Goal: Task Accomplishment & Management: Use online tool/utility

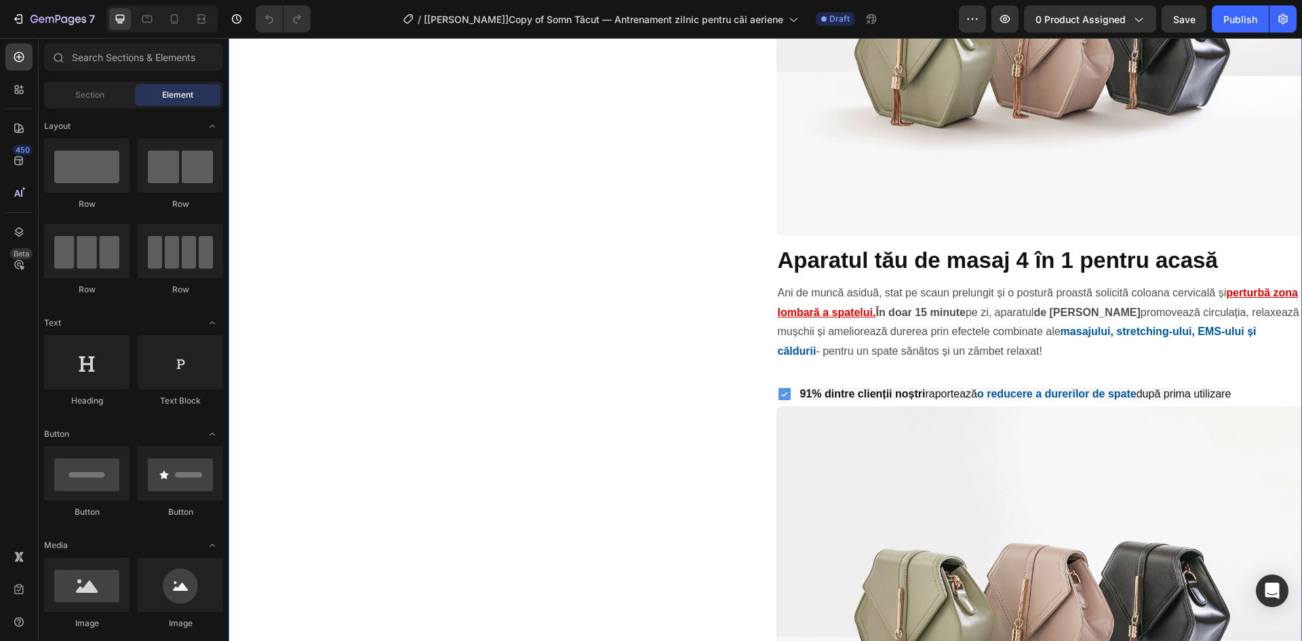
scroll to position [1414, 0]
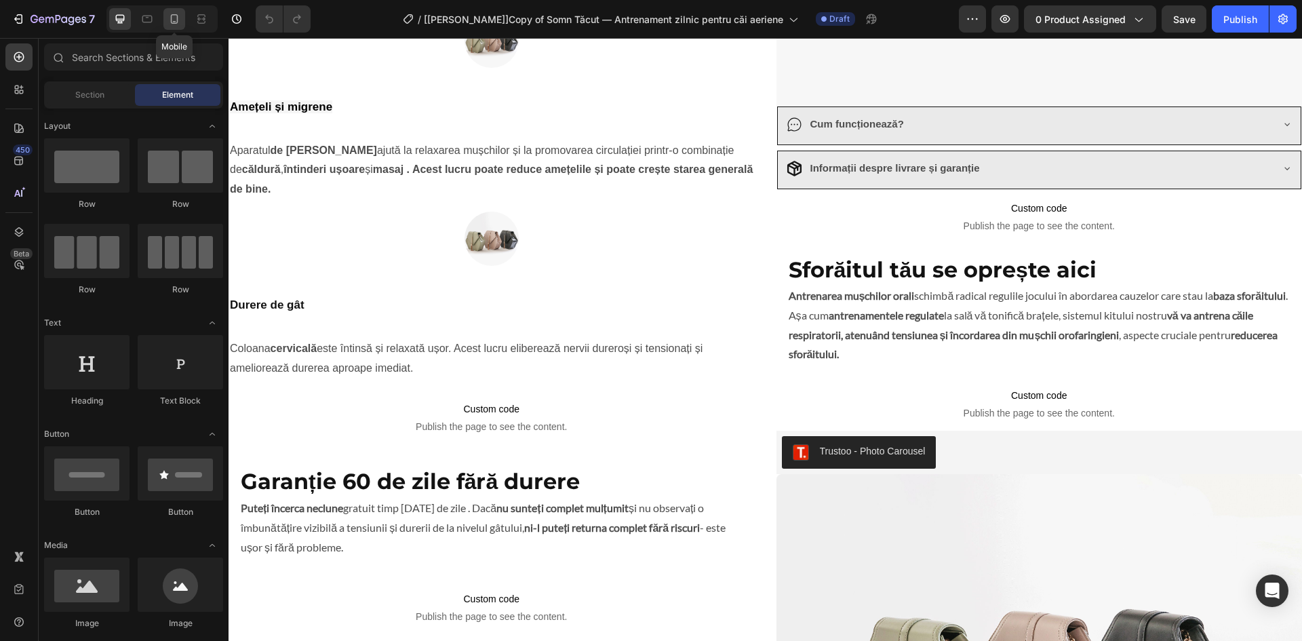
click at [172, 17] on icon at bounding box center [174, 18] width 7 height 9
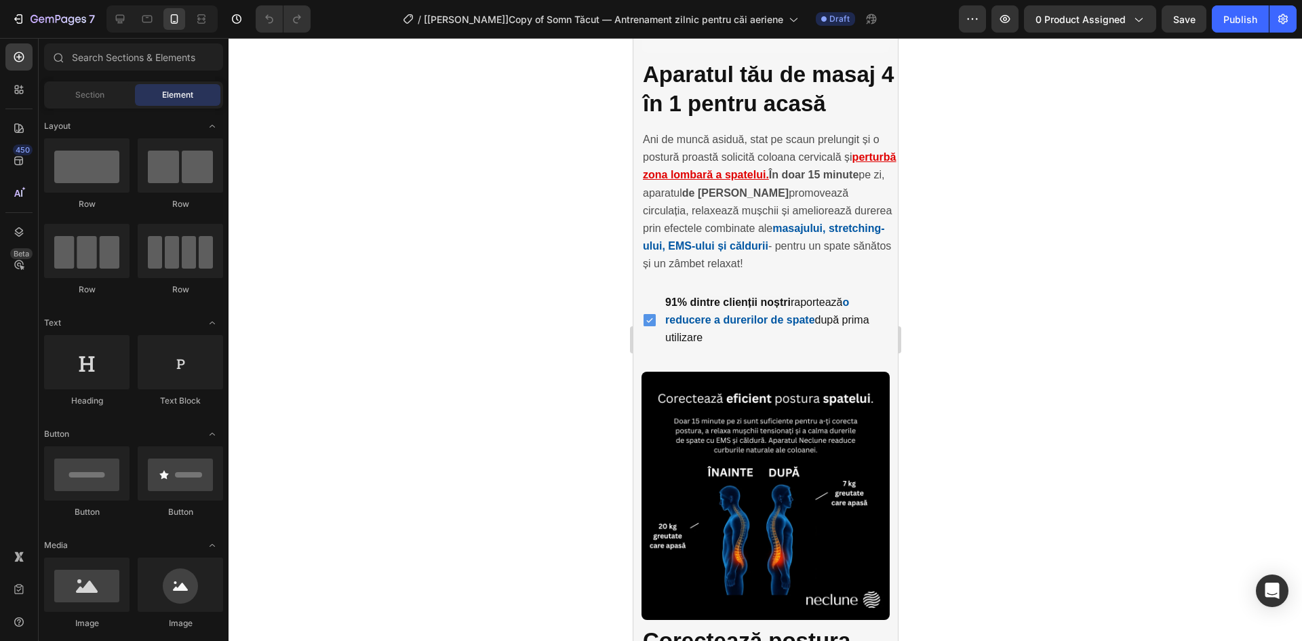
scroll to position [1898, 0]
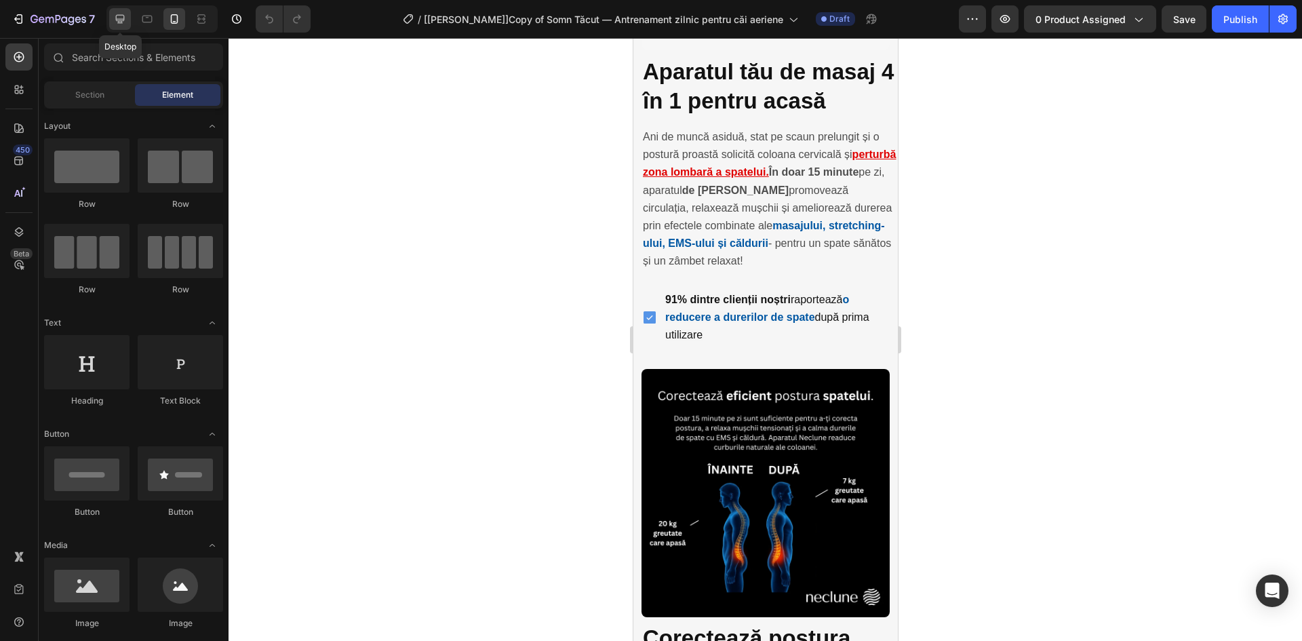
click at [121, 18] on icon at bounding box center [120, 19] width 14 height 14
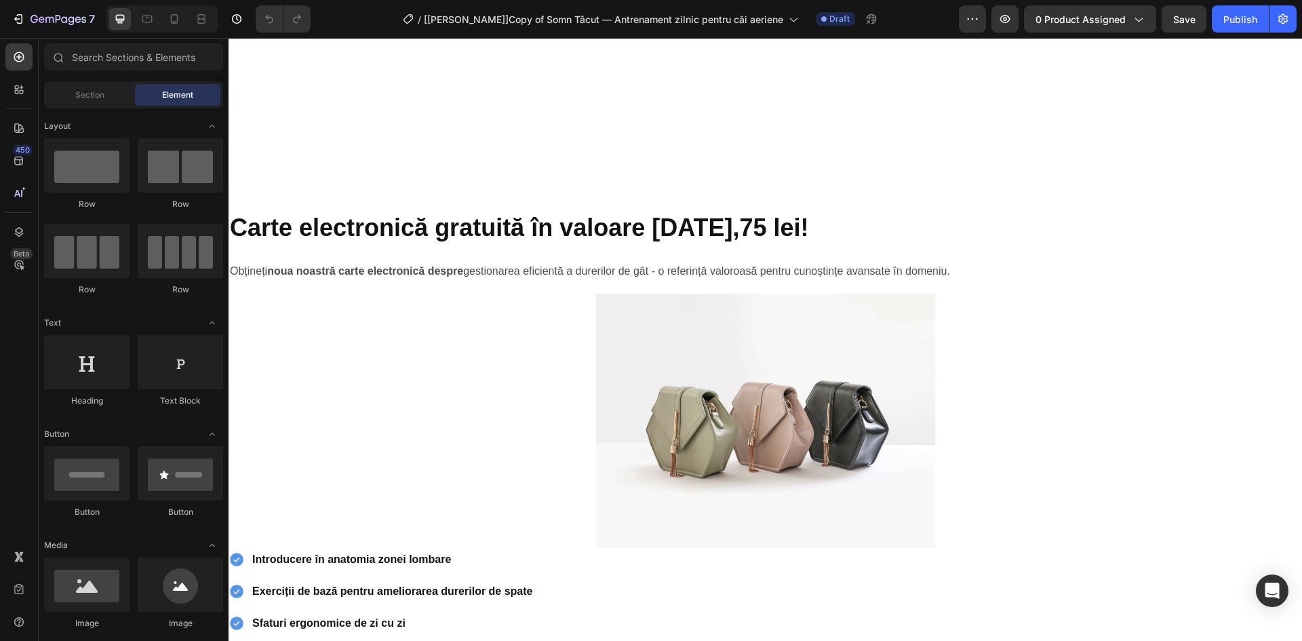
scroll to position [4735, 0]
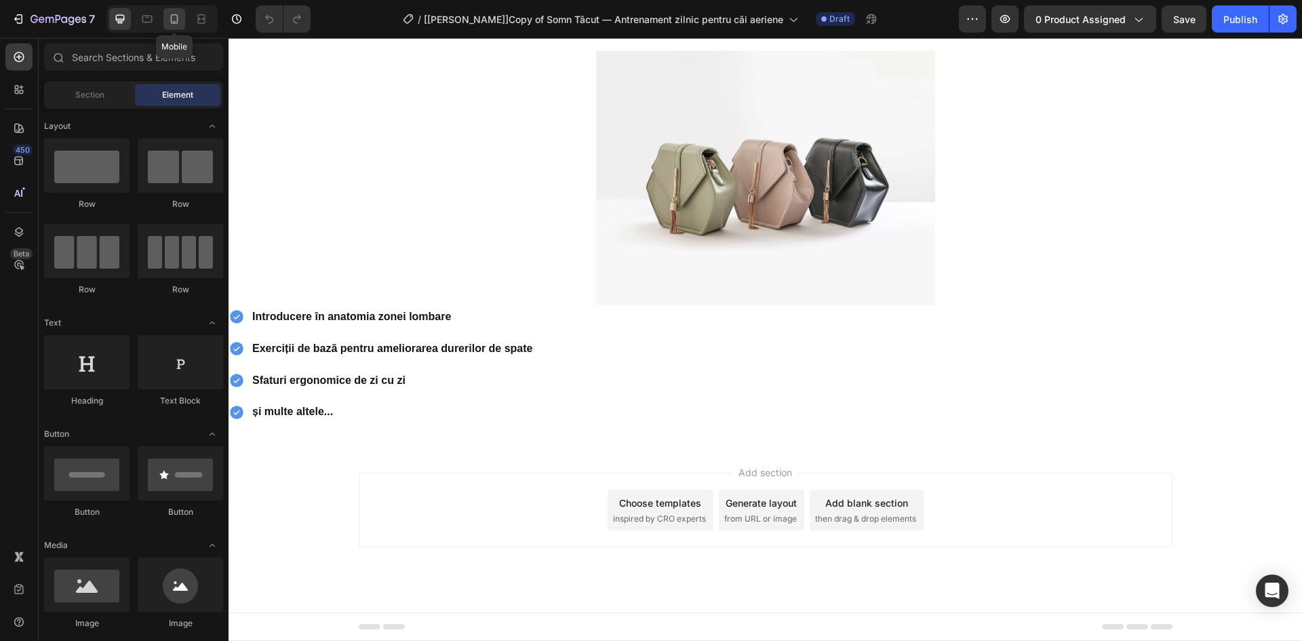
click at [165, 22] on div at bounding box center [174, 19] width 22 height 22
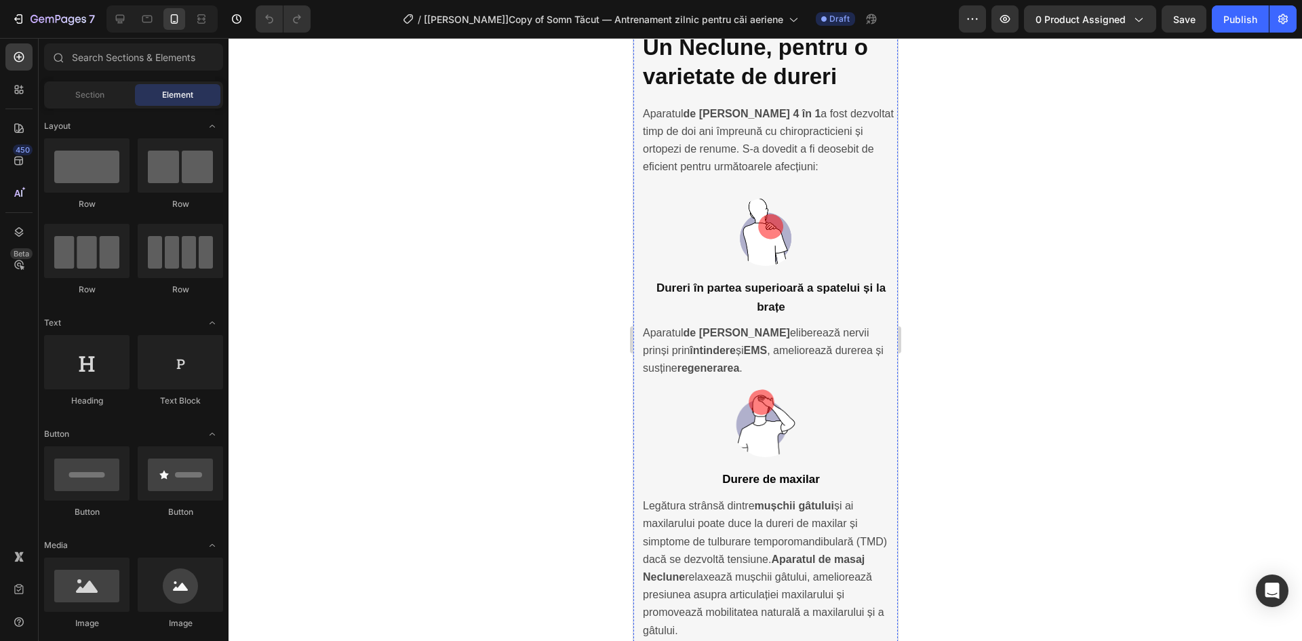
scroll to position [3321, 0]
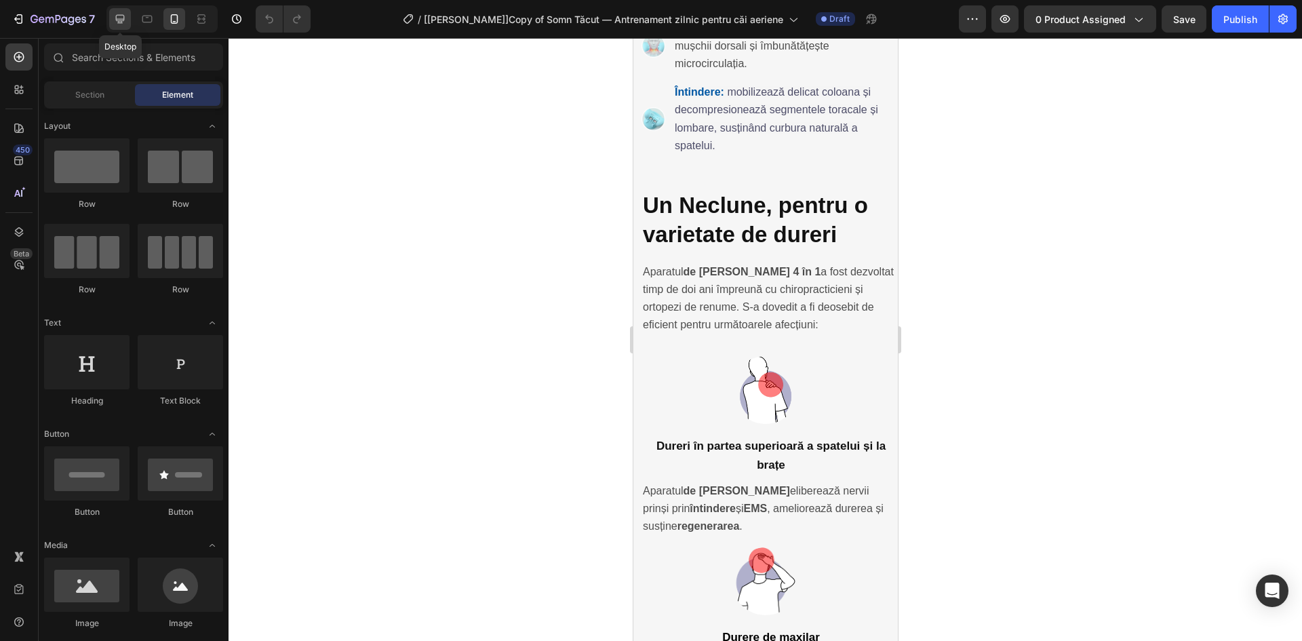
click at [129, 16] on div at bounding box center [120, 19] width 22 height 22
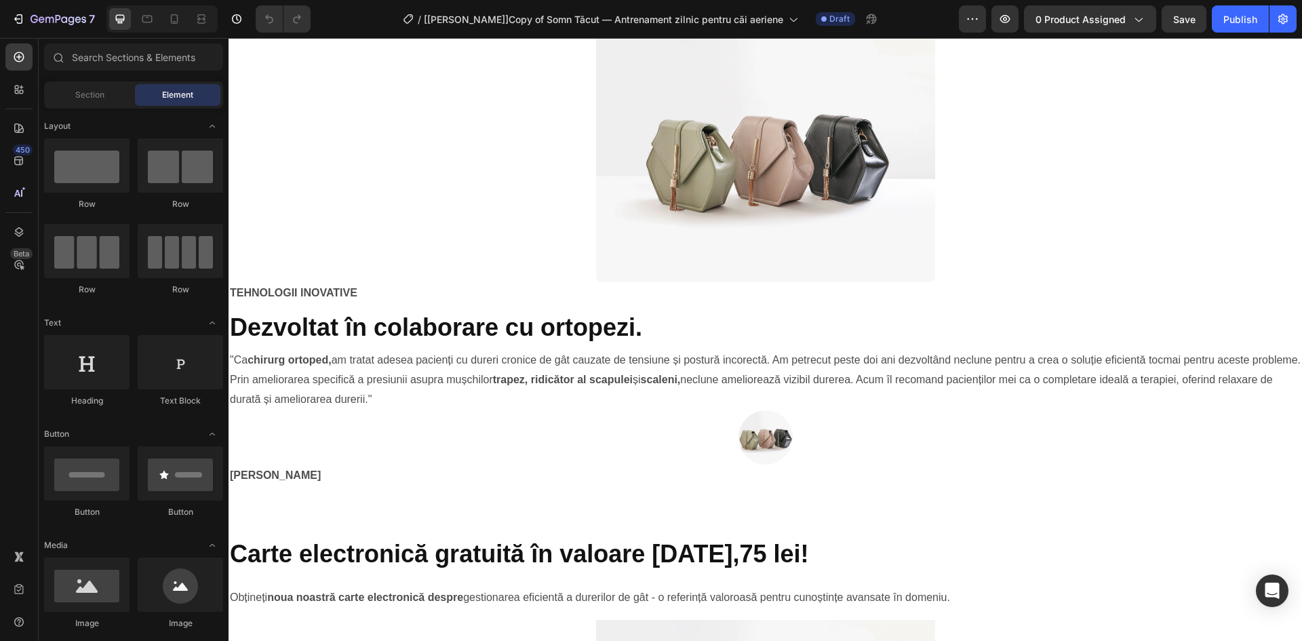
scroll to position [4735, 0]
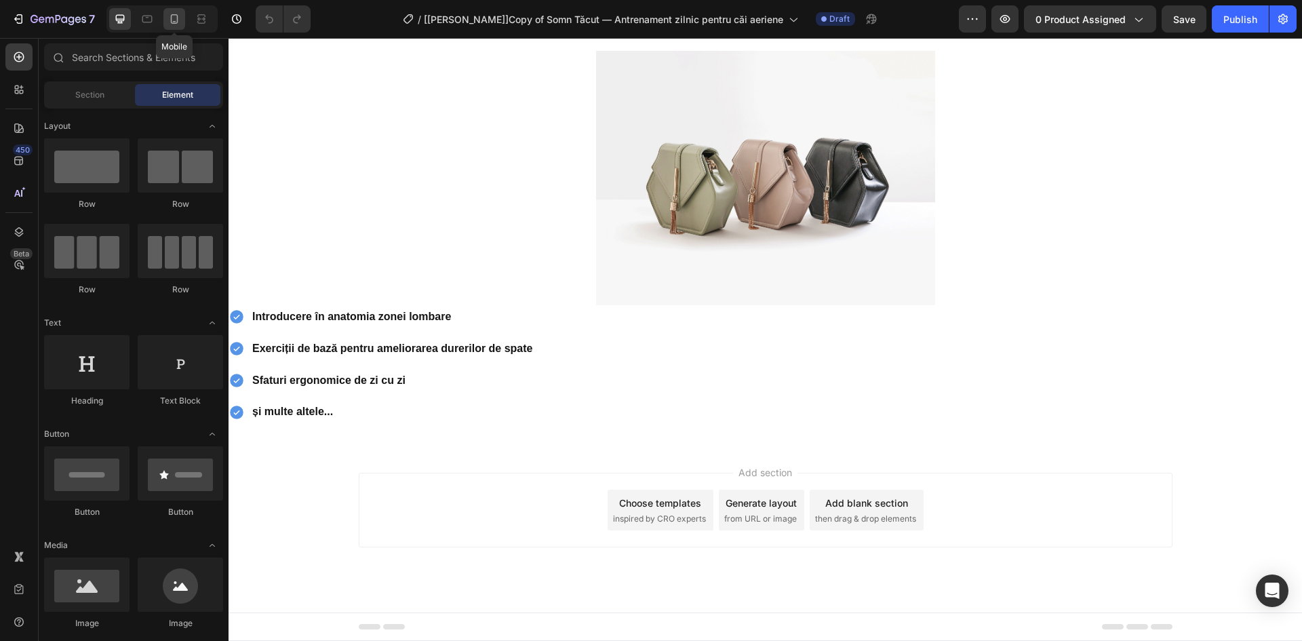
click at [174, 20] on icon at bounding box center [174, 19] width 14 height 14
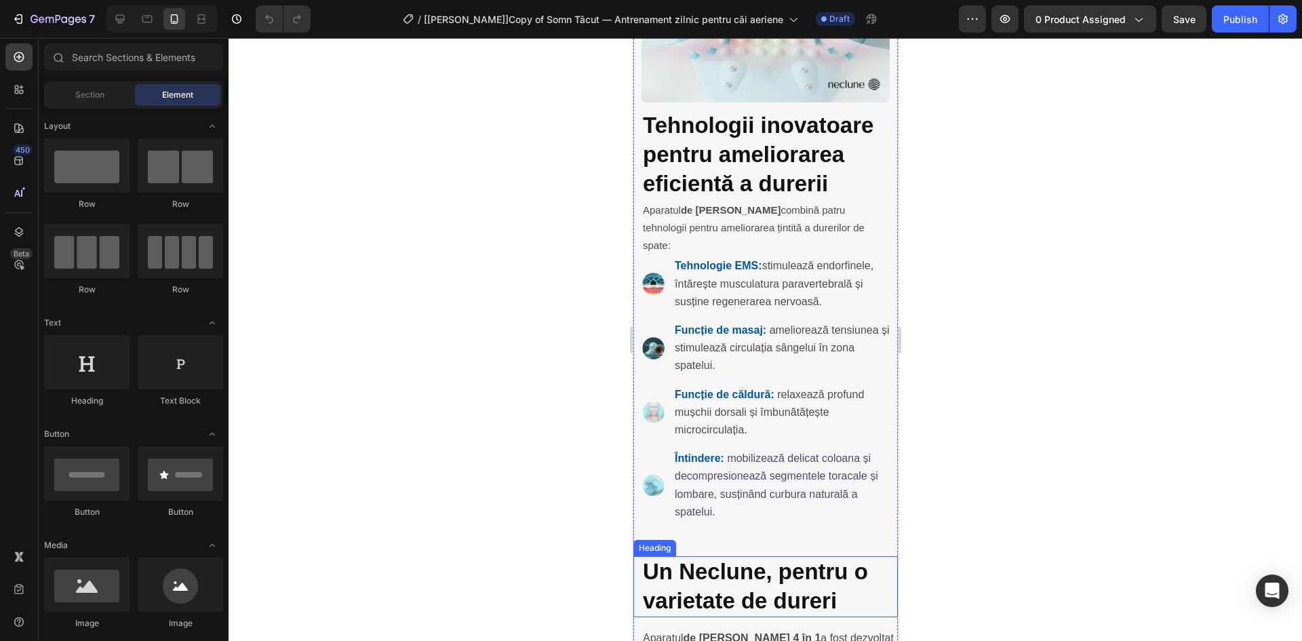
scroll to position [3165, 0]
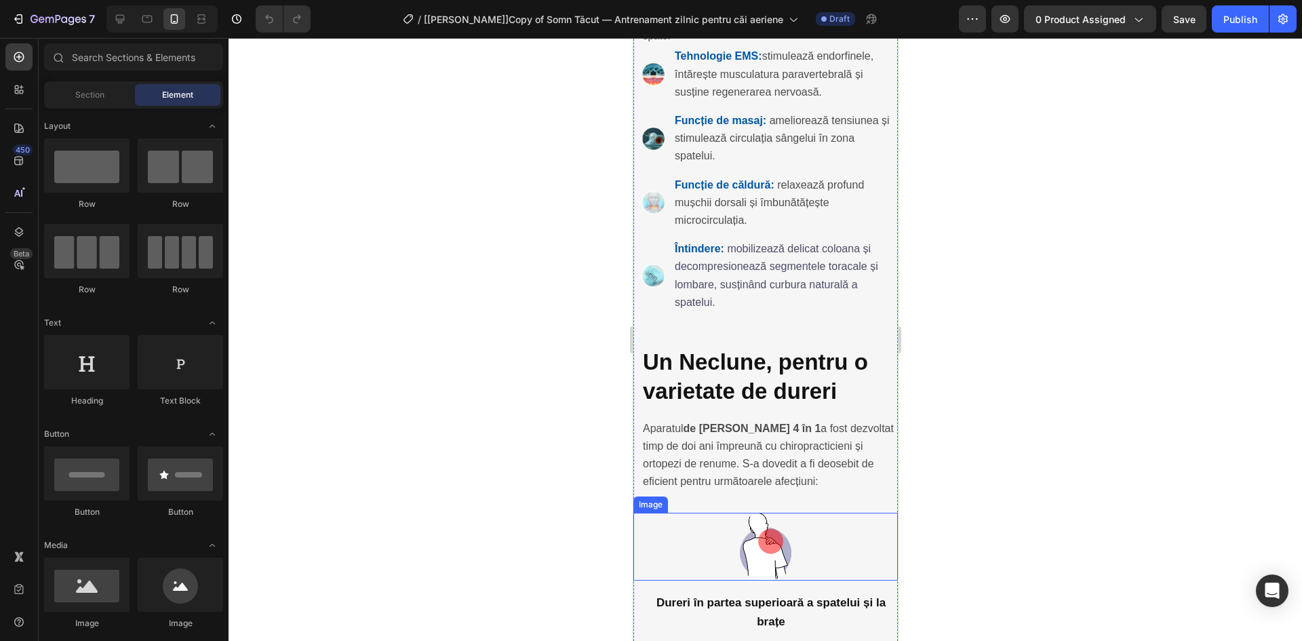
click at [716, 513] on div at bounding box center [765, 547] width 264 height 68
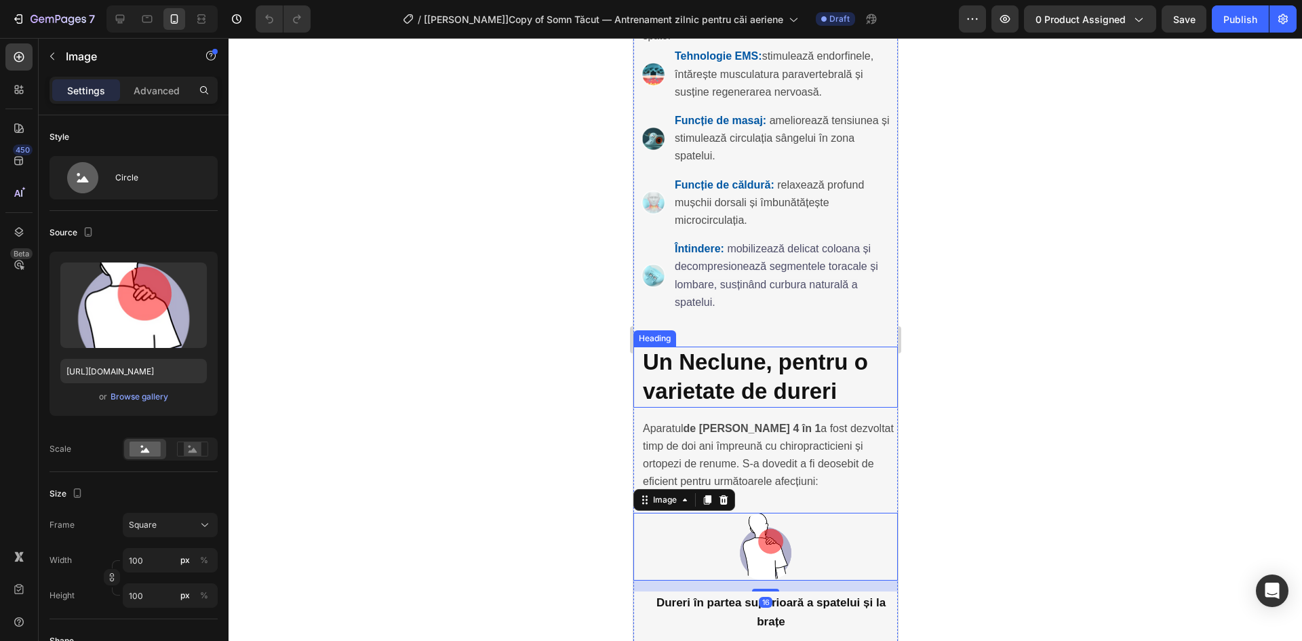
click at [695, 349] on strong "Un Neclune, pentru o varietate de dureri" at bounding box center [754, 376] width 225 height 54
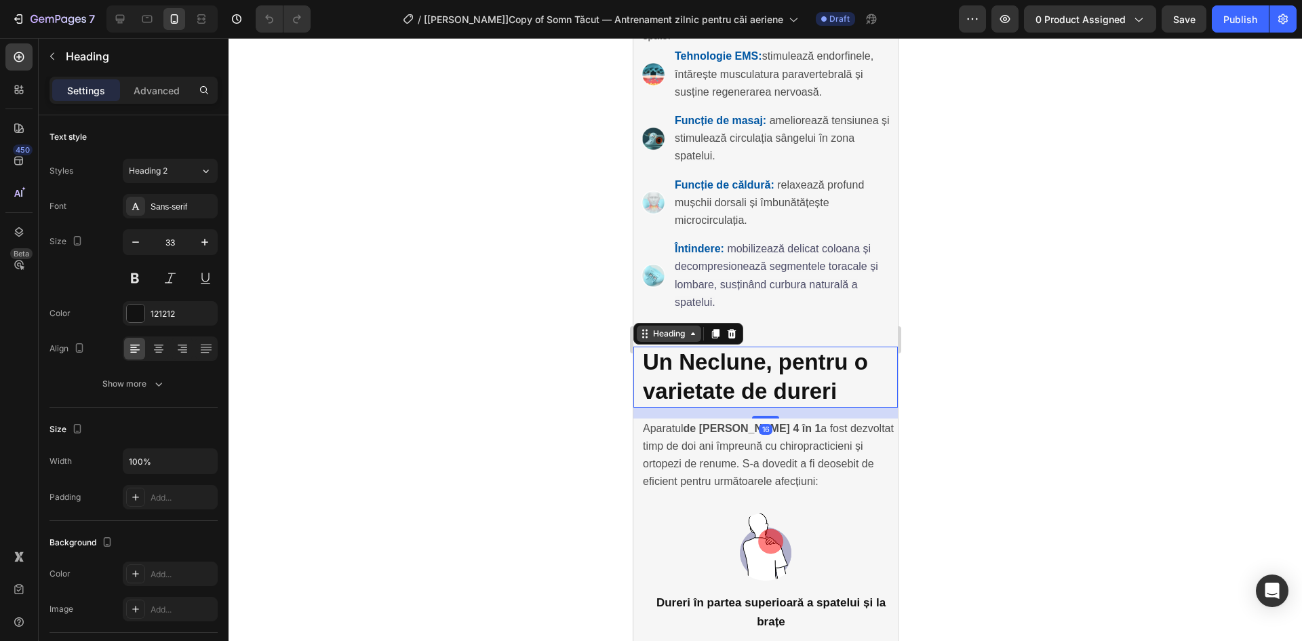
click at [681, 327] on div "Heading" at bounding box center [667, 333] width 37 height 12
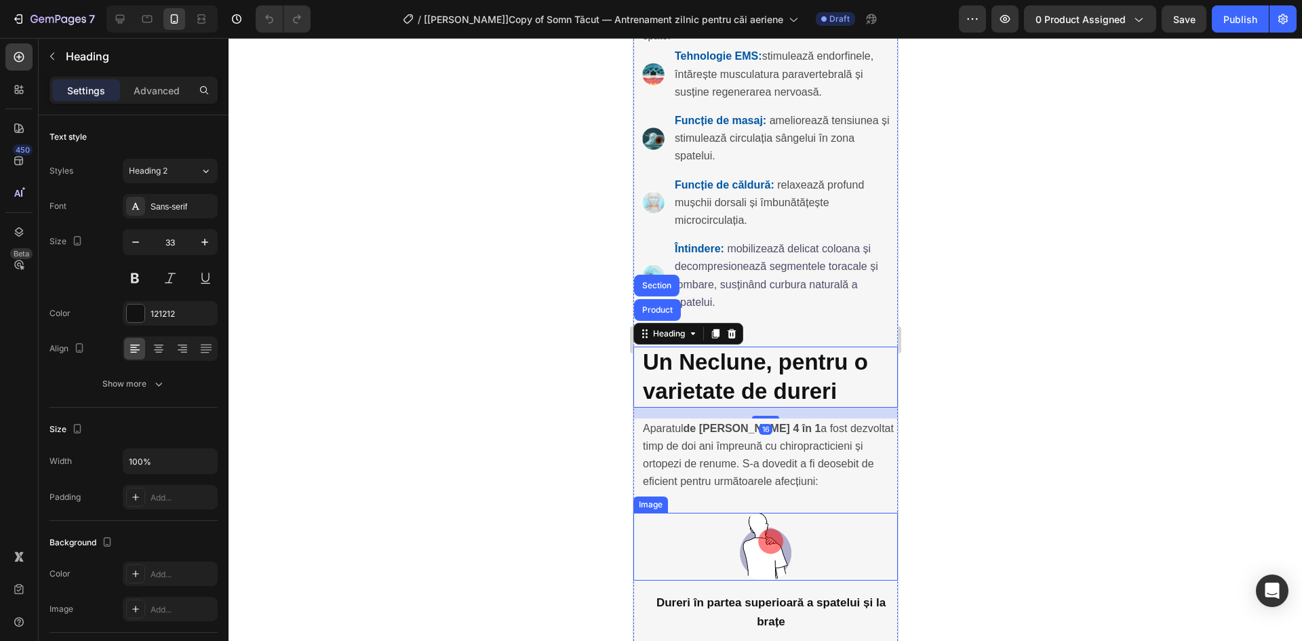
click at [713, 513] on div at bounding box center [765, 547] width 264 height 68
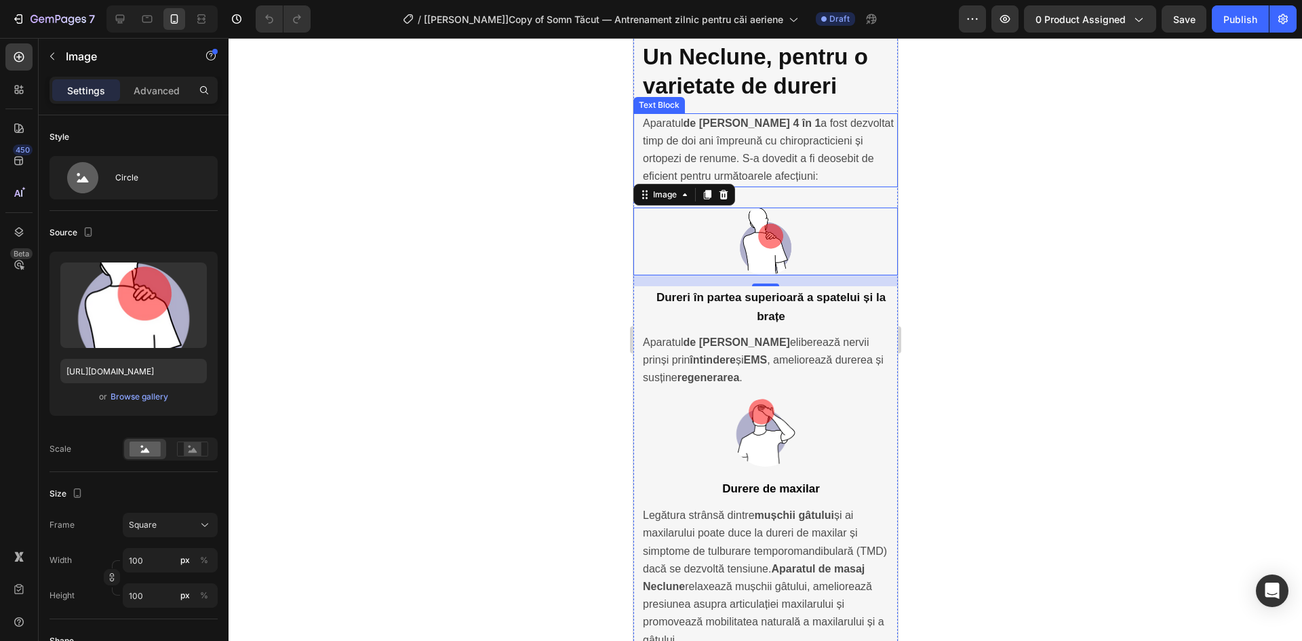
scroll to position [3481, 0]
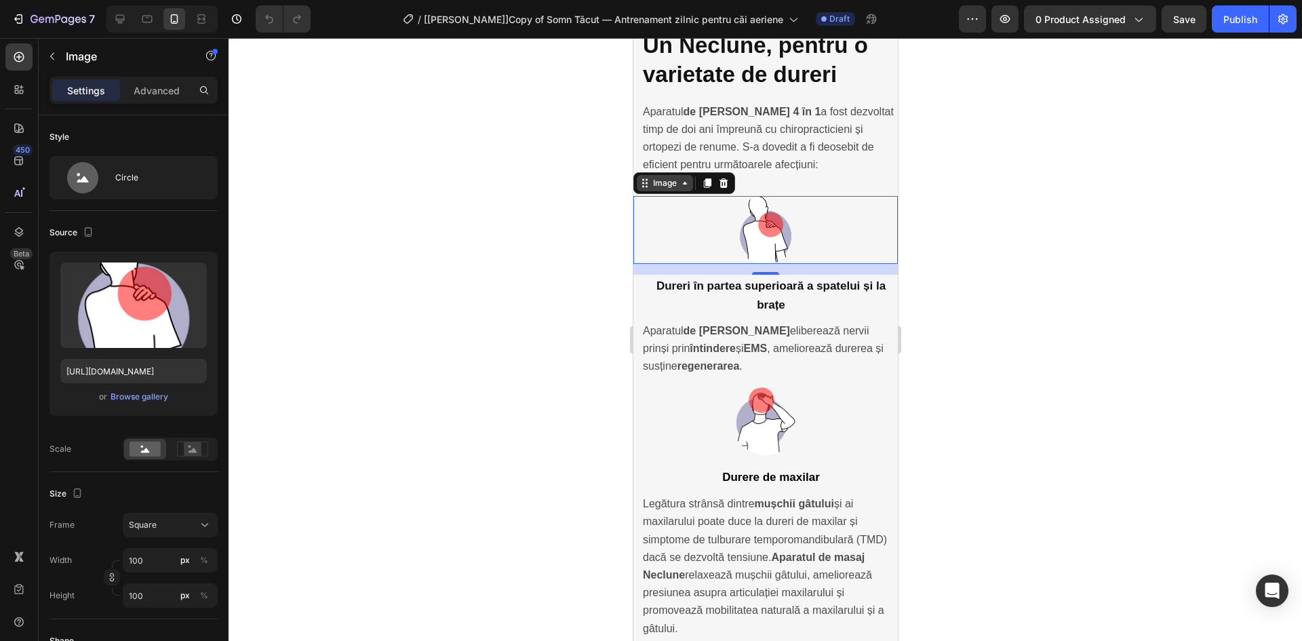
click at [679, 175] on div "Image" at bounding box center [664, 183] width 56 height 16
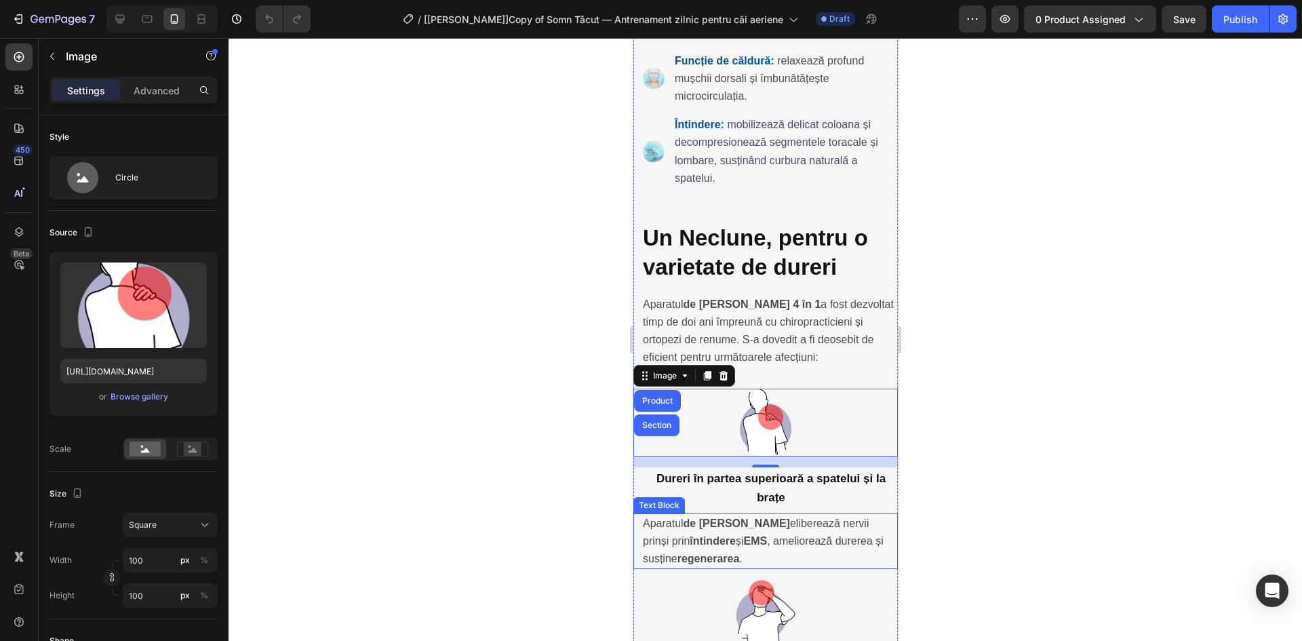
scroll to position [3165, 0]
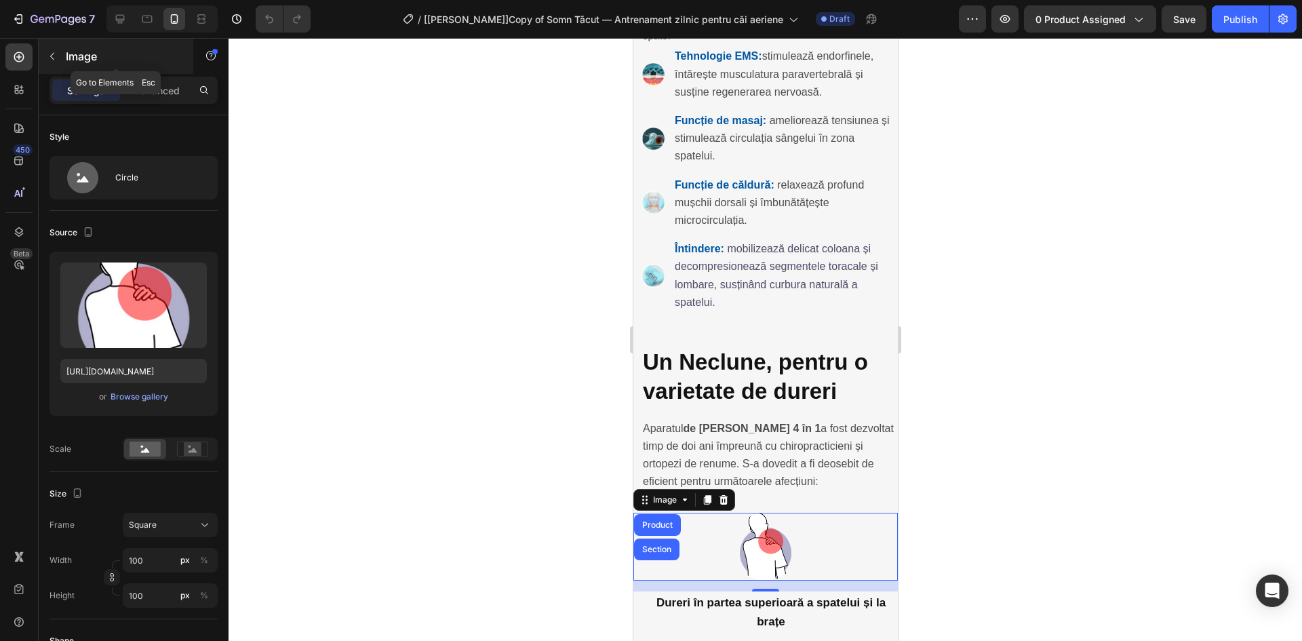
click at [47, 60] on icon "button" at bounding box center [52, 56] width 11 height 11
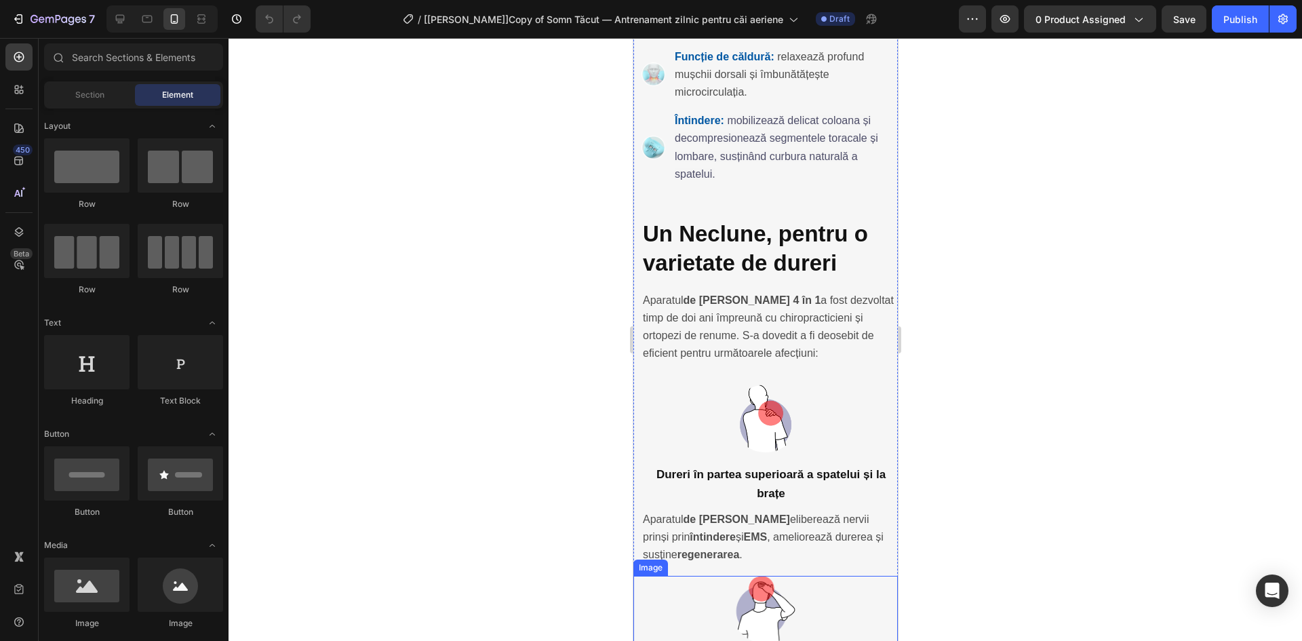
scroll to position [3323, 0]
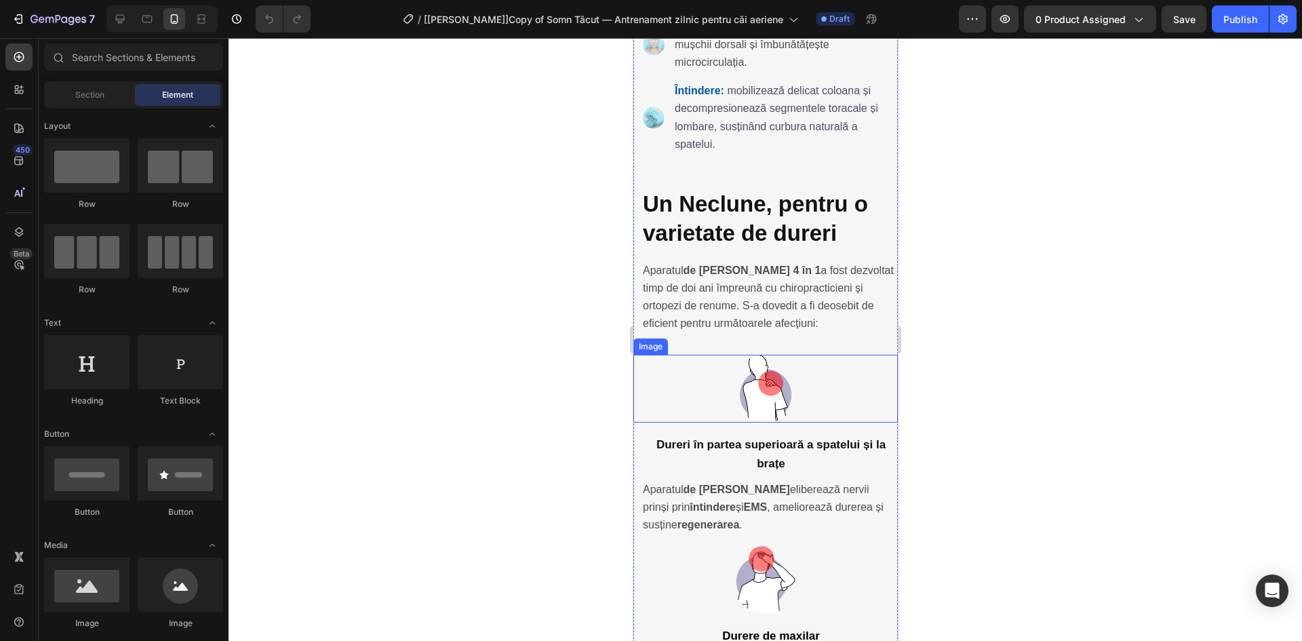
click at [780, 355] on img at bounding box center [765, 389] width 68 height 68
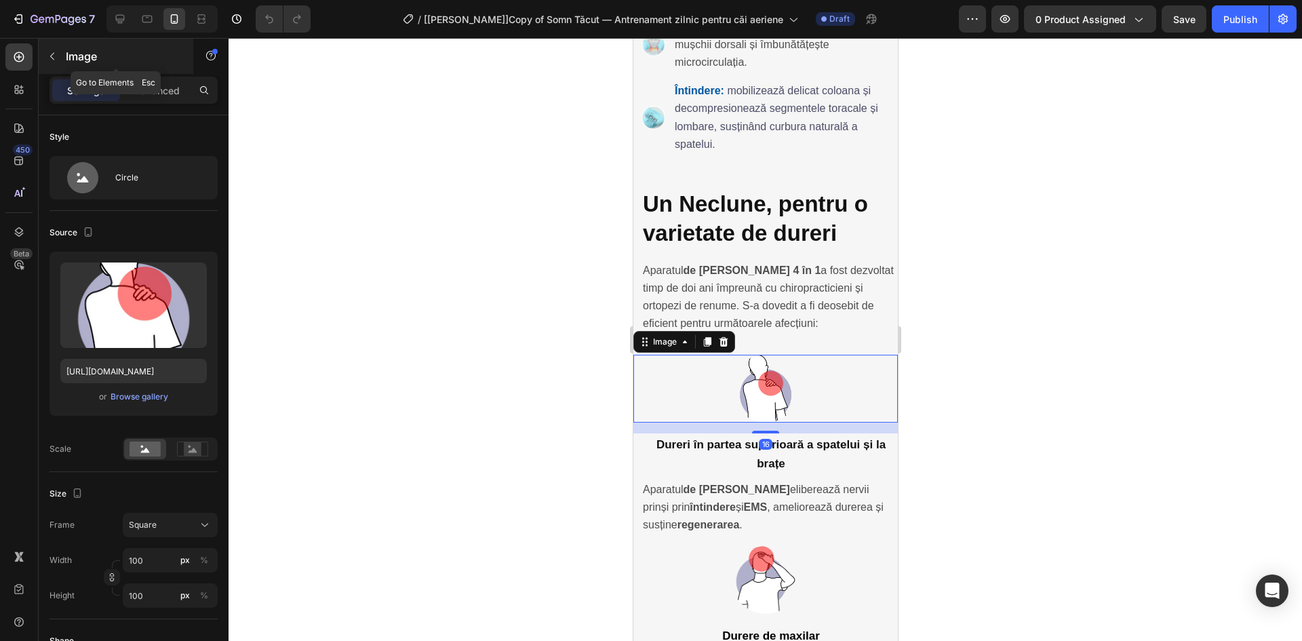
click at [51, 63] on button "button" at bounding box center [52, 56] width 22 height 22
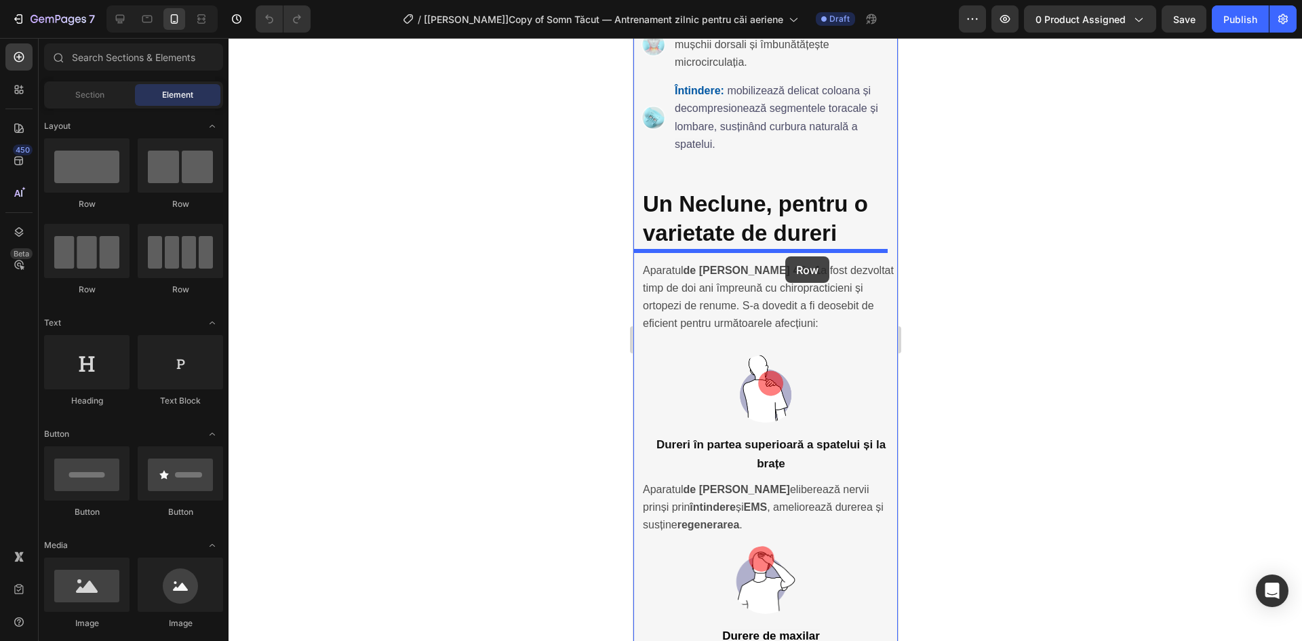
drag, startPoint x: 721, startPoint y: 212, endPoint x: 784, endPoint y: 256, distance: 76.9
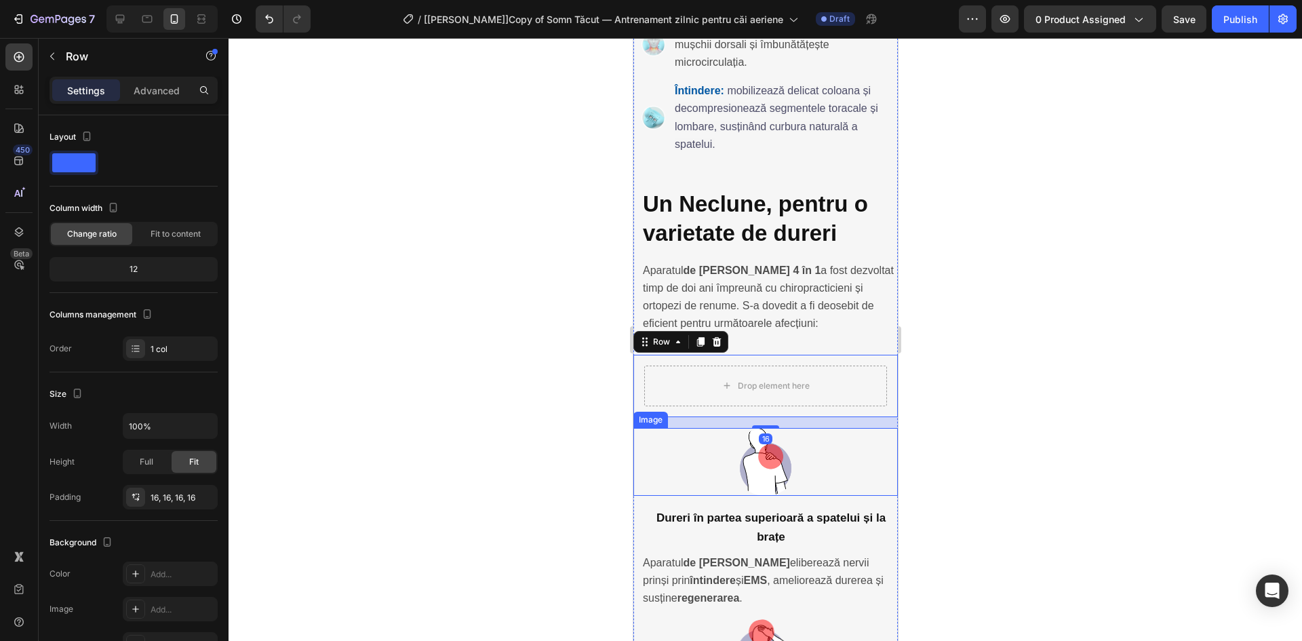
click at [717, 428] on div at bounding box center [765, 462] width 264 height 68
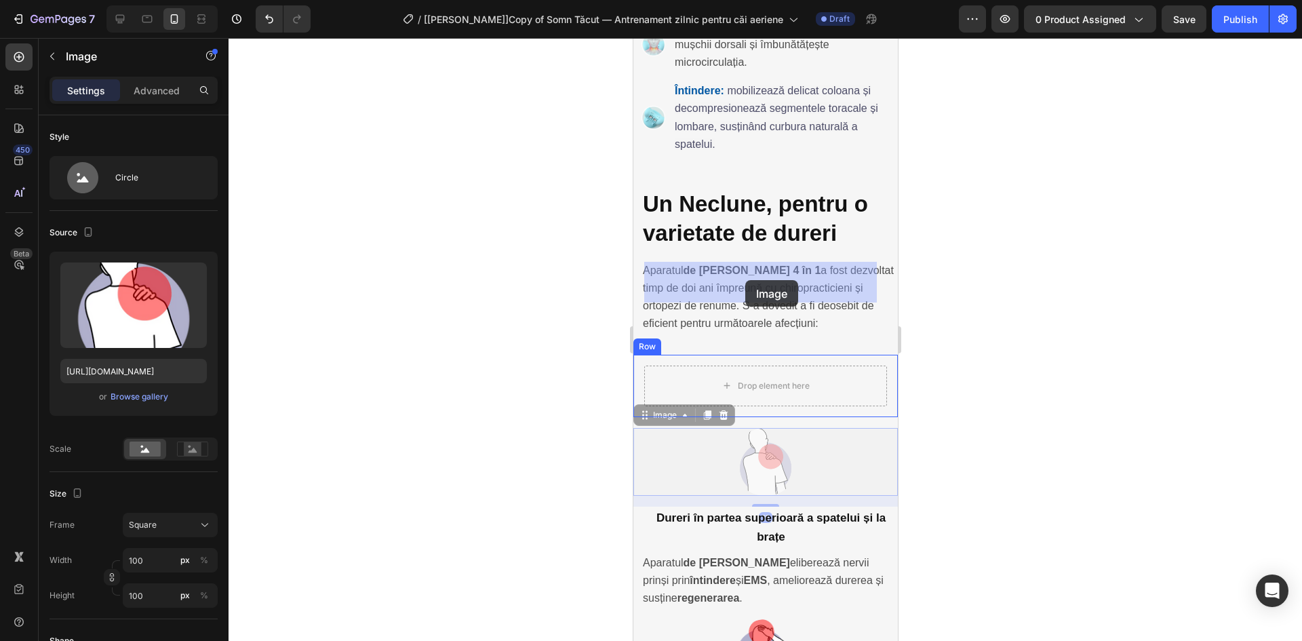
drag, startPoint x: 663, startPoint y: 312, endPoint x: 744, endPoint y: 280, distance: 87.4
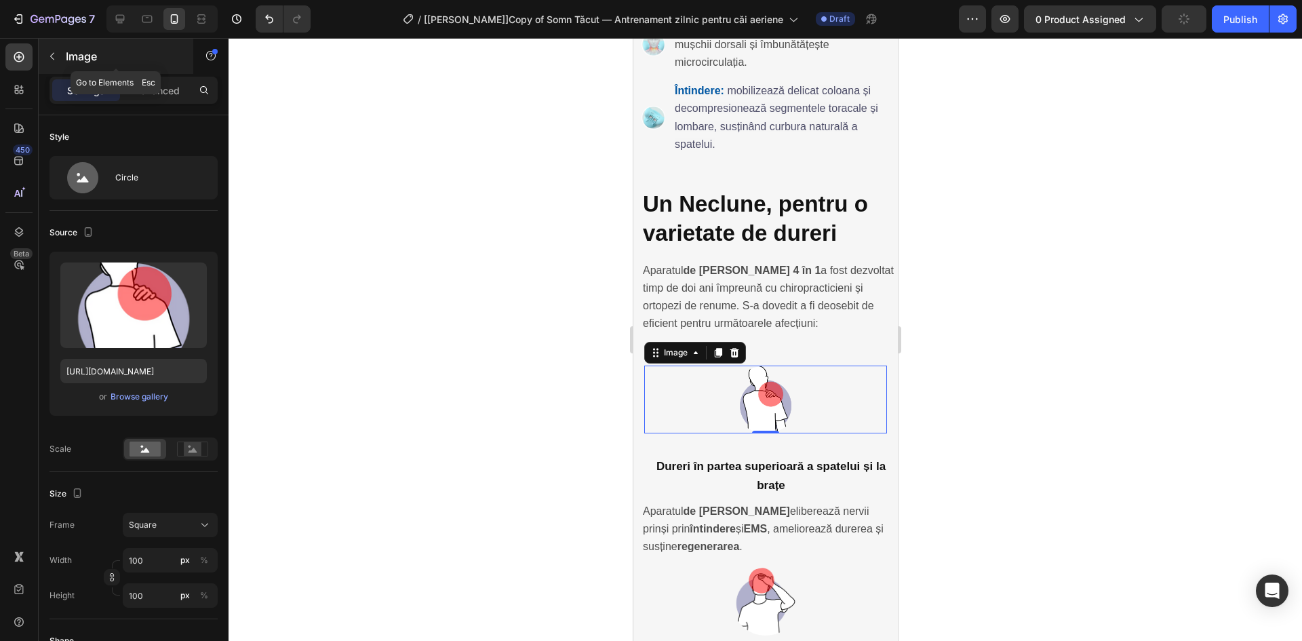
click at [54, 58] on icon "button" at bounding box center [52, 56] width 11 height 11
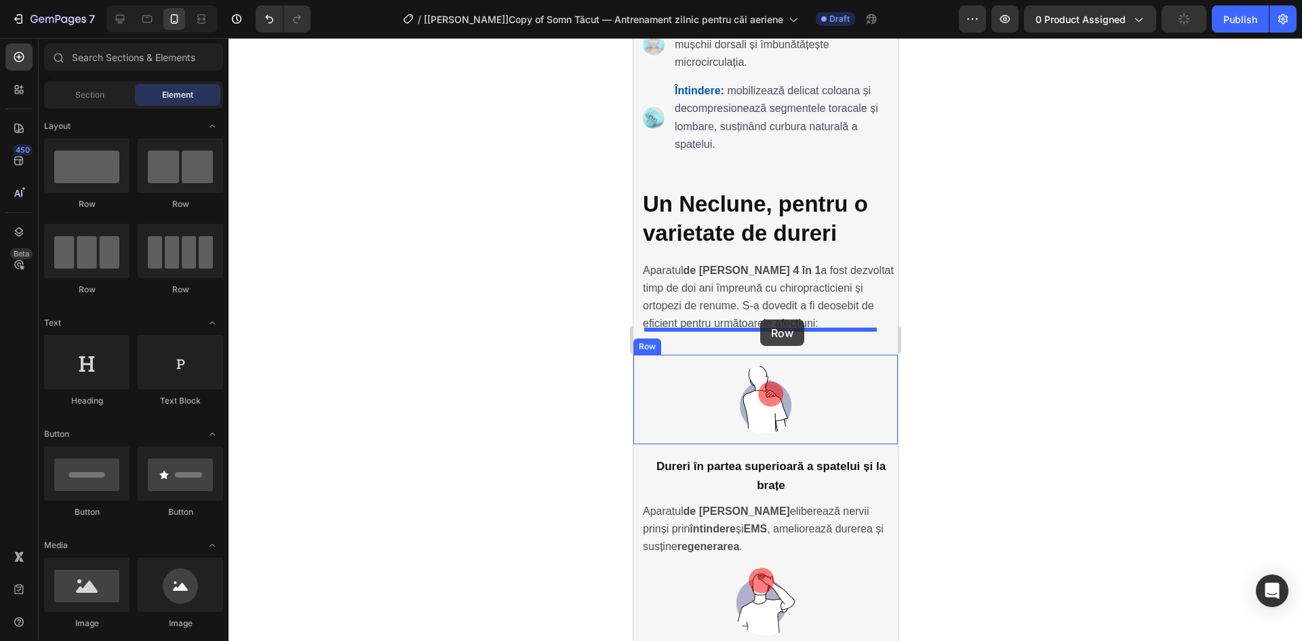
drag, startPoint x: 933, startPoint y: 273, endPoint x: 759, endPoint y: 319, distance: 179.6
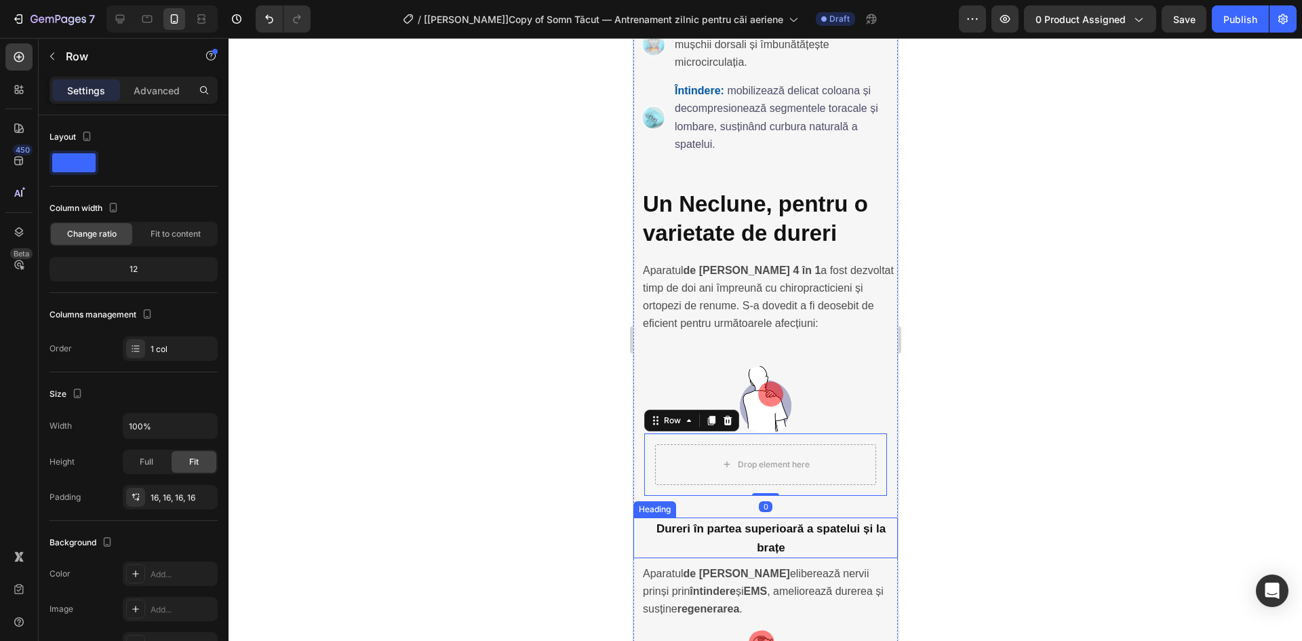
click at [745, 522] on strong "Dureri în partea superioară a spatelui și la brațe" at bounding box center [770, 538] width 229 height 32
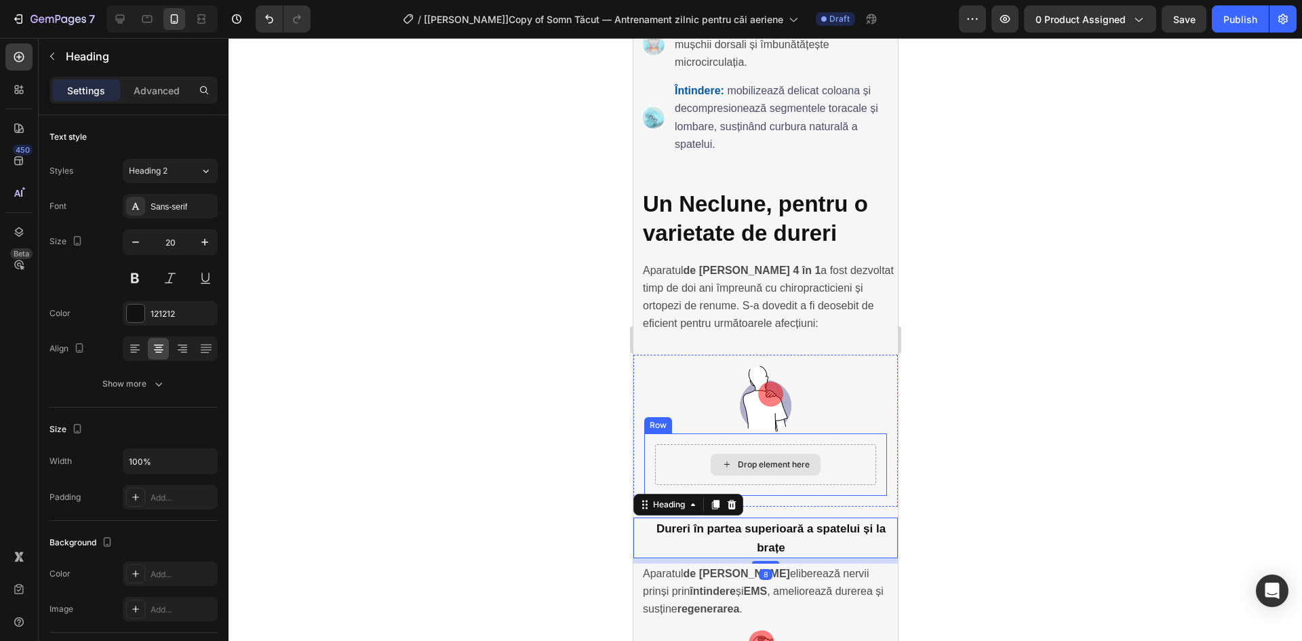
click at [688, 444] on div "Drop element here" at bounding box center [764, 464] width 221 height 41
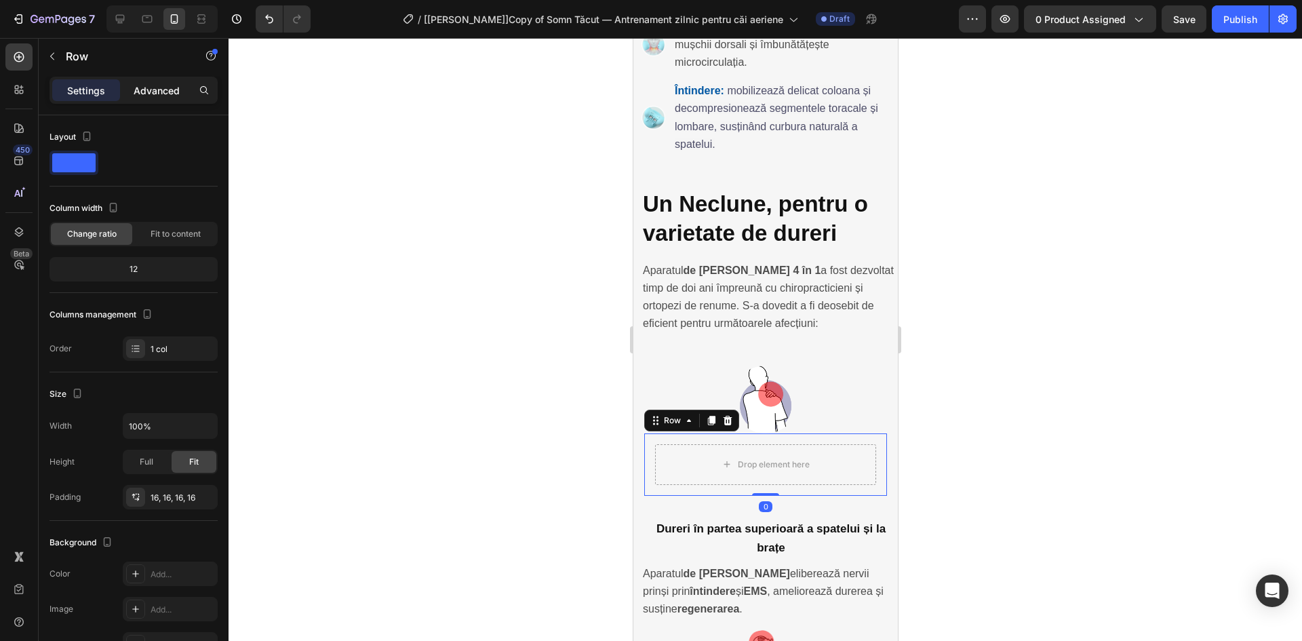
click at [155, 88] on p "Advanced" at bounding box center [157, 90] width 46 height 14
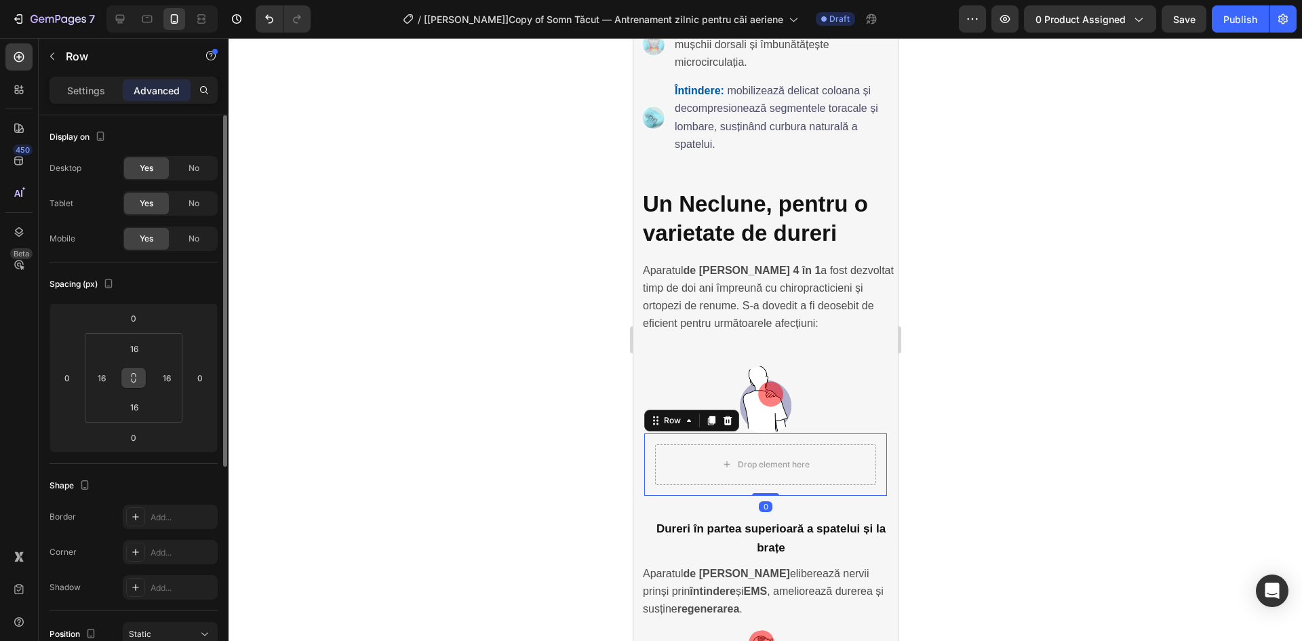
click at [131, 377] on icon at bounding box center [133, 377] width 11 height 11
click at [138, 352] on input "16" at bounding box center [134, 348] width 27 height 20
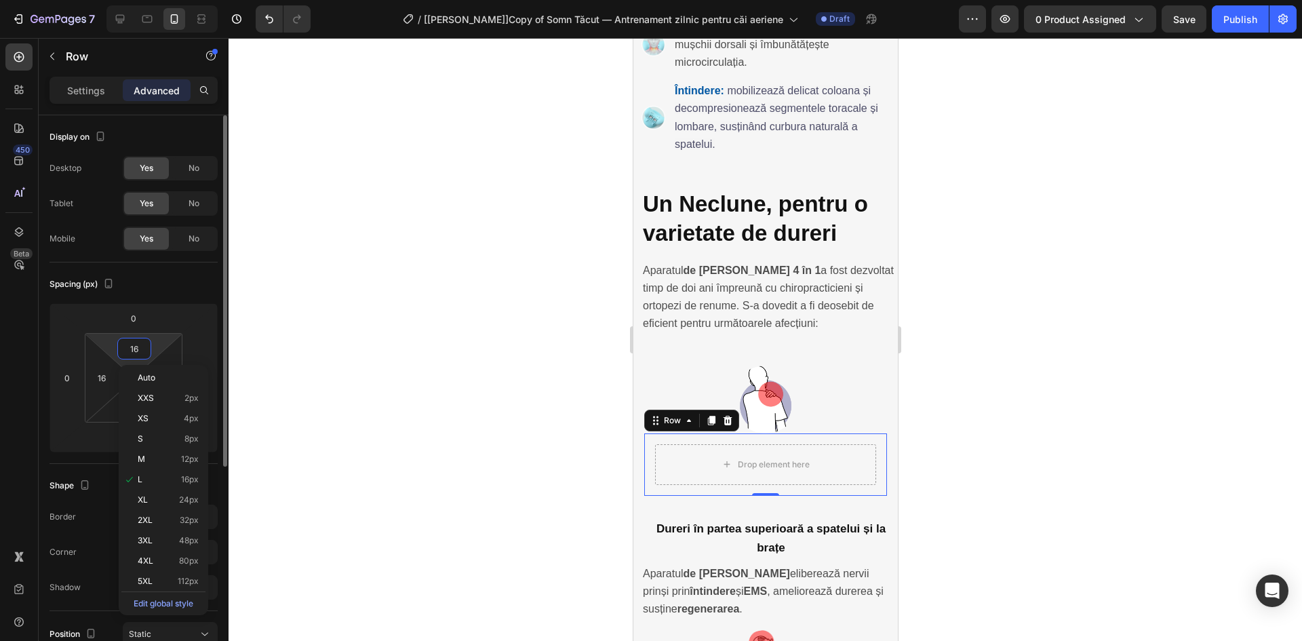
type input "0"
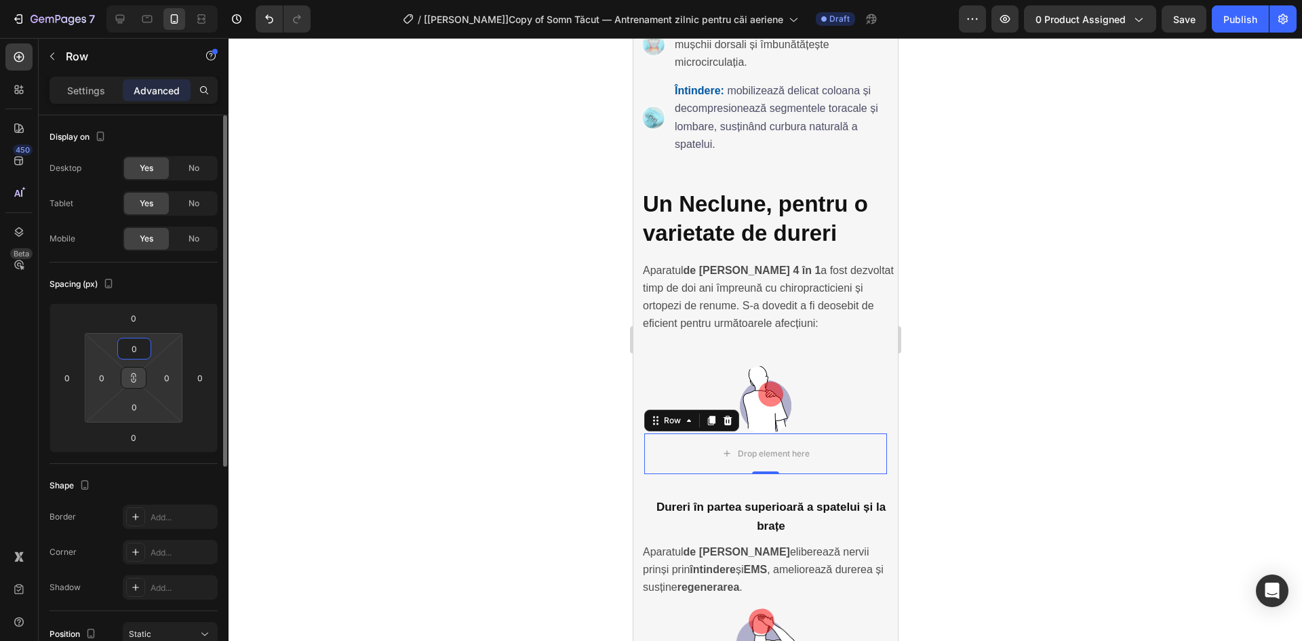
type input "0"
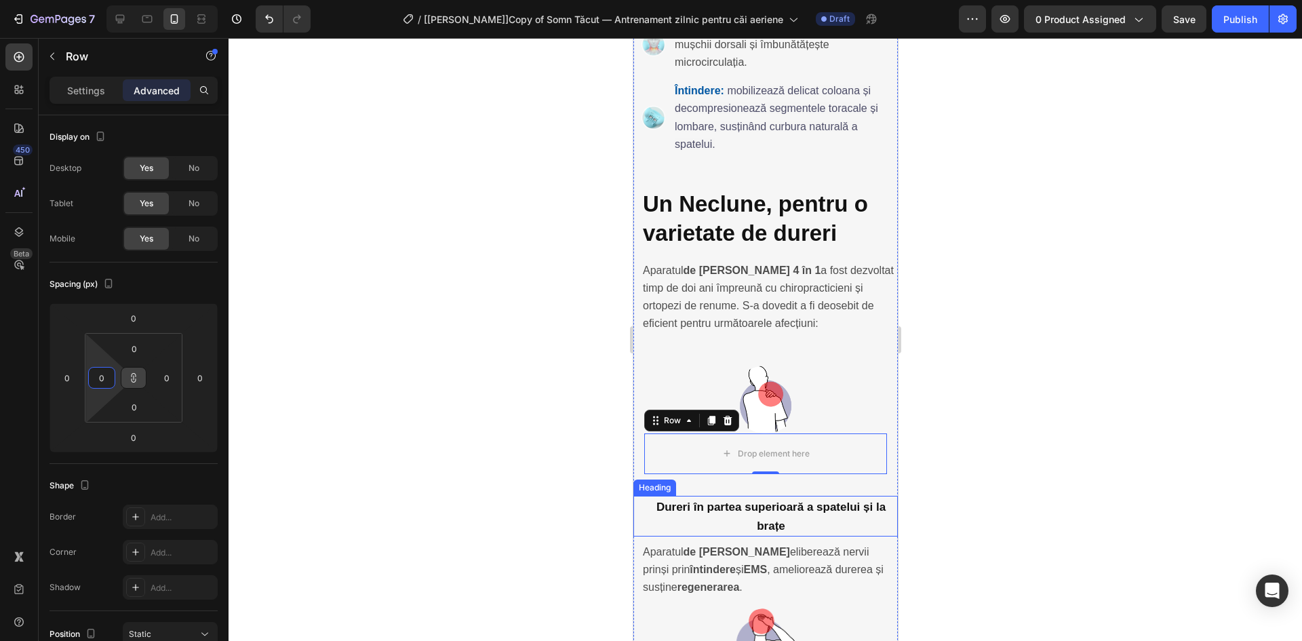
click at [708, 500] on strong "Dureri în partea superioară a spatelui și la brațe" at bounding box center [770, 516] width 229 height 32
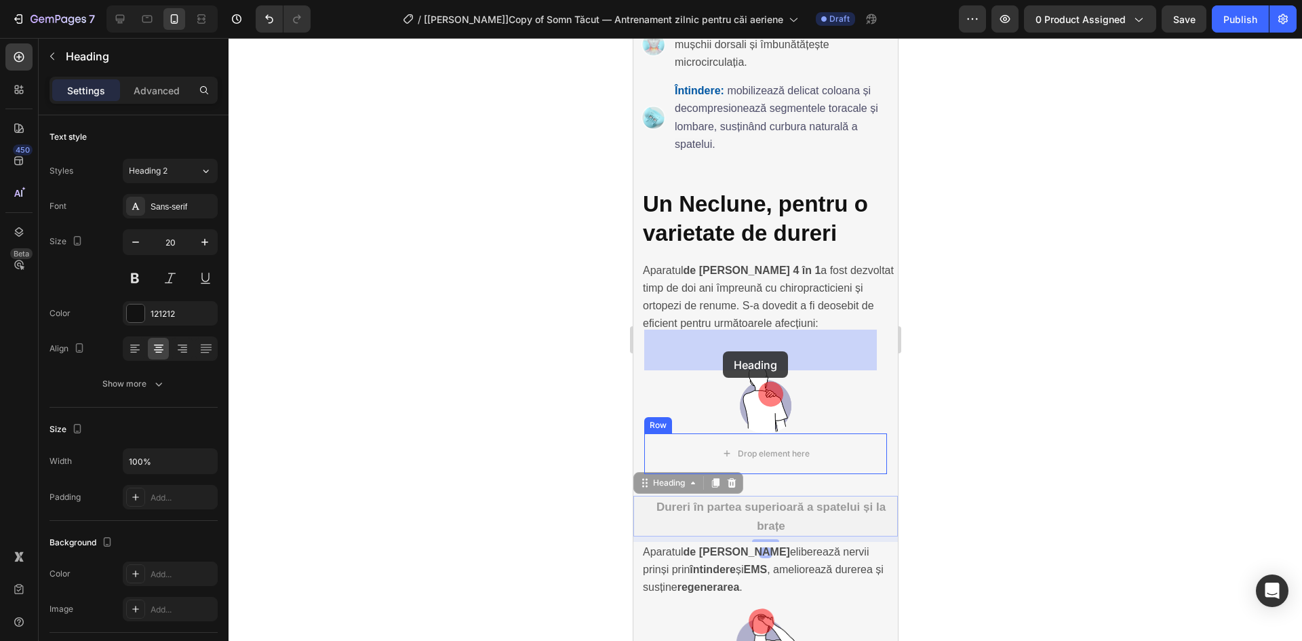
drag, startPoint x: 652, startPoint y: 381, endPoint x: 712, endPoint y: 355, distance: 65.6
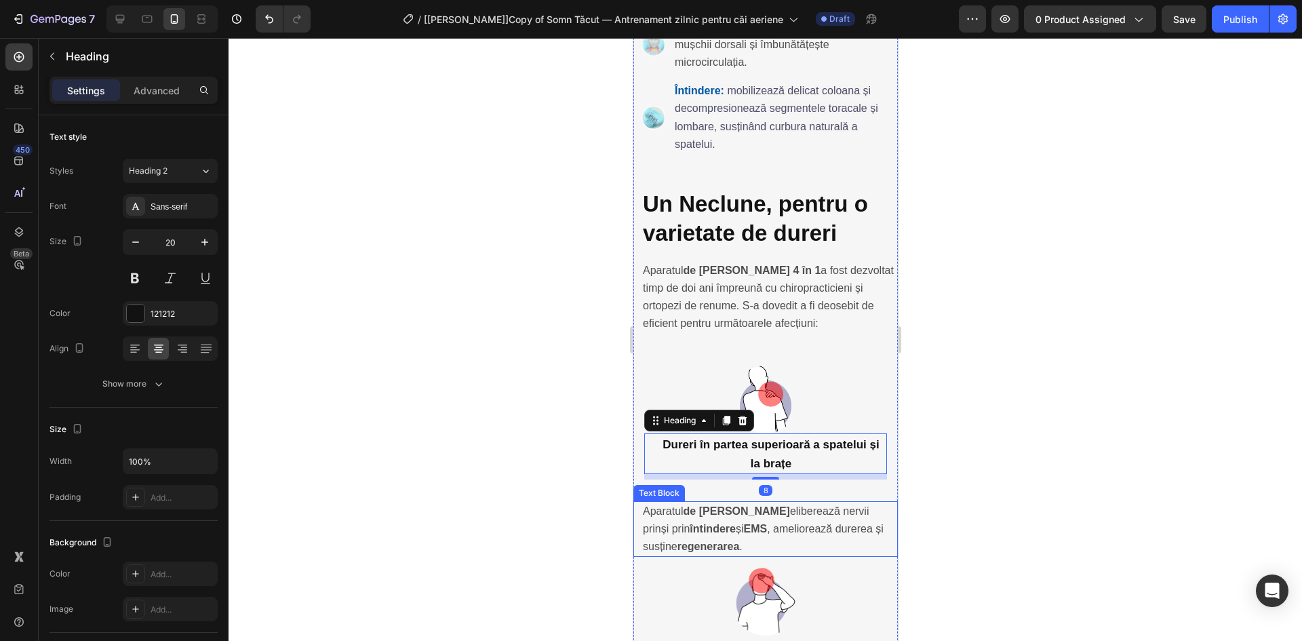
click at [734, 523] on strong "întindere" at bounding box center [712, 529] width 46 height 12
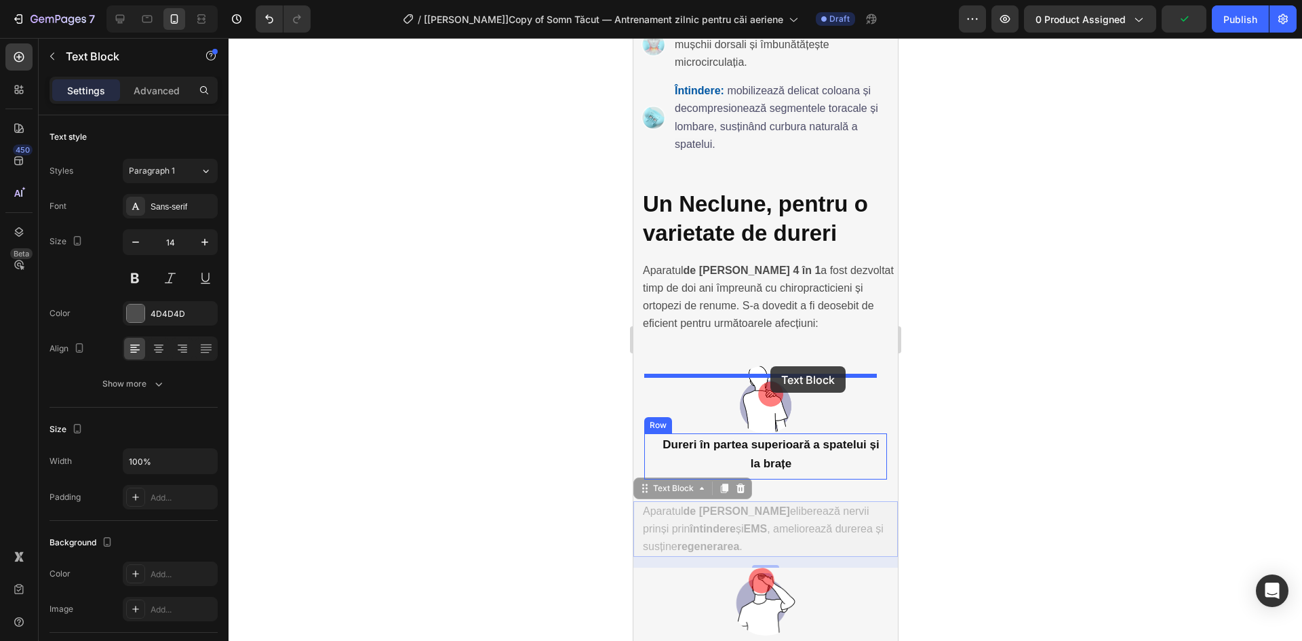
drag, startPoint x: 664, startPoint y: 383, endPoint x: 769, endPoint y: 366, distance: 107.1
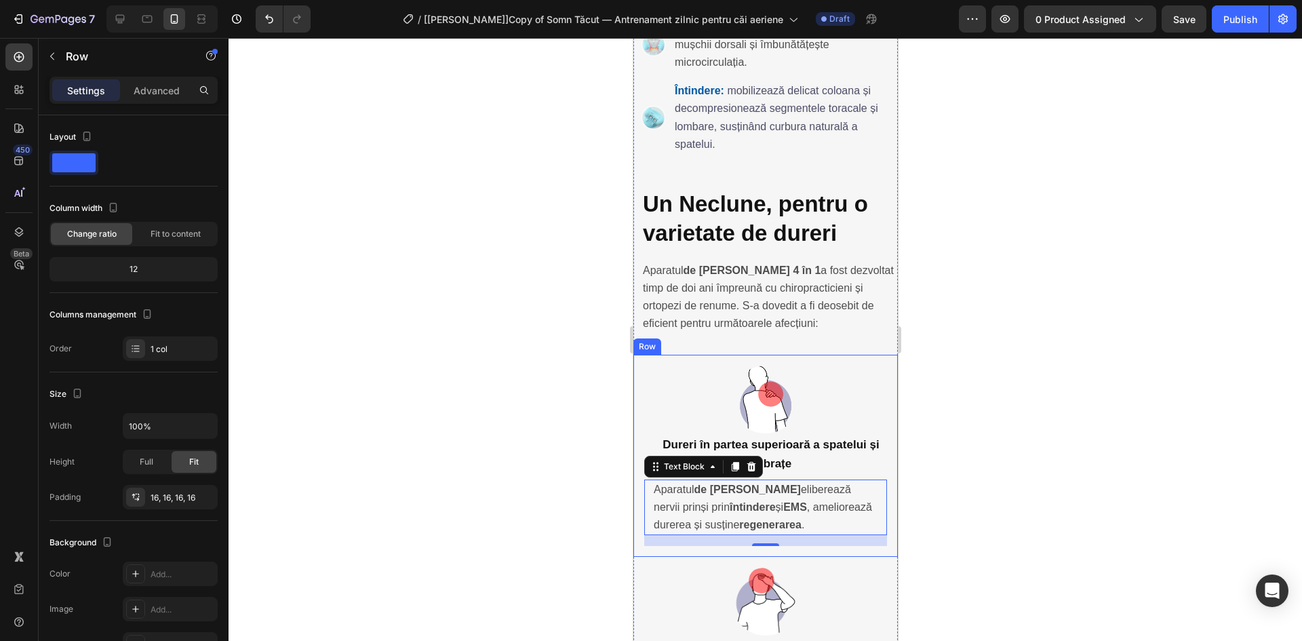
click at [641, 355] on div "Image Dureri în partea superioară a spatelui și la brațe Heading Aparatul de ma…" at bounding box center [765, 456] width 264 height 203
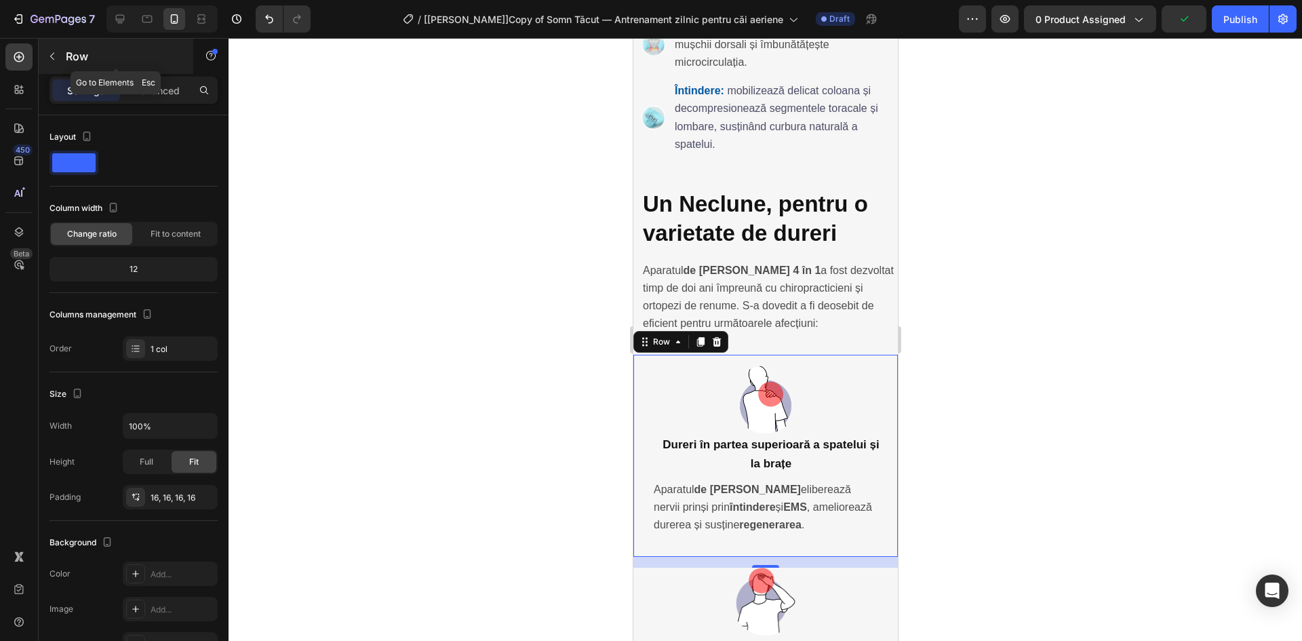
click at [54, 52] on icon "button" at bounding box center [52, 56] width 11 height 11
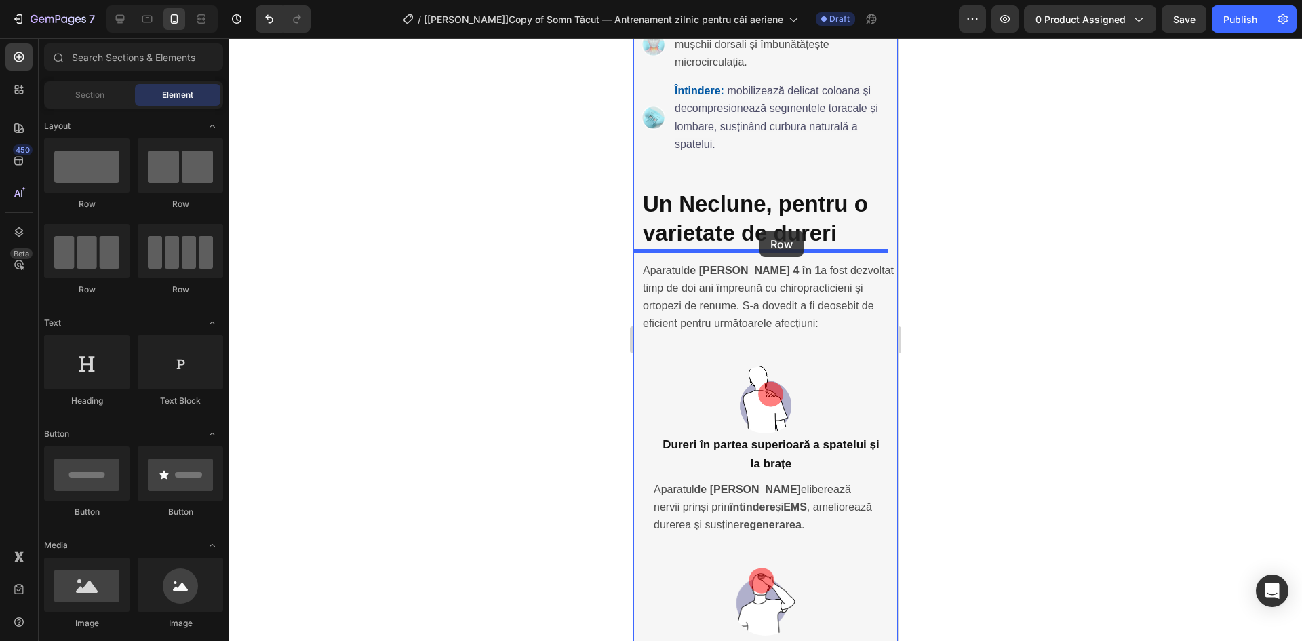
drag, startPoint x: 726, startPoint y: 220, endPoint x: 759, endPoint y: 231, distance: 34.1
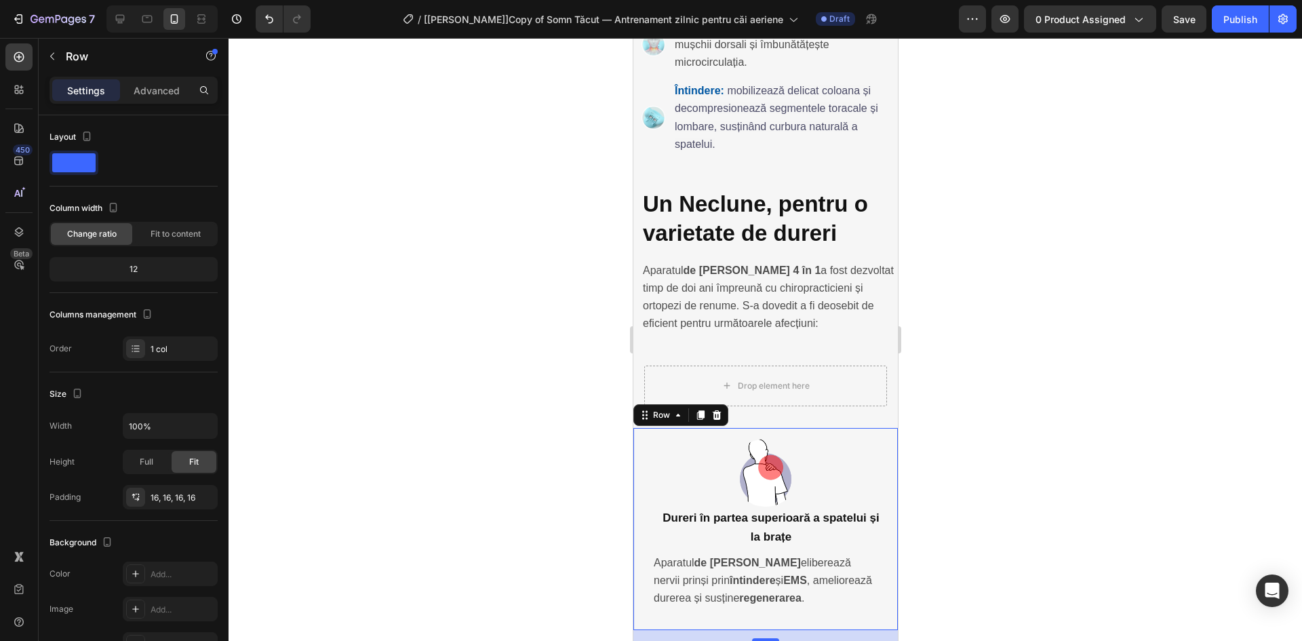
click at [653, 428] on div "Image Dureri în partea superioară a spatelui și la brațe Heading Aparatul de ma…" at bounding box center [765, 529] width 264 height 203
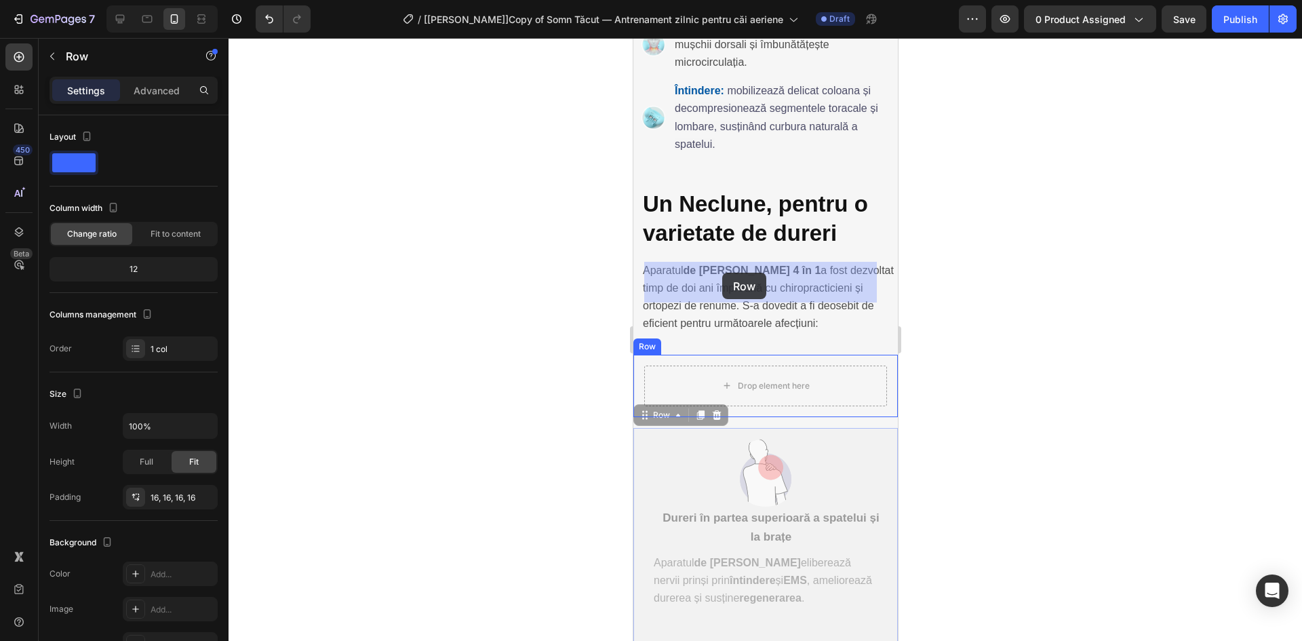
drag, startPoint x: 649, startPoint y: 310, endPoint x: 721, endPoint y: 273, distance: 81.3
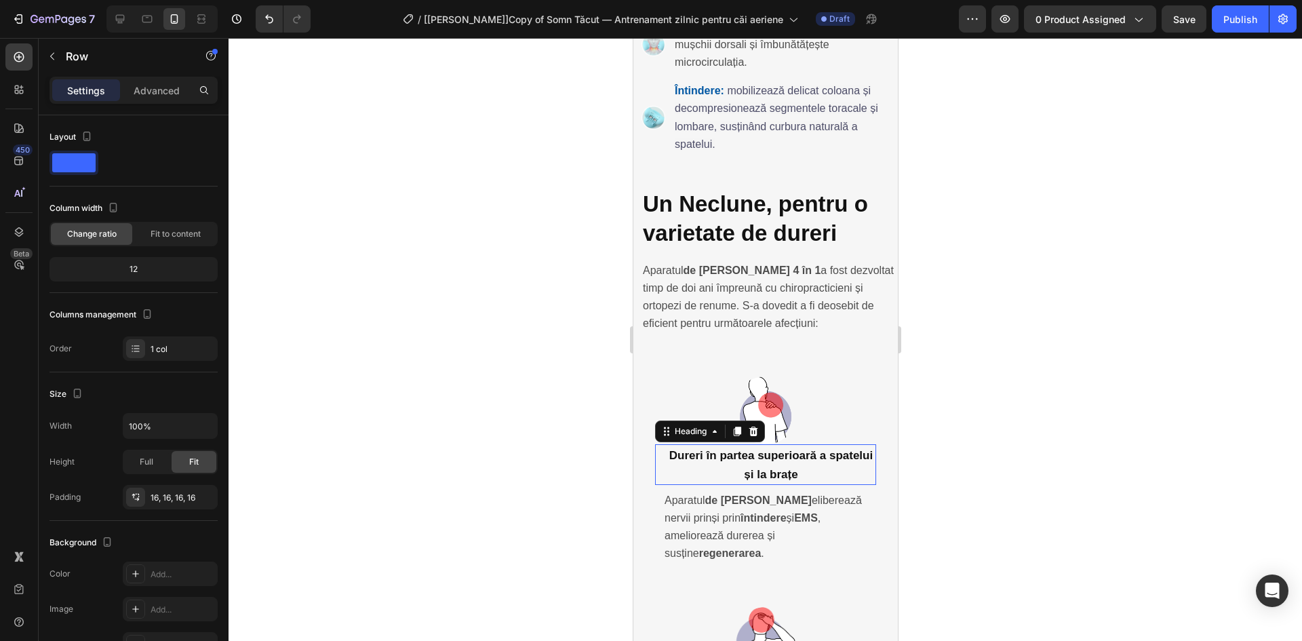
click at [655, 444] on div "Dureri în partea superioară a spatelui și la brațe Heading 0" at bounding box center [764, 464] width 221 height 41
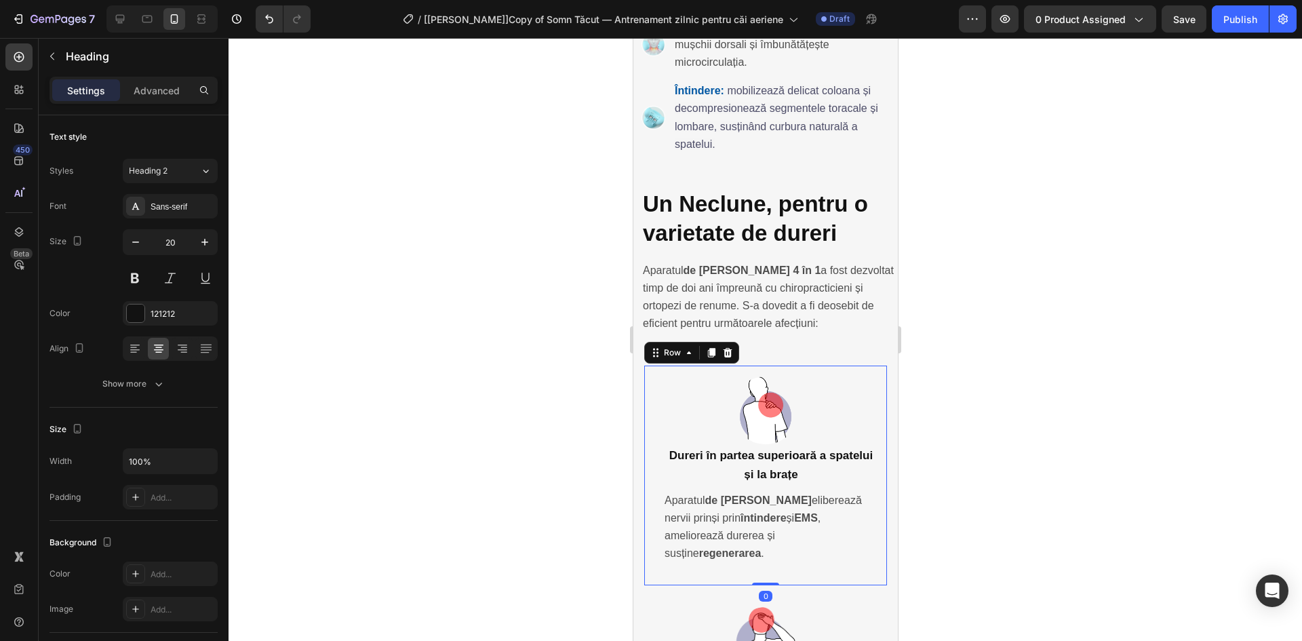
click at [649, 365] on div "Image Dureri în partea superioară a spatelui și la brațe Heading Aparatul de ma…" at bounding box center [764, 475] width 243 height 220
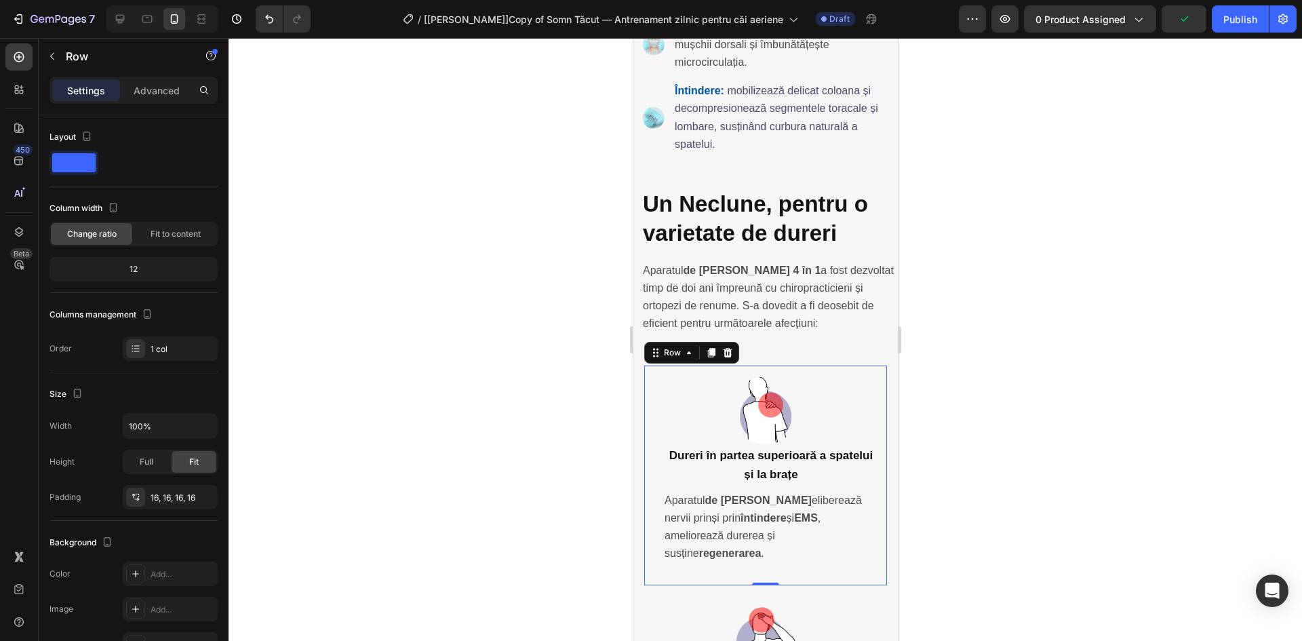
click at [650, 403] on div "Image Dureri în partea superioară a spatelui și la brațe Heading Aparatul de ma…" at bounding box center [764, 475] width 243 height 220
click at [148, 92] on p "Advanced" at bounding box center [157, 90] width 46 height 14
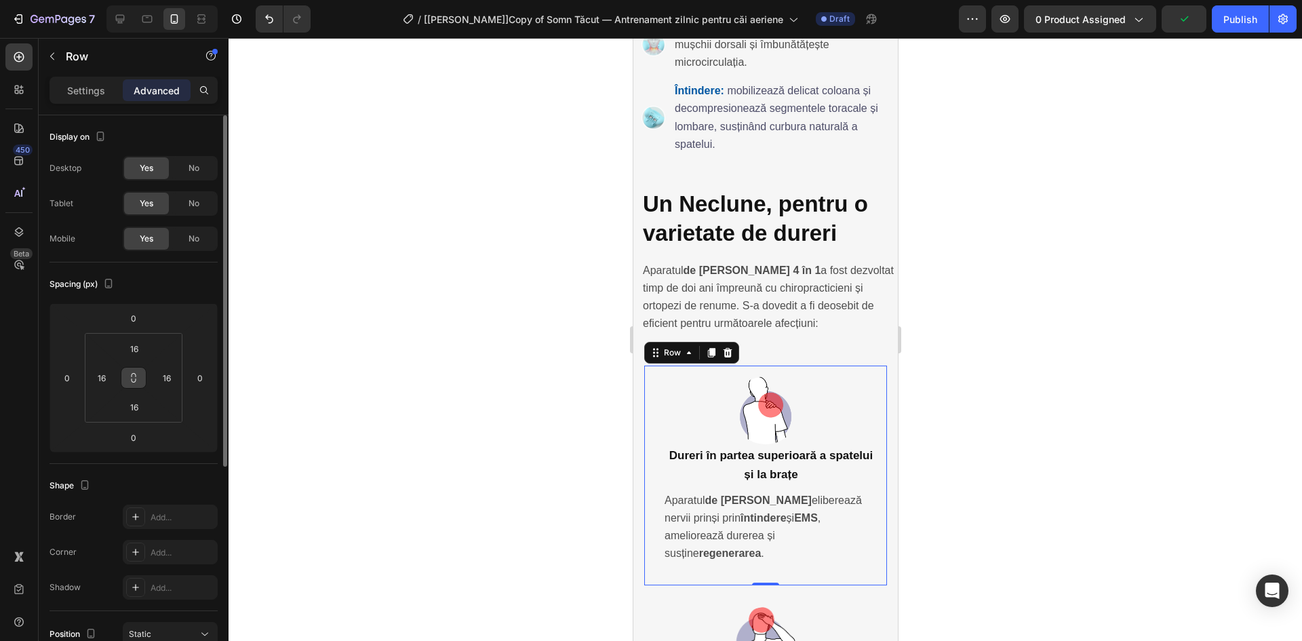
click at [144, 384] on button at bounding box center [134, 378] width 26 height 22
click at [136, 348] on input "16" at bounding box center [134, 348] width 27 height 20
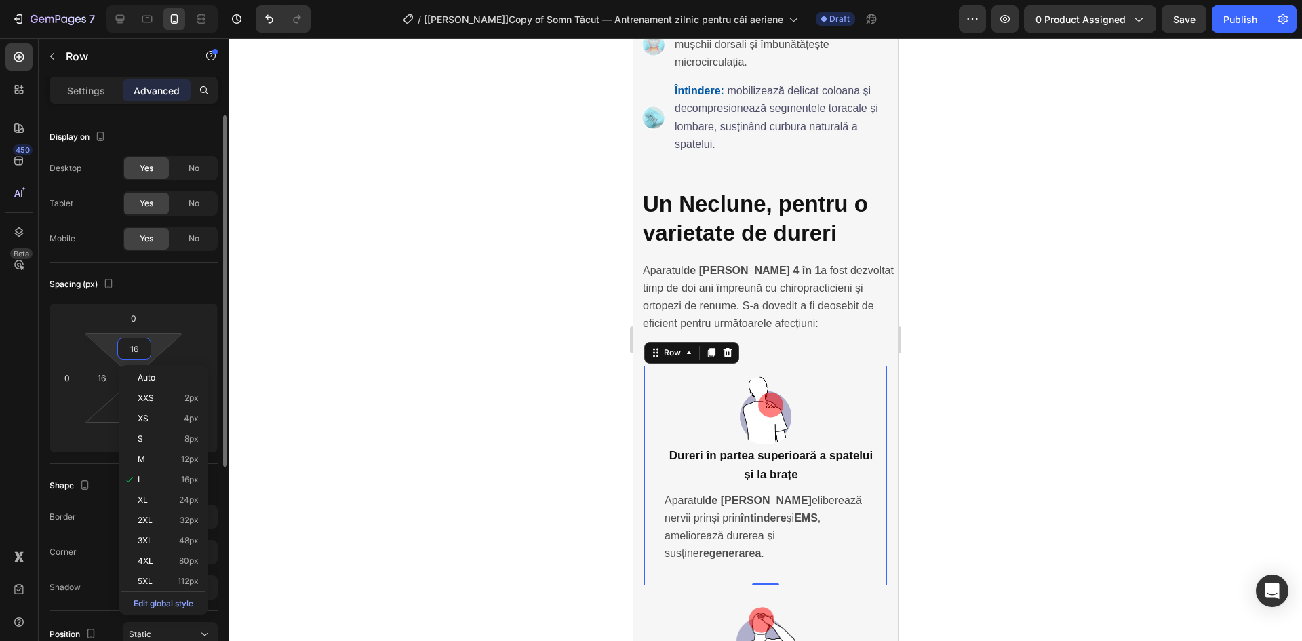
type input "0"
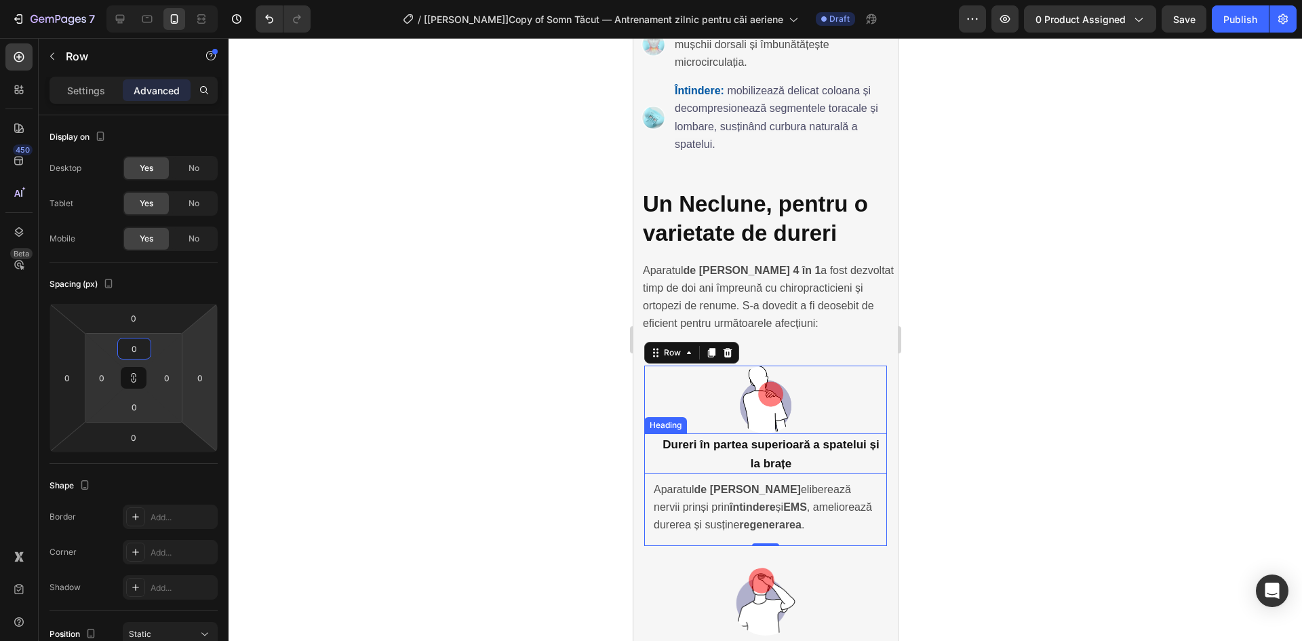
click at [719, 433] on h2 "Dureri în partea superioară a spatelui și la brațe" at bounding box center [770, 453] width 232 height 41
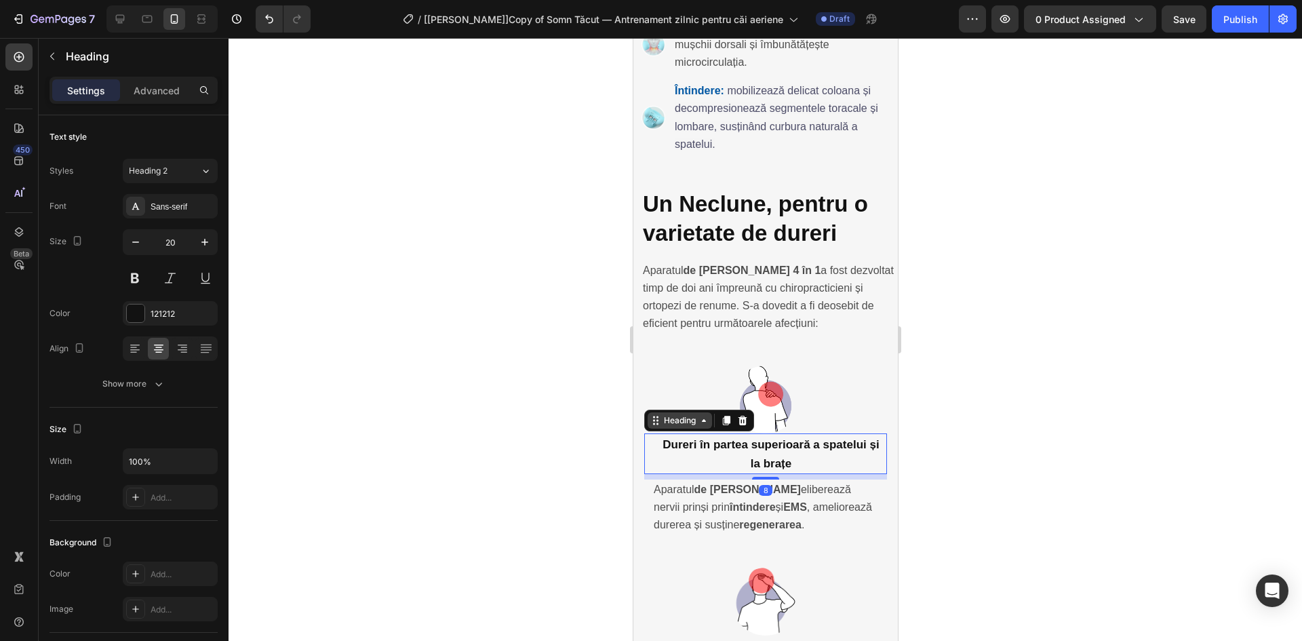
click at [689, 414] on div "Heading" at bounding box center [678, 420] width 37 height 12
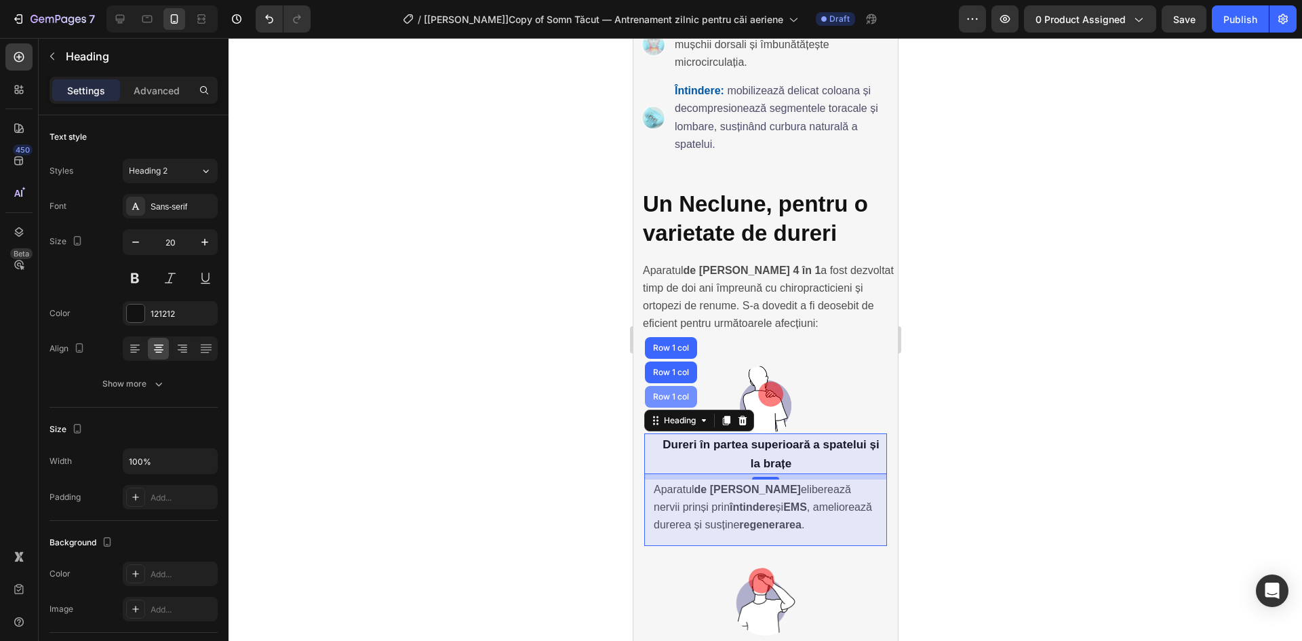
click at [673, 393] on div "Row 1 col" at bounding box center [669, 397] width 41 height 8
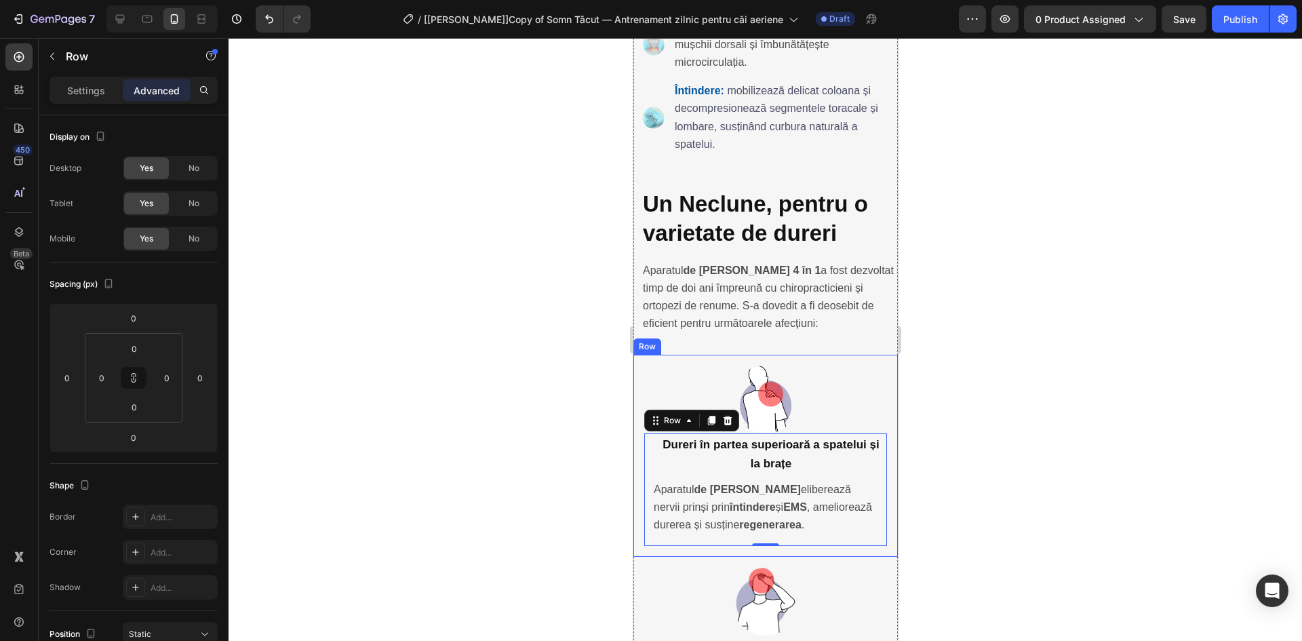
click at [641, 355] on div "Image Dureri în partea superioară a spatelui și la brațe Heading Aparatul de ma…" at bounding box center [765, 456] width 264 height 203
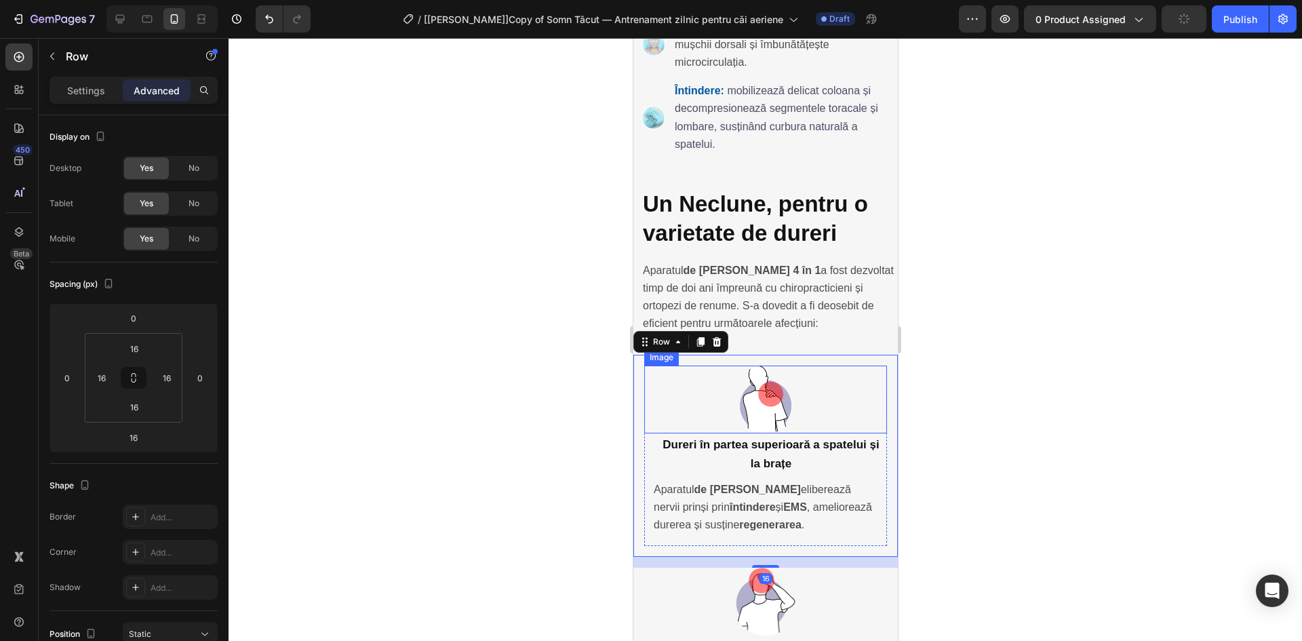
click at [675, 365] on div at bounding box center [764, 399] width 243 height 68
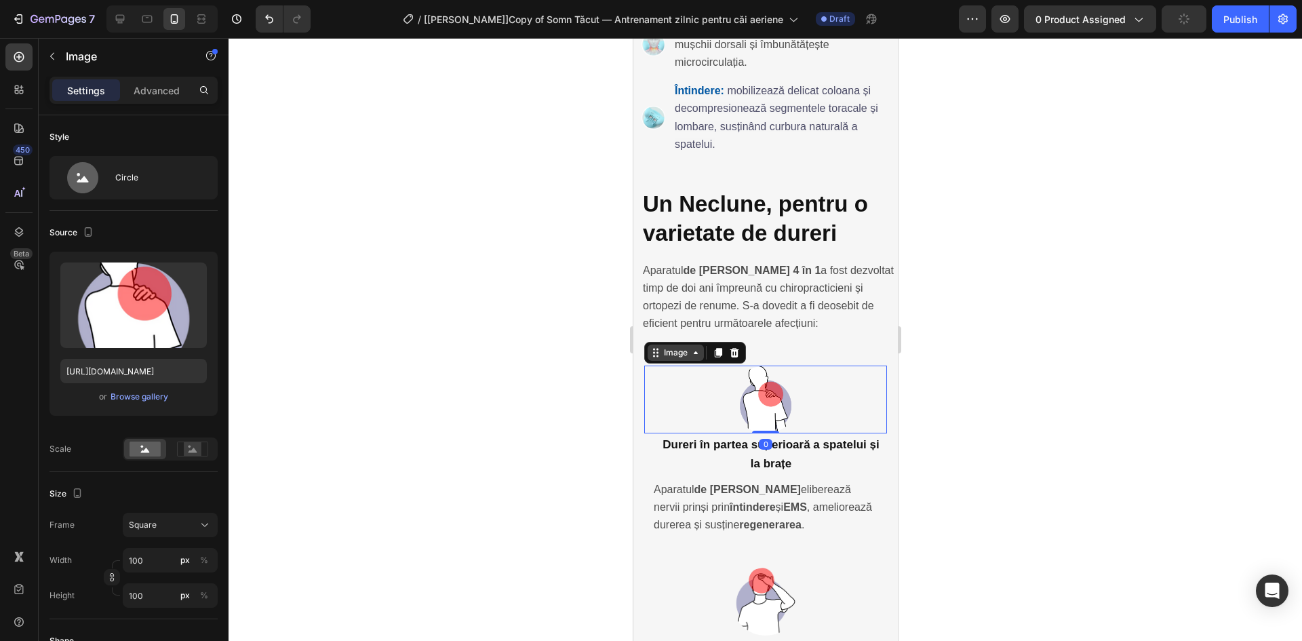
click at [670, 346] on div "Image" at bounding box center [674, 352] width 29 height 12
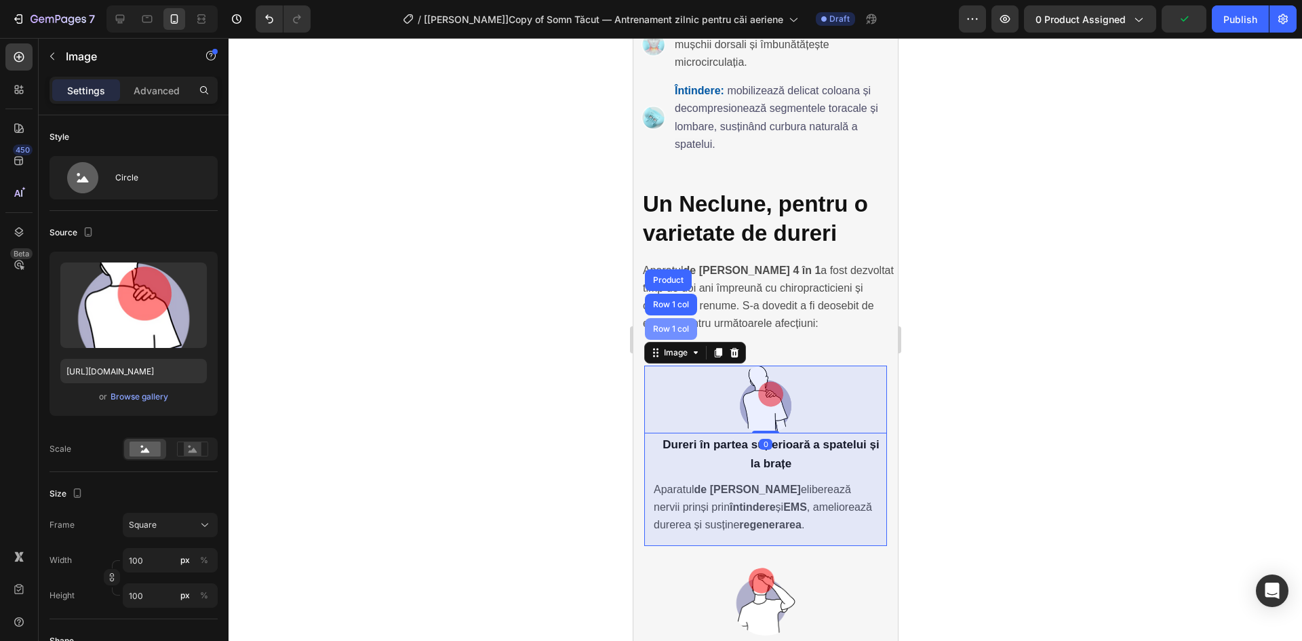
click at [670, 325] on div "Row 1 col" at bounding box center [669, 329] width 41 height 8
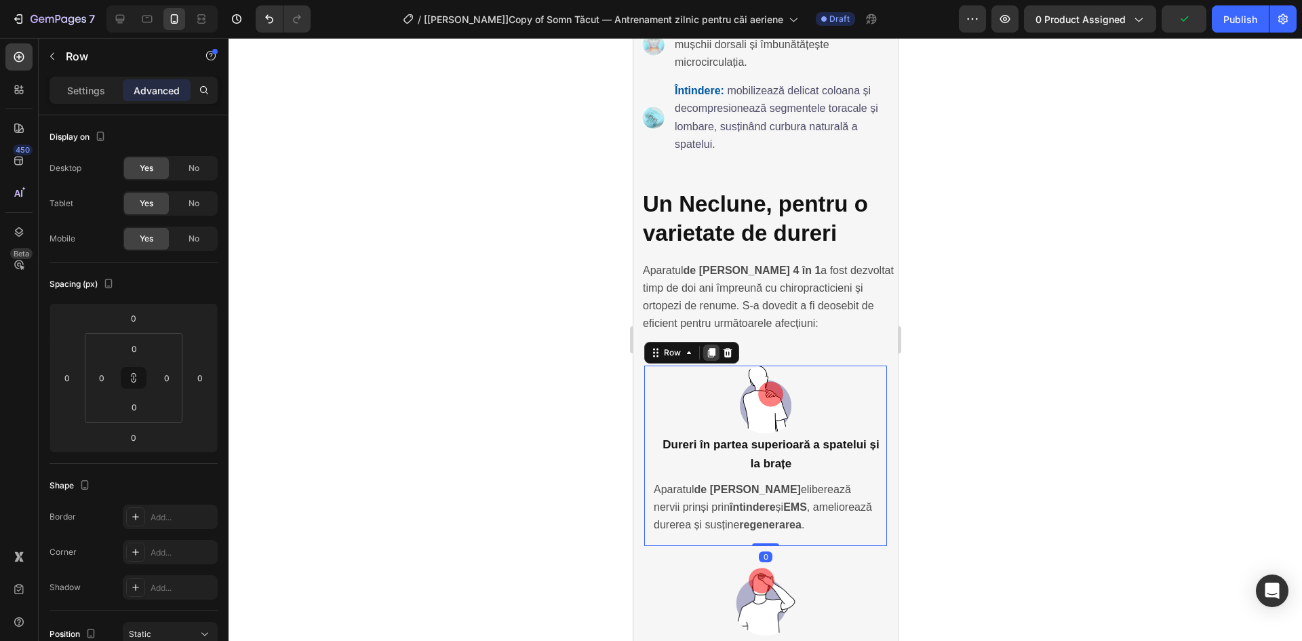
click at [710, 348] on icon at bounding box center [710, 352] width 7 height 9
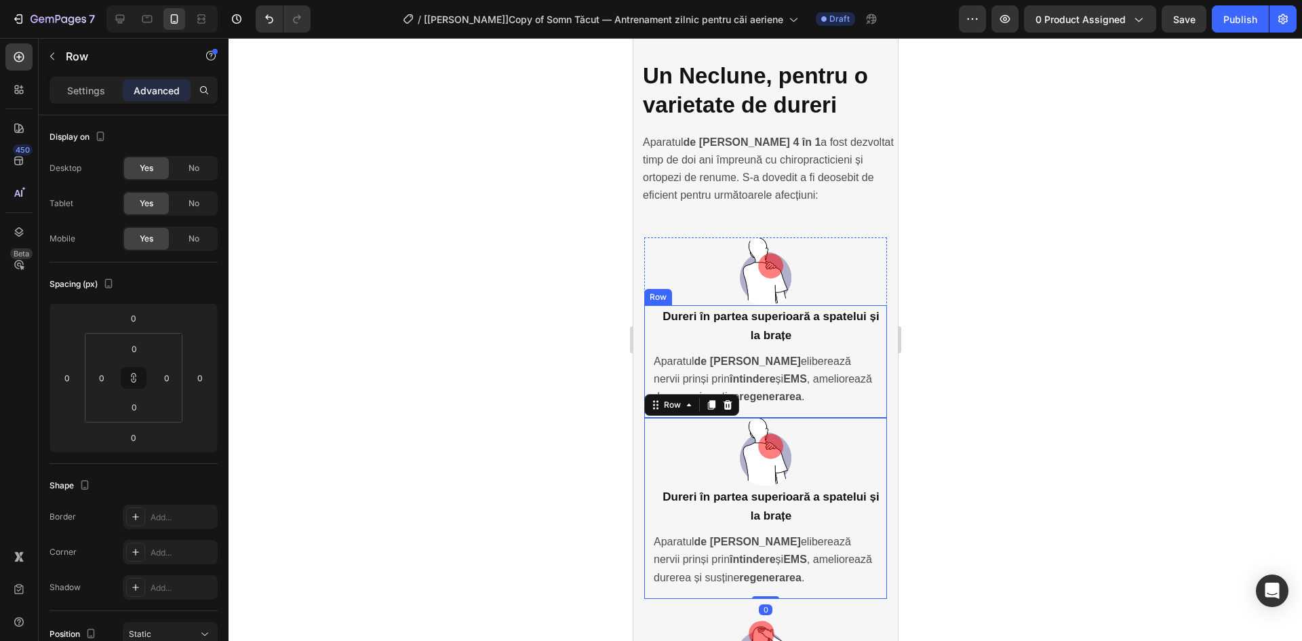
scroll to position [3481, 0]
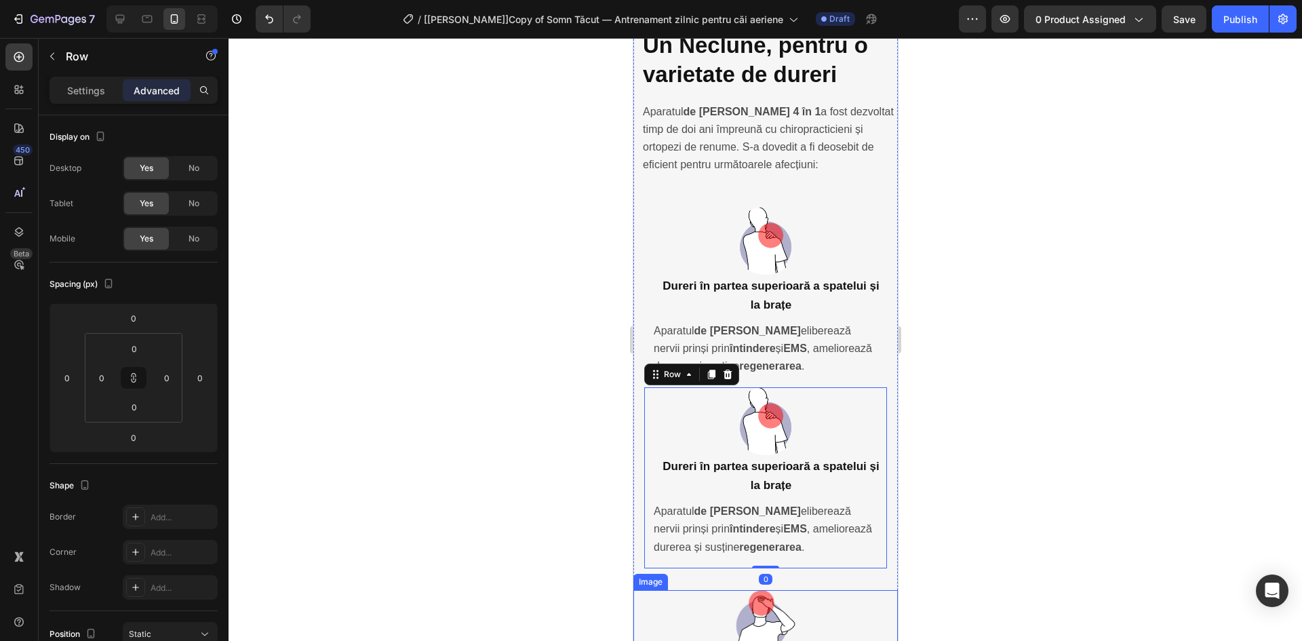
click at [755, 590] on img at bounding box center [765, 624] width 68 height 68
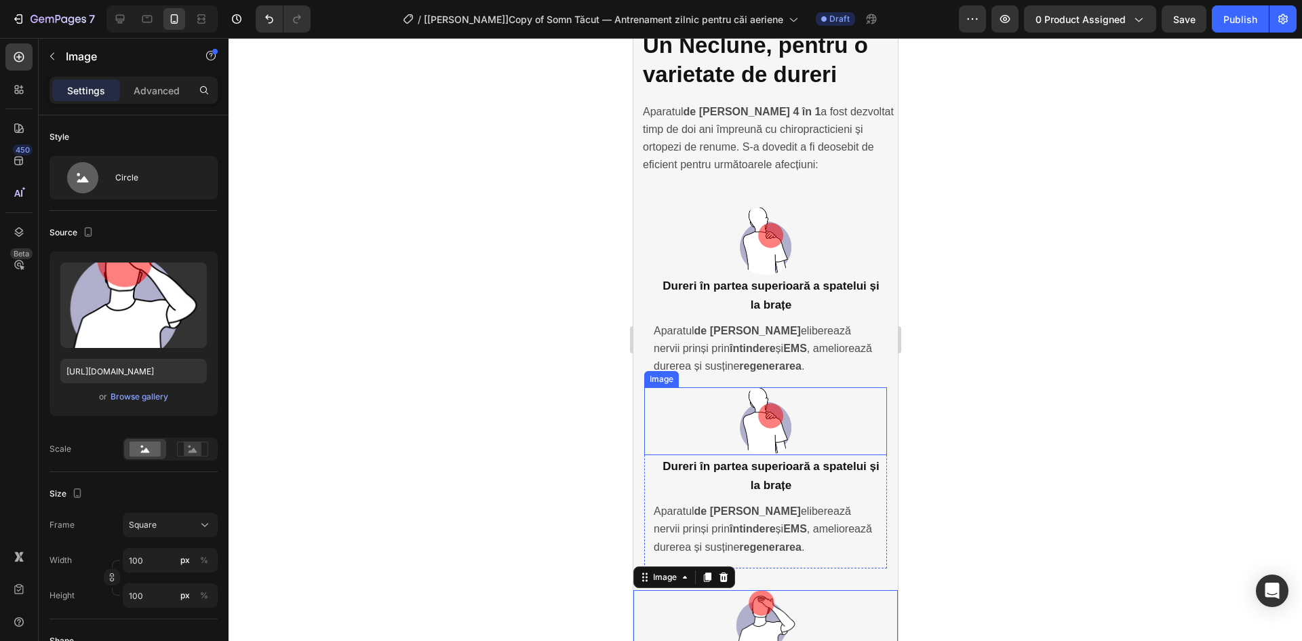
click at [775, 387] on img at bounding box center [765, 421] width 68 height 68
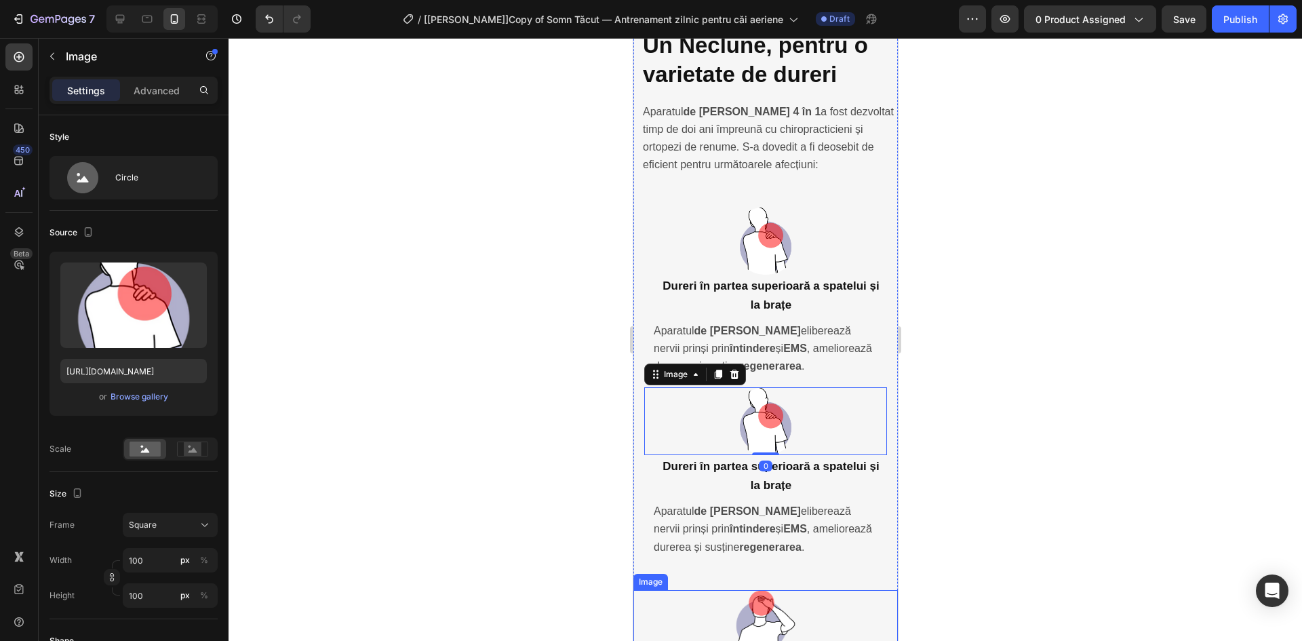
click at [746, 590] on img at bounding box center [765, 624] width 68 height 68
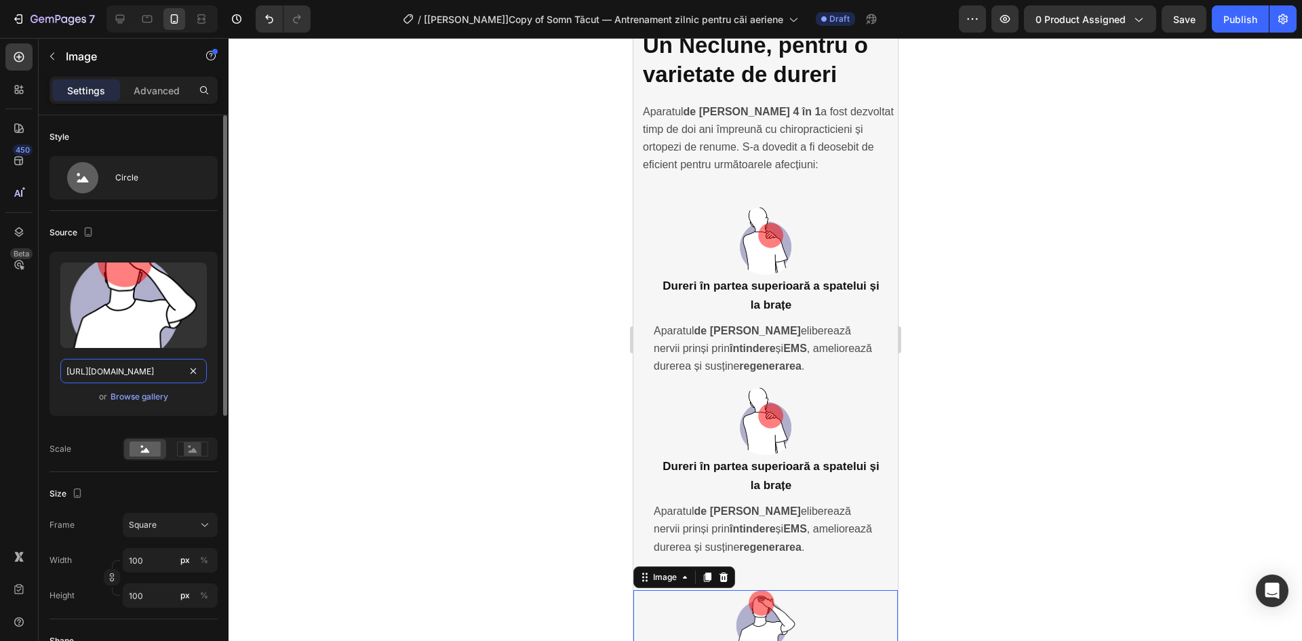
click at [155, 376] on input "https://cdn.shopify.com/s/files/1/0898/2541/1451/files/gempages_549917337608782…" at bounding box center [133, 371] width 146 height 24
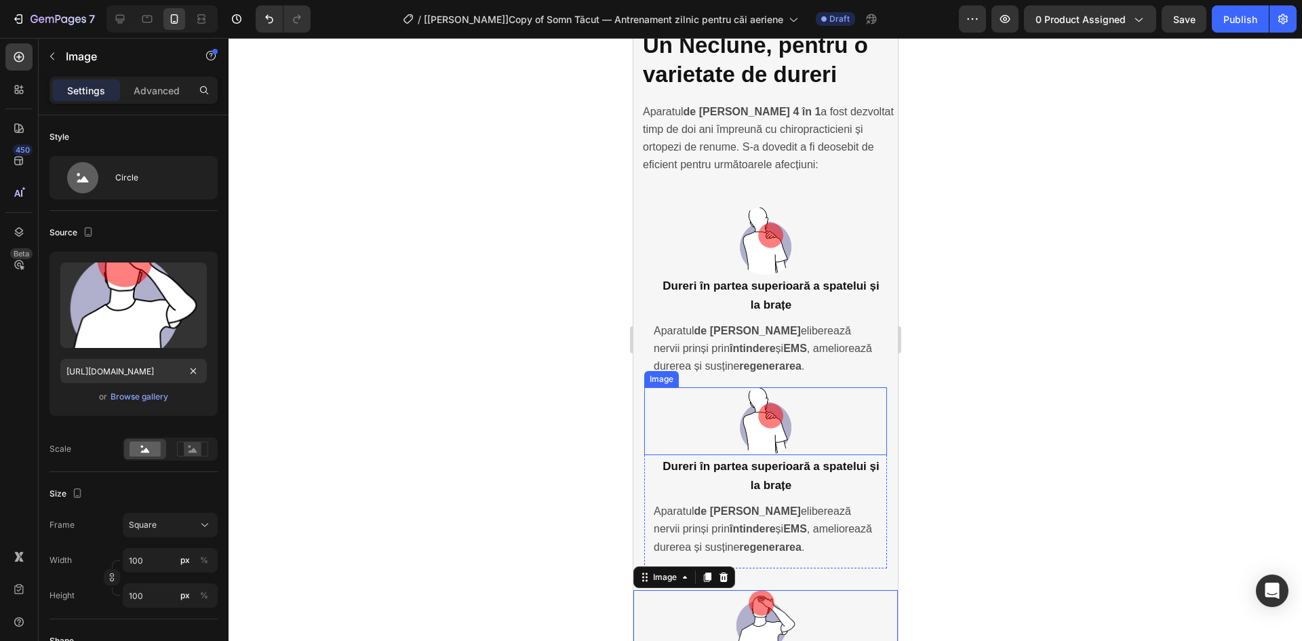
click at [761, 387] on img at bounding box center [765, 421] width 68 height 68
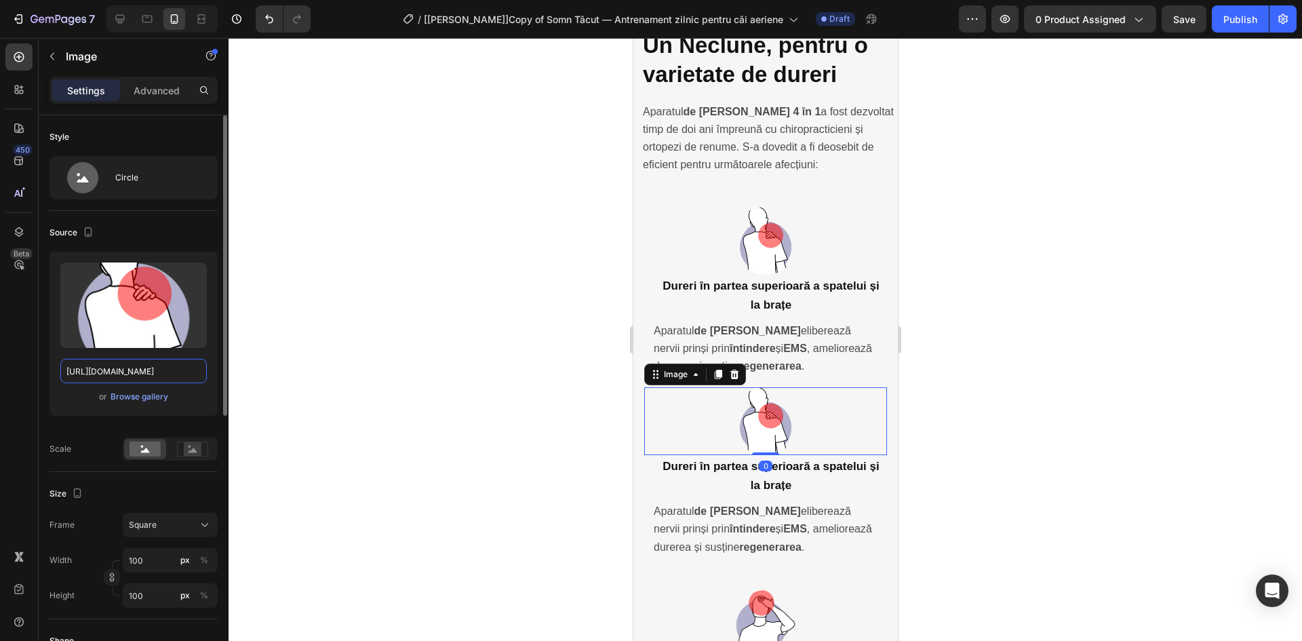
click at [129, 370] on input "https://cdn.shopify.com/s/files/1/0898/2541/1451/files/gempages_549917337608782…" at bounding box center [133, 371] width 146 height 24
paste input "4d860e92-5c0e-4d2d-a126-ffa95b9e425c"
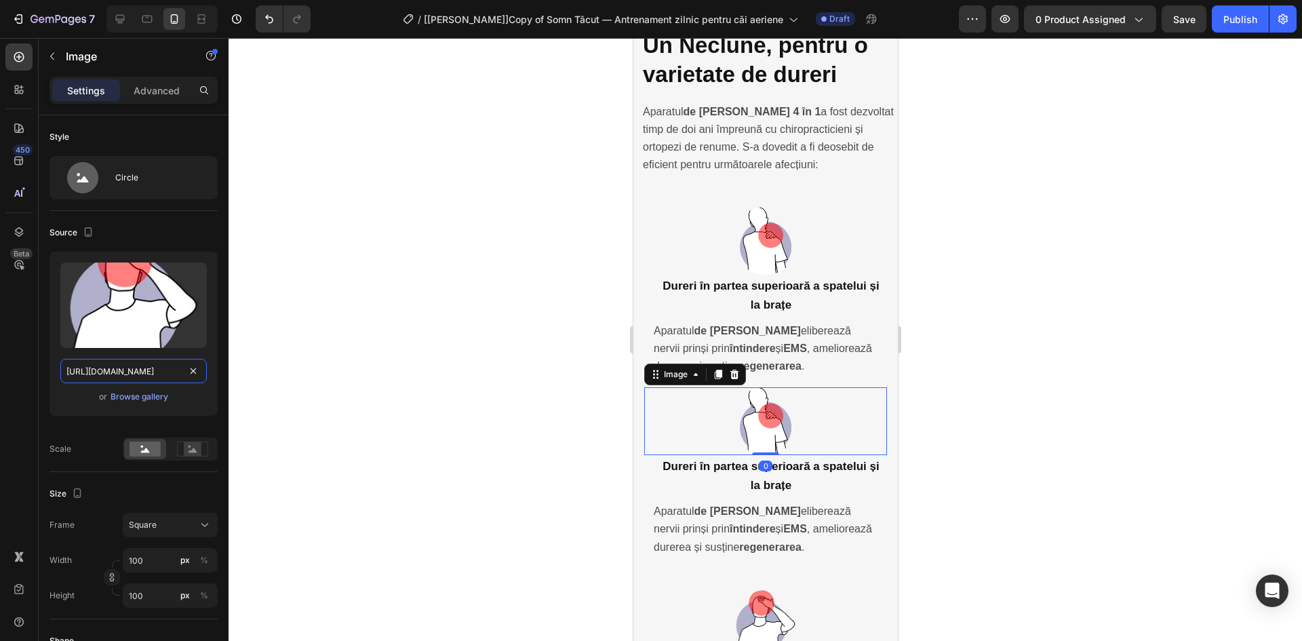
scroll to position [0, 422]
type input "https://cdn.shopify.com/s/files/1/0898/2541/1451/files/gempages_549917337608782…"
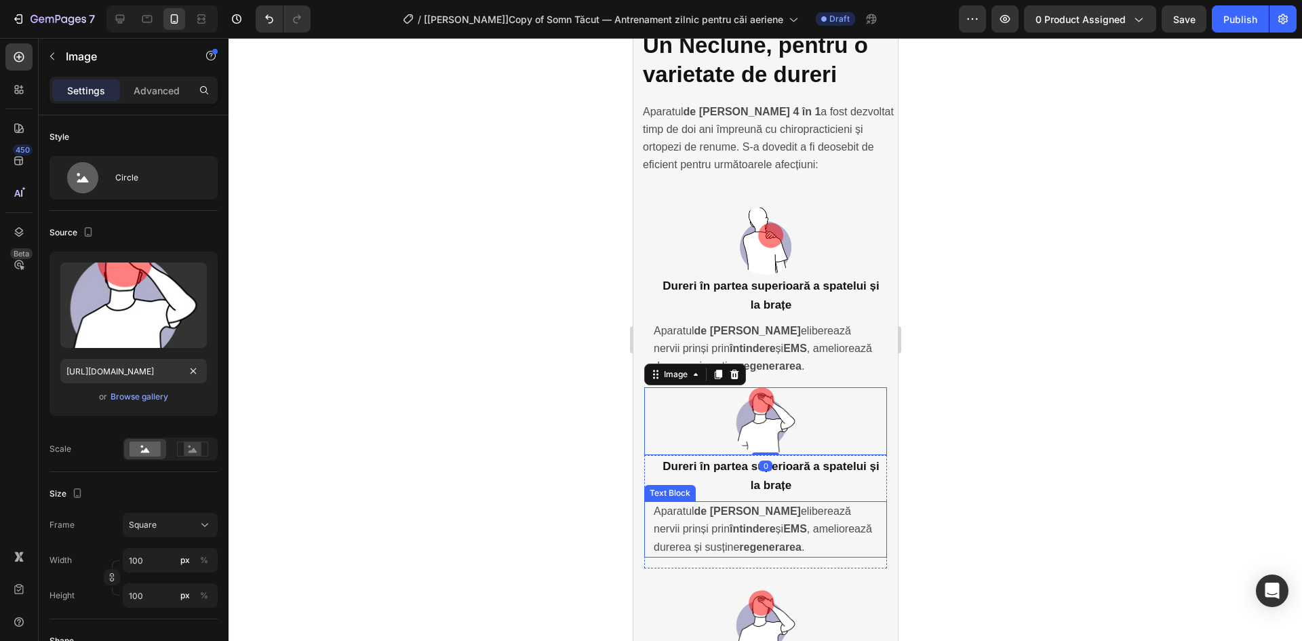
scroll to position [0, 0]
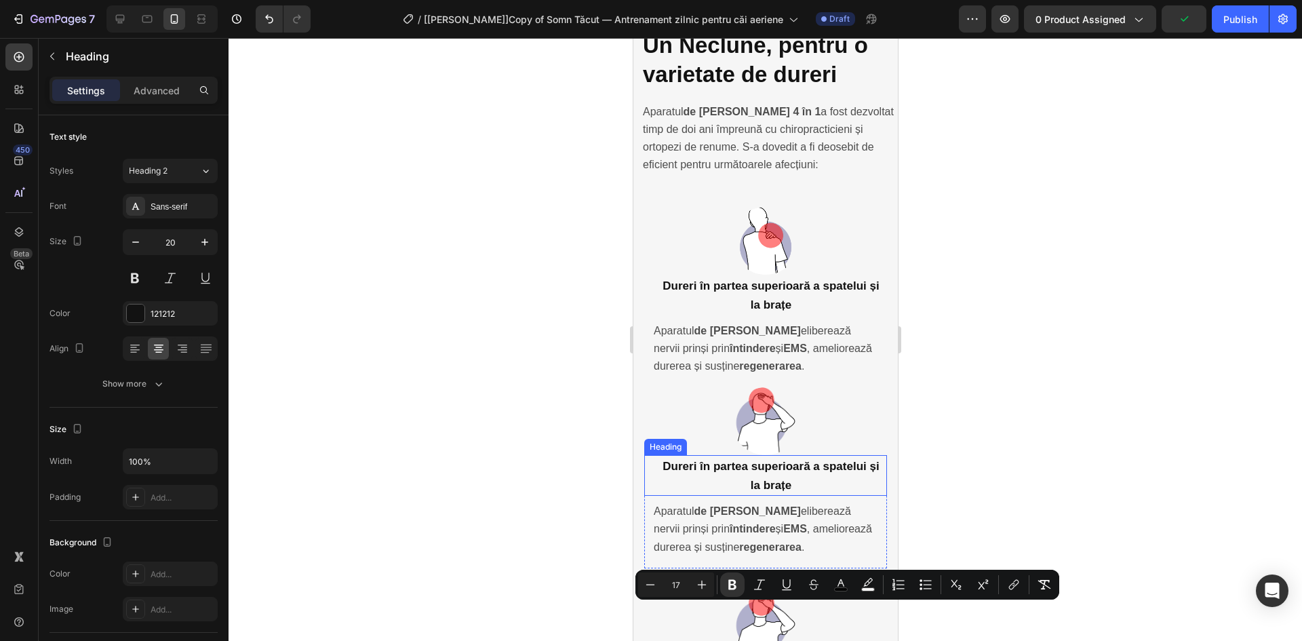
click at [765, 460] on strong "Dureri în partea superioară a spatelui și la brațe" at bounding box center [770, 476] width 216 height 32
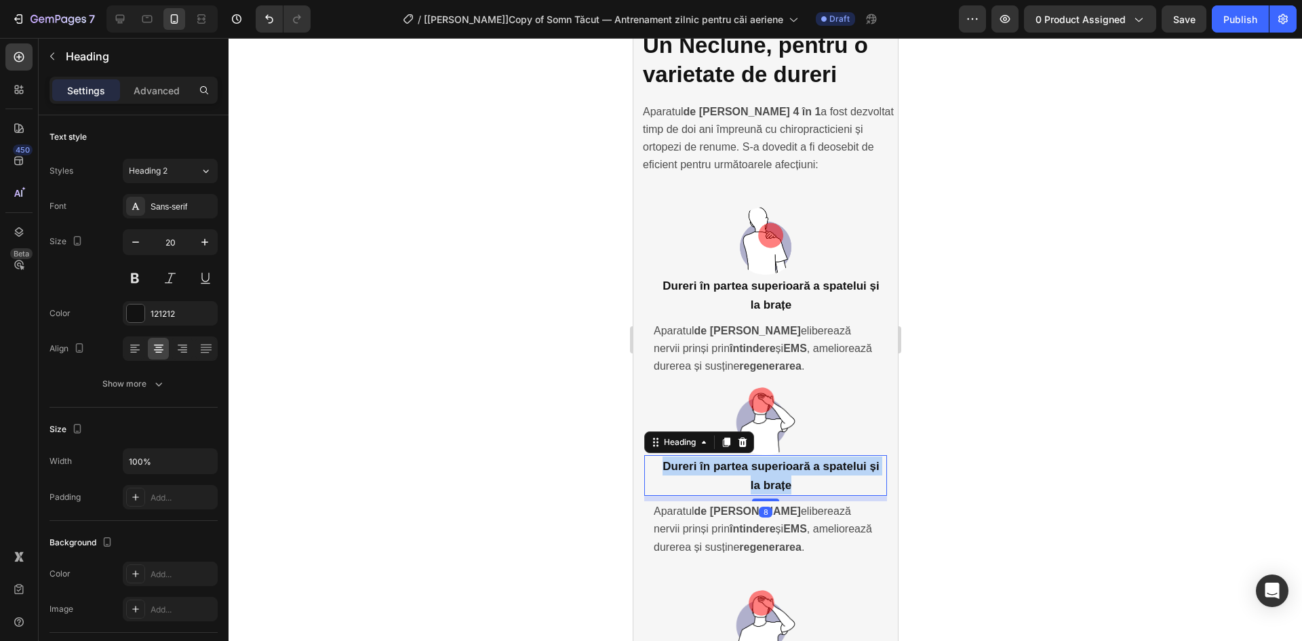
click at [765, 460] on strong "Dureri în partea superioară a spatelui și la brațe" at bounding box center [770, 476] width 216 height 32
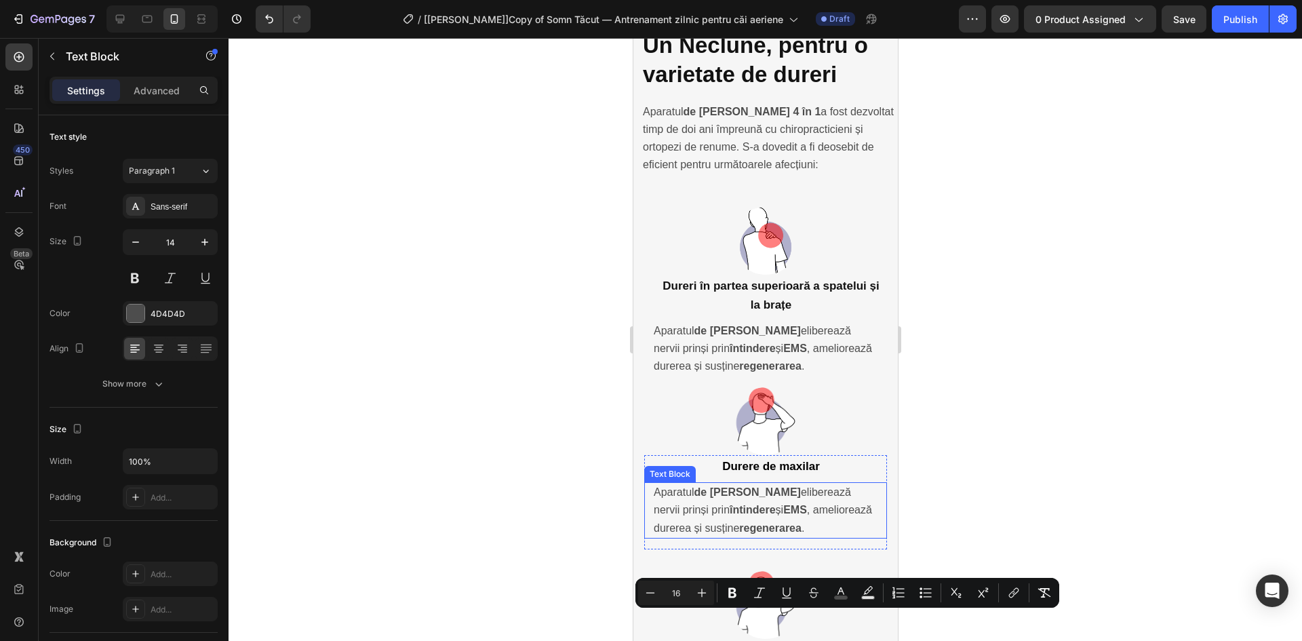
copy span "Legătura strânsă dintre mușchii gâtului și ai maxilarului poate duce la dureri …"
click at [748, 504] on strong "întindere" at bounding box center [752, 510] width 46 height 12
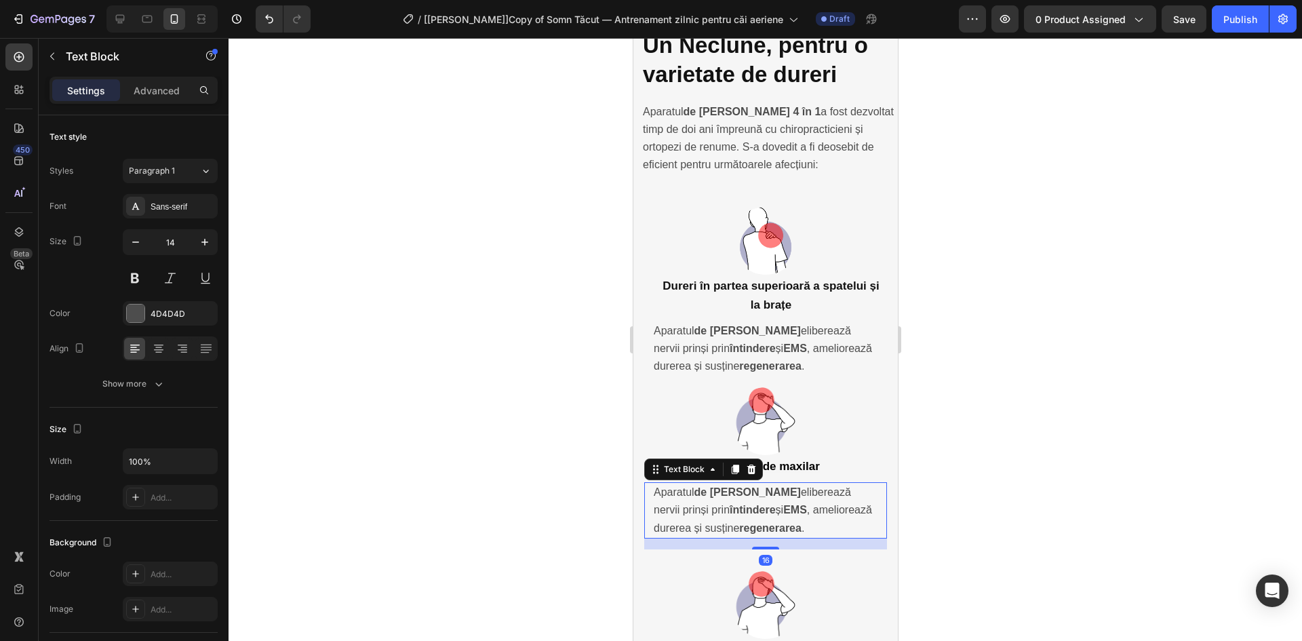
click at [748, 504] on strong "întindere" at bounding box center [752, 510] width 46 height 12
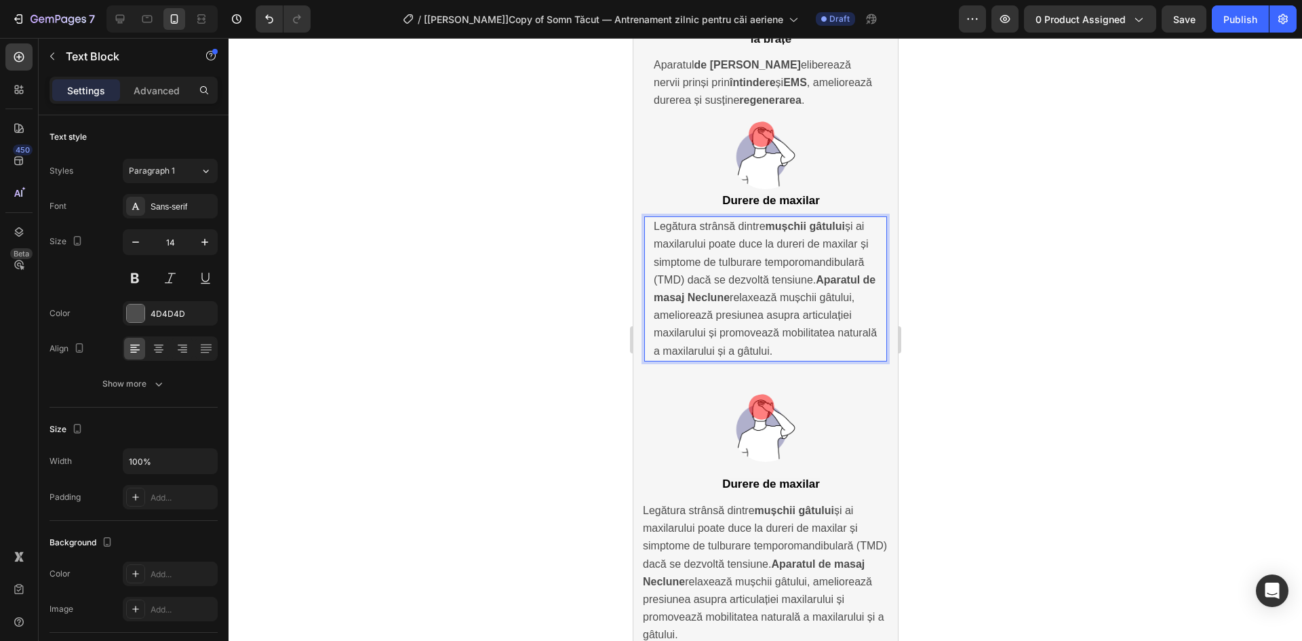
scroll to position [3797, 0]
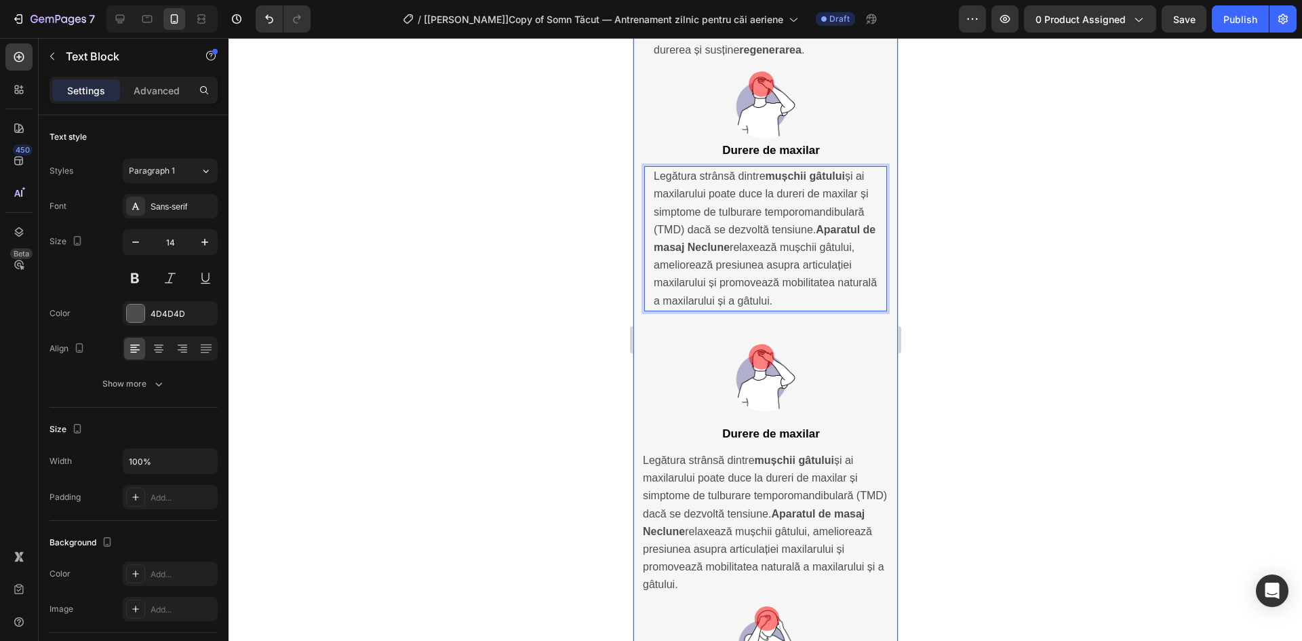
click at [858, 274] on div "Un Neclune, pentru o varietate de dureri Heading Aparatul de masaj Neclune 4 în…" at bounding box center [765, 514] width 264 height 1600
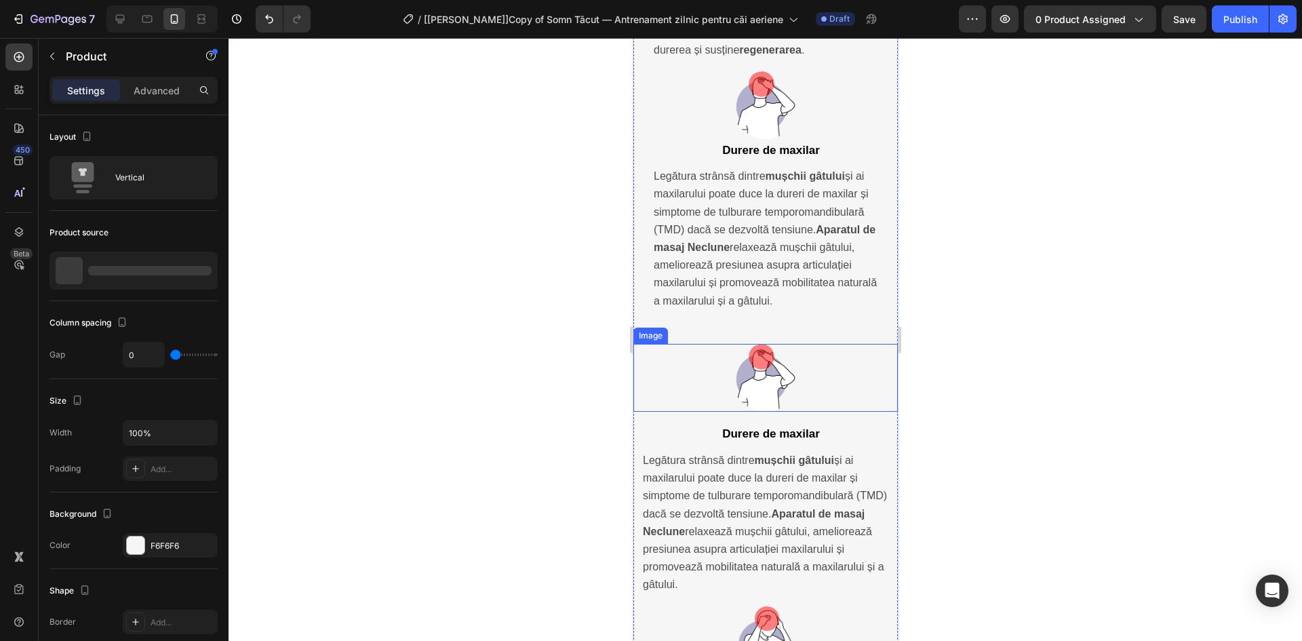
click at [838, 344] on div at bounding box center [765, 378] width 264 height 68
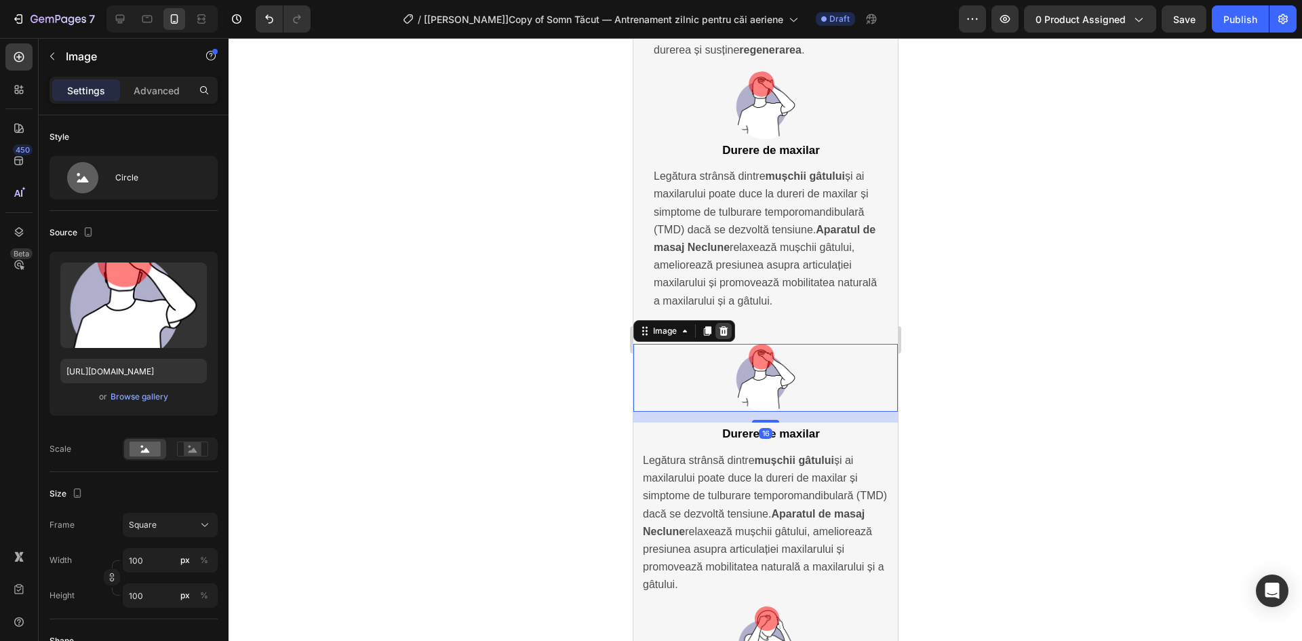
click at [728, 323] on div at bounding box center [723, 331] width 16 height 16
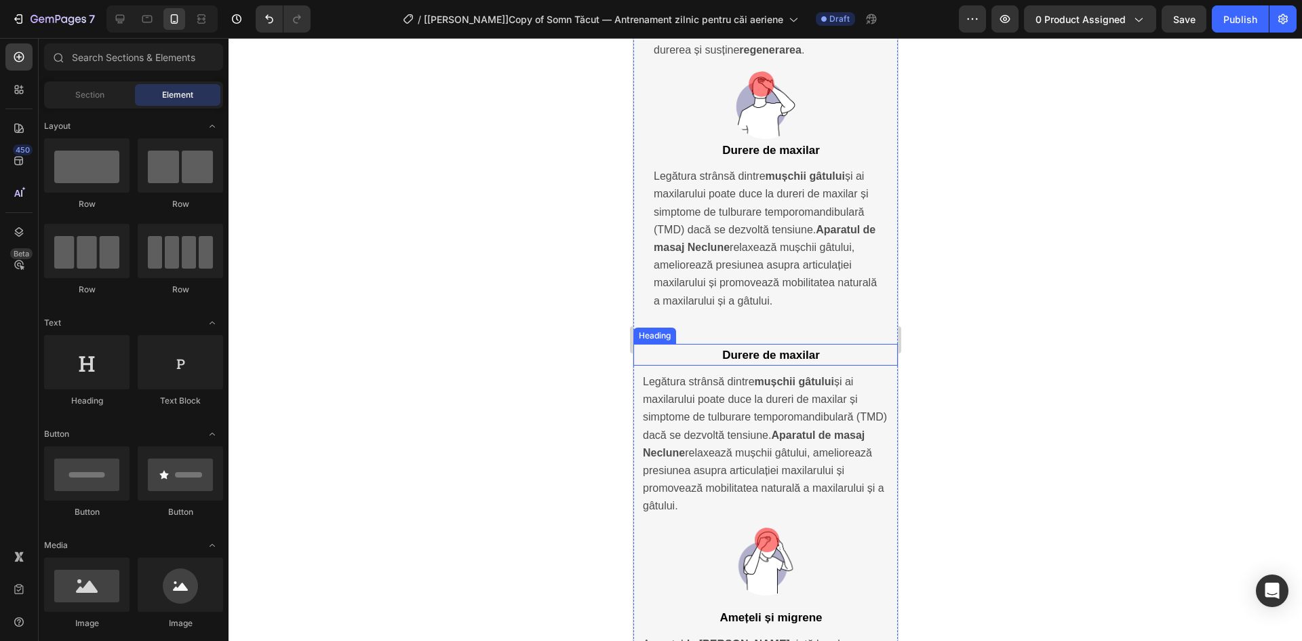
click at [840, 345] on p "⁠⁠⁠⁠⁠⁠⁠ Durere de maxilar" at bounding box center [770, 354] width 251 height 19
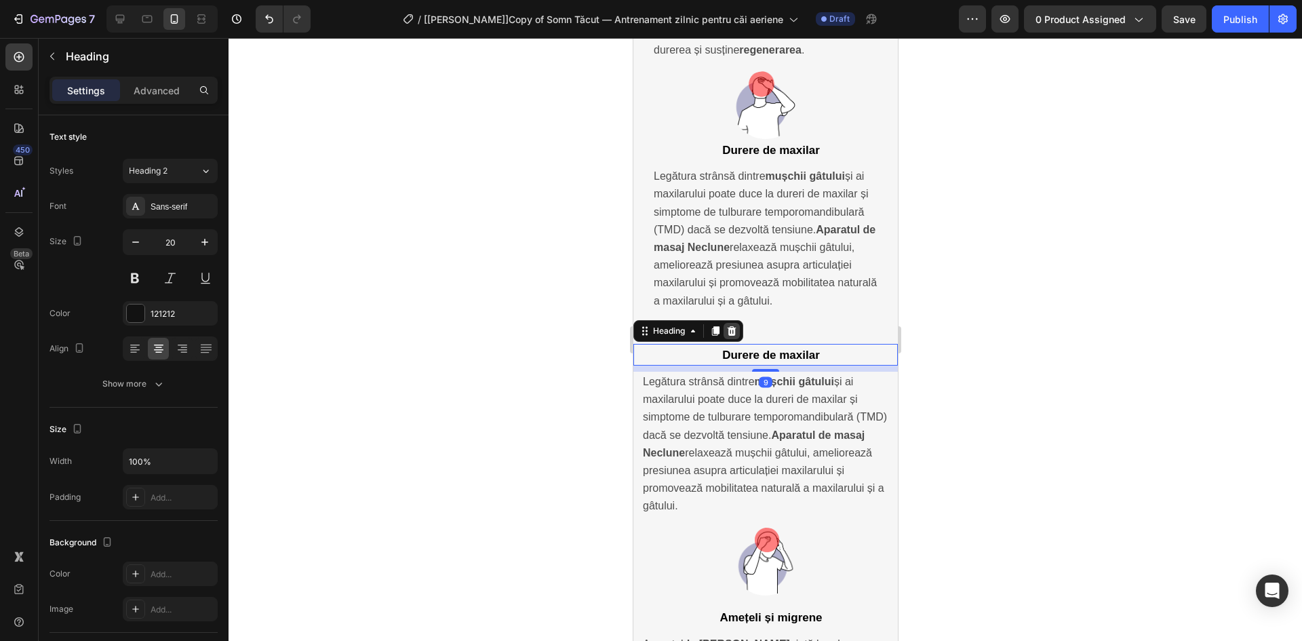
click at [727, 325] on icon at bounding box center [730, 330] width 11 height 11
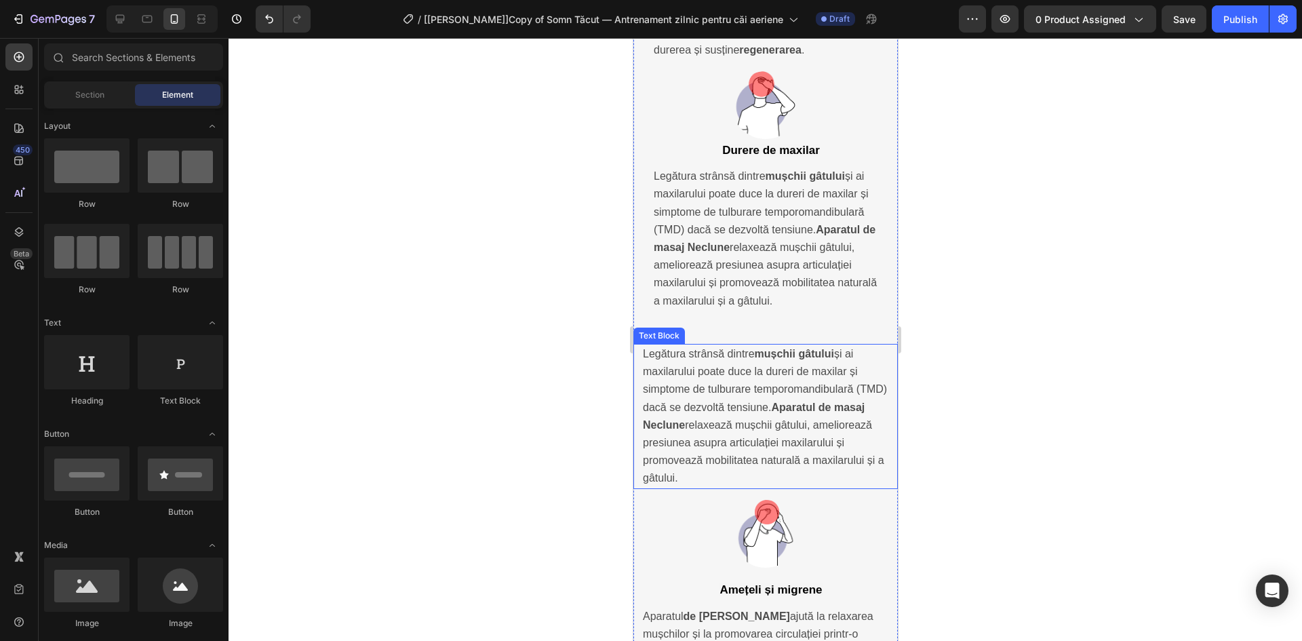
click at [803, 348] on span "Legătura strânsă dintre mușchii gâtului și ai maxilarului poate duce la dureri …" at bounding box center [764, 416] width 244 height 136
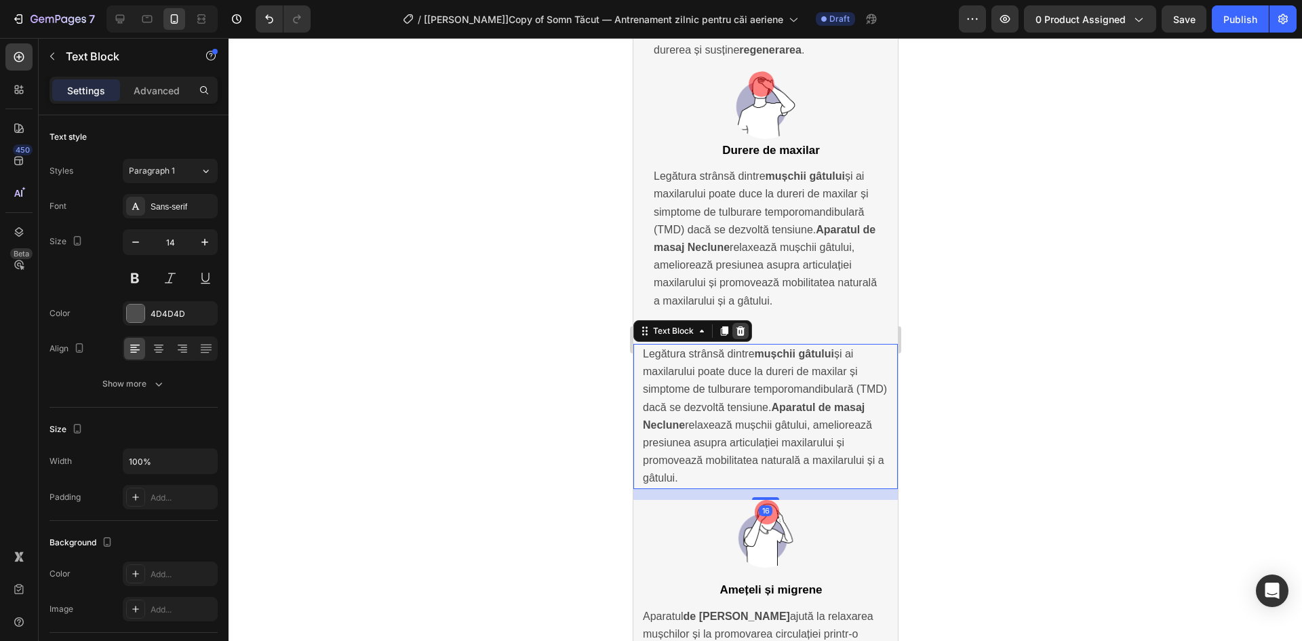
click at [742, 325] on icon at bounding box center [739, 330] width 11 height 11
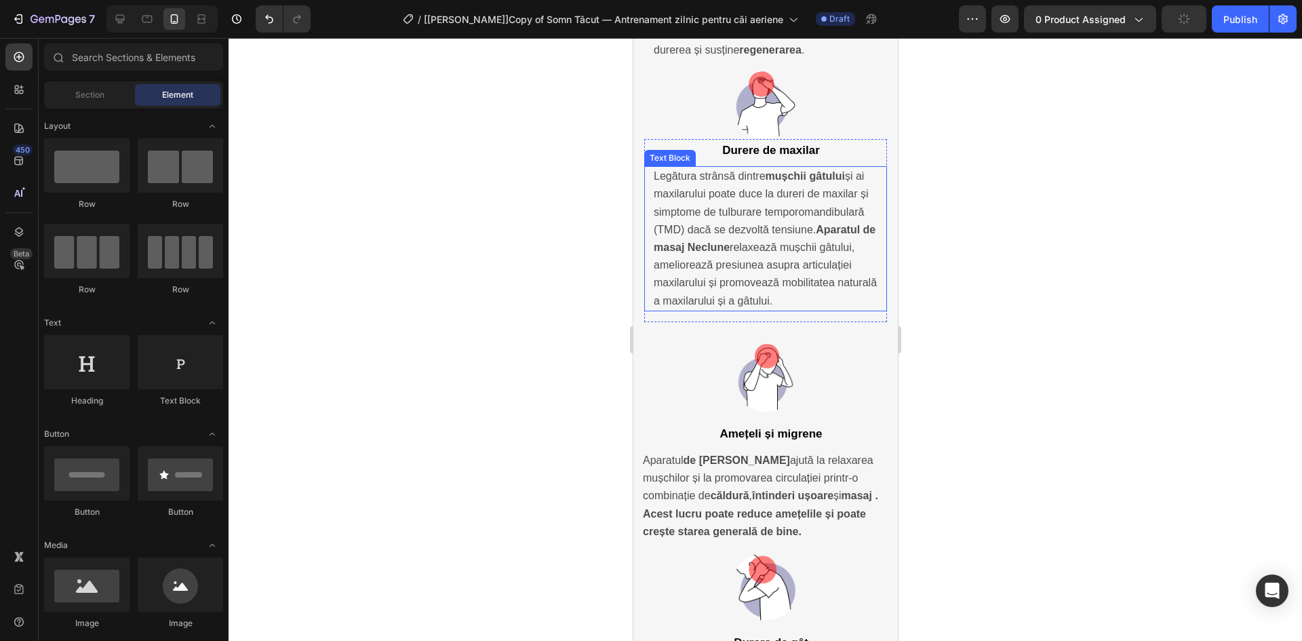
click at [753, 239] on p "Legătura strânsă dintre mușchii gâtului și ai maxilarului poate duce la dureri …" at bounding box center [765, 238] width 224 height 142
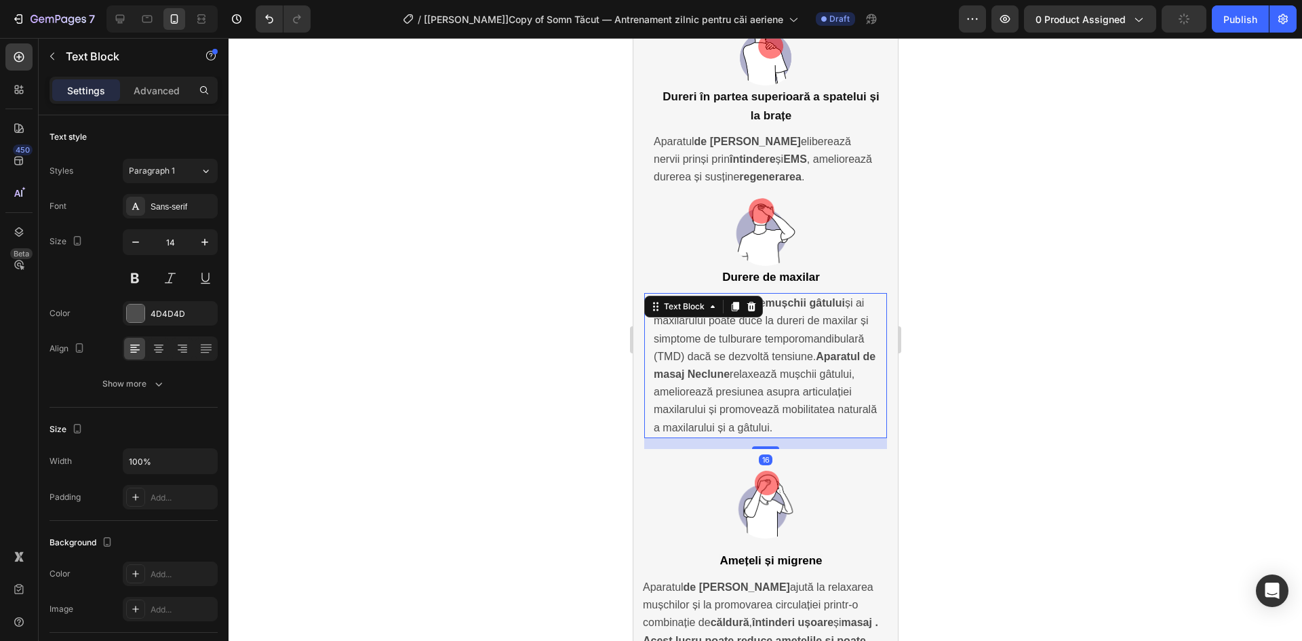
scroll to position [3639, 0]
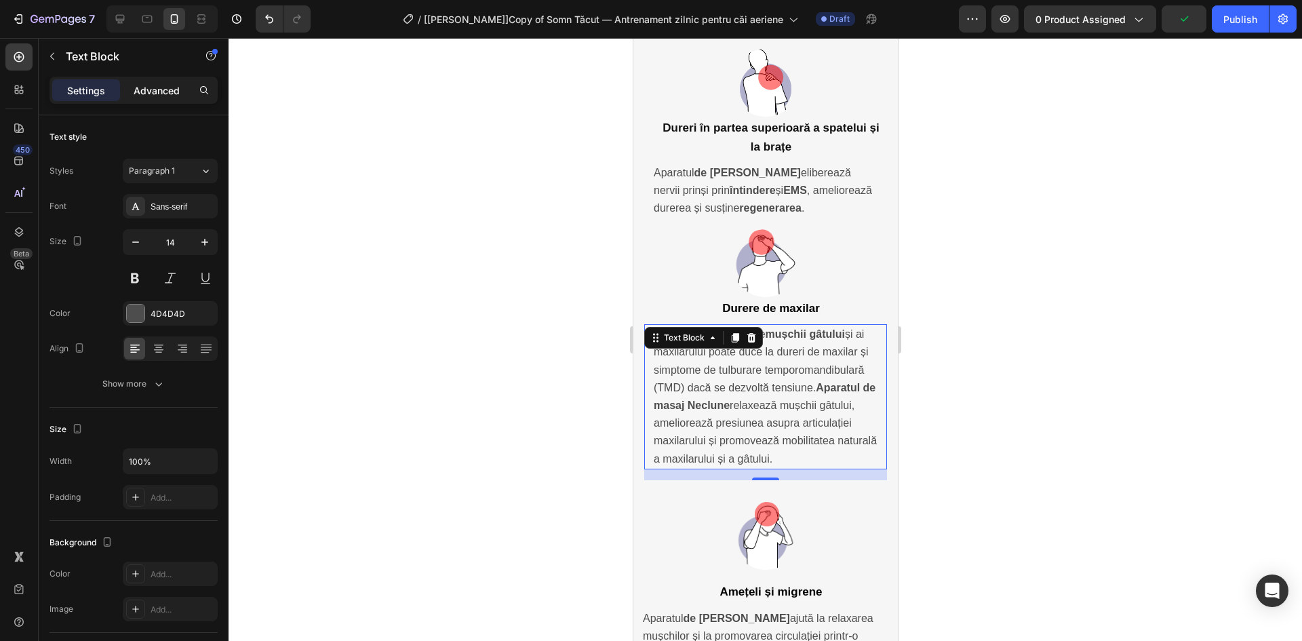
click at [137, 94] on p "Advanced" at bounding box center [157, 90] width 46 height 14
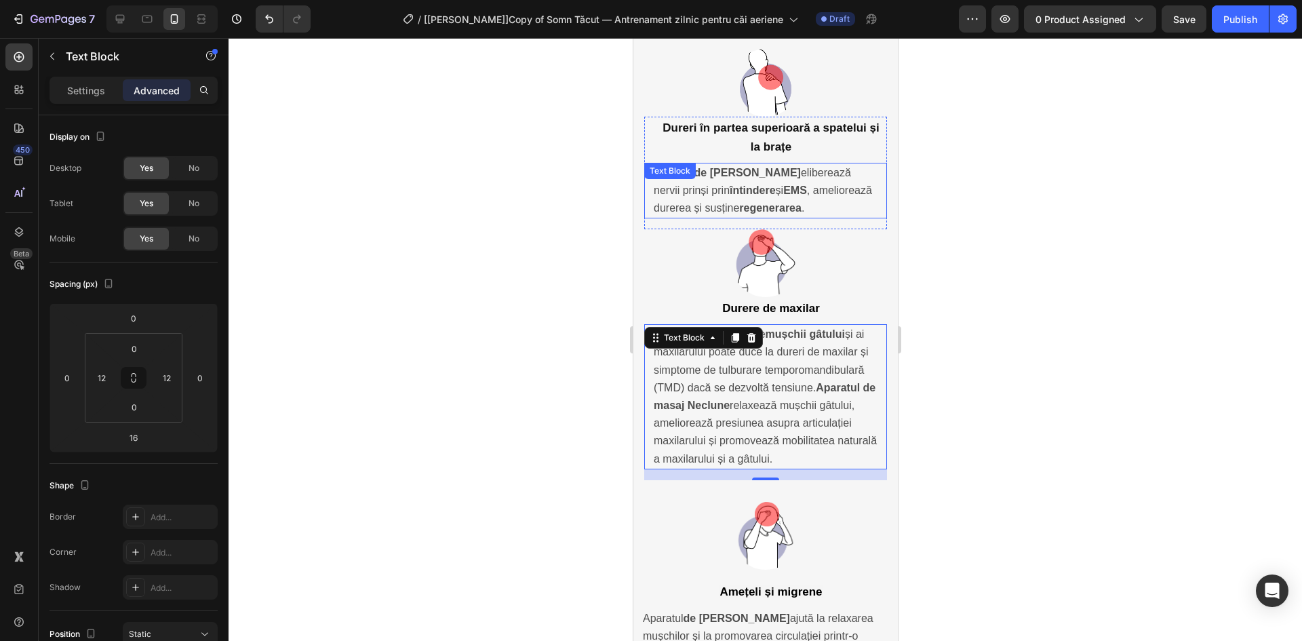
click at [765, 184] on strong "întindere" at bounding box center [752, 190] width 46 height 12
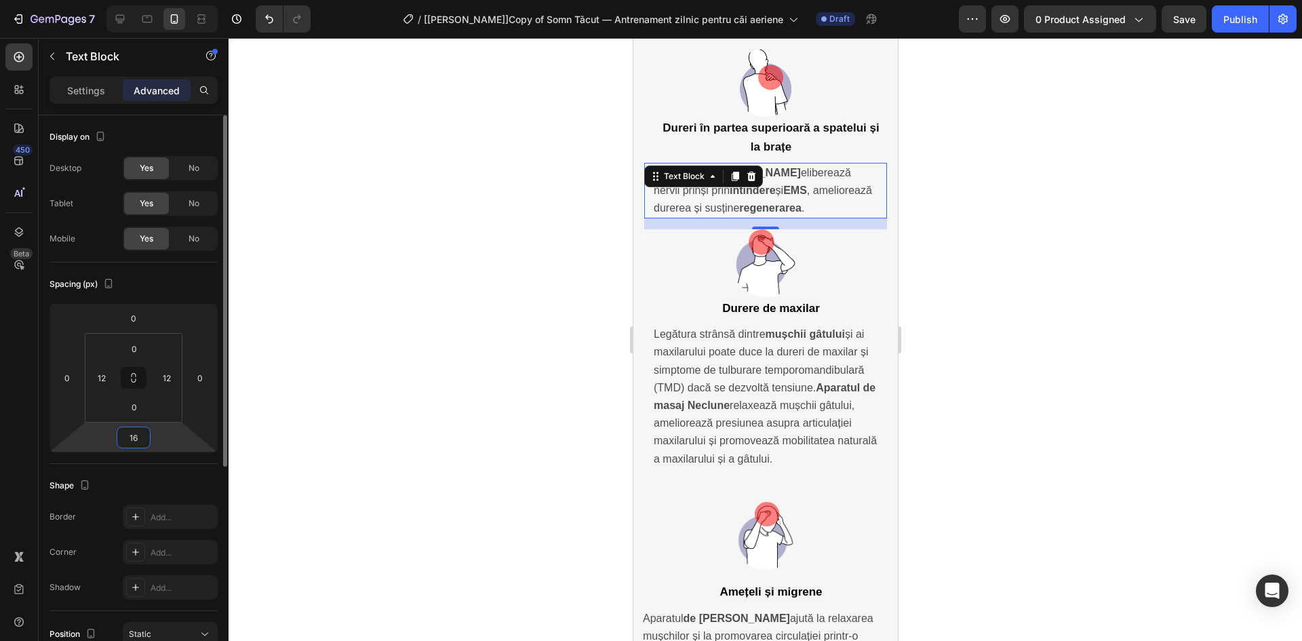
click at [132, 440] on input "16" at bounding box center [133, 437] width 27 height 20
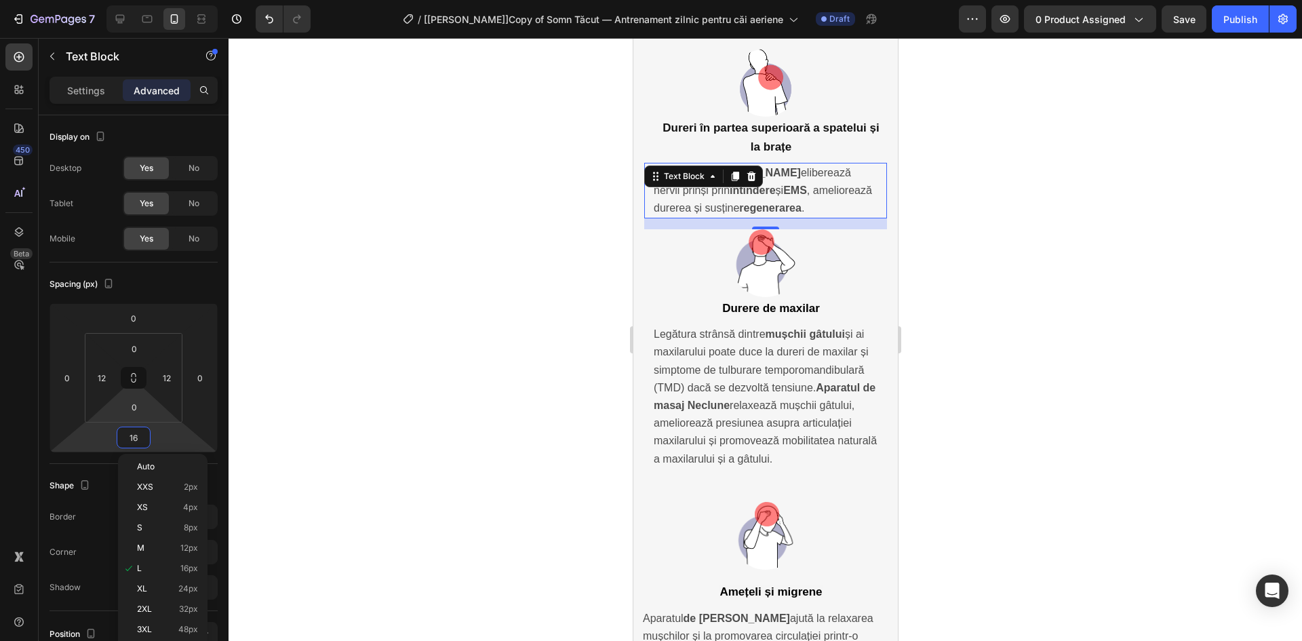
type input "0"
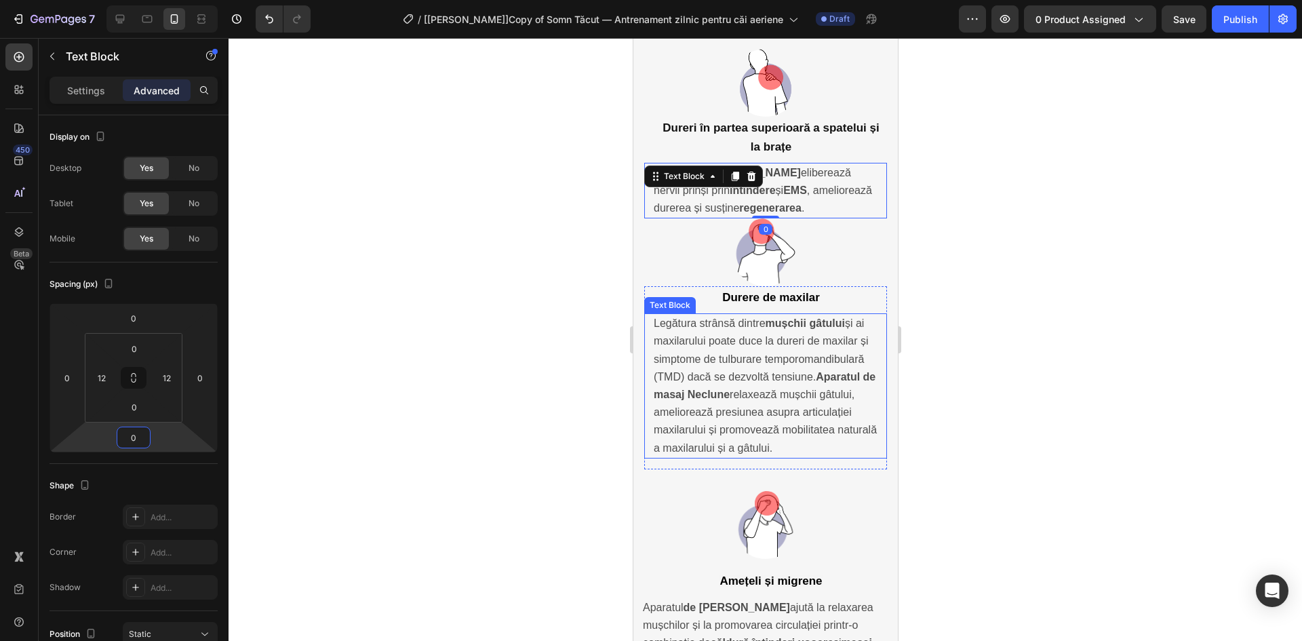
click at [755, 376] on span "Legătura strânsă dintre mușchii gâtului și ai maxilarului poate duce la dureri …" at bounding box center [764, 385] width 223 height 136
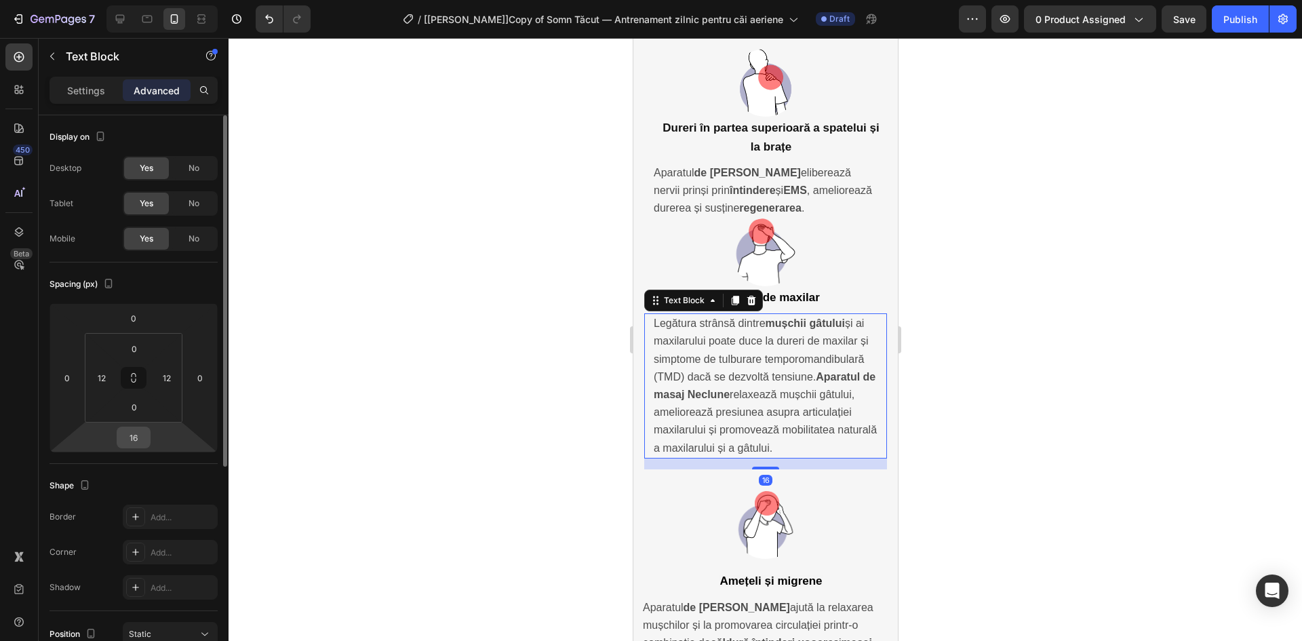
click at [126, 437] on input "16" at bounding box center [133, 437] width 27 height 20
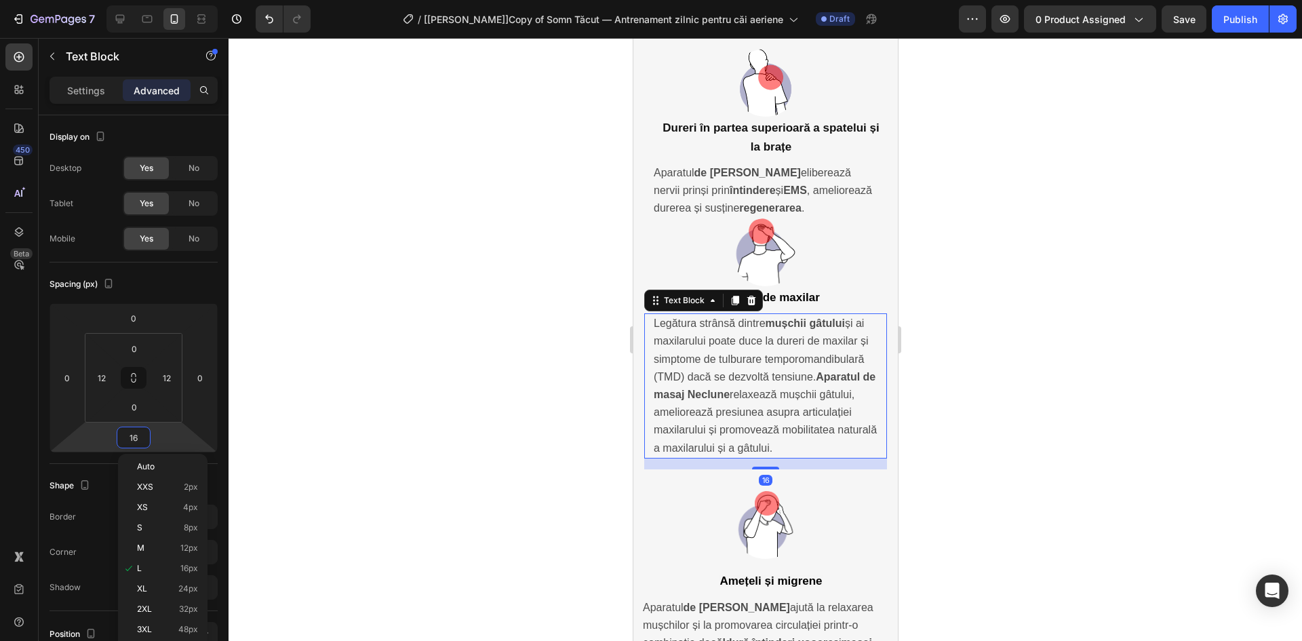
type input "0"
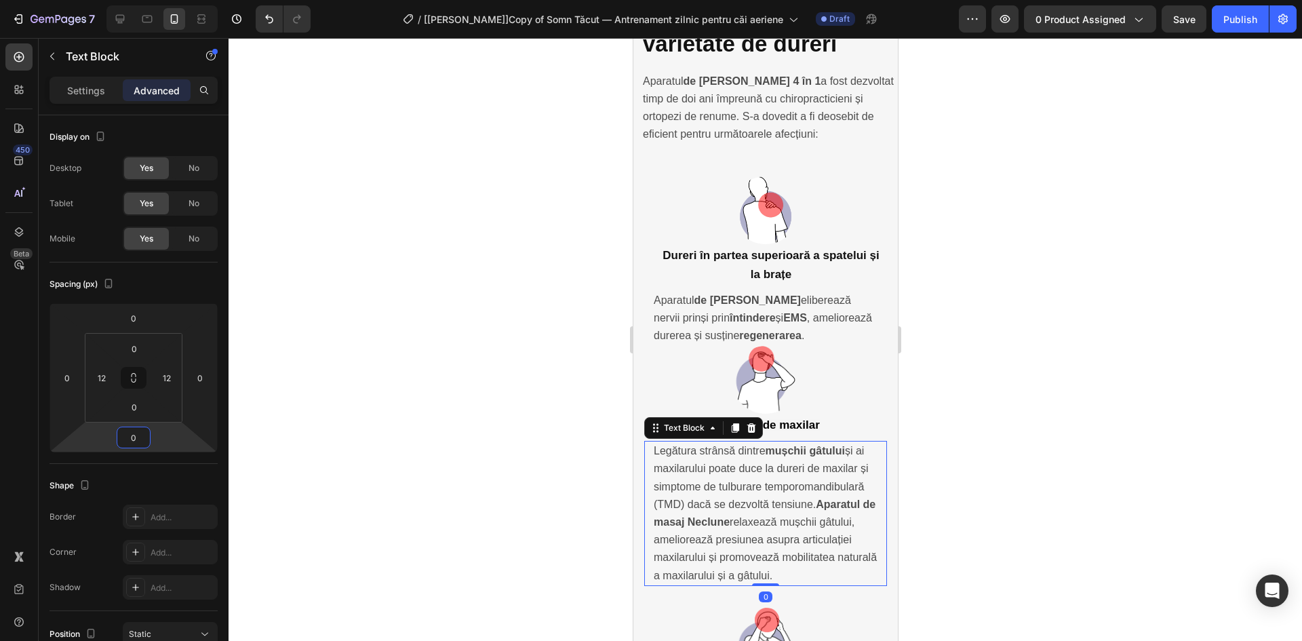
scroll to position [3481, 0]
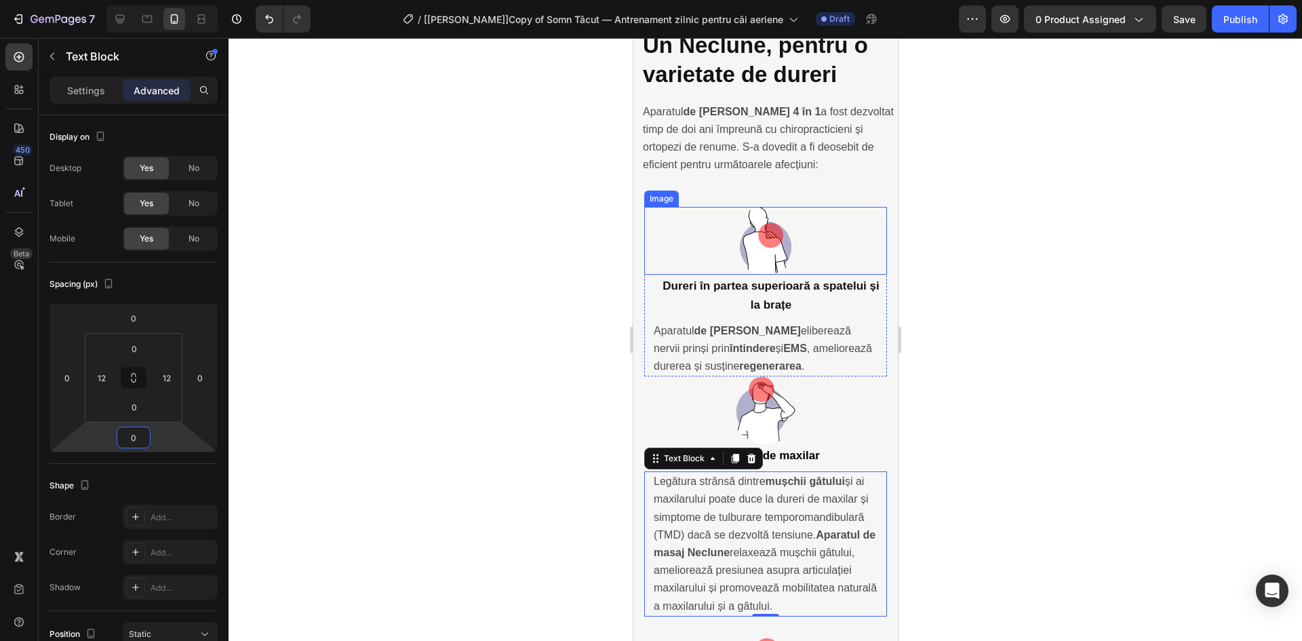
click at [672, 207] on div at bounding box center [764, 241] width 243 height 68
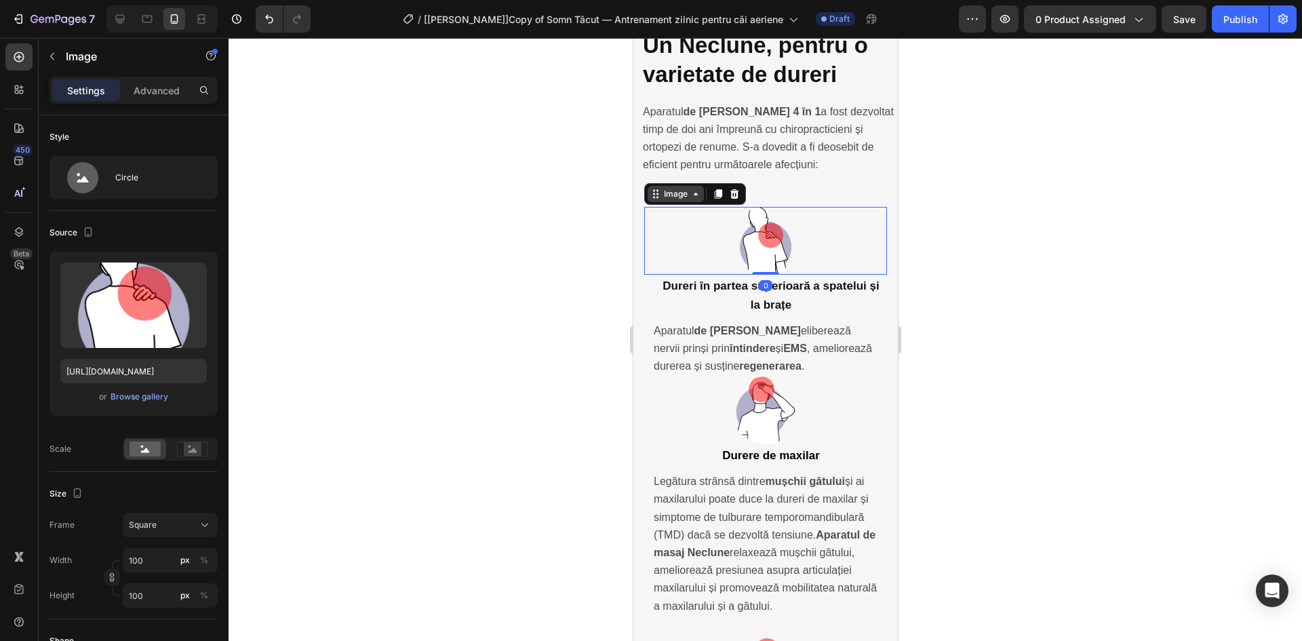
click at [680, 188] on div "Image" at bounding box center [674, 194] width 29 height 12
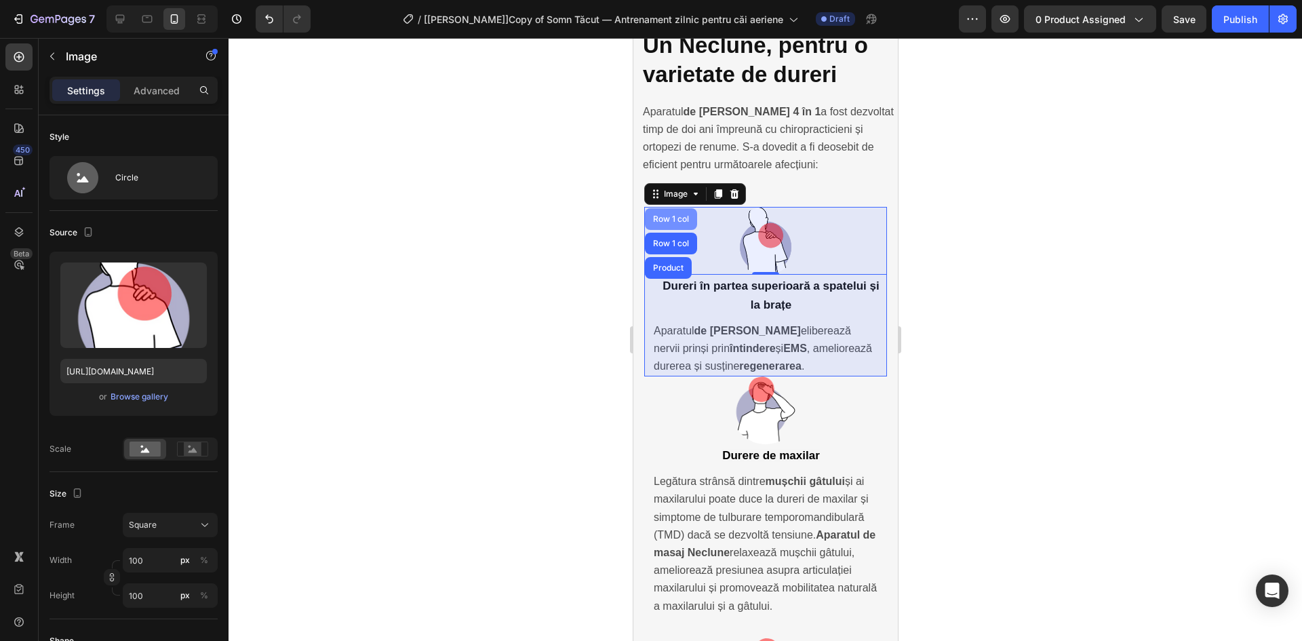
click at [679, 215] on div "Row 1 col" at bounding box center [669, 219] width 41 height 8
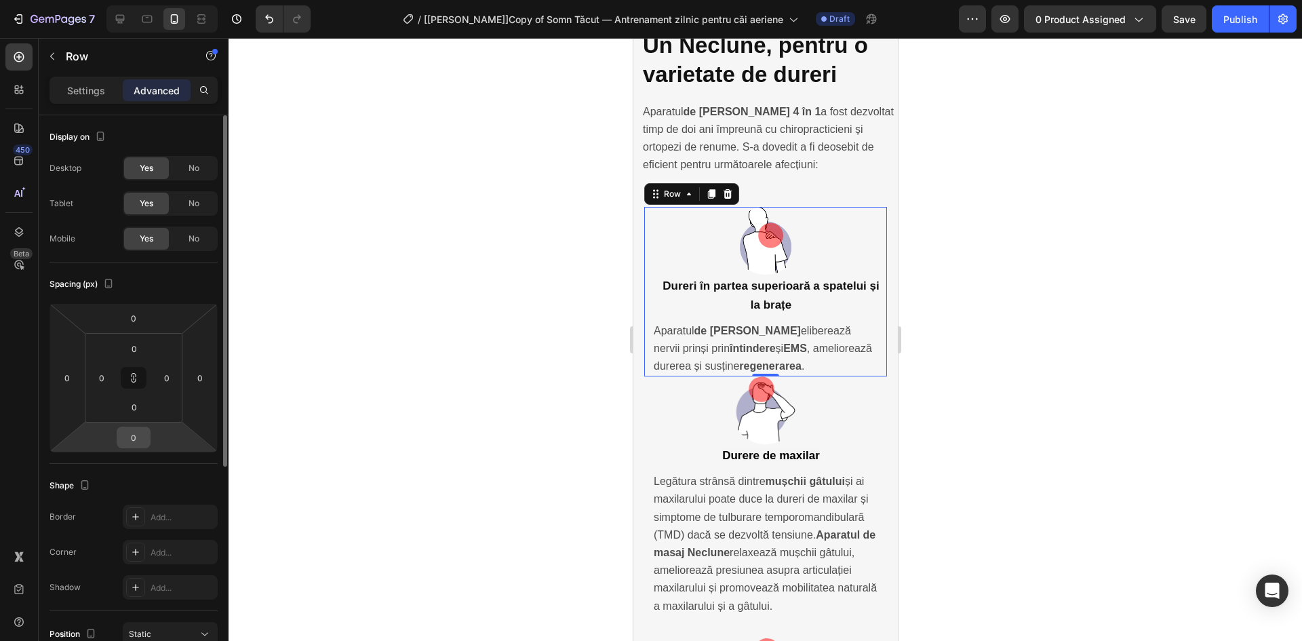
click at [129, 444] on input "0" at bounding box center [133, 437] width 27 height 20
type input "1"
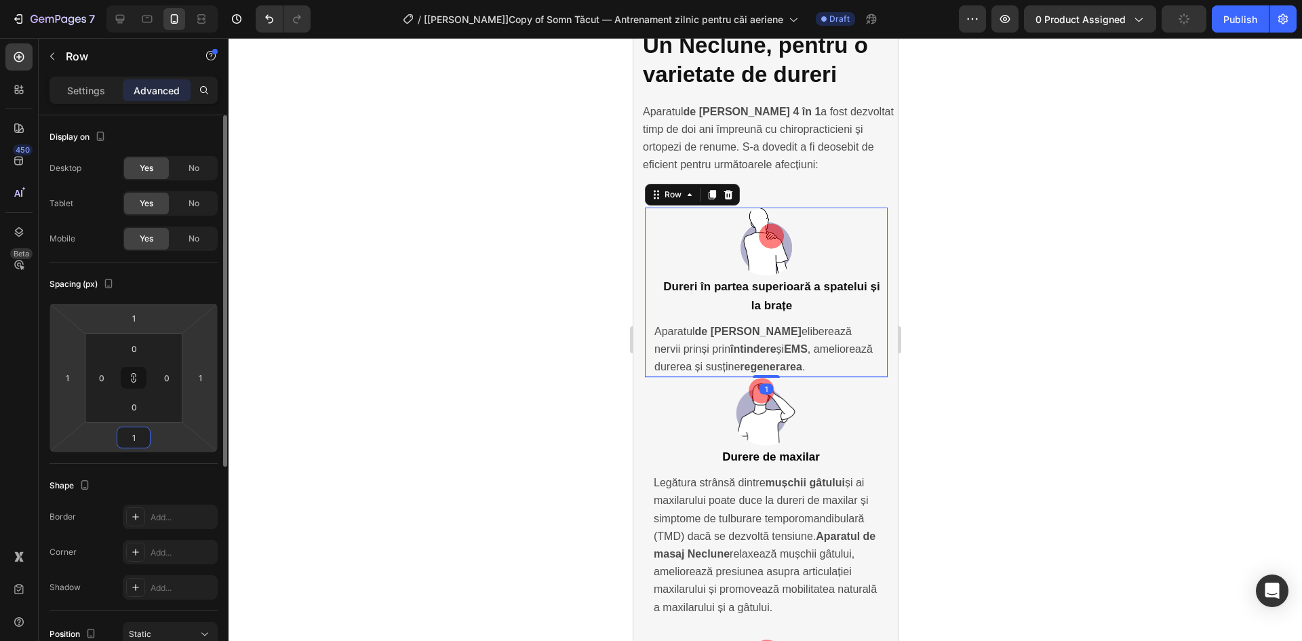
type input "16"
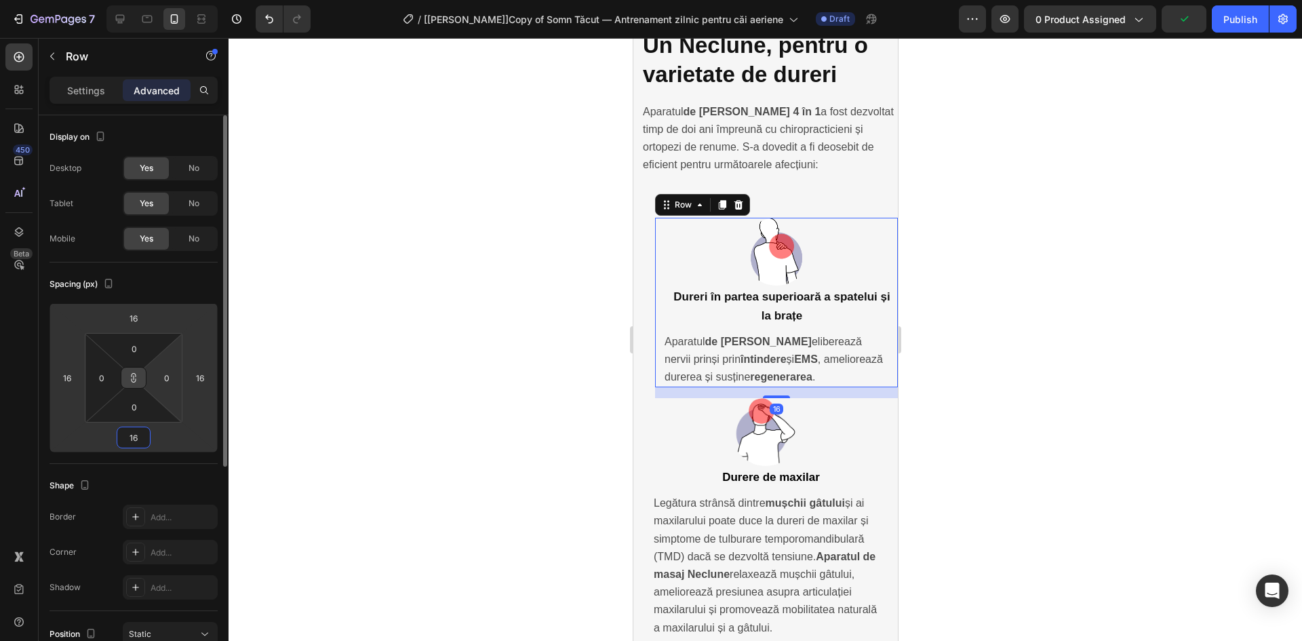
type input "1"
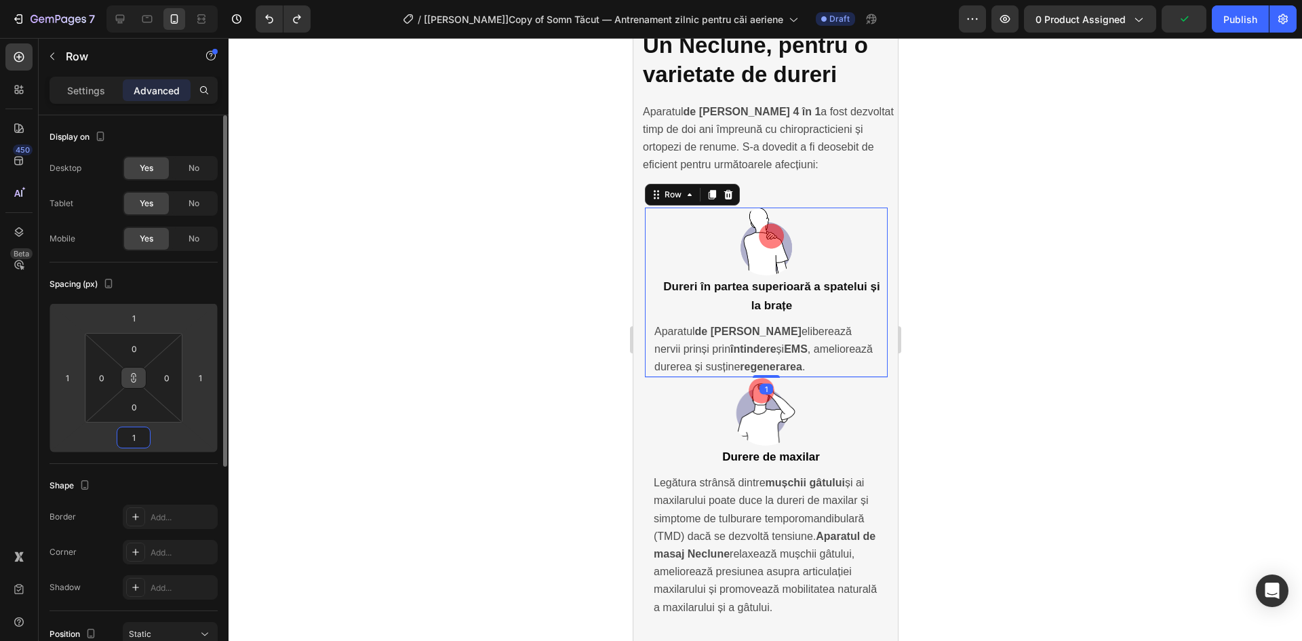
type input "1"
click at [129, 376] on icon at bounding box center [133, 377] width 11 height 11
click at [134, 321] on input "1" at bounding box center [133, 318] width 27 height 20
type input "0"
click at [77, 382] on input "1" at bounding box center [67, 377] width 20 height 20
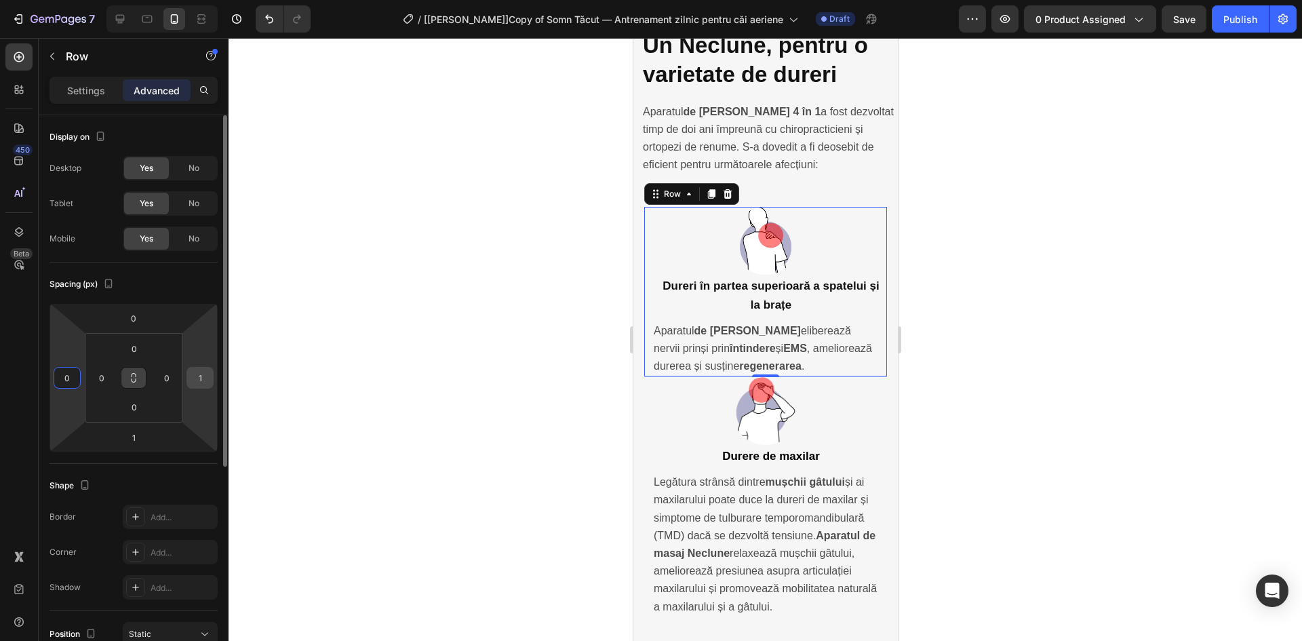
type input "0"
click at [209, 374] on input "1" at bounding box center [200, 377] width 20 height 20
type input "0"
click at [134, 437] on input "1" at bounding box center [133, 437] width 27 height 20
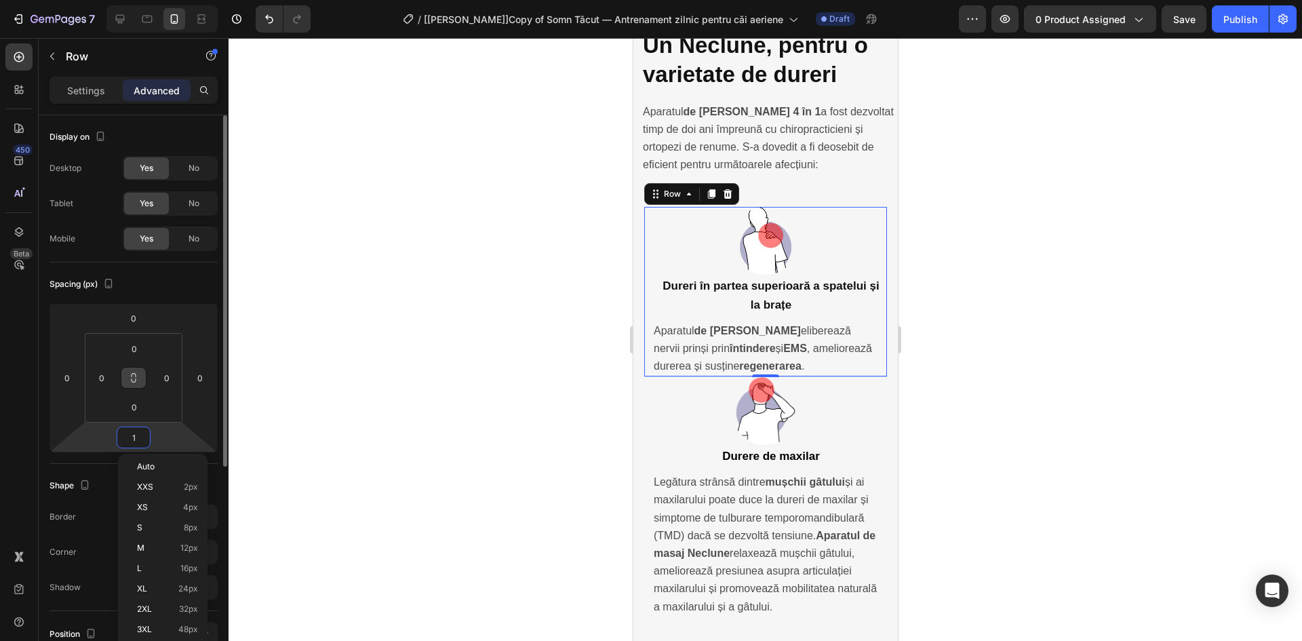
type input "16"
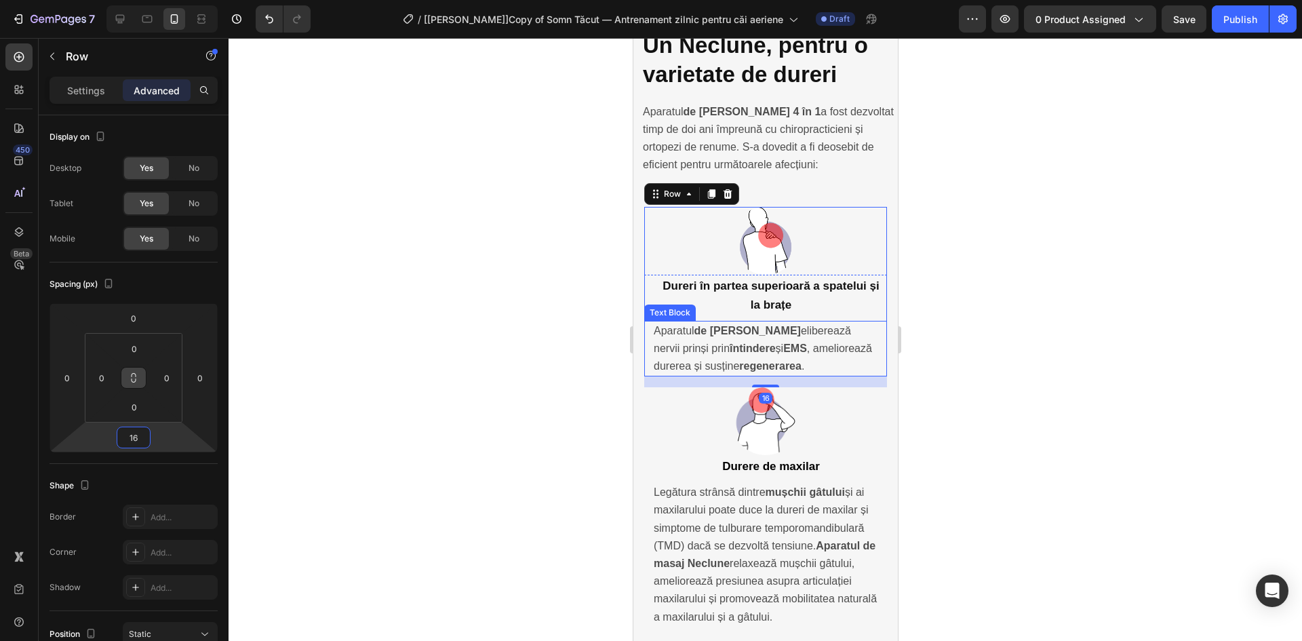
click at [709, 325] on span "Aparatul de masaj Neclune eliberează nervii prinși prin întindere și EMS , amel…" at bounding box center [762, 348] width 218 height 47
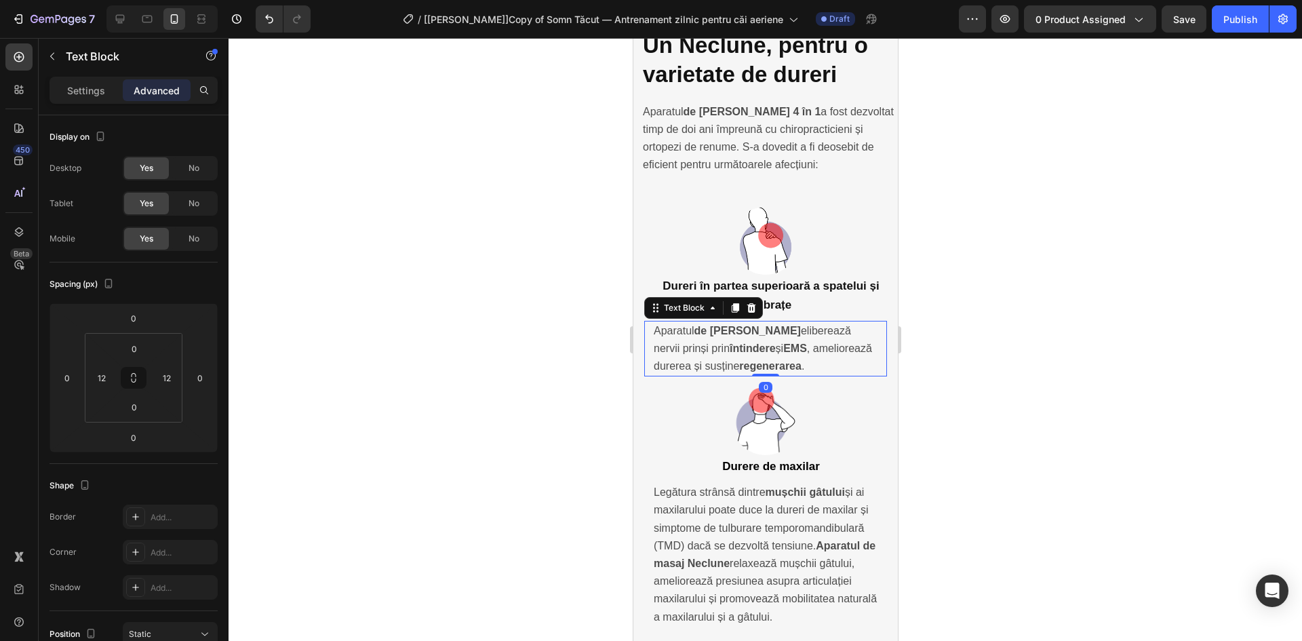
click at [727, 325] on span "Aparatul de masaj Neclune eliberează nervii prinși prin întindere și EMS , amel…" at bounding box center [762, 348] width 218 height 47
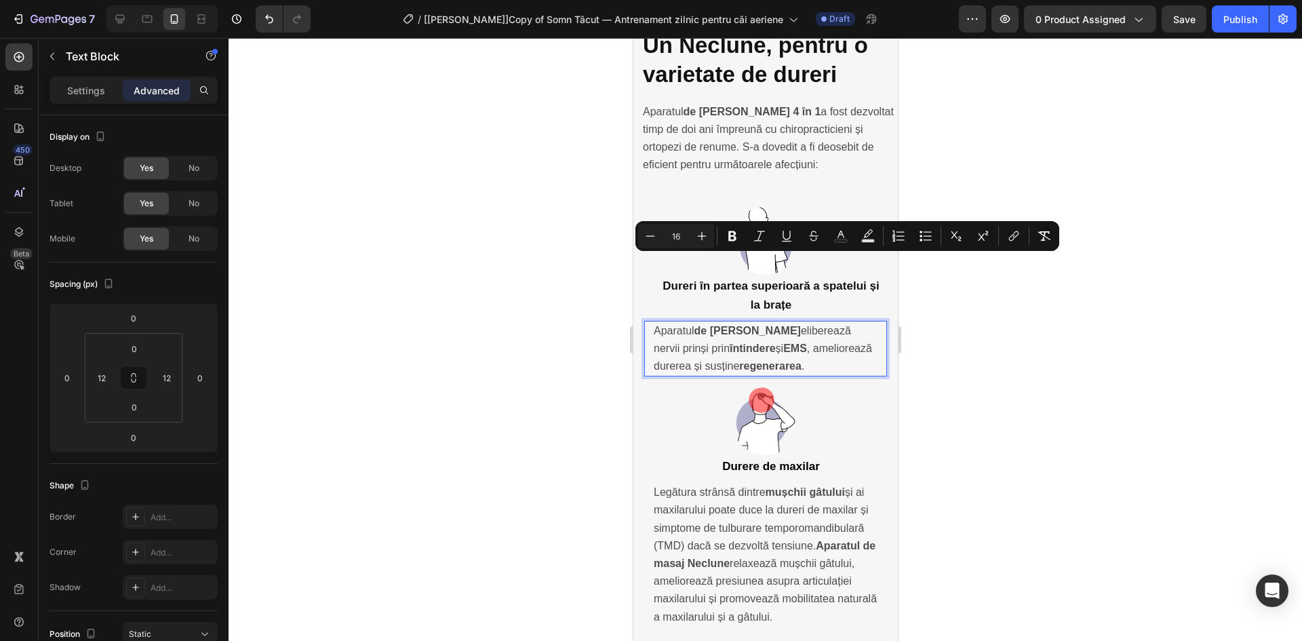
click at [705, 322] on p "Aparatul de masaj Neclune eliberează nervii prinși prin întindere și EMS , amel…" at bounding box center [765, 349] width 224 height 54
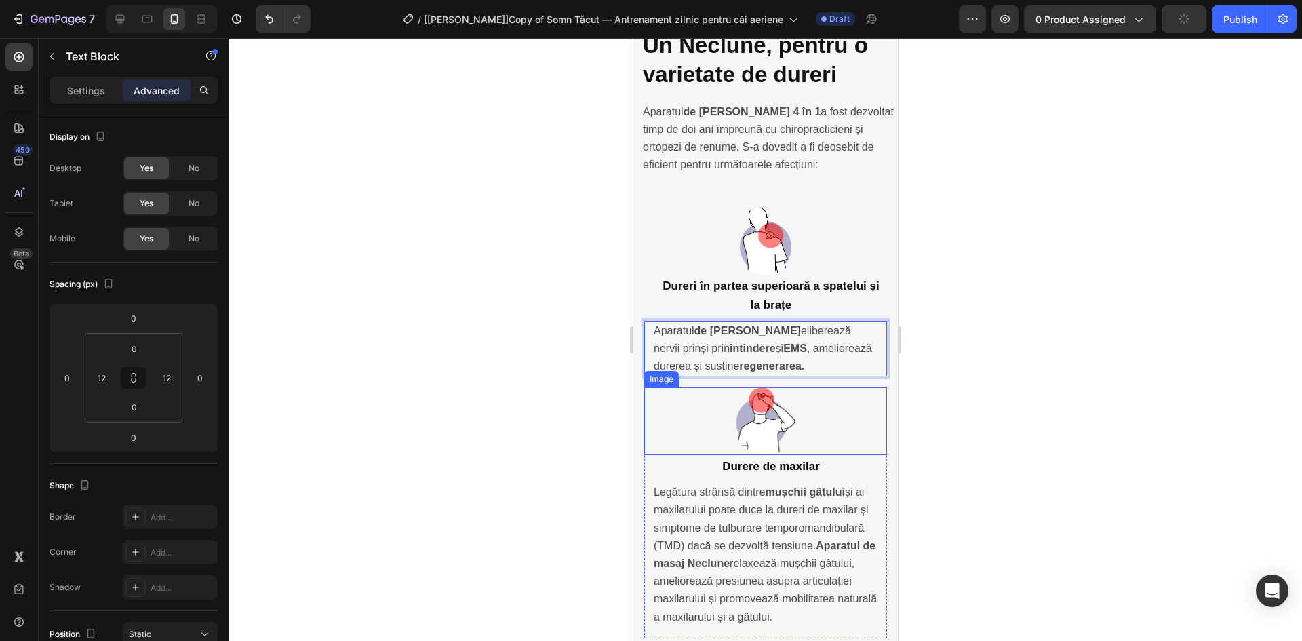
click at [755, 387] on img at bounding box center [765, 421] width 68 height 68
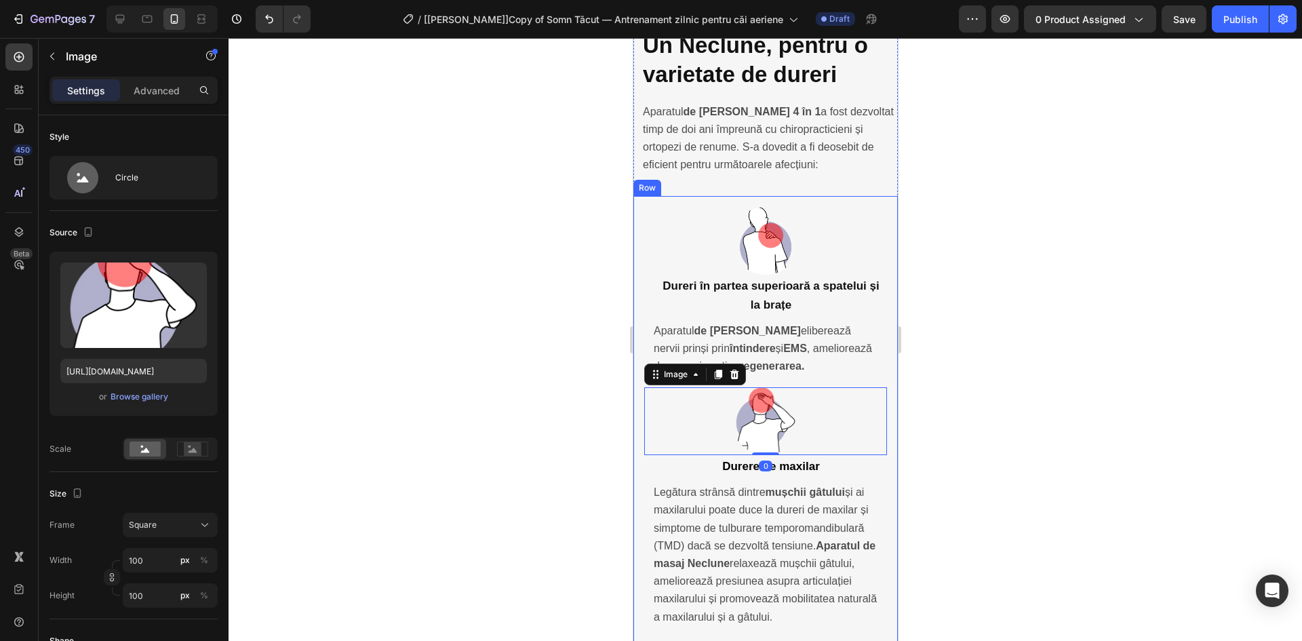
click at [818, 322] on p "Aparatul de masaj Neclune eliberează nervii prinși prin întindere și EMS , amel…" at bounding box center [765, 349] width 224 height 54
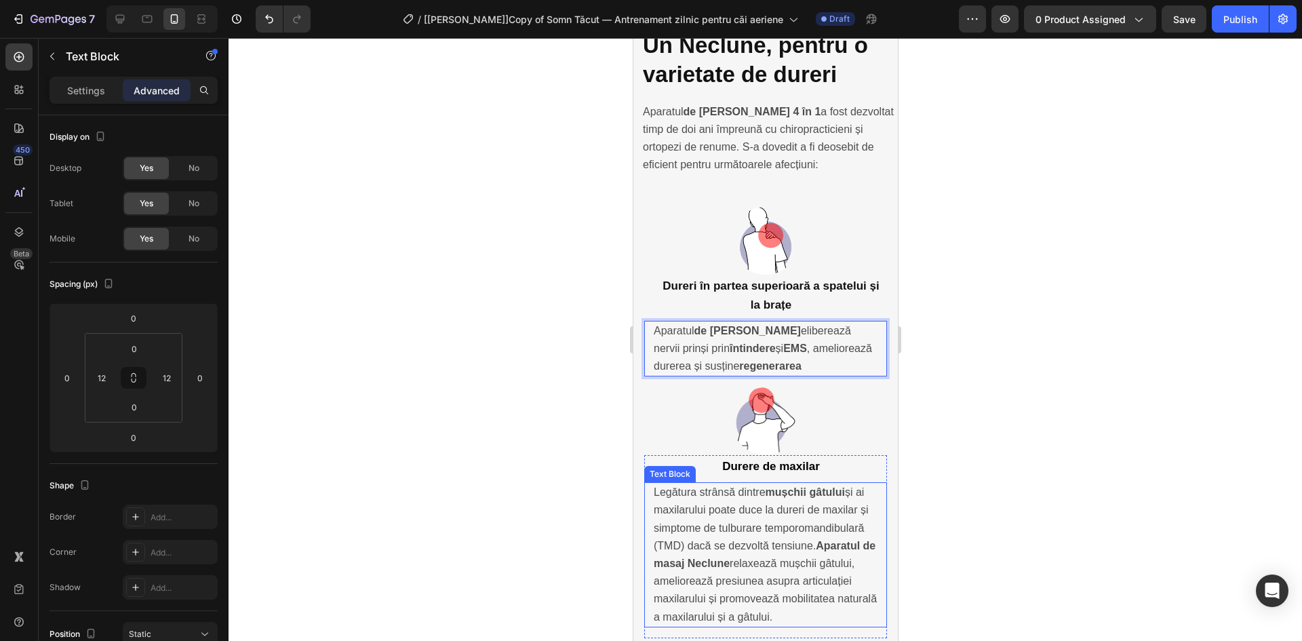
click at [752, 486] on span "Legătura strânsă dintre mușchii gâtului și ai maxilarului poate duce la dureri …" at bounding box center [764, 554] width 223 height 136
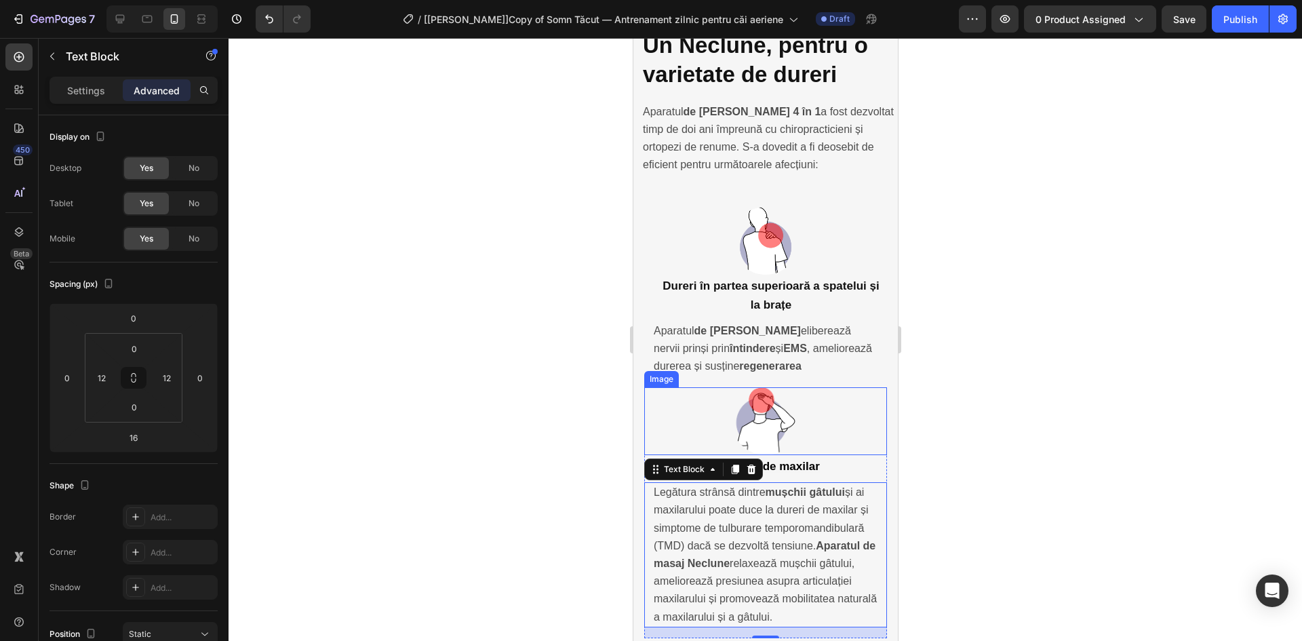
click at [847, 387] on div at bounding box center [764, 421] width 243 height 68
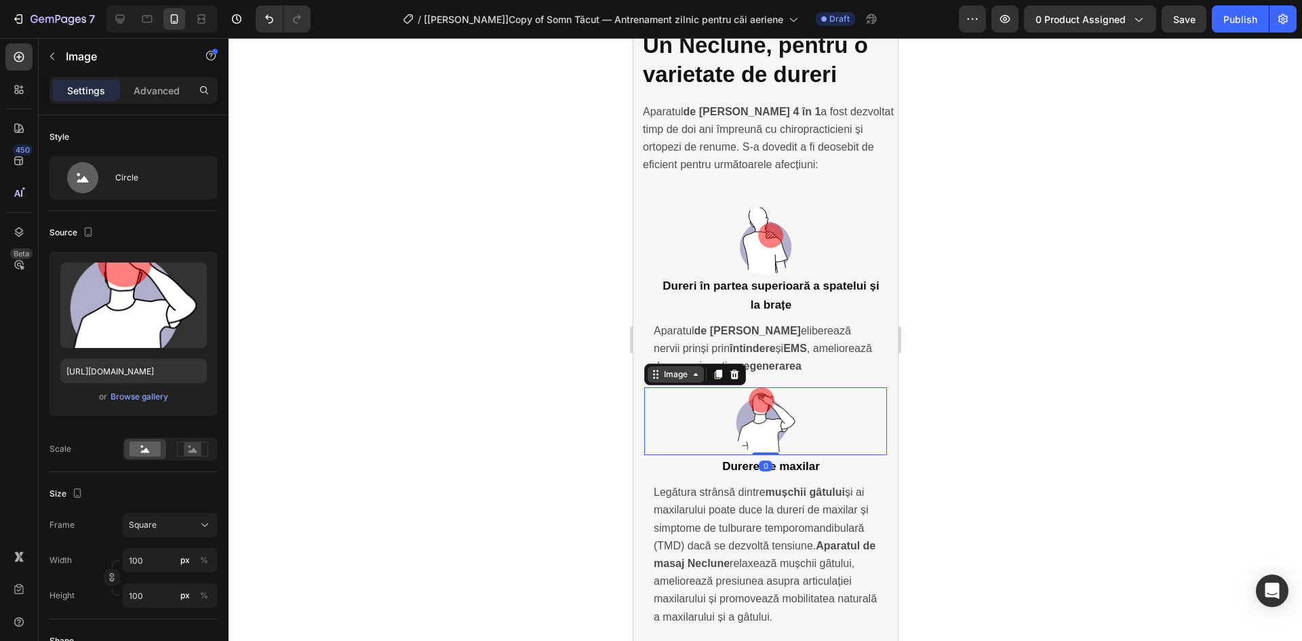
click at [673, 368] on div "Image" at bounding box center [674, 374] width 29 height 12
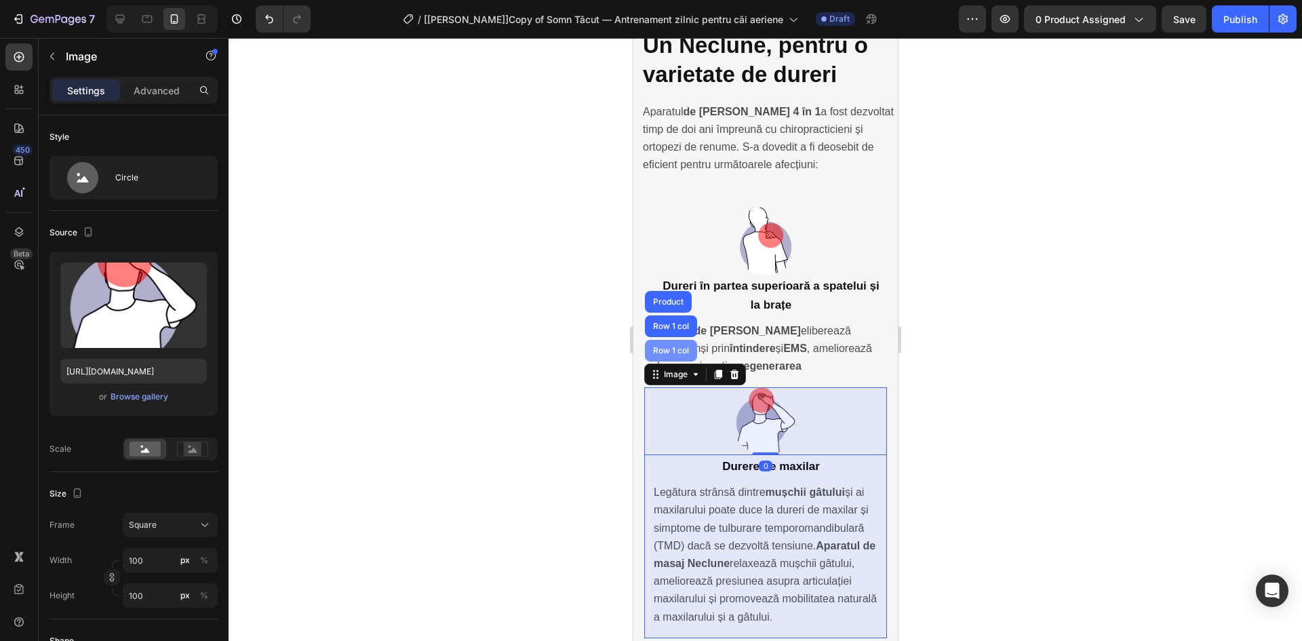
click at [676, 346] on div "Row 1 col" at bounding box center [669, 350] width 41 height 8
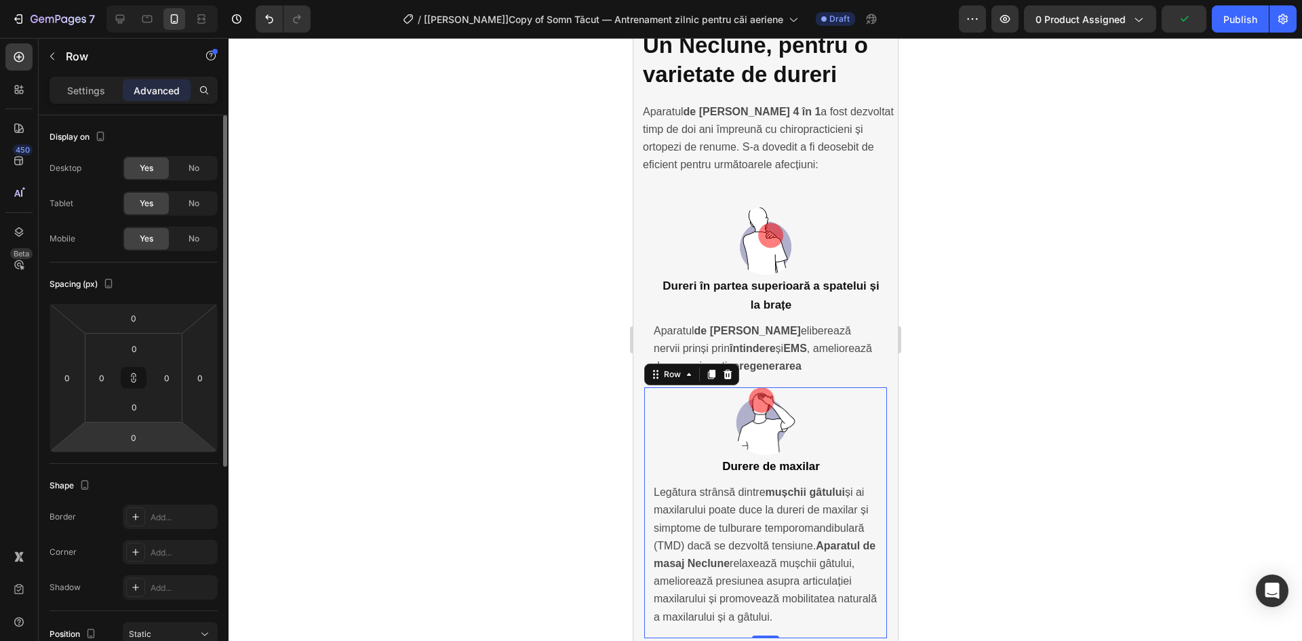
click at [151, 0] on html "7 Version history / [Ethan GemPages]Copy of Somn Tăcut — Antrenament zilnic pen…" at bounding box center [651, 0] width 1302 height 0
click at [137, 437] on input "0" at bounding box center [133, 437] width 27 height 20
type input "1"
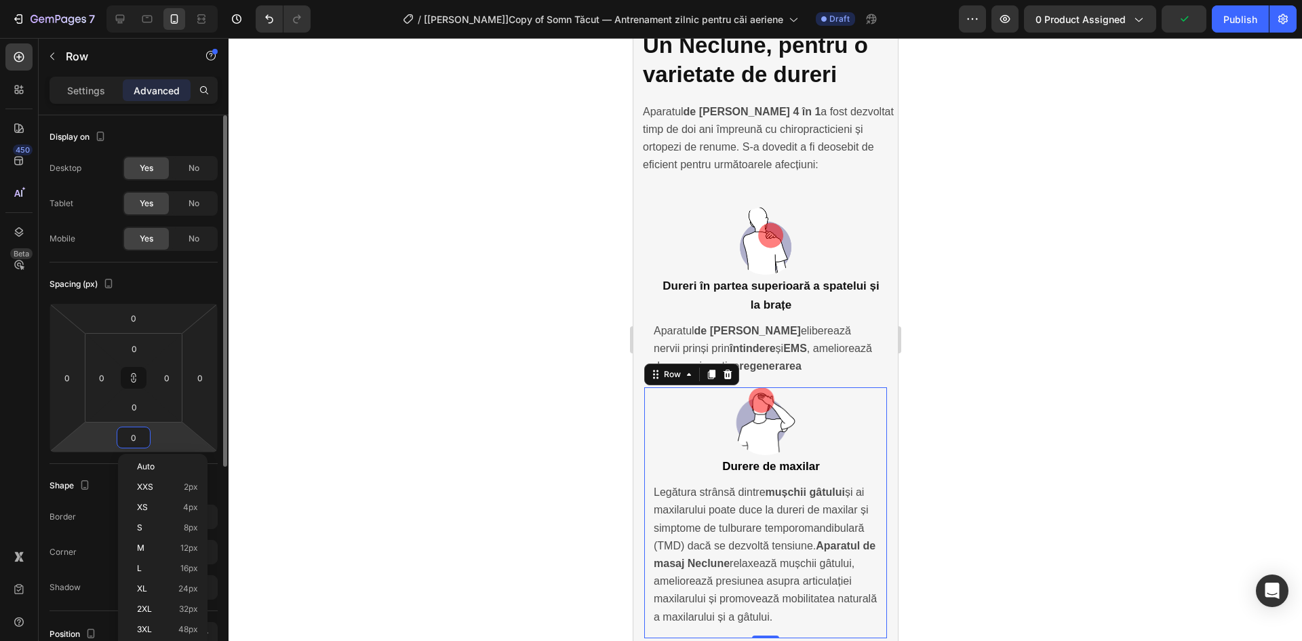
type input "1"
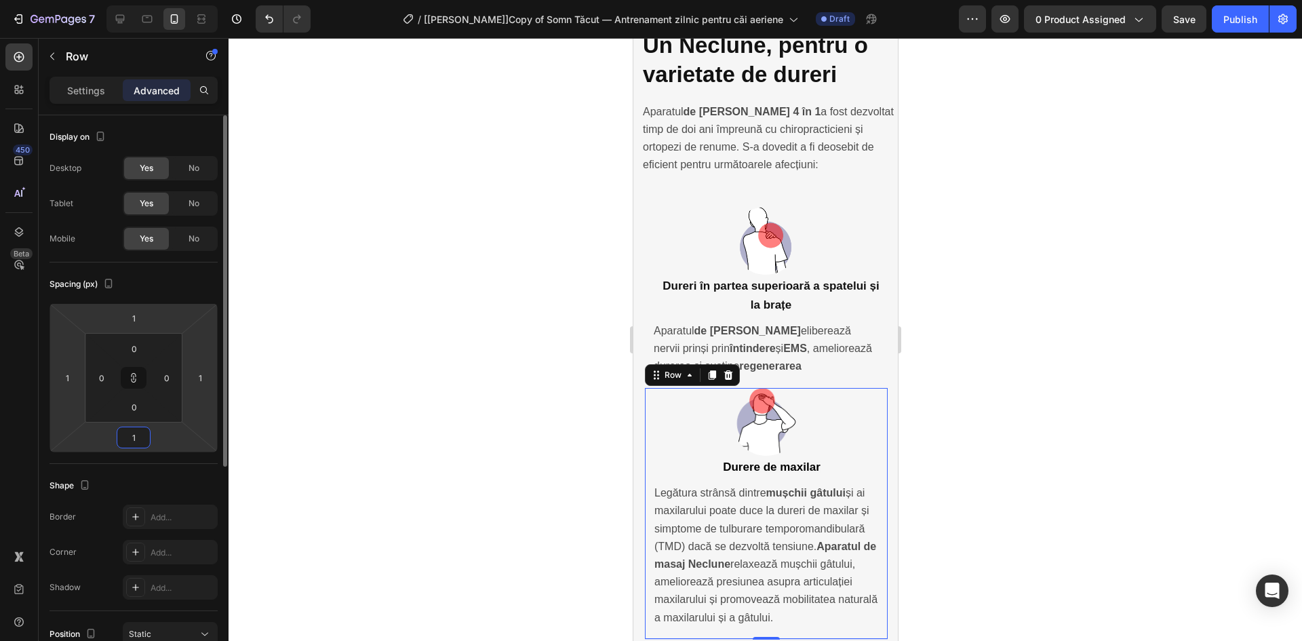
type input "16"
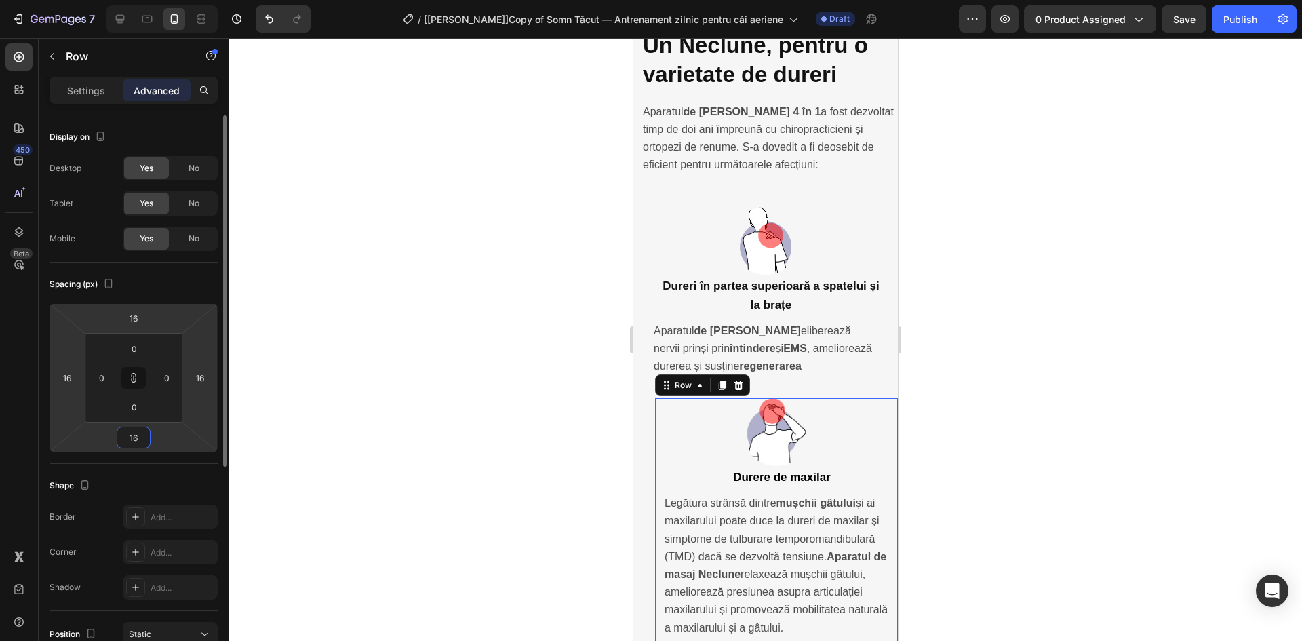
type input "0"
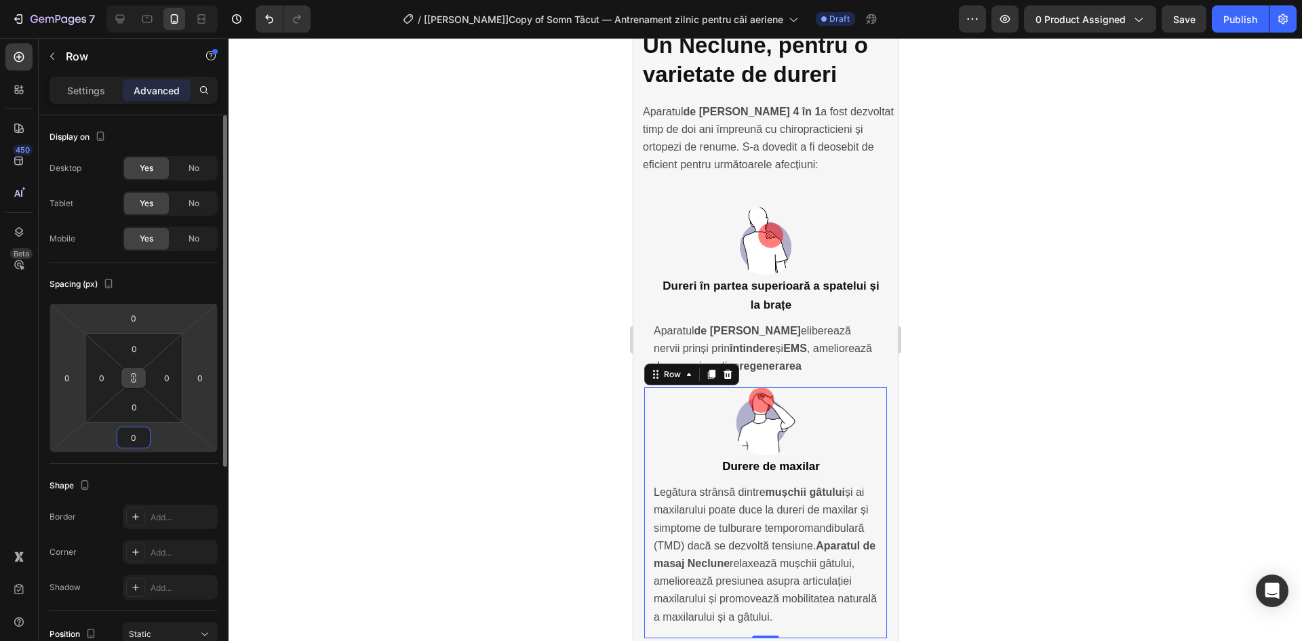
click at [134, 380] on icon at bounding box center [133, 377] width 11 height 11
click at [127, 439] on input "0" at bounding box center [133, 437] width 27 height 20
type input "16"
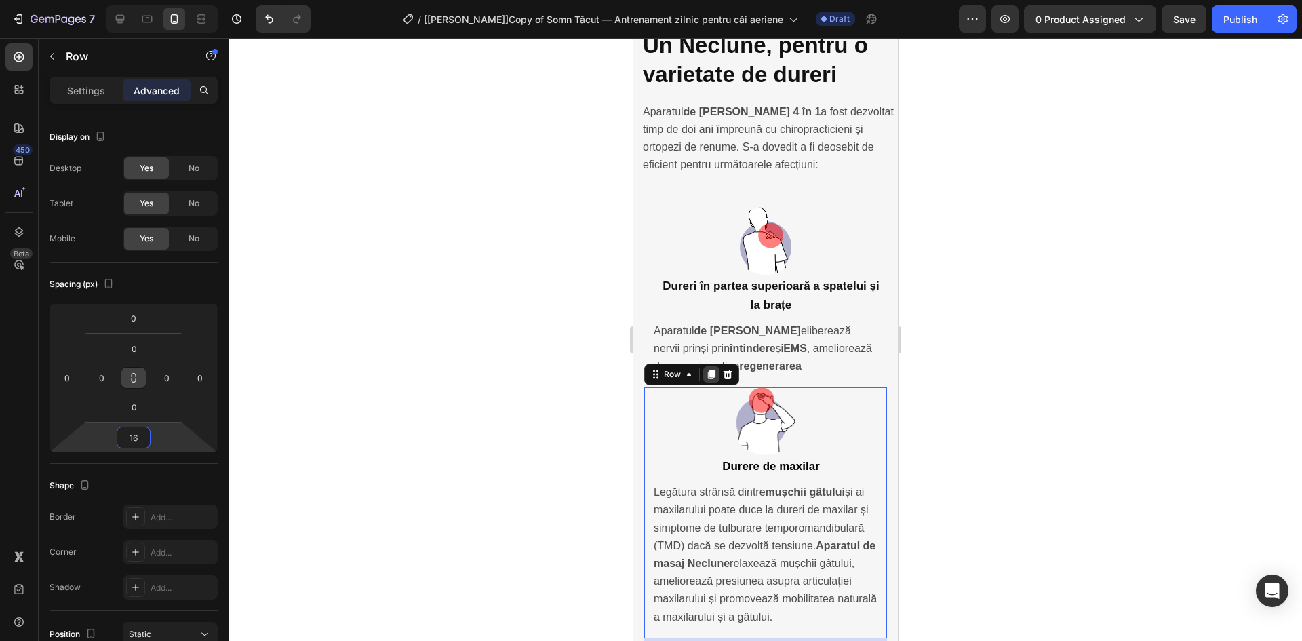
click at [707, 369] on icon at bounding box center [710, 374] width 11 height 11
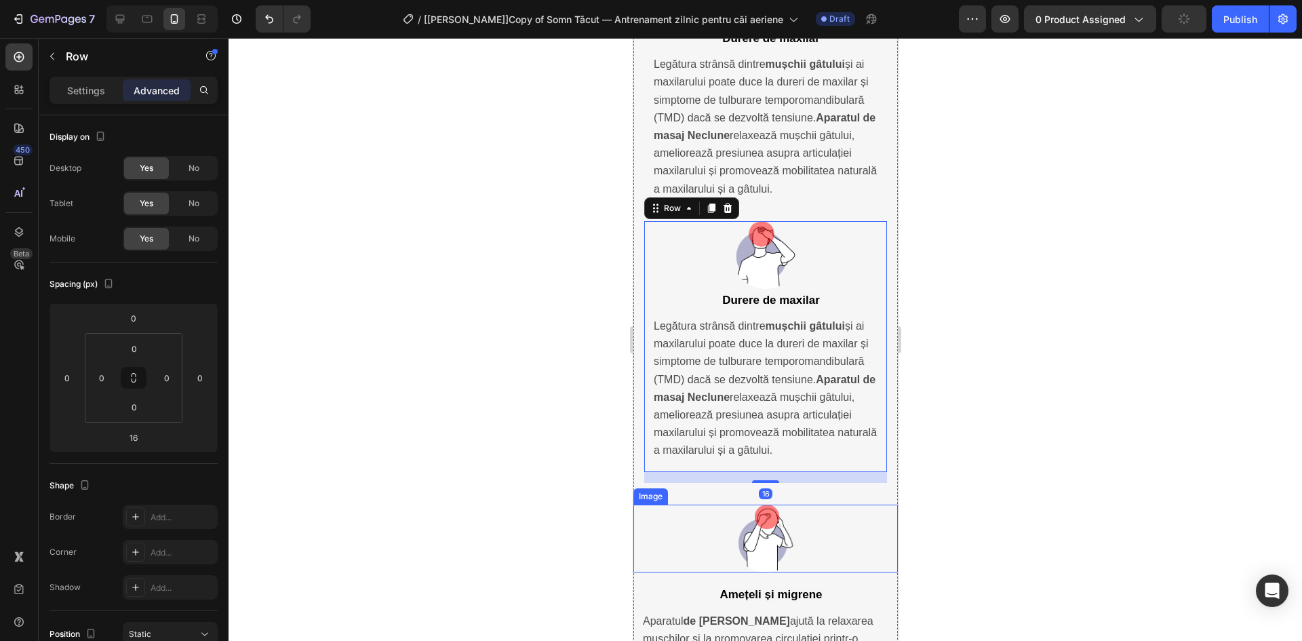
scroll to position [3879, 0]
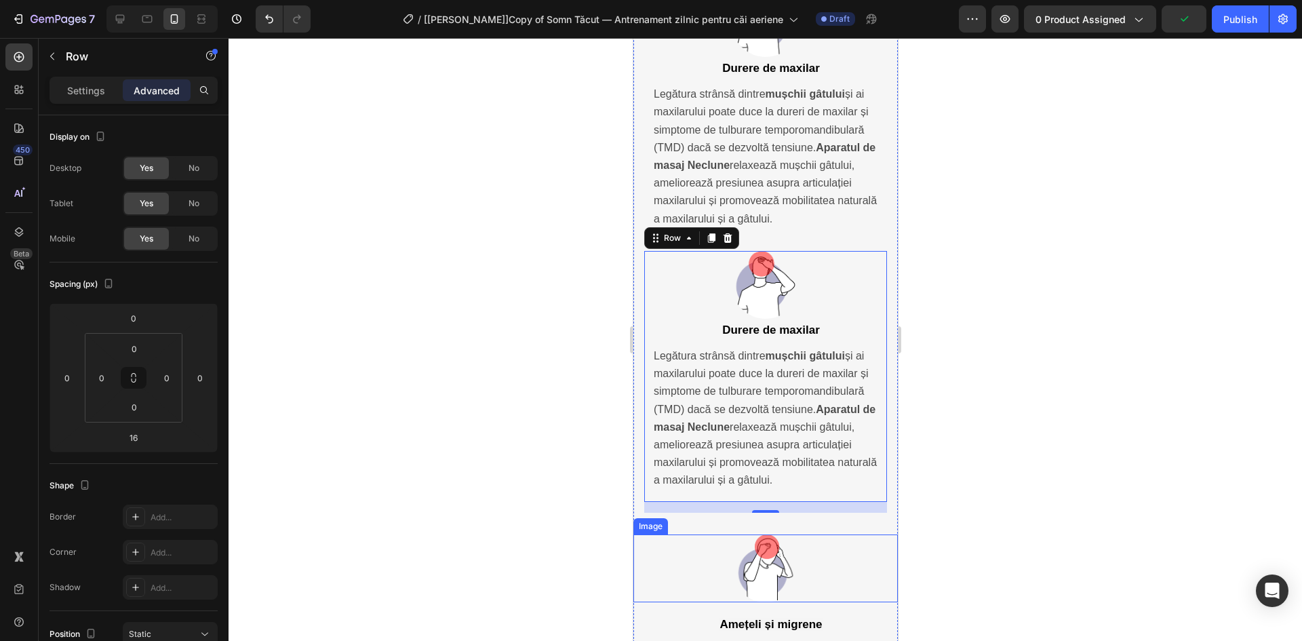
click at [753, 534] on img at bounding box center [765, 568] width 68 height 68
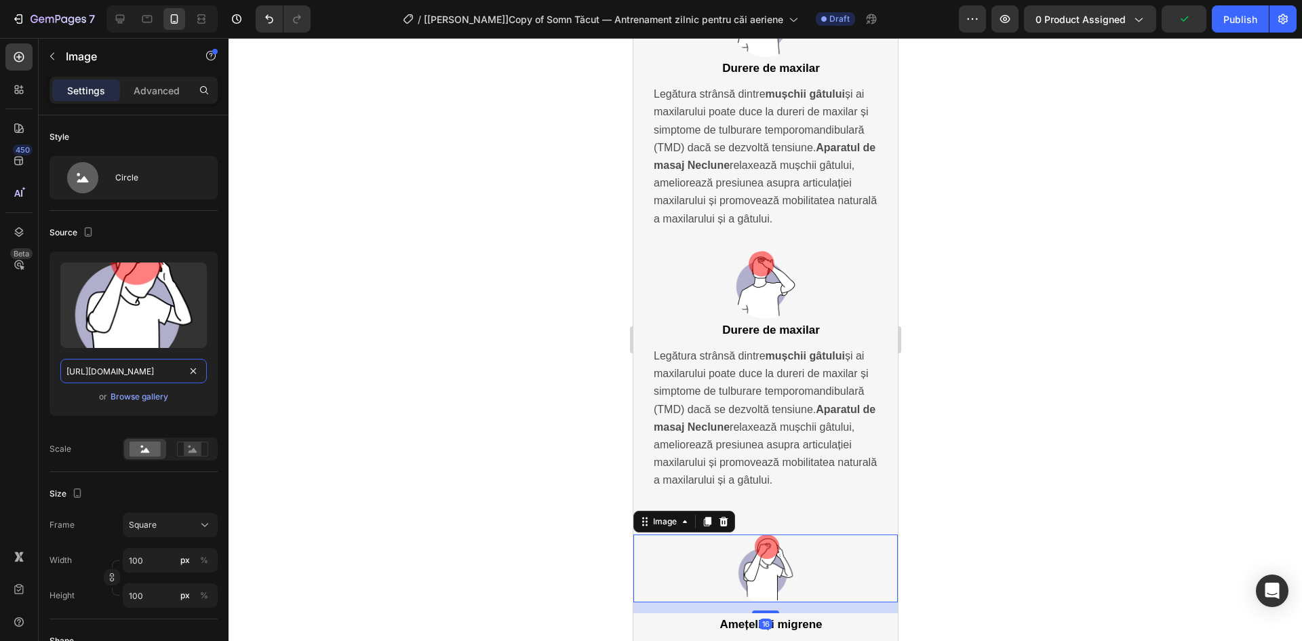
drag, startPoint x: 163, startPoint y: 371, endPoint x: 302, endPoint y: 337, distance: 142.4
click at [163, 372] on input "https://cdn.shopify.com/s/files/1/0898/2541/1451/files/gempages_549917337608782…" at bounding box center [133, 371] width 146 height 24
click at [763, 251] on img at bounding box center [765, 285] width 68 height 68
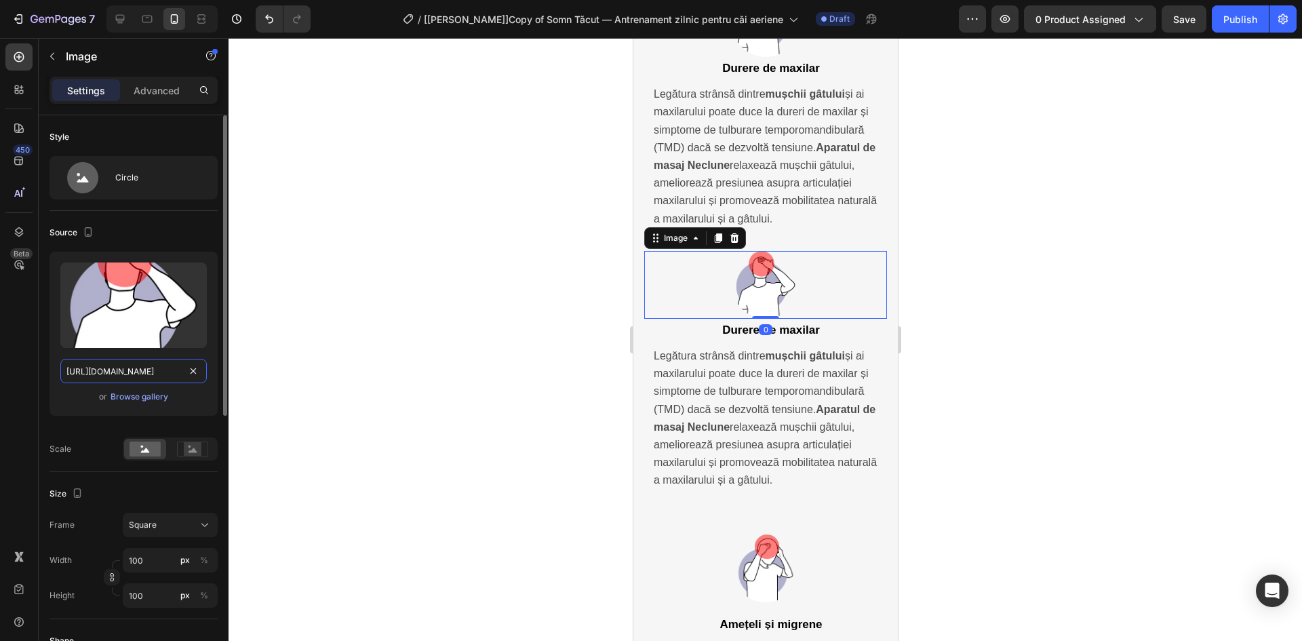
click at [123, 369] on input "https://cdn.shopify.com/s/files/1/0898/2541/1451/files/gempages_549917337608782…" at bounding box center [133, 371] width 146 height 24
paste input "09f8a4e0-0bbc-421e-b701-ffc8892a6d10"
type input "https://cdn.shopify.com/s/files/1/0898/2541/1451/files/gempages_549917337608782…"
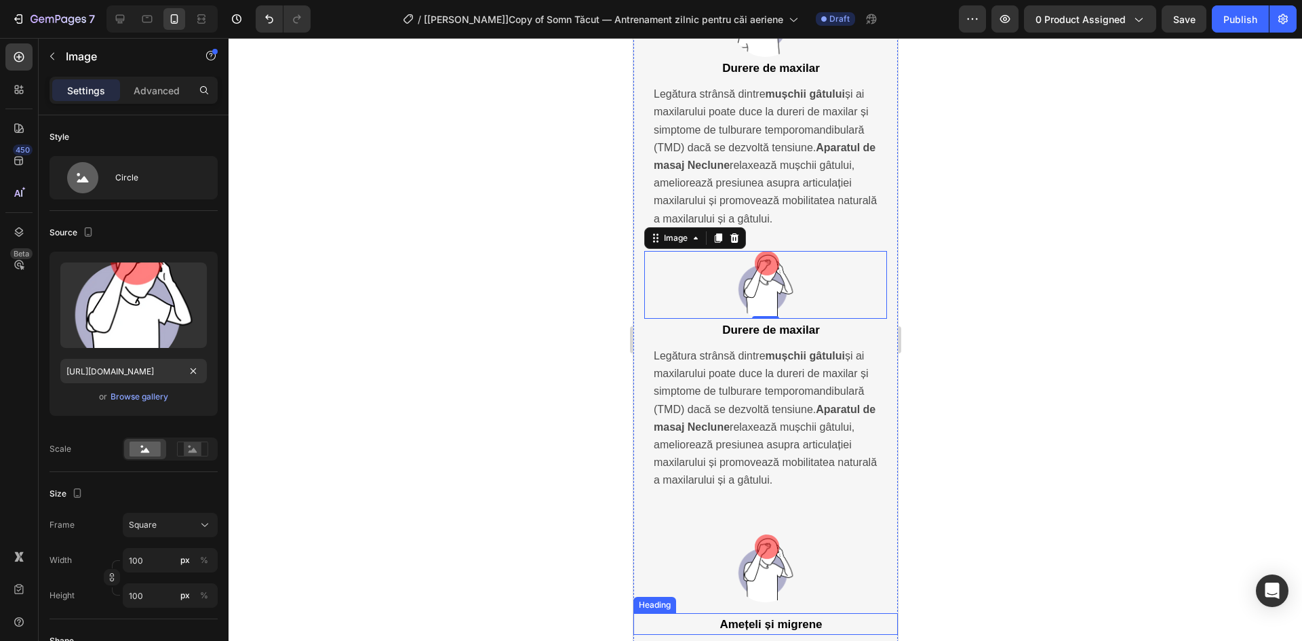
click at [767, 618] on strong "Amețeli și migrene" at bounding box center [770, 624] width 102 height 13
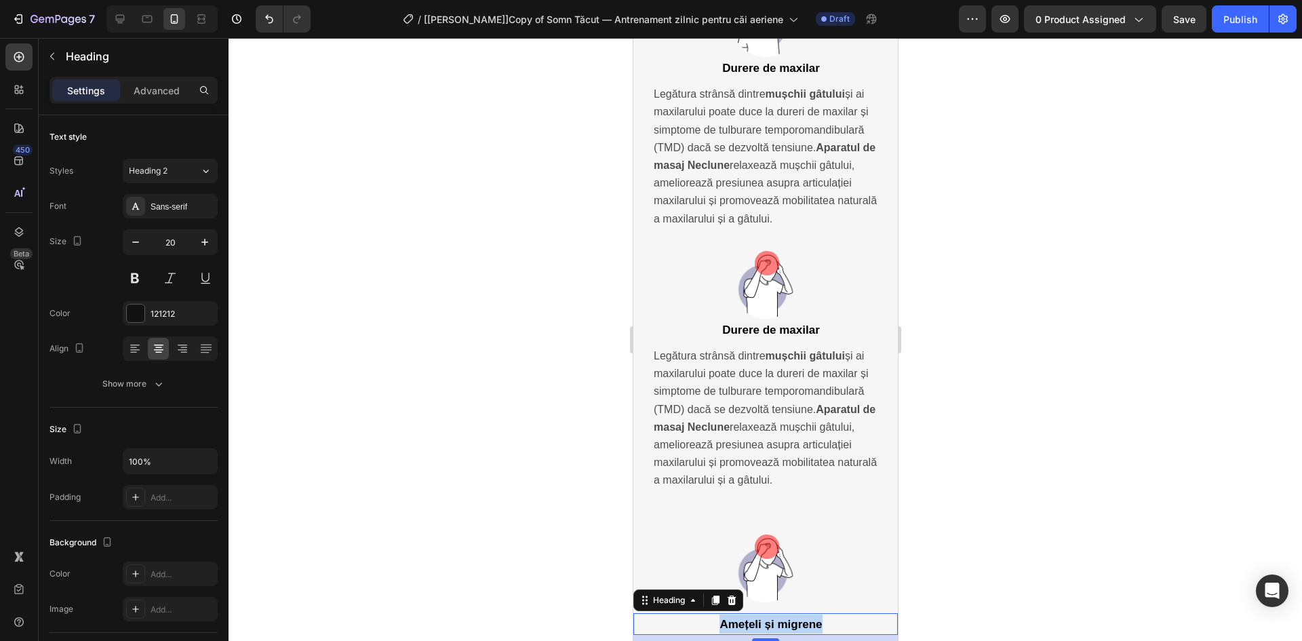
click at [767, 618] on strong "Amețeli și migrene" at bounding box center [770, 624] width 102 height 13
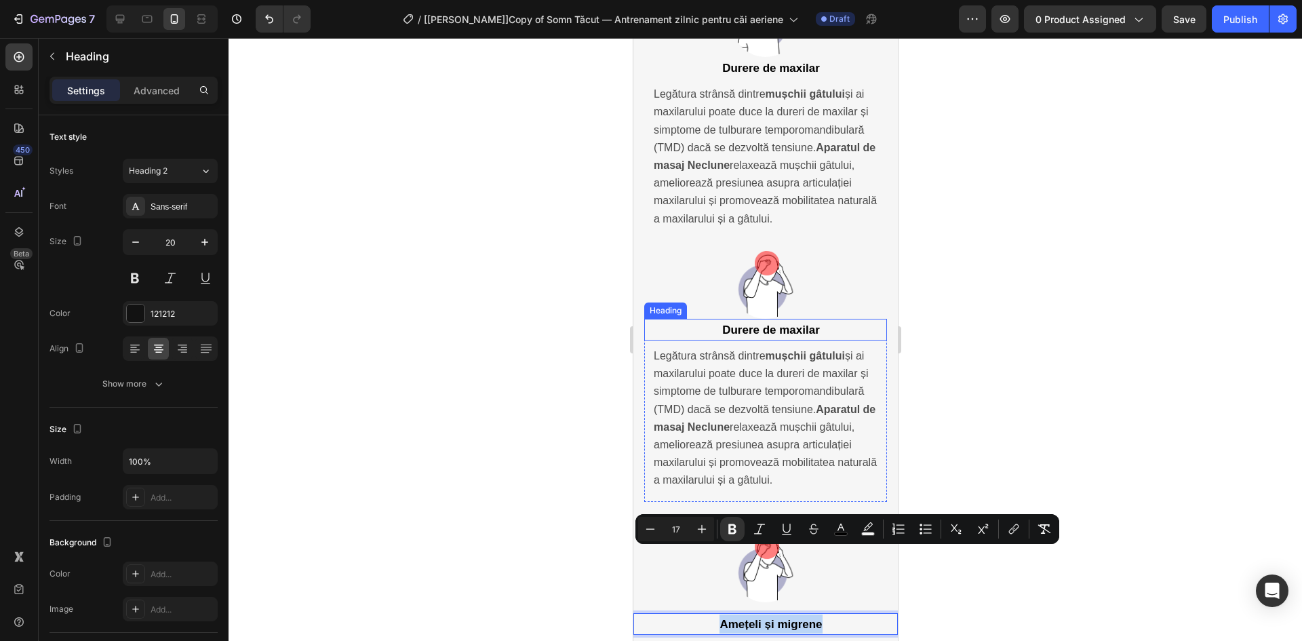
click at [757, 323] on strong "Durere de maxilar" at bounding box center [770, 329] width 98 height 13
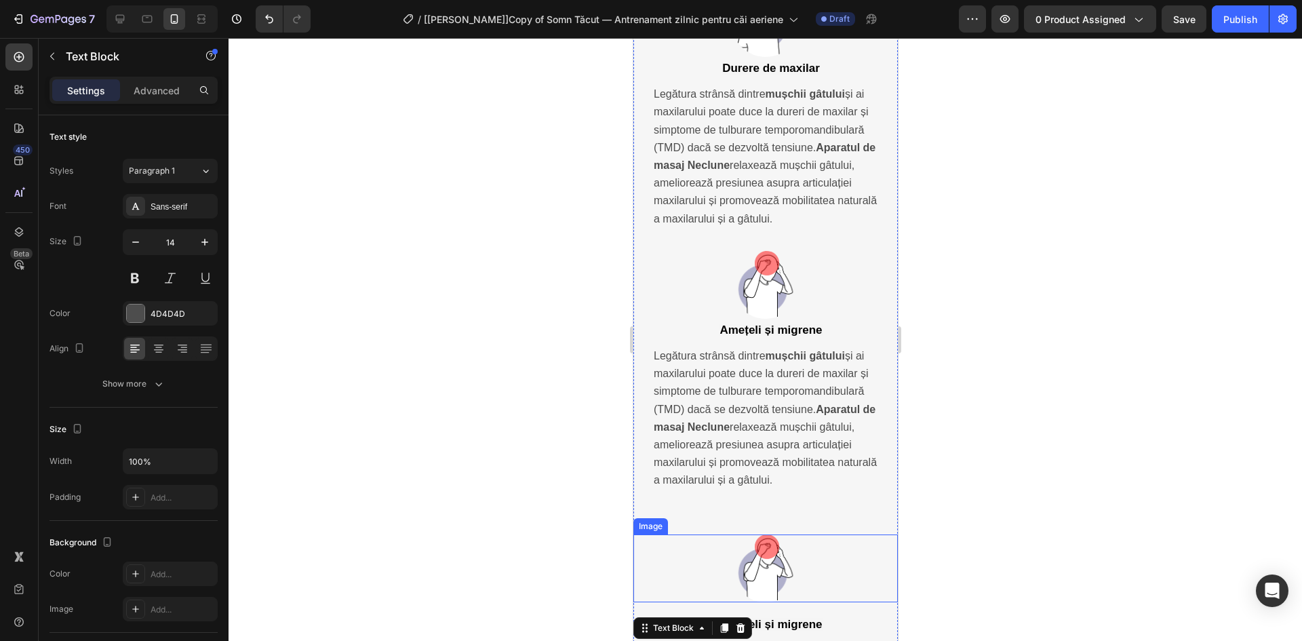
click at [778, 534] on img at bounding box center [765, 568] width 68 height 68
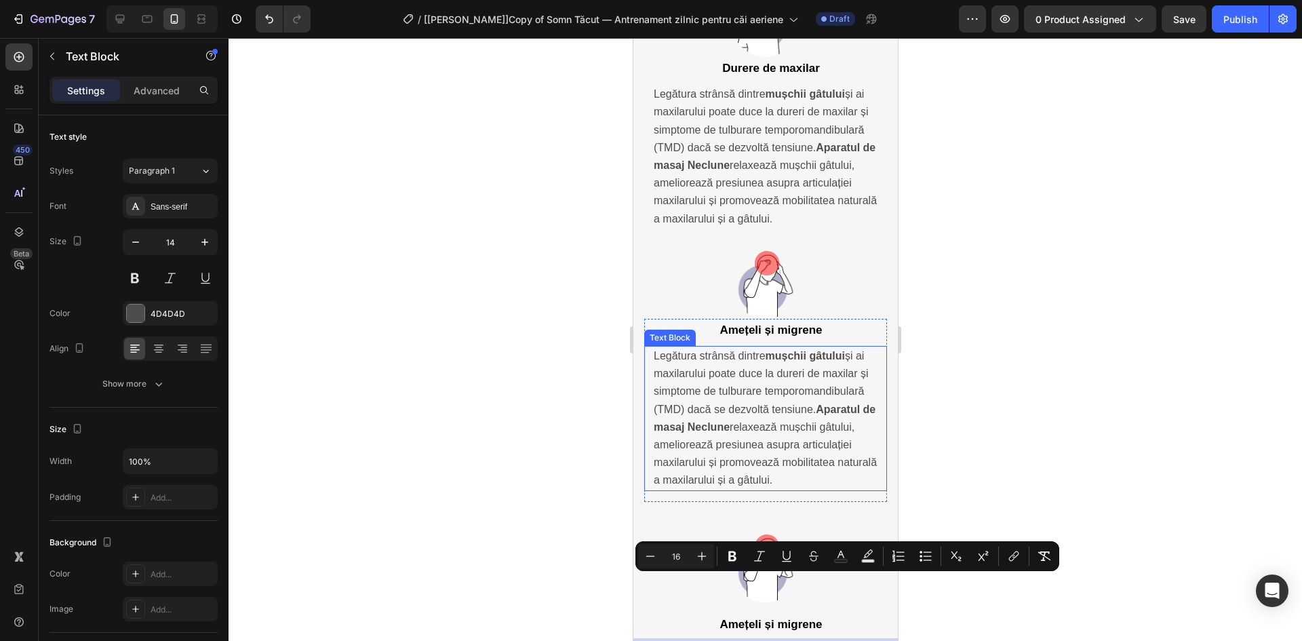
copy span "Aparatul de masaj Neclune ajută la relaxarea mușchilor și la promovarea circula…"
click at [759, 348] on p "Legătura strânsă dintre mușchii gâtului și ai maxilarului poate duce la dureri …" at bounding box center [765, 418] width 224 height 142
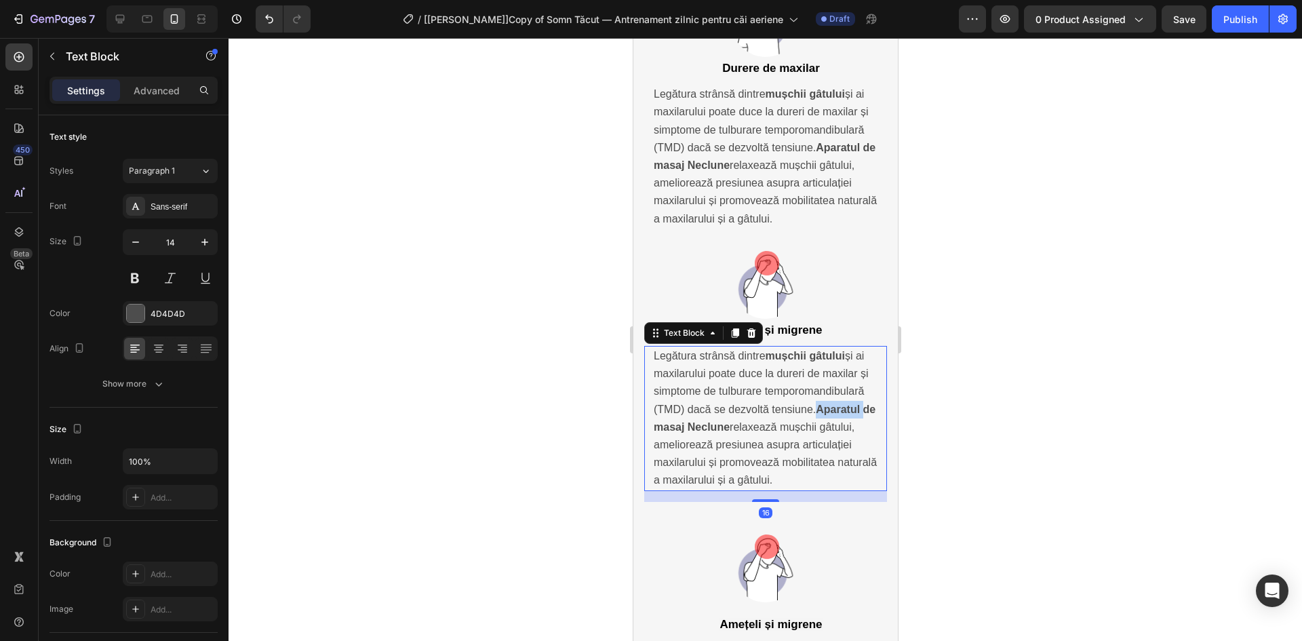
click at [759, 348] on p "Legătura strânsă dintre mușchii gâtului și ai maxilarului poate duce la dureri …" at bounding box center [765, 418] width 224 height 142
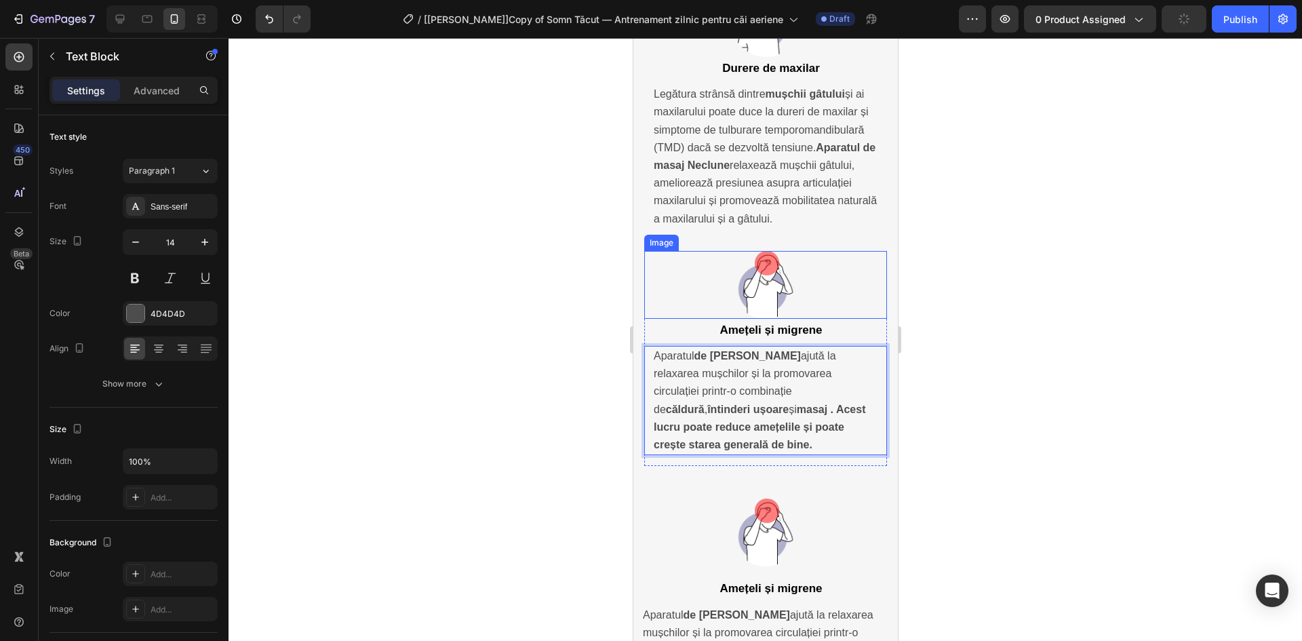
click at [851, 251] on div at bounding box center [764, 285] width 243 height 68
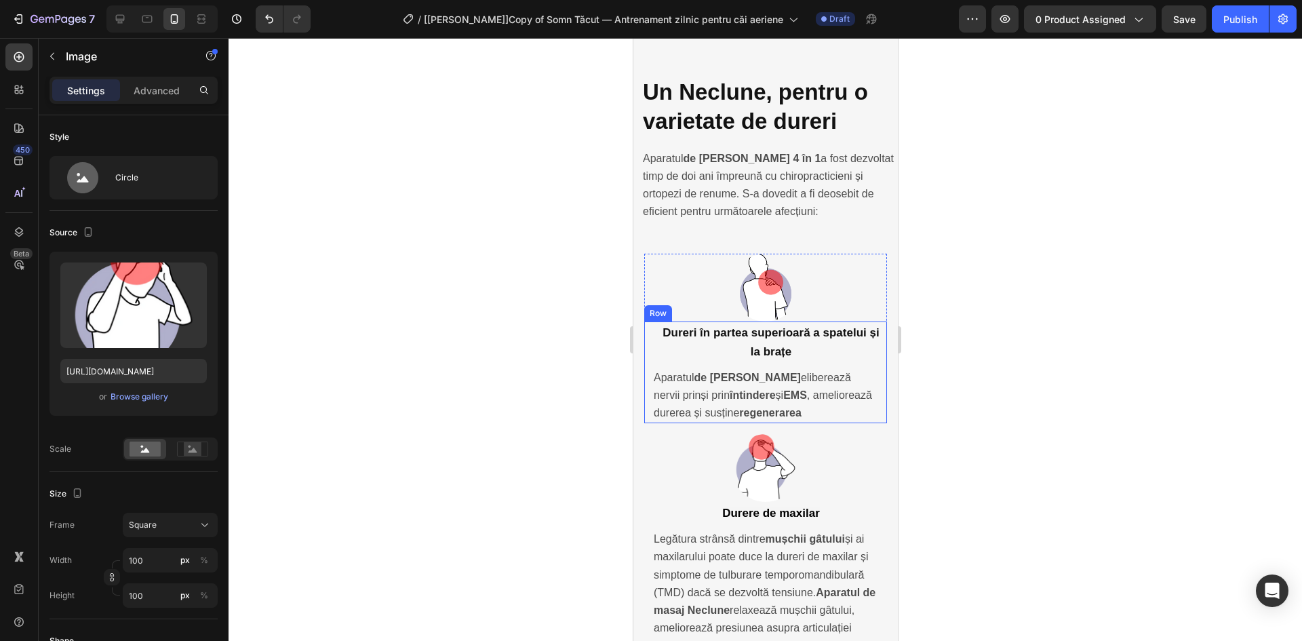
scroll to position [3405, 0]
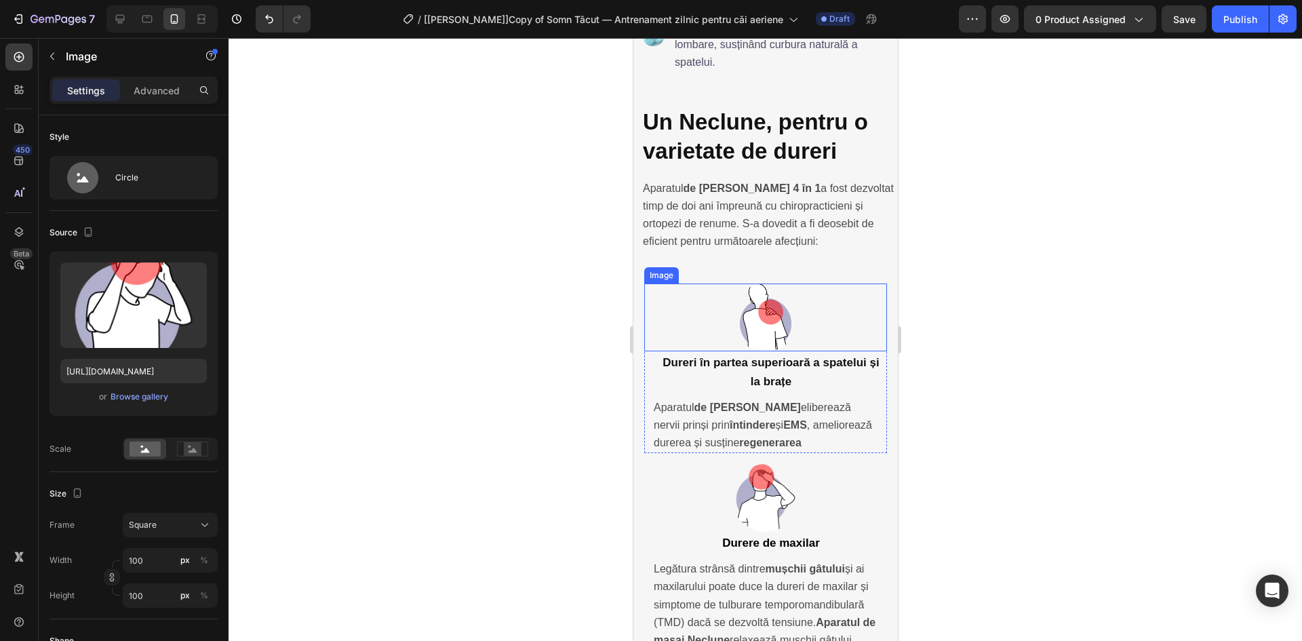
click at [794, 283] on div at bounding box center [764, 317] width 243 height 68
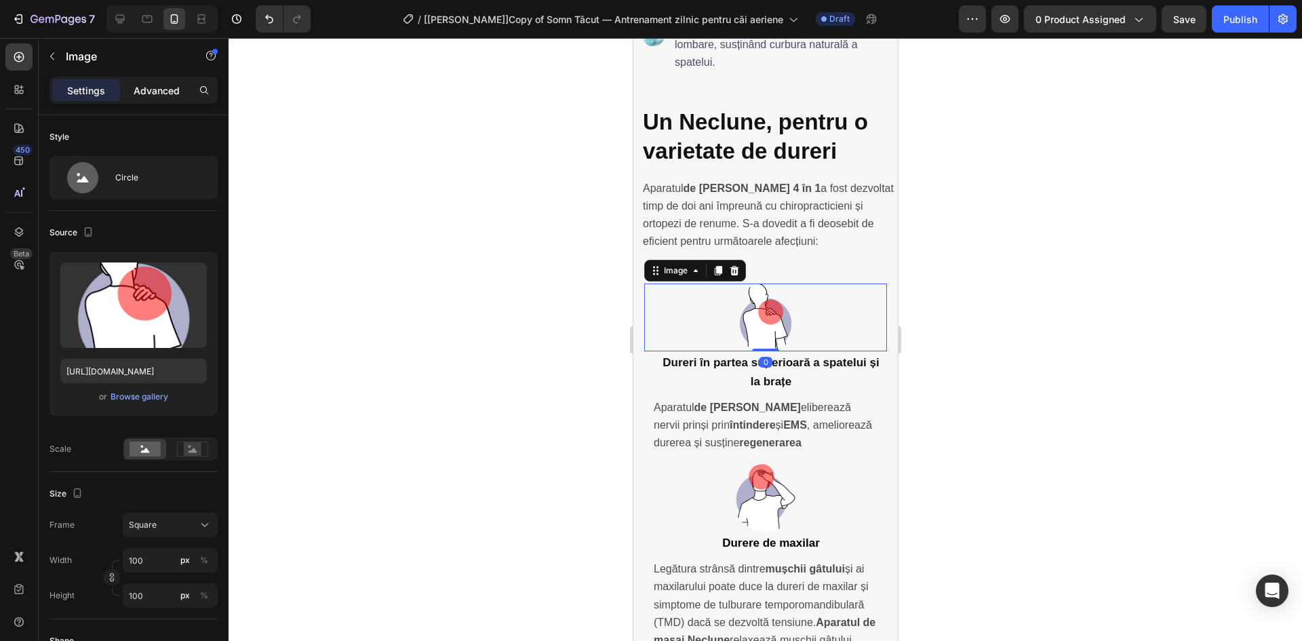
click at [161, 90] on p "Advanced" at bounding box center [157, 90] width 46 height 14
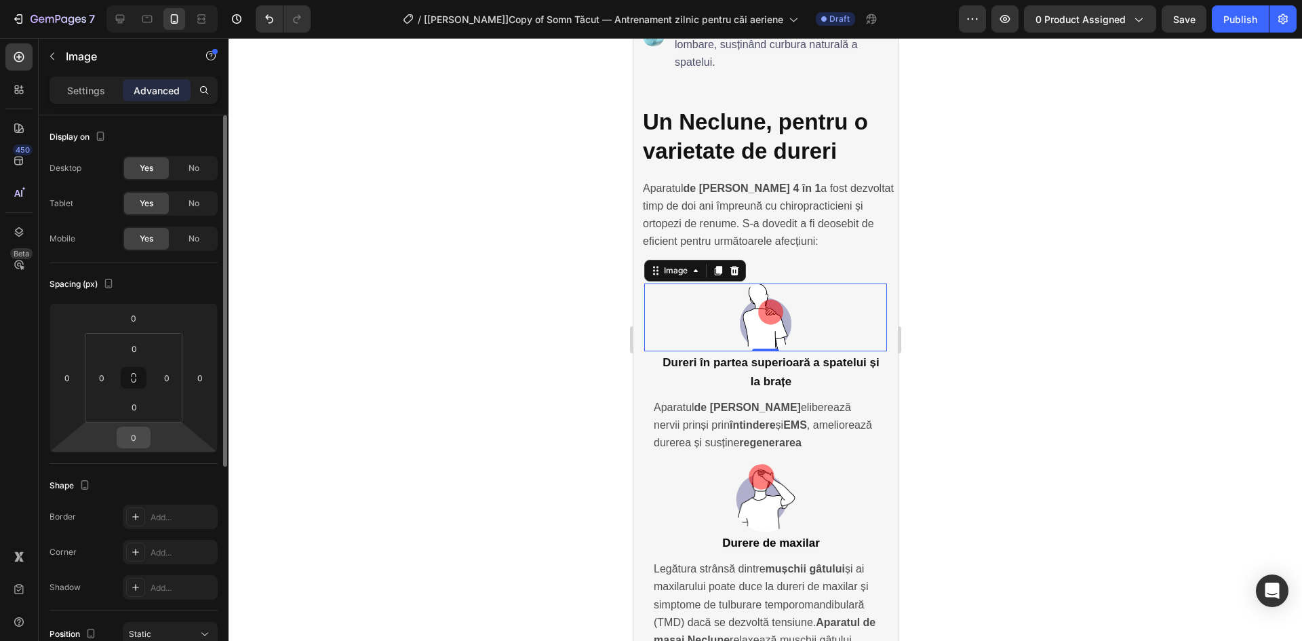
click at [133, 430] on input "0" at bounding box center [133, 437] width 27 height 20
type input "16"
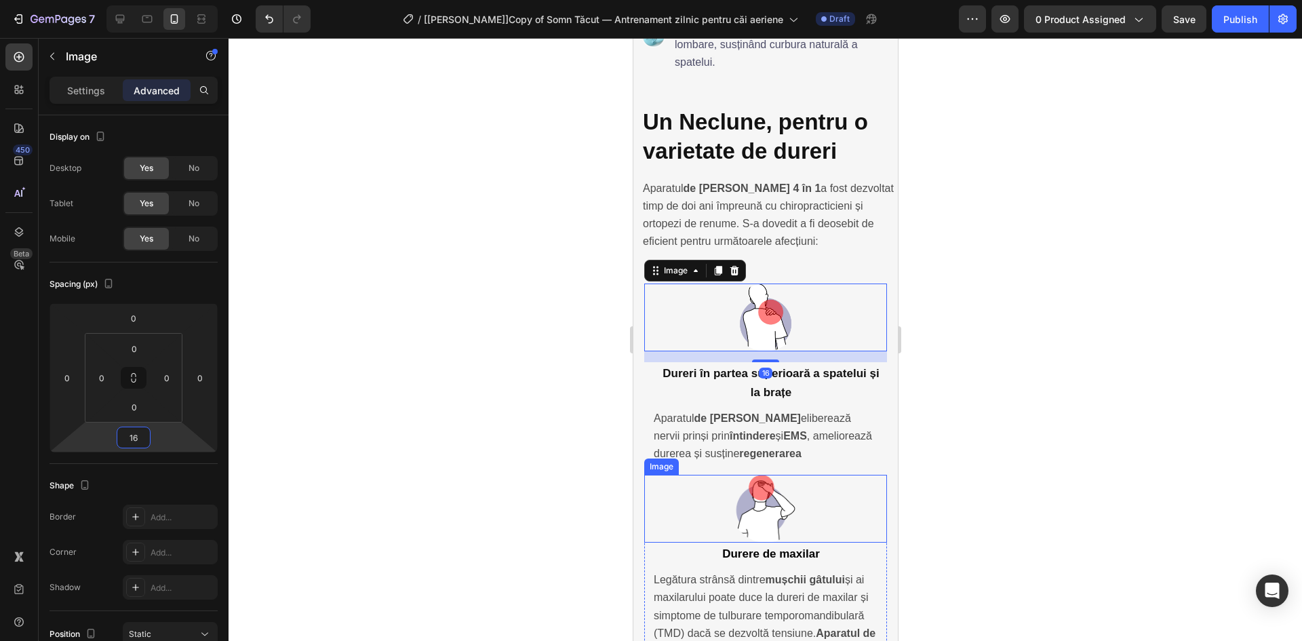
click at [780, 475] on img at bounding box center [765, 509] width 68 height 68
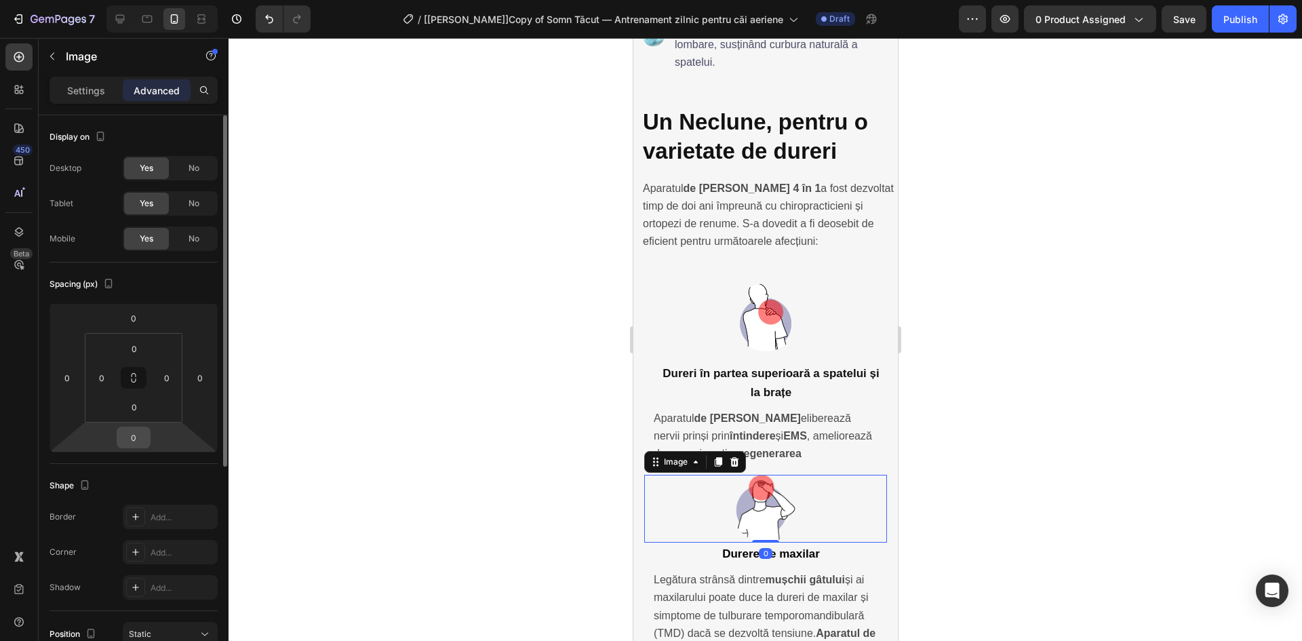
click at [133, 437] on input "0" at bounding box center [133, 437] width 27 height 20
type input "16"
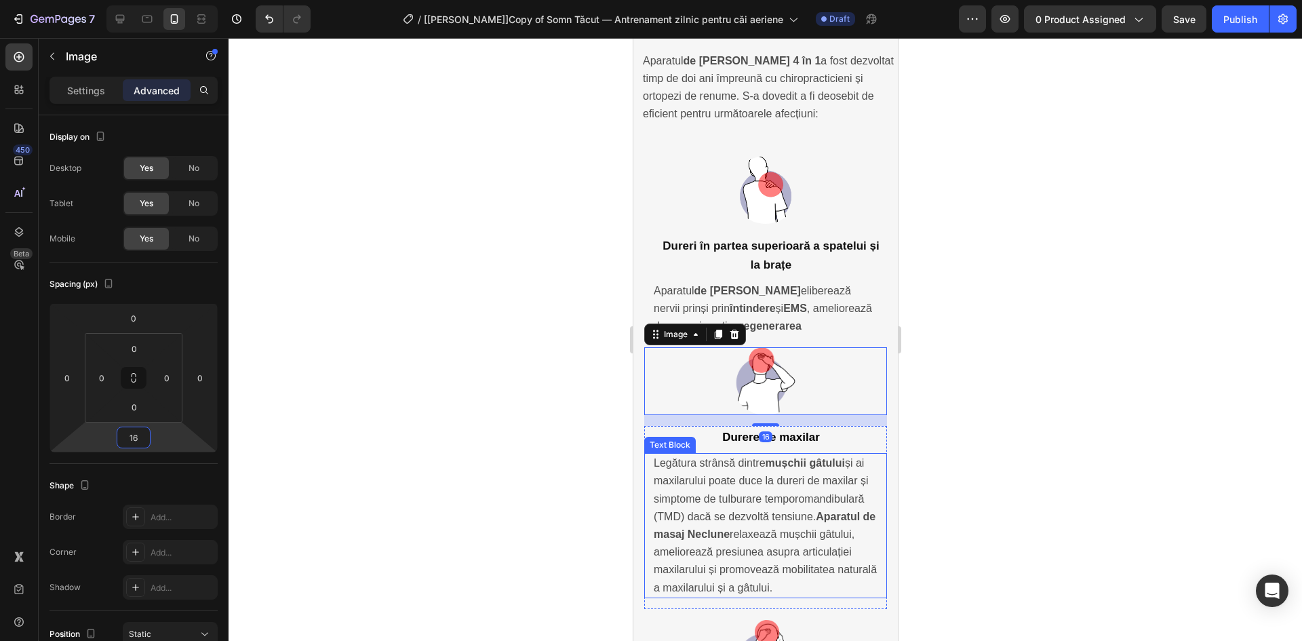
scroll to position [3563, 0]
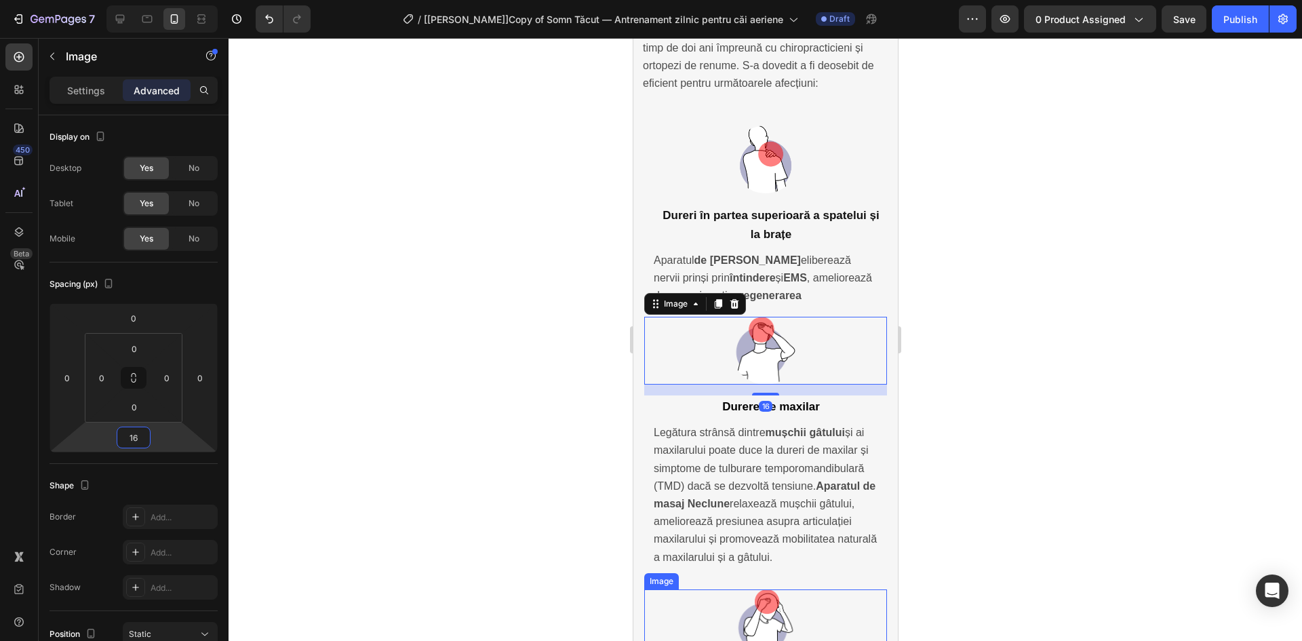
click at [764, 589] on img at bounding box center [765, 623] width 68 height 68
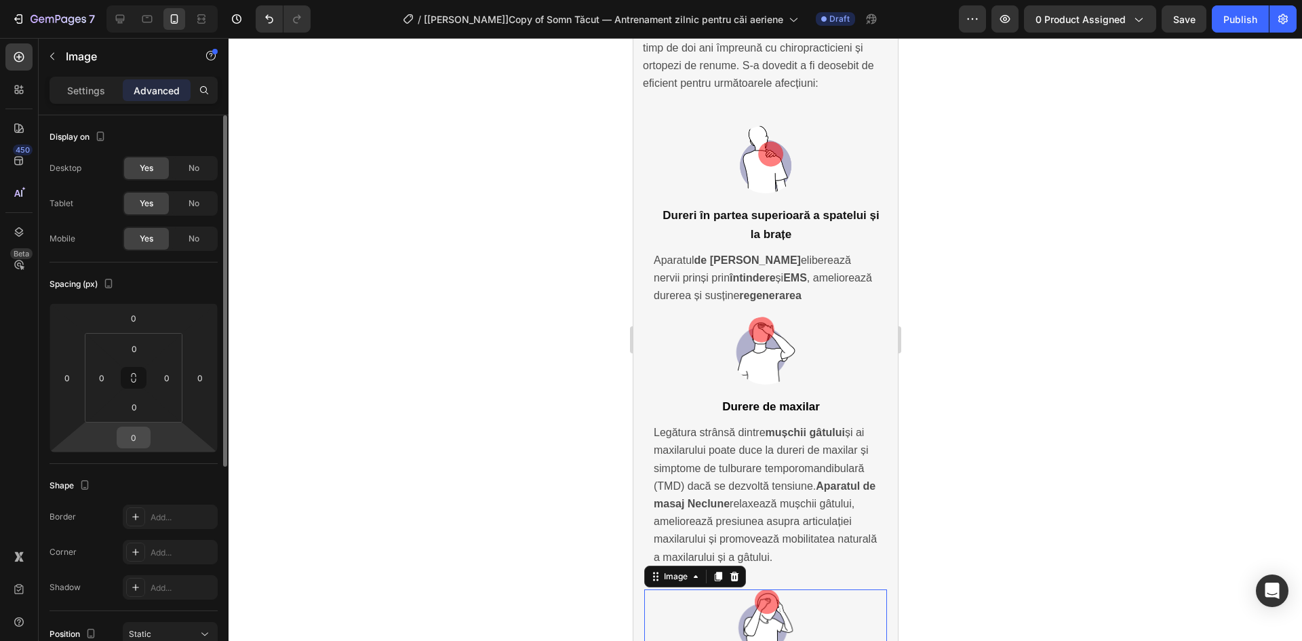
click at [140, 439] on input "0" at bounding box center [133, 437] width 27 height 20
type input "16"
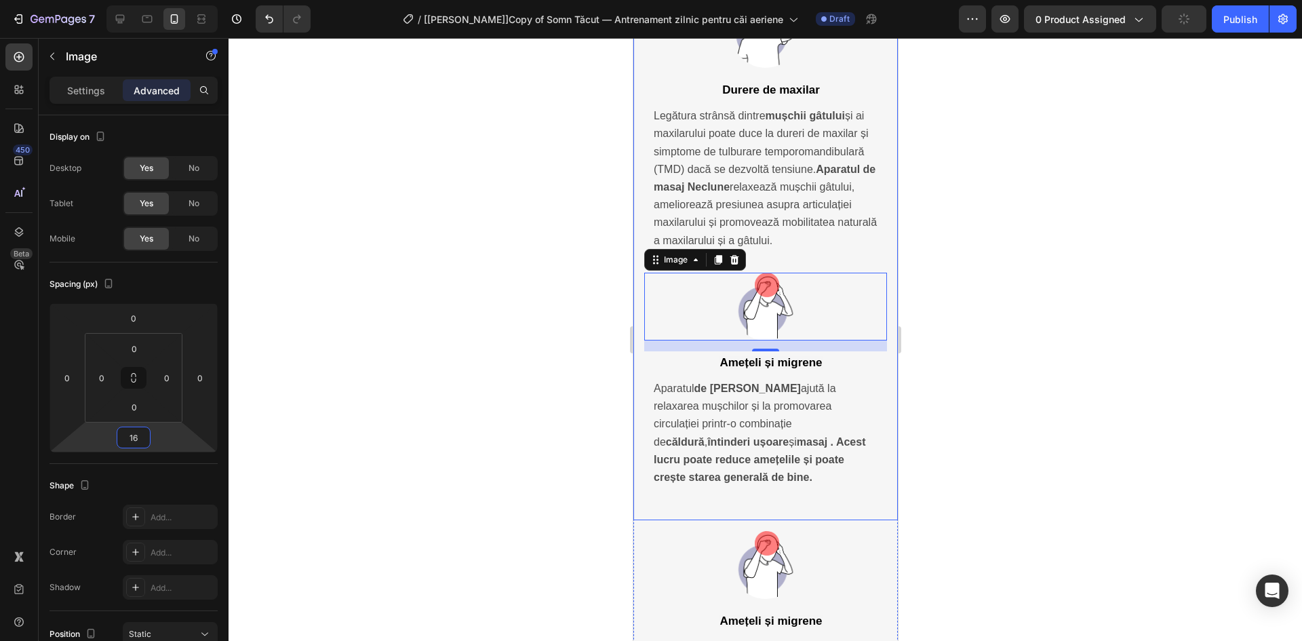
scroll to position [4037, 0]
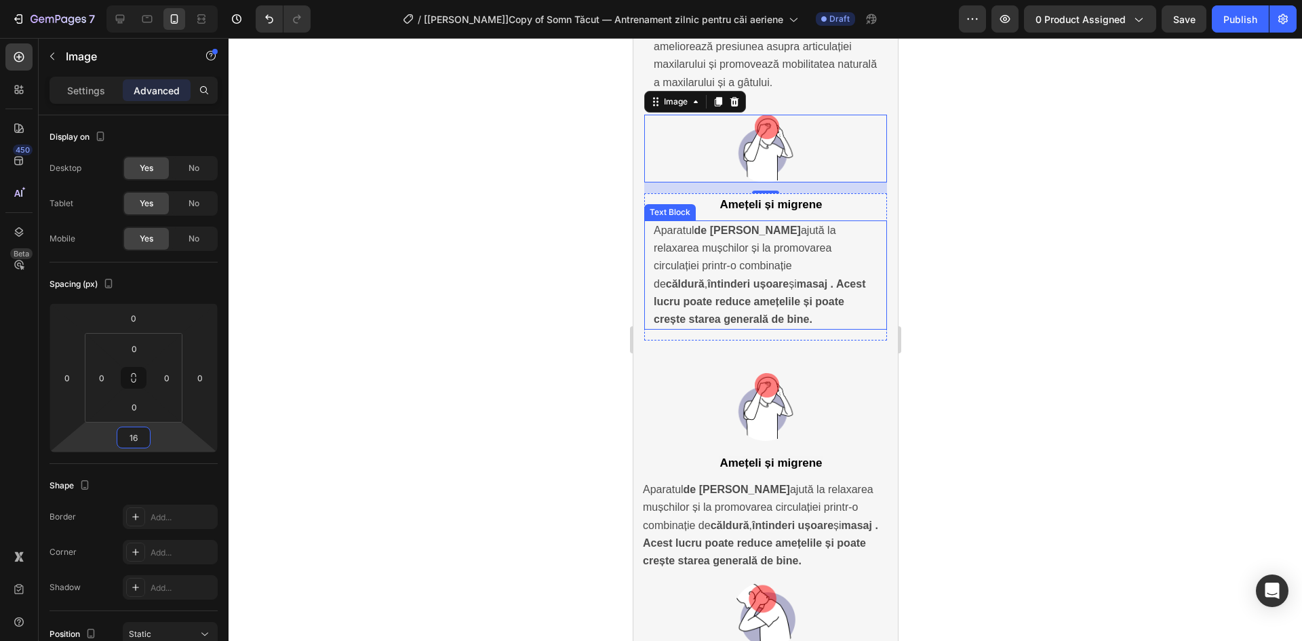
click at [788, 222] on p "Aparatul de masaj Neclune ajută la relaxarea mușchilor și la promovarea circula…" at bounding box center [765, 275] width 224 height 106
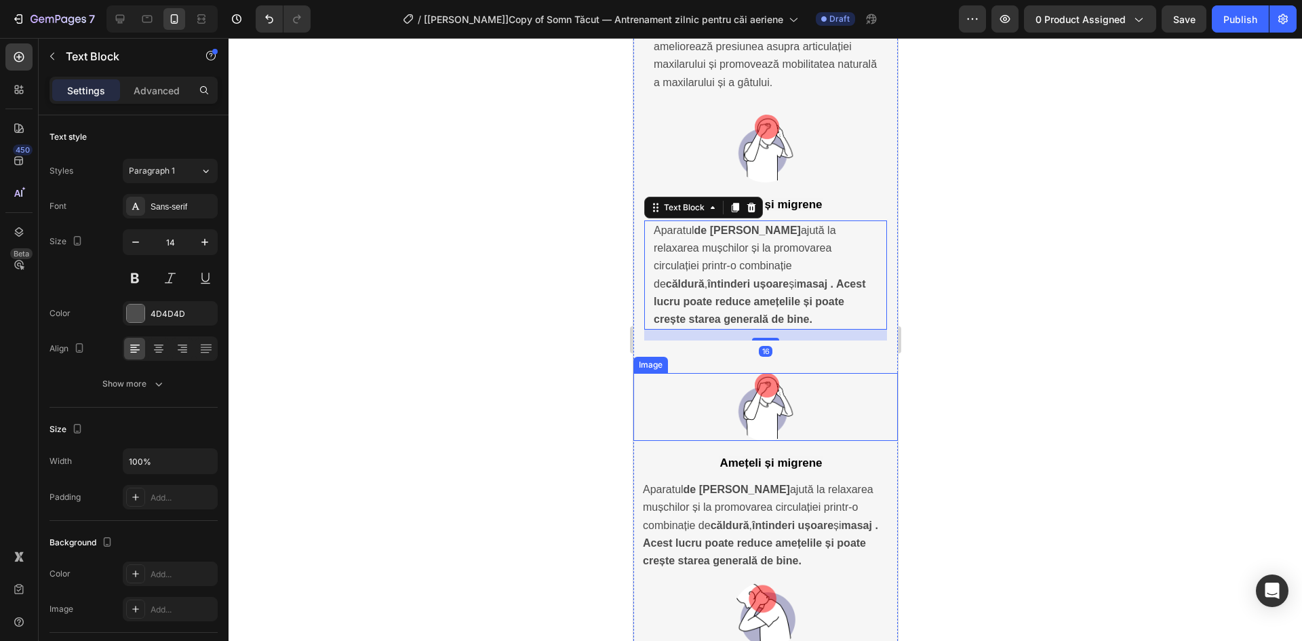
click at [833, 373] on div at bounding box center [765, 407] width 264 height 68
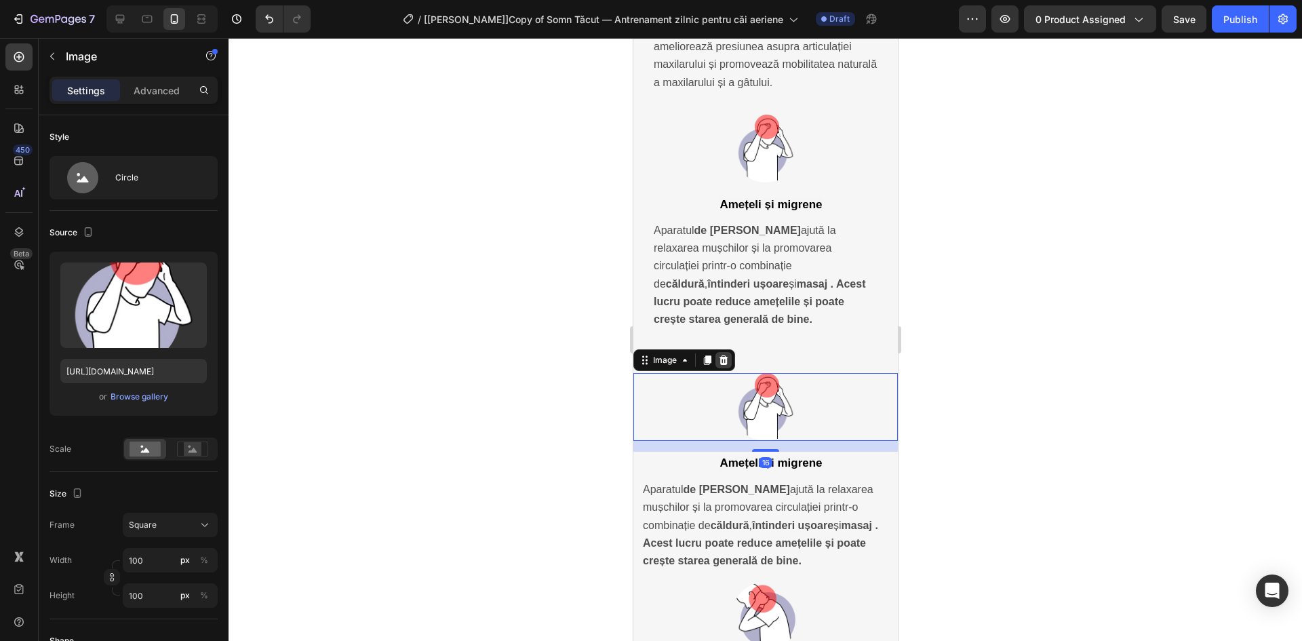
click at [723, 355] on icon at bounding box center [722, 360] width 11 height 11
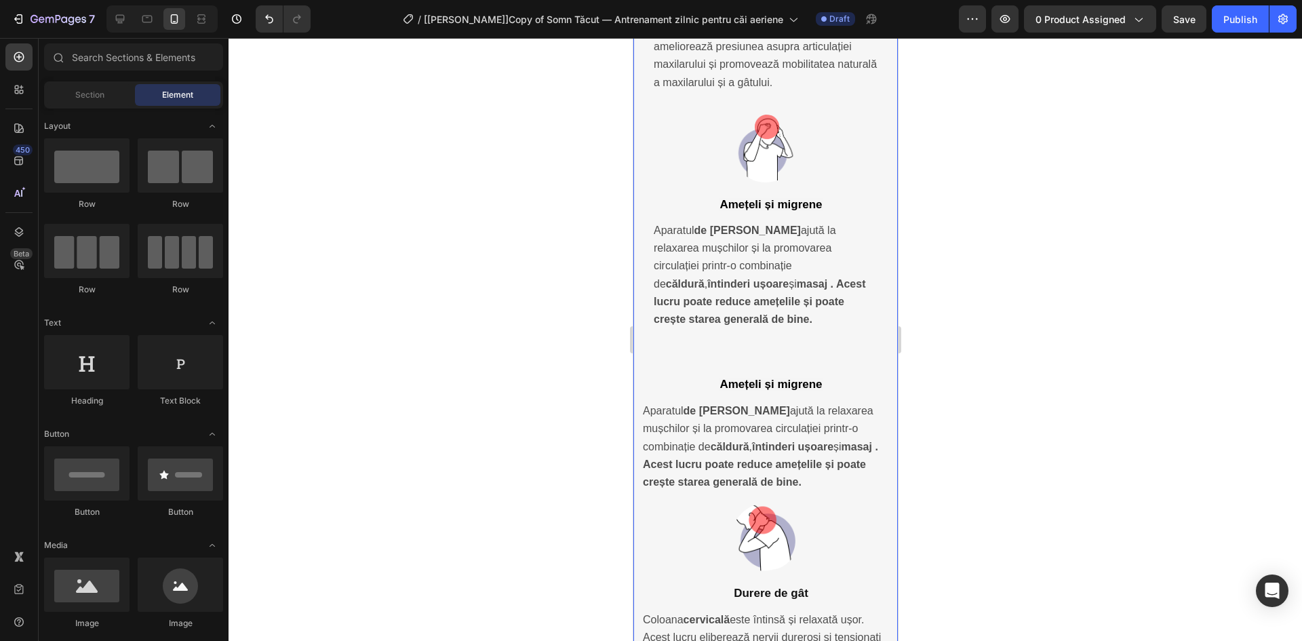
click at [841, 309] on div "Un Neclune, pentru o varietate de dureri Heading Aparatul de masaj Neclune 4 în…" at bounding box center [765, 238] width 264 height 1529
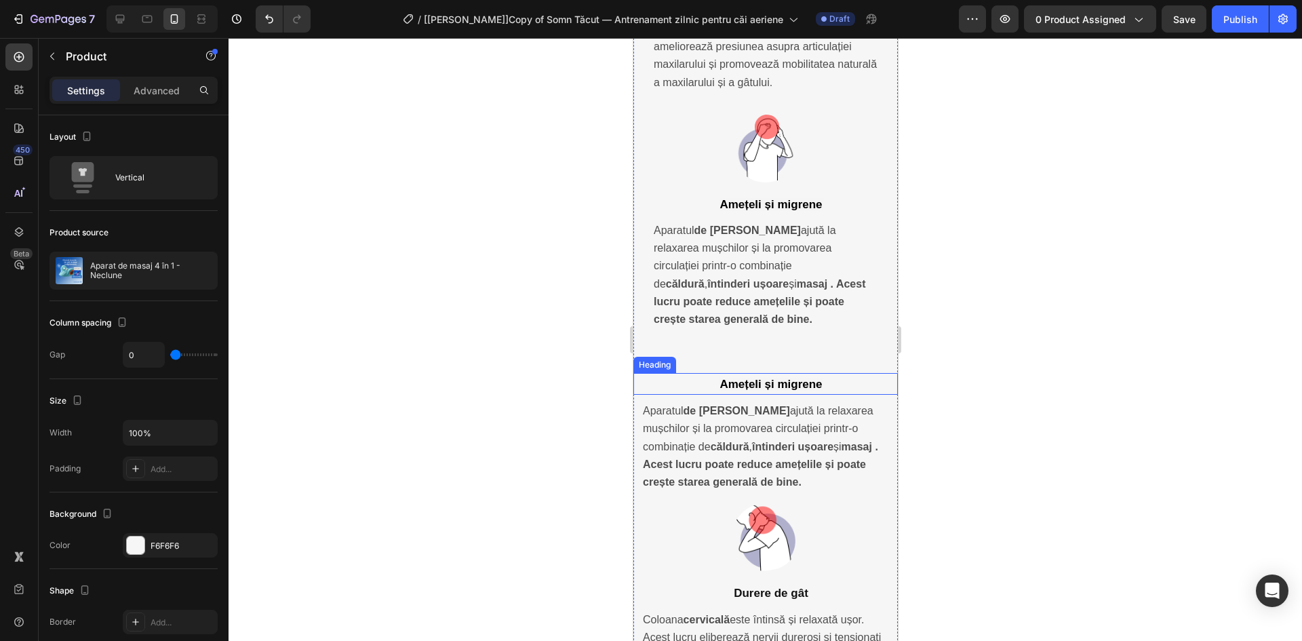
click at [835, 374] on p "⁠⁠⁠⁠⁠⁠⁠ Amețeli și migrene" at bounding box center [770, 383] width 251 height 19
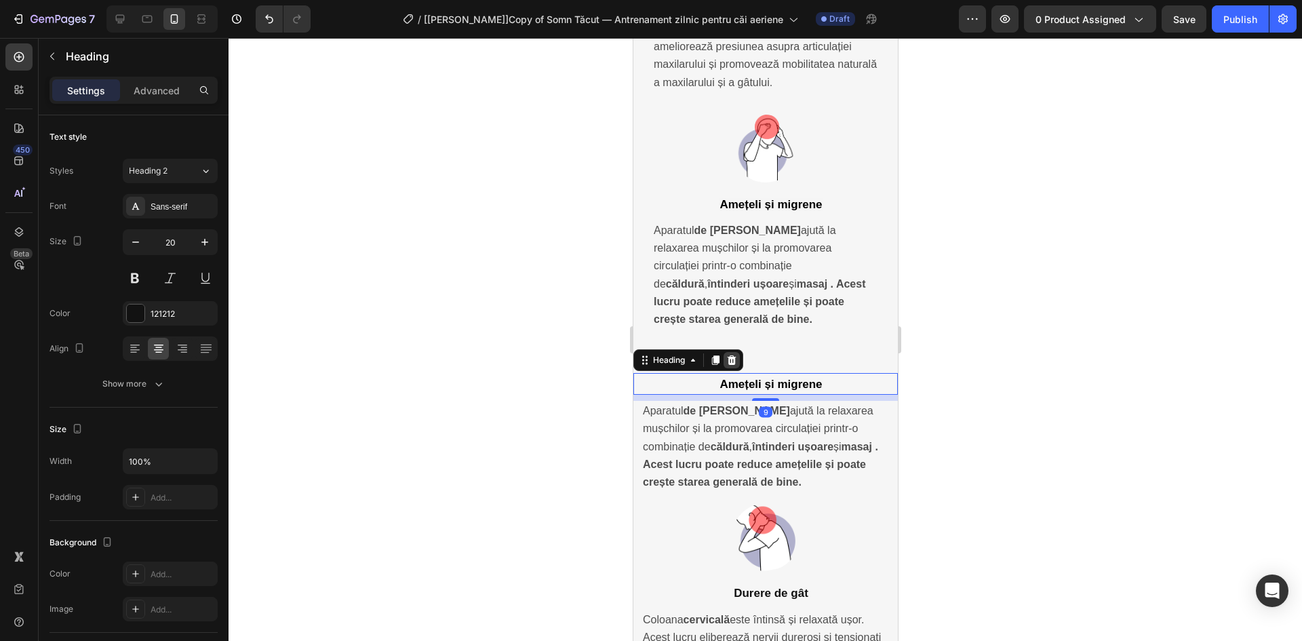
click at [732, 355] on icon at bounding box center [731, 359] width 9 height 9
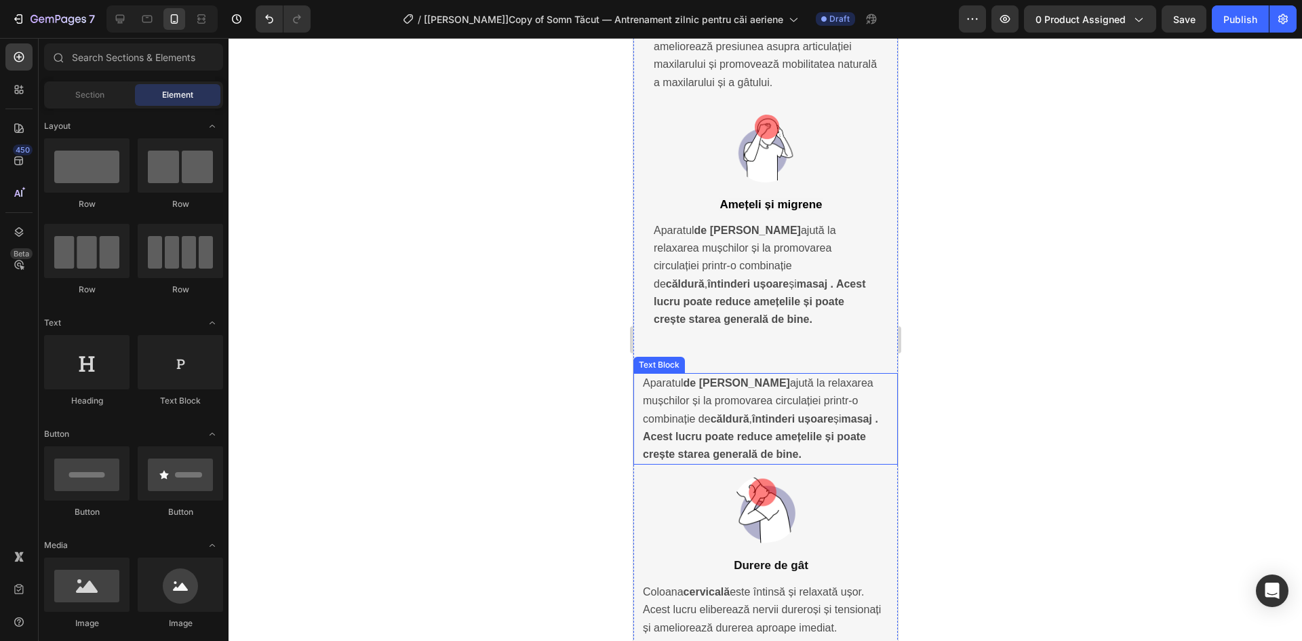
click at [804, 377] on span "Aparatul de masaj Neclune ajută la relaxarea mușchilor și la promovarea circula…" at bounding box center [759, 418] width 235 height 83
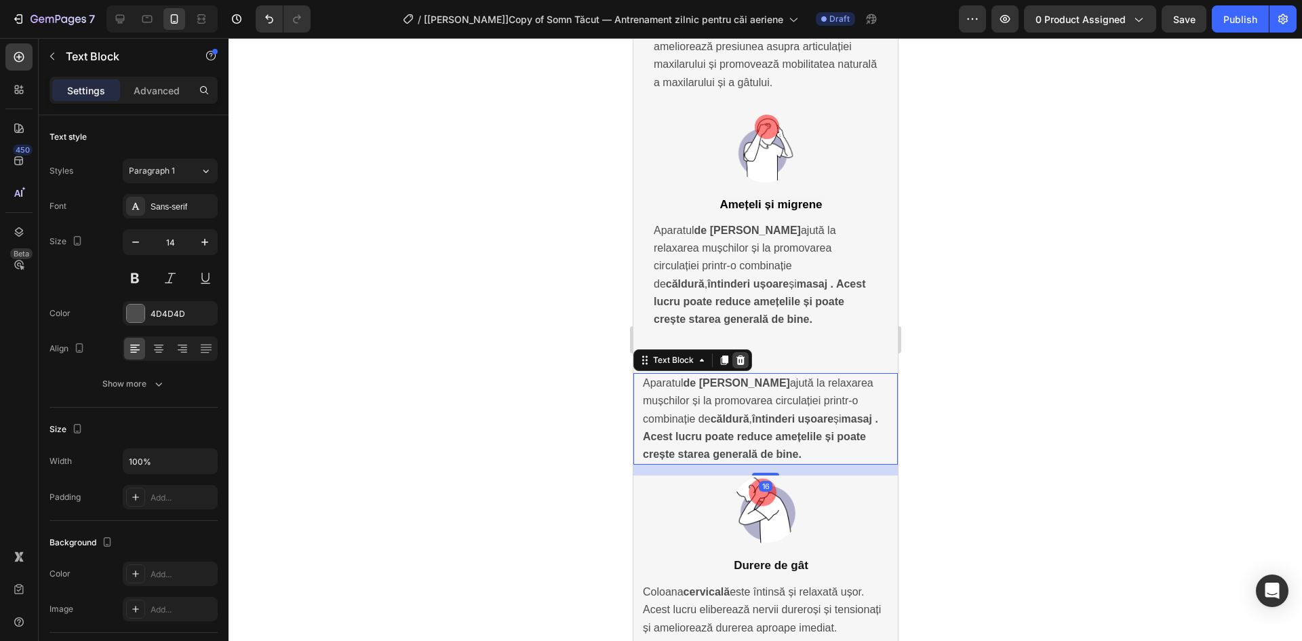
click at [740, 355] on icon at bounding box center [740, 359] width 9 height 9
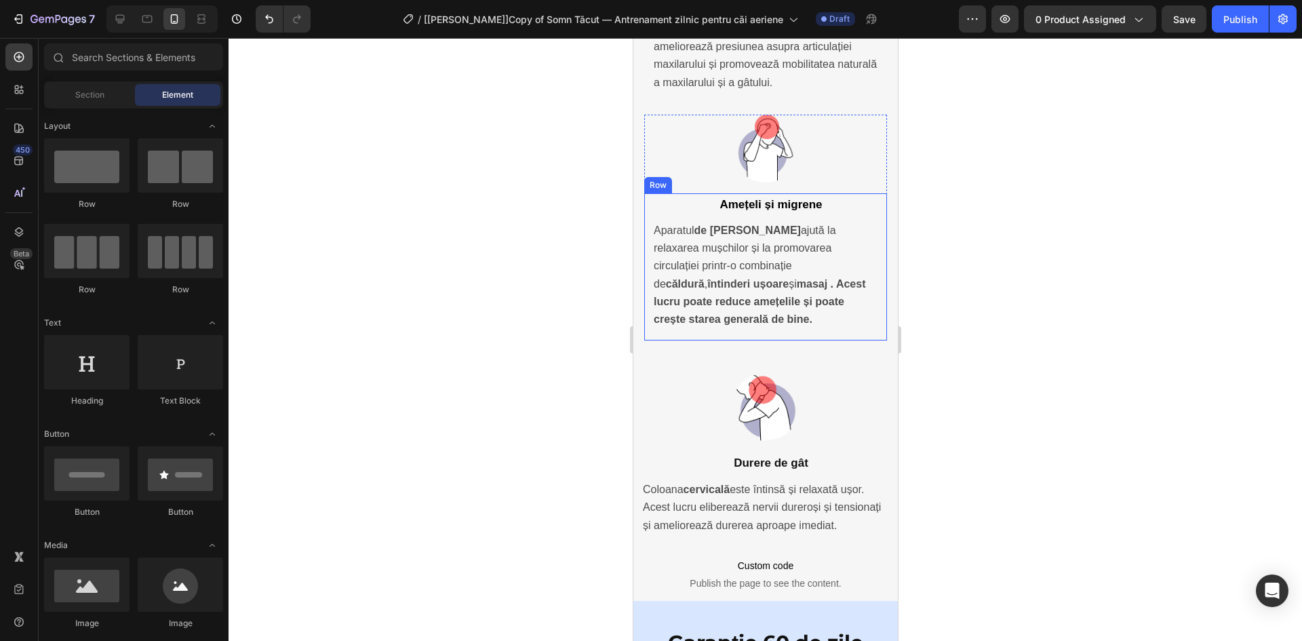
click at [830, 248] on div "⁠⁠⁠⁠⁠⁠⁠ Amețeli și migrene Heading Aparatul de masaj Neclune ajută la relaxarea…" at bounding box center [764, 266] width 243 height 147
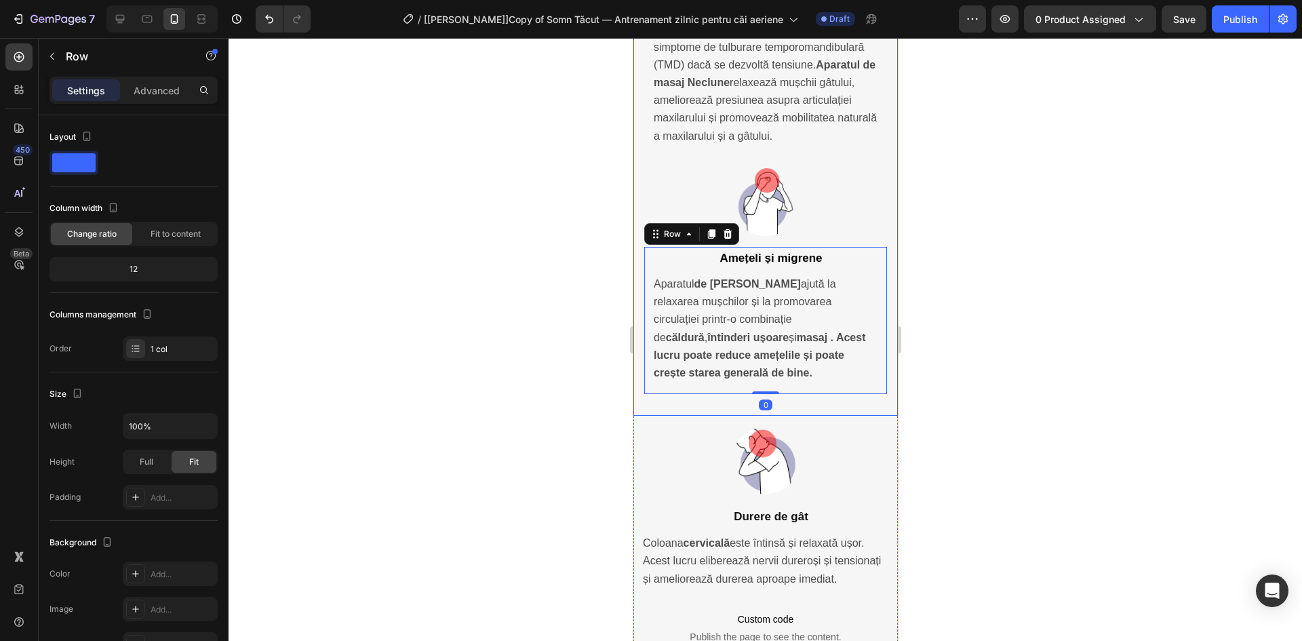
scroll to position [3879, 0]
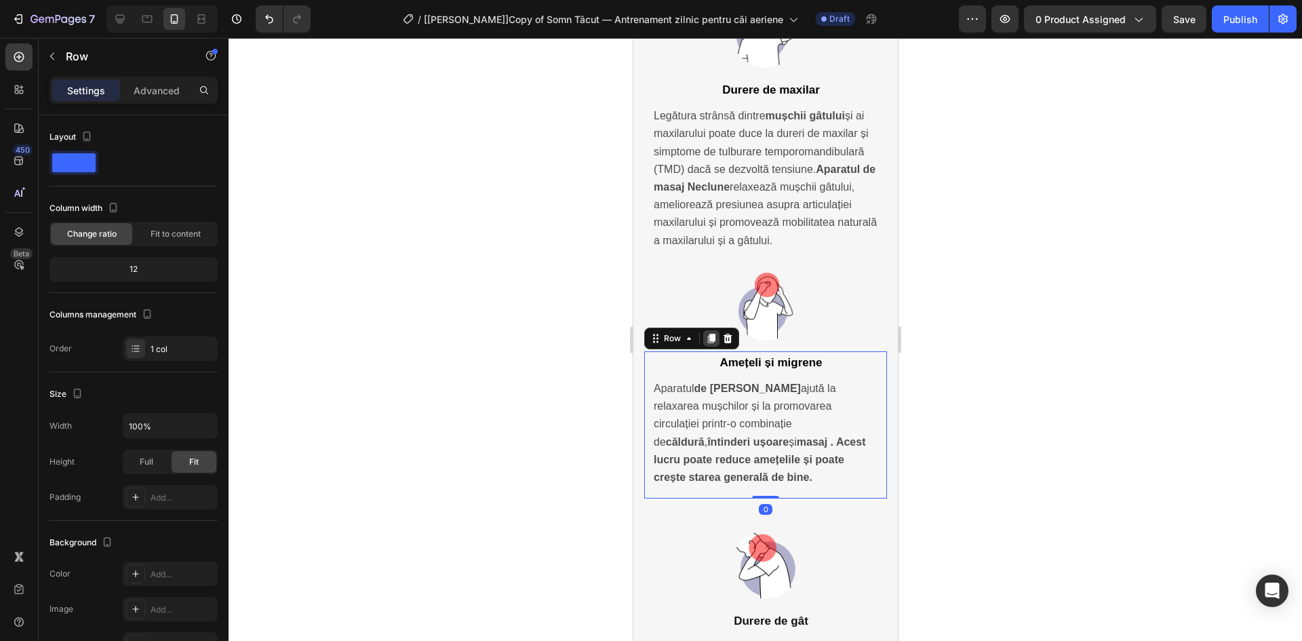
click at [710, 334] on icon at bounding box center [710, 338] width 7 height 9
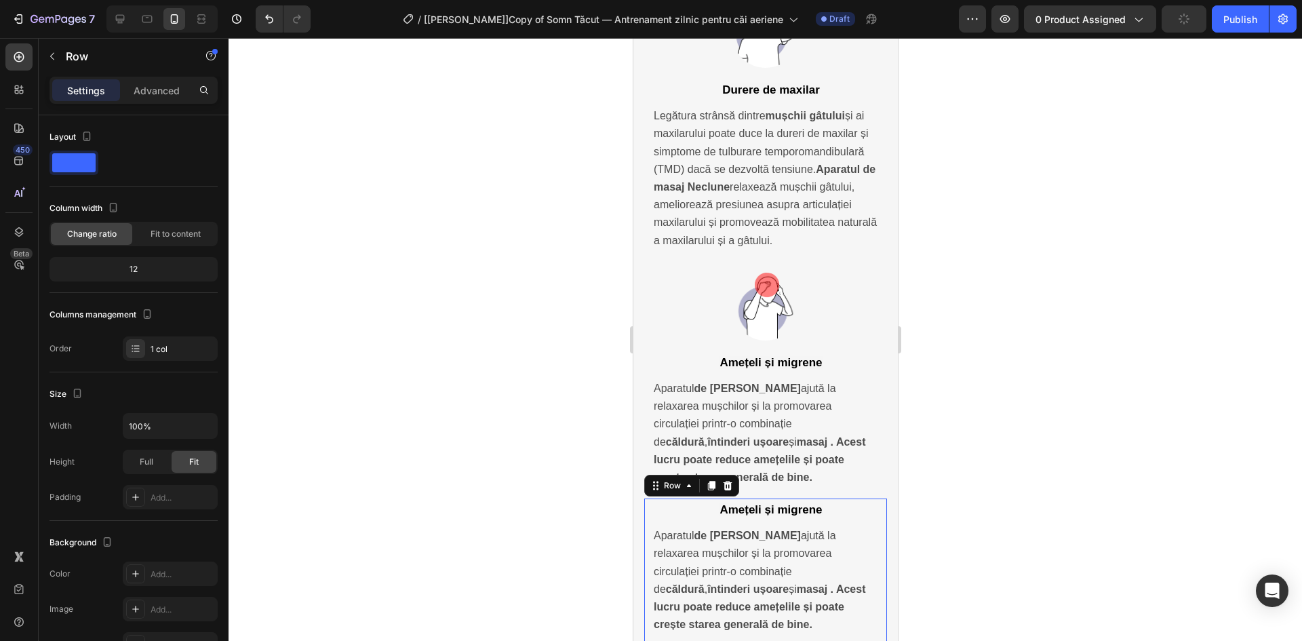
drag, startPoint x: 731, startPoint y: 401, endPoint x: 725, endPoint y: 389, distance: 13.0
click at [730, 480] on icon at bounding box center [726, 485] width 11 height 11
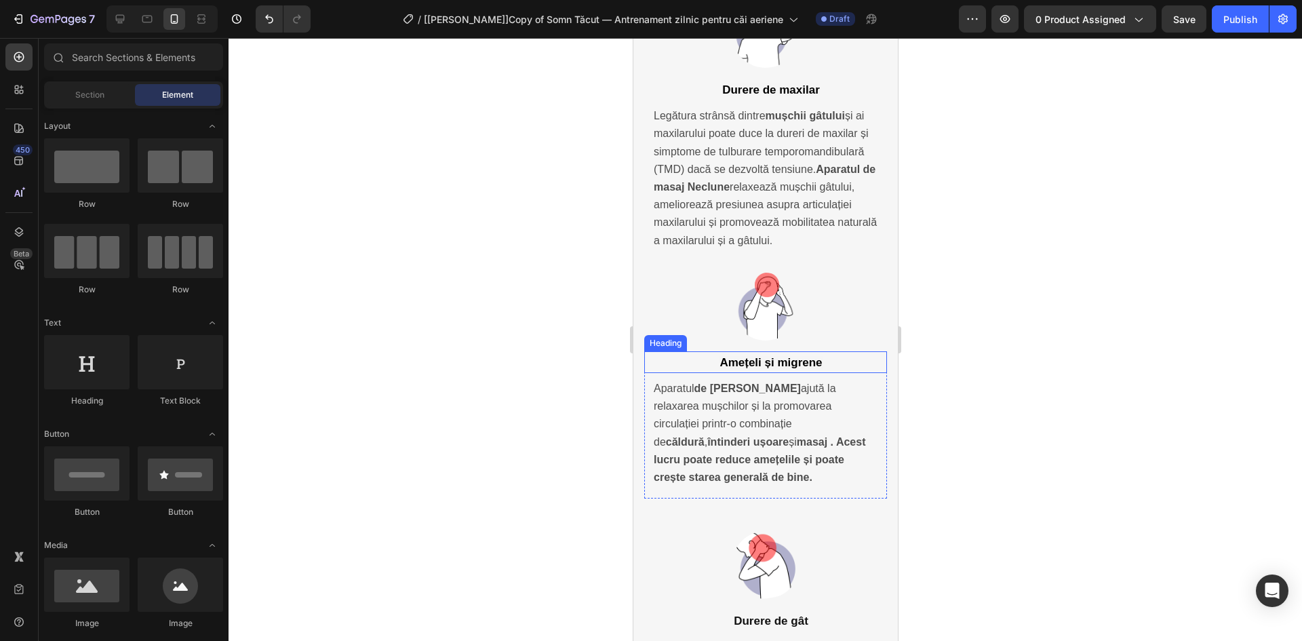
click at [659, 337] on div "Heading" at bounding box center [664, 343] width 37 height 12
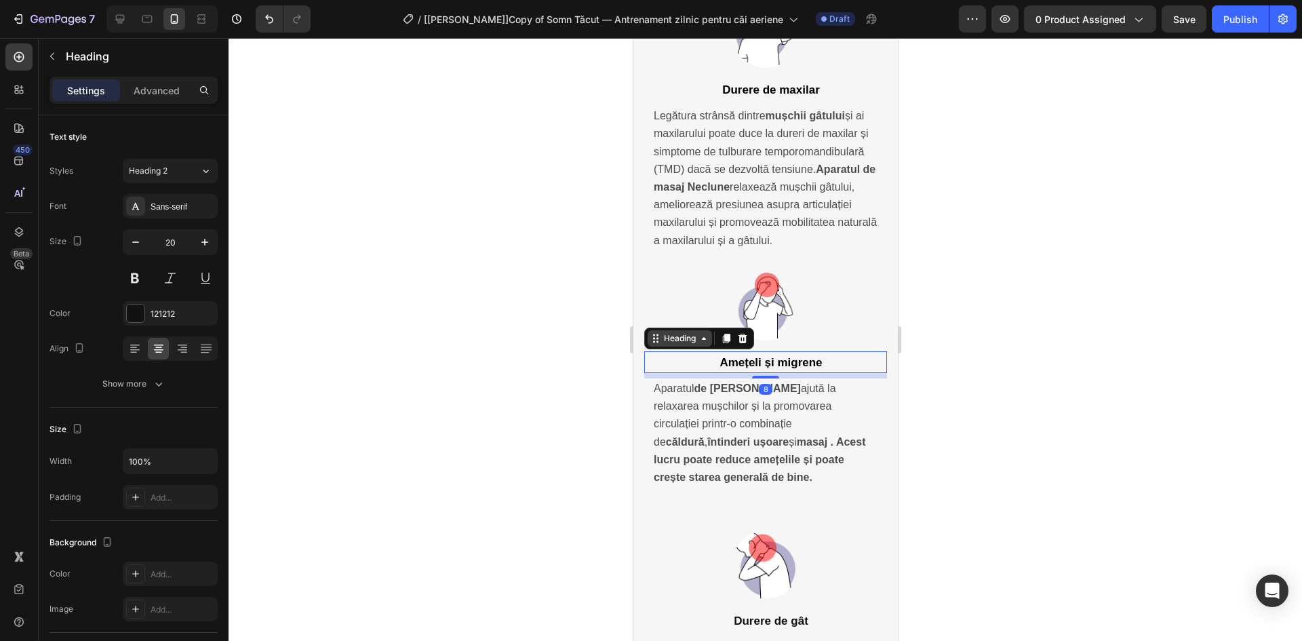
click at [670, 332] on div "Heading" at bounding box center [678, 338] width 37 height 12
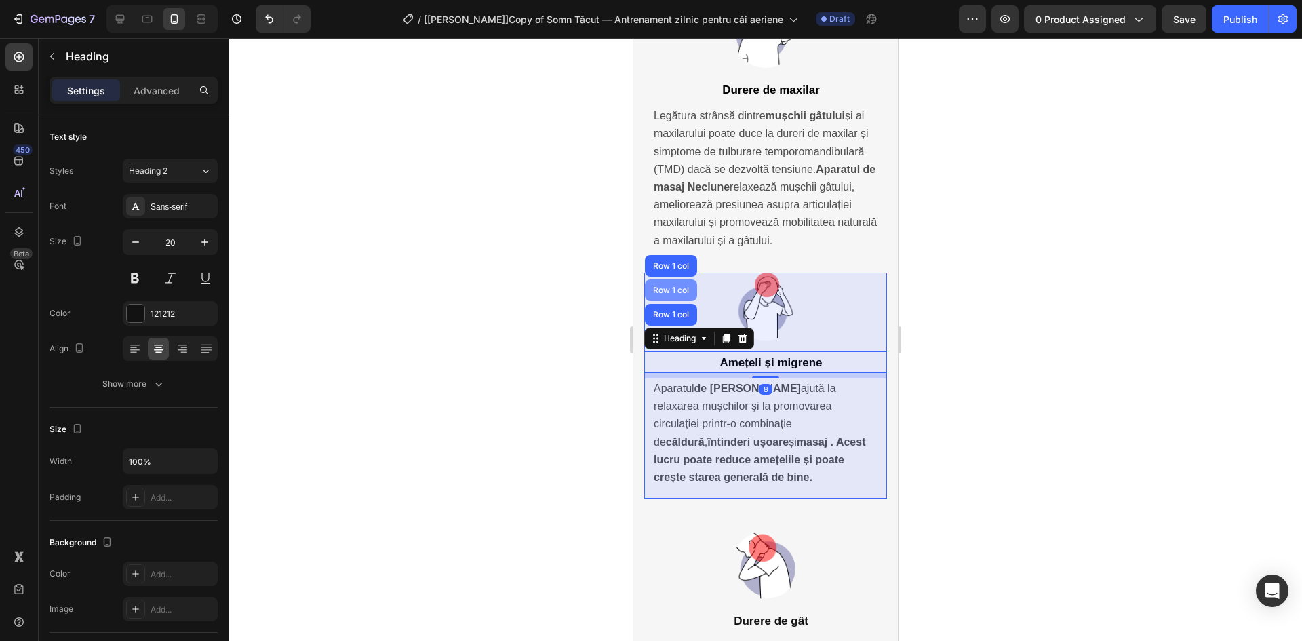
click at [676, 286] on div "Row 1 col" at bounding box center [669, 290] width 41 height 8
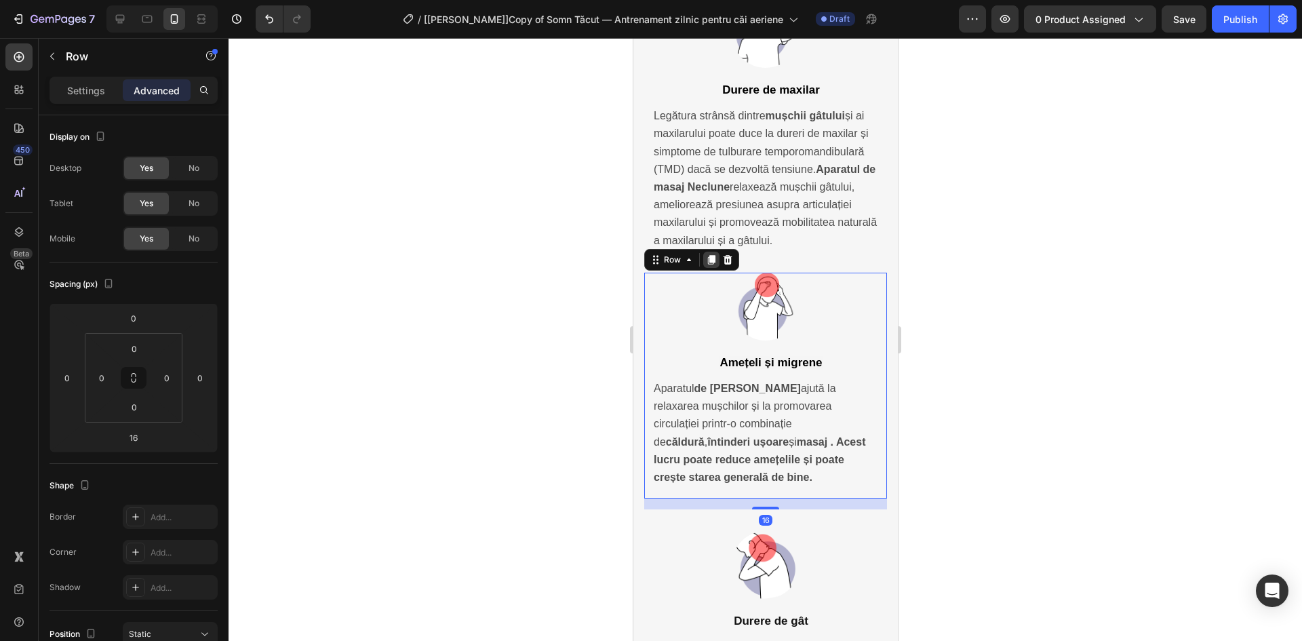
click at [707, 255] on icon at bounding box center [710, 259] width 7 height 9
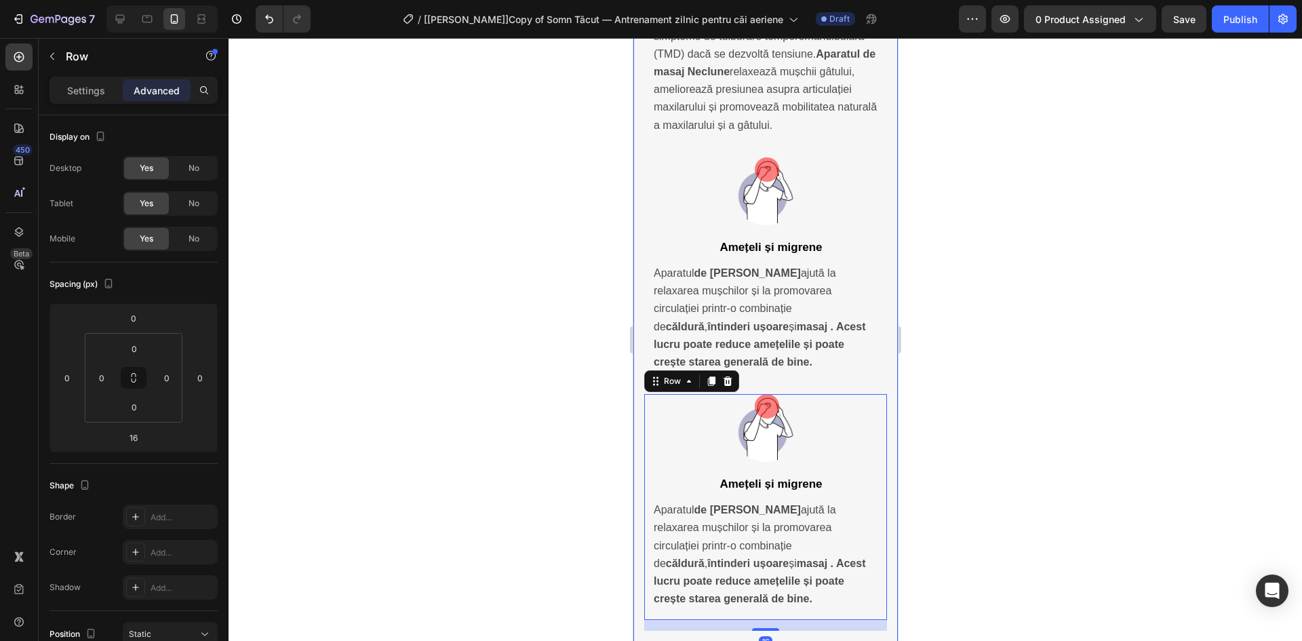
scroll to position [4037, 0]
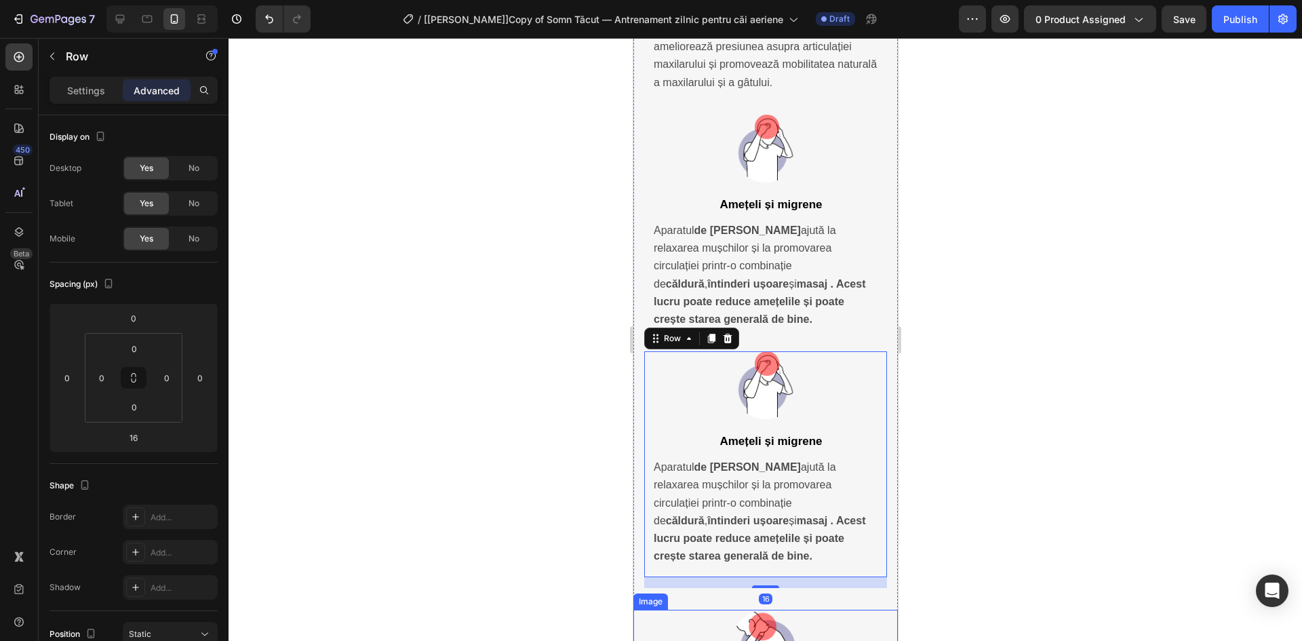
click at [754, 609] on img at bounding box center [765, 643] width 68 height 68
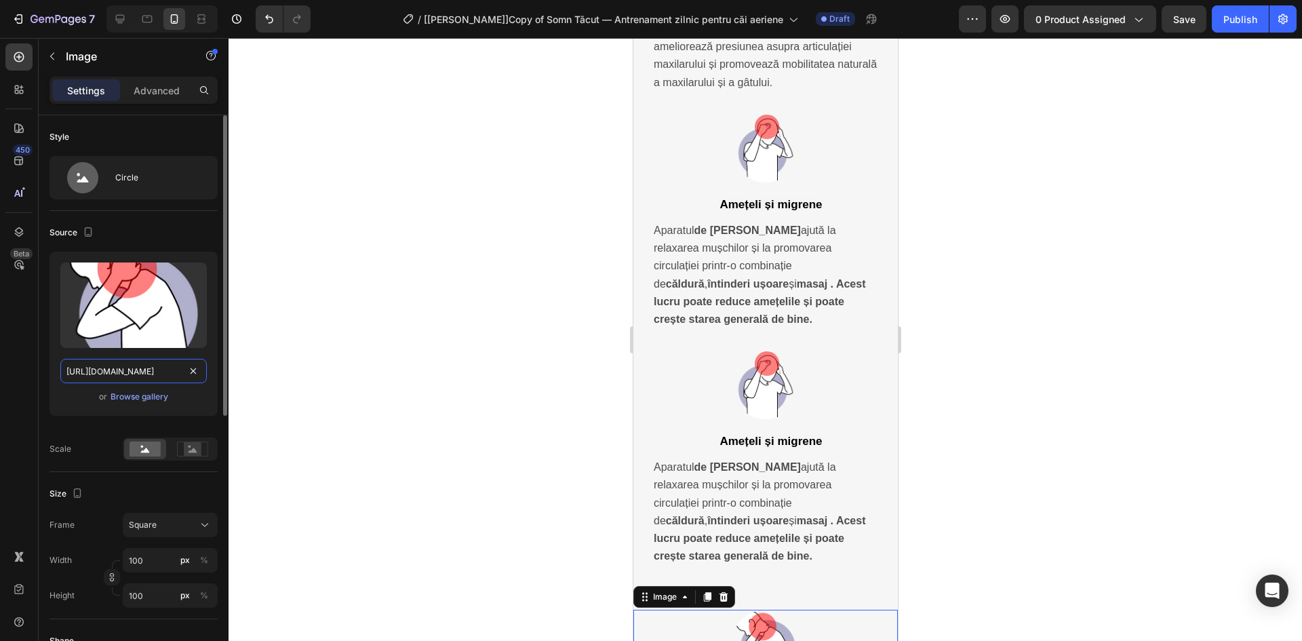
click at [135, 370] on input "https://cdn.shopify.com/s/files/1/0898/2541/1451/files/gempages_549917337608782…" at bounding box center [133, 371] width 146 height 24
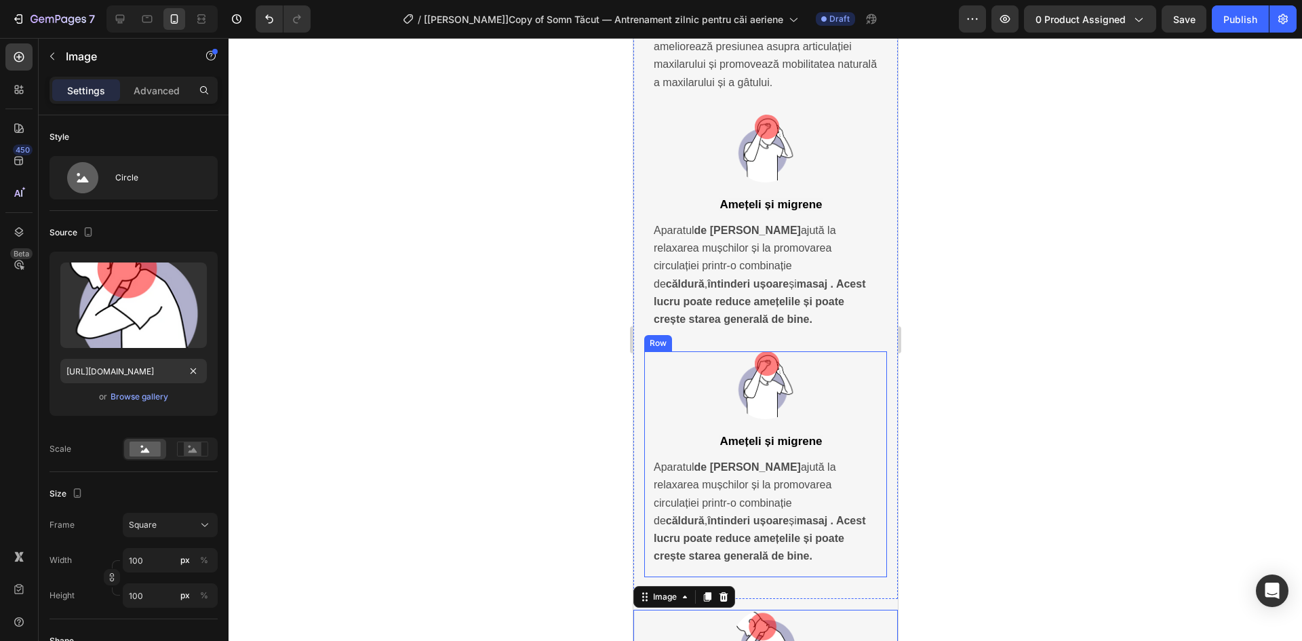
click at [759, 351] on img at bounding box center [765, 385] width 68 height 68
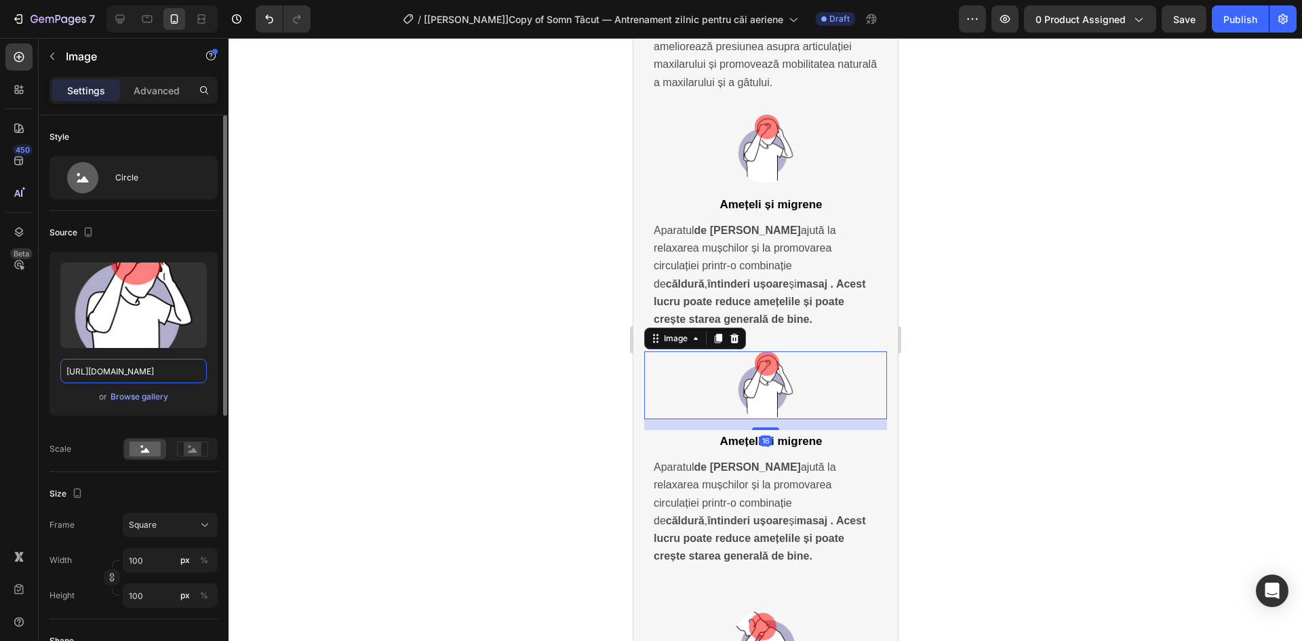
click at [148, 363] on input "https://cdn.shopify.com/s/files/1/0898/2541/1451/files/gempages_549917337608782…" at bounding box center [133, 371] width 146 height 24
paste input "202ae27e-281c-45d6-93c1-2fb1474c789b"
type input "https://cdn.shopify.com/s/files/1/0898/2541/1451/files/gempages_549917337608782…"
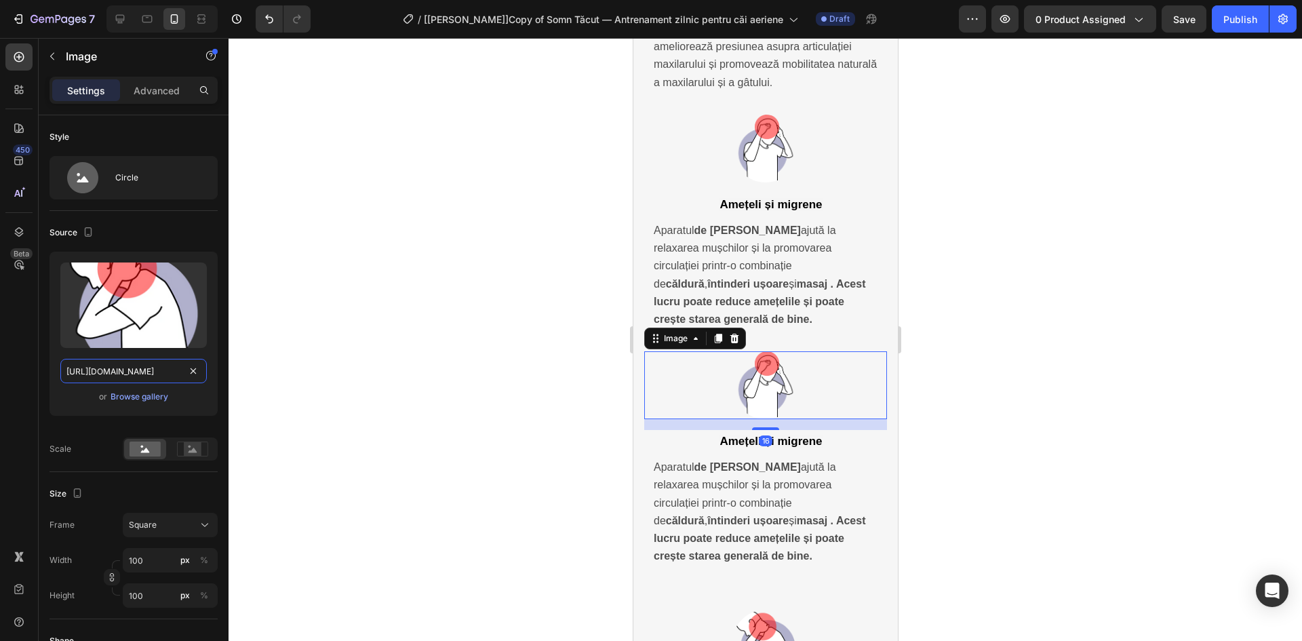
scroll to position [0, 418]
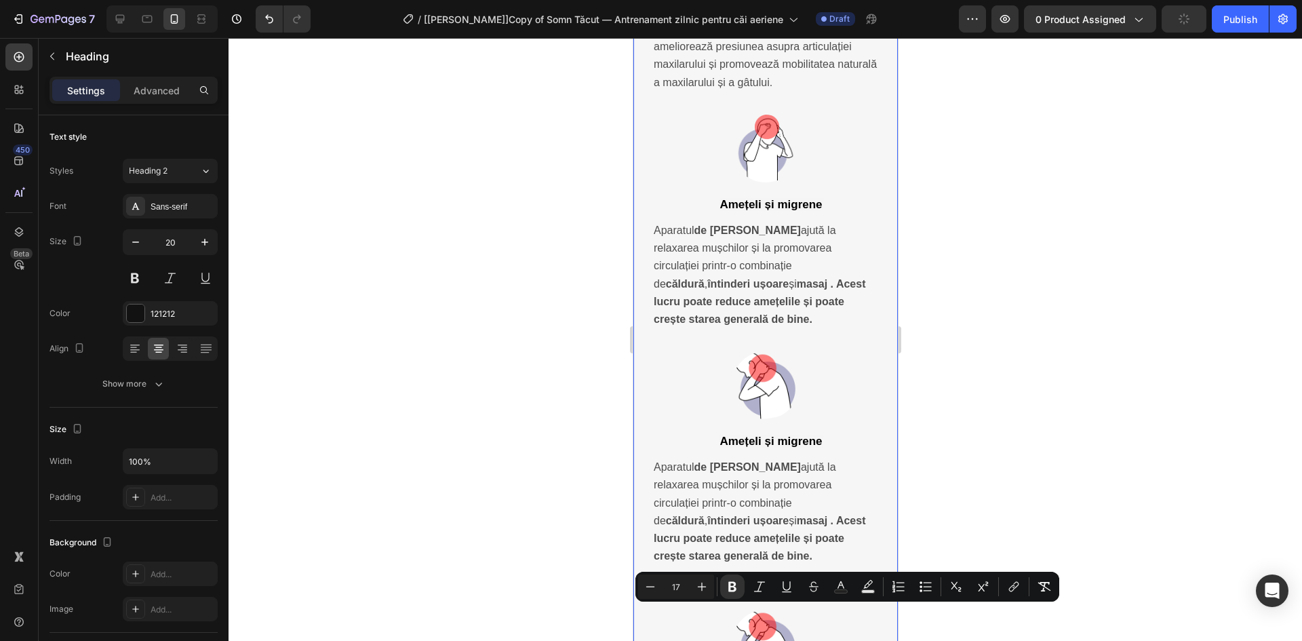
copy strong "Durere de gât"
click at [746, 435] on strong "Amețeli și migrene" at bounding box center [770, 441] width 102 height 13
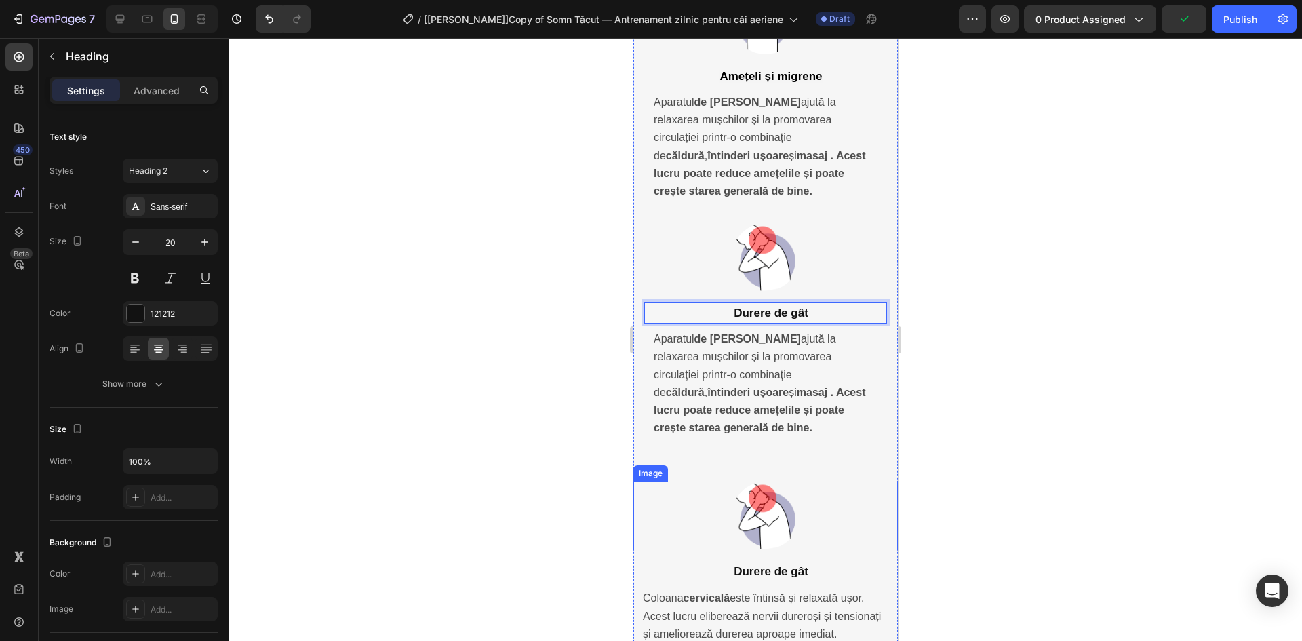
scroll to position [4195, 0]
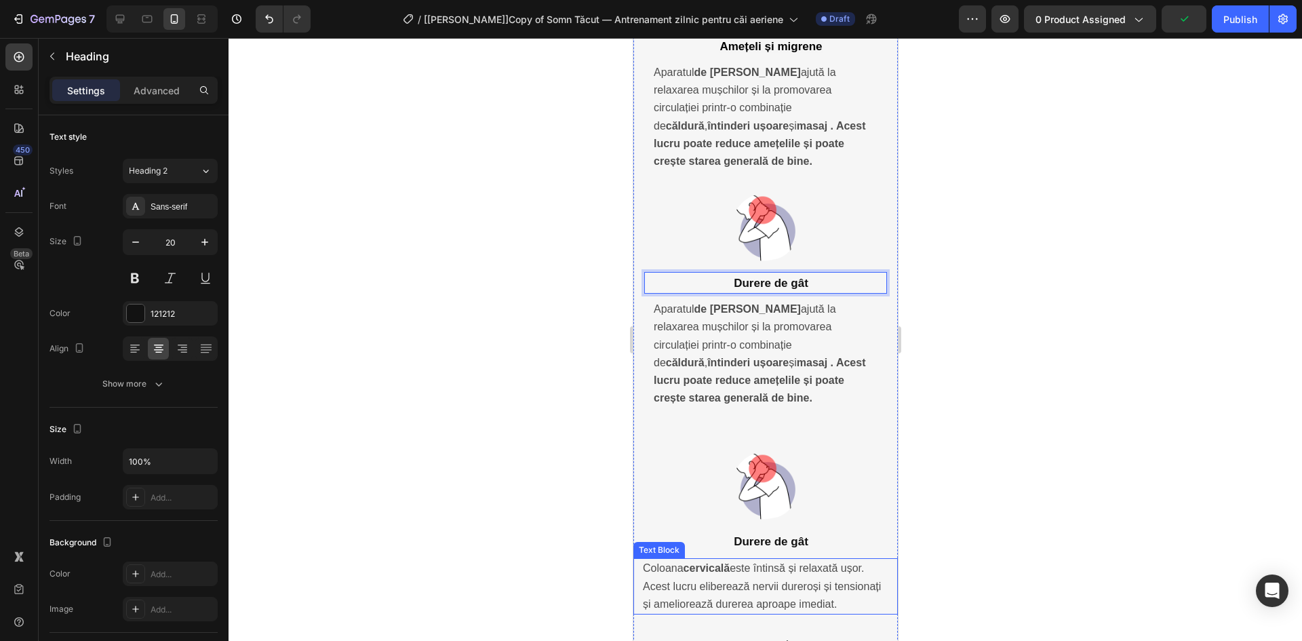
click at [757, 562] on span "Coloana cervicală este întinsă și relaxată ușor. Acest lucru eliberează nervii …" at bounding box center [761, 585] width 238 height 47
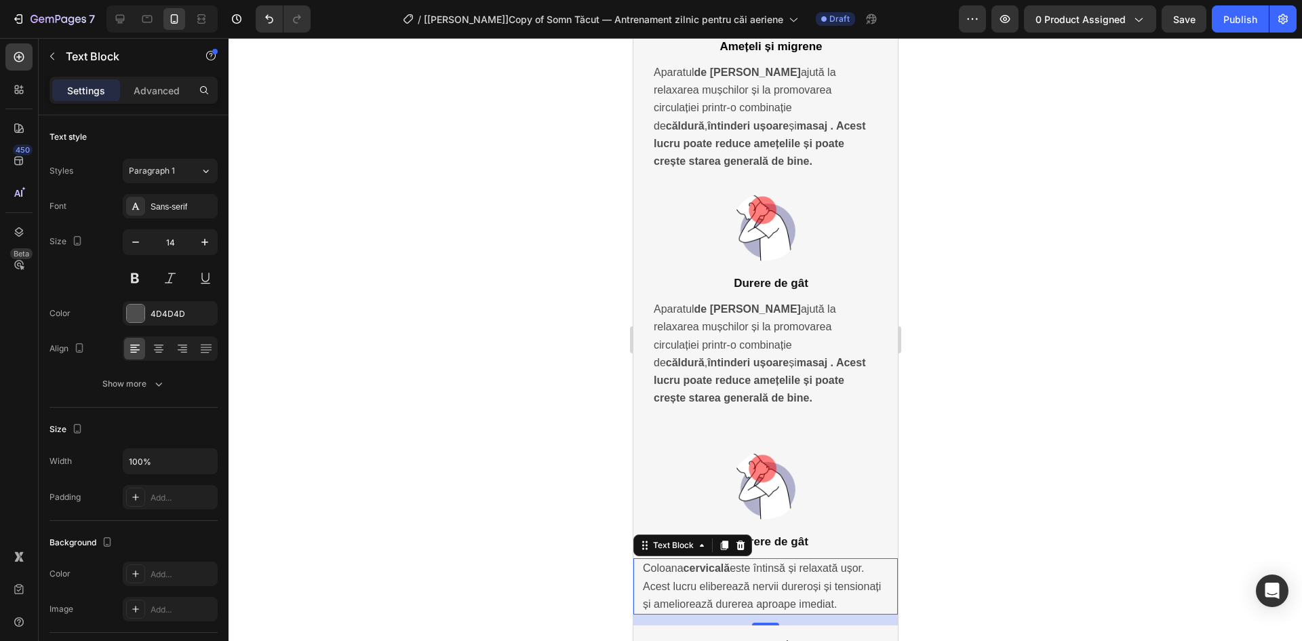
click at [757, 562] on span "Coloana cervicală este întinsă și relaxată ușor. Acest lucru eliberează nervii …" at bounding box center [761, 585] width 238 height 47
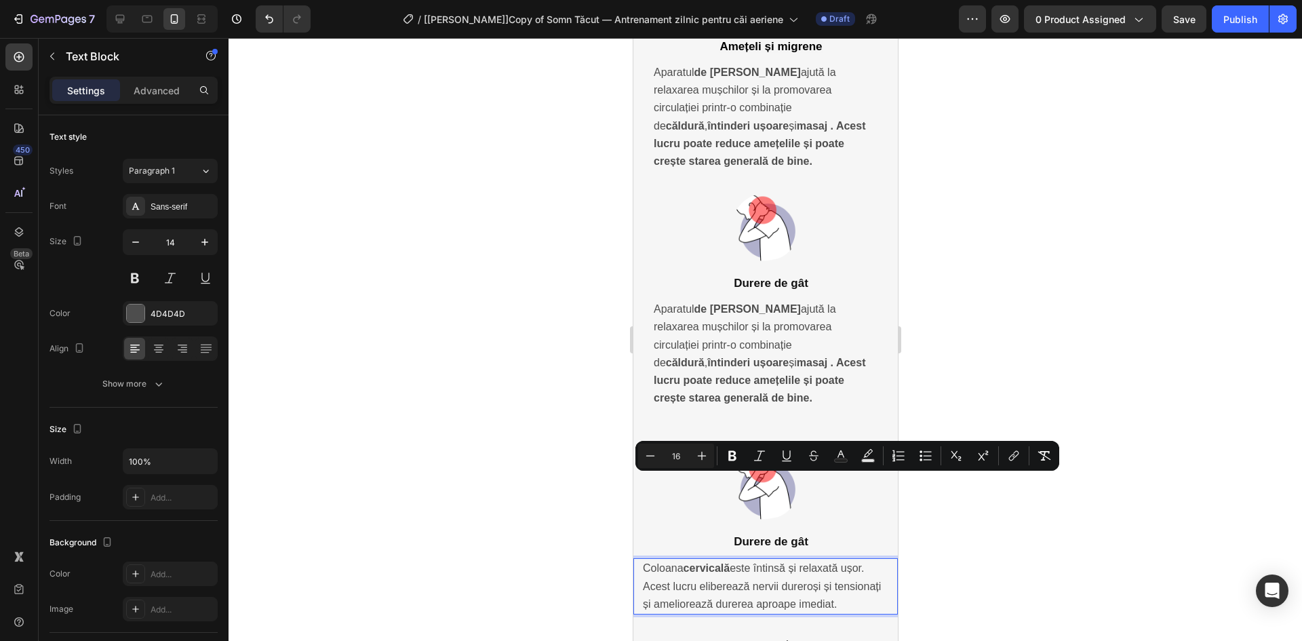
copy span "Coloana cervicală este întinsă și relaxată ușor. Acest lucru eliberează nervii …"
click at [757, 303] on span "Aparatul de masaj Neclune ajută la relaxarea mușchilor și la promovarea circula…" at bounding box center [759, 353] width 212 height 100
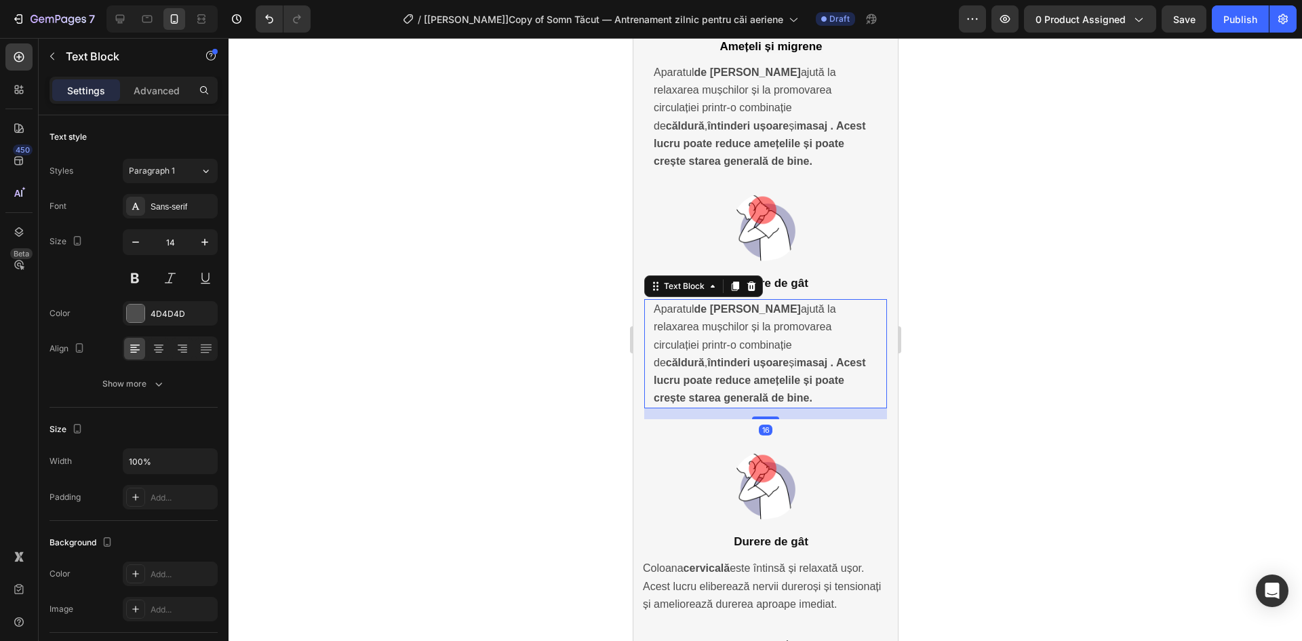
click at [757, 303] on span "Aparatul de masaj Neclune ajută la relaxarea mușchilor și la promovarea circula…" at bounding box center [759, 353] width 212 height 100
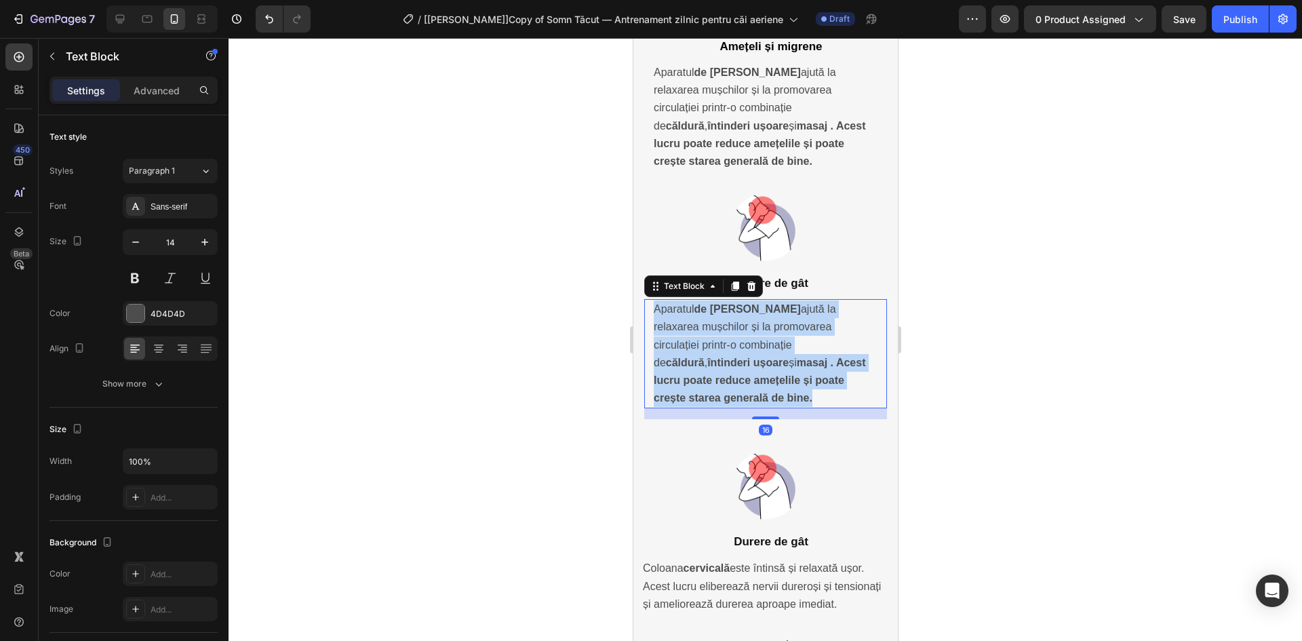
click at [757, 303] on span "Aparatul de masaj Neclune ajută la relaxarea mușchilor și la promovarea circula…" at bounding box center [759, 353] width 212 height 100
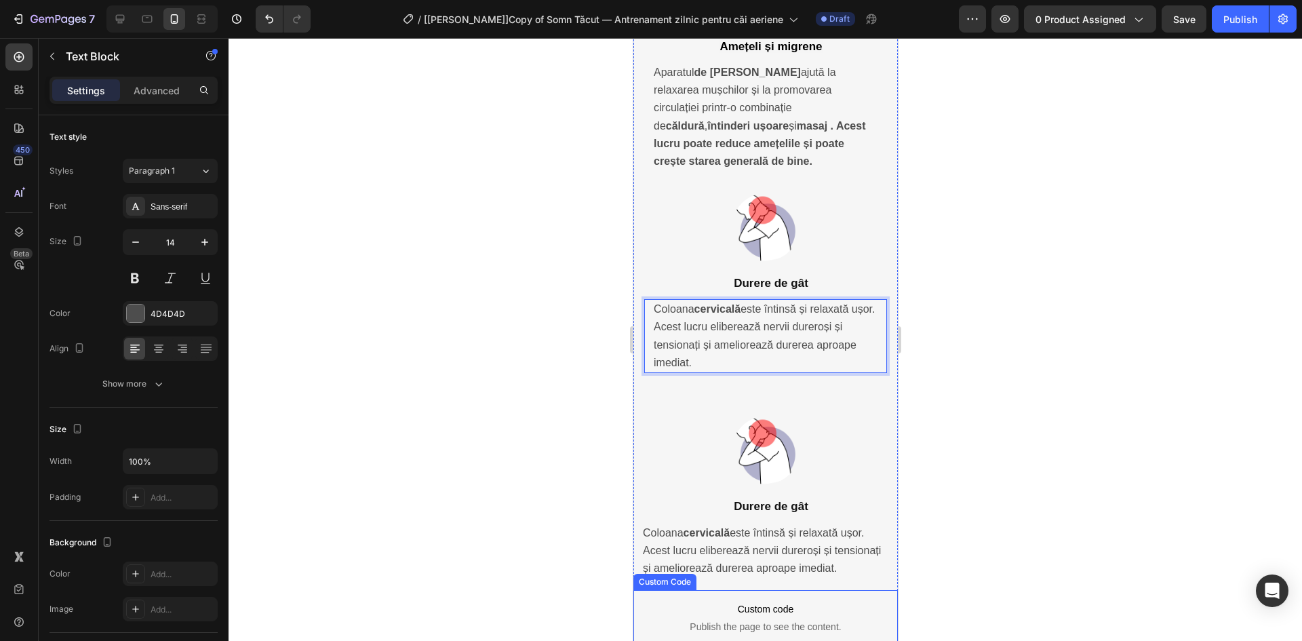
click at [788, 601] on span "Custom code" at bounding box center [765, 609] width 264 height 16
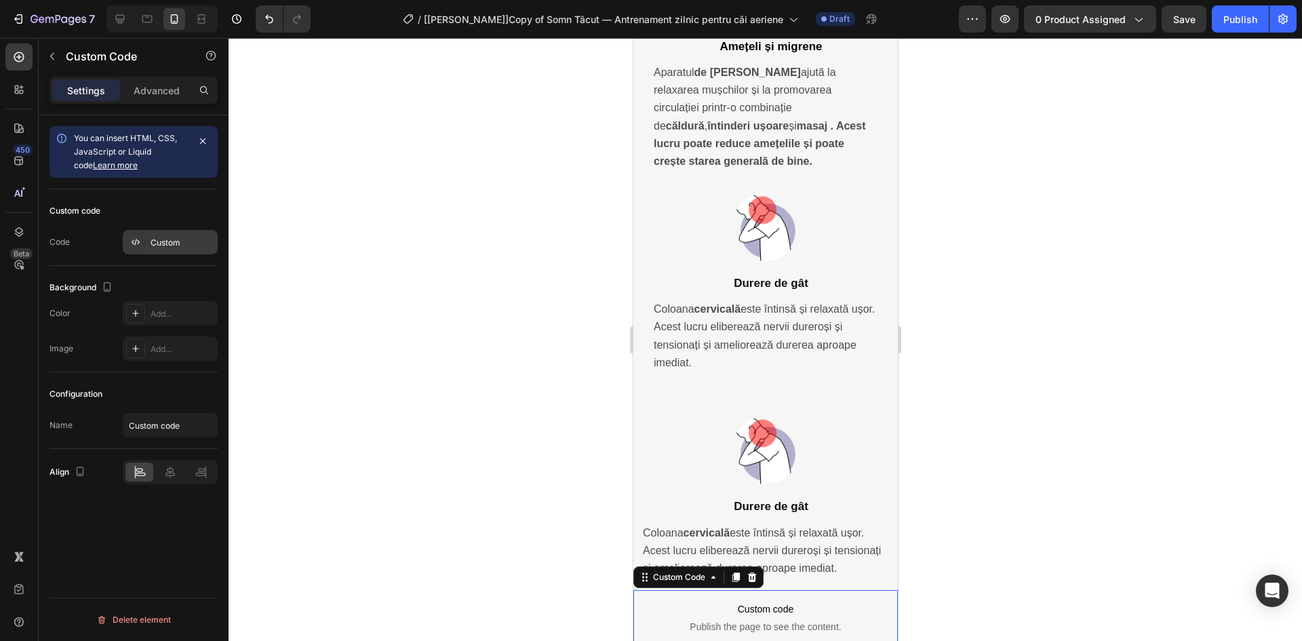
click at [165, 243] on div "Custom" at bounding box center [183, 243] width 64 height 12
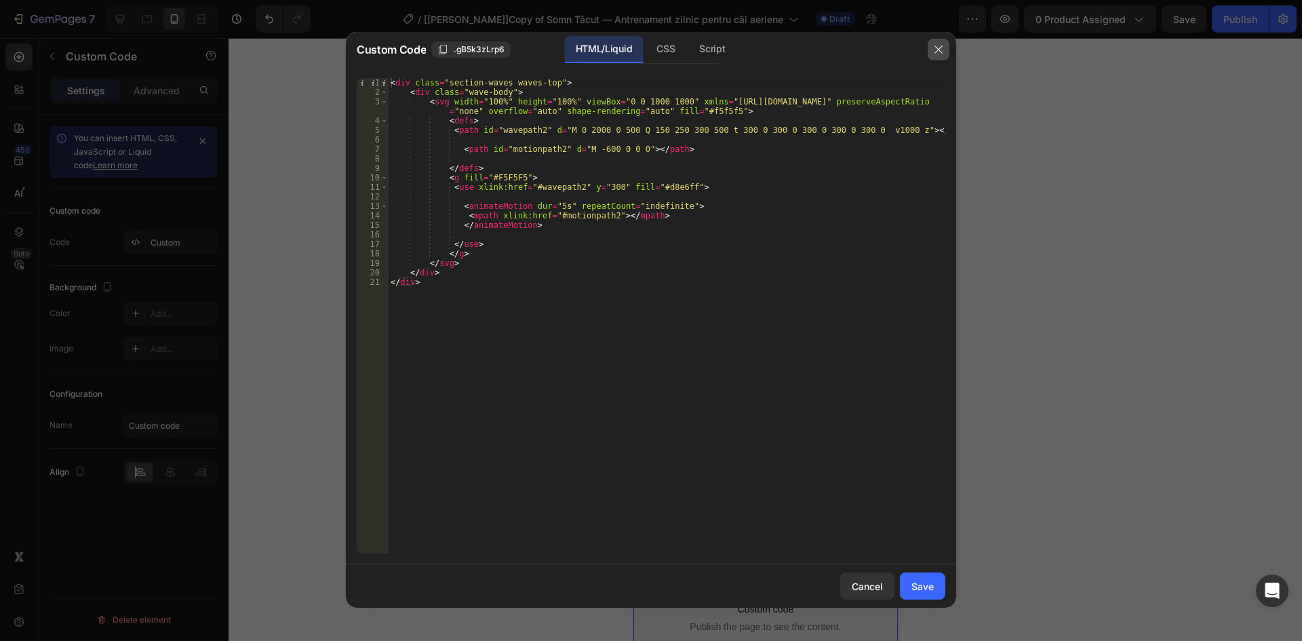
click at [940, 49] on icon "button" at bounding box center [938, 49] width 11 height 11
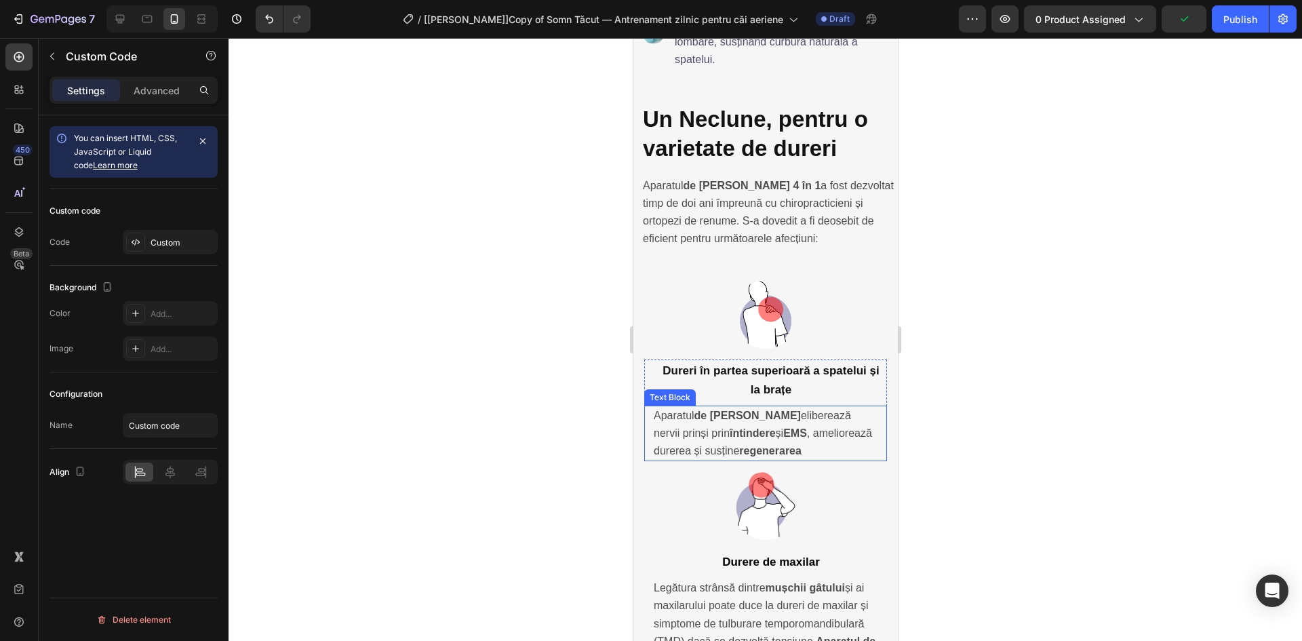
scroll to position [3721, 0]
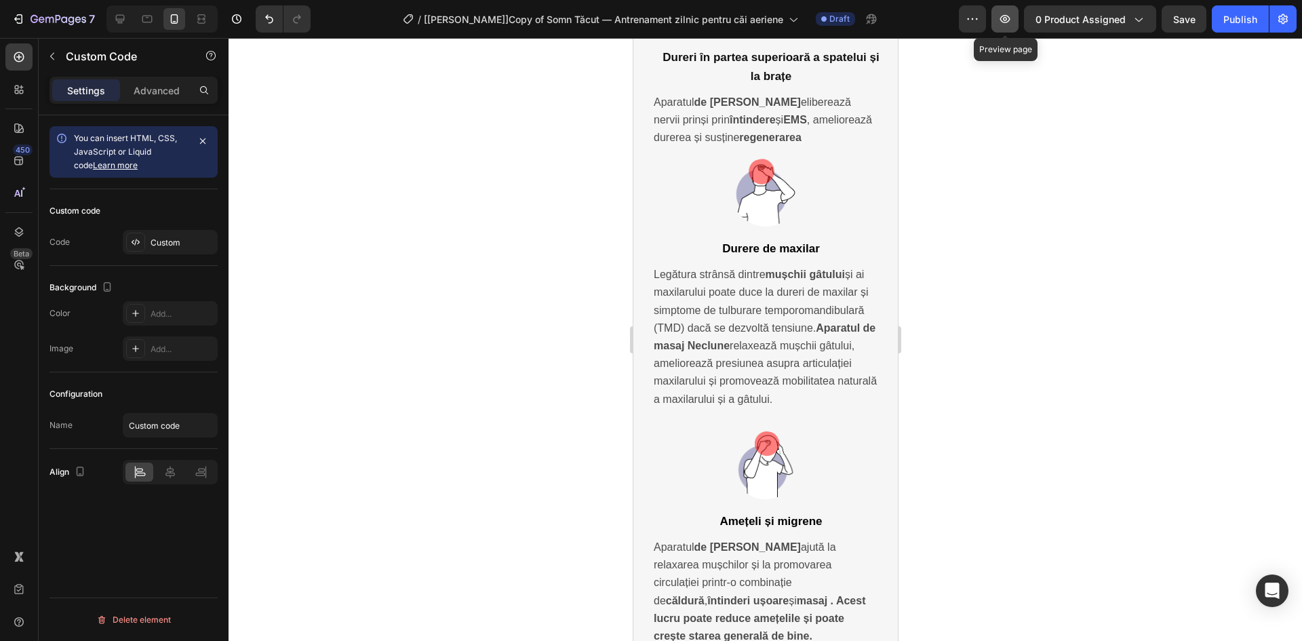
click at [1005, 24] on icon "button" at bounding box center [1005, 19] width 14 height 14
click at [111, 22] on div at bounding box center [120, 19] width 22 height 22
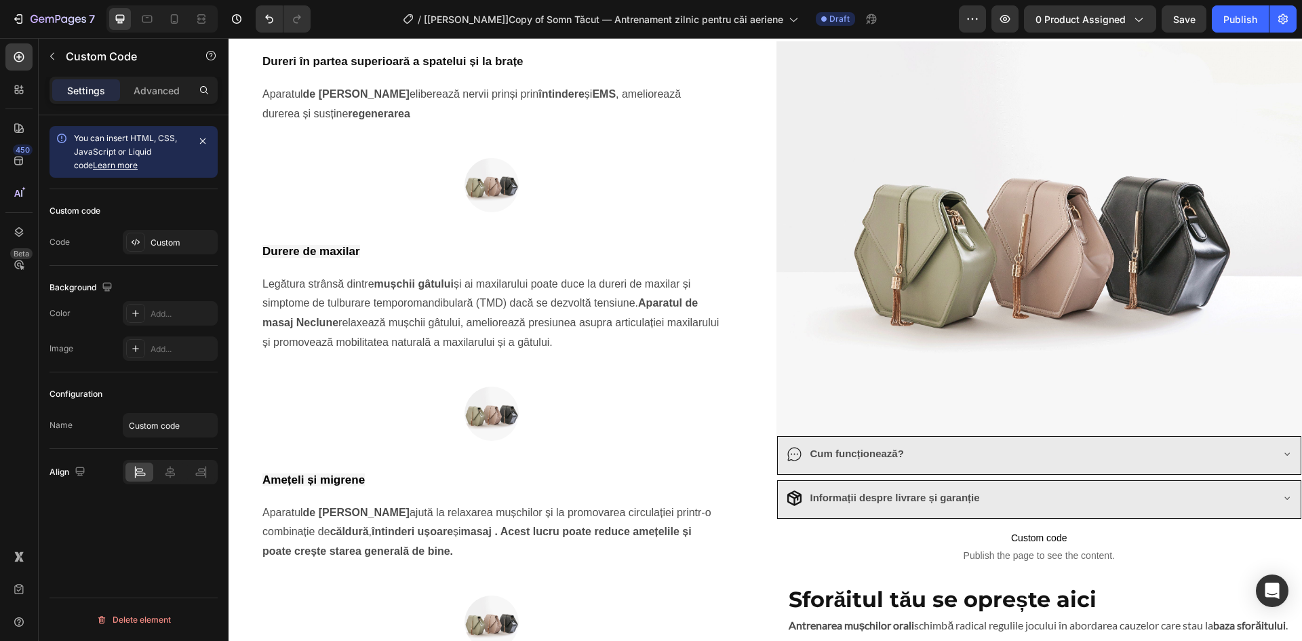
scroll to position [1054, 0]
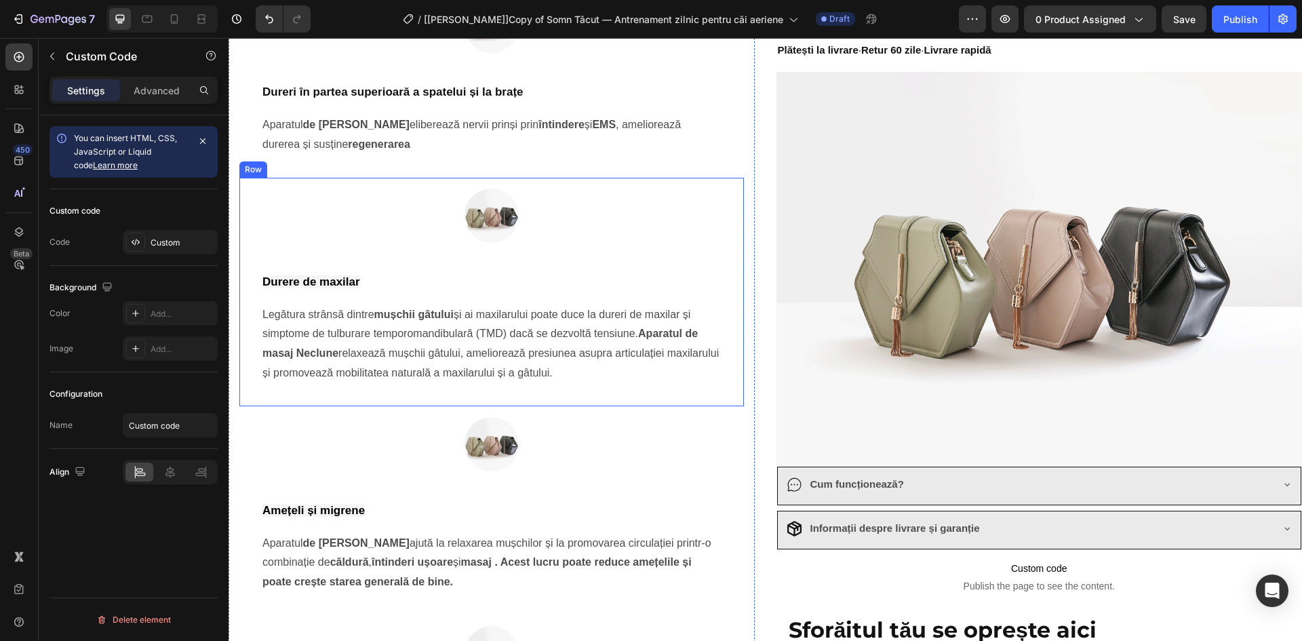
click at [516, 180] on div "Image Durere de maxilar Heading Legătura strânsă dintre mușchii gâtului și ai m…" at bounding box center [491, 292] width 504 height 228
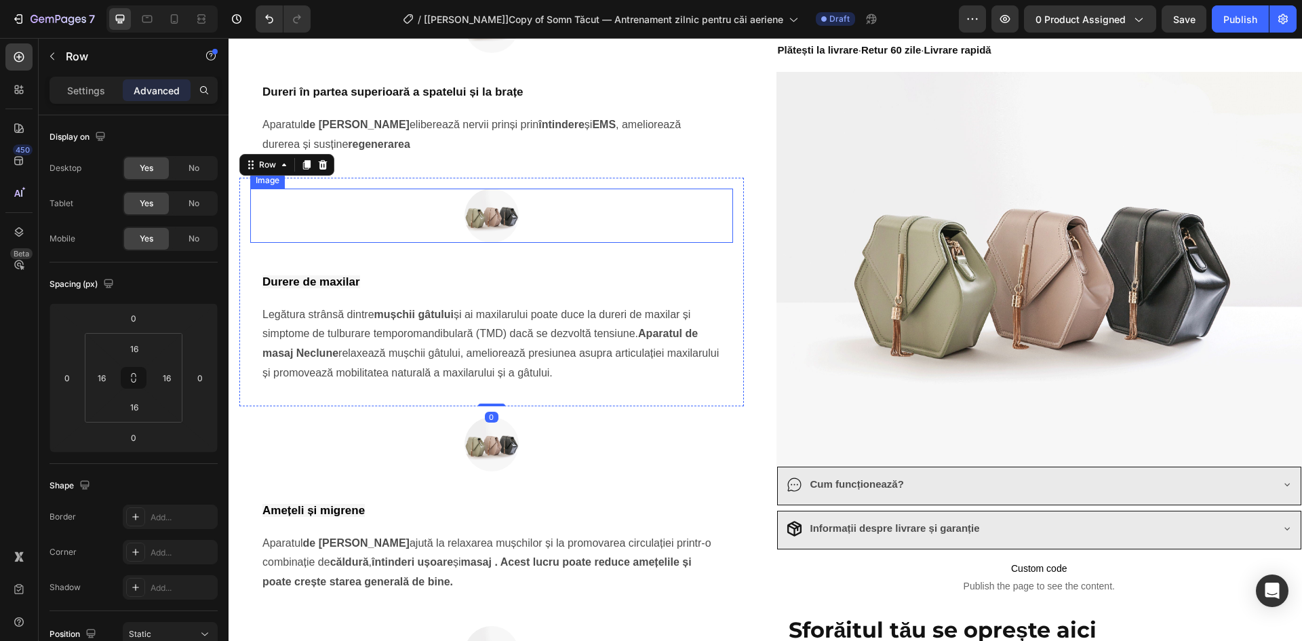
click at [496, 204] on img at bounding box center [491, 215] width 54 height 54
click at [90, 94] on p "Settings" at bounding box center [86, 90] width 38 height 14
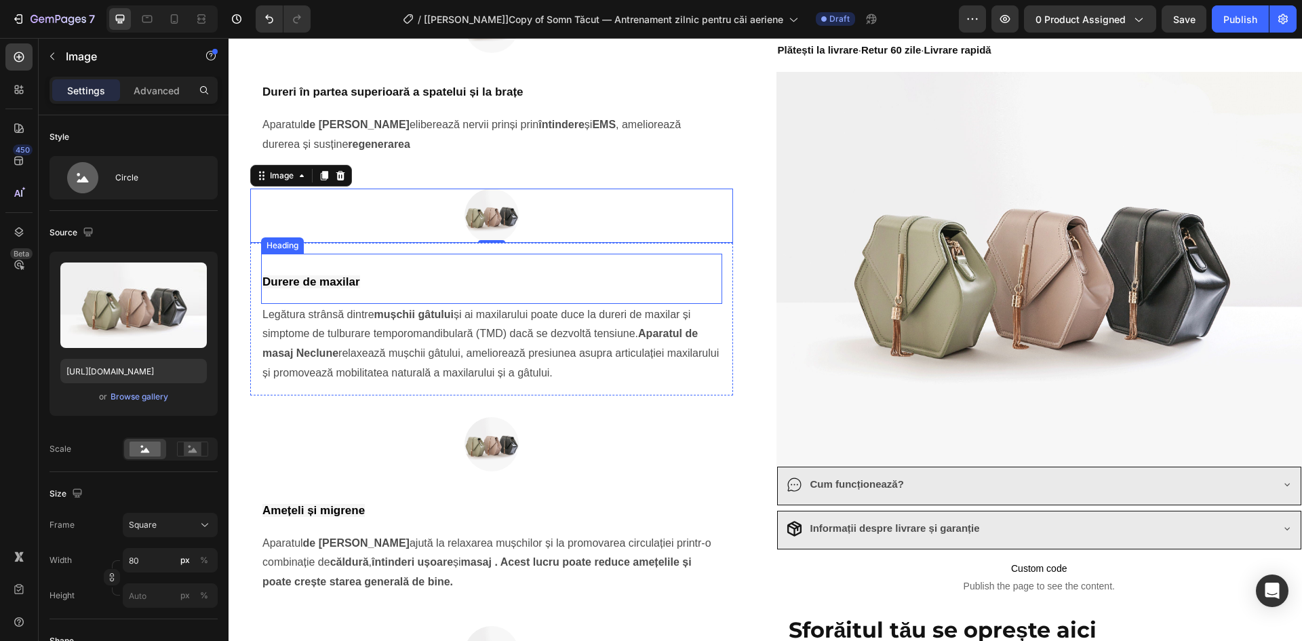
scroll to position [738, 0]
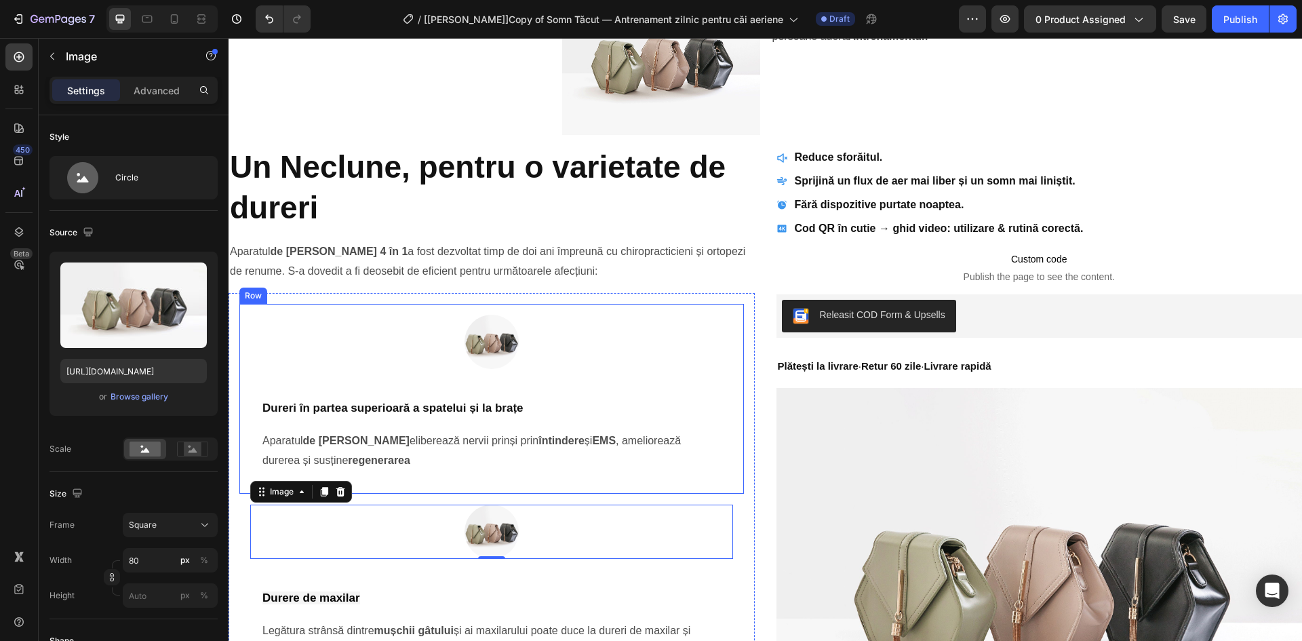
click at [249, 315] on div "Image Dureri în partea superioară a spatelui și la brațe Heading Aparatul de ma…" at bounding box center [491, 398] width 504 height 189
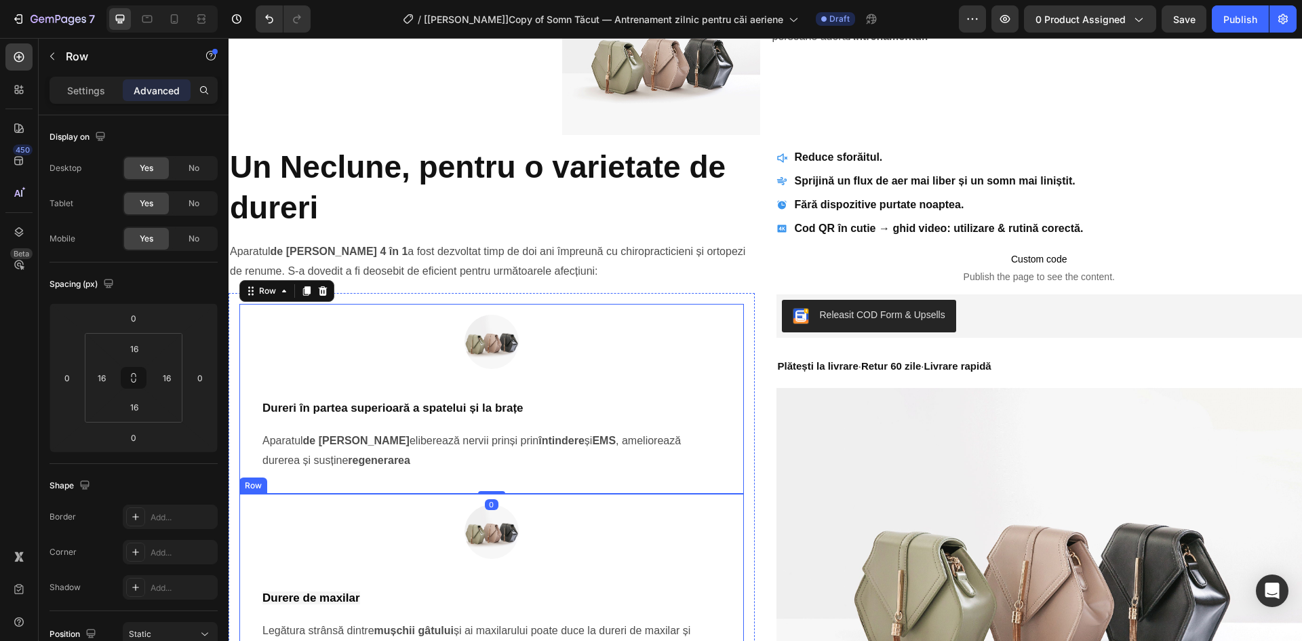
click at [247, 506] on div "Image Durere de maxilar Heading Legătura strânsă dintre mușchii gâtului și ai m…" at bounding box center [491, 608] width 504 height 228
click at [248, 312] on div "Image Dureri în partea superioară a spatelui și la brațe Heading Aparatul de ma…" at bounding box center [491, 398] width 504 height 189
click at [89, 86] on p "Settings" at bounding box center [86, 90] width 38 height 14
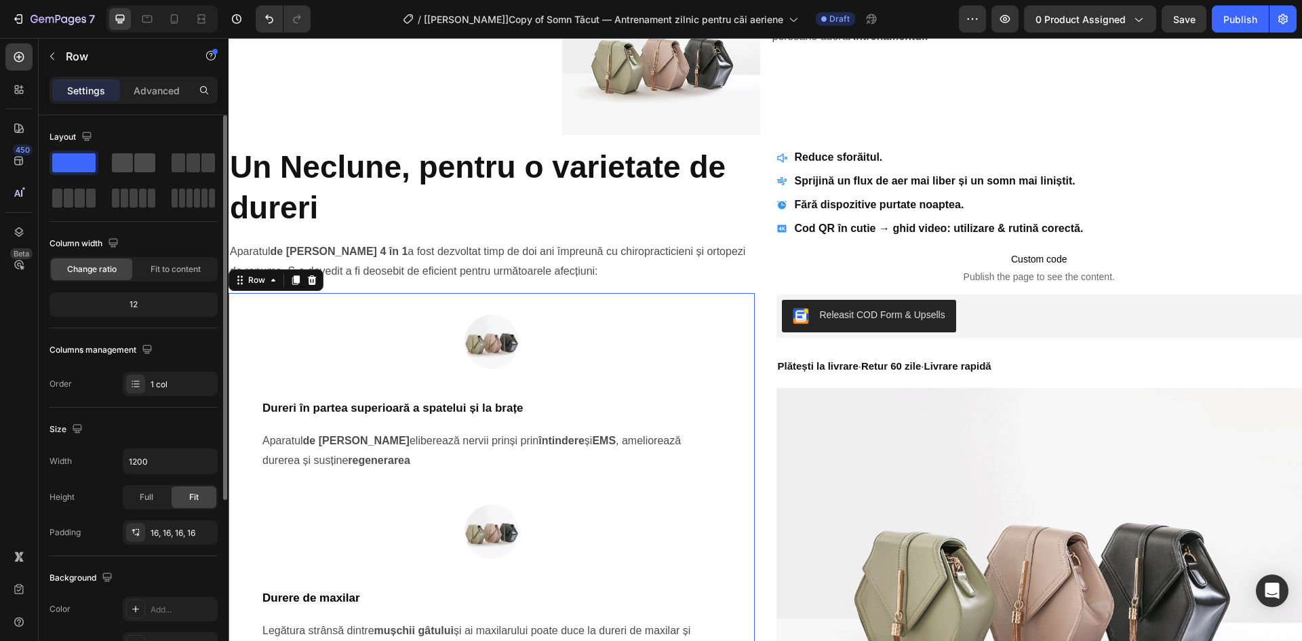
drag, startPoint x: 132, startPoint y: 163, endPoint x: 332, endPoint y: 292, distance: 237.5
click at [132, 163] on span at bounding box center [122, 162] width 21 height 19
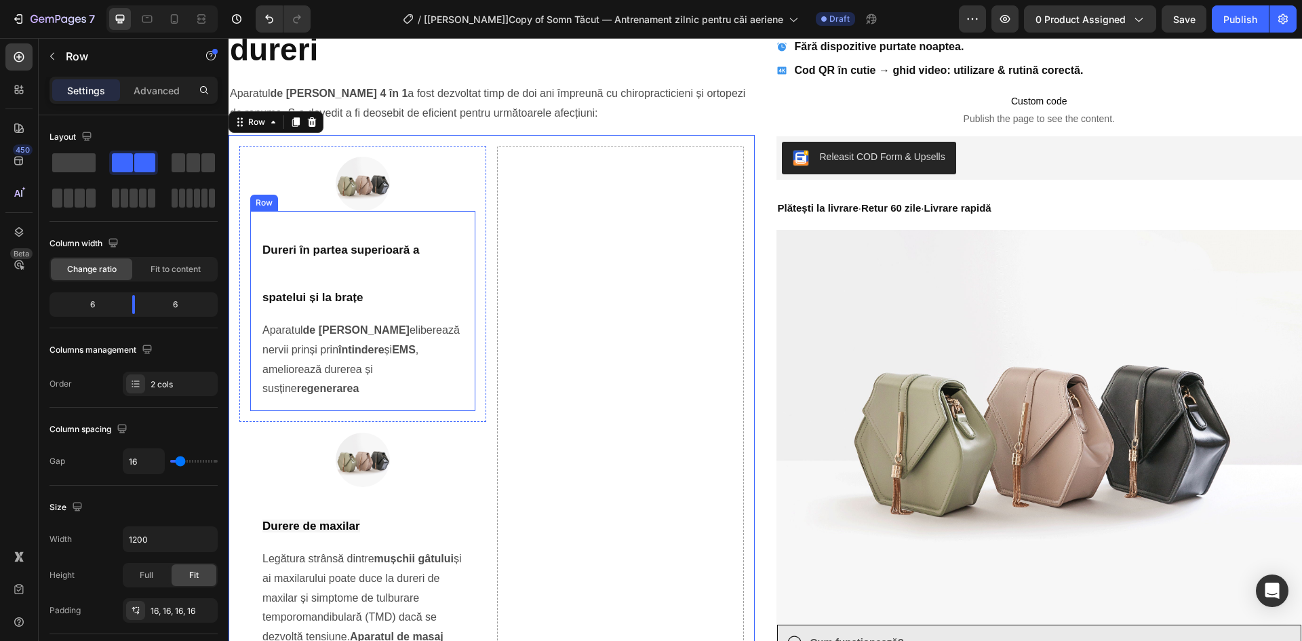
scroll to position [579, 0]
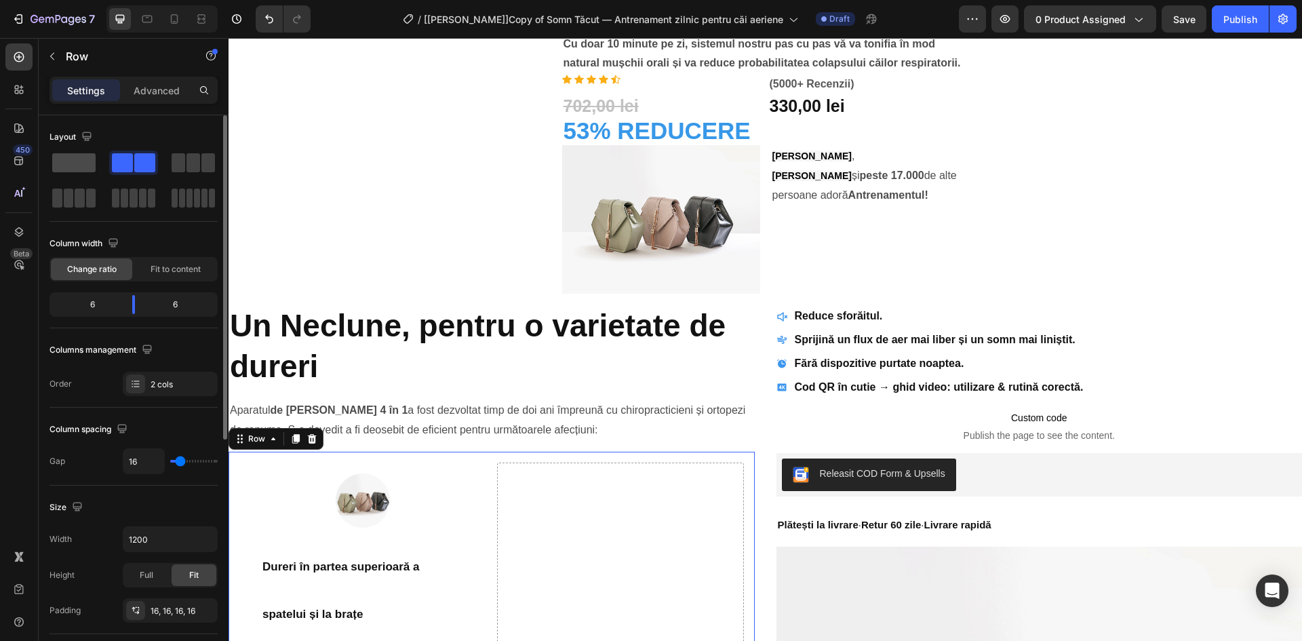
click at [64, 160] on span at bounding box center [73, 162] width 43 height 19
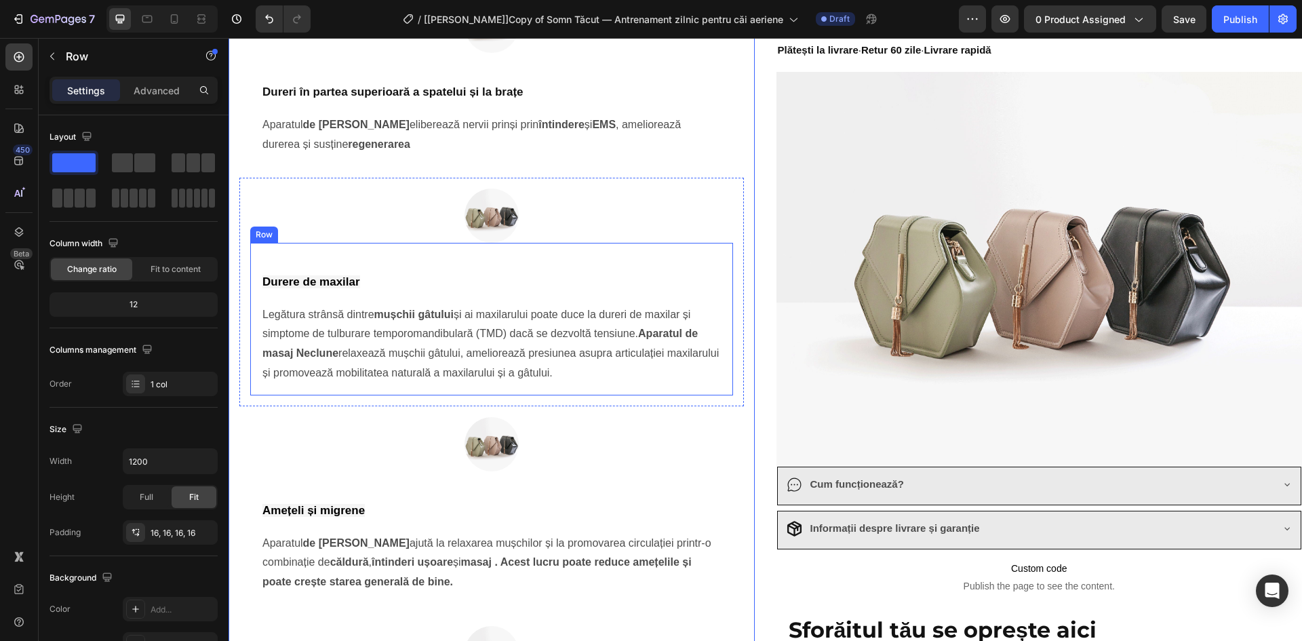
scroll to position [1528, 0]
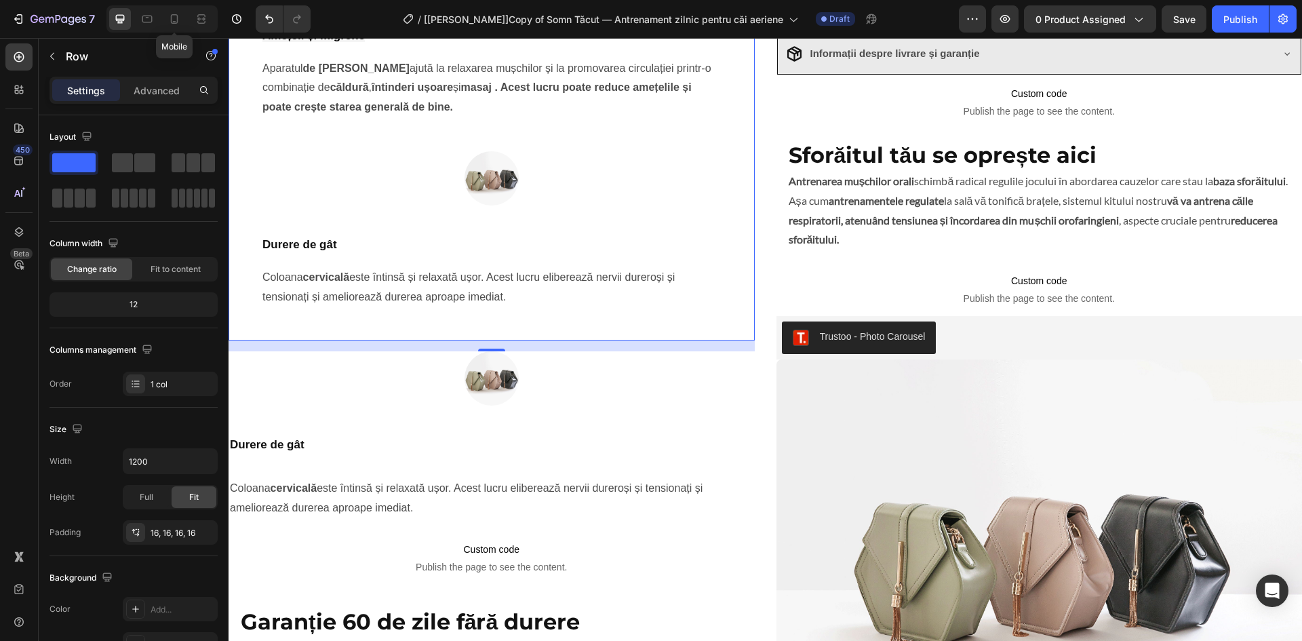
click at [186, 12] on div "Mobile" at bounding box center [161, 18] width 111 height 27
click at [178, 19] on icon at bounding box center [174, 18] width 7 height 9
type input "100%"
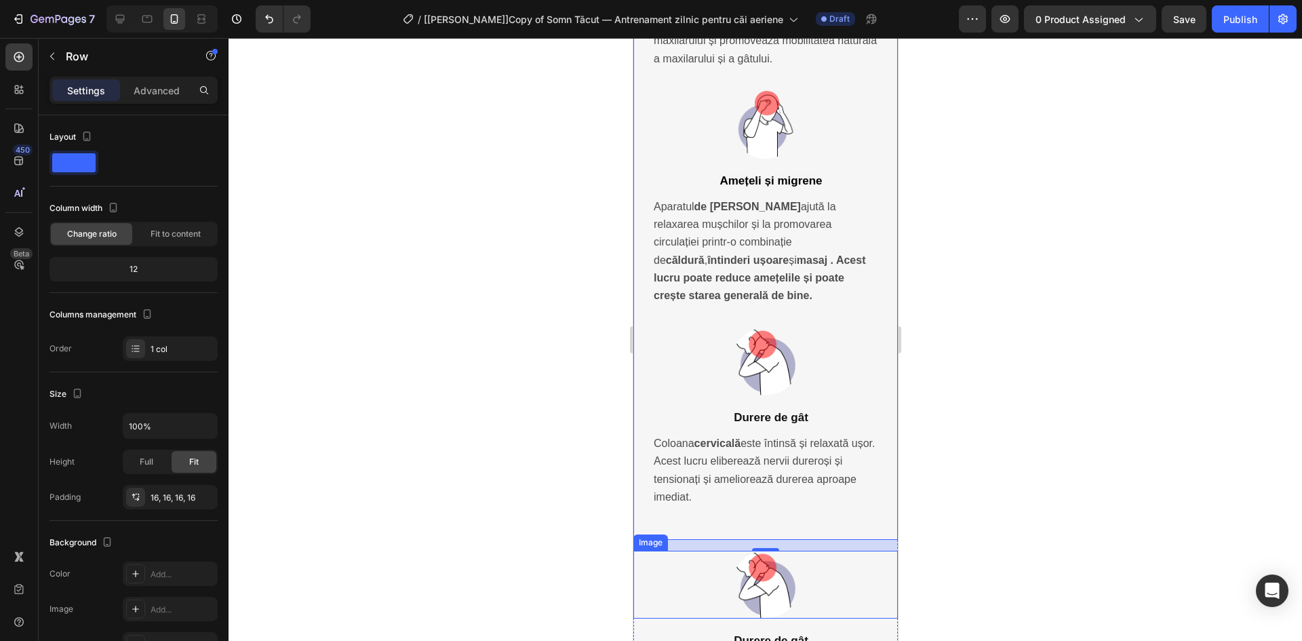
scroll to position [4215, 0]
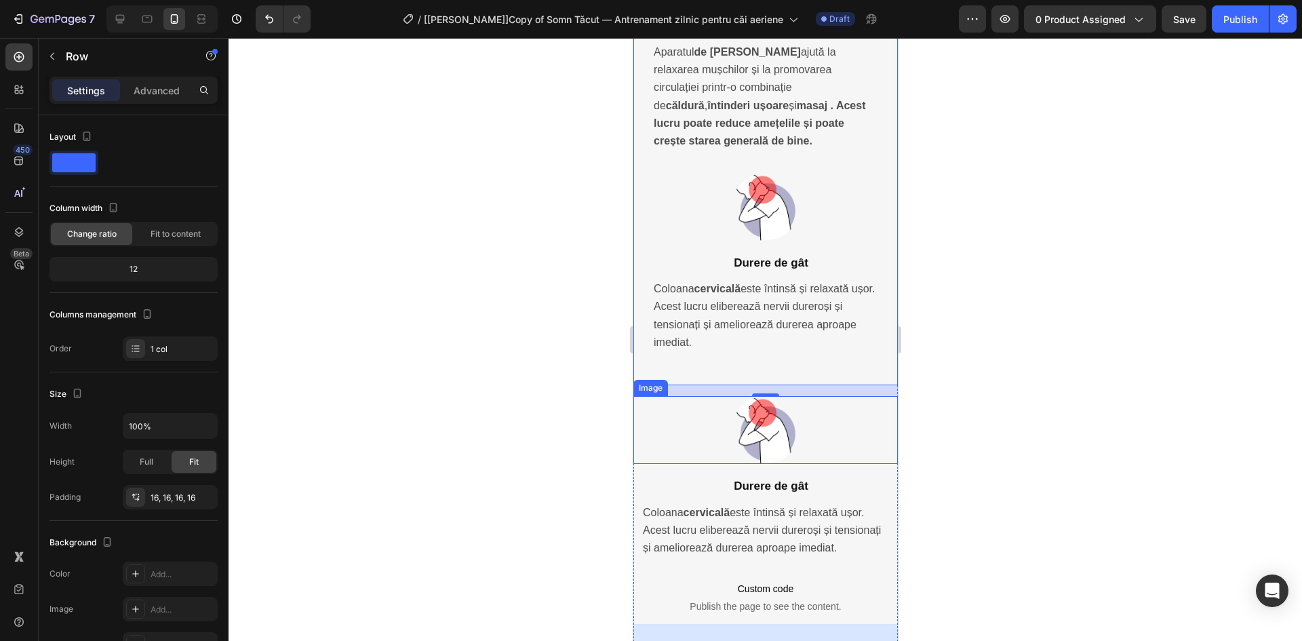
click at [828, 429] on div at bounding box center [765, 430] width 264 height 68
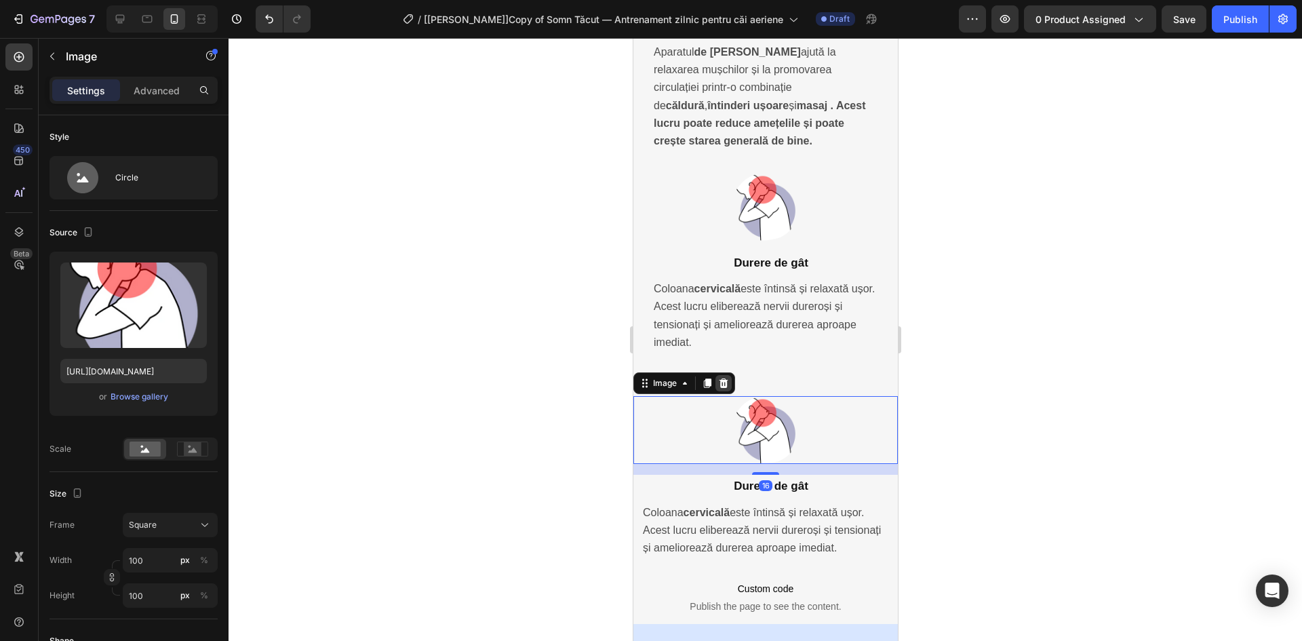
click at [722, 388] on icon at bounding box center [723, 382] width 9 height 9
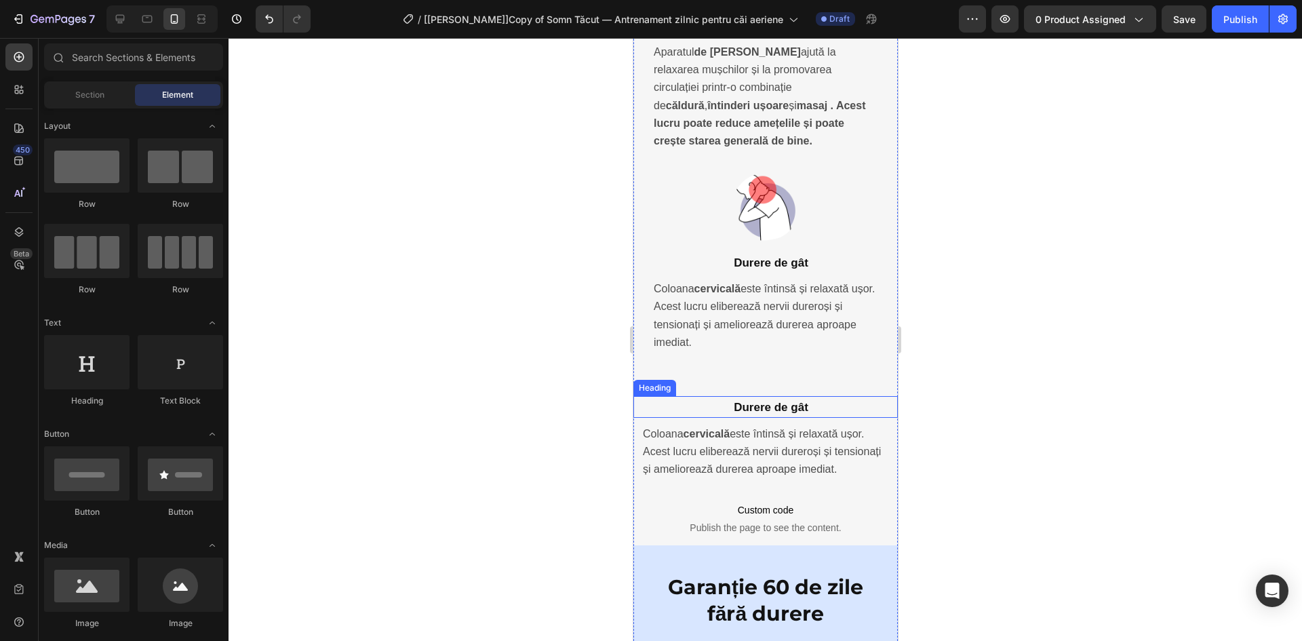
click at [828, 413] on h2 "Durere de gât" at bounding box center [770, 407] width 254 height 22
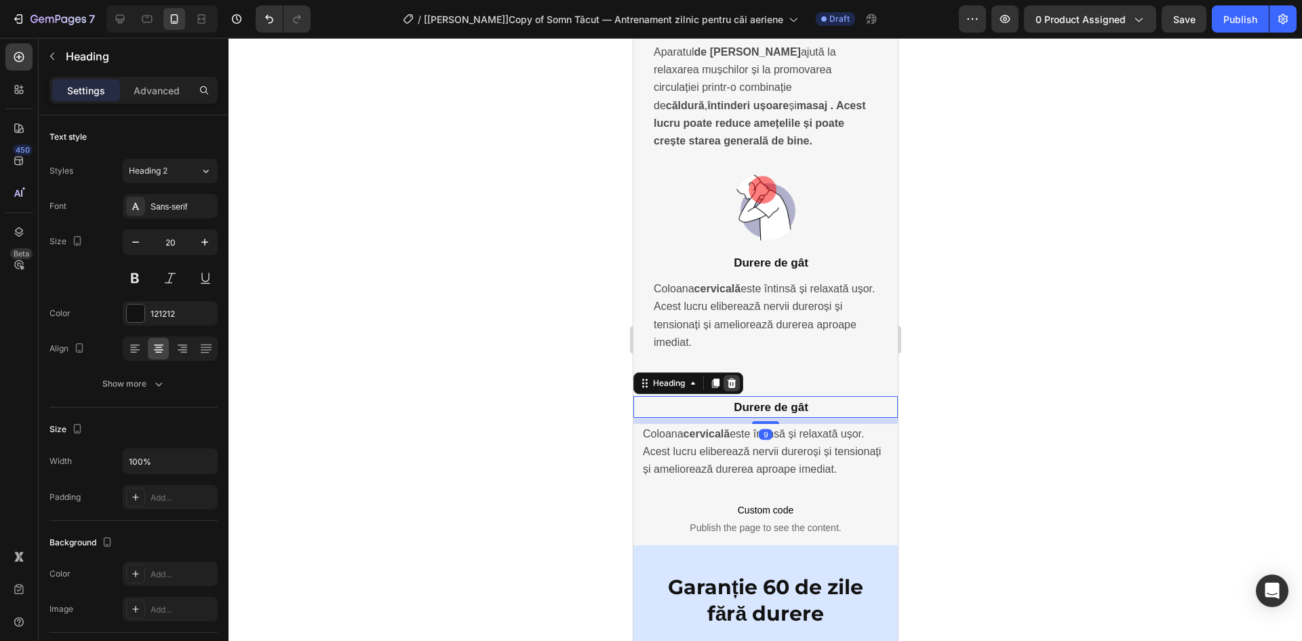
click at [729, 388] on icon at bounding box center [731, 382] width 9 height 9
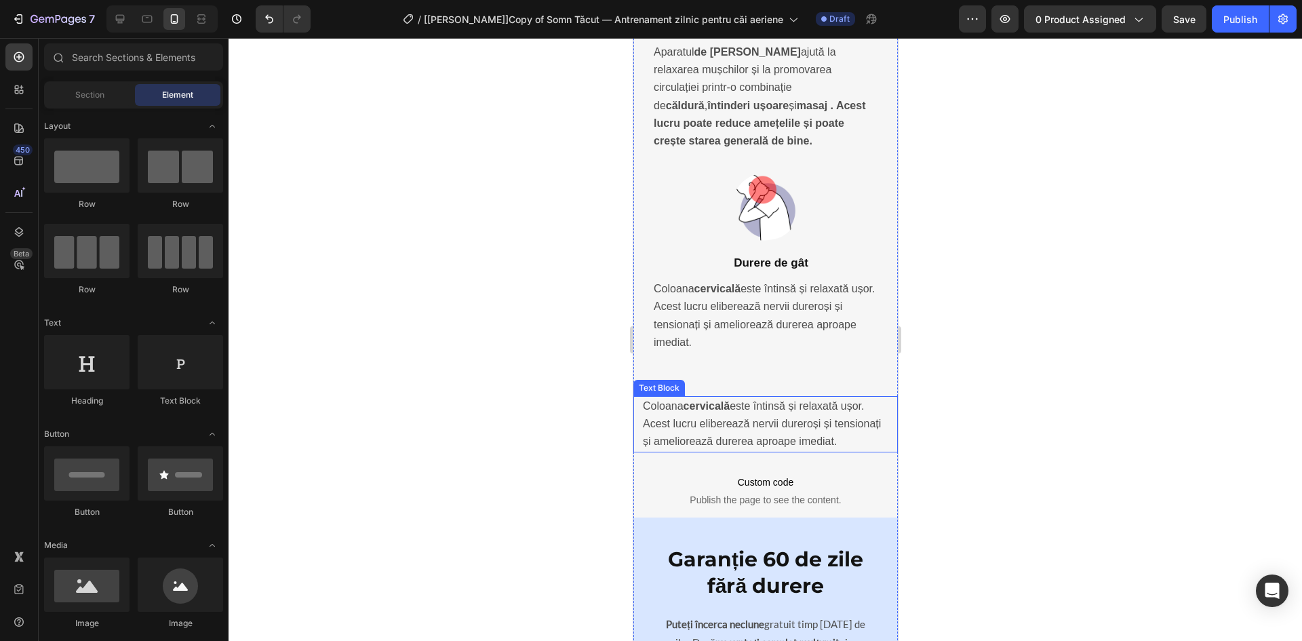
click at [814, 424] on p "Coloana cervicală este întinsă și relaxată ușor. Acest lucru eliberează nervii …" at bounding box center [764, 424] width 245 height 54
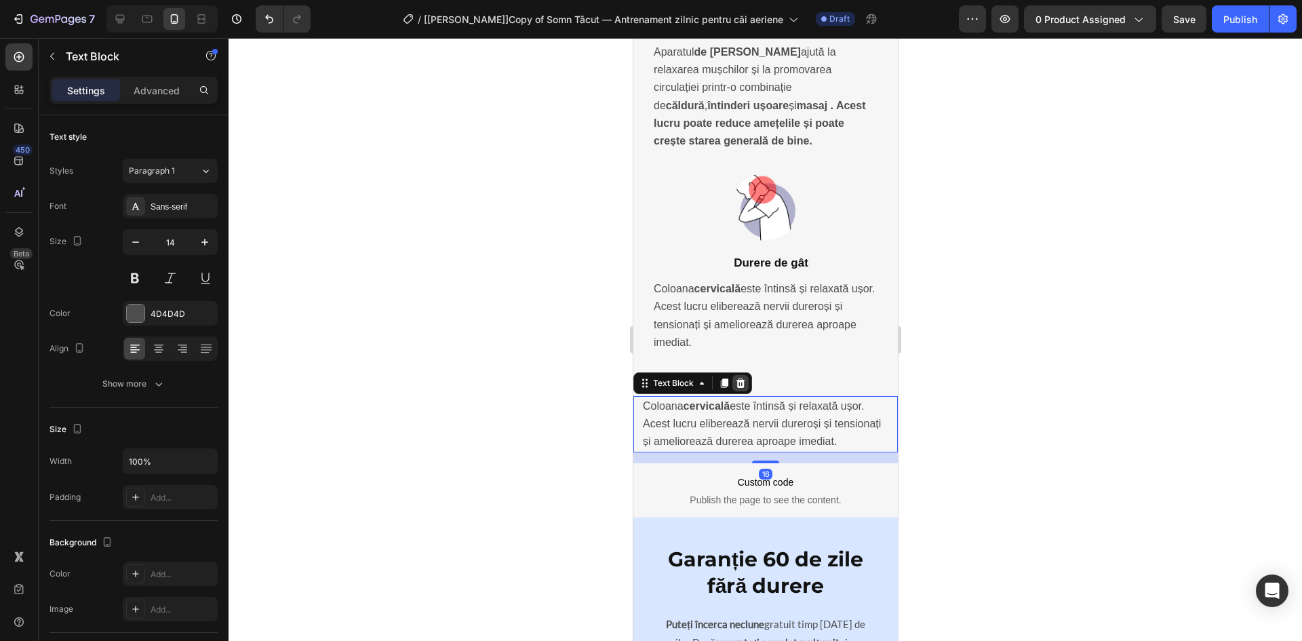
click at [741, 388] on icon at bounding box center [740, 382] width 9 height 9
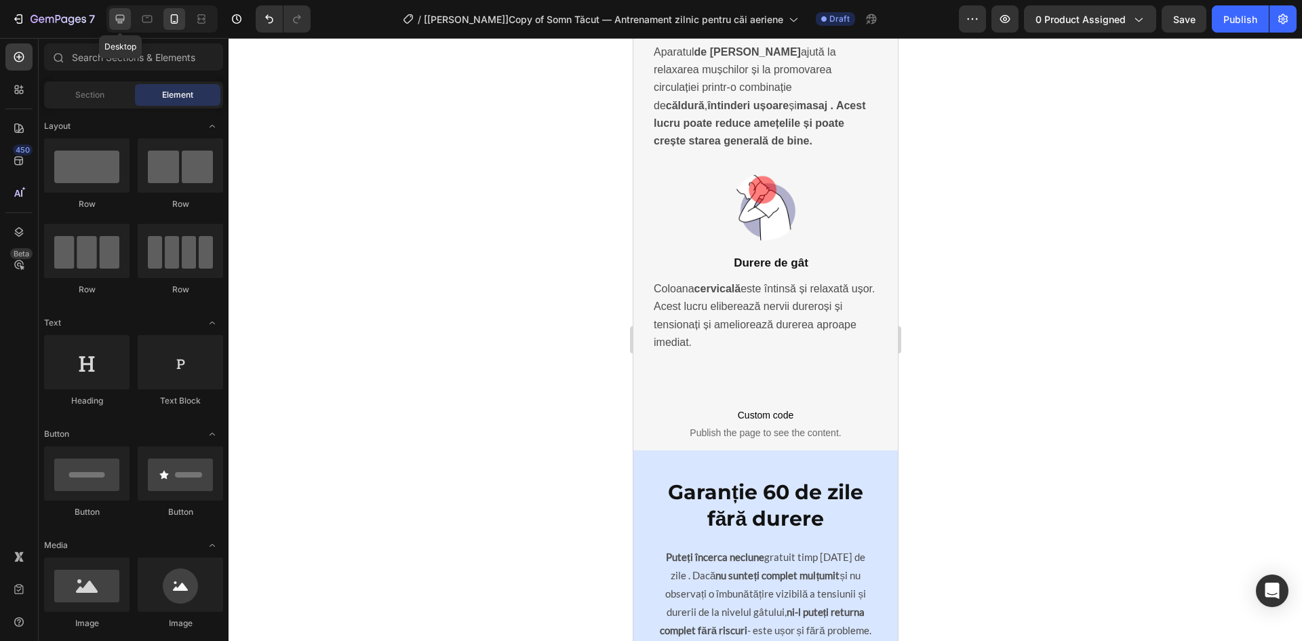
click at [123, 12] on div at bounding box center [120, 19] width 22 height 22
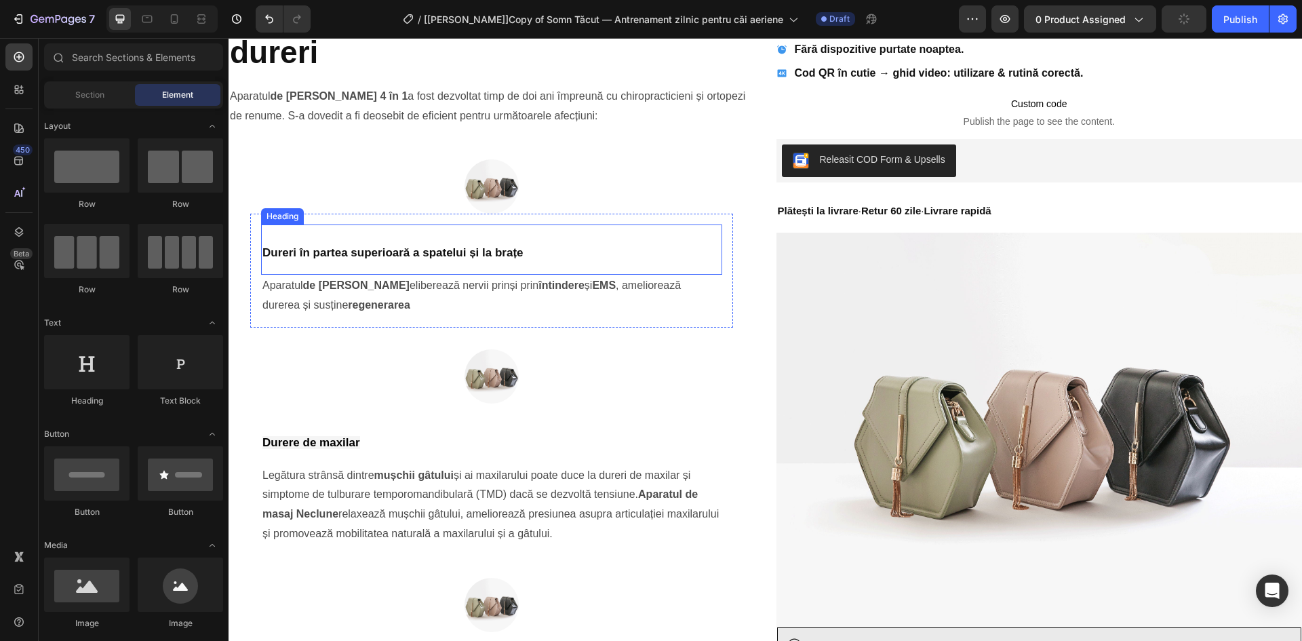
scroll to position [892, 0]
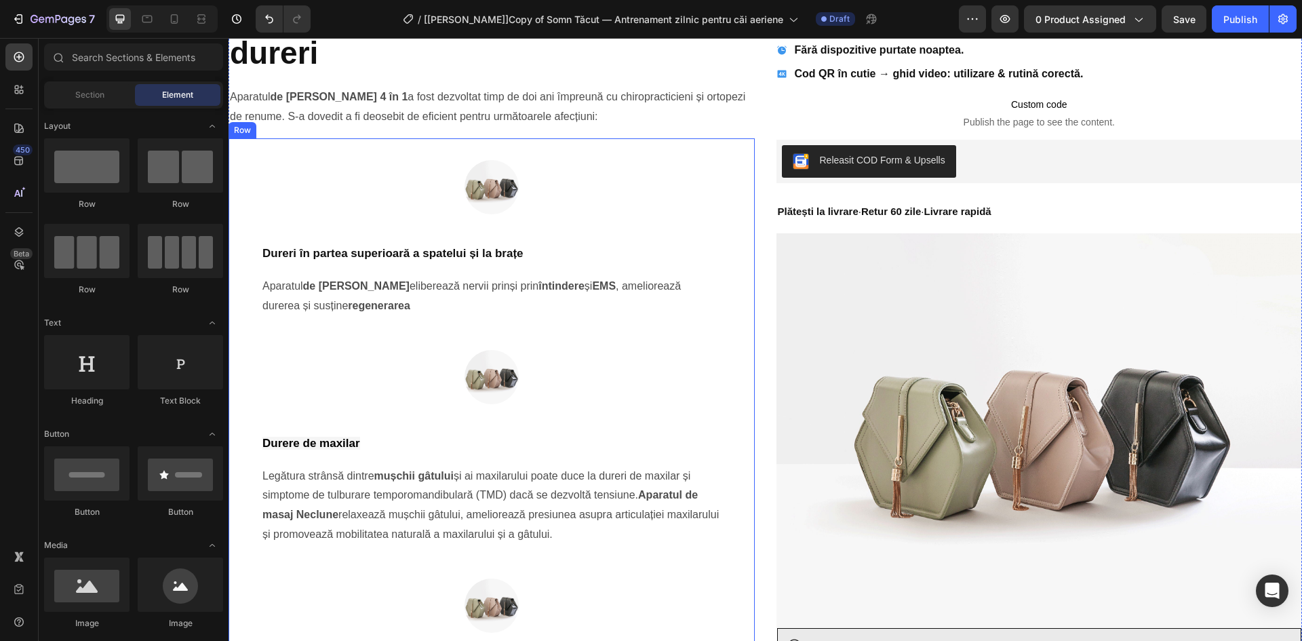
click at [236, 141] on div "Image Dureri în partea superioară a spatelui și la brațe Heading Aparatul de ma…" at bounding box center [491, 557] width 526 height 838
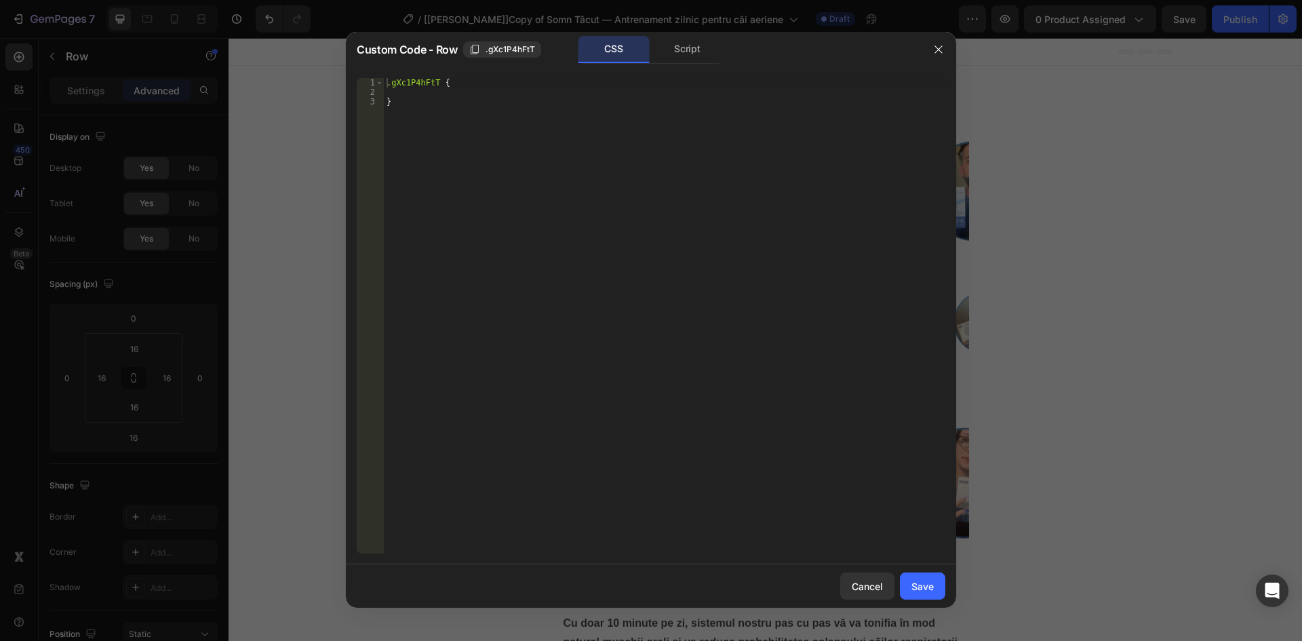
scroll to position [892, 0]
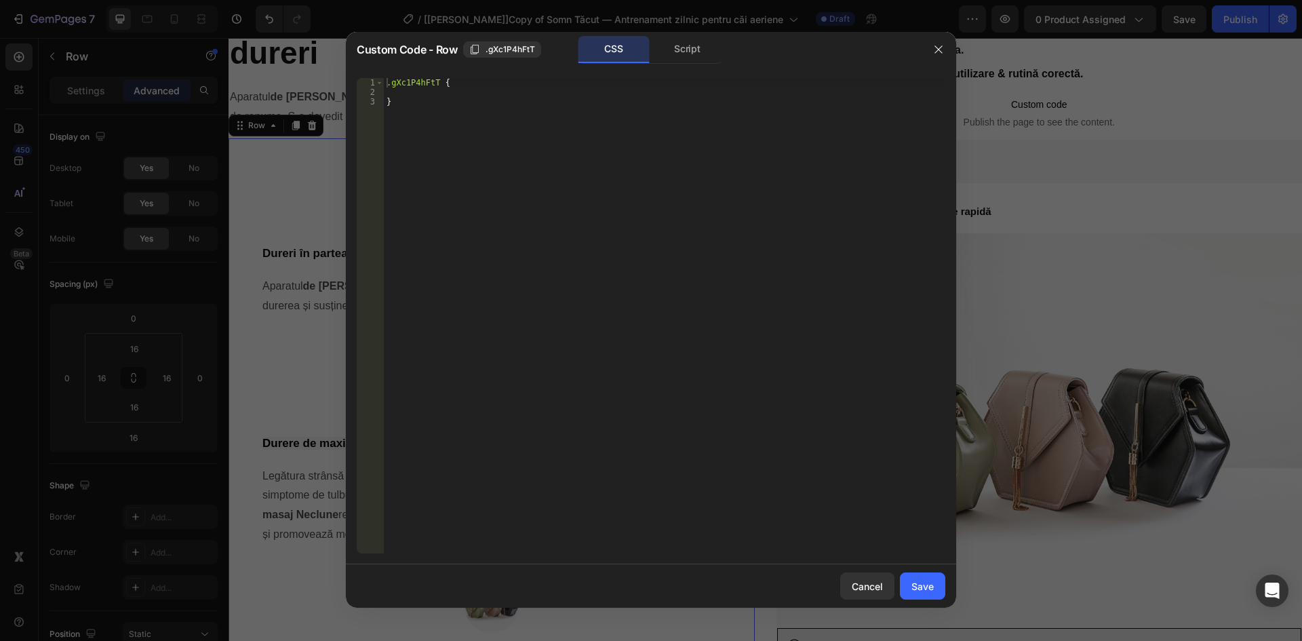
click at [441, 83] on div ".gXc1P4hFtT { }" at bounding box center [664, 325] width 561 height 494
paste textarea "gKWdV3_IyA"
paste textarea "gp-row"
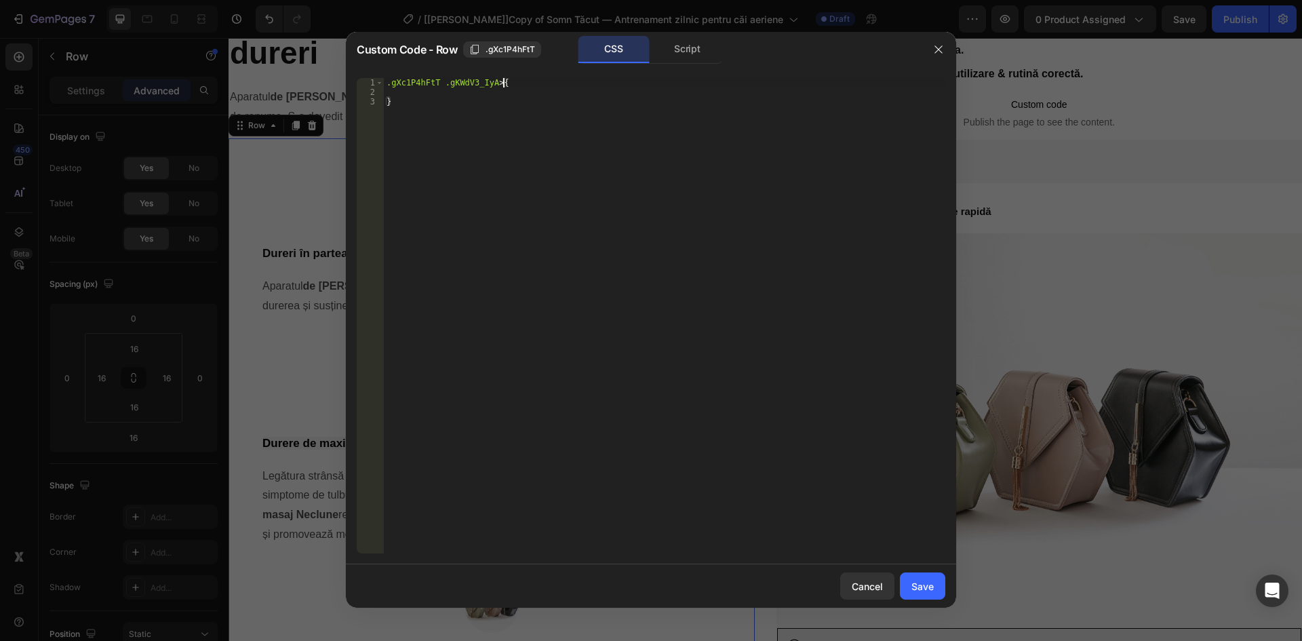
type textarea ".gXc1P4hFtT .gKWdV3_IyA > gp-row{"
click at [483, 95] on div ".gXc1P4hFtT .gKWdV3_IyA > gp-row { }" at bounding box center [664, 325] width 561 height 494
drag, startPoint x: 390, startPoint y: 101, endPoint x: 367, endPoint y: 84, distance: 28.1
click at [367, 84] on div "1 2 3 .gXc1P4hFtT .gKWdV3_IyA > gp-row { } הההההההההההההההההההההההההההההההההההה…" at bounding box center [651, 315] width 588 height 475
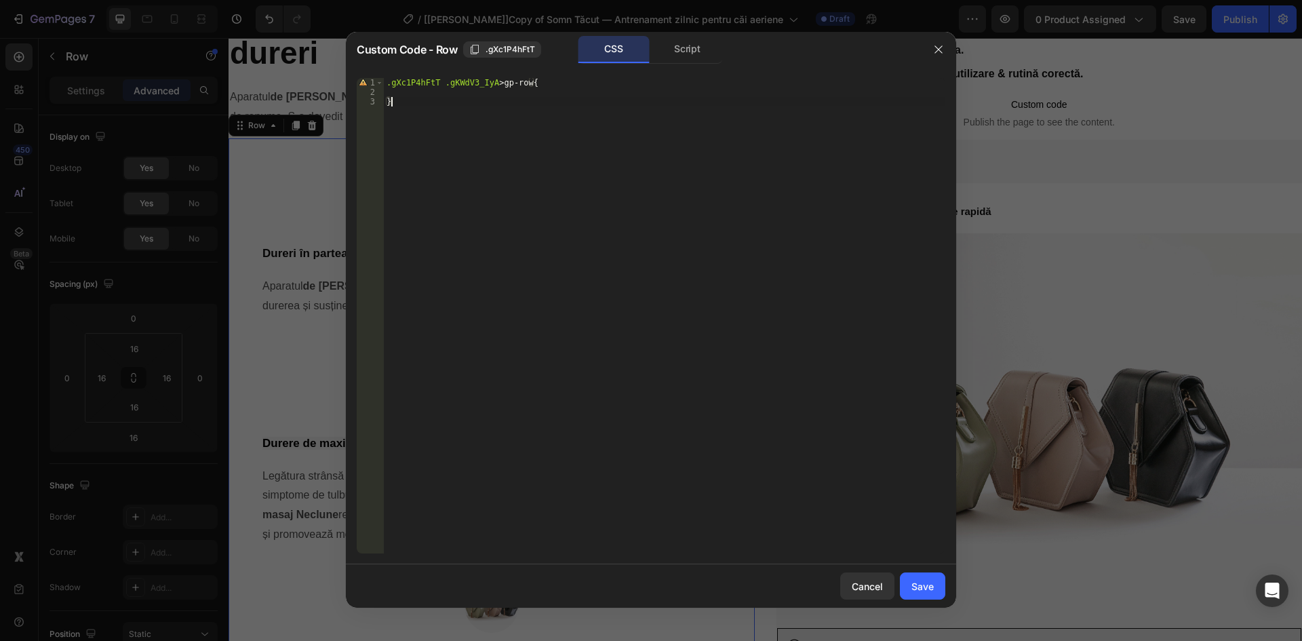
type textarea ".gXc1P4hFtT .gKWdV3_IyA > gp-row{"
click at [940, 44] on icon "button" at bounding box center [938, 49] width 11 height 11
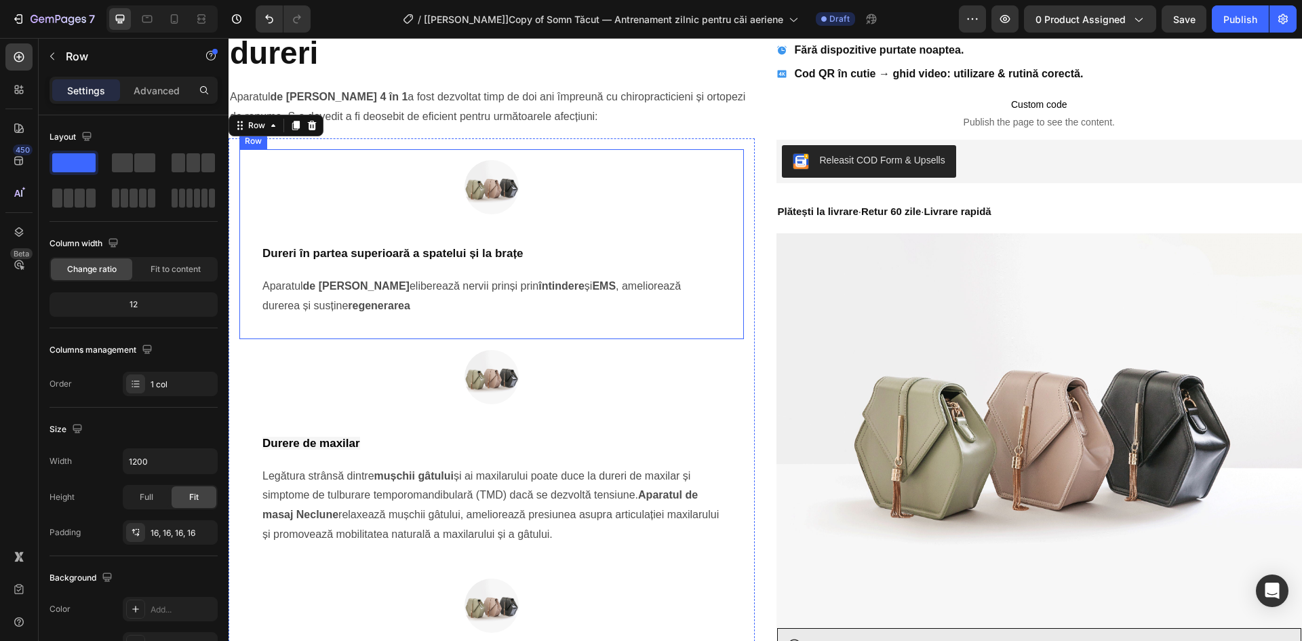
click at [244, 156] on div "Image Dureri în partea superioară a spatelui și la brațe Heading Aparatul de ma…" at bounding box center [491, 243] width 504 height 189
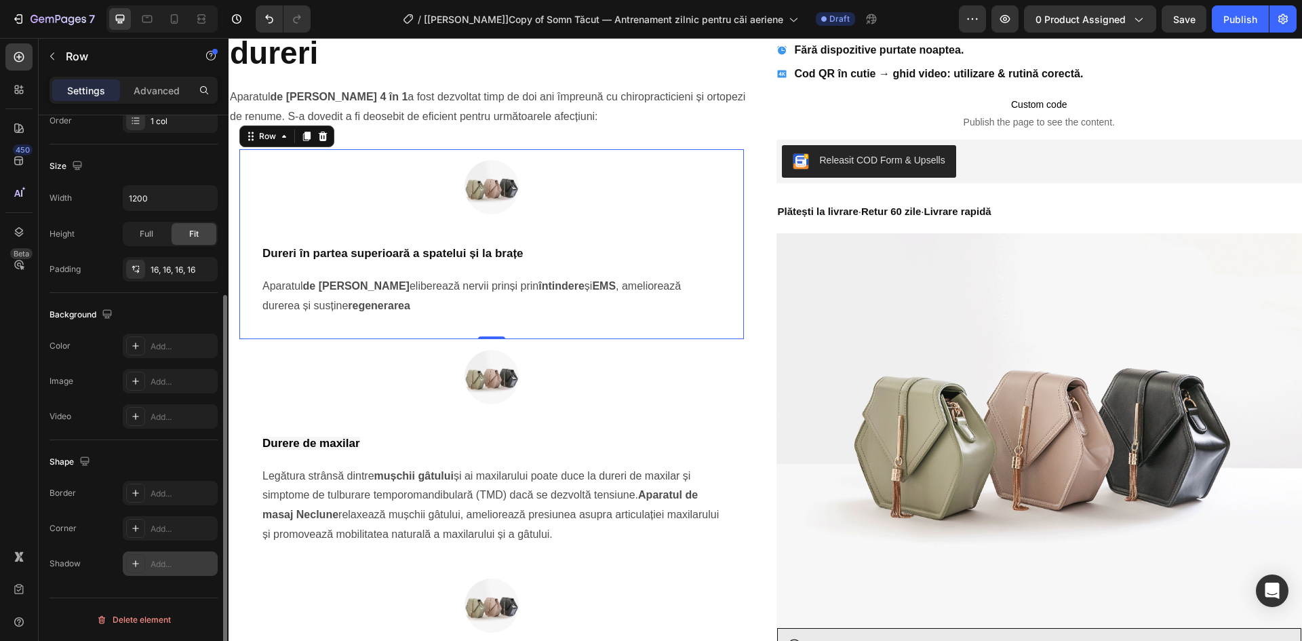
click at [160, 563] on div "Add..." at bounding box center [183, 564] width 64 height 12
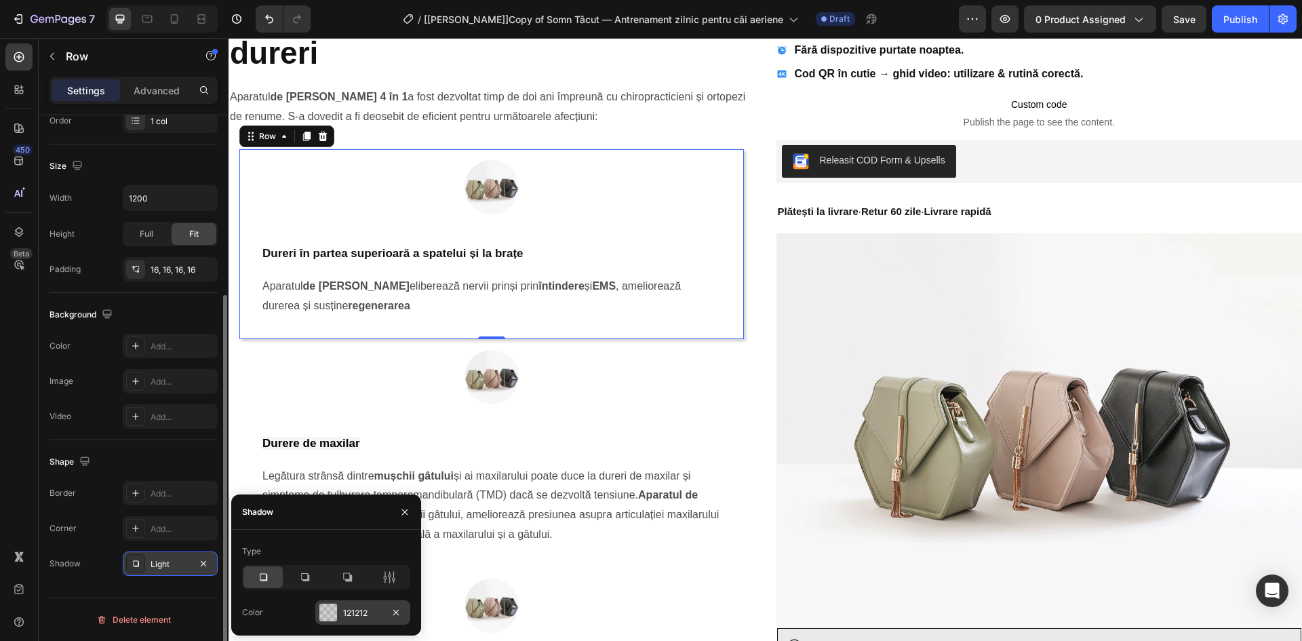
click at [353, 611] on div "121212" at bounding box center [362, 613] width 39 height 12
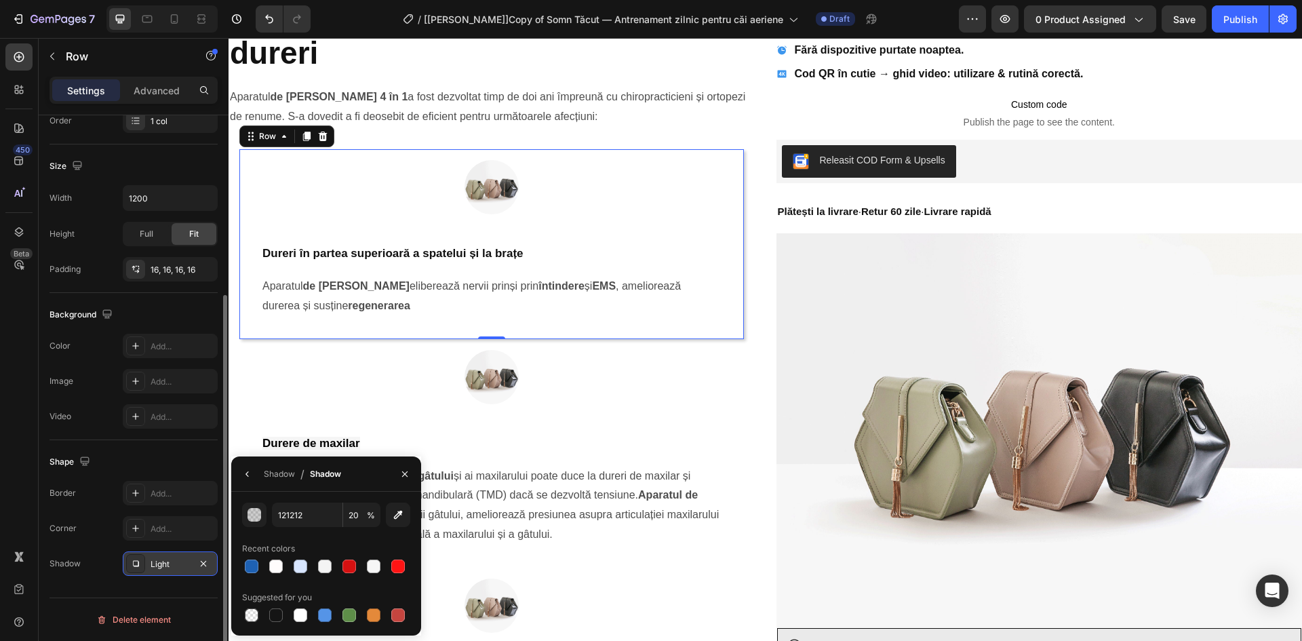
click at [235, 471] on div "Shadow / Shadow" at bounding box center [288, 473] width 115 height 35
click at [243, 474] on icon "button" at bounding box center [247, 473] width 11 height 11
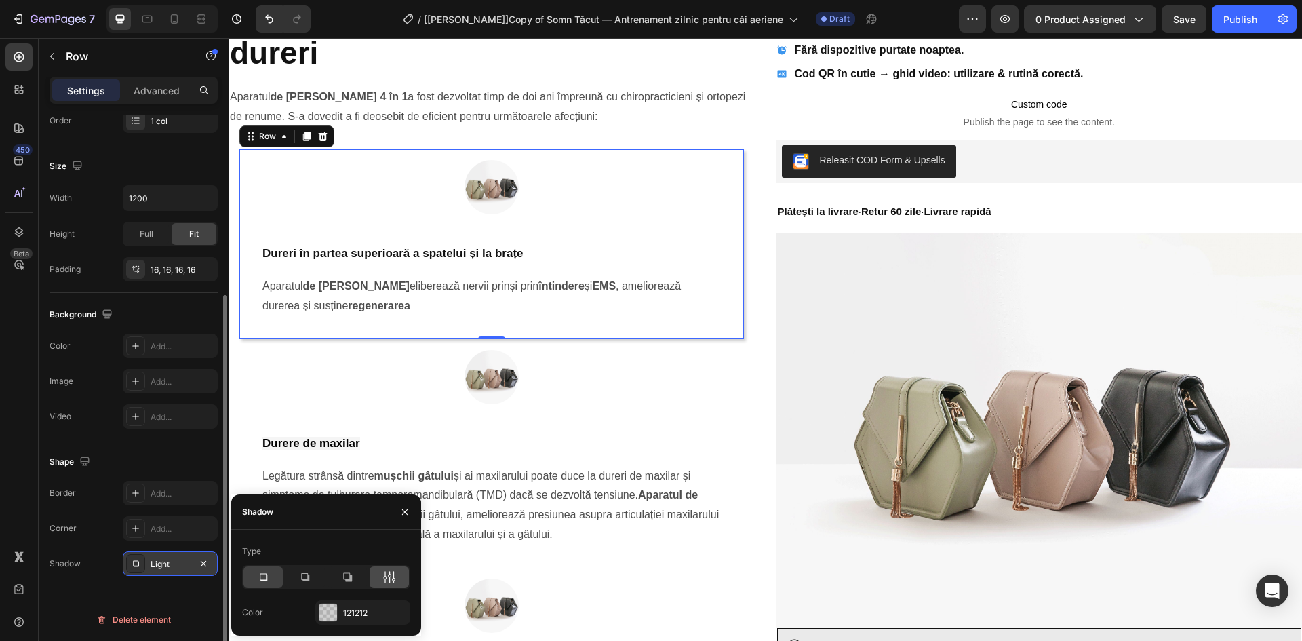
click at [393, 582] on icon at bounding box center [389, 577] width 14 height 14
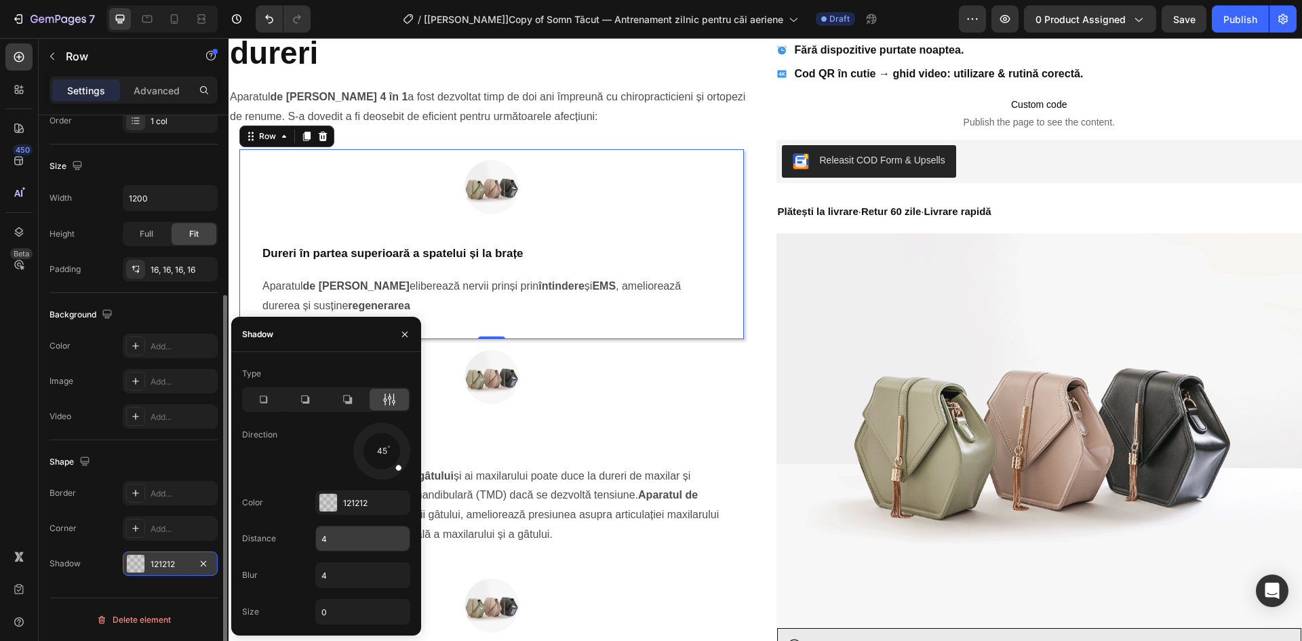
click at [345, 538] on input "4" at bounding box center [363, 538] width 94 height 24
type input "0"
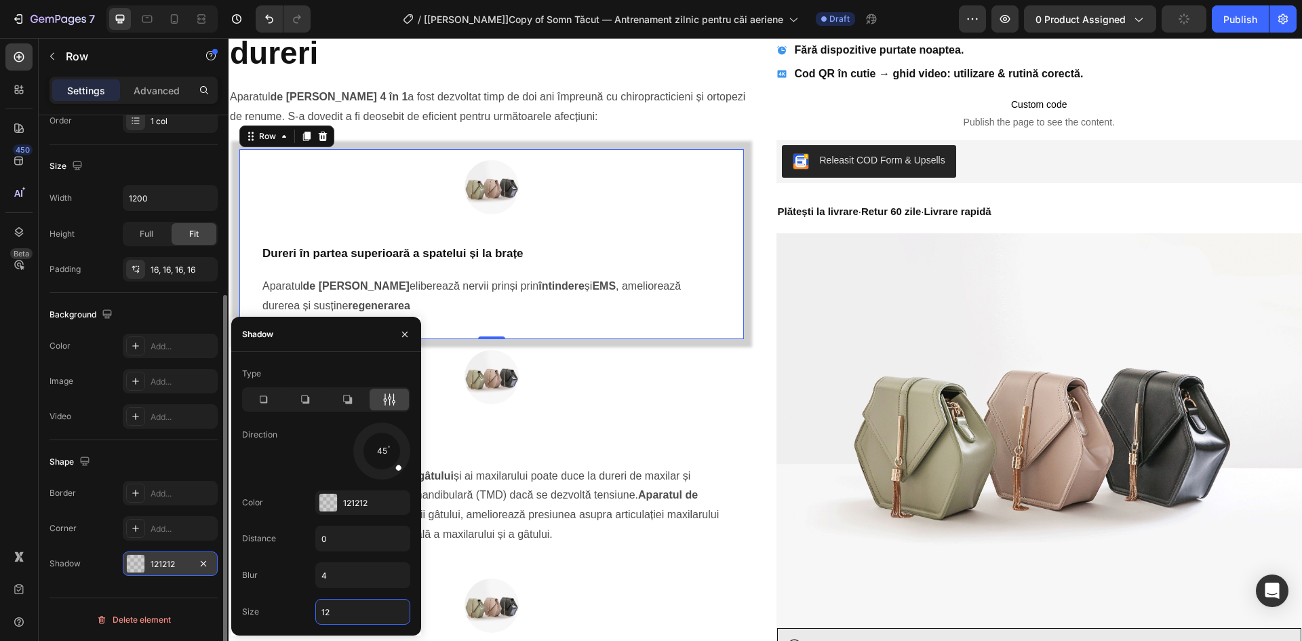
type input "4"
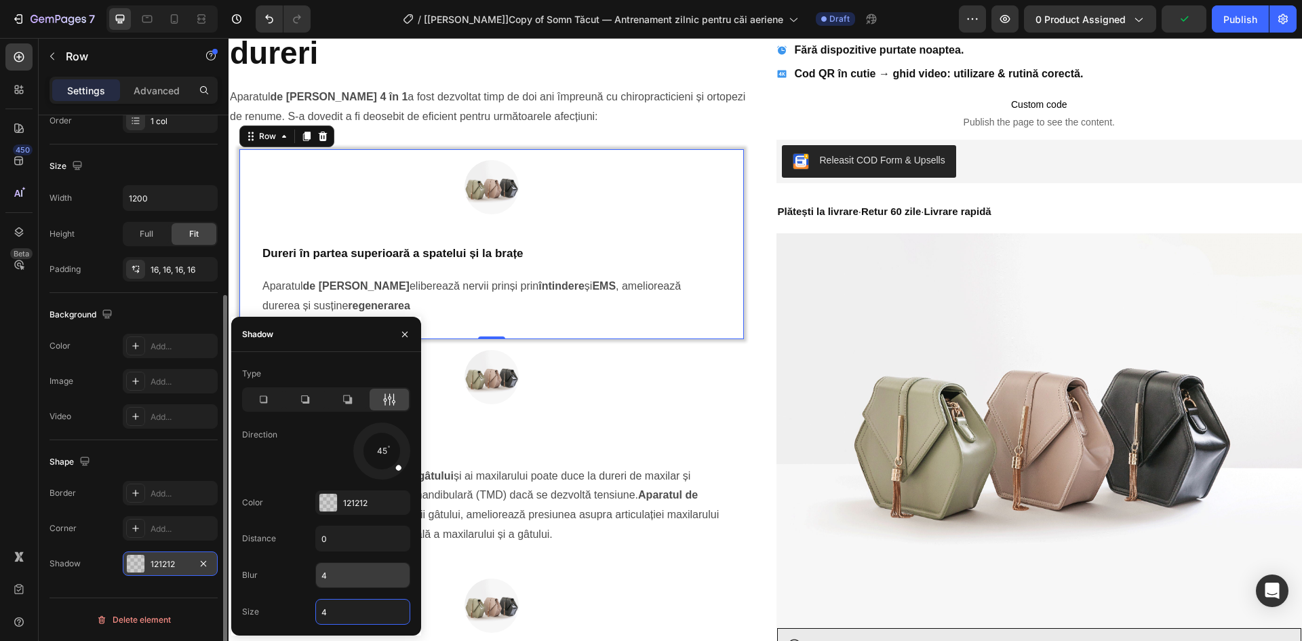
type input "4"
drag, startPoint x: 332, startPoint y: 576, endPoint x: 315, endPoint y: 576, distance: 16.9
click at [316, 576] on input "0" at bounding box center [363, 575] width 94 height 24
type input "3"
click at [339, 609] on input "4" at bounding box center [363, 611] width 94 height 24
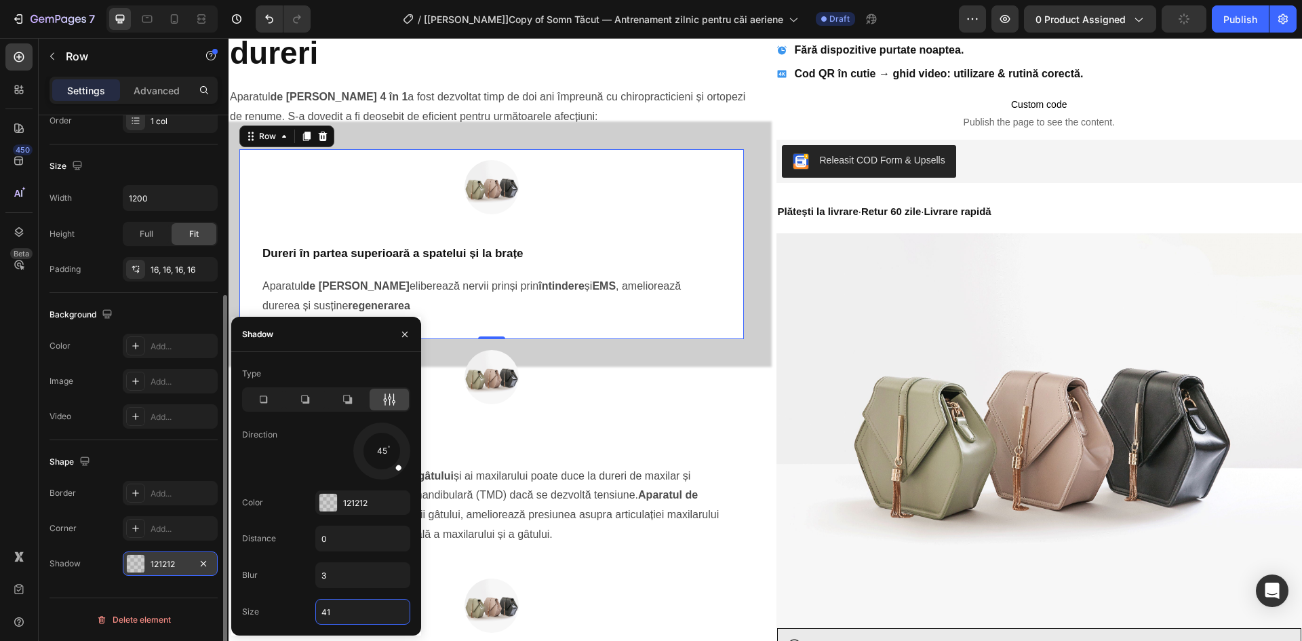
drag, startPoint x: 339, startPoint y: 609, endPoint x: 305, endPoint y: 609, distance: 33.9
click at [306, 609] on div "Size 41" at bounding box center [326, 612] width 168 height 26
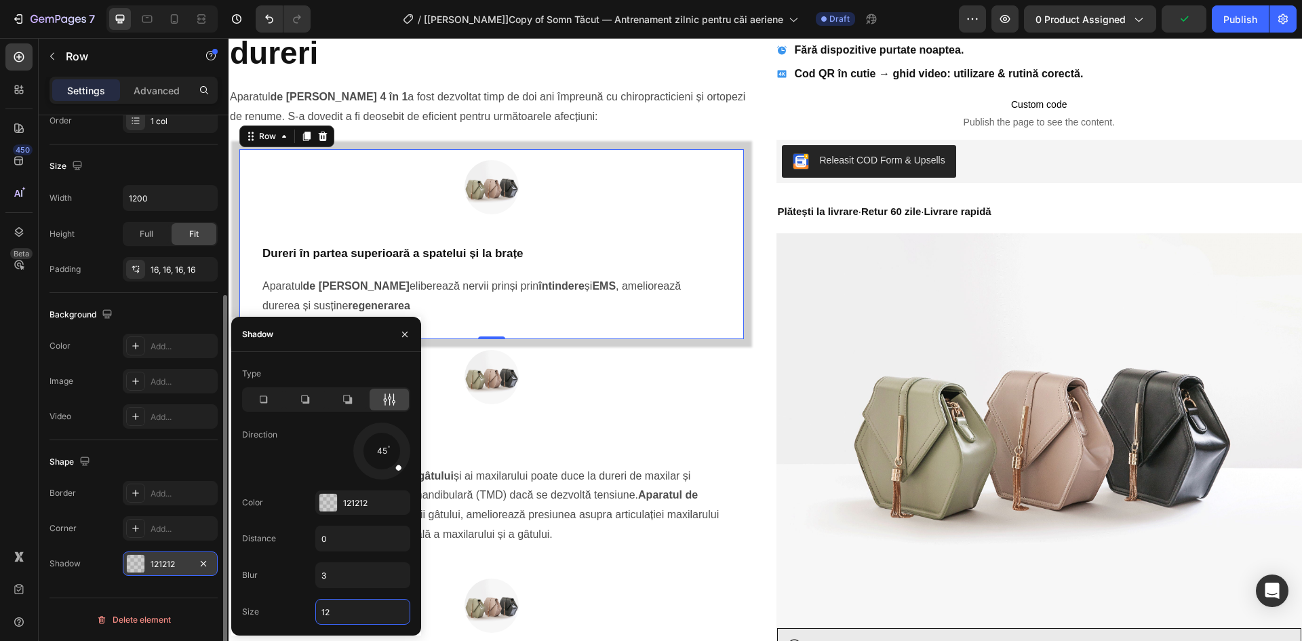
type input "3"
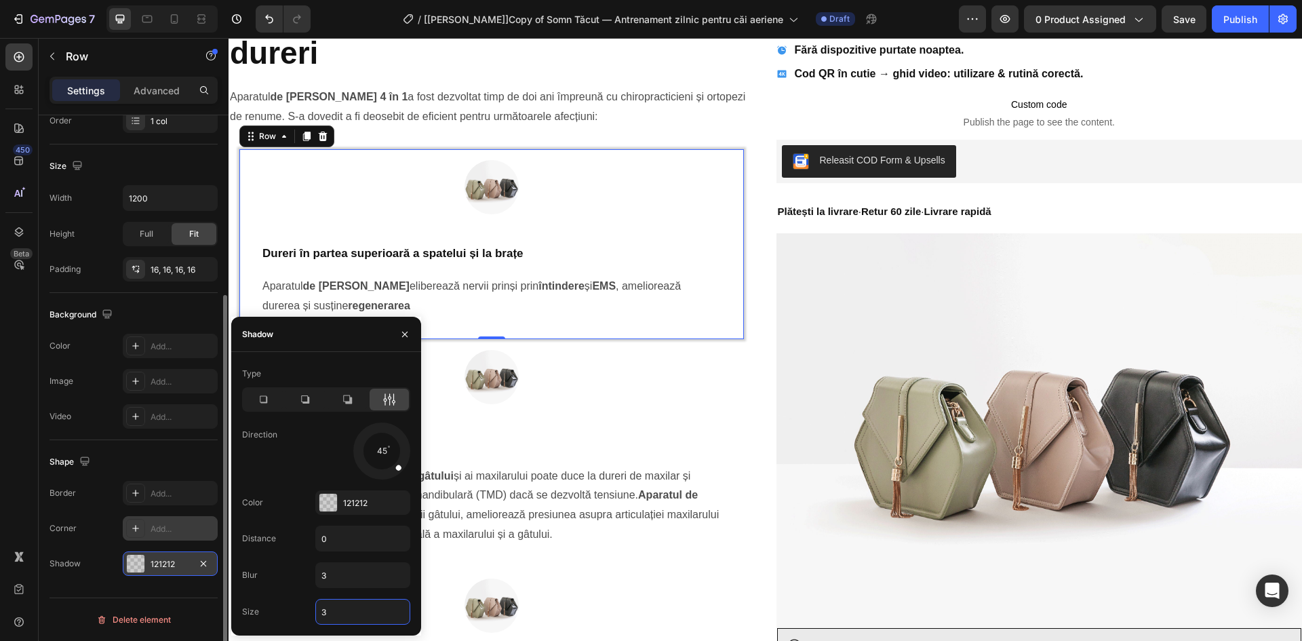
click at [159, 523] on div "Add..." at bounding box center [183, 529] width 64 height 12
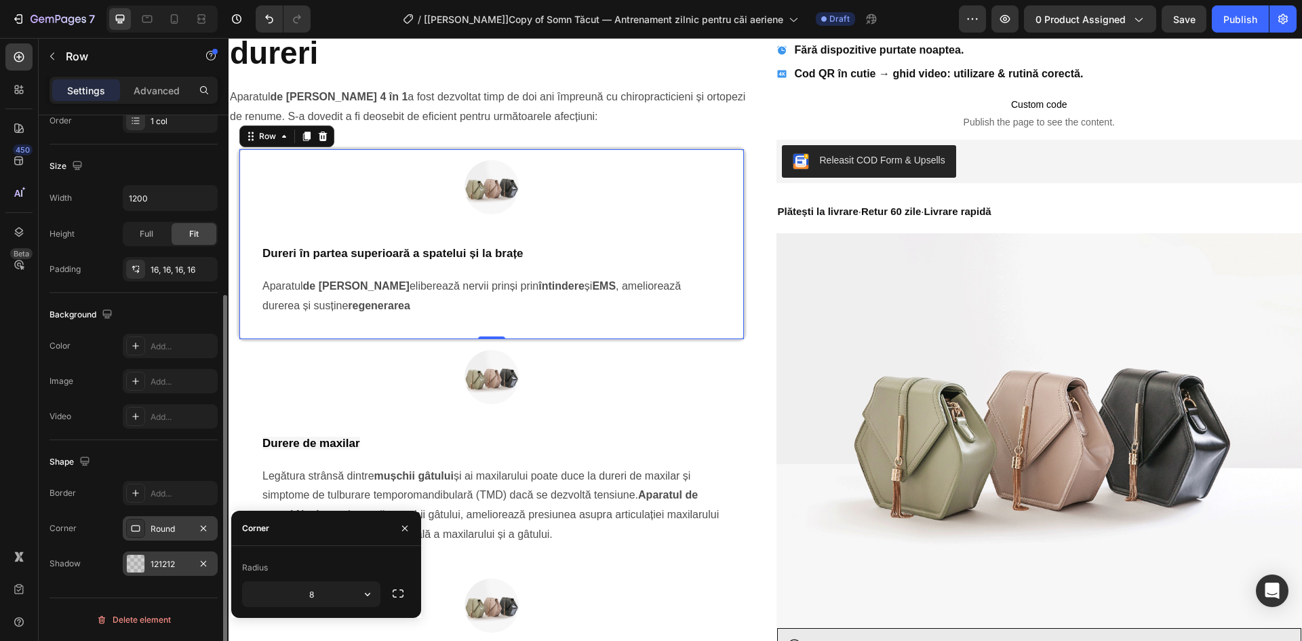
click at [196, 454] on div "Shape" at bounding box center [133, 462] width 168 height 22
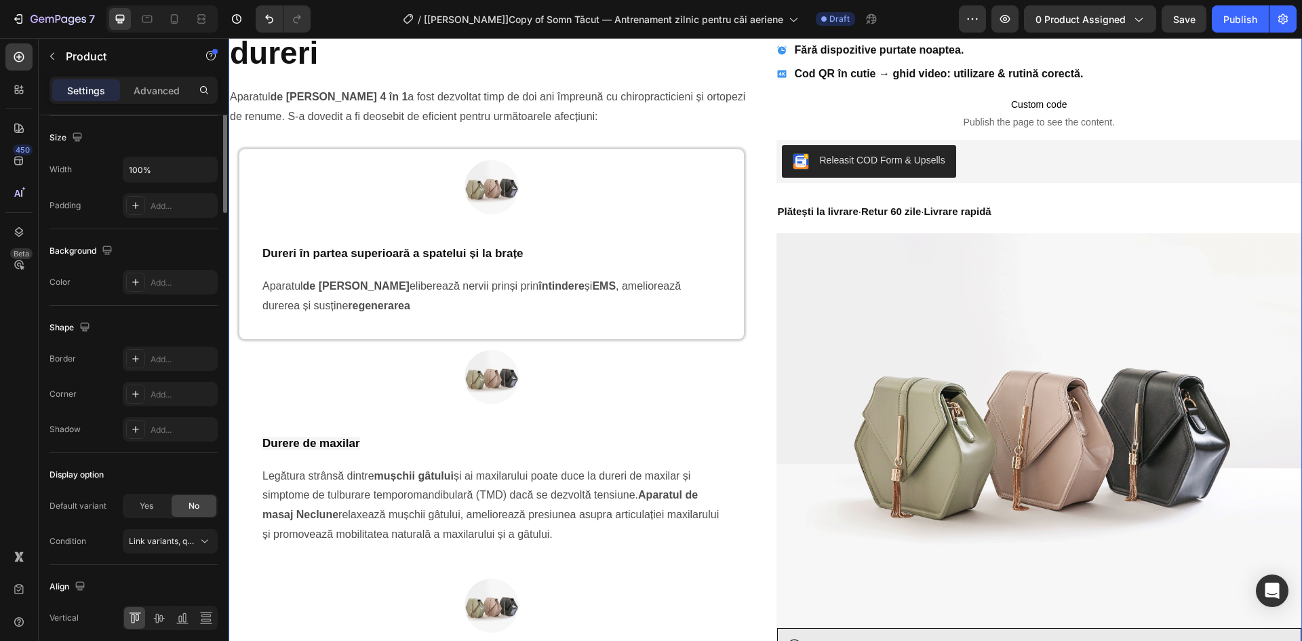
scroll to position [0, 0]
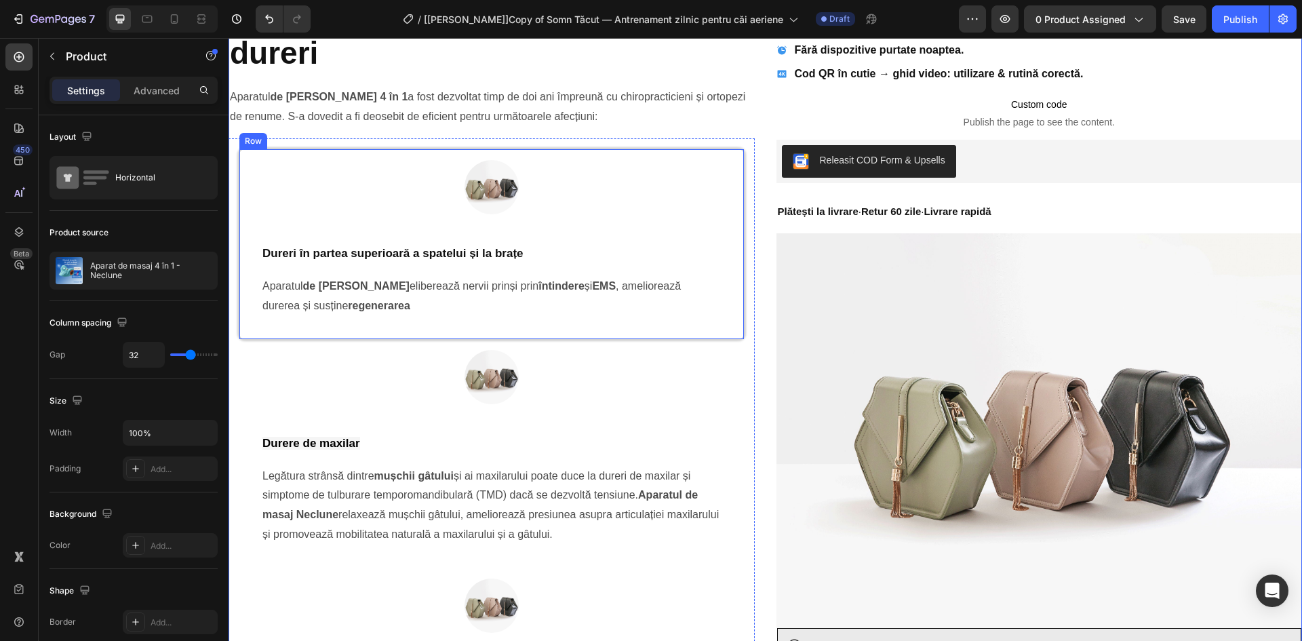
click at [732, 329] on div "Image Dureri în partea superioară a spatelui și la brațe Heading Aparatul de ma…" at bounding box center [491, 243] width 504 height 189
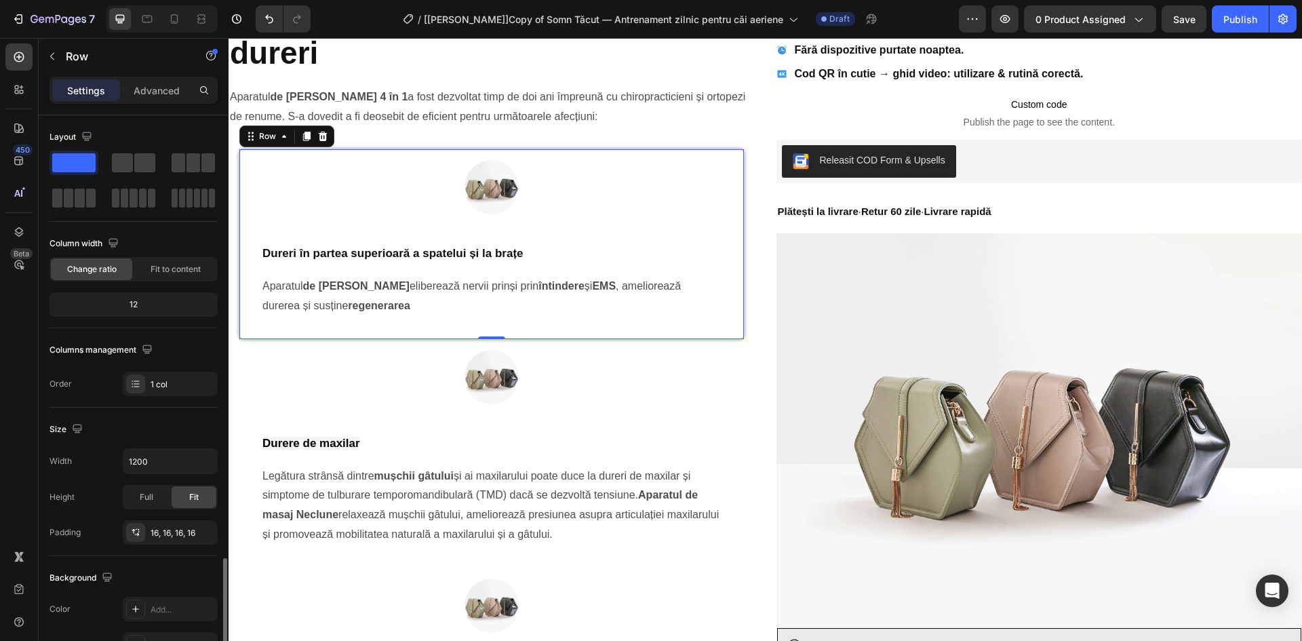
scroll to position [263, 0]
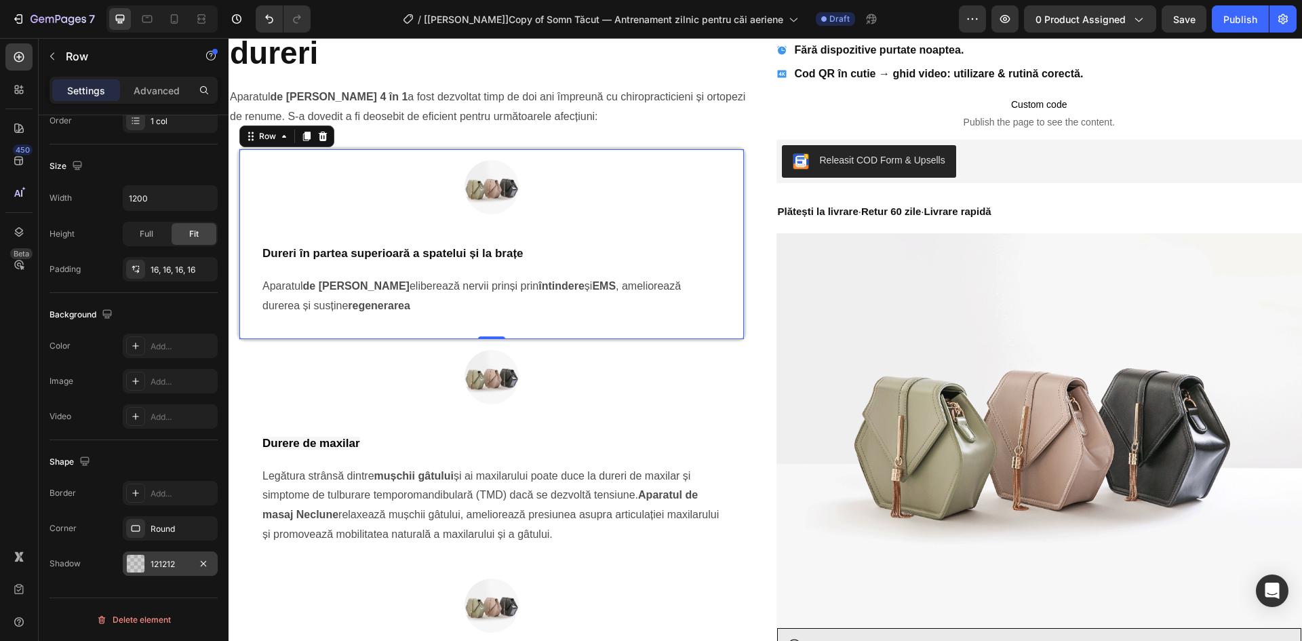
click at [155, 563] on div "121212" at bounding box center [170, 564] width 39 height 12
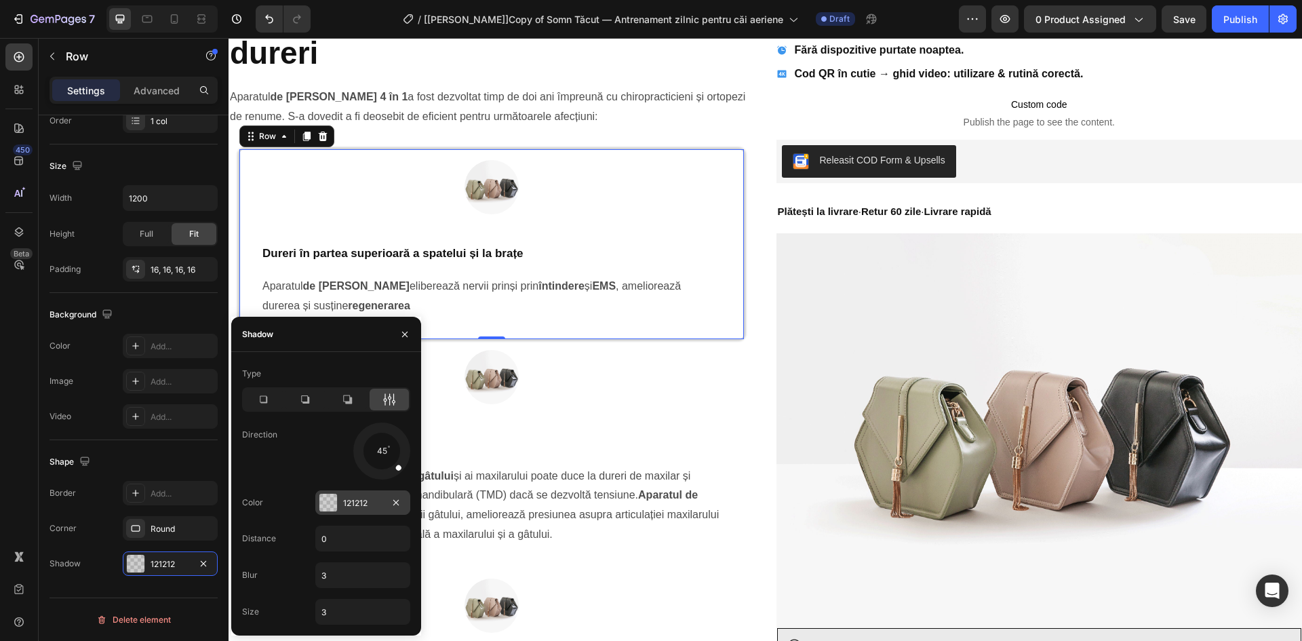
click at [346, 501] on div "121212" at bounding box center [362, 503] width 39 height 12
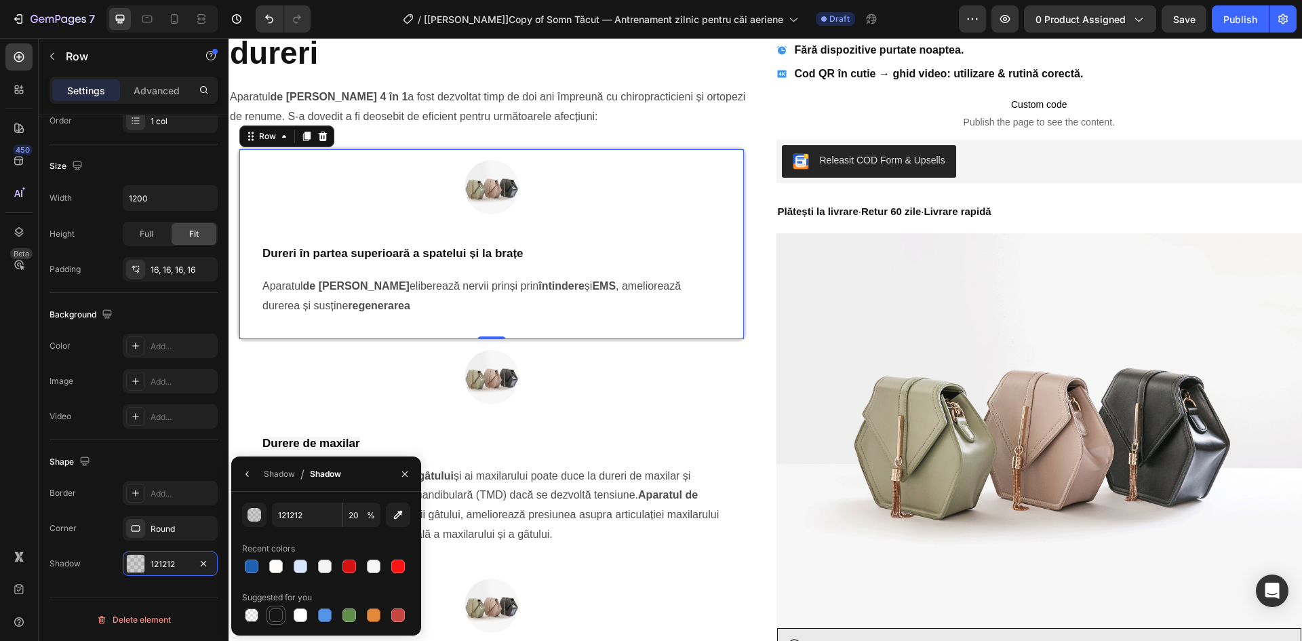
click at [275, 610] on div at bounding box center [276, 615] width 14 height 14
type input "151515"
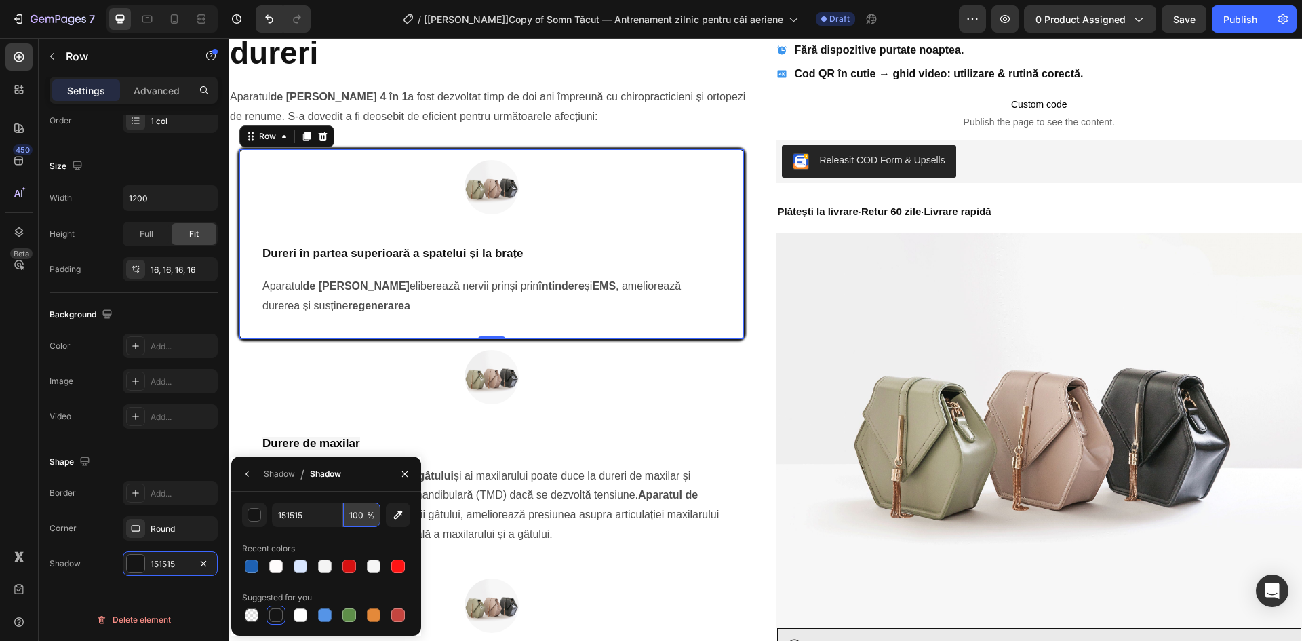
click at [361, 514] on input "100" at bounding box center [361, 514] width 37 height 24
click at [361, 514] on input "50" at bounding box center [361, 514] width 37 height 24
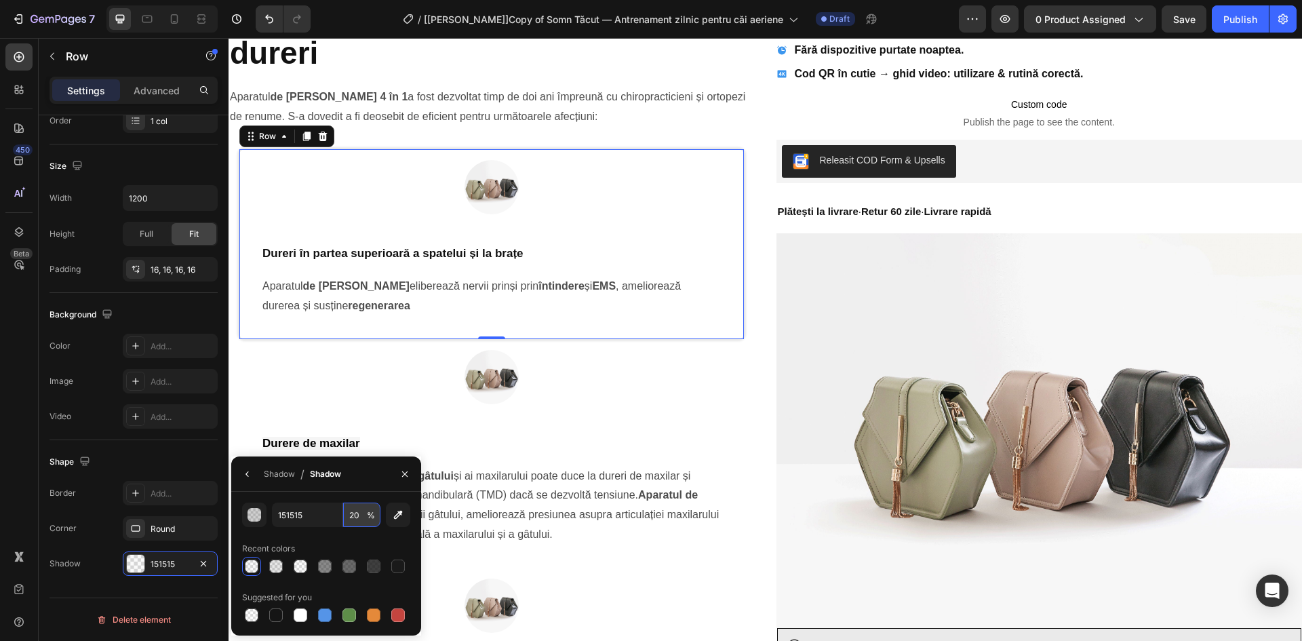
type input "20"
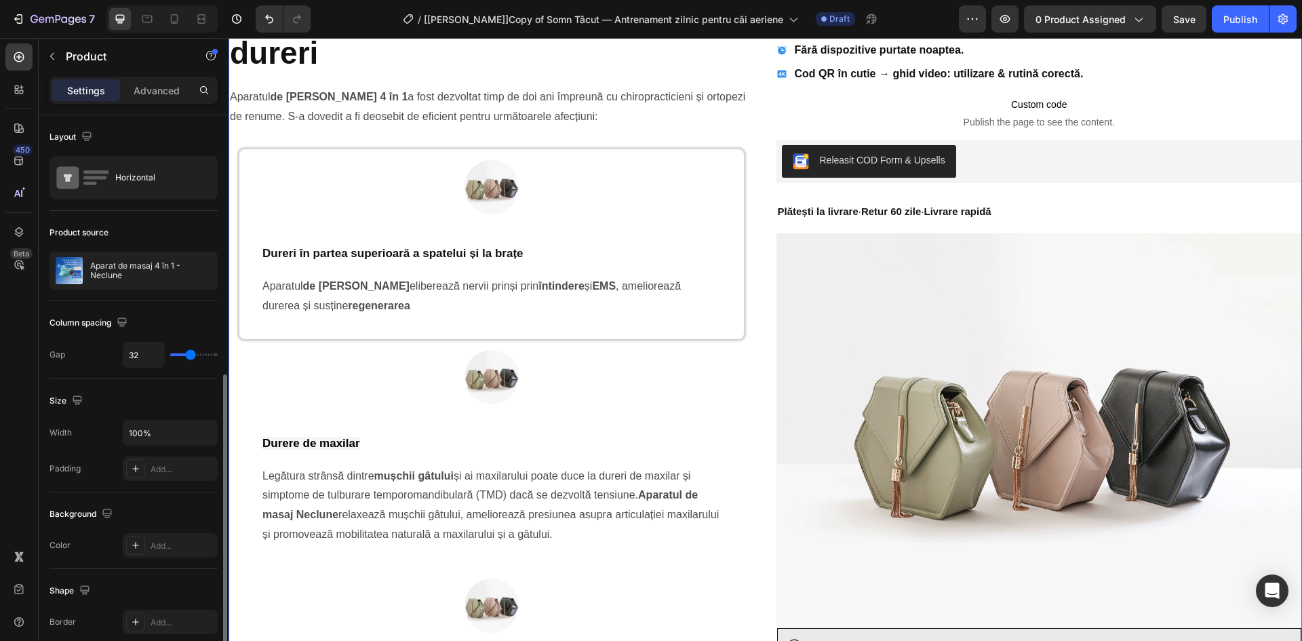
scroll to position [158, 0]
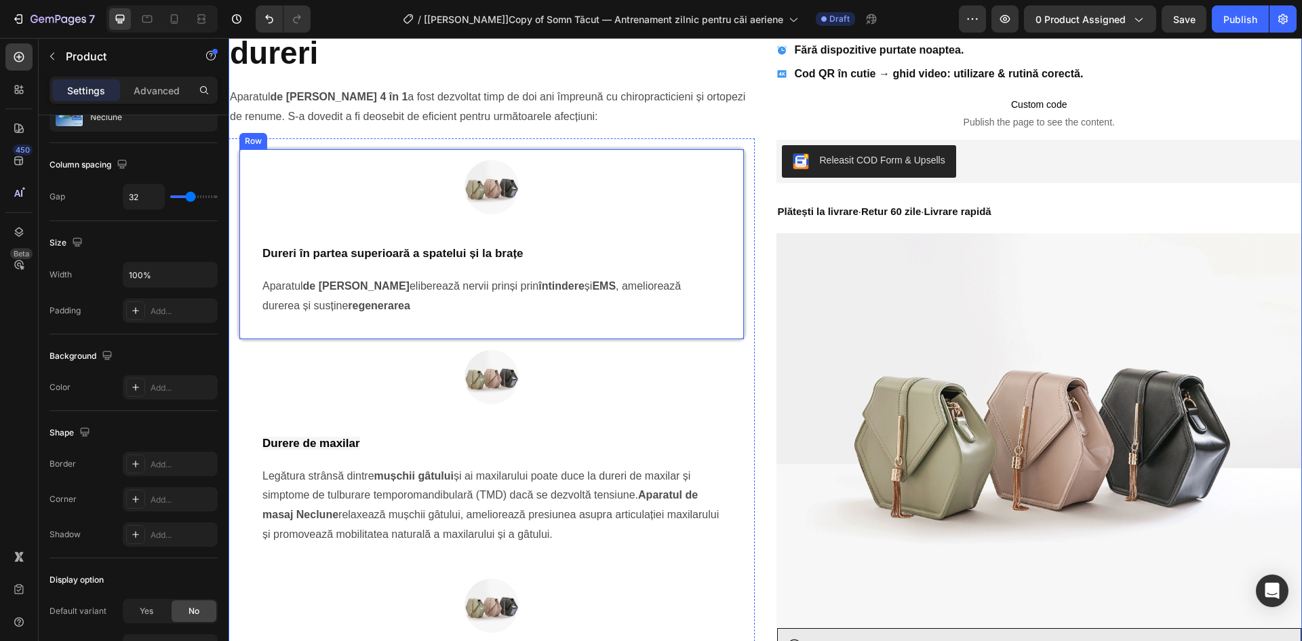
click at [245, 161] on div "Image Dureri în partea superioară a spatelui și la brațe Heading Aparatul de ma…" at bounding box center [491, 243] width 504 height 189
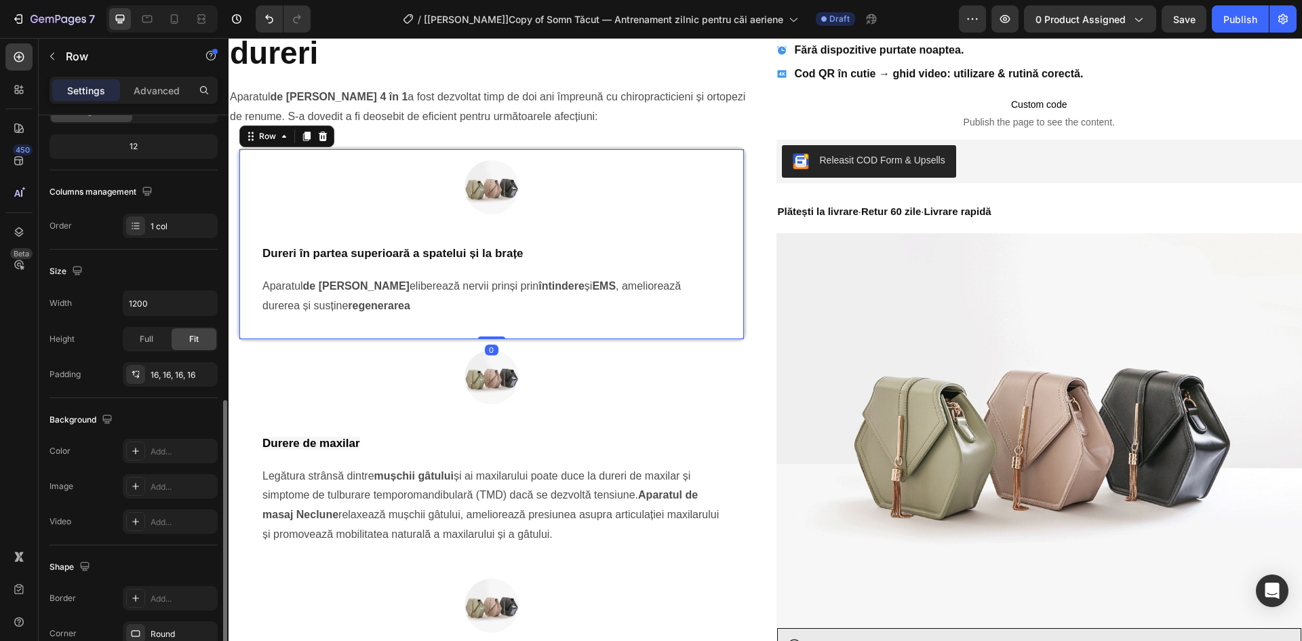
scroll to position [263, 0]
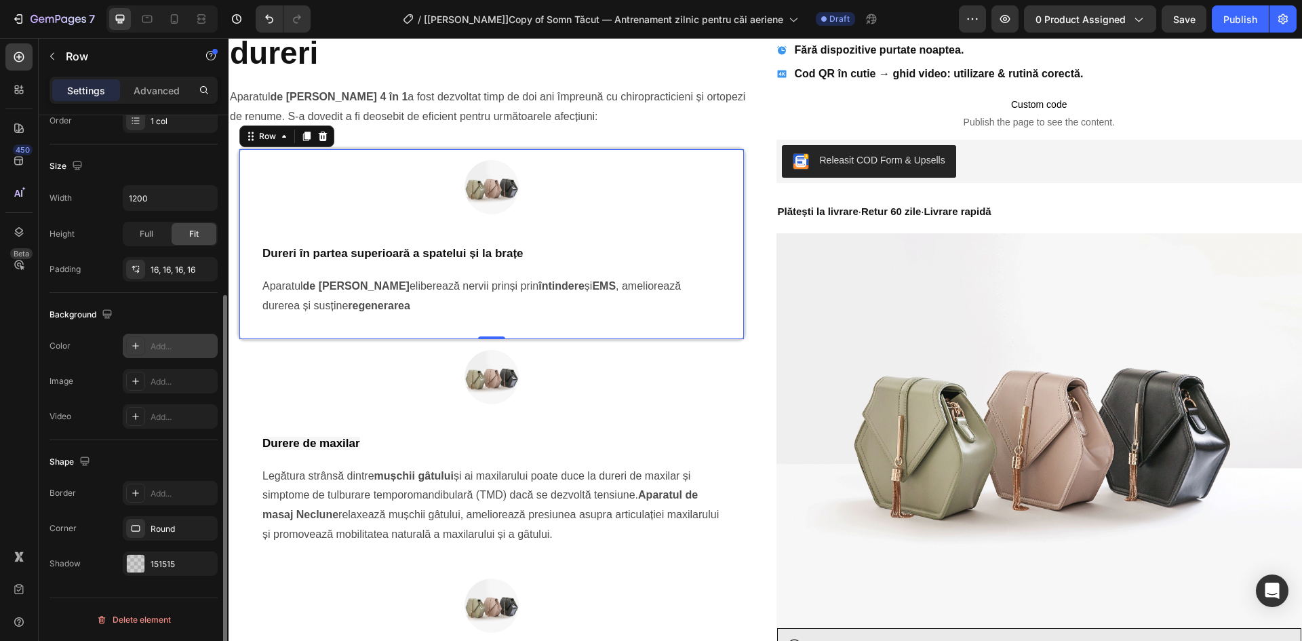
click at [157, 341] on div "Add..." at bounding box center [183, 346] width 64 height 12
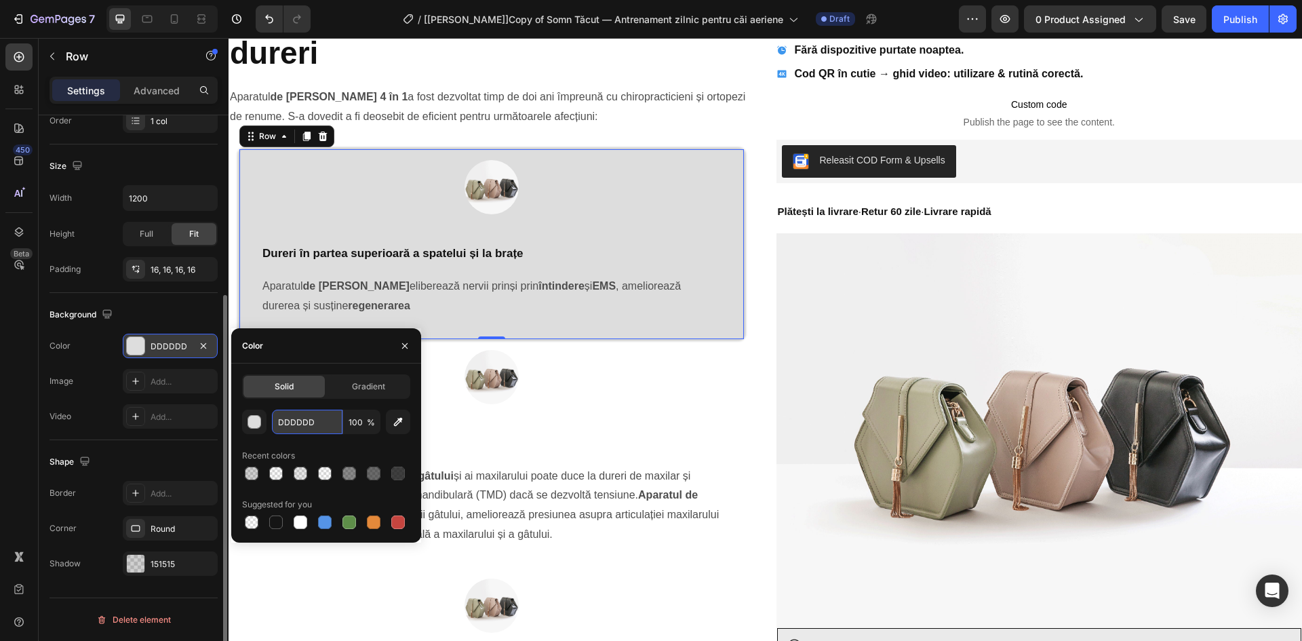
click at [295, 415] on input "DDDDDD" at bounding box center [307, 421] width 71 height 24
type input "fff"
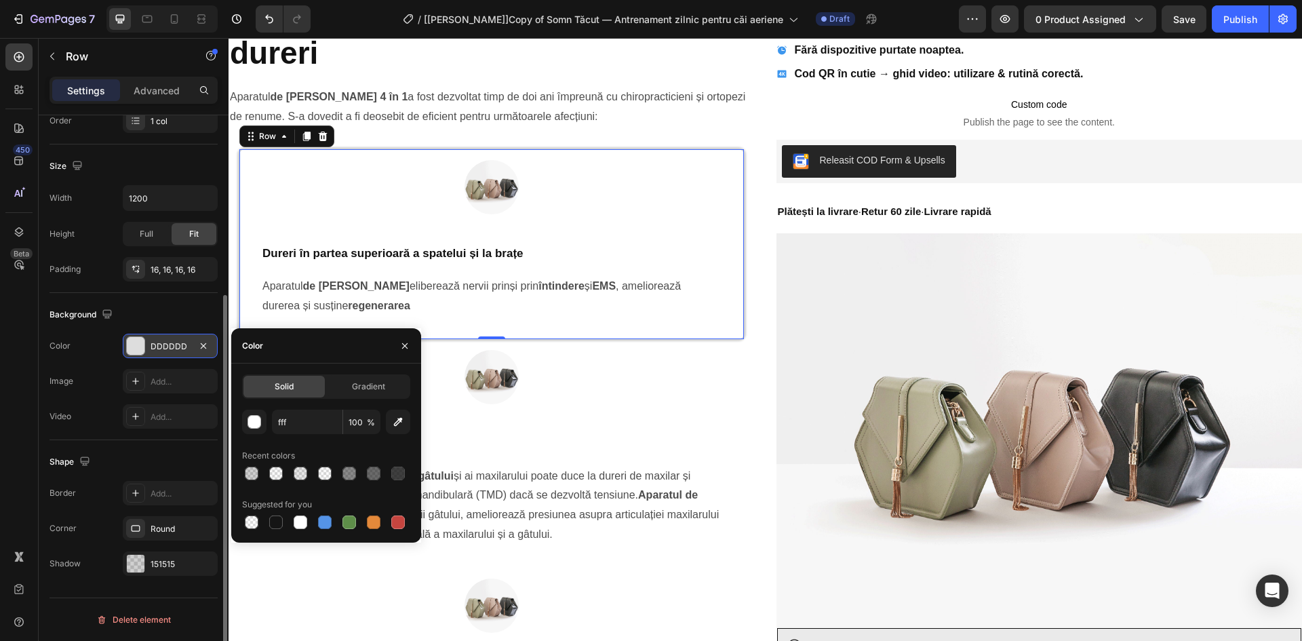
click at [12, 436] on div "450 Beta" at bounding box center [18, 293] width 27 height 500
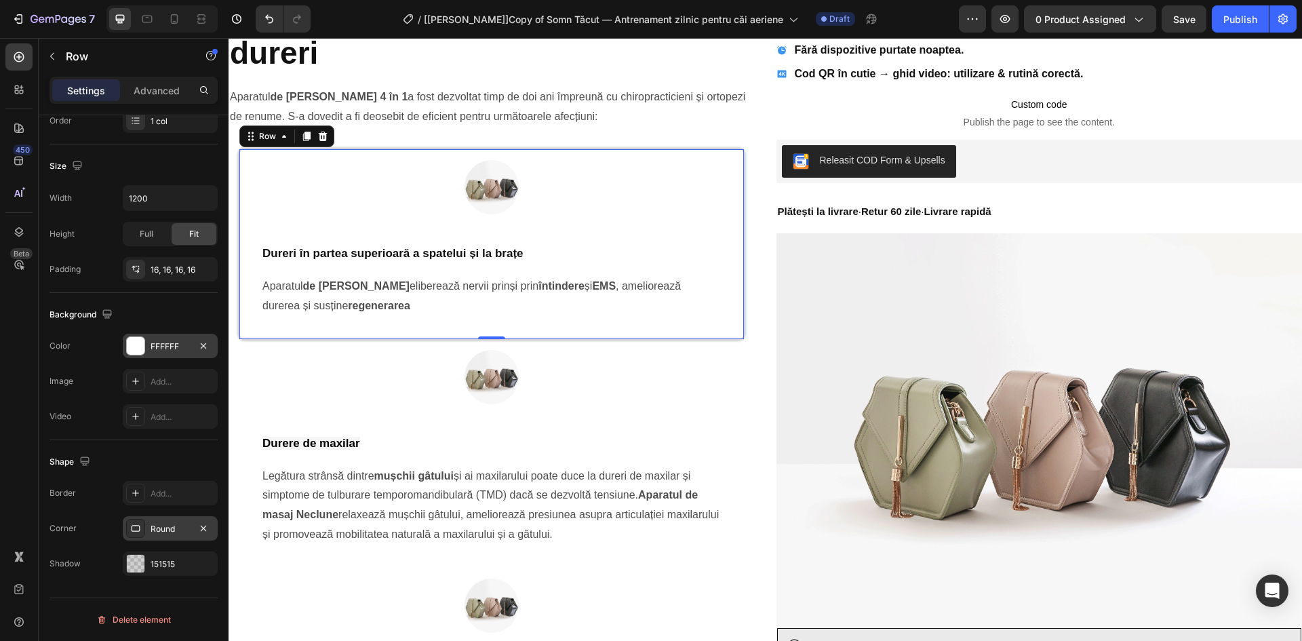
click at [162, 527] on div "Round" at bounding box center [170, 529] width 39 height 12
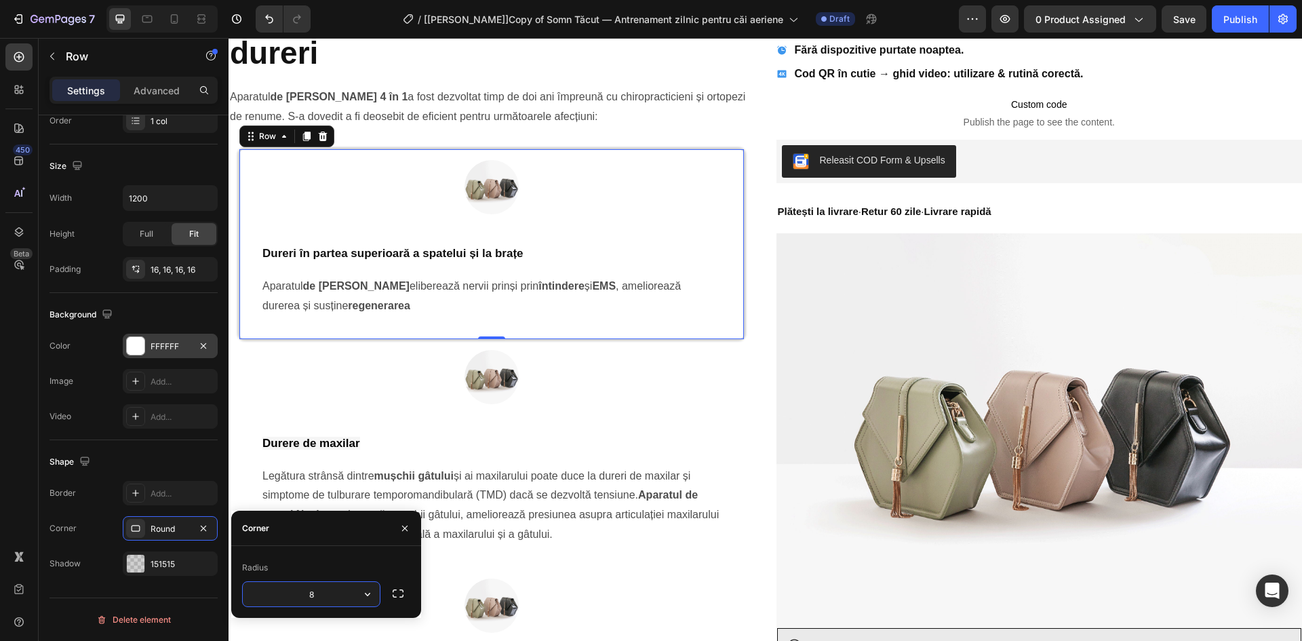
click at [308, 595] on input "8" at bounding box center [311, 594] width 137 height 24
type input "5"
click at [0, 512] on div "450 Beta" at bounding box center [19, 339] width 39 height 603
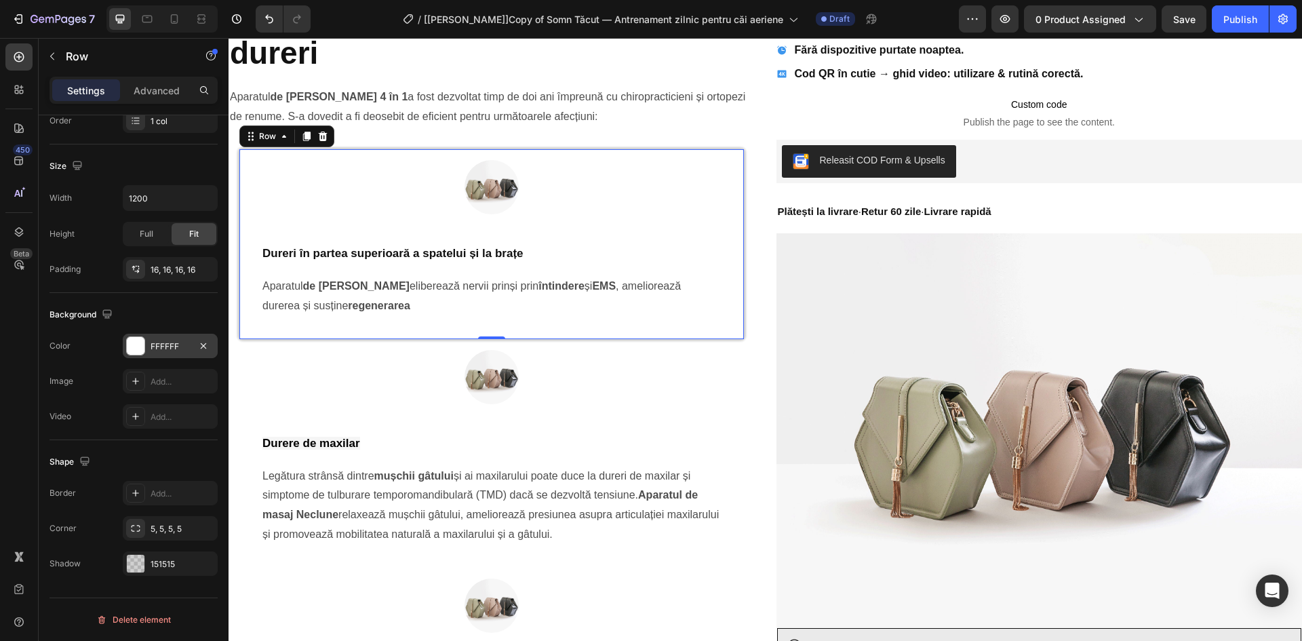
click at [727, 161] on div "Image Dureri în partea superioară a spatelui și la brațe Heading Aparatul de ma…" at bounding box center [491, 243] width 504 height 189
click at [207, 272] on icon "button" at bounding box center [203, 269] width 11 height 11
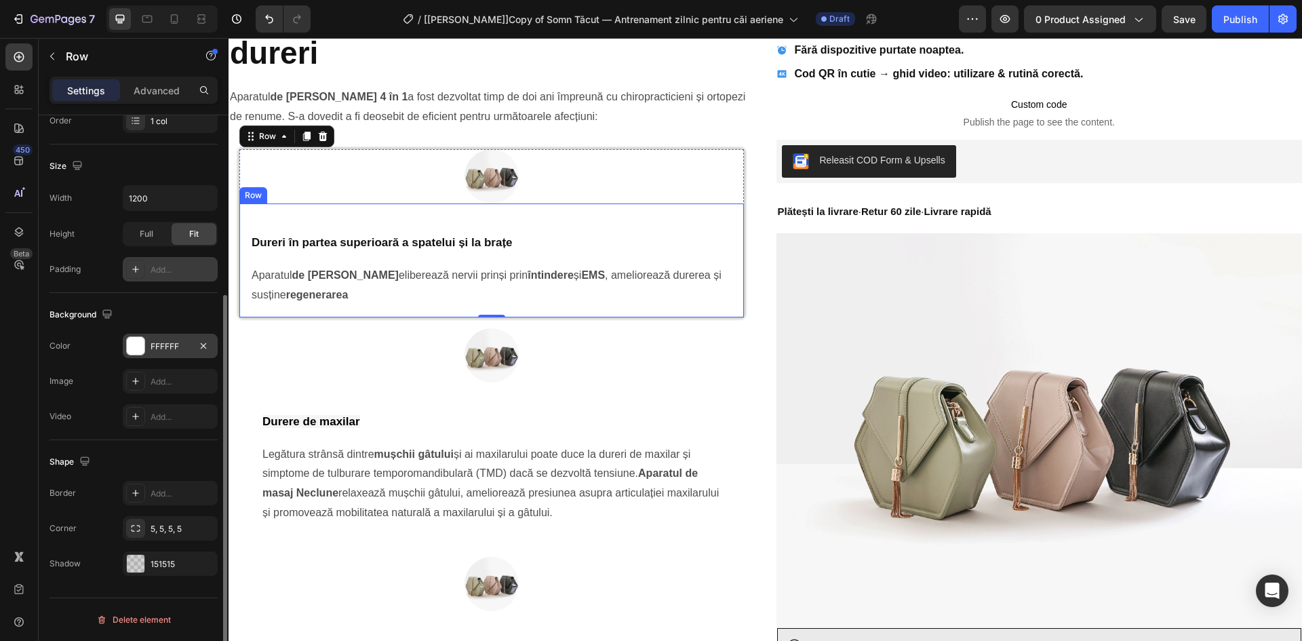
click at [246, 251] on div "Dureri în partea superioară a spatelui și la brațe Heading Aparatul de masaj Ne…" at bounding box center [491, 259] width 504 height 113
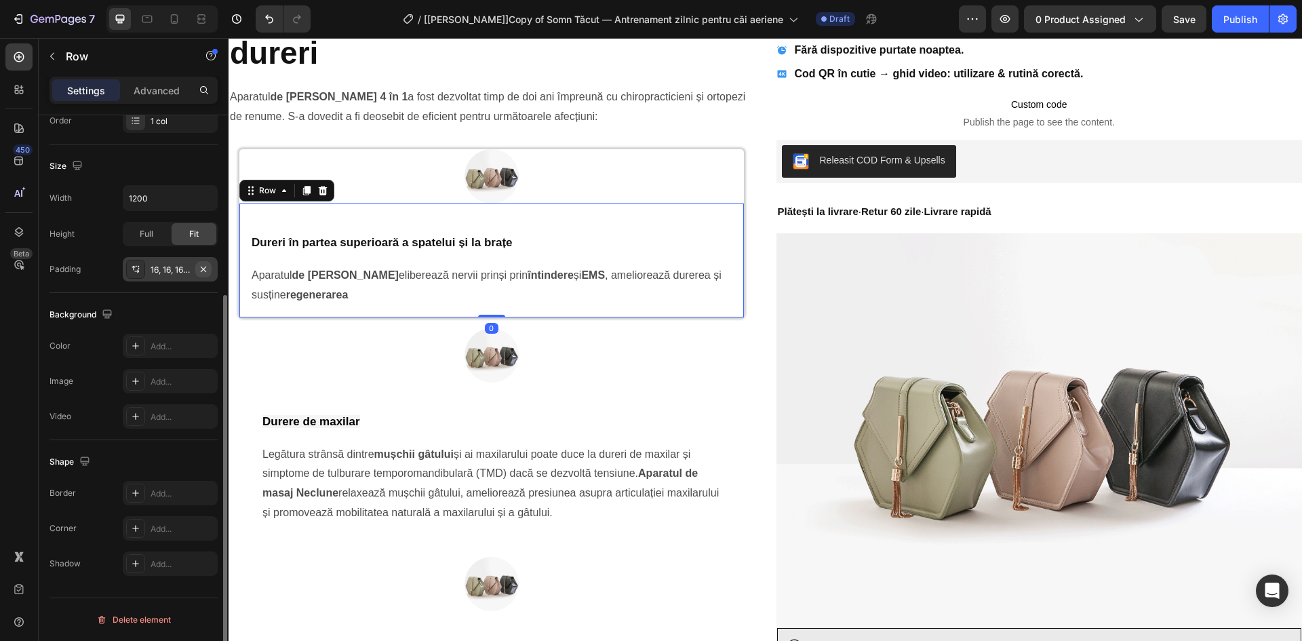
click at [205, 268] on icon "button" at bounding box center [203, 269] width 11 height 11
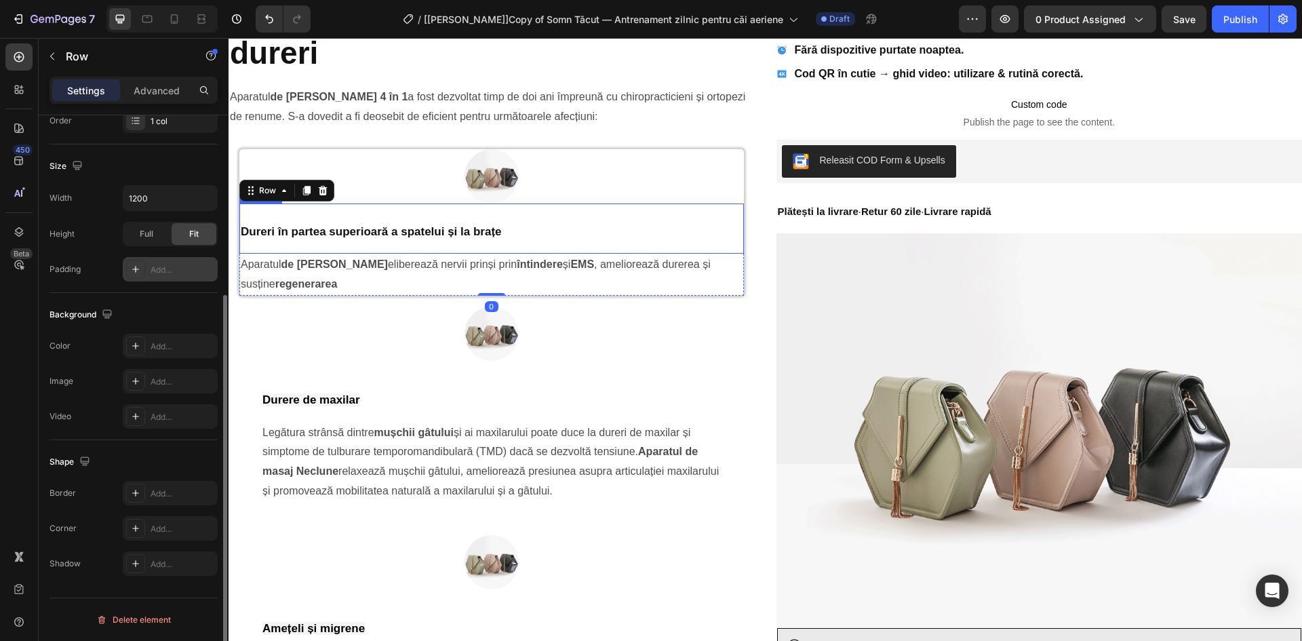
click at [460, 214] on h2 "Dureri în partea superioară a spatelui și la brațe" at bounding box center [491, 228] width 504 height 50
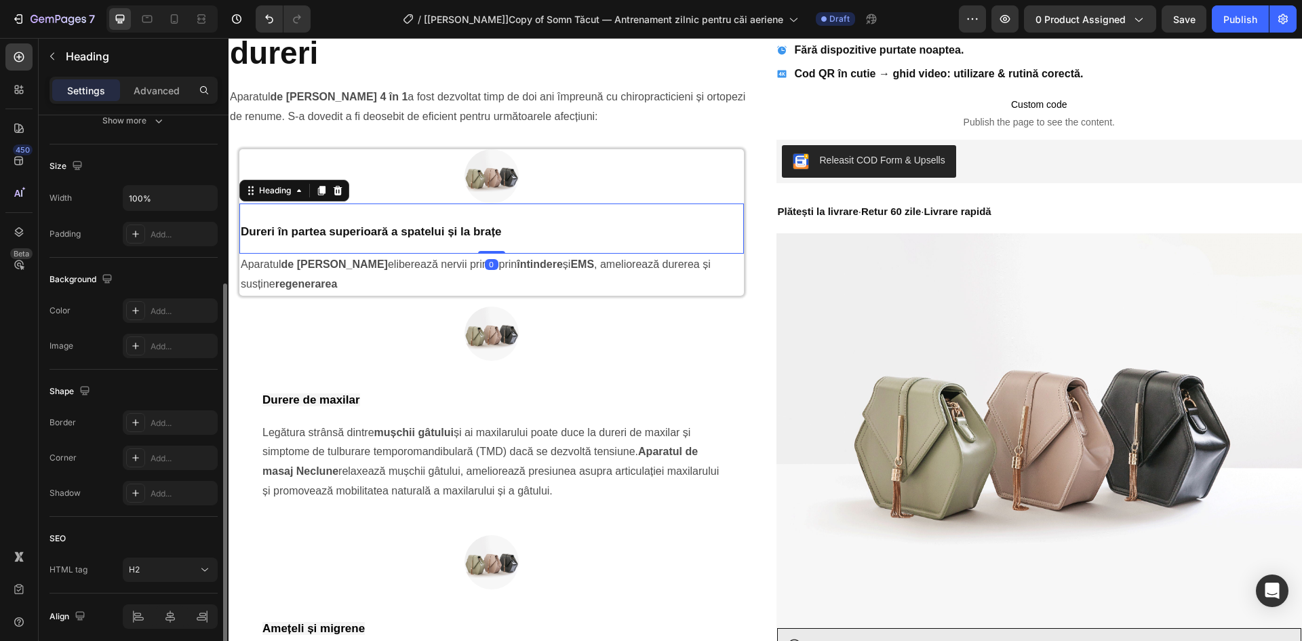
scroll to position [0, 0]
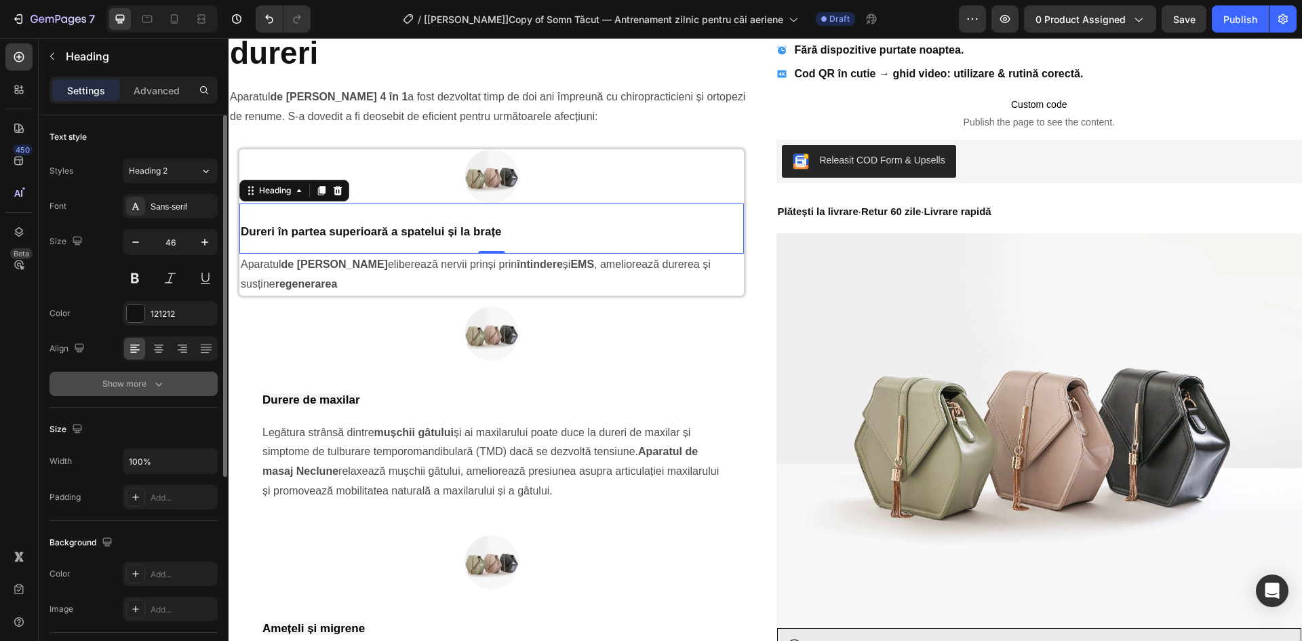
click at [121, 390] on div "Show more" at bounding box center [133, 384] width 63 height 14
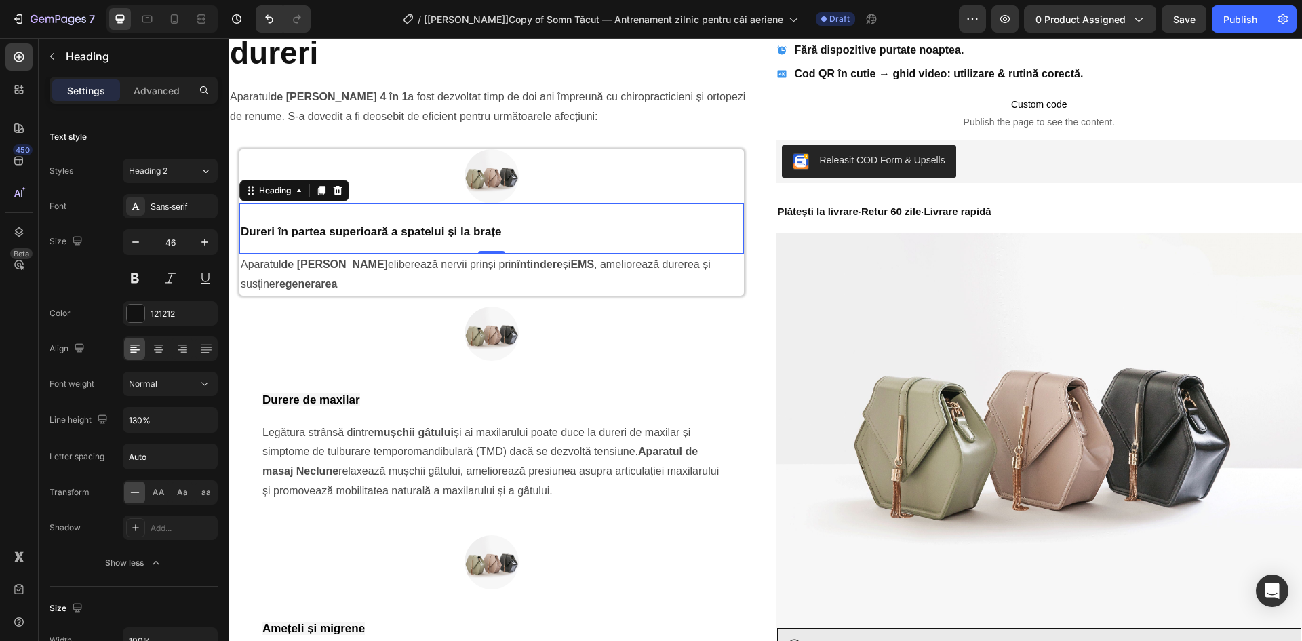
click at [375, 239] on h2 "Dureri în partea superioară a spatelui și la brațe" at bounding box center [491, 228] width 504 height 50
click at [375, 239] on p "Dureri în partea superioară a spatelui și la brațe" at bounding box center [492, 228] width 502 height 47
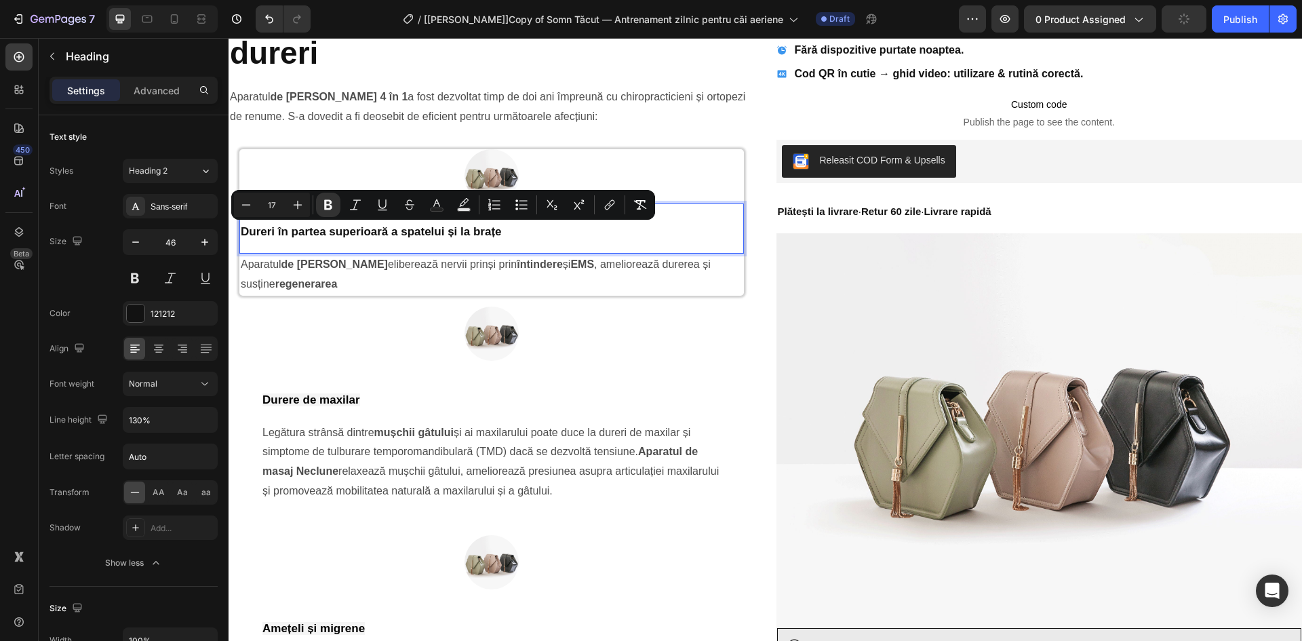
click at [479, 228] on strong "Dureri în partea superioară a spatelui și la brațe" at bounding box center [371, 231] width 261 height 13
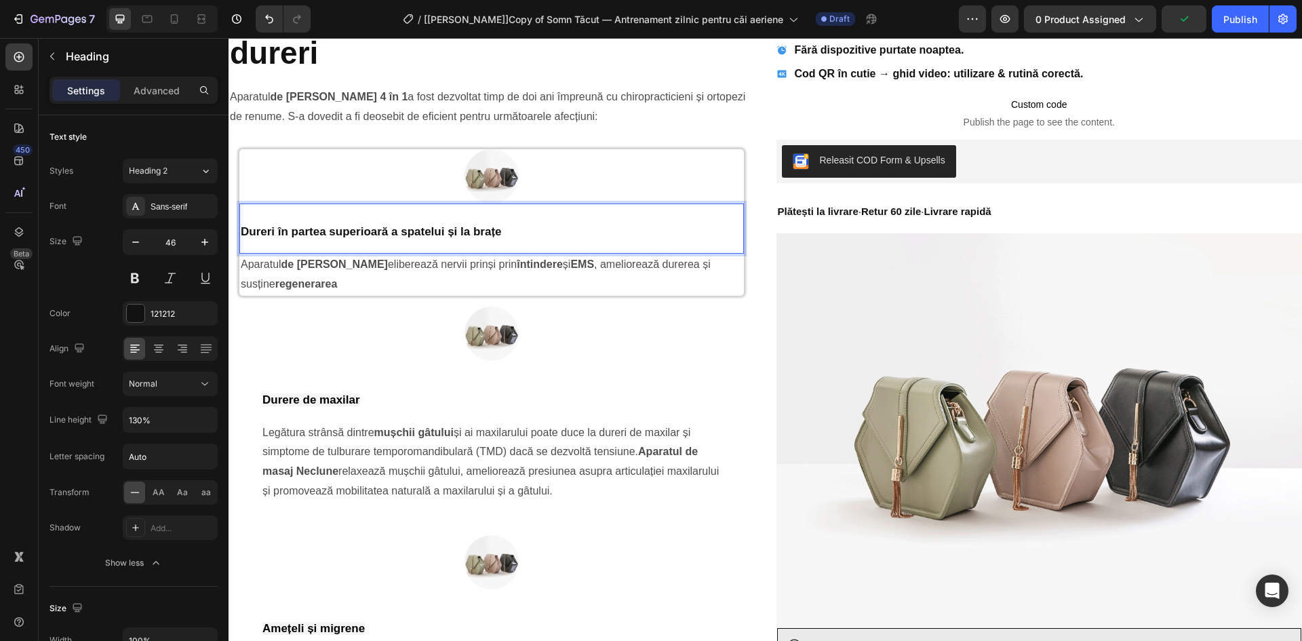
click at [516, 239] on p "Dureri în partea superioară a spatelui și la brațe" at bounding box center [492, 228] width 502 height 47
click at [481, 250] on p "Dureri în partea superioară a spatelui și la brațe" at bounding box center [492, 228] width 502 height 47
click at [451, 216] on p "Dureri în partea superioară a spatelui și la brațe" at bounding box center [492, 228] width 502 height 47
click at [519, 231] on p "Dureri în partea superioară a spatelui și la brațe" at bounding box center [492, 228] width 502 height 47
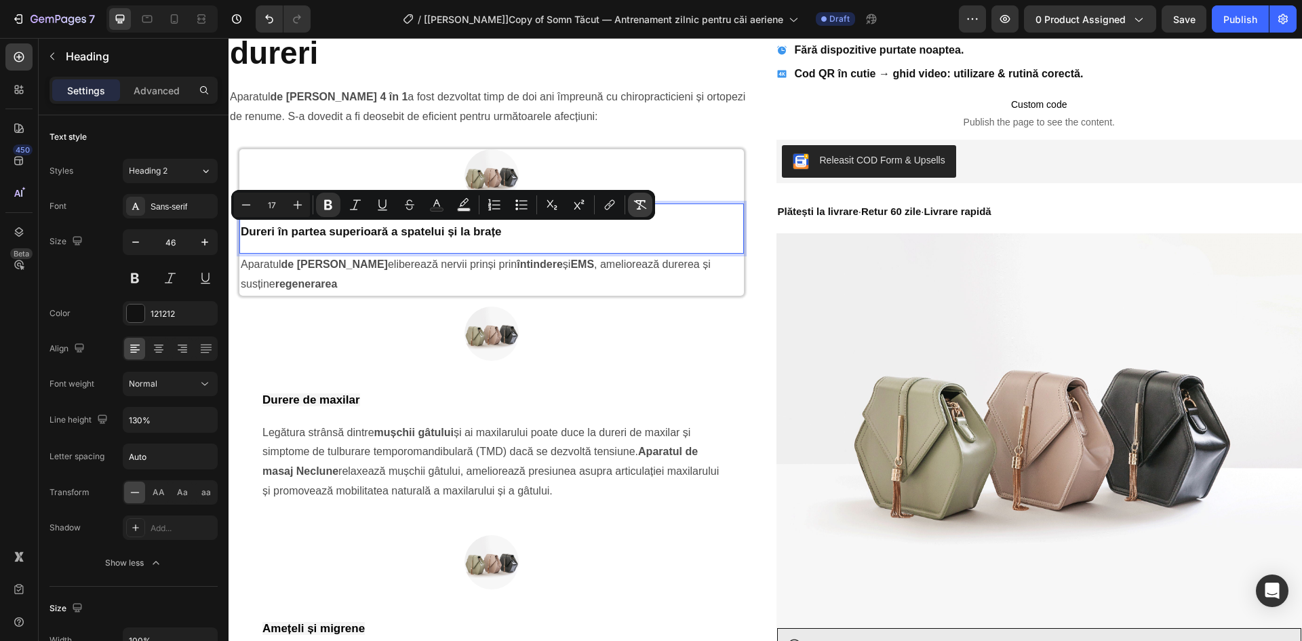
click at [641, 204] on icon "Editor contextual toolbar" at bounding box center [640, 205] width 14 height 14
type input "46"
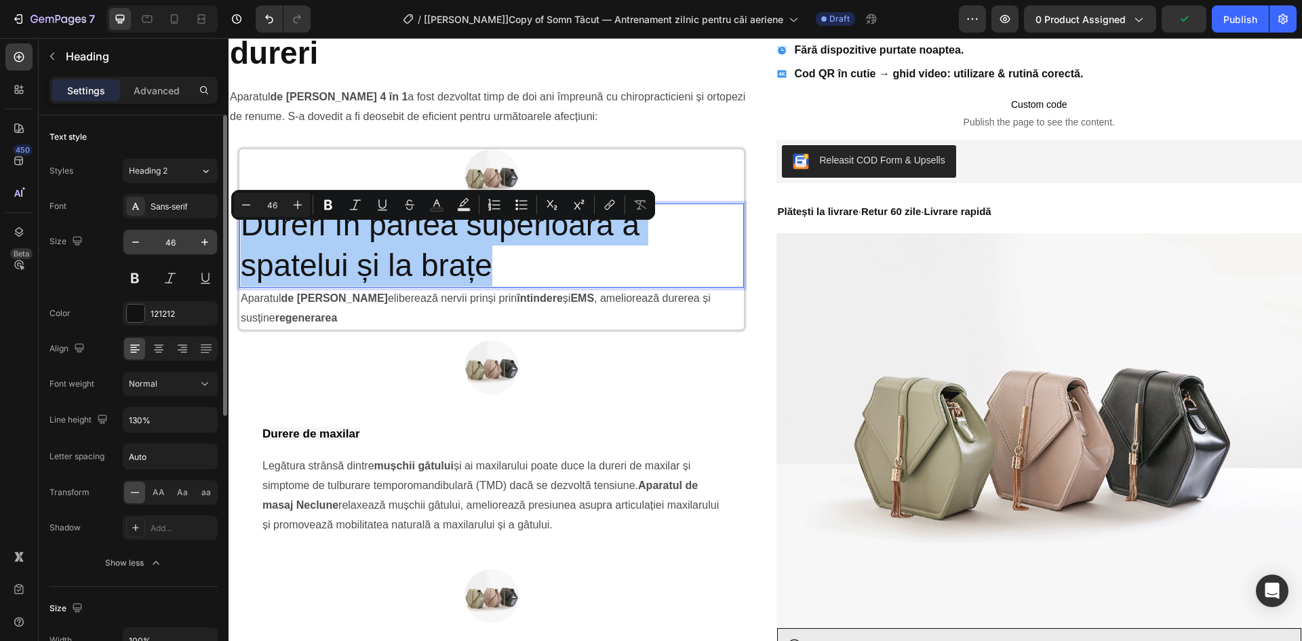
click at [167, 236] on input "46" at bounding box center [170, 242] width 45 height 24
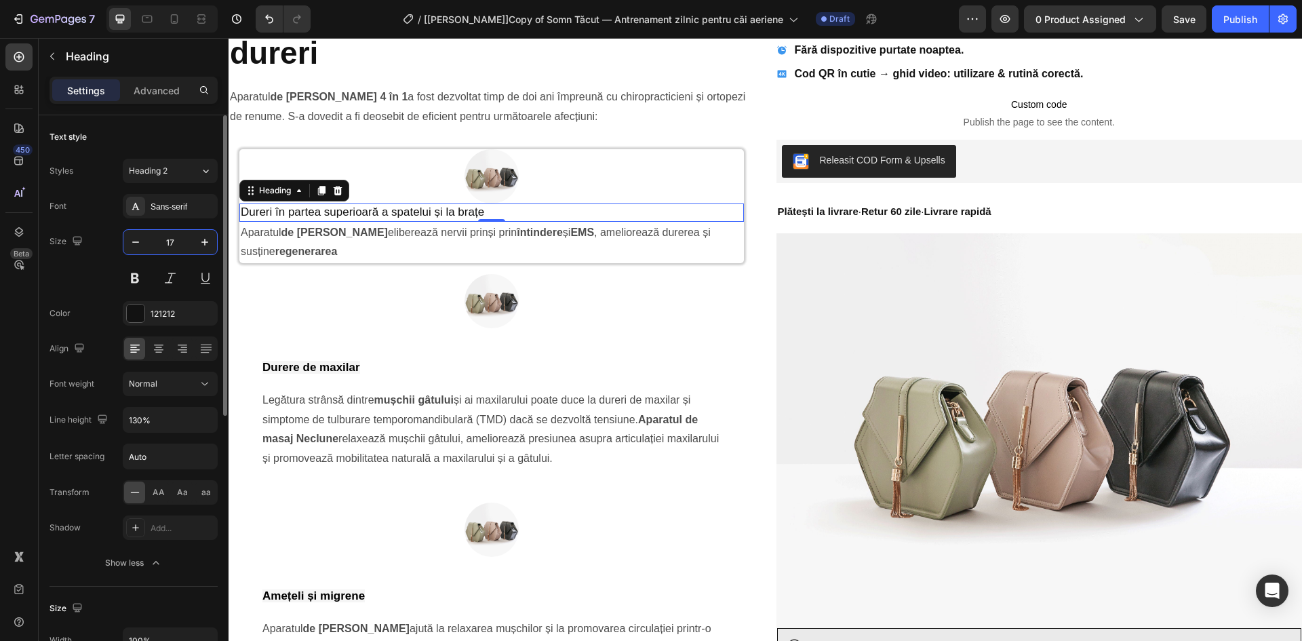
type input "17"
click at [162, 381] on div "Normal" at bounding box center [163, 384] width 69 height 12
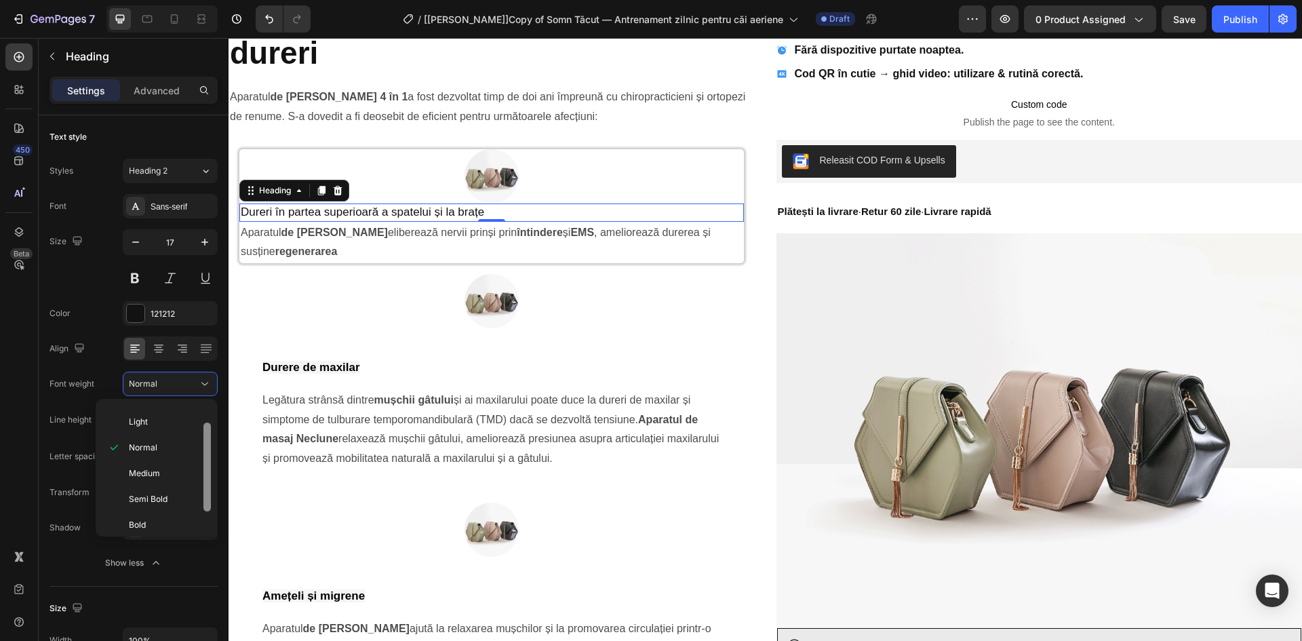
scroll to position [30, 0]
drag, startPoint x: 208, startPoint y: 452, endPoint x: 208, endPoint y: 473, distance: 21.0
click at [208, 473] on div at bounding box center [206, 458] width 7 height 89
click at [148, 529] on div "Bold" at bounding box center [154, 542] width 106 height 26
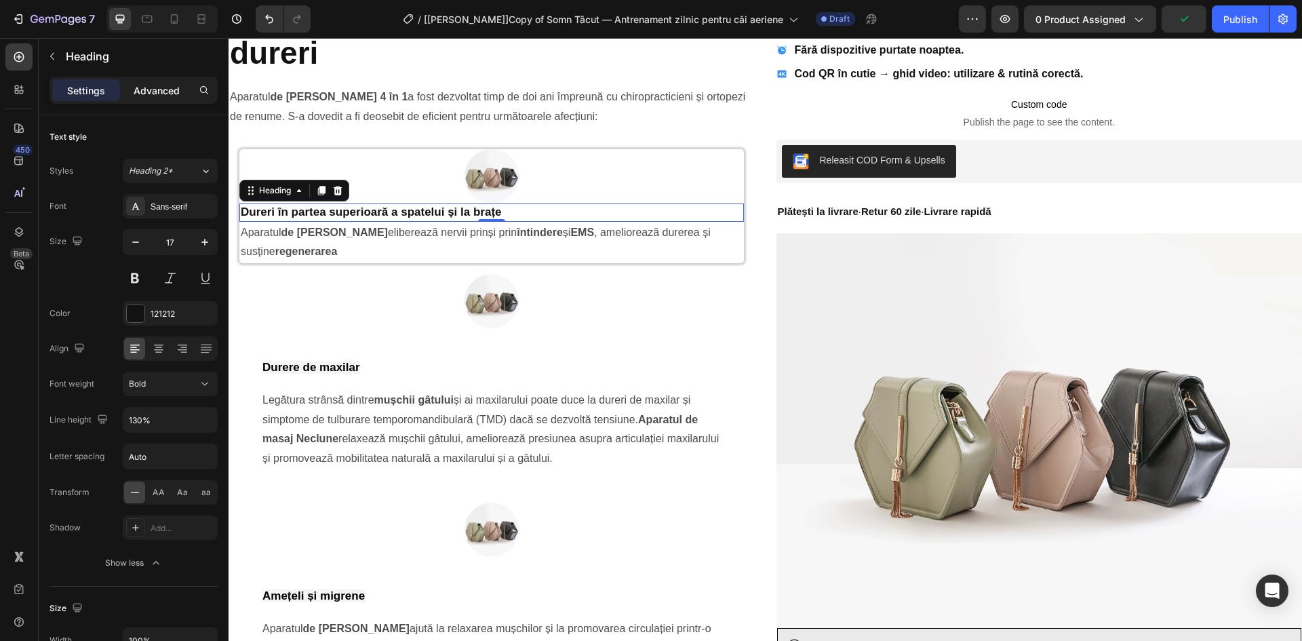
click at [158, 94] on p "Advanced" at bounding box center [157, 90] width 46 height 14
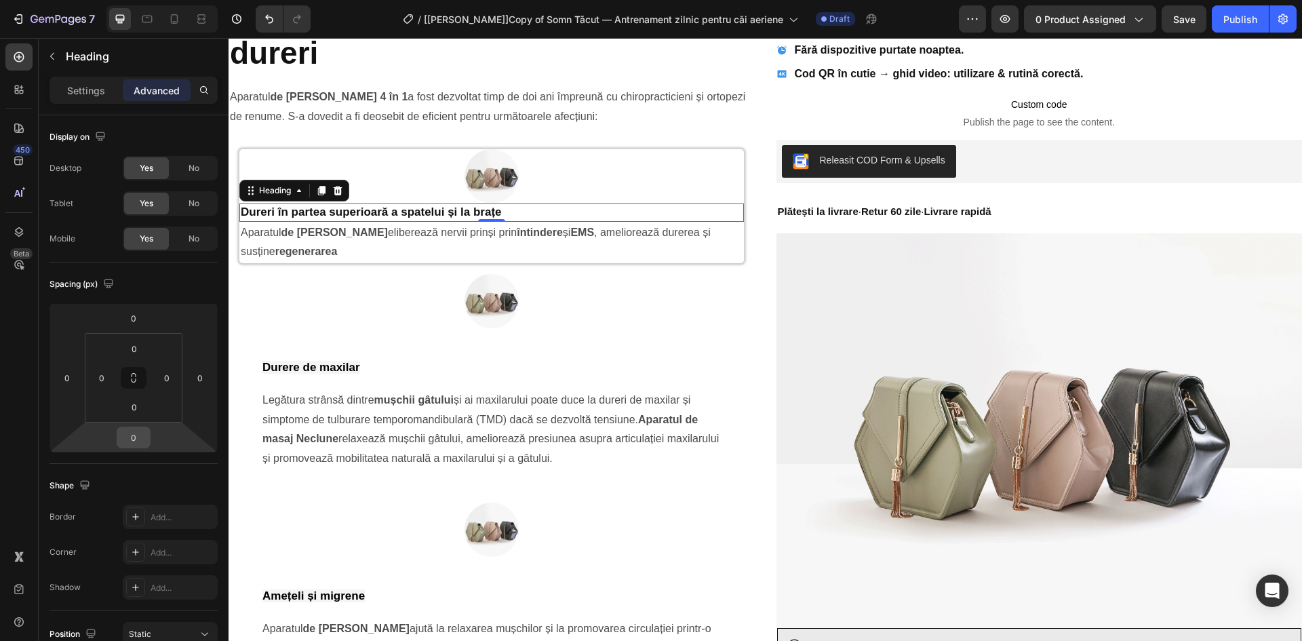
click at [139, 439] on input "0" at bounding box center [133, 437] width 27 height 20
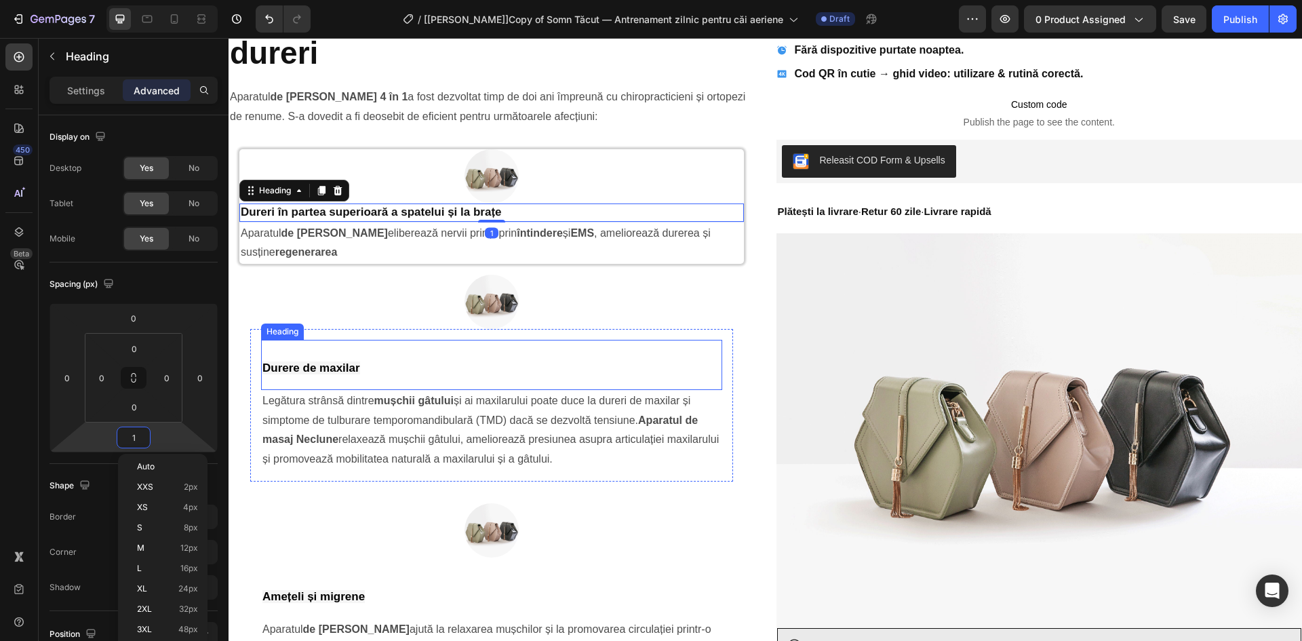
type input "16"
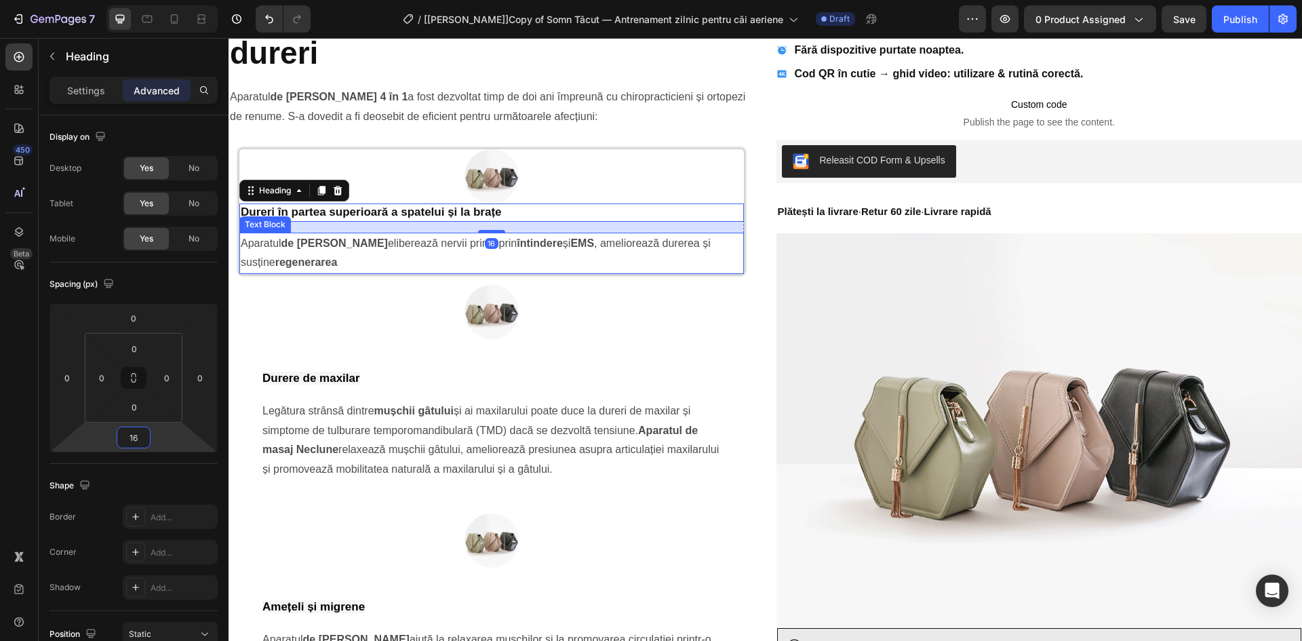
click at [439, 255] on p "Aparatul de masaj Neclune eliberează nervii prinși prin întindere și EMS , amel…" at bounding box center [492, 253] width 502 height 39
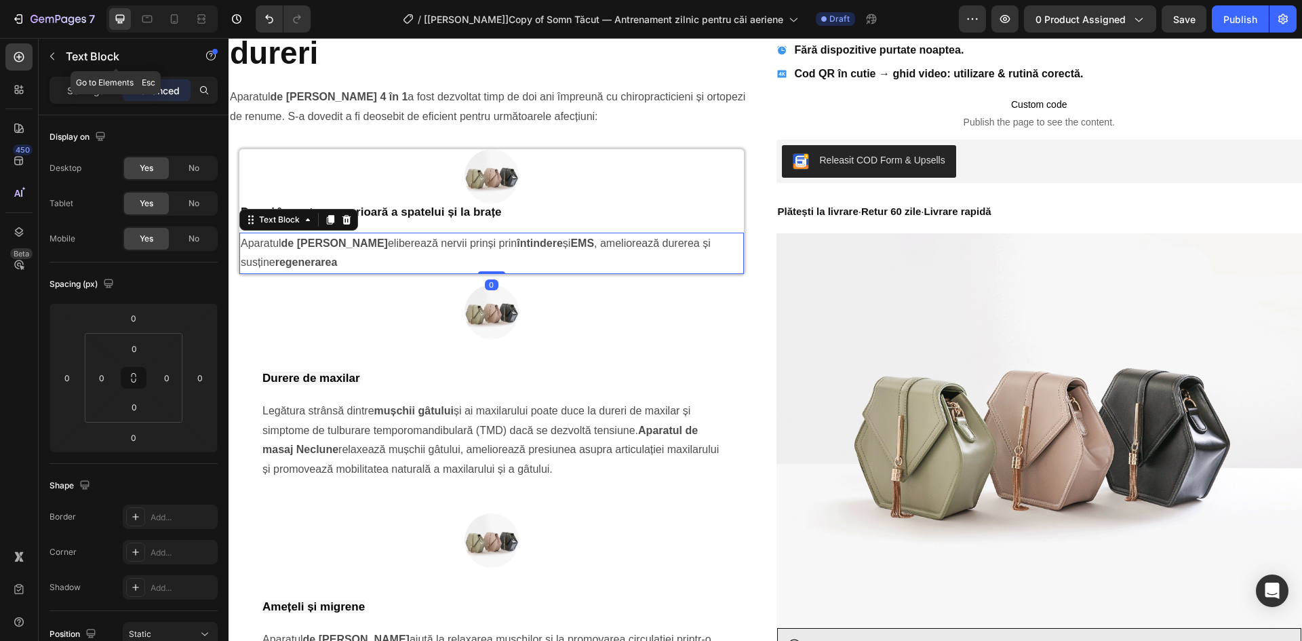
click at [47, 49] on button "button" at bounding box center [52, 56] width 22 height 22
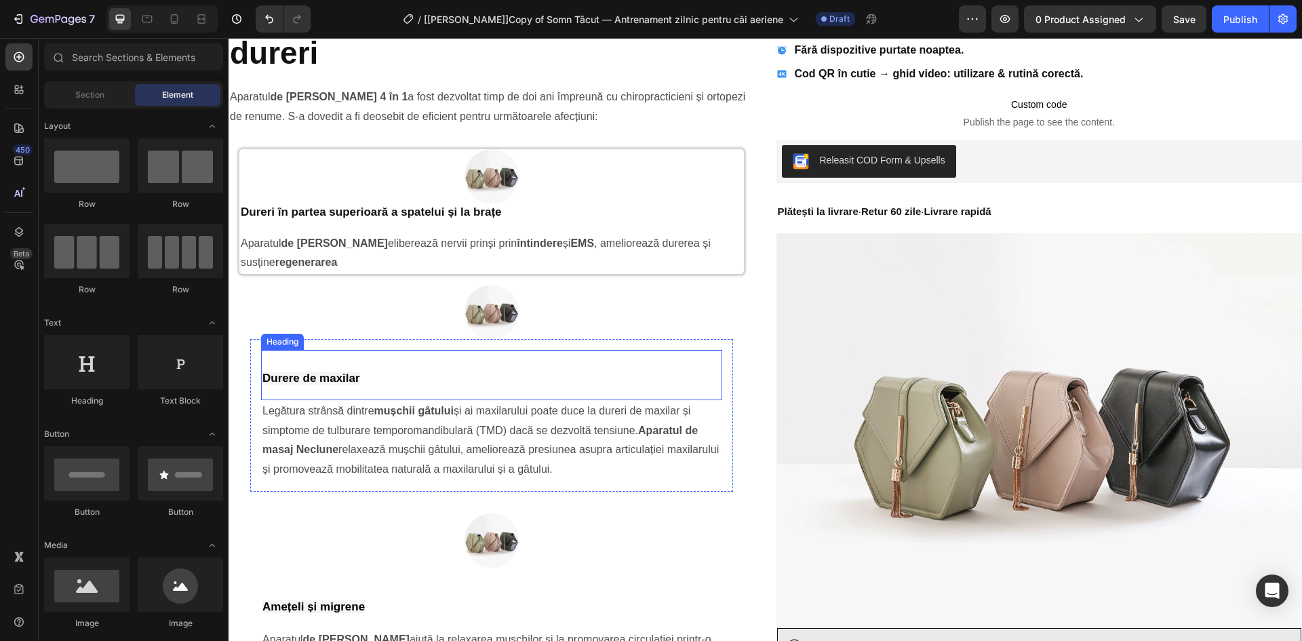
click at [365, 381] on h2 "Durere de maxilar" at bounding box center [491, 375] width 461 height 50
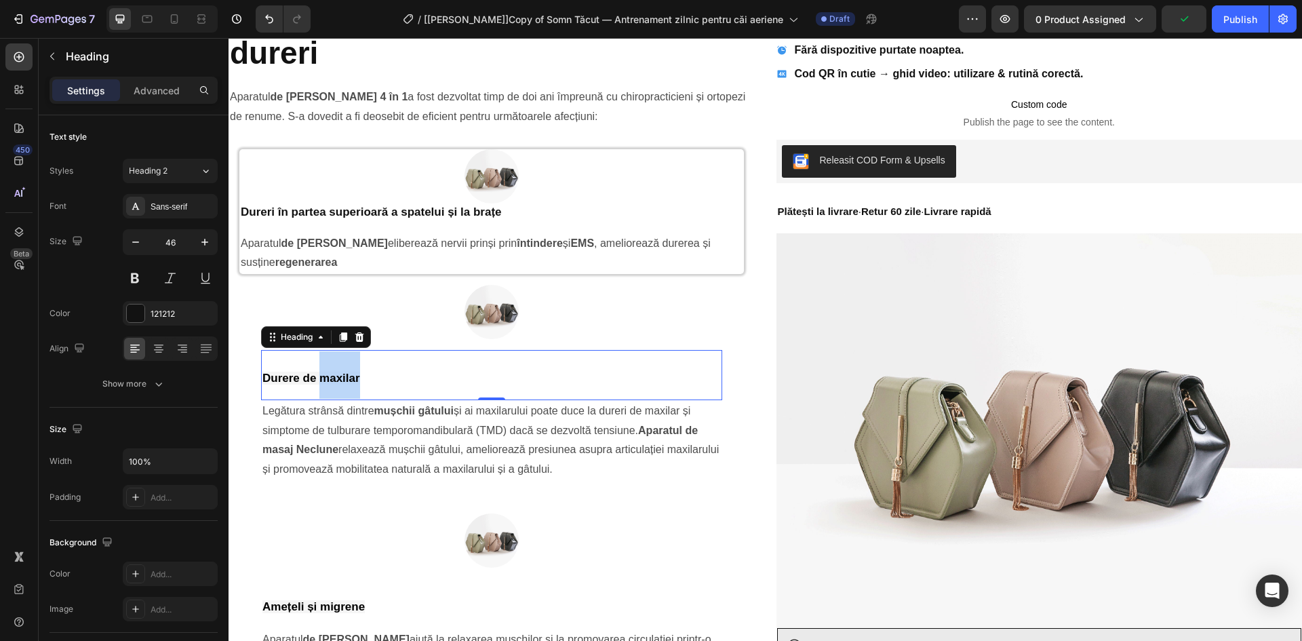
click at [322, 373] on strong "Durere de maxilar" at bounding box center [311, 378] width 98 height 13
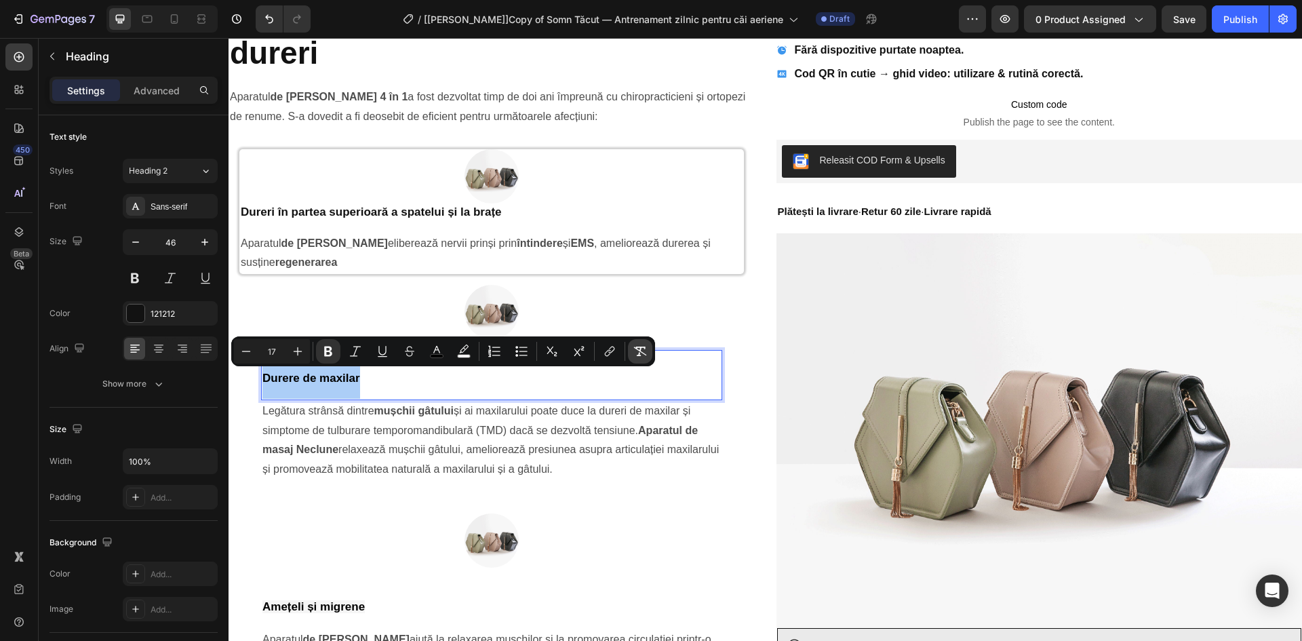
click at [644, 354] on icon "Editor contextual toolbar" at bounding box center [640, 350] width 13 height 9
type input "46"
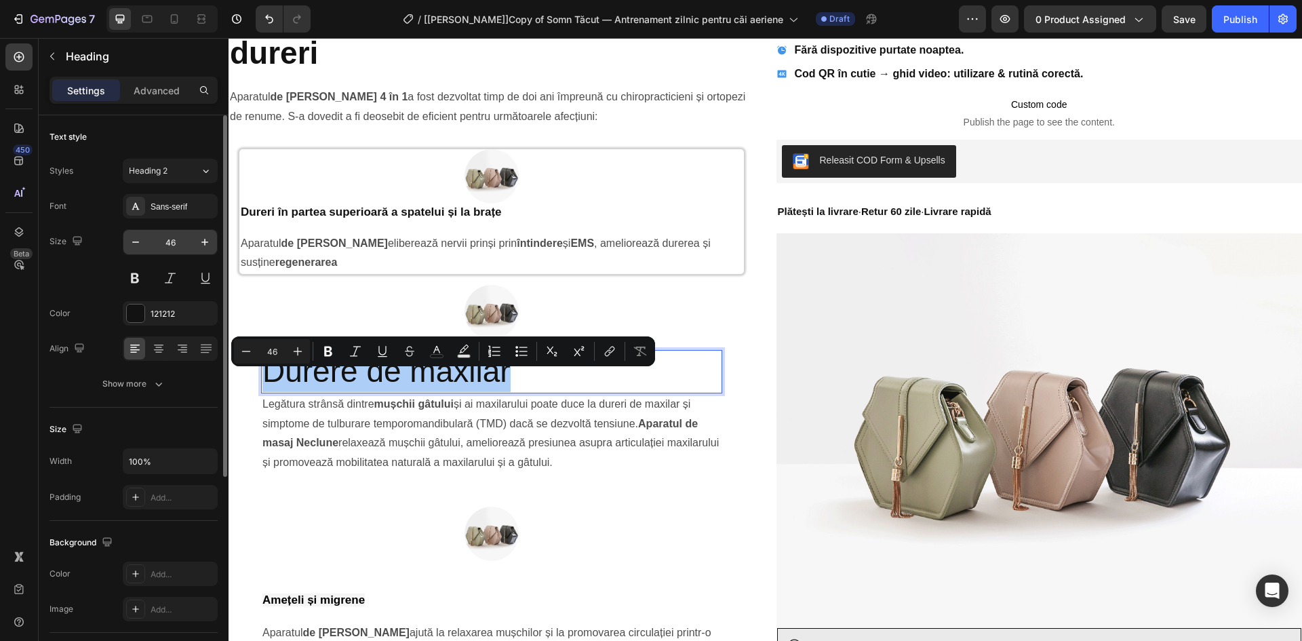
click at [170, 240] on input "46" at bounding box center [170, 242] width 45 height 24
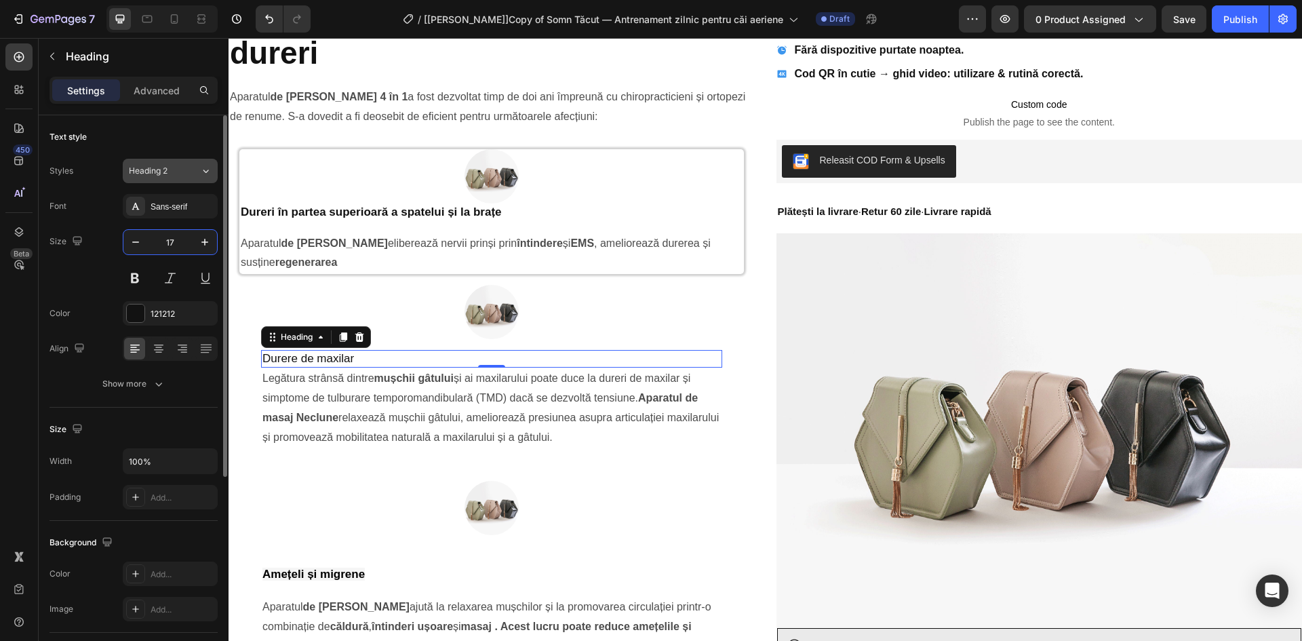
click at [178, 171] on div "Heading 2" at bounding box center [156, 171] width 55 height 12
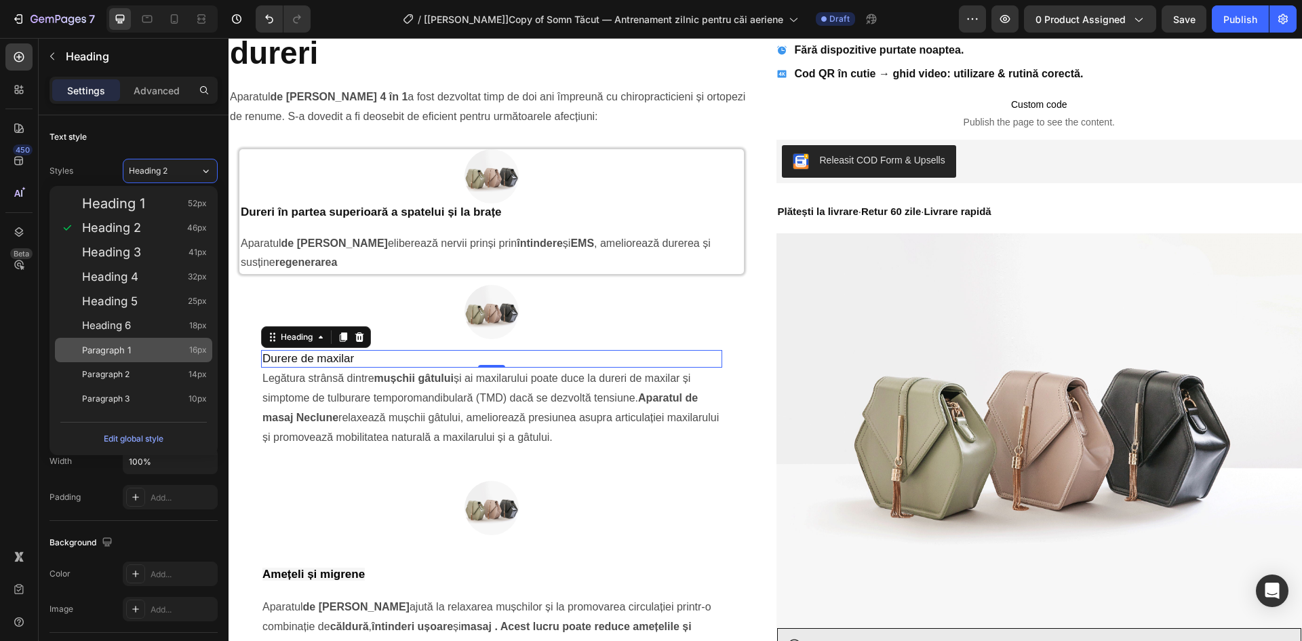
click at [145, 348] on div "Paragraph 1 16px" at bounding box center [144, 350] width 125 height 14
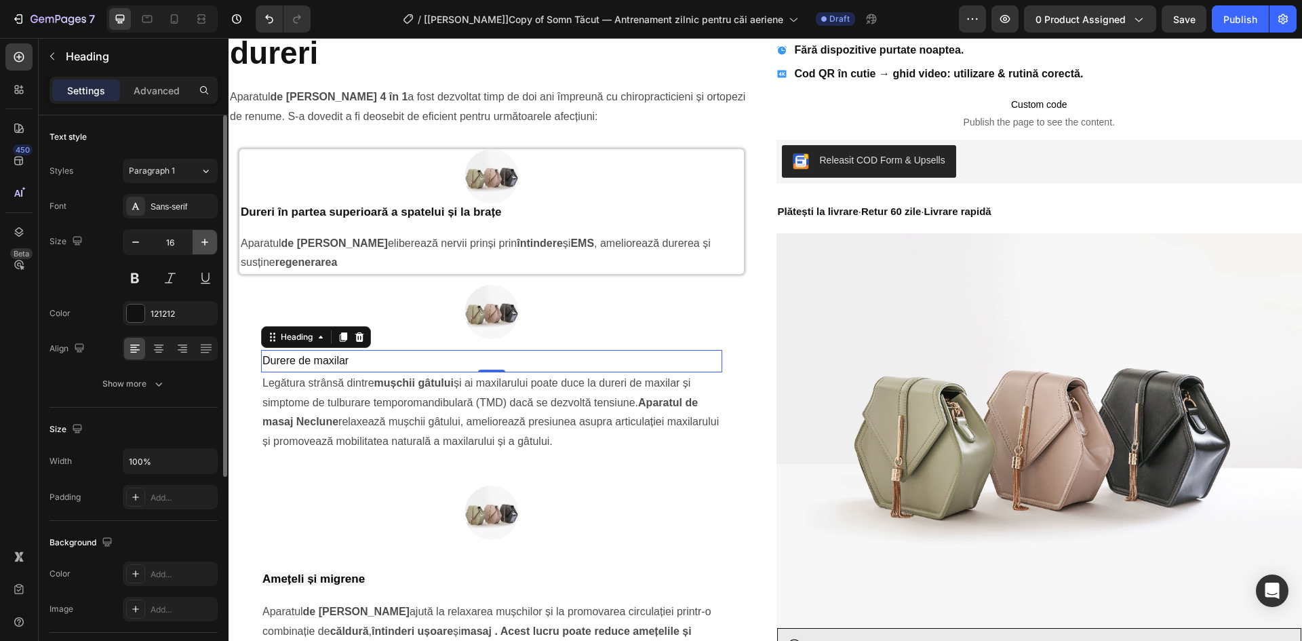
click at [205, 245] on icon "button" at bounding box center [205, 242] width 14 height 14
type input "17"
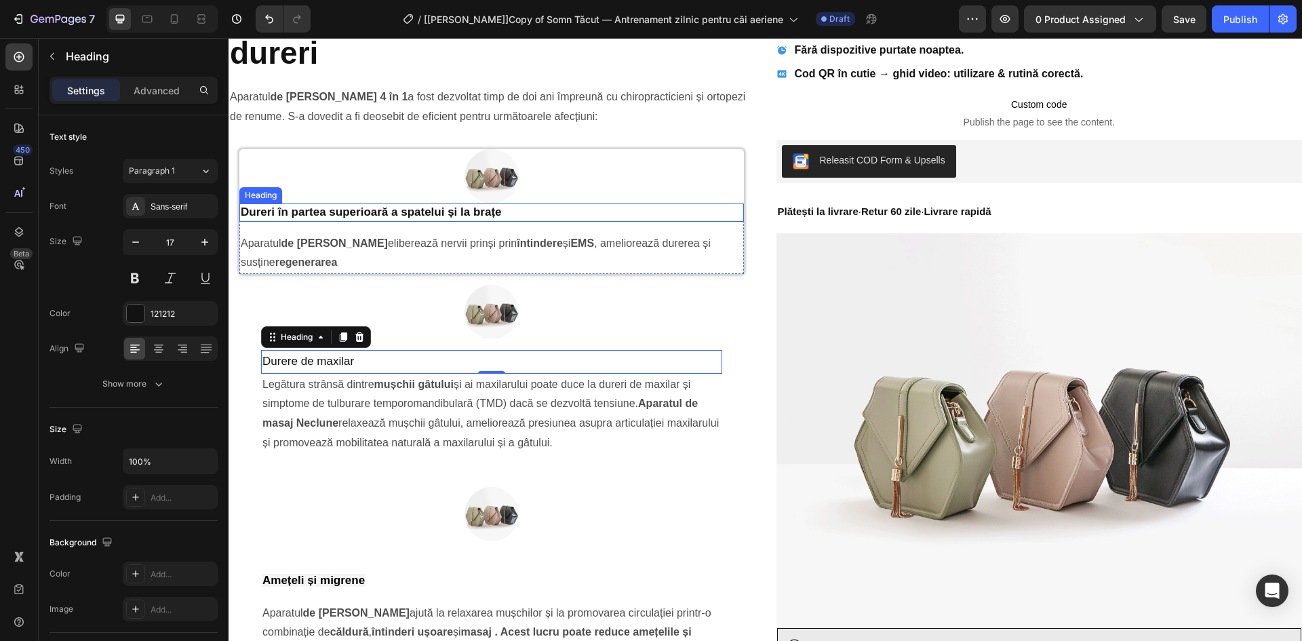
click at [298, 213] on p "Dureri în partea superioară a spatelui și la brațe" at bounding box center [492, 212] width 502 height 15
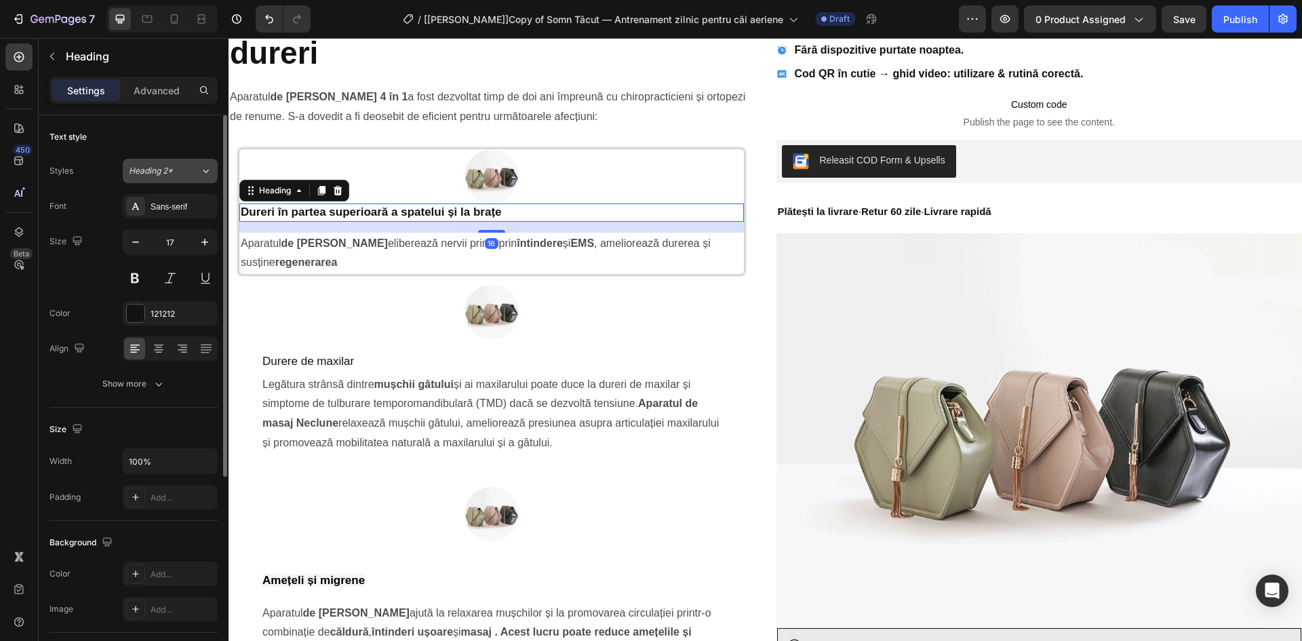
click at [182, 169] on div "Heading 2*" at bounding box center [156, 171] width 55 height 12
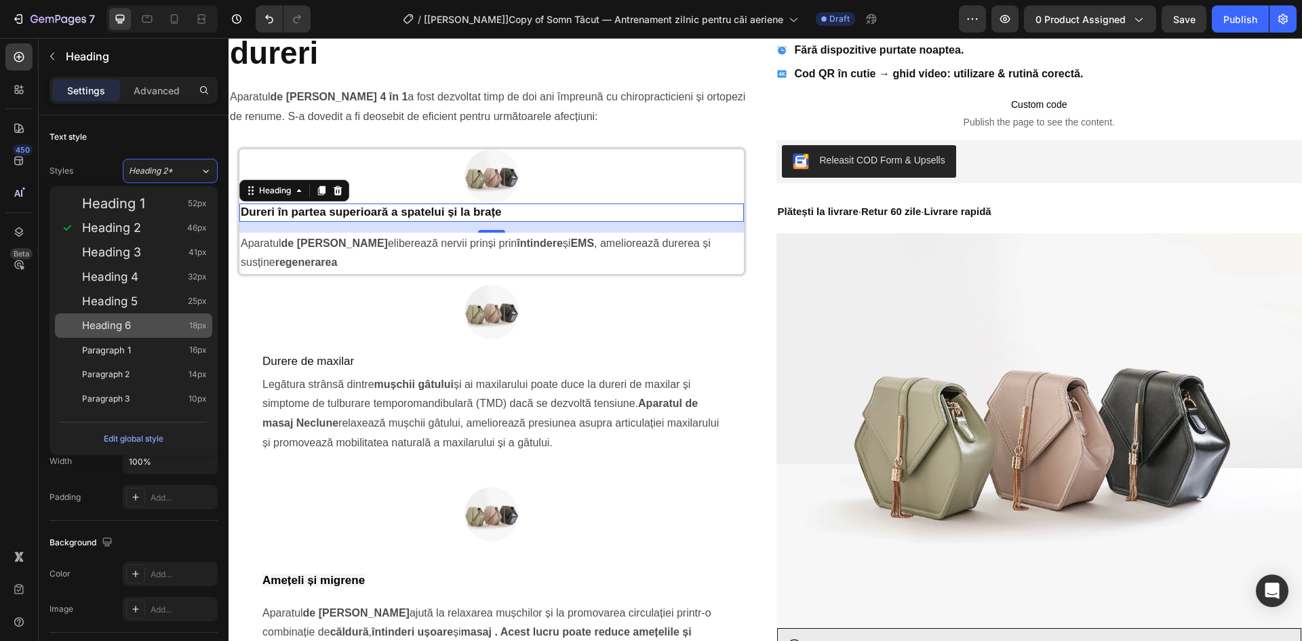
click at [175, 321] on div "Heading 6 18px" at bounding box center [144, 326] width 125 height 14
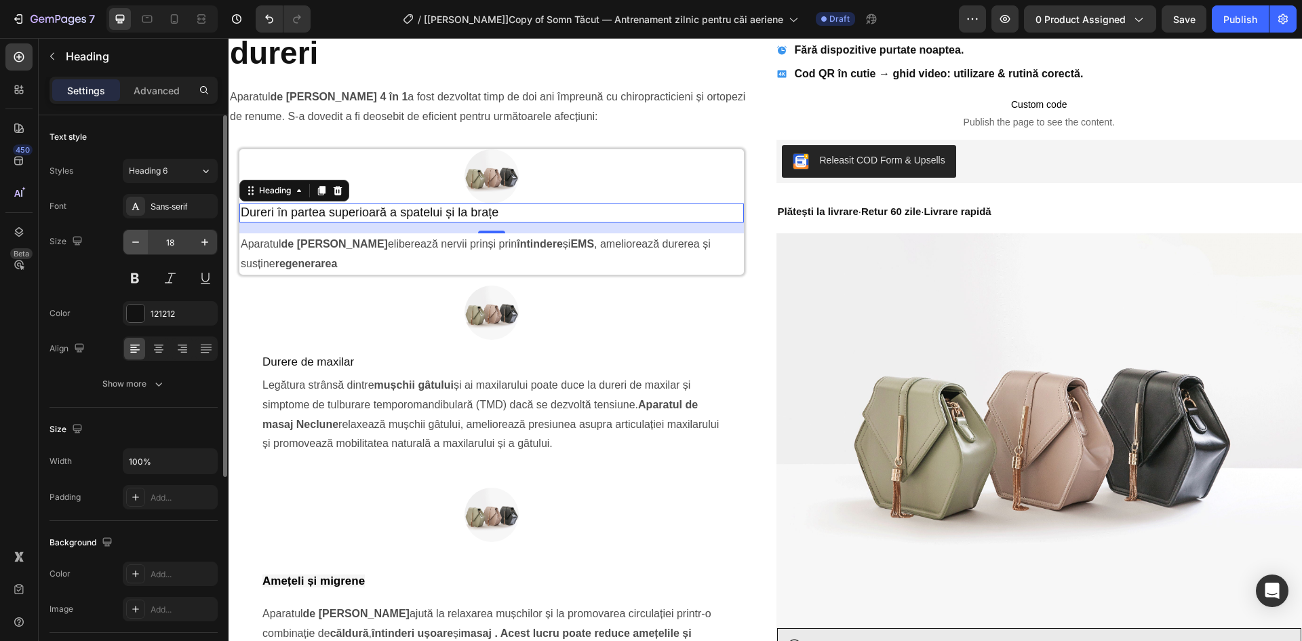
click at [131, 243] on icon "button" at bounding box center [136, 242] width 14 height 14
type input "17"
click at [133, 381] on div "Show more" at bounding box center [133, 384] width 63 height 14
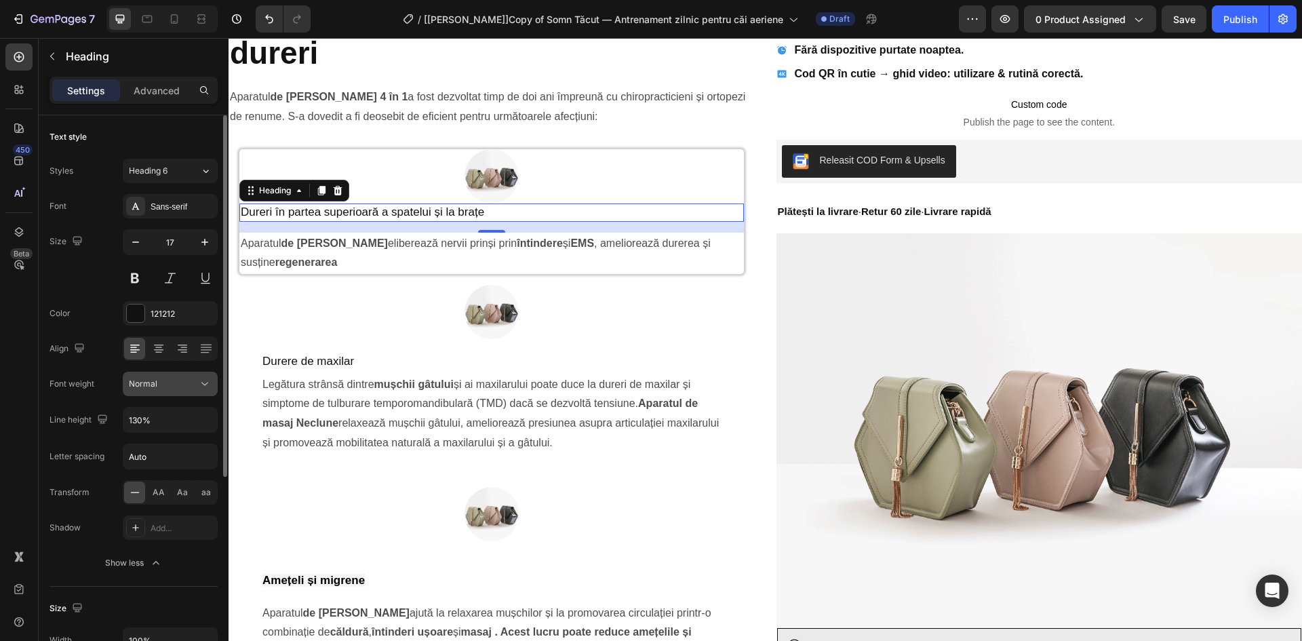
click at [172, 392] on button "Normal" at bounding box center [170, 384] width 95 height 24
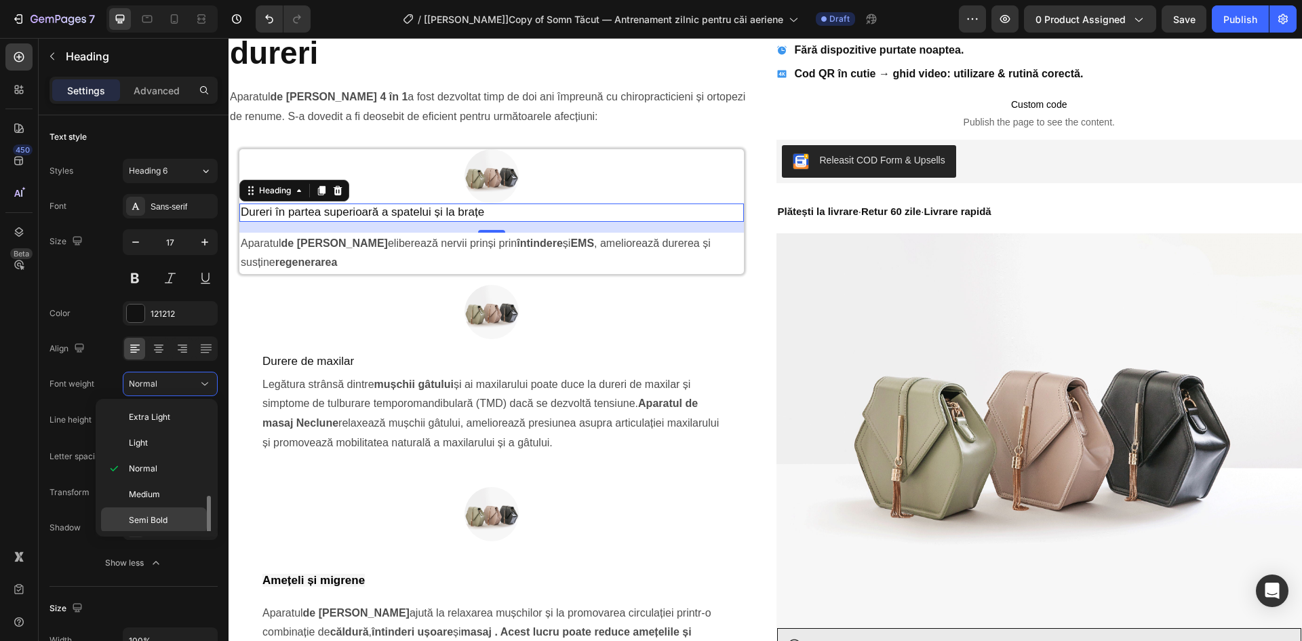
scroll to position [54, 0]
click at [164, 505] on div "Bold" at bounding box center [154, 518] width 106 height 26
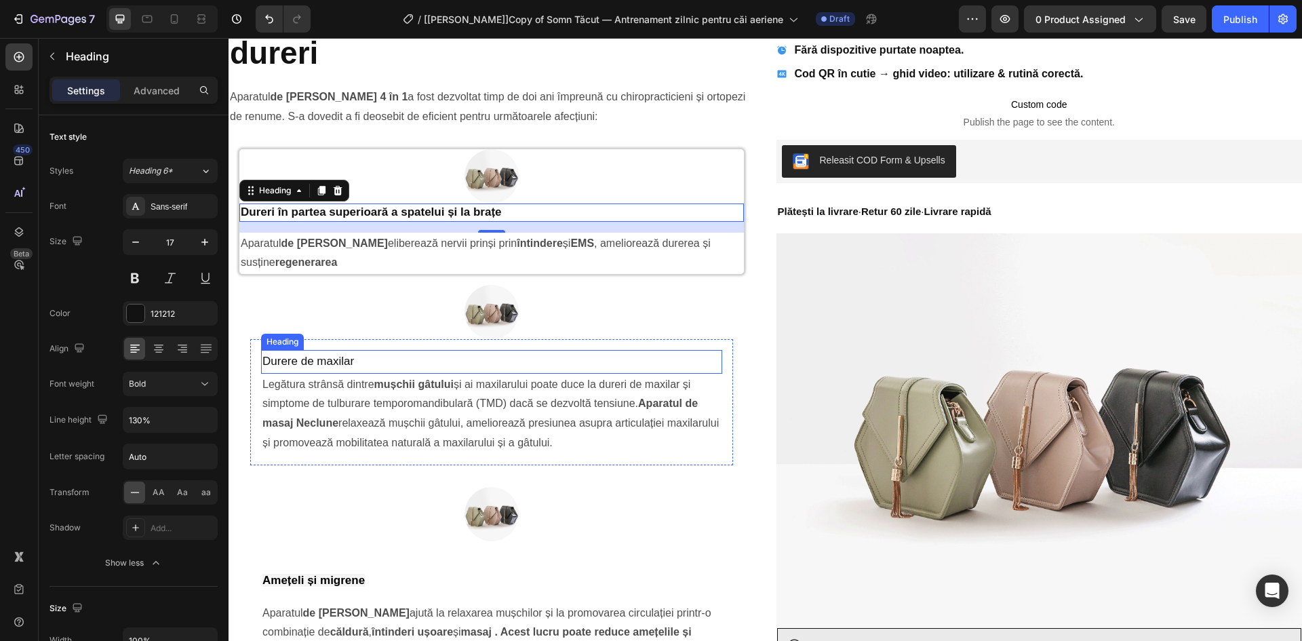
click at [364, 367] on p "Durere de maxilar" at bounding box center [491, 361] width 458 height 21
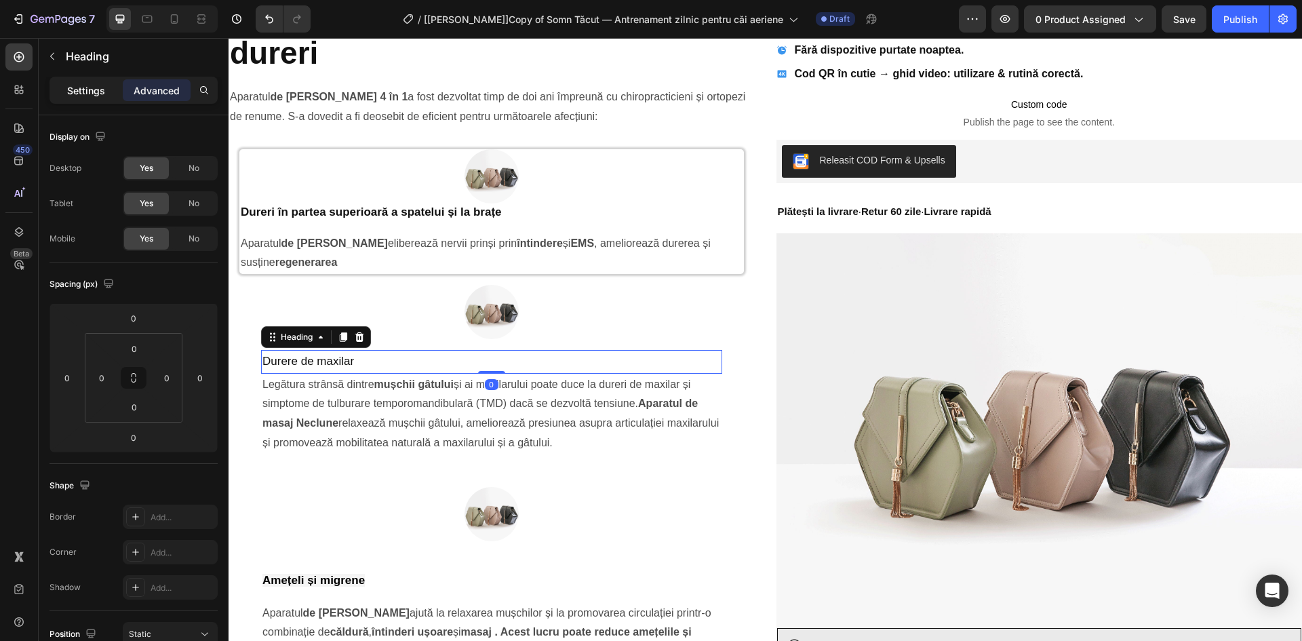
click at [67, 86] on p "Settings" at bounding box center [86, 90] width 38 height 14
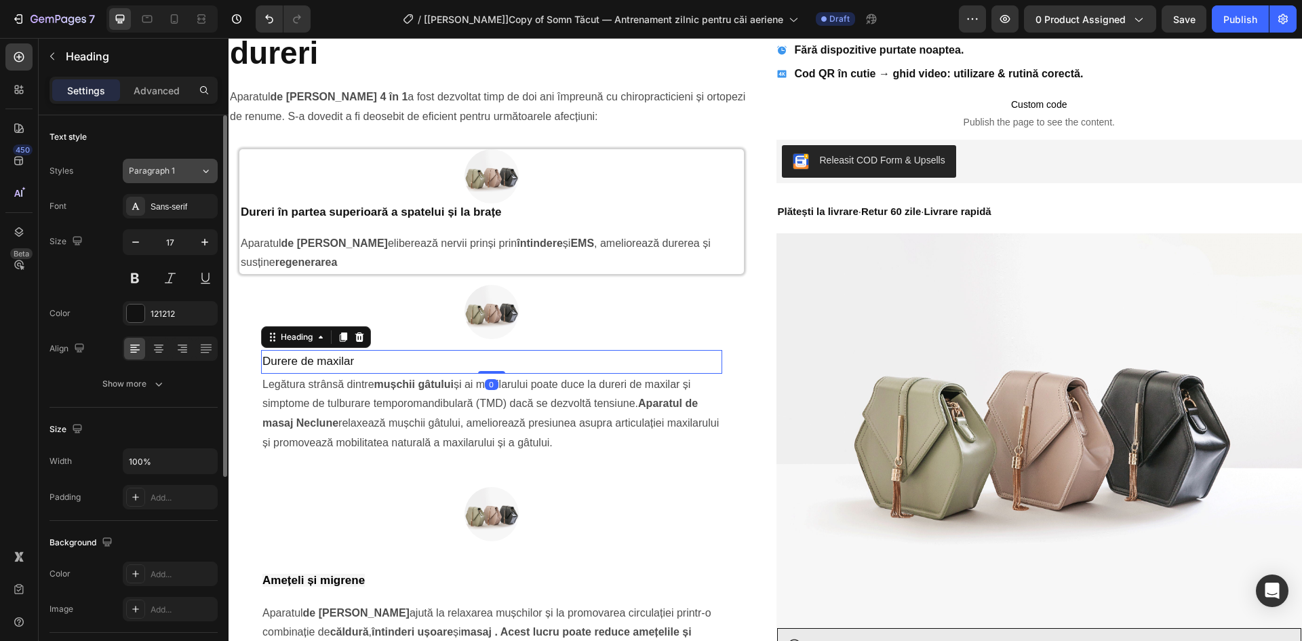
click at [172, 176] on span "Paragraph 1" at bounding box center [152, 171] width 46 height 12
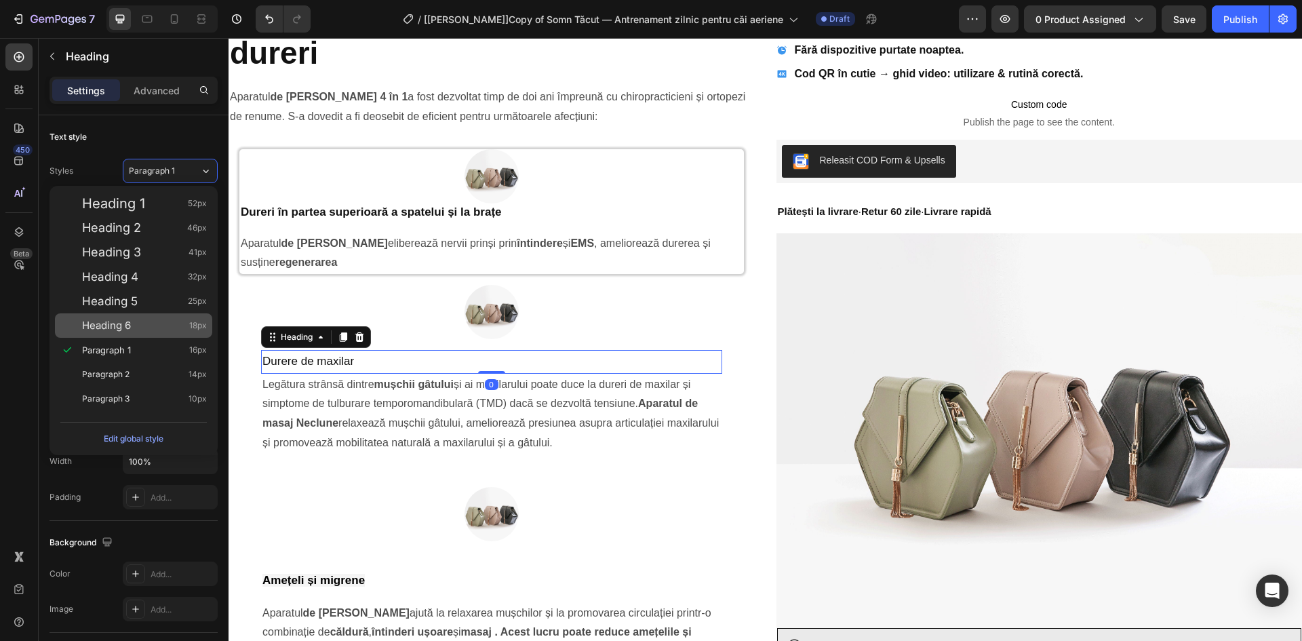
click at [167, 321] on div "Heading 6 18px" at bounding box center [144, 326] width 125 height 14
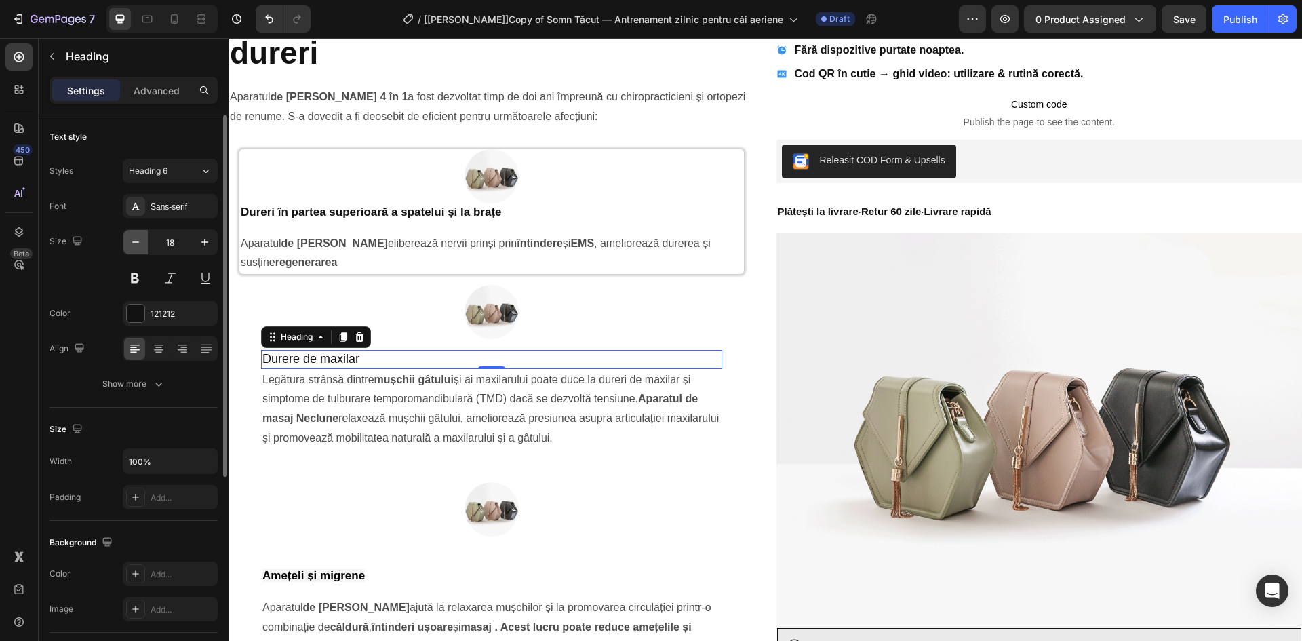
drag, startPoint x: 132, startPoint y: 243, endPoint x: 114, endPoint y: 429, distance: 186.6
click at [131, 243] on icon "button" at bounding box center [136, 242] width 14 height 14
type input "17"
click at [119, 388] on div "Show more" at bounding box center [133, 384] width 63 height 14
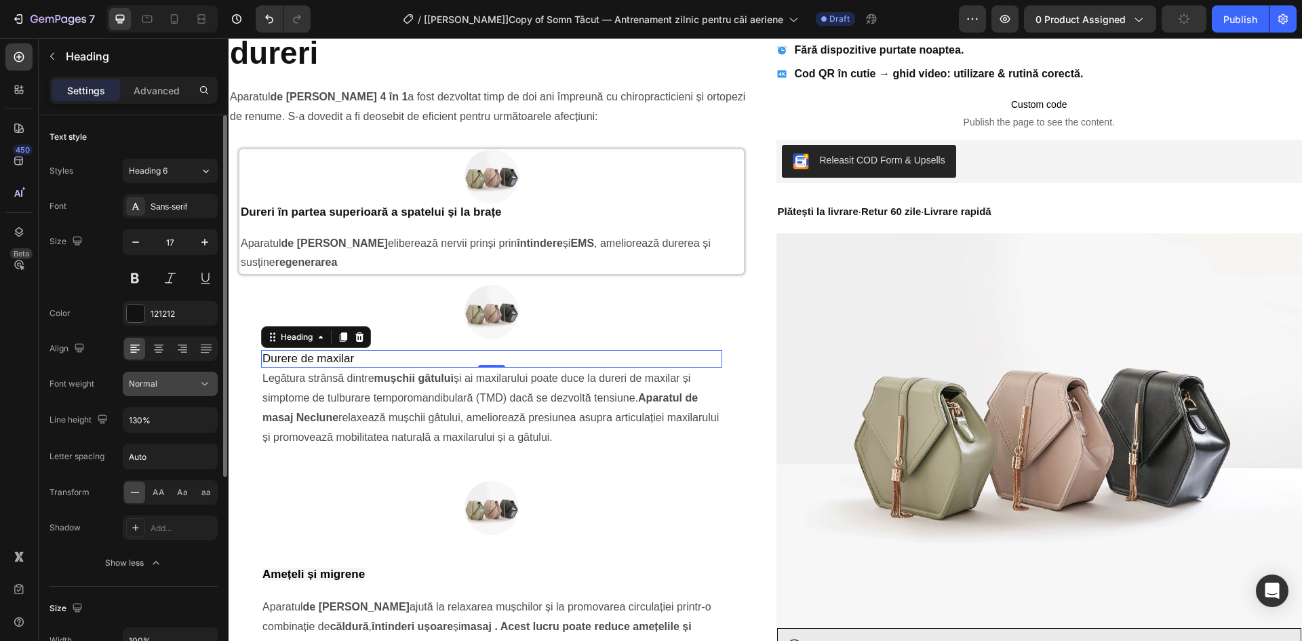
click at [182, 382] on div "Normal" at bounding box center [163, 384] width 69 height 12
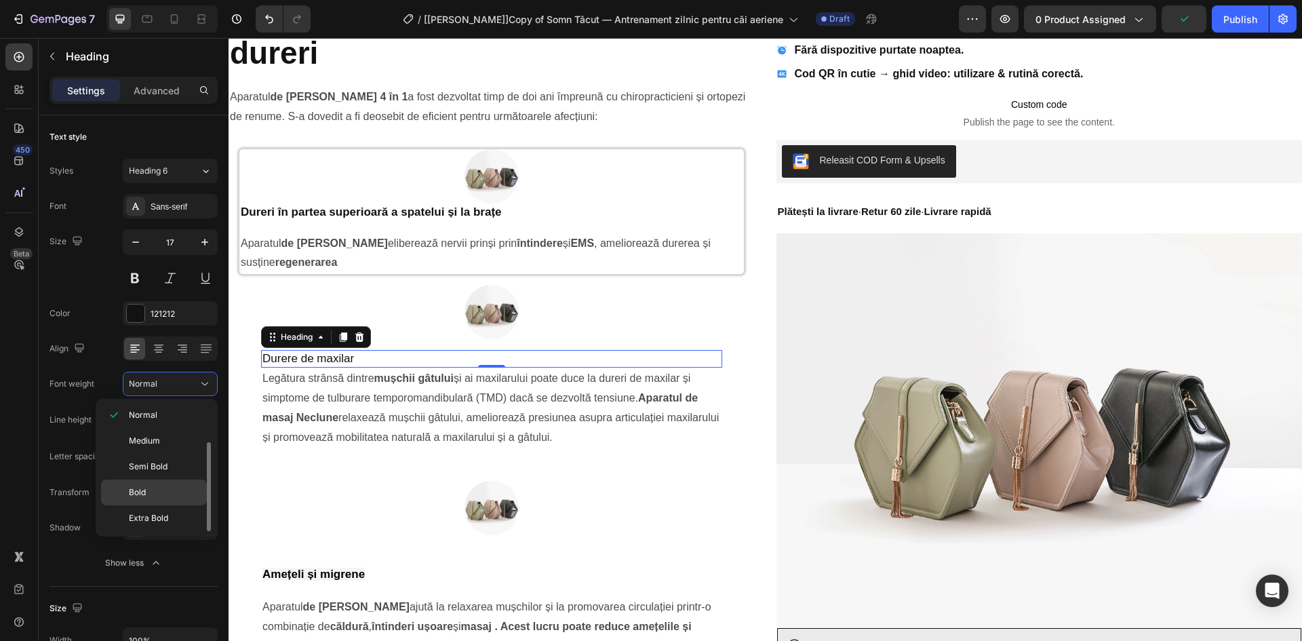
click at [159, 487] on p "Bold" at bounding box center [165, 492] width 72 height 12
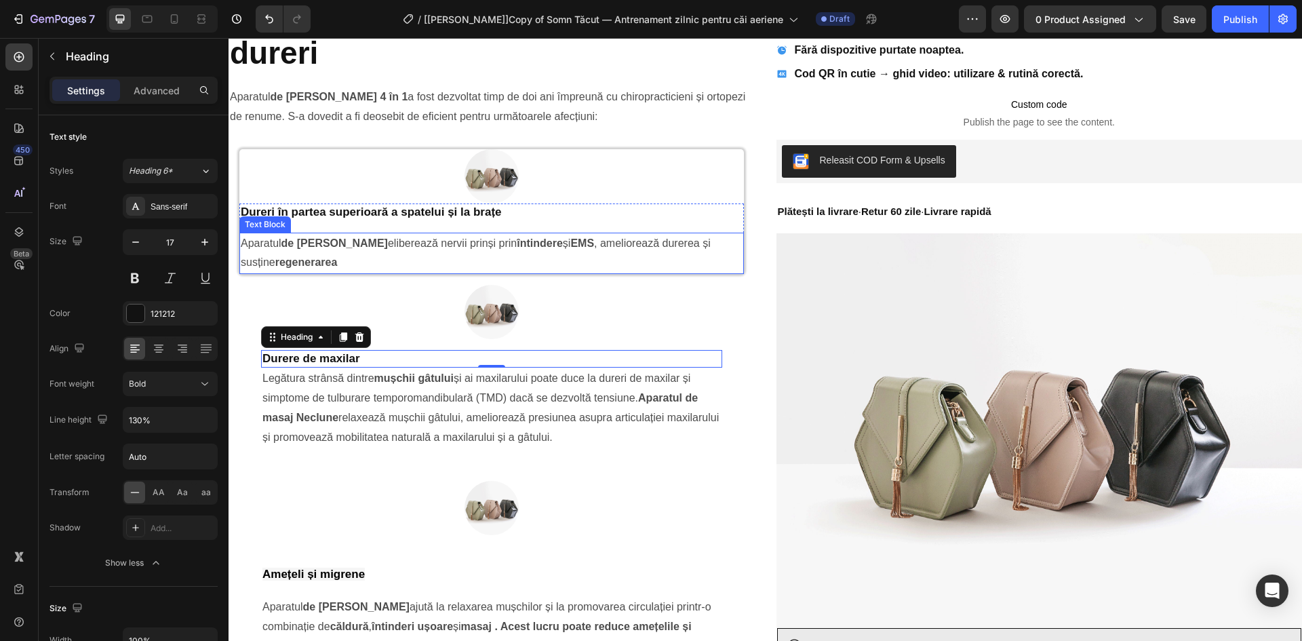
click at [399, 248] on span "Aparatul de masaj Neclune eliberează nervii prinși prin întindere și EMS , amel…" at bounding box center [476, 252] width 470 height 31
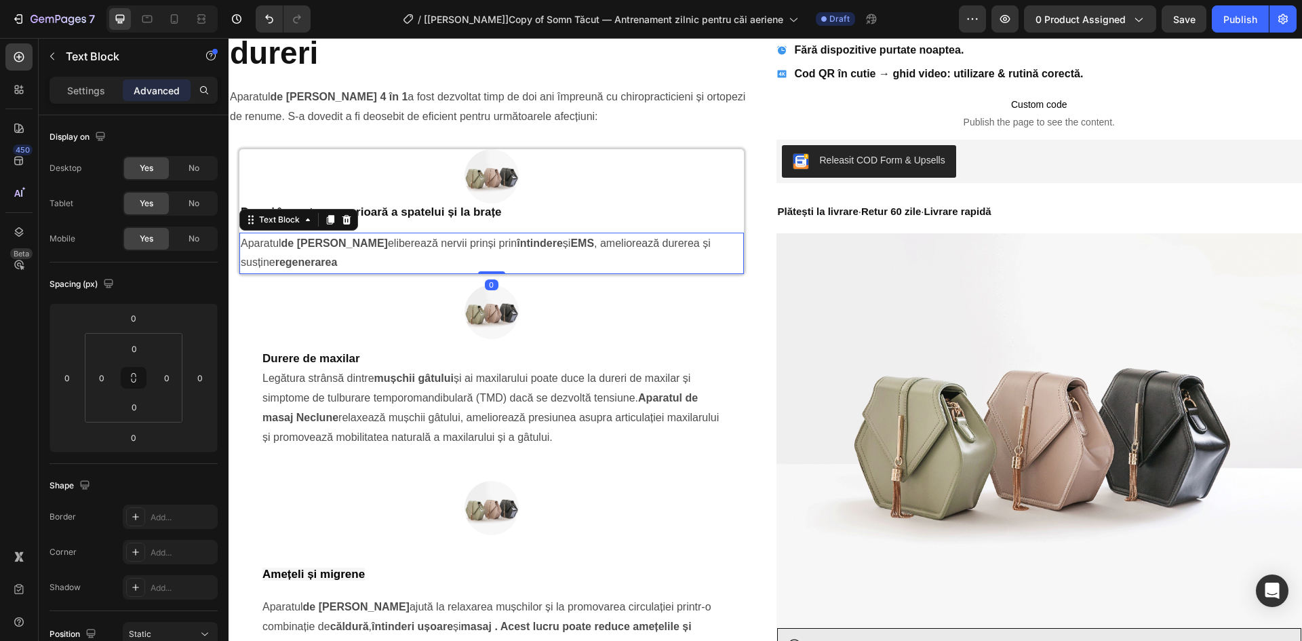
click at [358, 243] on strong "de [PERSON_NAME]" at bounding box center [334, 243] width 106 height 12
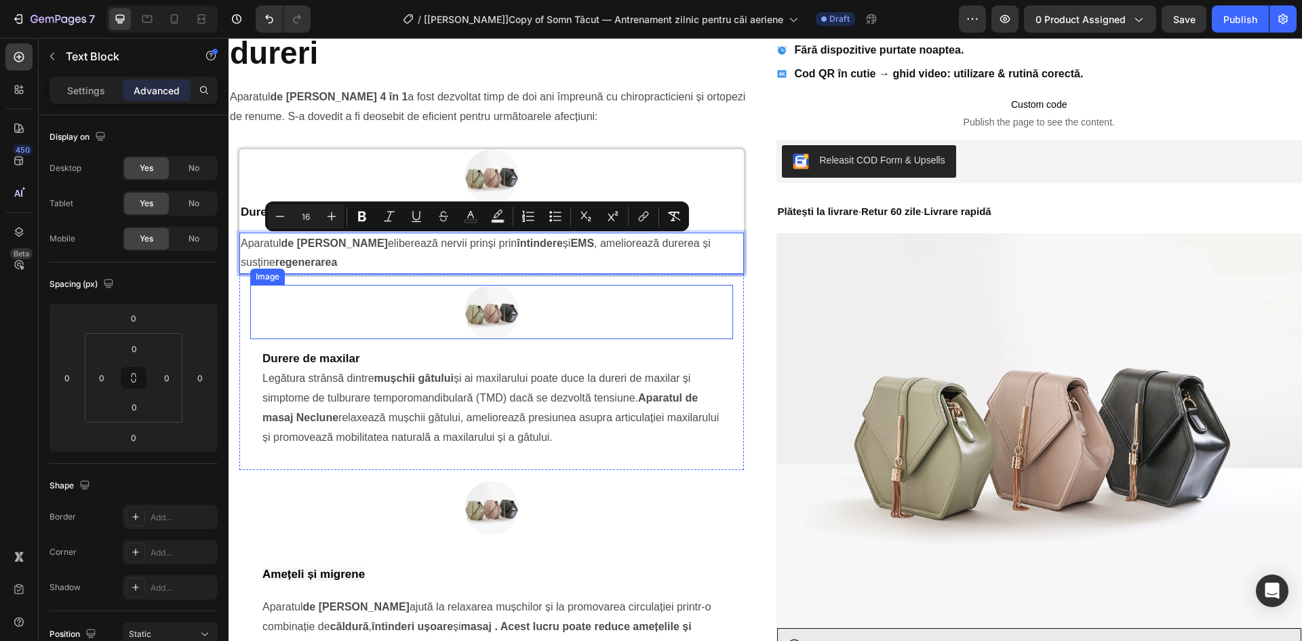
click at [337, 295] on div at bounding box center [491, 312] width 483 height 54
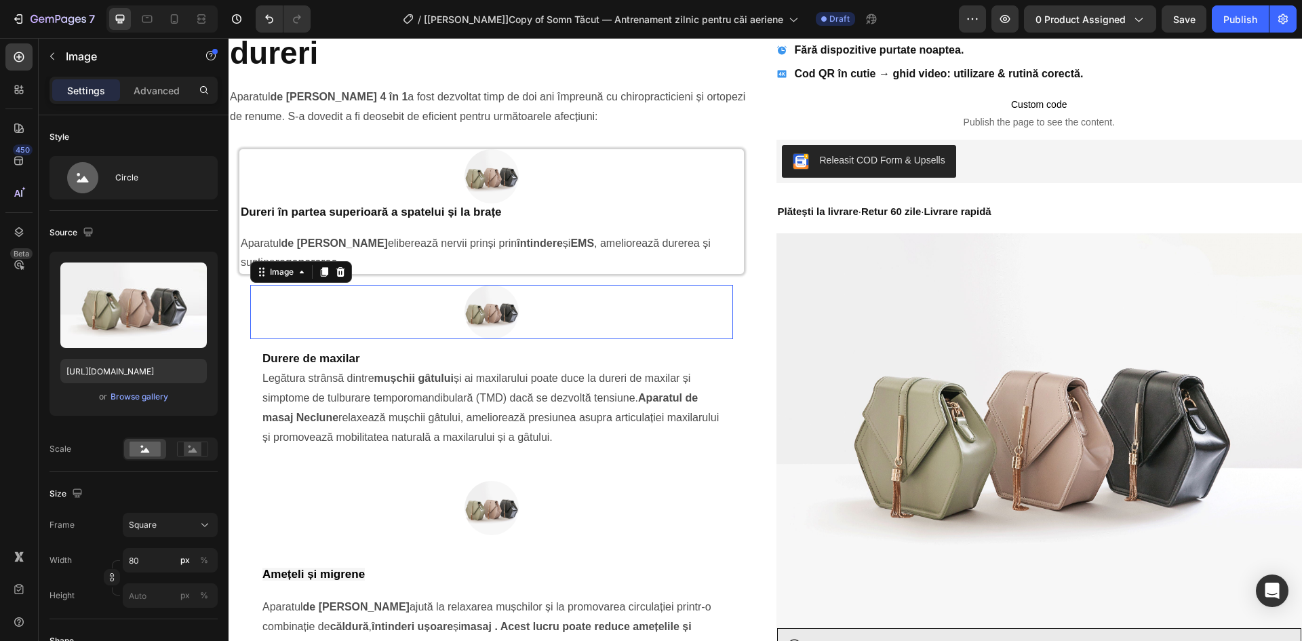
click at [355, 256] on p "Aparatul de masaj Neclune eliberează nervii prinși prin întindere și EMS , amel…" at bounding box center [492, 253] width 502 height 39
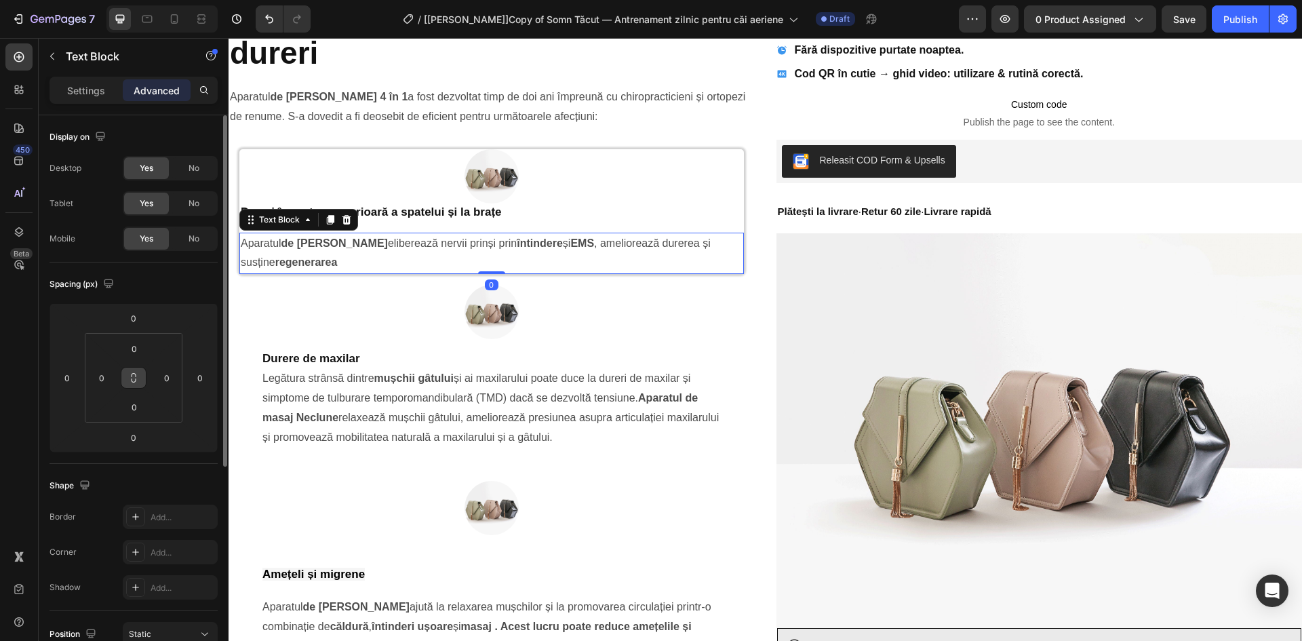
click at [132, 372] on icon at bounding box center [133, 377] width 11 height 11
click at [133, 348] on input "0" at bounding box center [134, 348] width 27 height 20
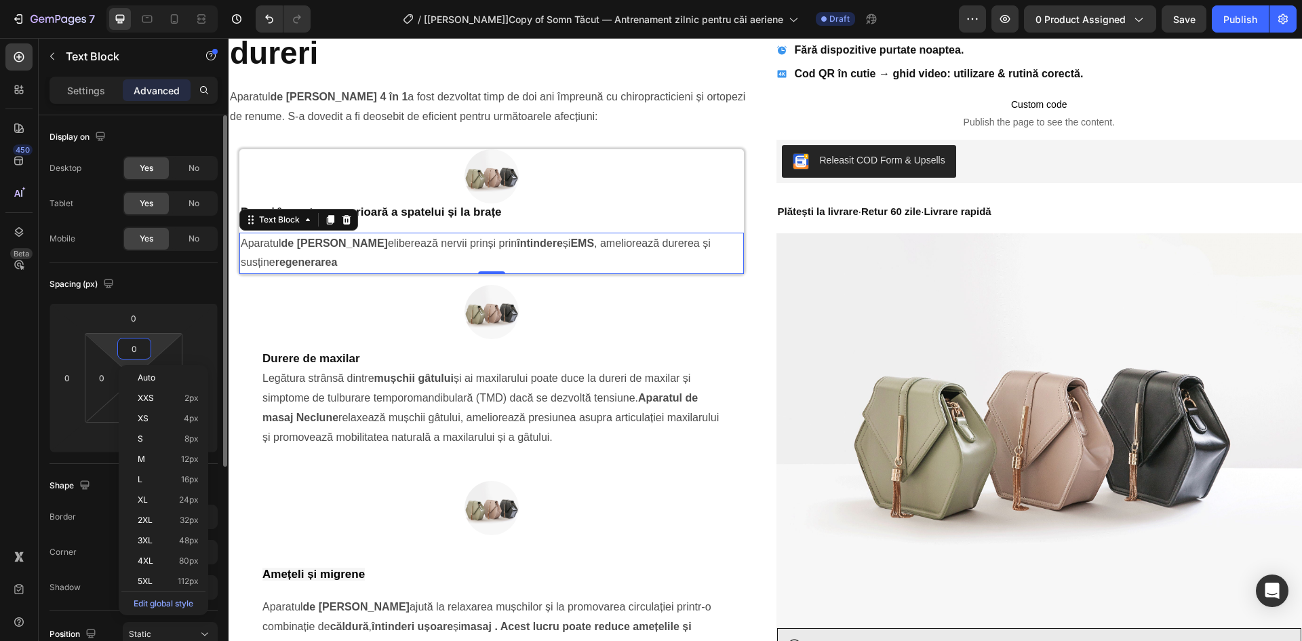
type input "1"
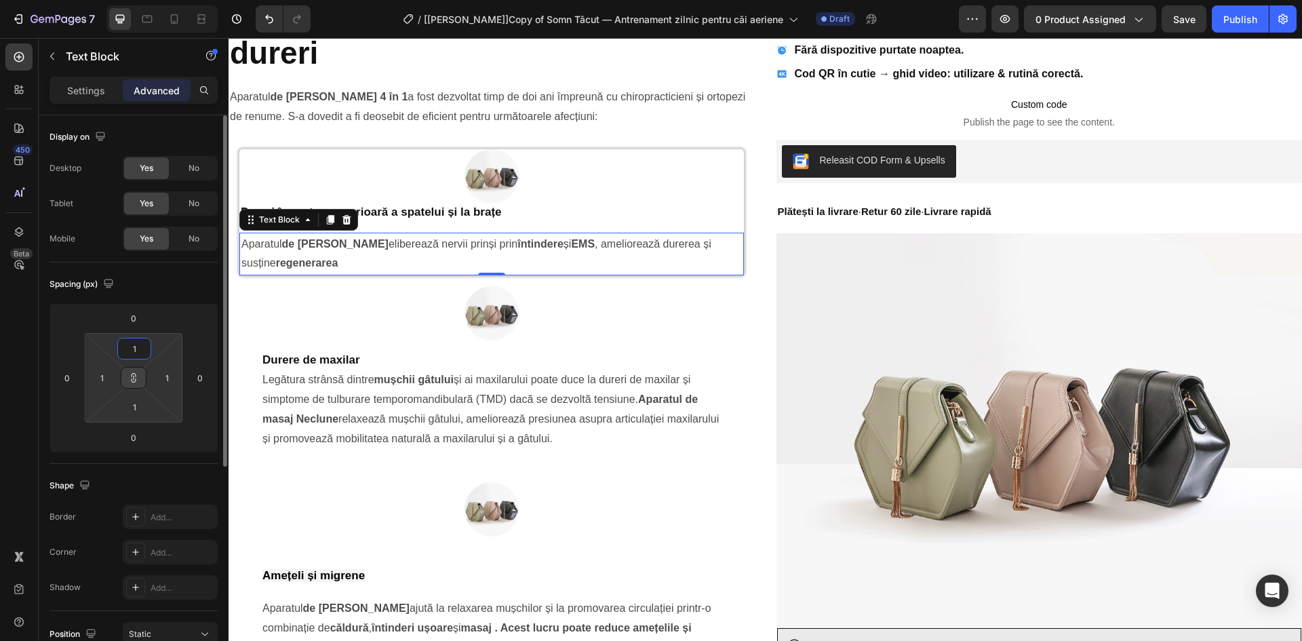
type input "15"
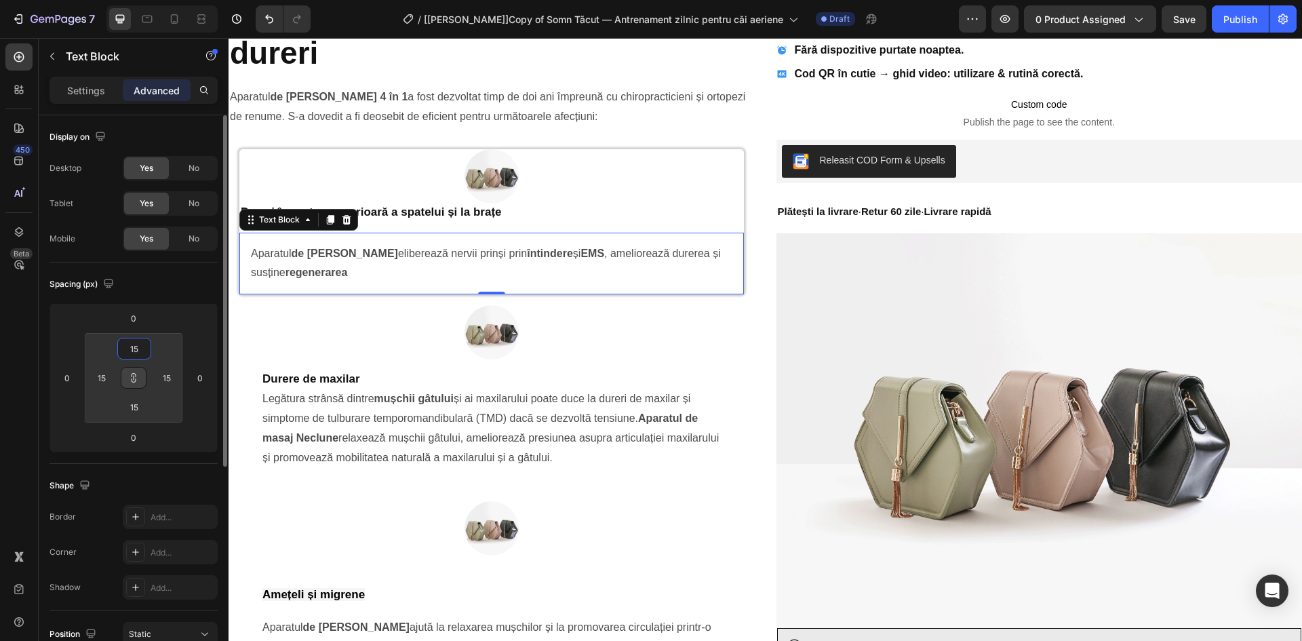
type input "15"
click at [171, 283] on div "Spacing (px)" at bounding box center [133, 284] width 168 height 22
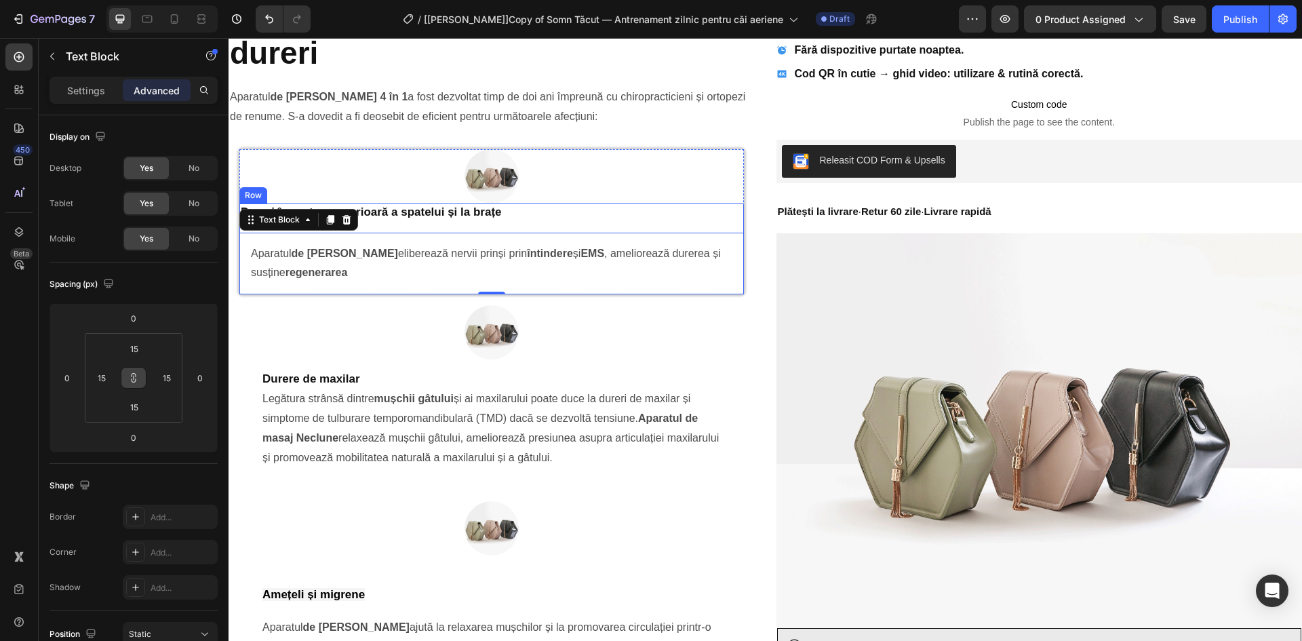
click at [540, 226] on div "Dureri în partea superioară a spatelui și la brațe Heading Aparatul de masaj Ne…" at bounding box center [491, 248] width 504 height 91
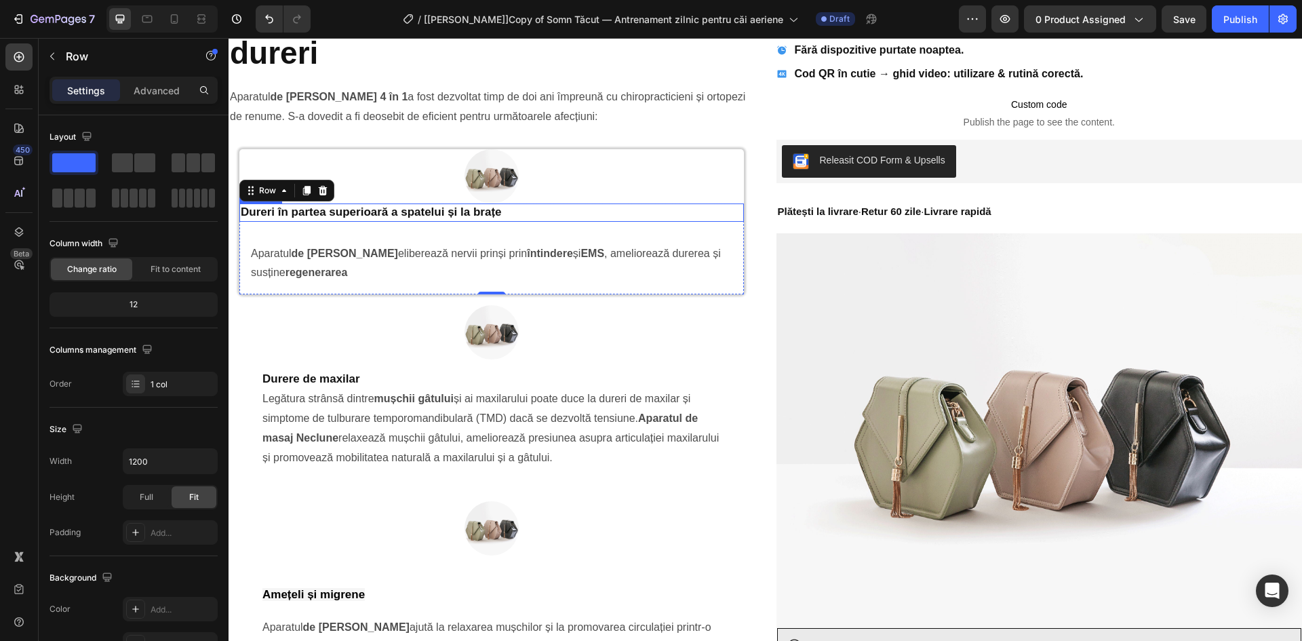
click at [493, 219] on p "Dureri în partea superioară a spatelui și la brațe" at bounding box center [492, 212] width 502 height 15
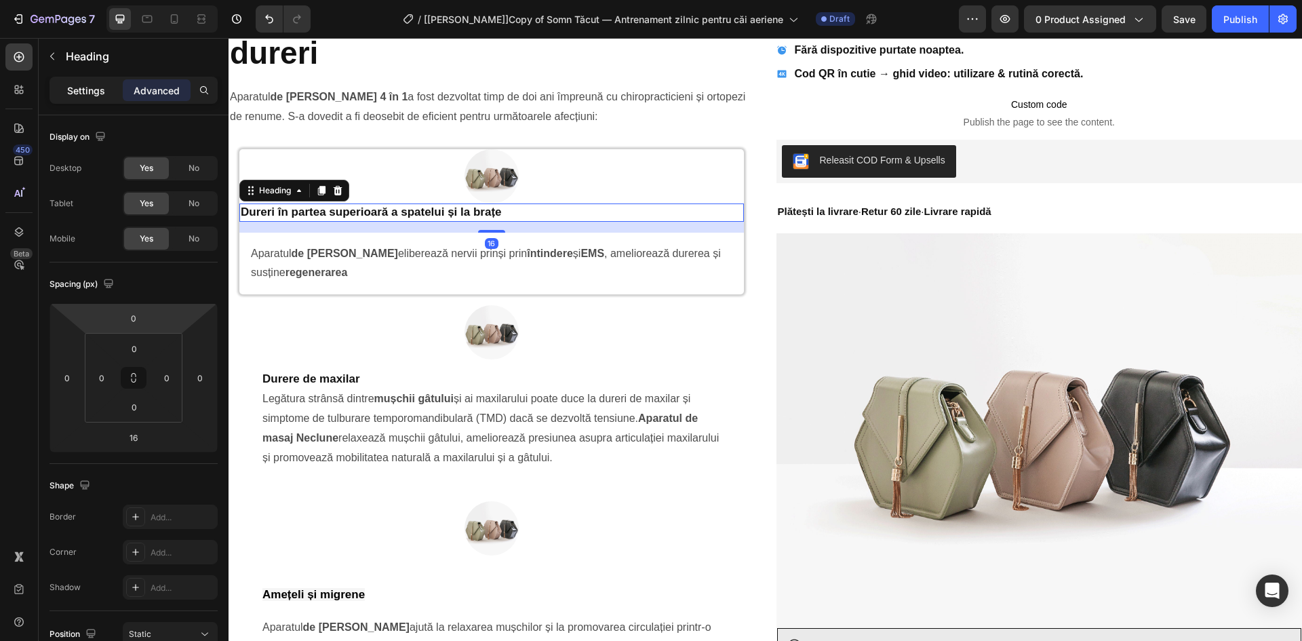
click at [89, 83] on p "Settings" at bounding box center [86, 90] width 38 height 14
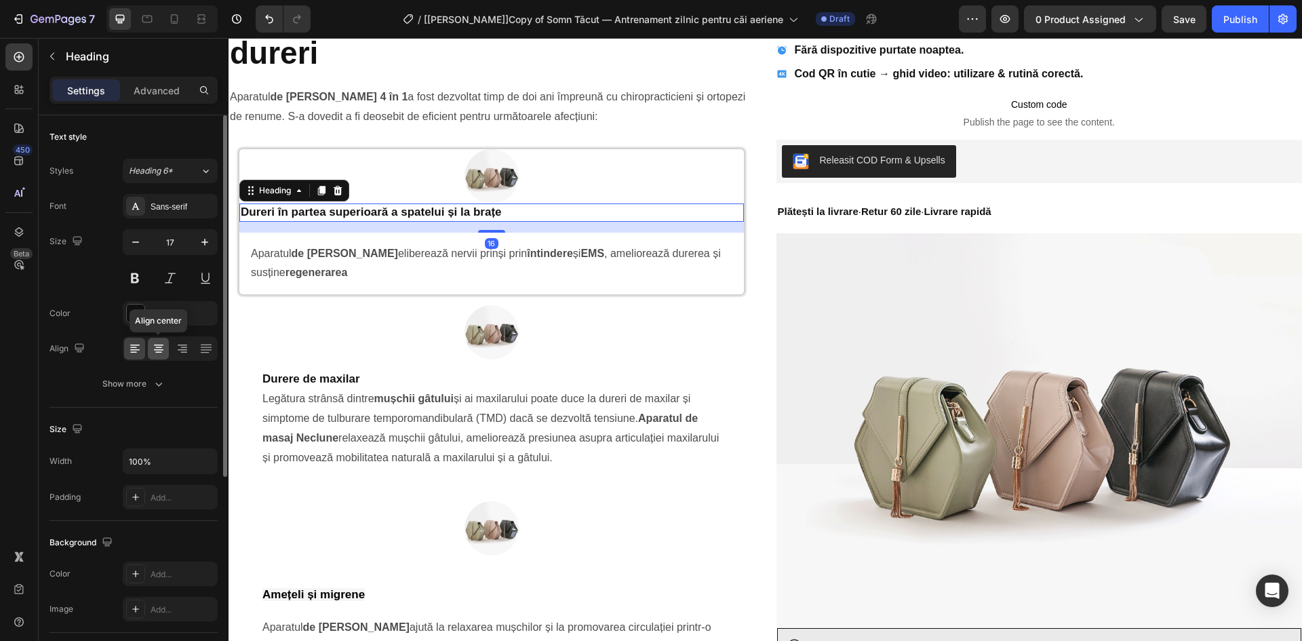
click at [157, 348] on icon at bounding box center [159, 349] width 14 height 14
click at [184, 130] on div "Text style" at bounding box center [133, 137] width 168 height 22
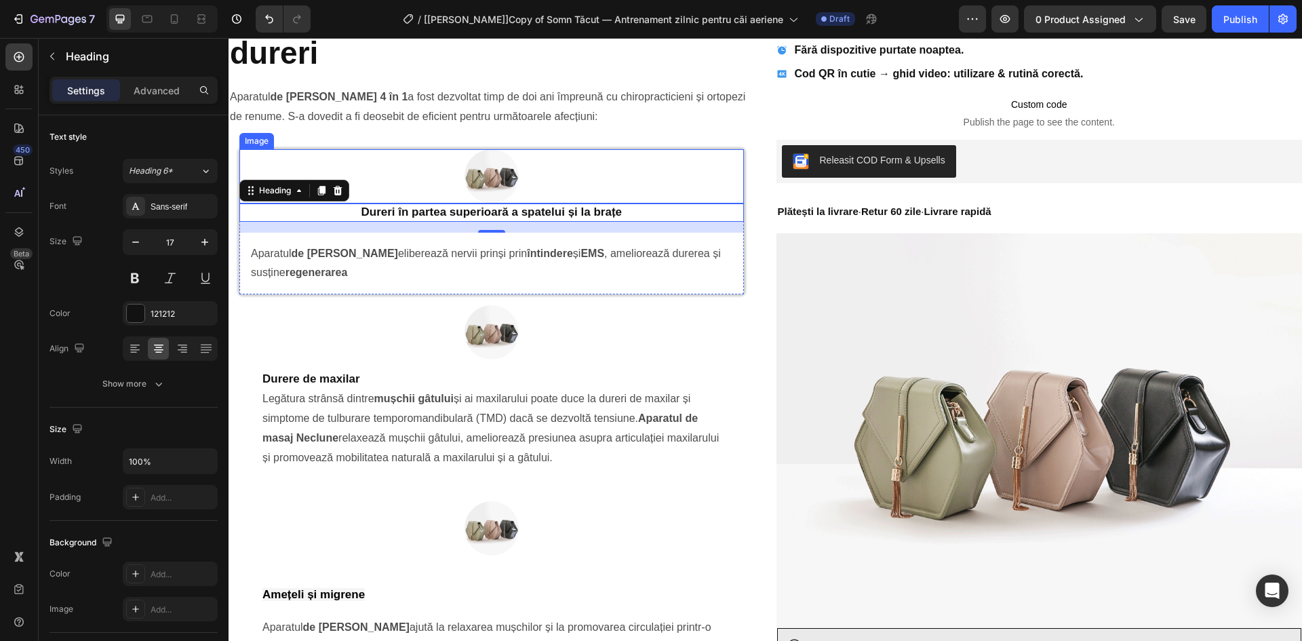
click at [551, 177] on div at bounding box center [491, 176] width 504 height 54
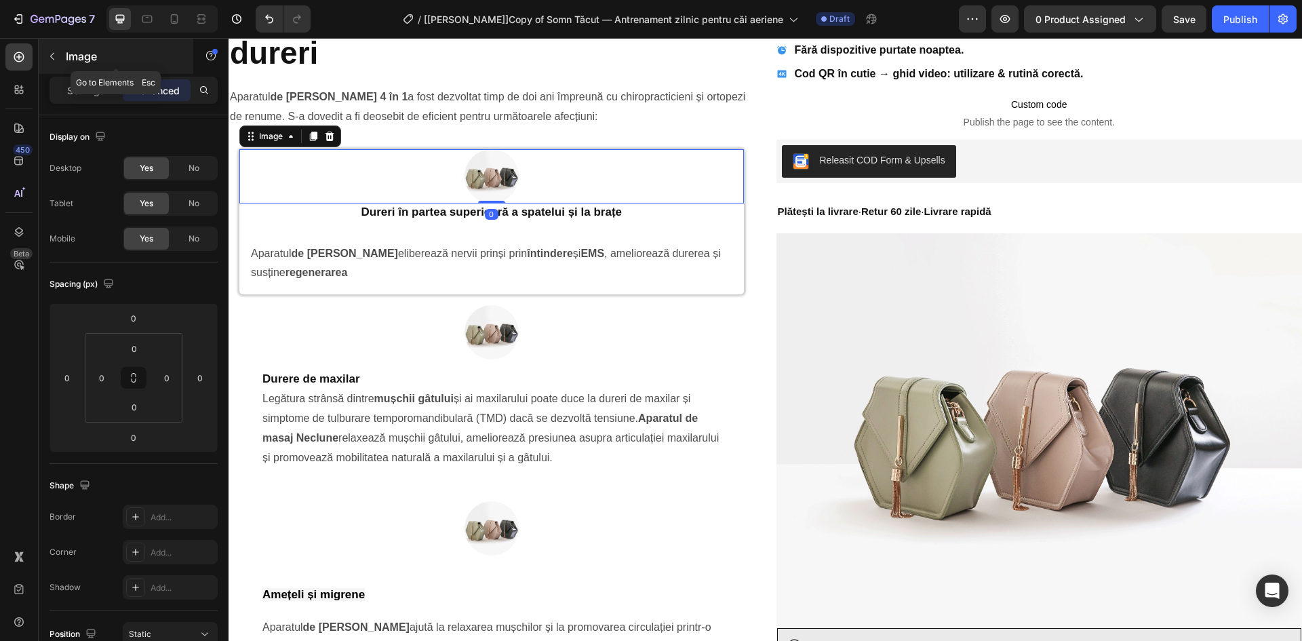
click at [56, 59] on icon "button" at bounding box center [52, 56] width 11 height 11
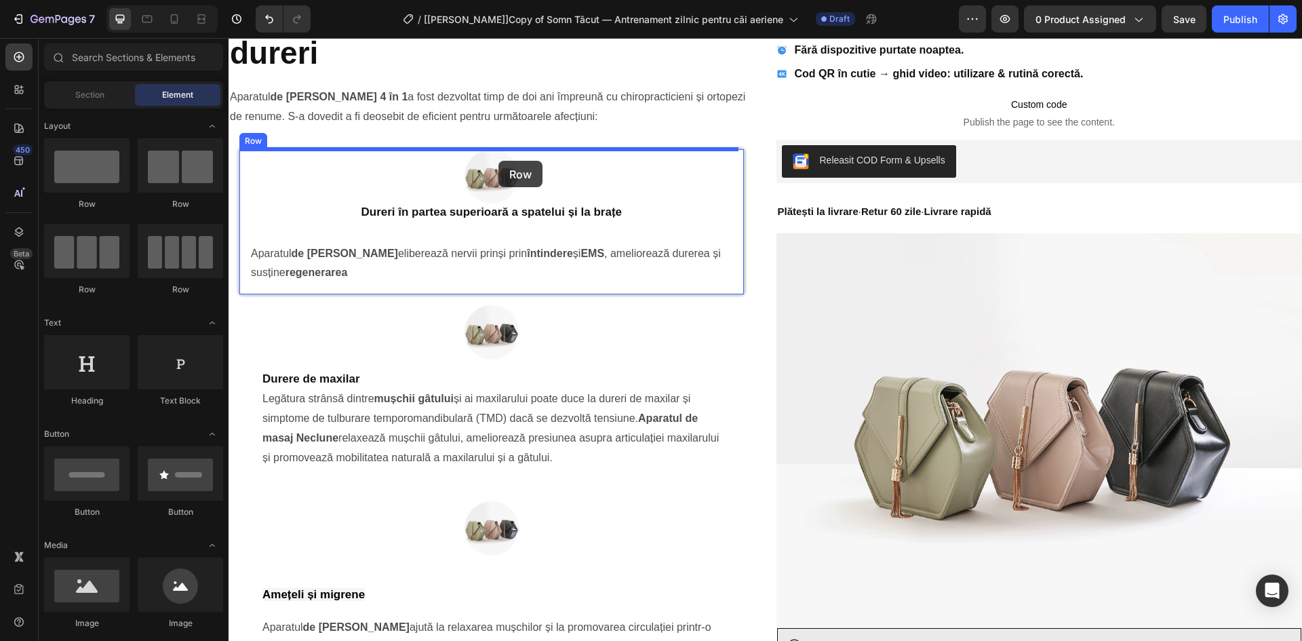
drag, startPoint x: 322, startPoint y: 211, endPoint x: 498, endPoint y: 161, distance: 183.3
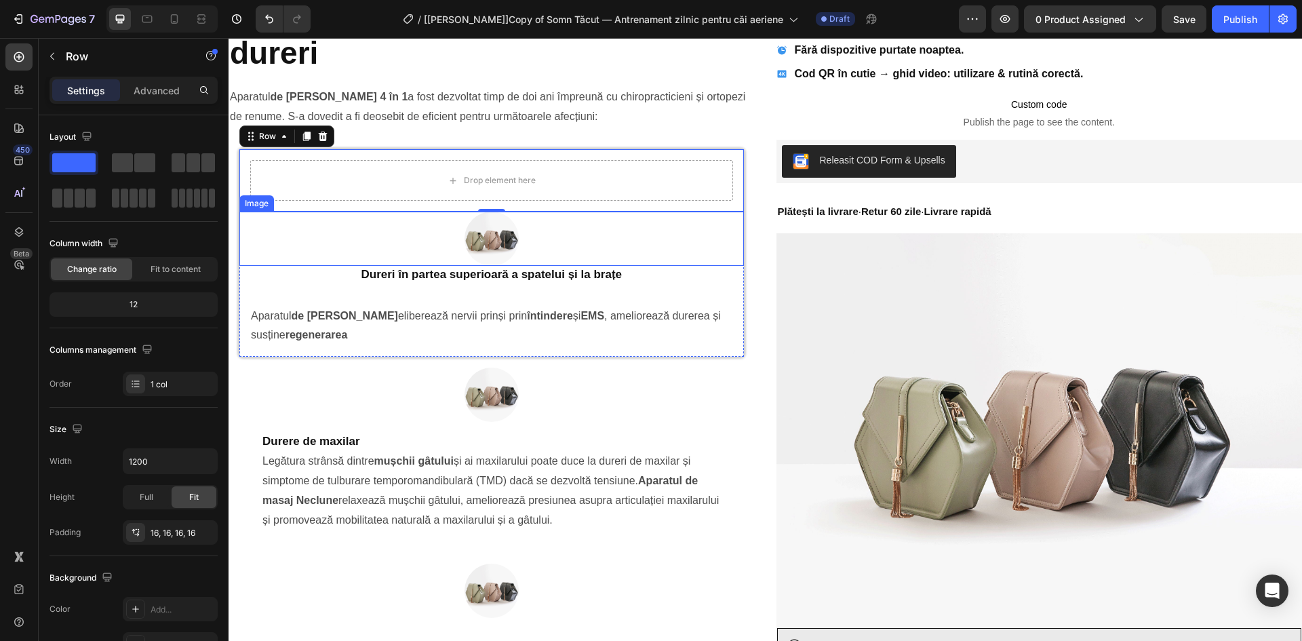
click at [493, 230] on img at bounding box center [491, 239] width 54 height 54
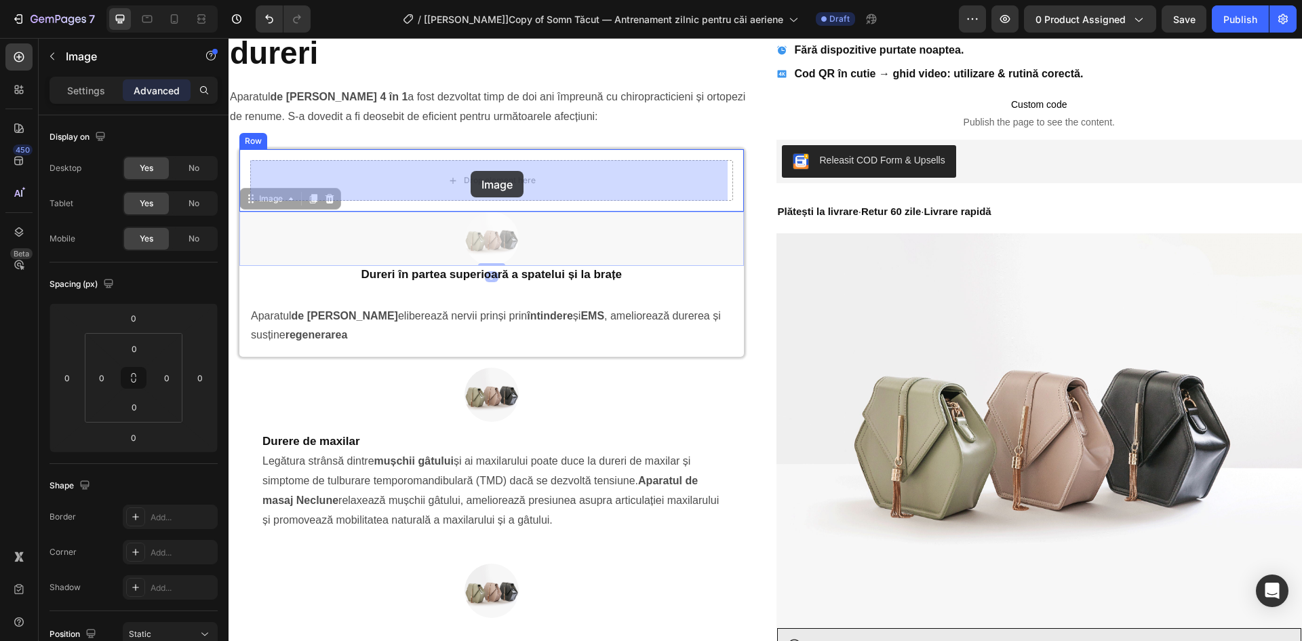
drag, startPoint x: 275, startPoint y: 199, endPoint x: 470, endPoint y: 171, distance: 197.9
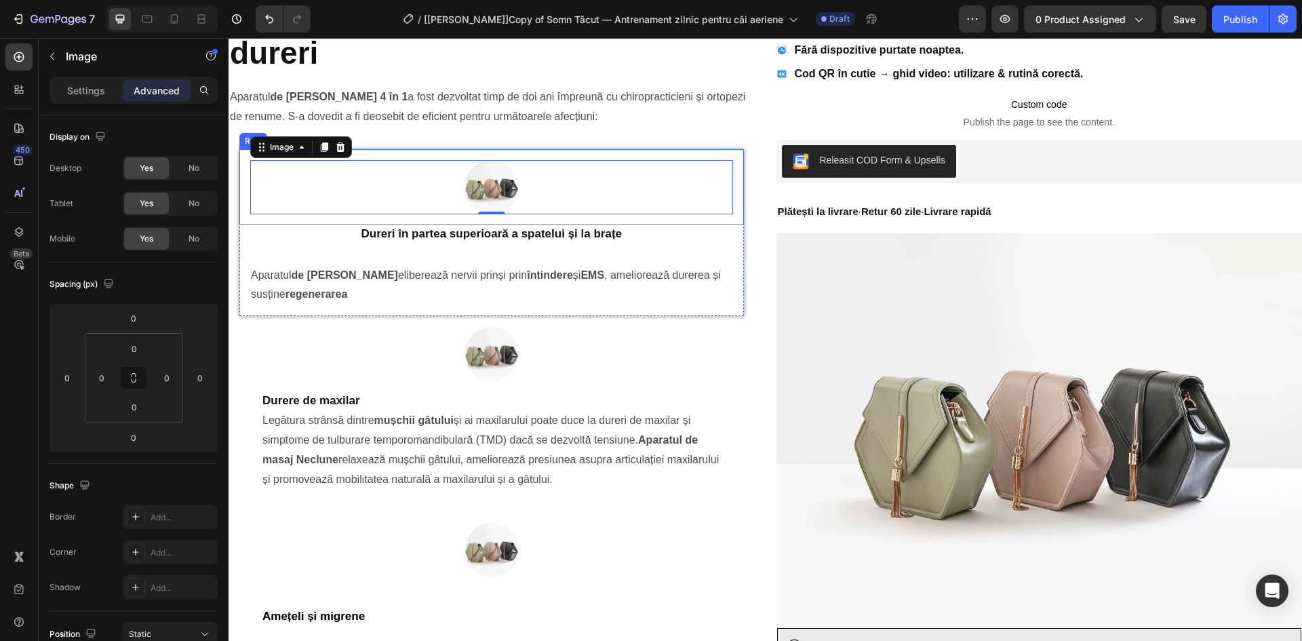
click at [247, 192] on div "Image 0 Row" at bounding box center [491, 187] width 504 height 76
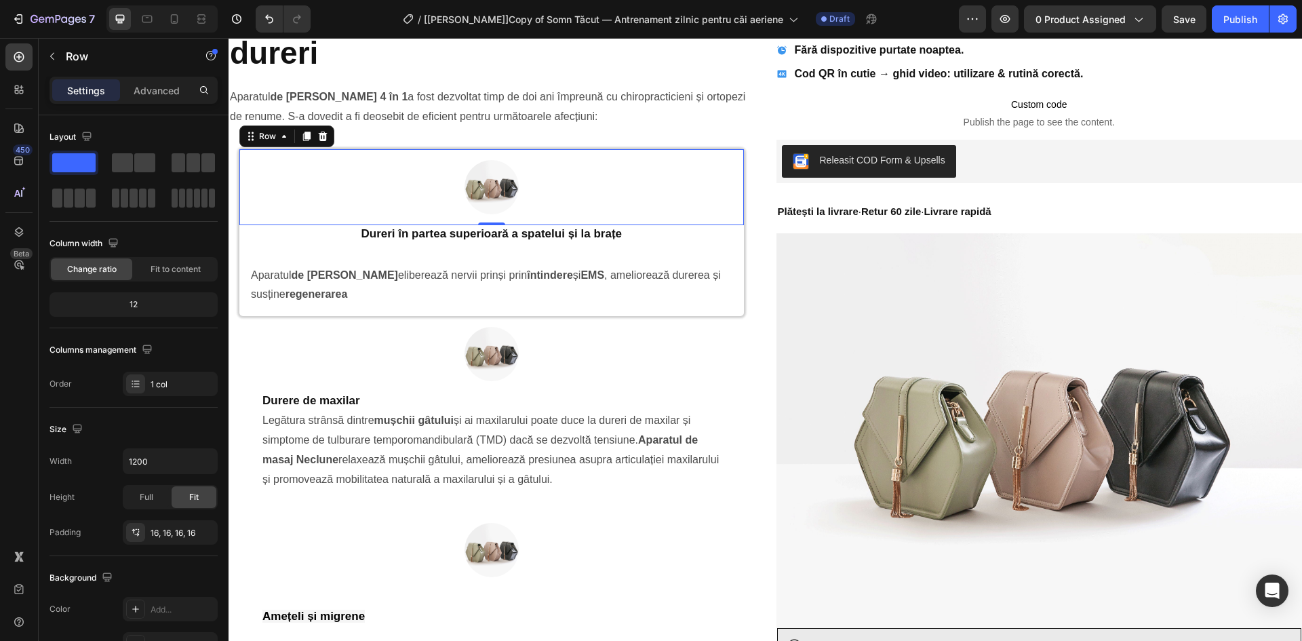
click at [154, 96] on p "Advanced" at bounding box center [157, 90] width 46 height 14
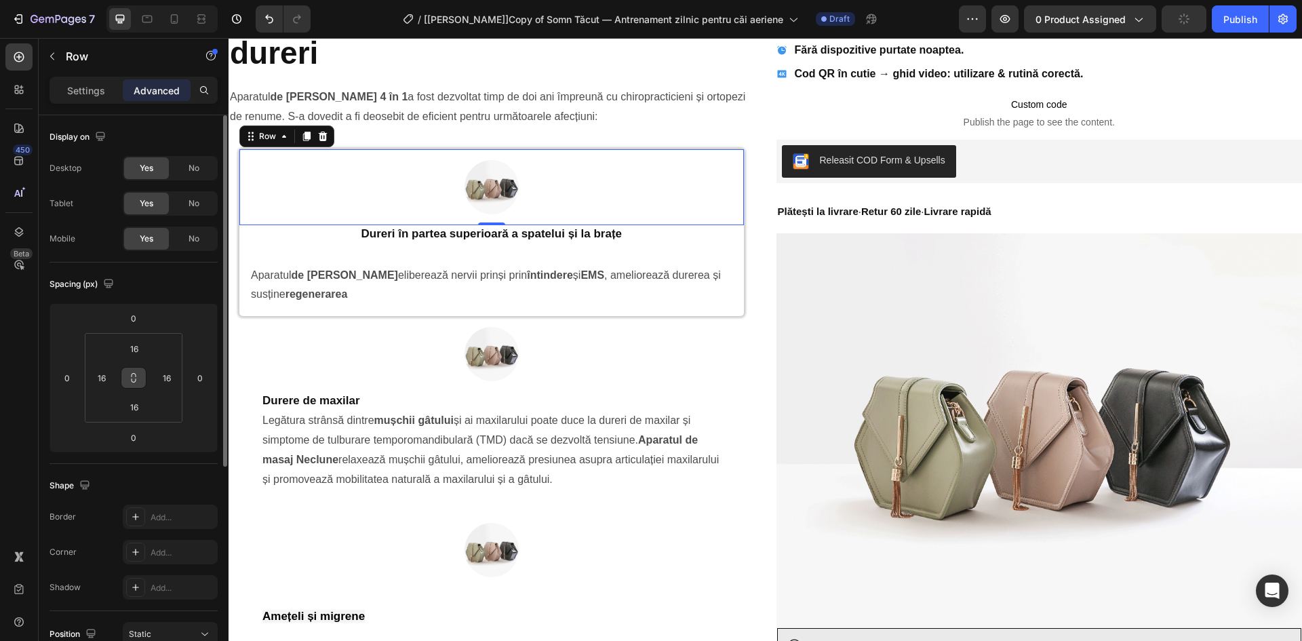
click at [137, 380] on icon at bounding box center [133, 377] width 11 height 11
click at [134, 347] on input "16" at bounding box center [134, 348] width 27 height 20
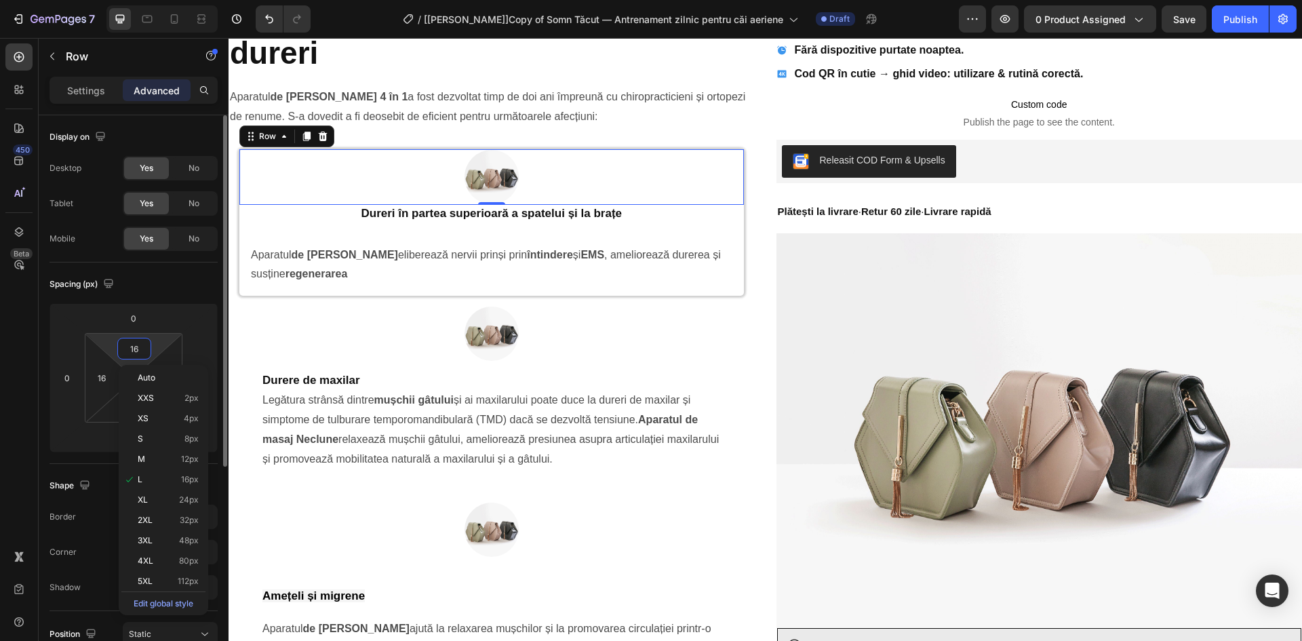
type input "1"
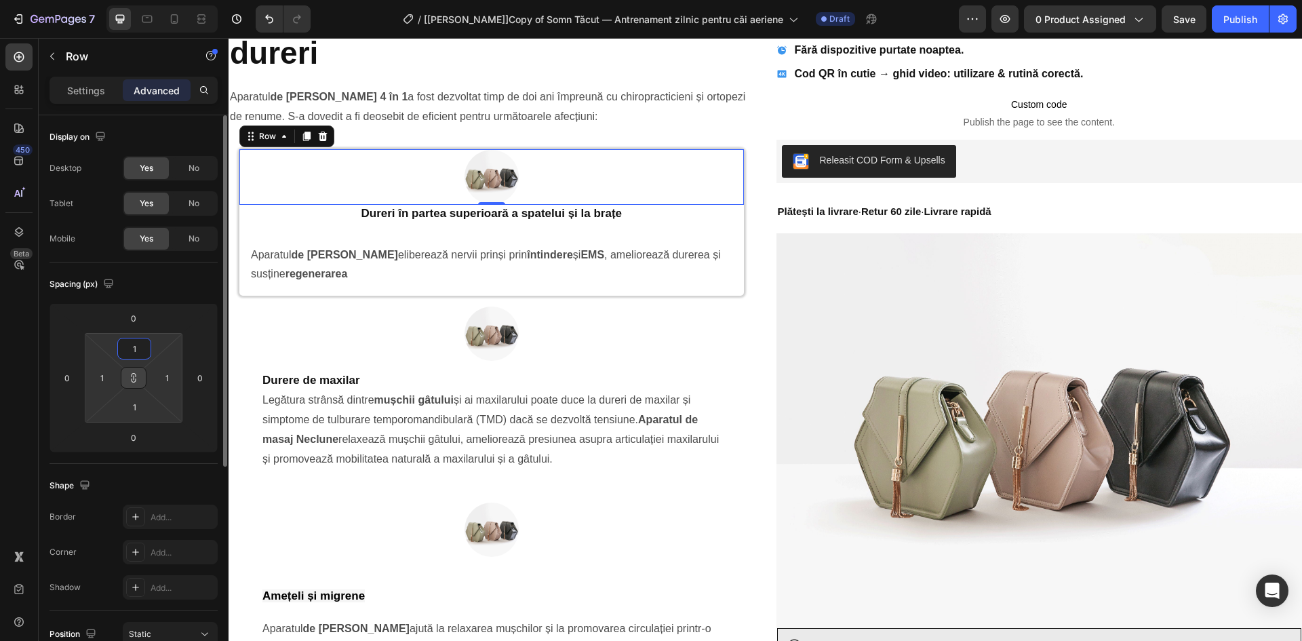
type input "15"
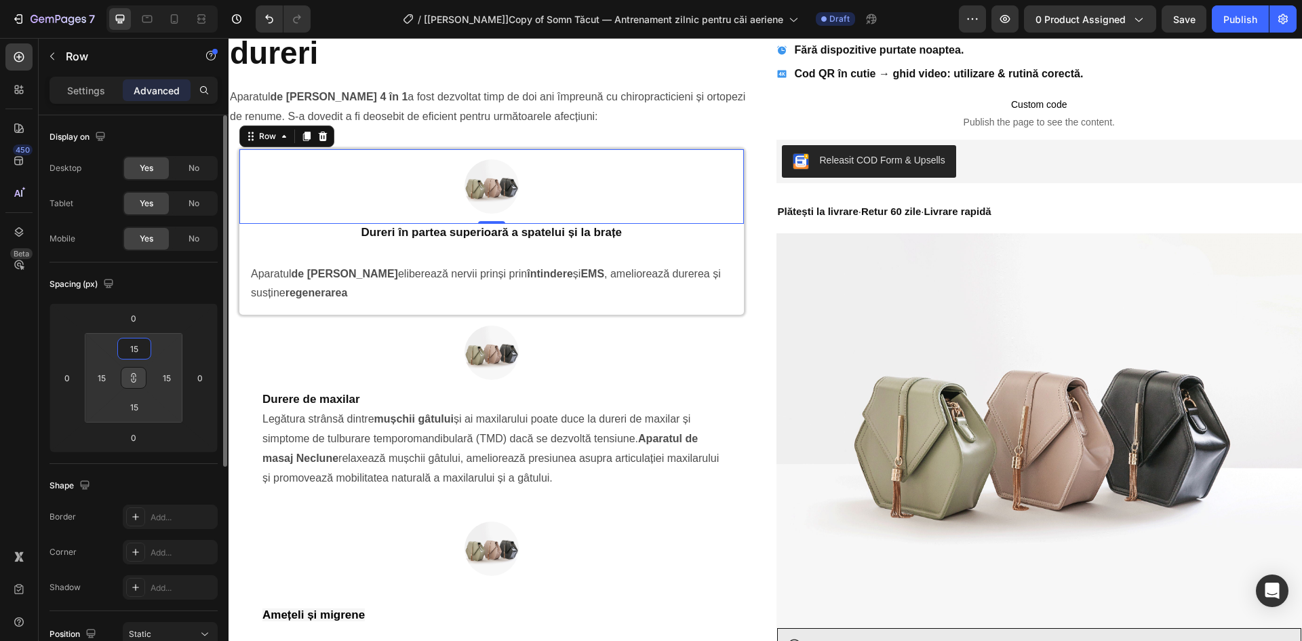
type input "15"
click at [159, 281] on div "Spacing (px)" at bounding box center [133, 284] width 168 height 22
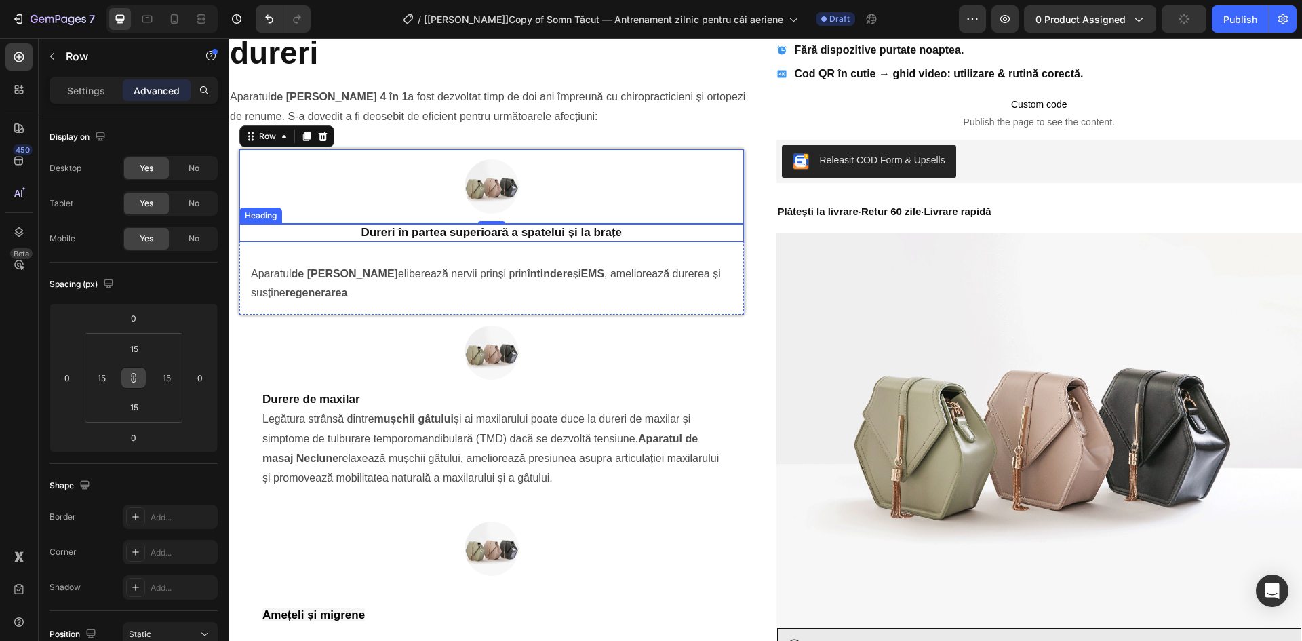
click at [244, 237] on p "Dureri în partea superioară a spatelui și la brațe" at bounding box center [492, 232] width 502 height 15
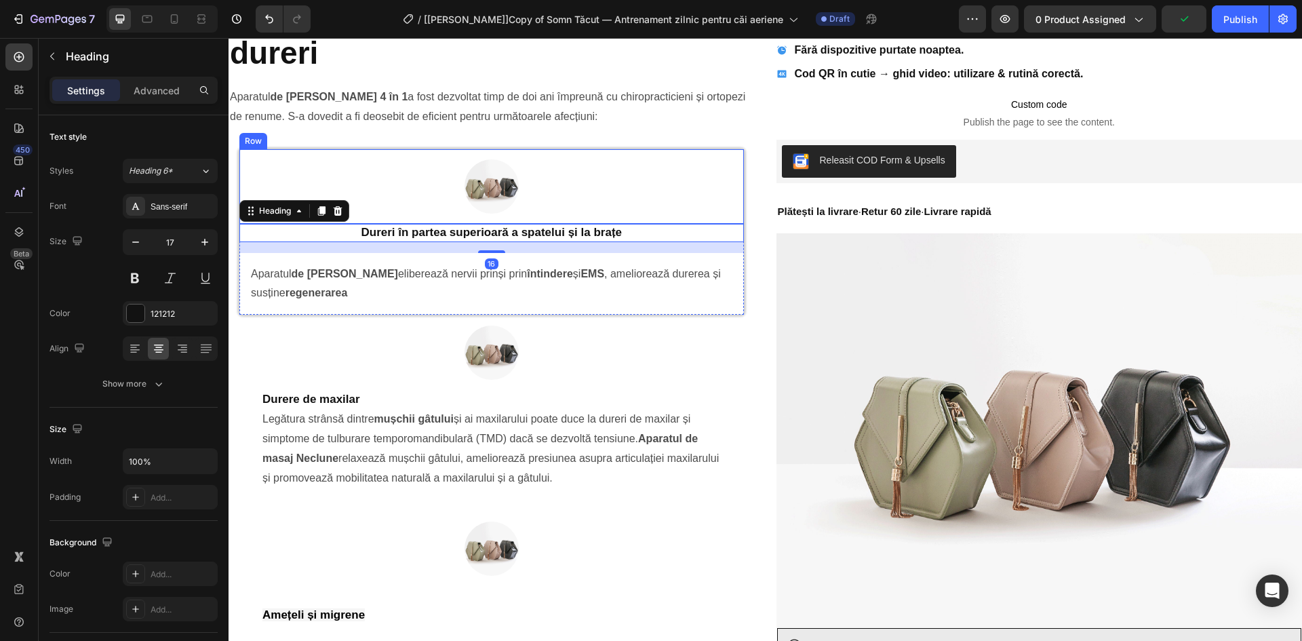
click at [249, 157] on div "Image Row" at bounding box center [491, 186] width 504 height 75
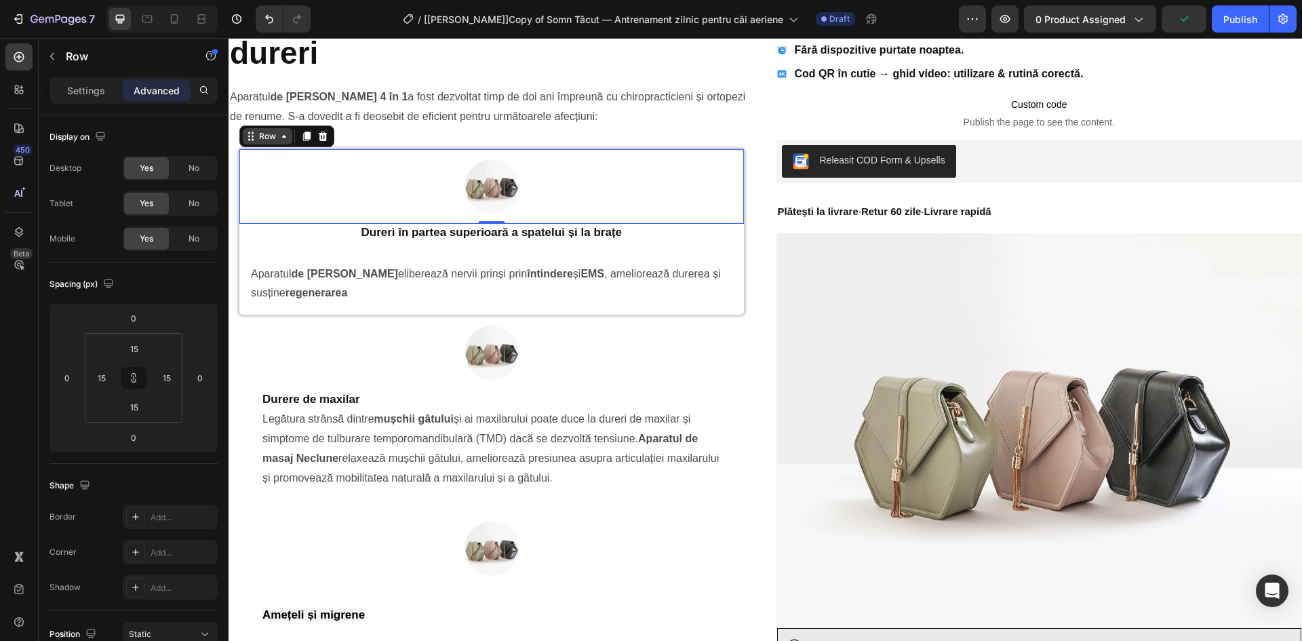
click at [255, 136] on icon at bounding box center [250, 136] width 11 height 11
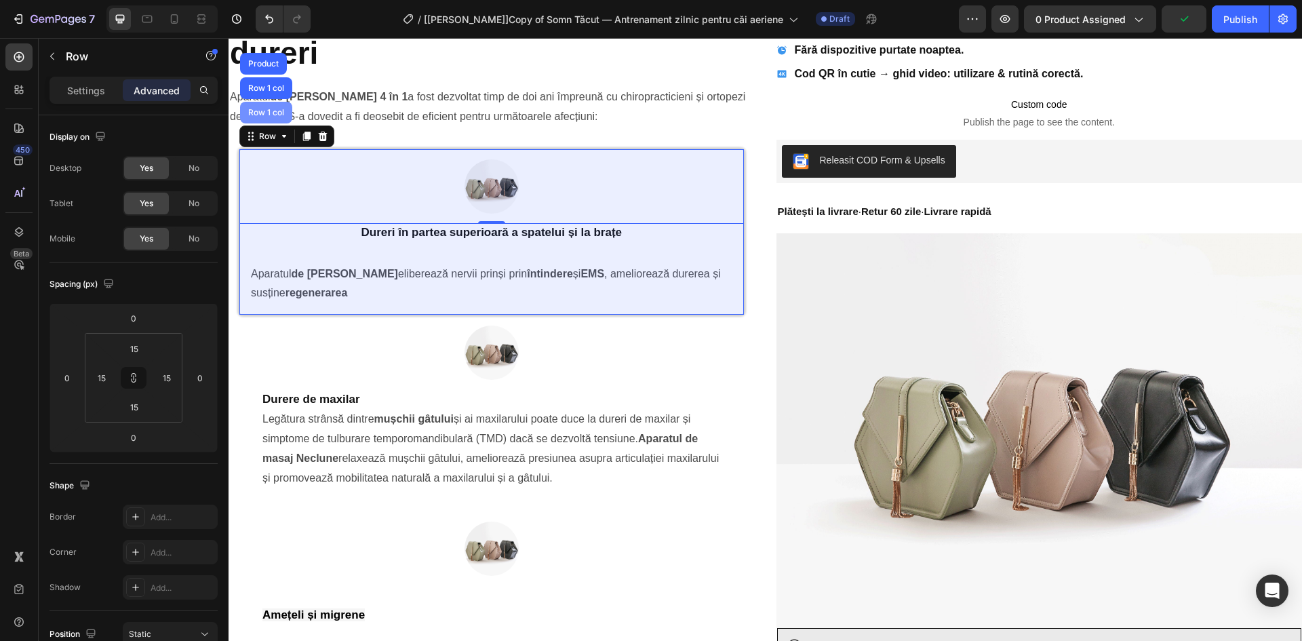
click at [270, 116] on div "Row 1 col" at bounding box center [265, 112] width 41 height 8
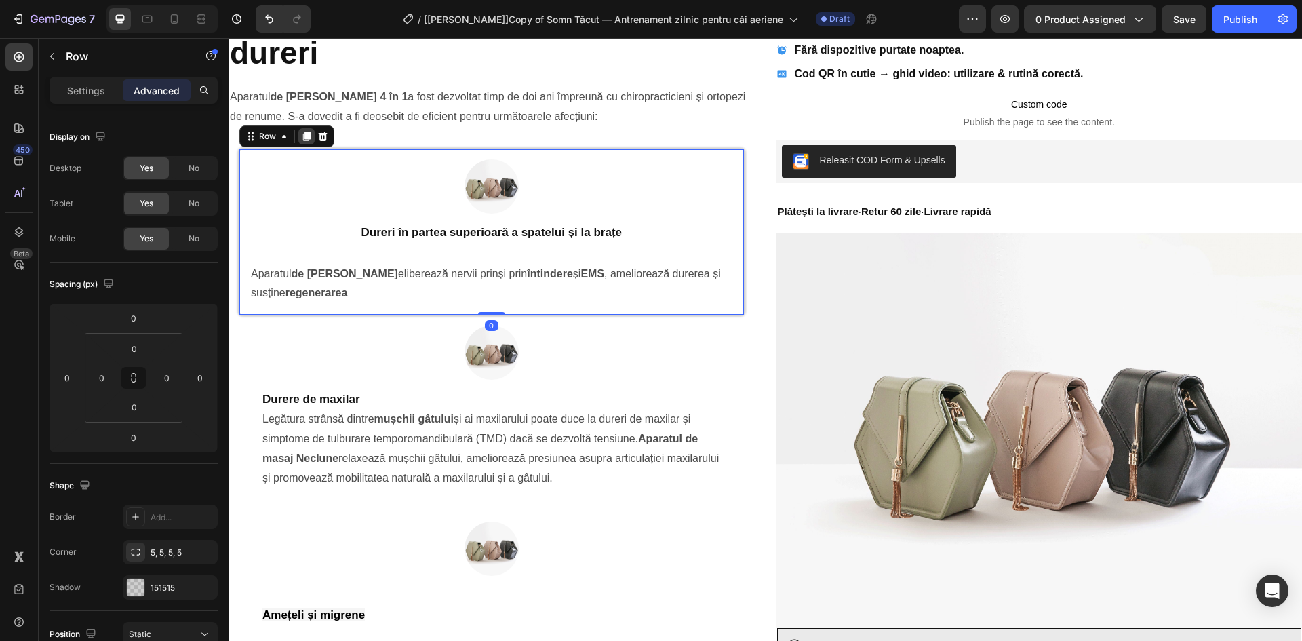
click at [308, 141] on icon at bounding box center [306, 136] width 7 height 9
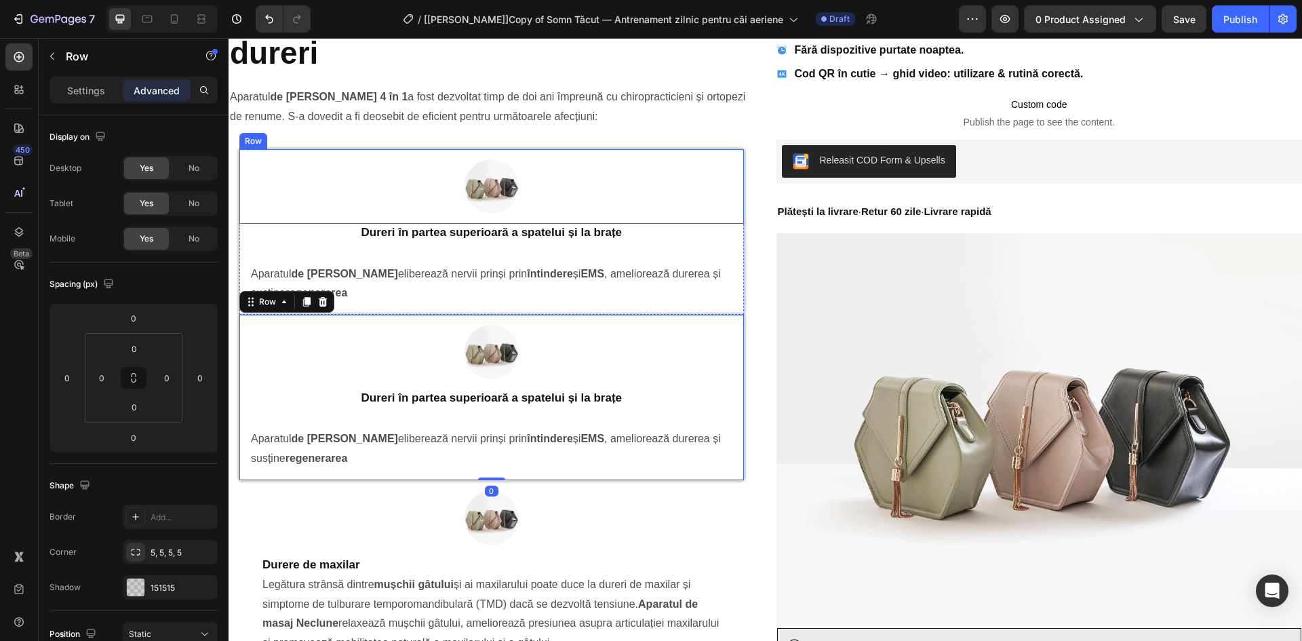
click at [242, 156] on div "Image Row" at bounding box center [491, 186] width 504 height 75
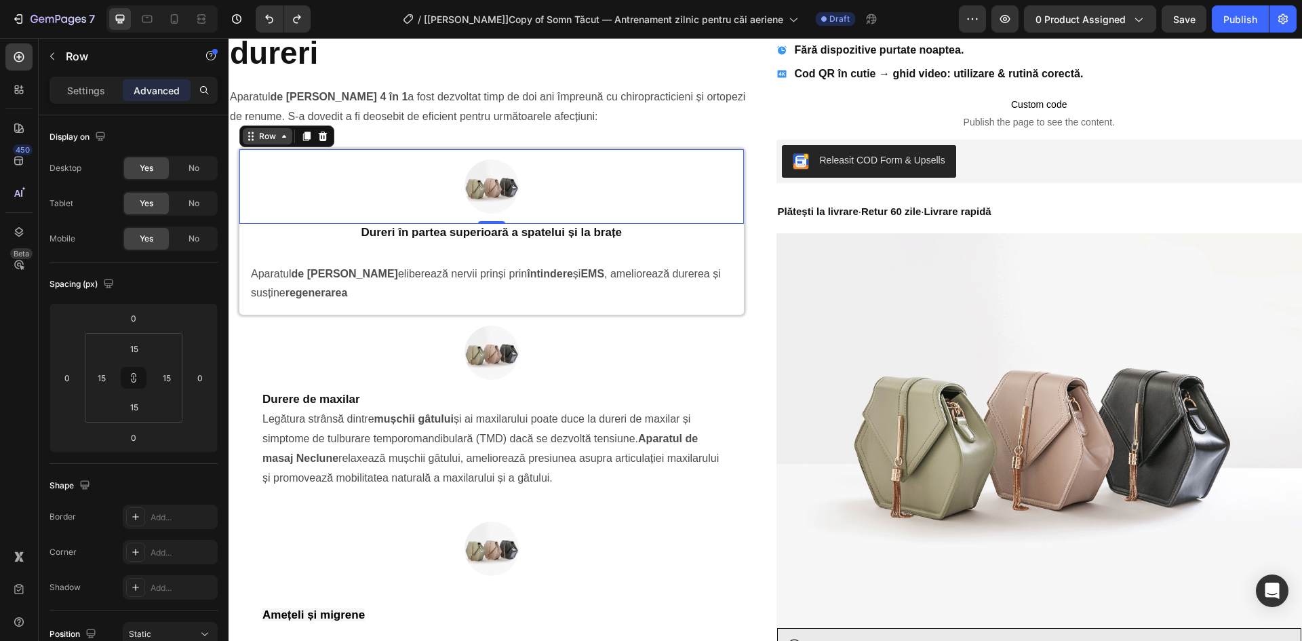
click at [264, 136] on div "Row" at bounding box center [267, 136] width 22 height 12
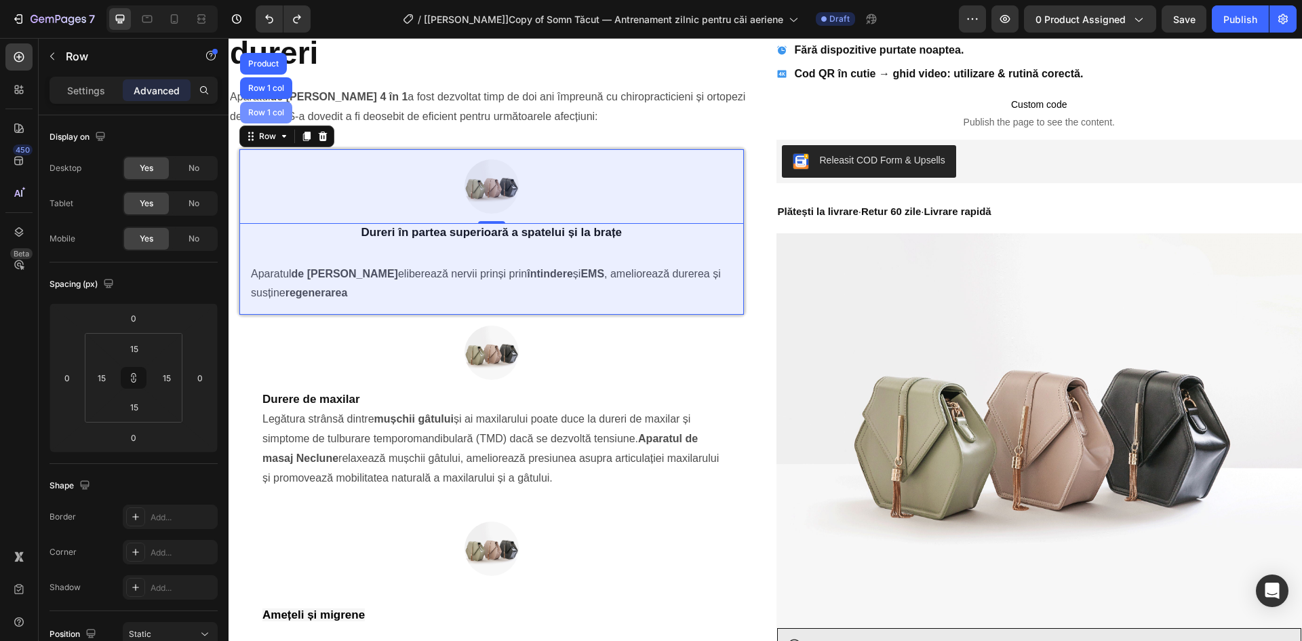
click at [268, 120] on div "Row 1 col" at bounding box center [266, 113] width 52 height 22
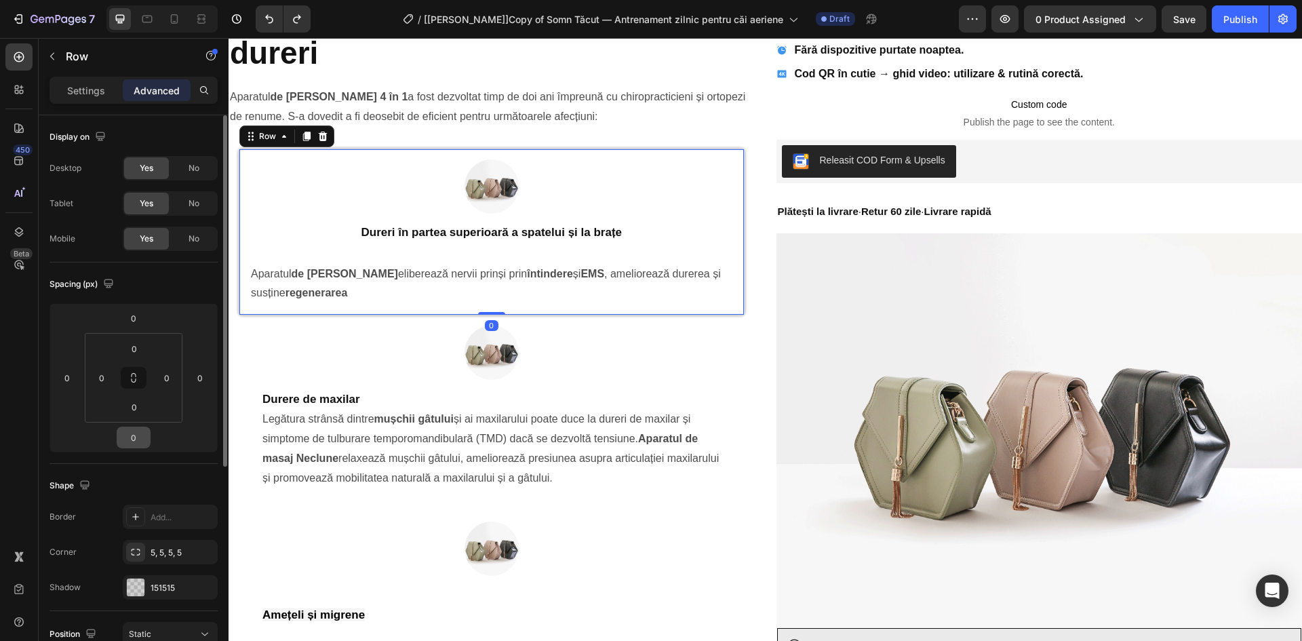
click at [132, 442] on input "0" at bounding box center [133, 437] width 27 height 20
type input "16"
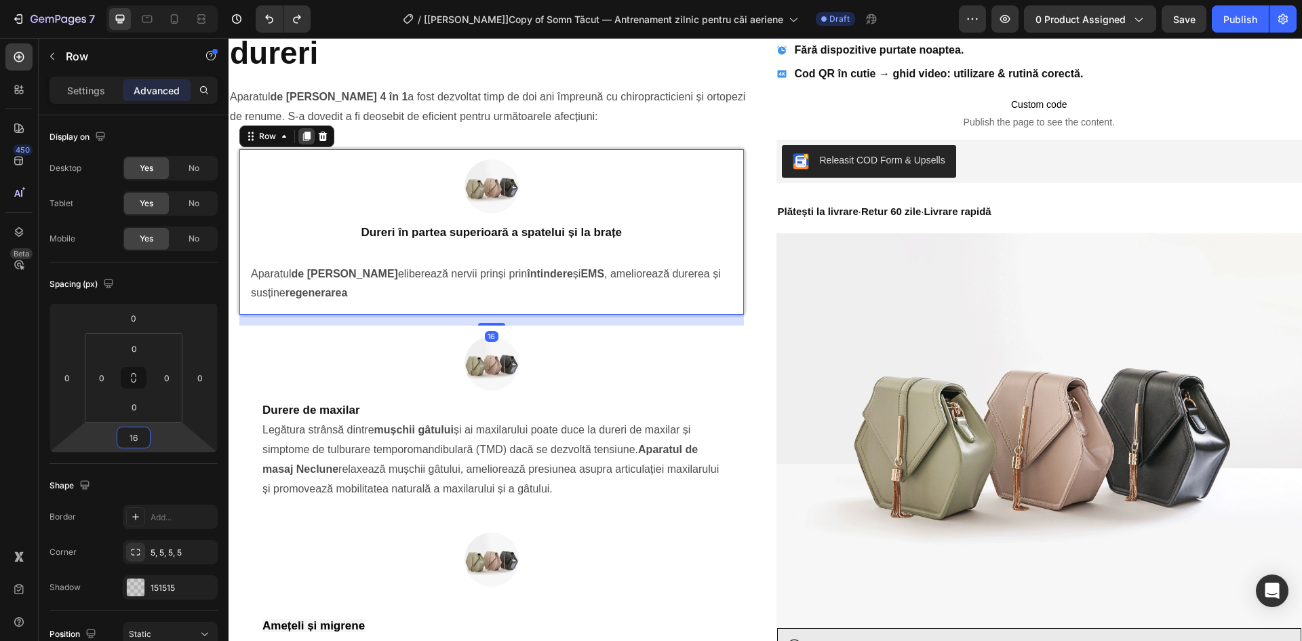
click at [305, 138] on icon at bounding box center [306, 136] width 7 height 9
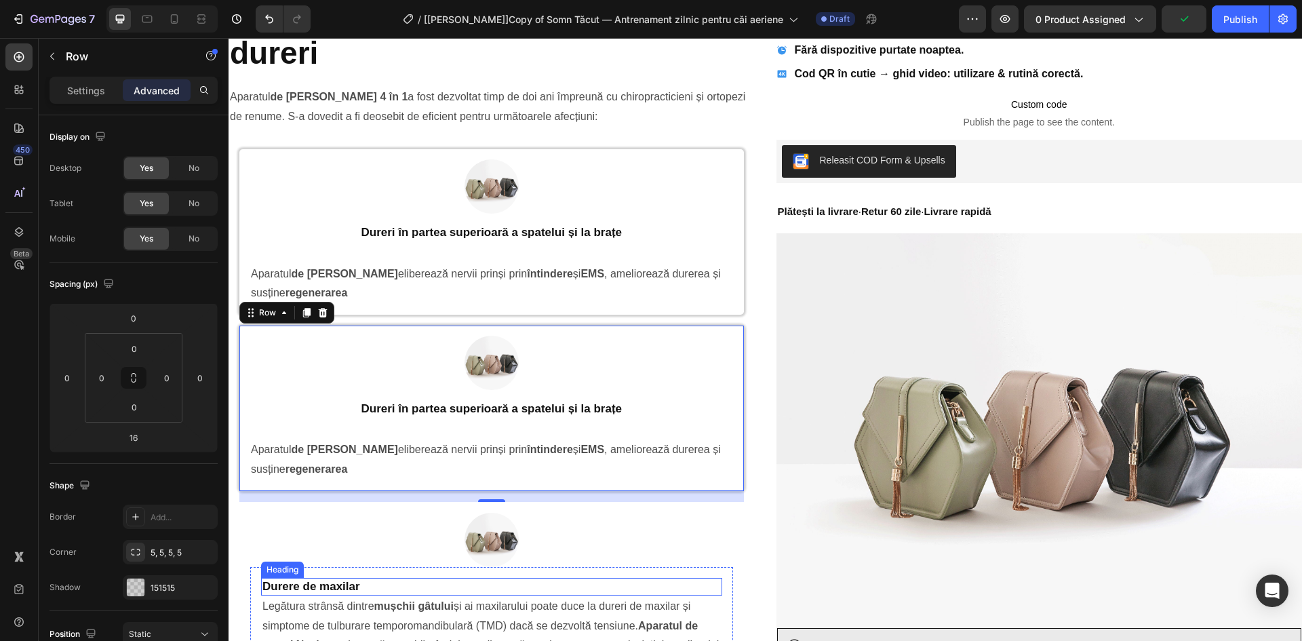
click at [322, 584] on p "Durere de maxilar" at bounding box center [491, 586] width 458 height 15
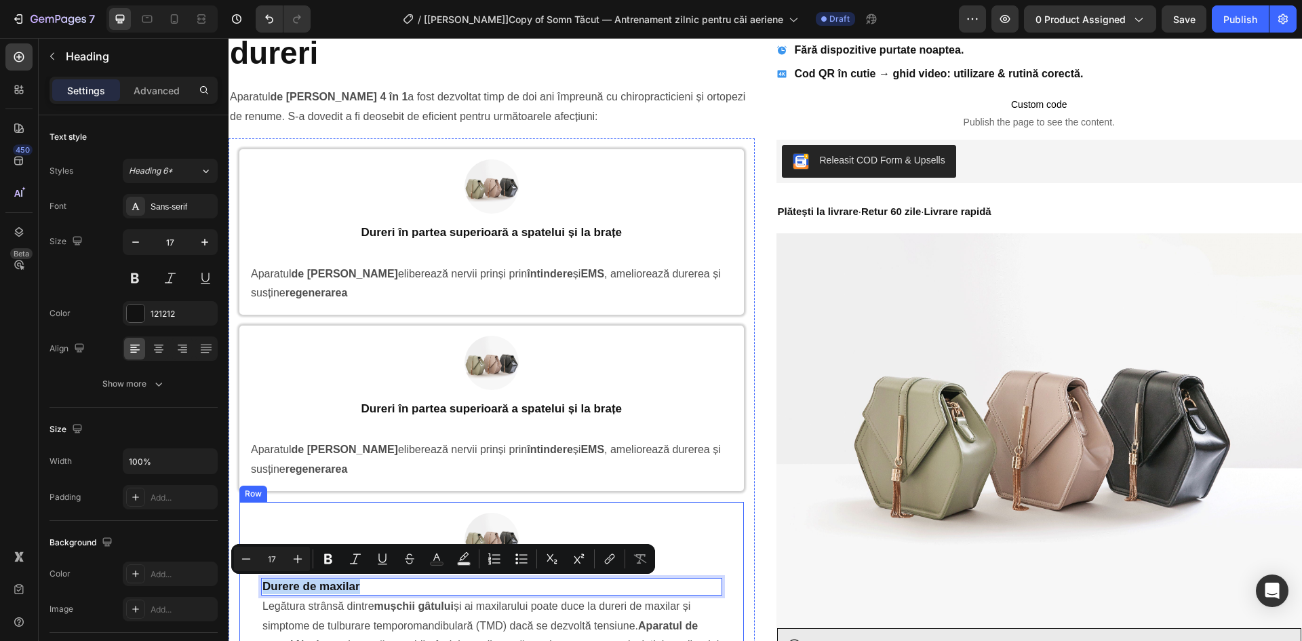
copy p "Durere de maxilar"
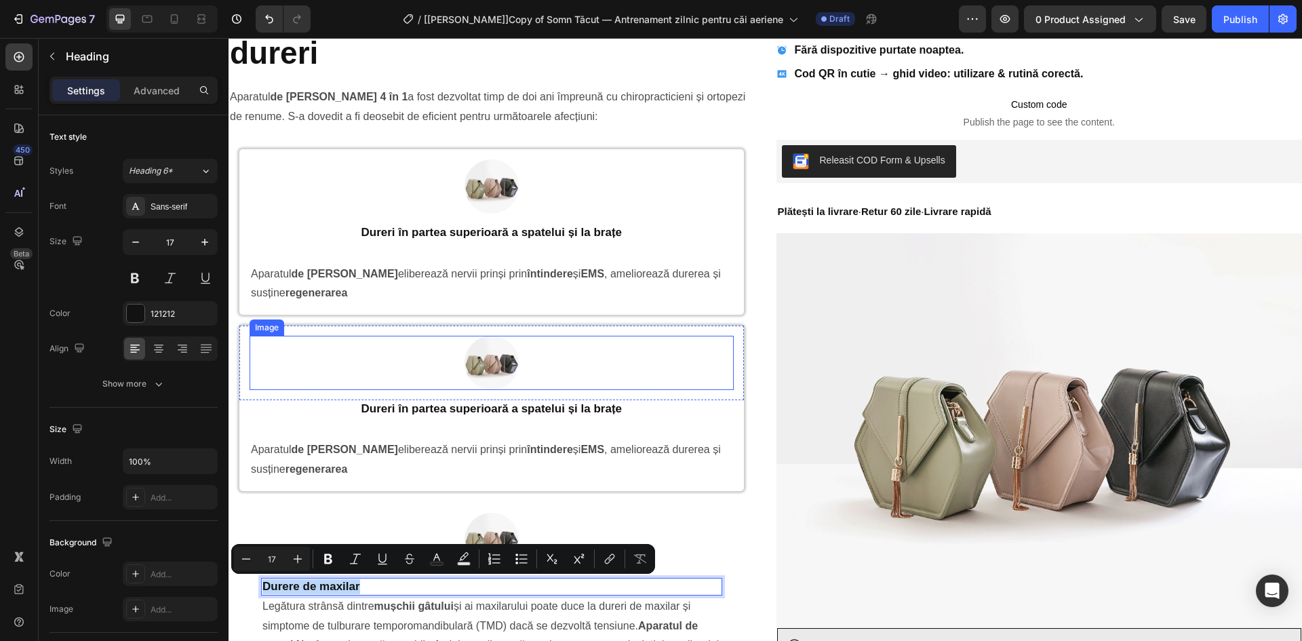
drag, startPoint x: 454, startPoint y: 398, endPoint x: 443, endPoint y: 407, distance: 14.0
click at [454, 399] on div "Image Row" at bounding box center [491, 362] width 504 height 75
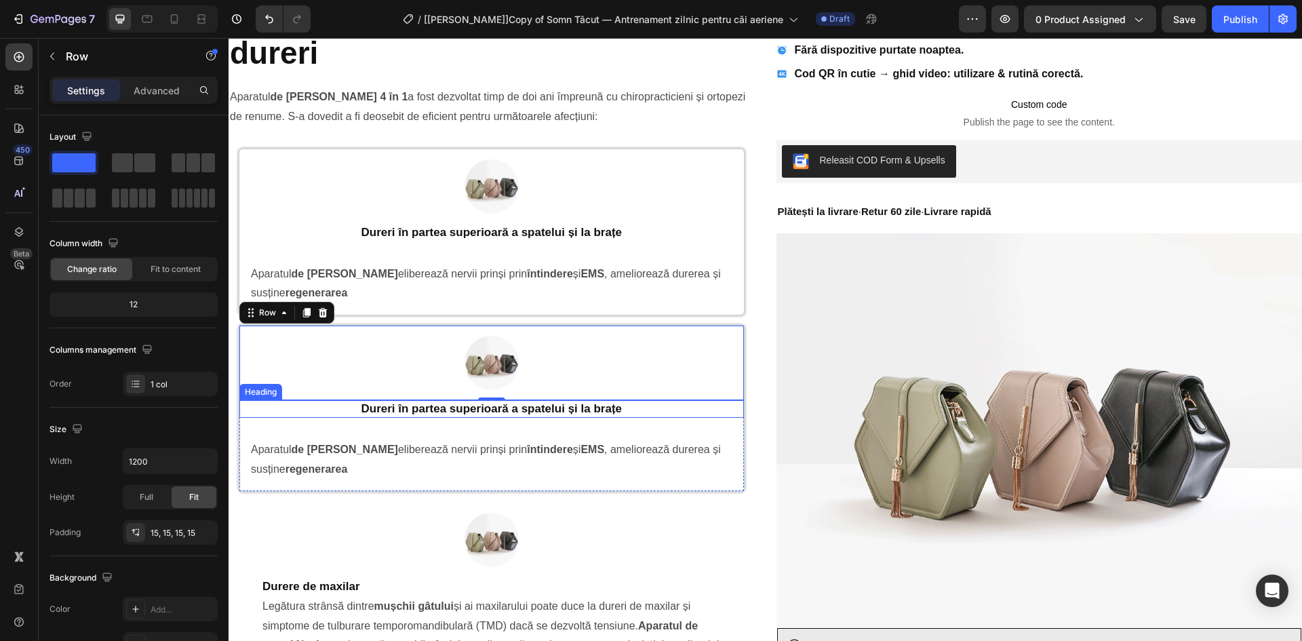
click at [443, 407] on h2 "Dureri în partea superioară a spatelui și la brațe" at bounding box center [491, 409] width 504 height 18
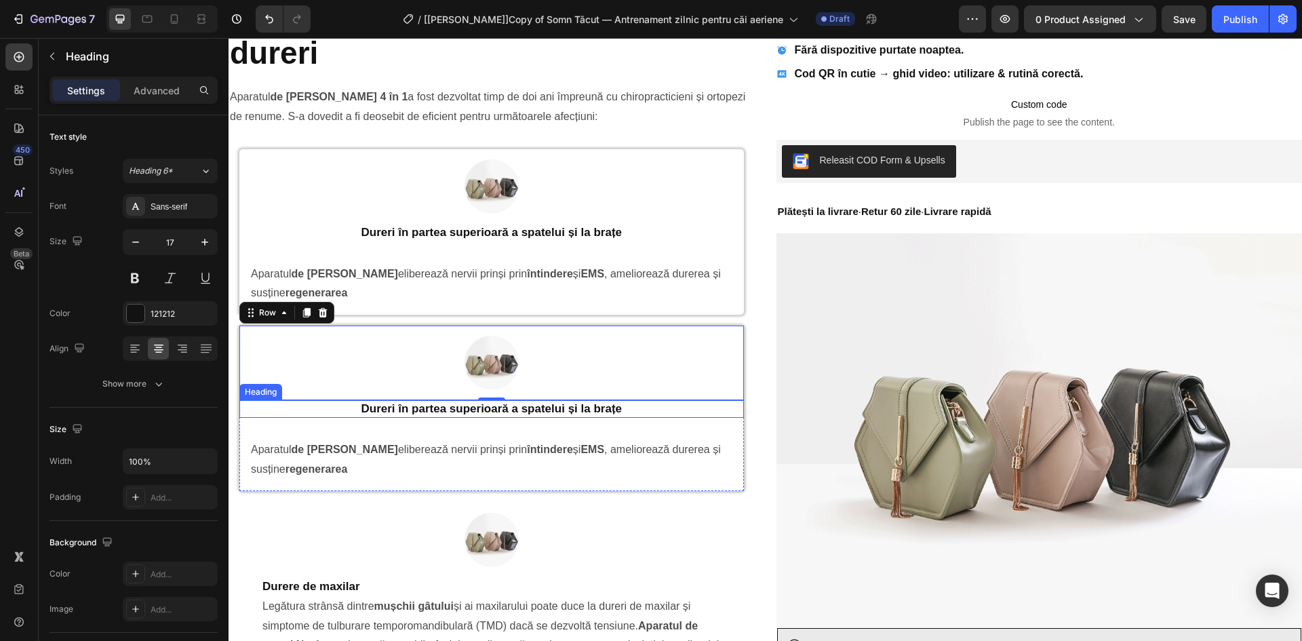
click at [443, 407] on h2 "Dureri în partea superioară a spatelui și la brațe" at bounding box center [491, 409] width 504 height 18
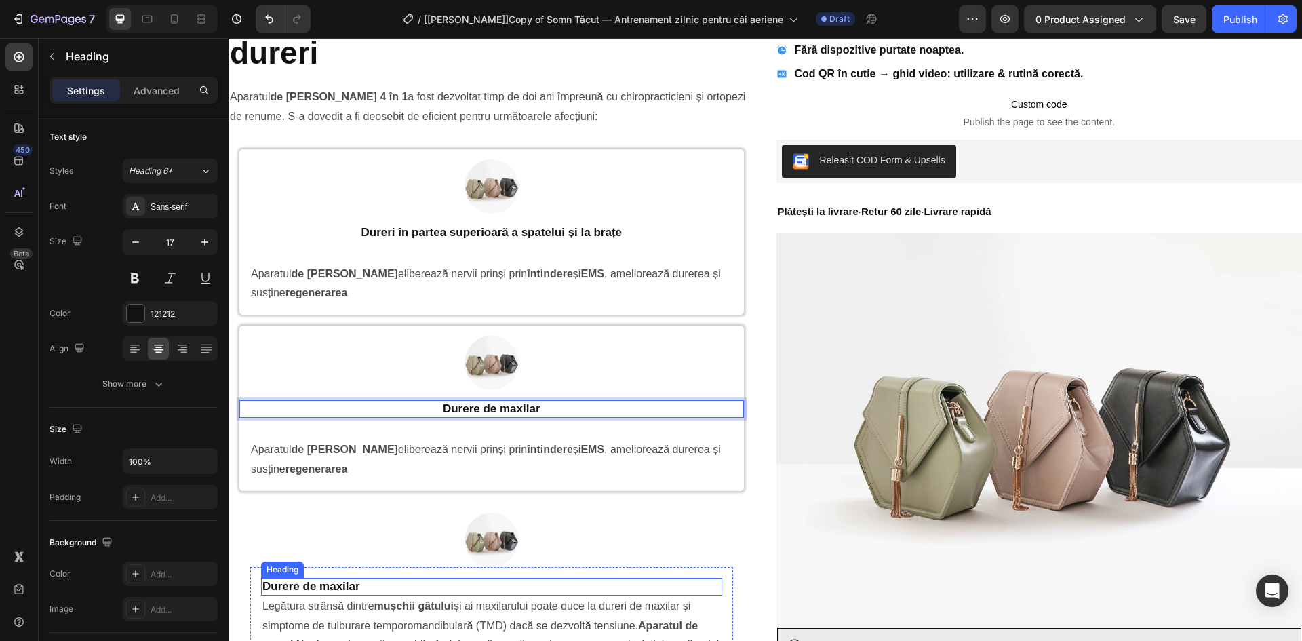
click at [424, 605] on strong "mușchii gâtului" at bounding box center [413, 606] width 79 height 12
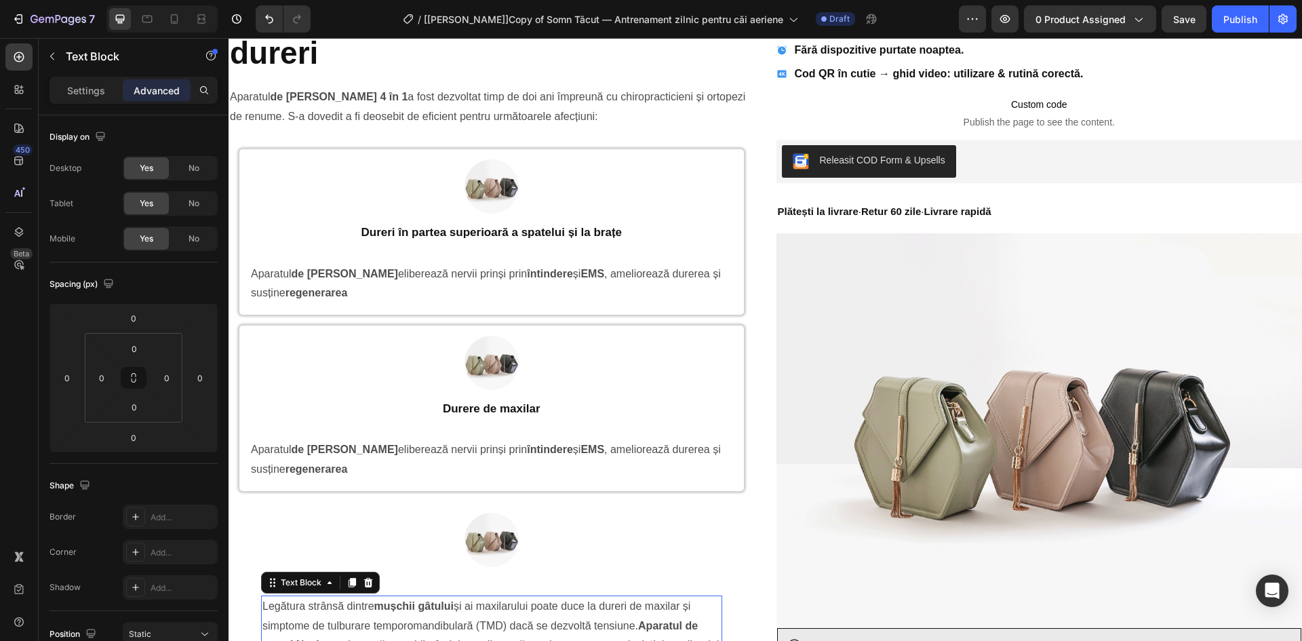
click at [424, 605] on strong "mușchii gâtului" at bounding box center [413, 606] width 79 height 12
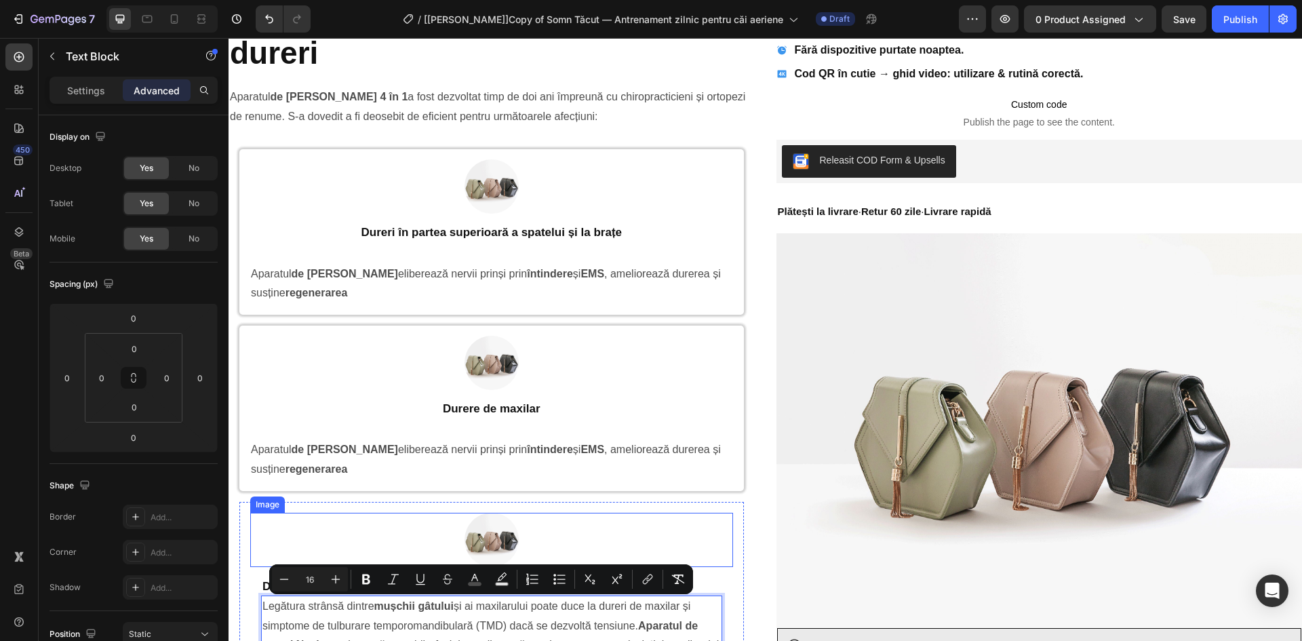
copy span "Legătura strânsă dintre mușchii gâtului și ai maxilarului poate duce la dureri …"
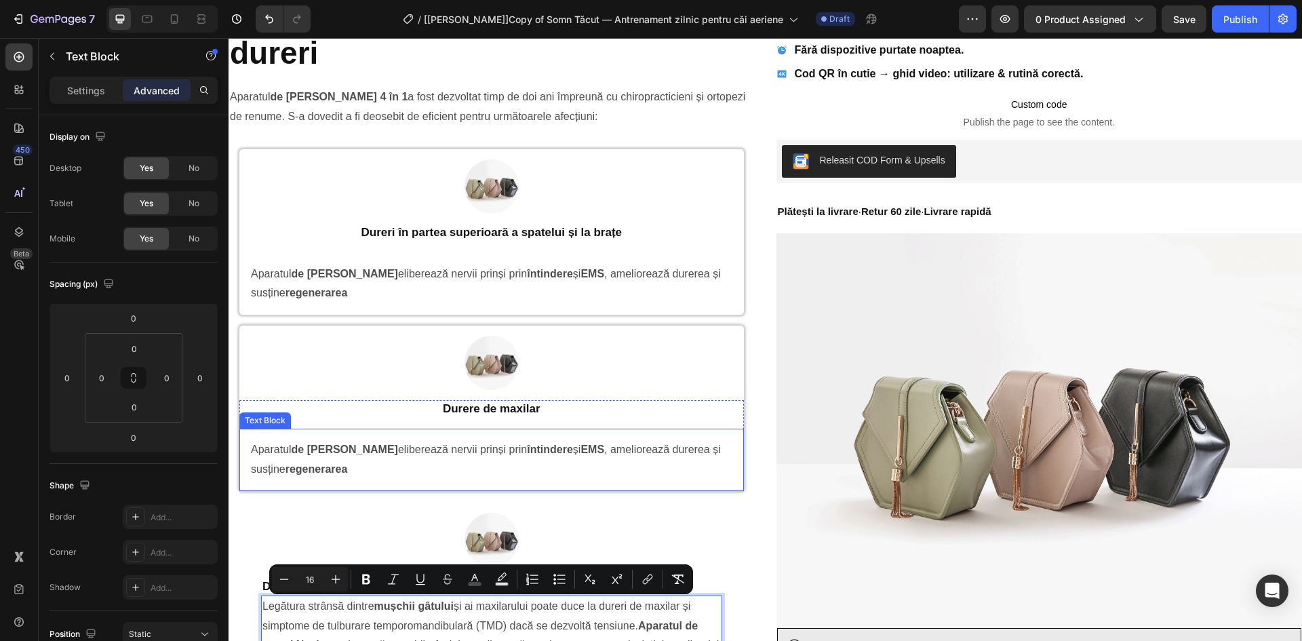
click at [485, 448] on span "Aparatul de masaj Neclune eliberează nervii prinși prin întindere și EMS , amel…" at bounding box center [486, 458] width 470 height 31
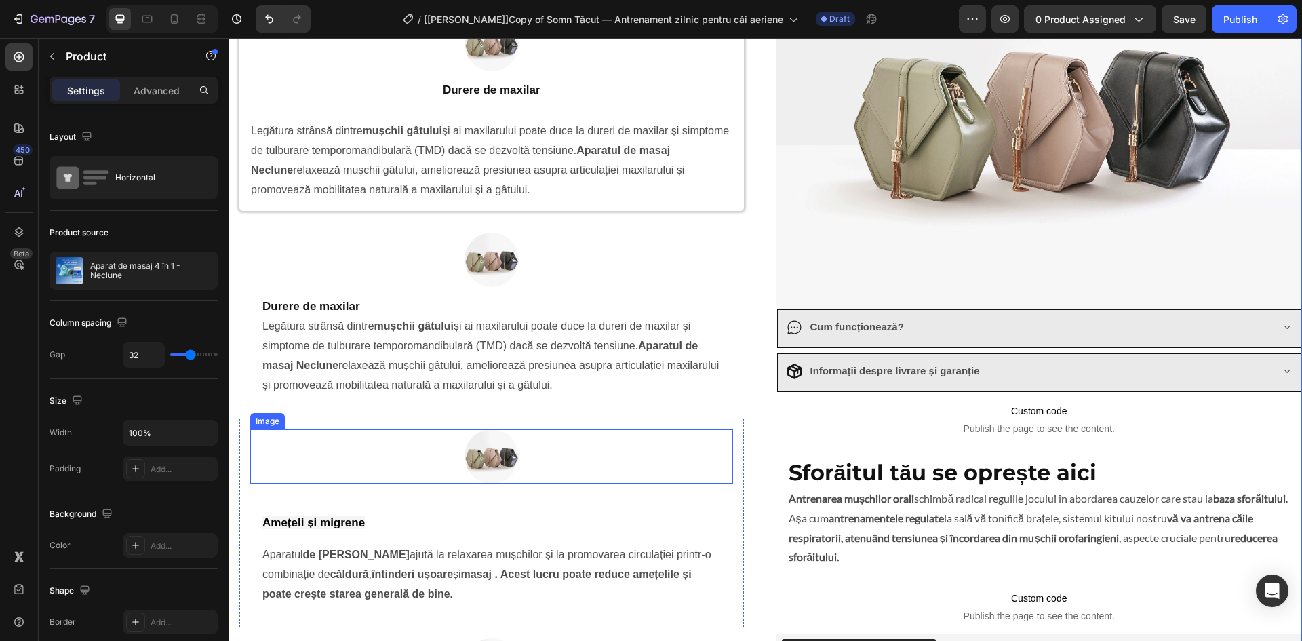
scroll to position [1051, 0]
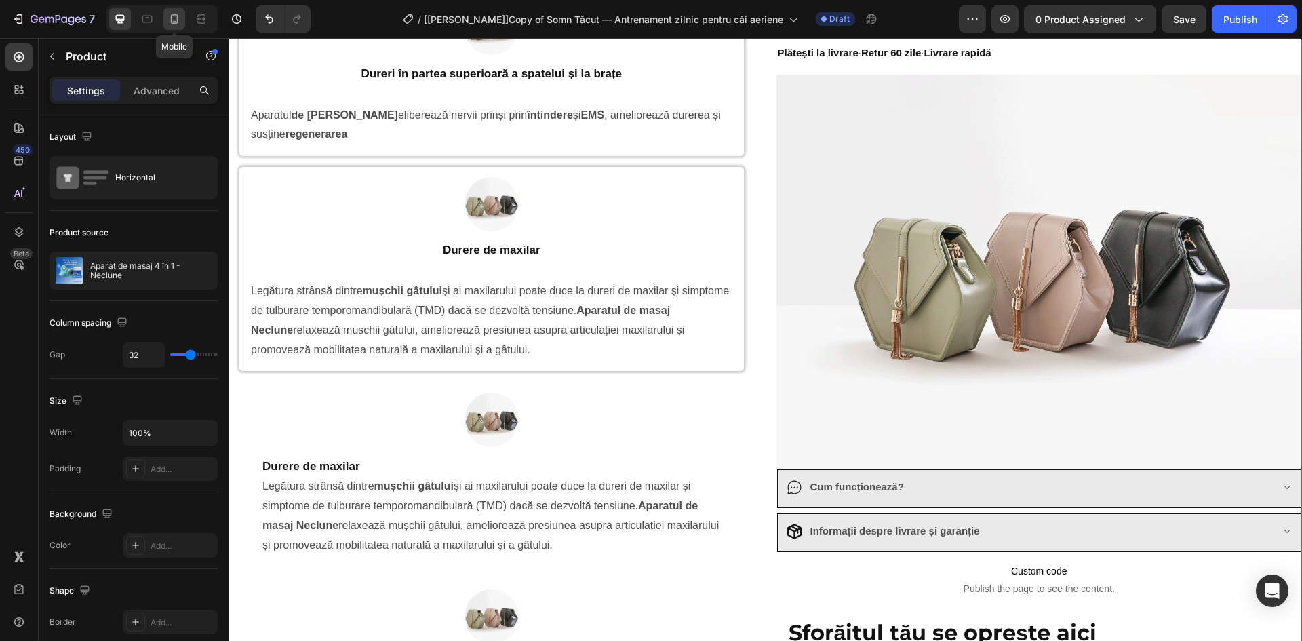
click at [166, 25] on div at bounding box center [174, 19] width 22 height 22
type input "0"
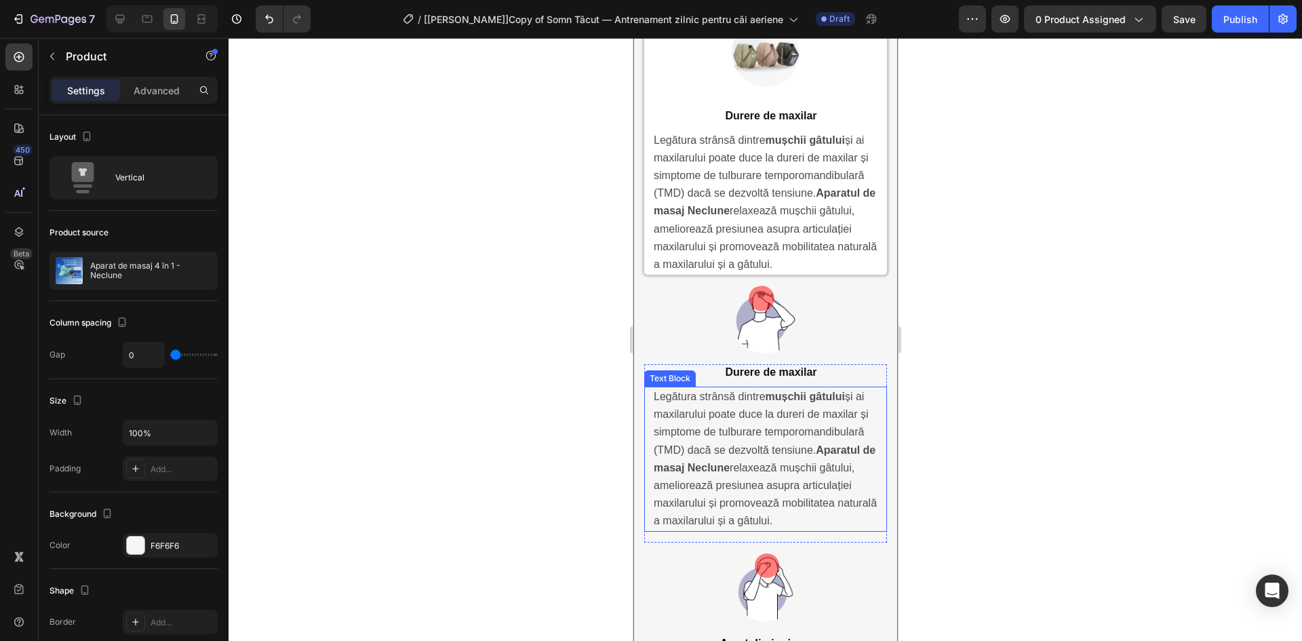
scroll to position [3649, 0]
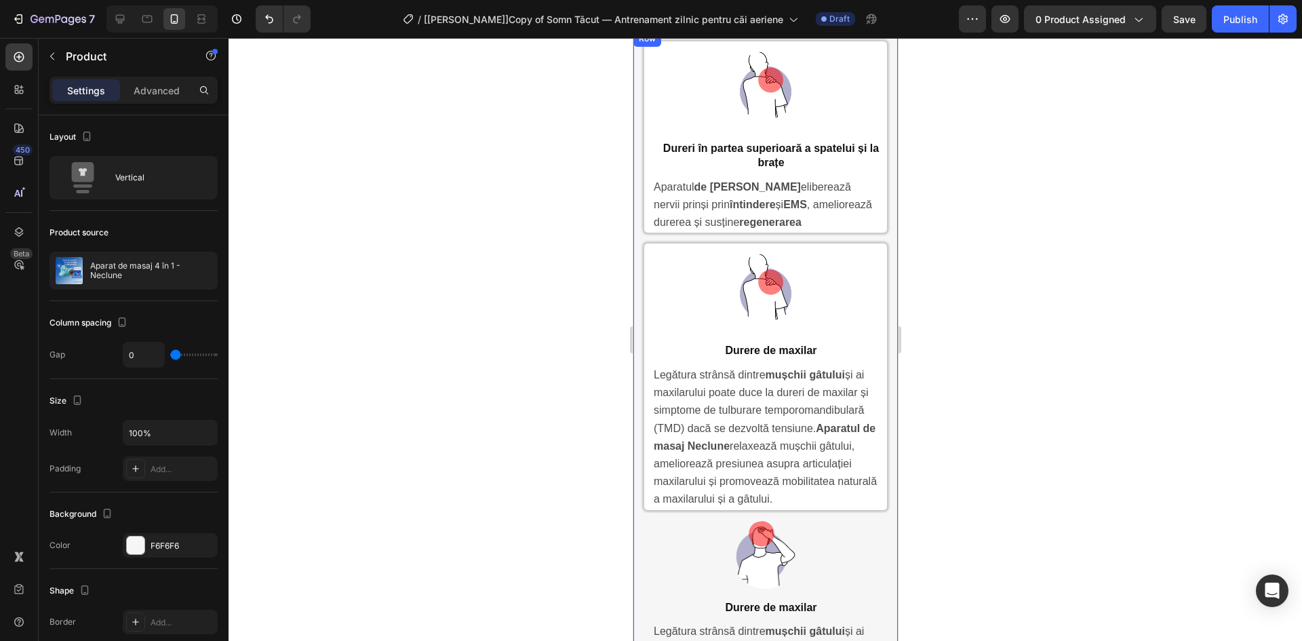
click at [763, 546] on img at bounding box center [765, 555] width 68 height 68
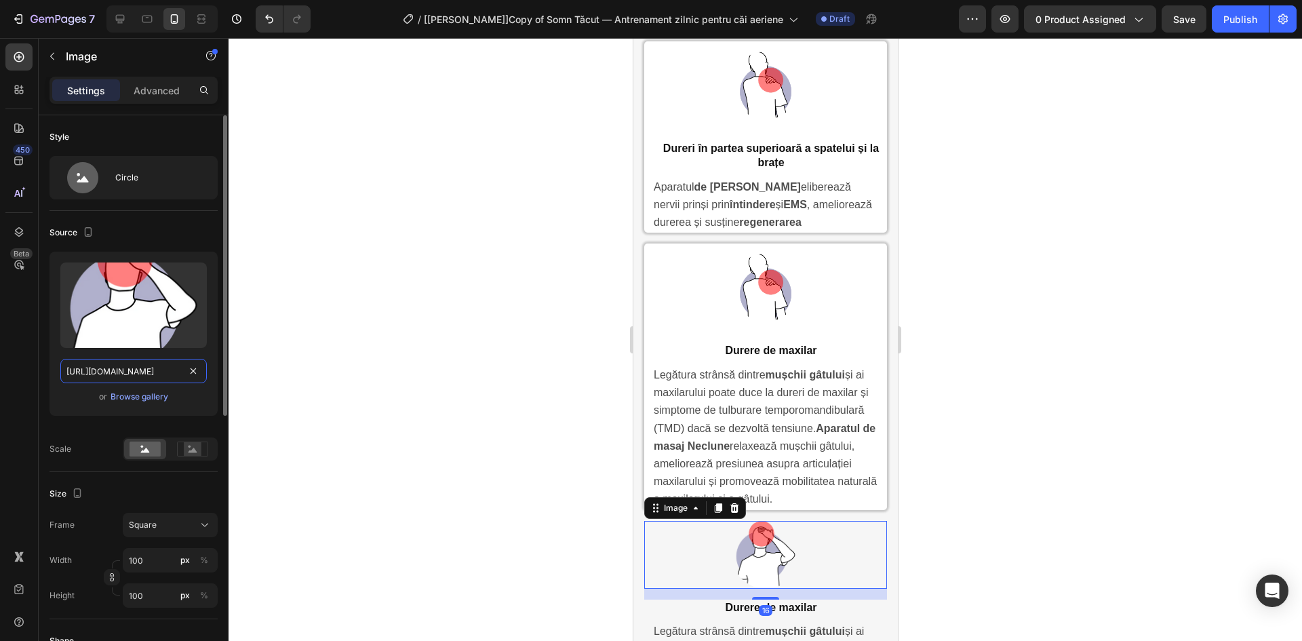
click at [132, 373] on input "https://cdn.shopify.com/s/files/1/0898/2541/1451/files/gempages_549917337608782…" at bounding box center [133, 371] width 146 height 24
click at [143, 357] on div "Upload Image https://cdn.shopify.com/s/files/1/0898/2541/1451/files/gempages_54…" at bounding box center [133, 334] width 168 height 164
click at [136, 367] on input "https://cdn.shopify.com/s/files/1/0898/2541/1451/files/gempages_549917337608782…" at bounding box center [133, 371] width 146 height 24
click at [475, 393] on div at bounding box center [764, 339] width 1073 height 603
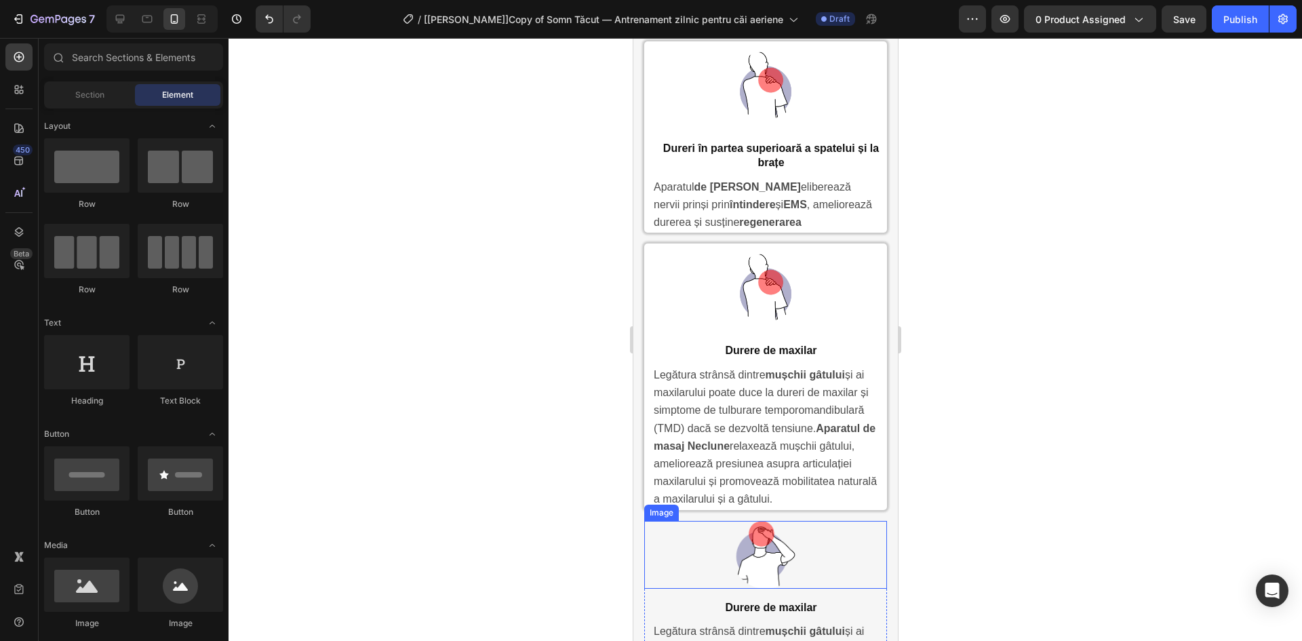
click at [767, 578] on img at bounding box center [765, 555] width 68 height 68
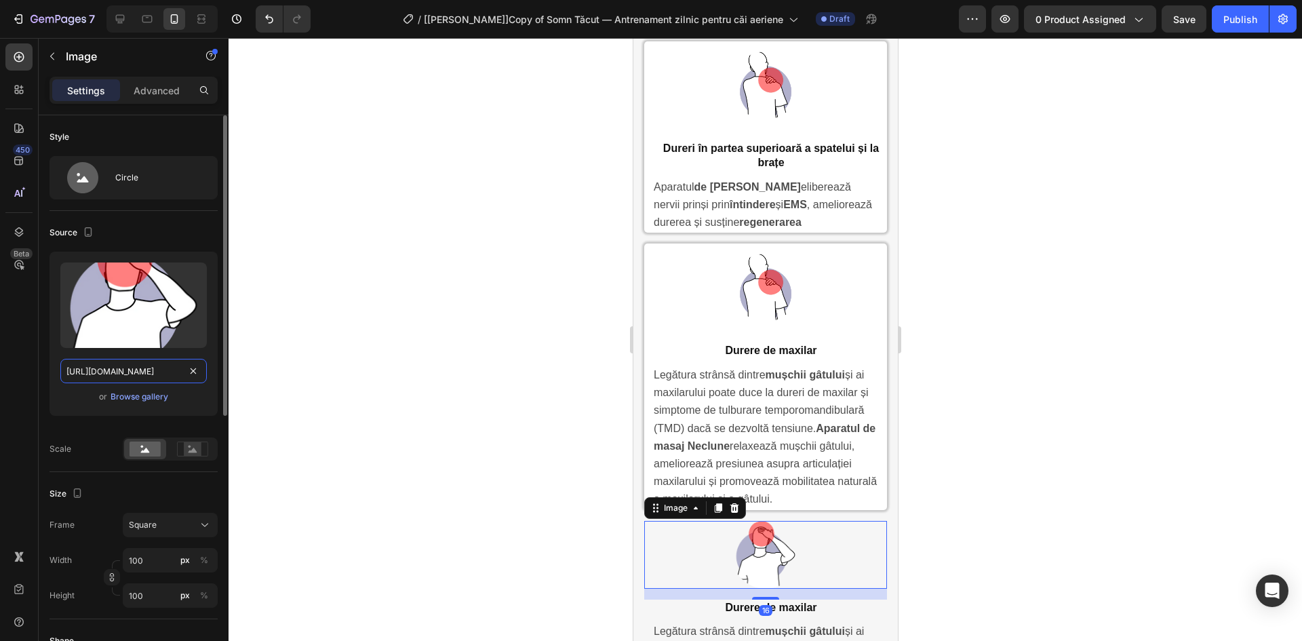
click at [158, 376] on input "https://cdn.shopify.com/s/files/1/0898/2541/1451/files/gempages_549917337608782…" at bounding box center [133, 371] width 146 height 24
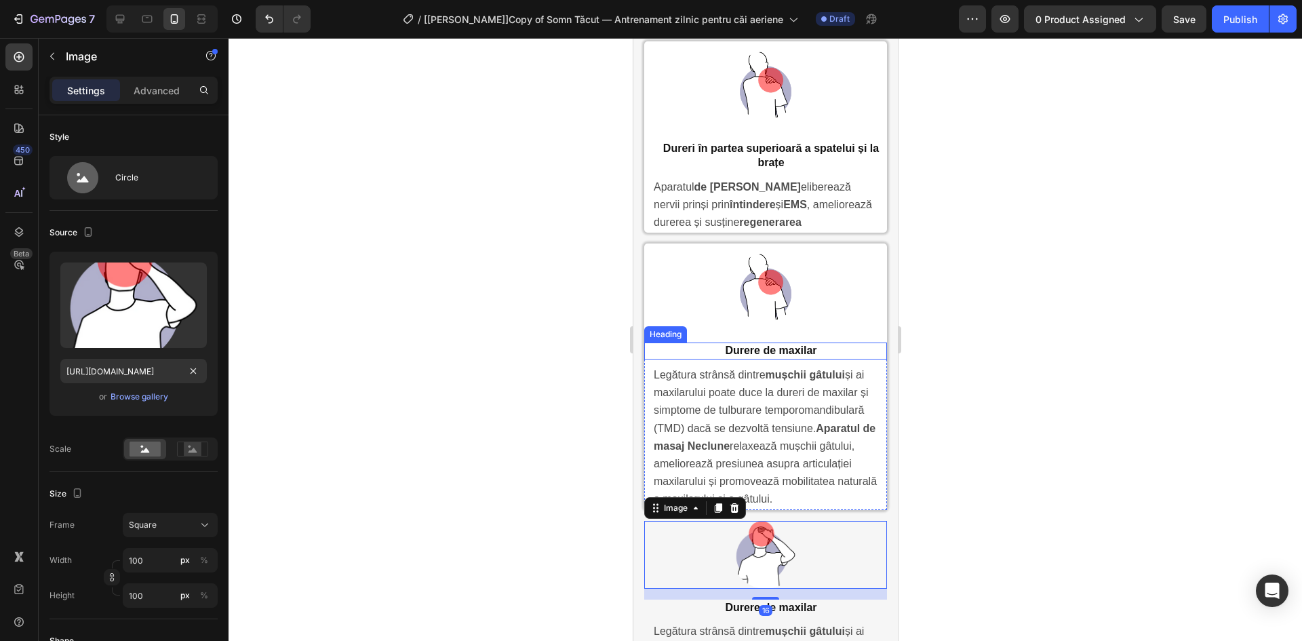
click at [765, 286] on img at bounding box center [765, 288] width 68 height 68
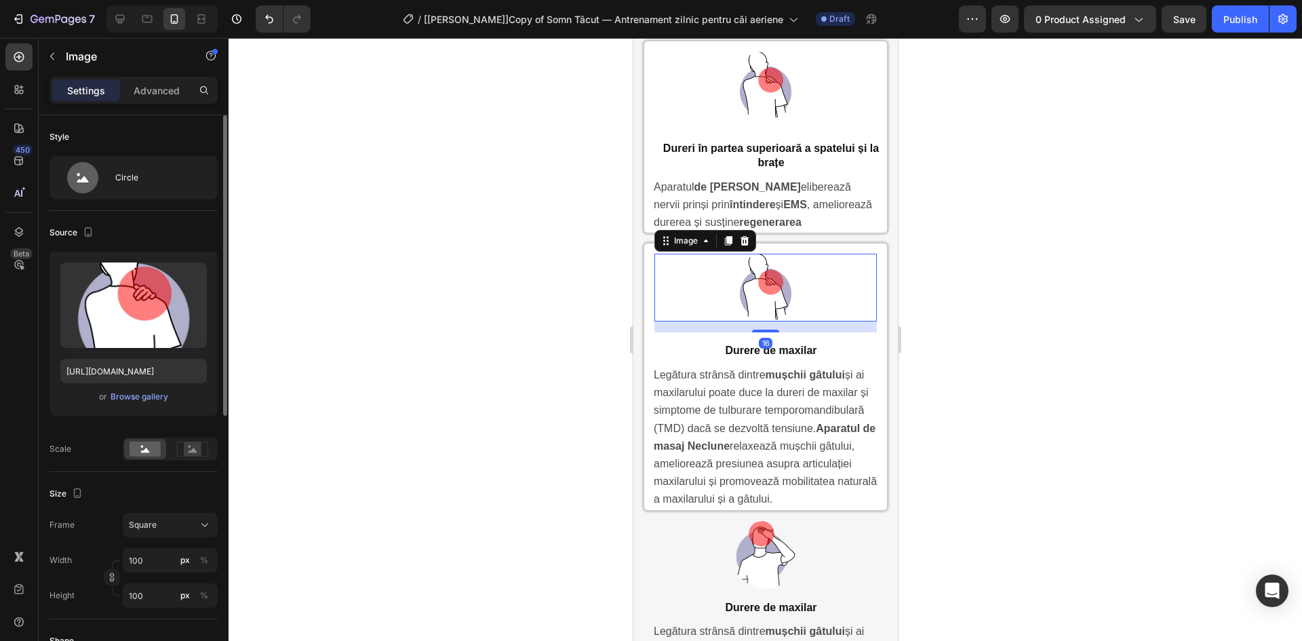
drag, startPoint x: 155, startPoint y: 357, endPoint x: 136, endPoint y: 366, distance: 20.6
click at [153, 357] on div "Upload Image https://cdn.shopify.com/s/files/1/0898/2541/1451/files/gempages_54…" at bounding box center [133, 334] width 168 height 164
click at [132, 369] on input "https://cdn.shopify.com/s/files/1/0898/2541/1451/files/gempages_549917337608782…" at bounding box center [133, 371] width 146 height 24
paste input "4d860e92-5c0e-4d2d-a126-ffa95b9e425c"
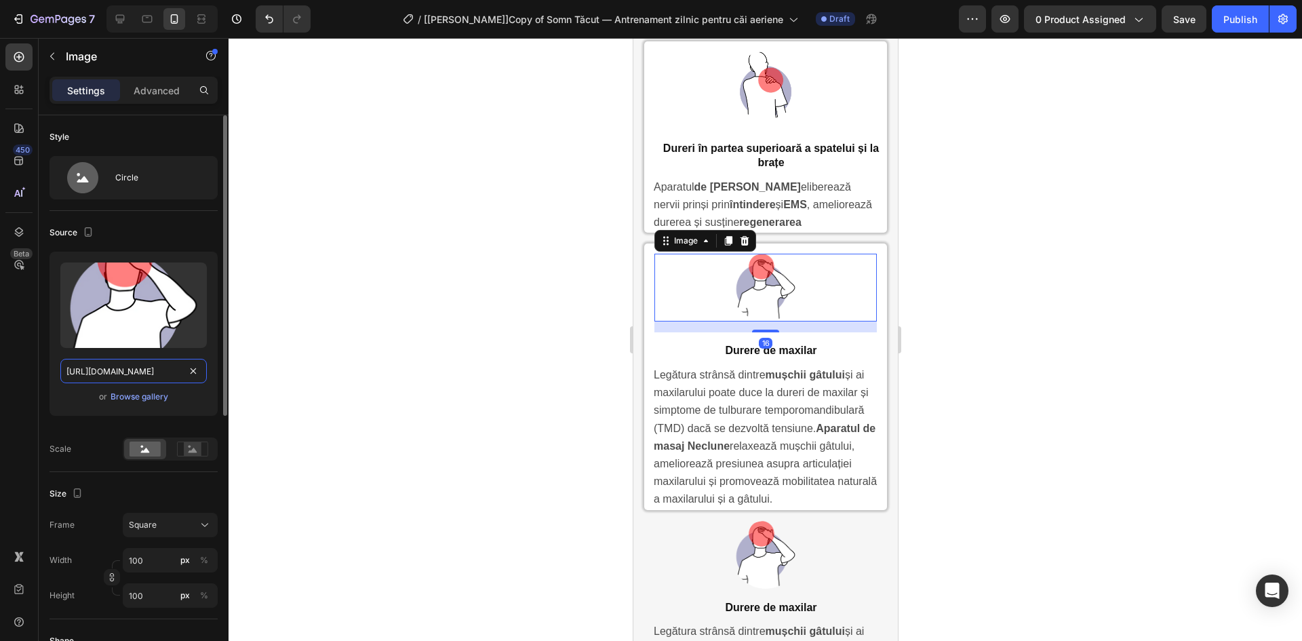
scroll to position [0, 422]
type input "https://cdn.shopify.com/s/files/1/0898/2541/1451/files/gempages_549917337608782…"
click at [442, 361] on div at bounding box center [764, 339] width 1073 height 603
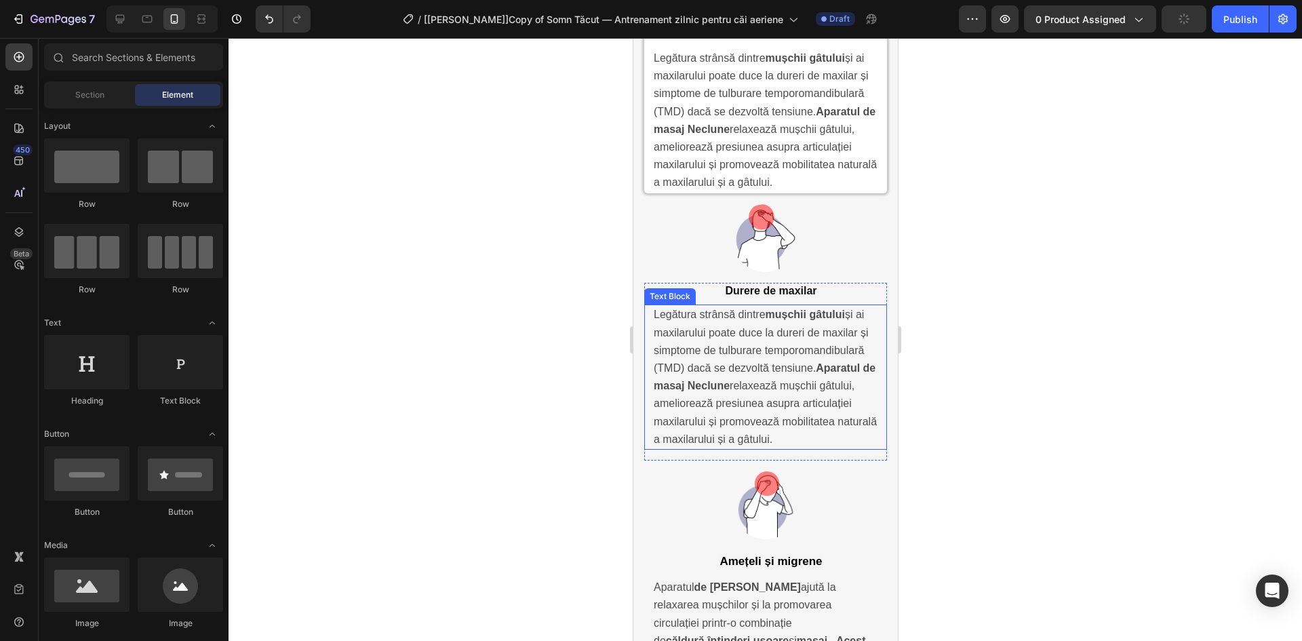
scroll to position [3807, 0]
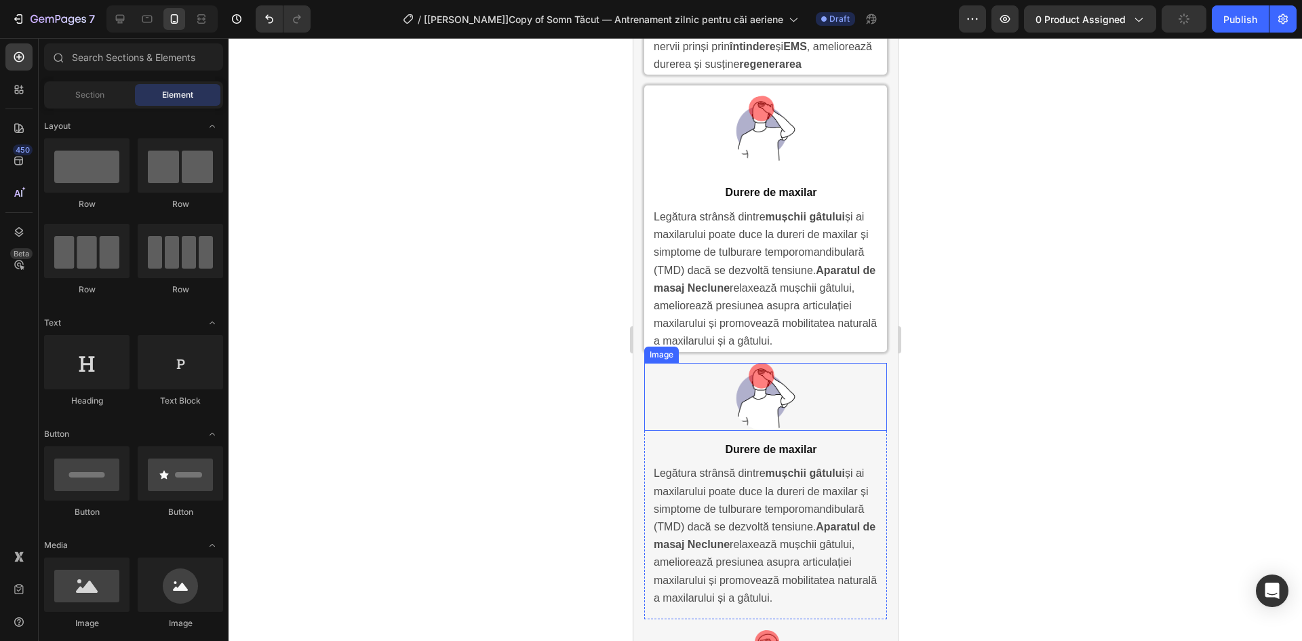
click at [843, 383] on div at bounding box center [764, 397] width 243 height 68
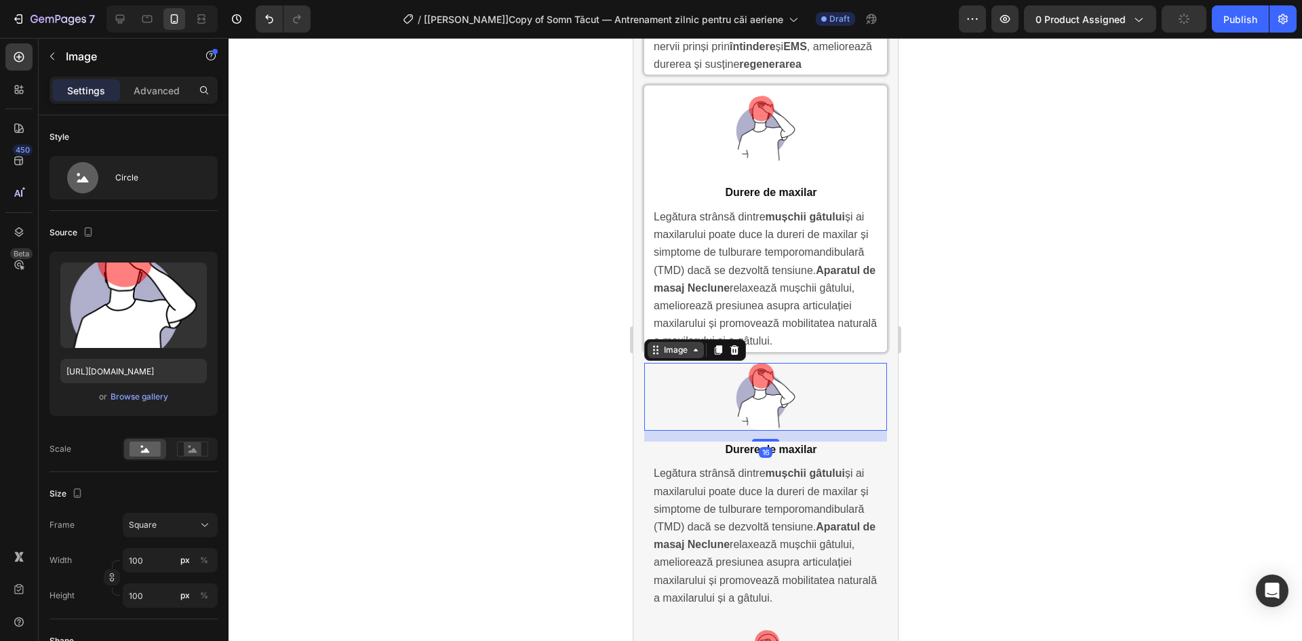
click at [677, 356] on div "Image" at bounding box center [674, 350] width 29 height 12
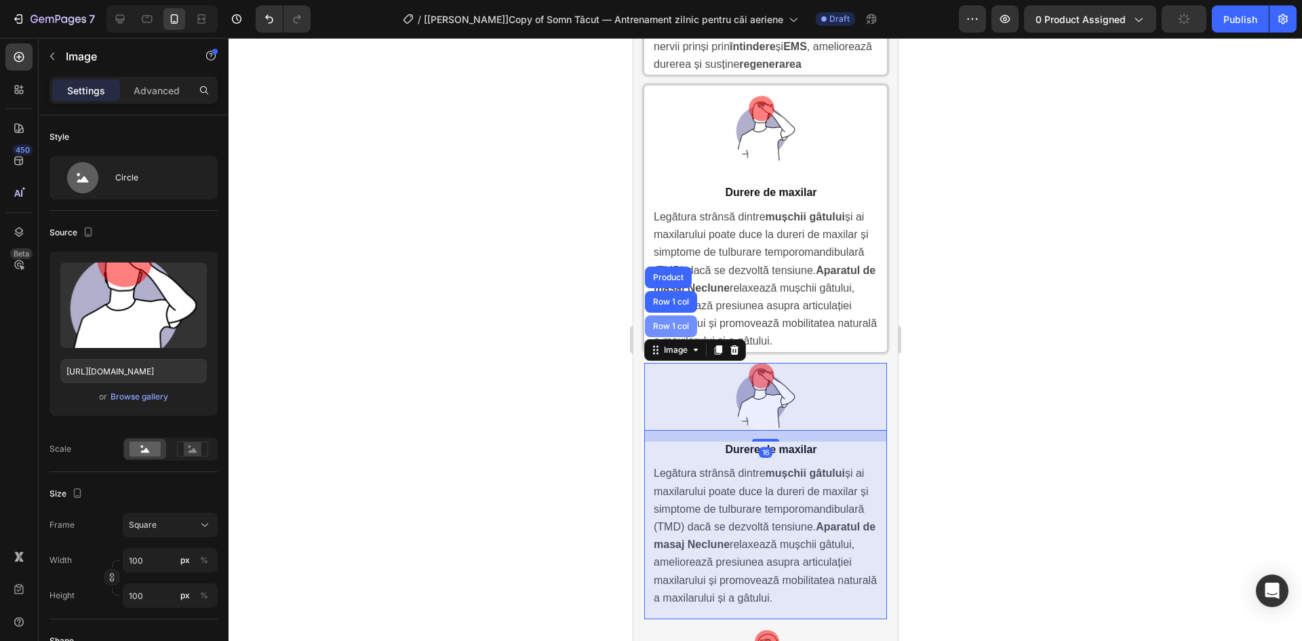
click at [675, 330] on div "Row 1 col" at bounding box center [669, 326] width 41 height 8
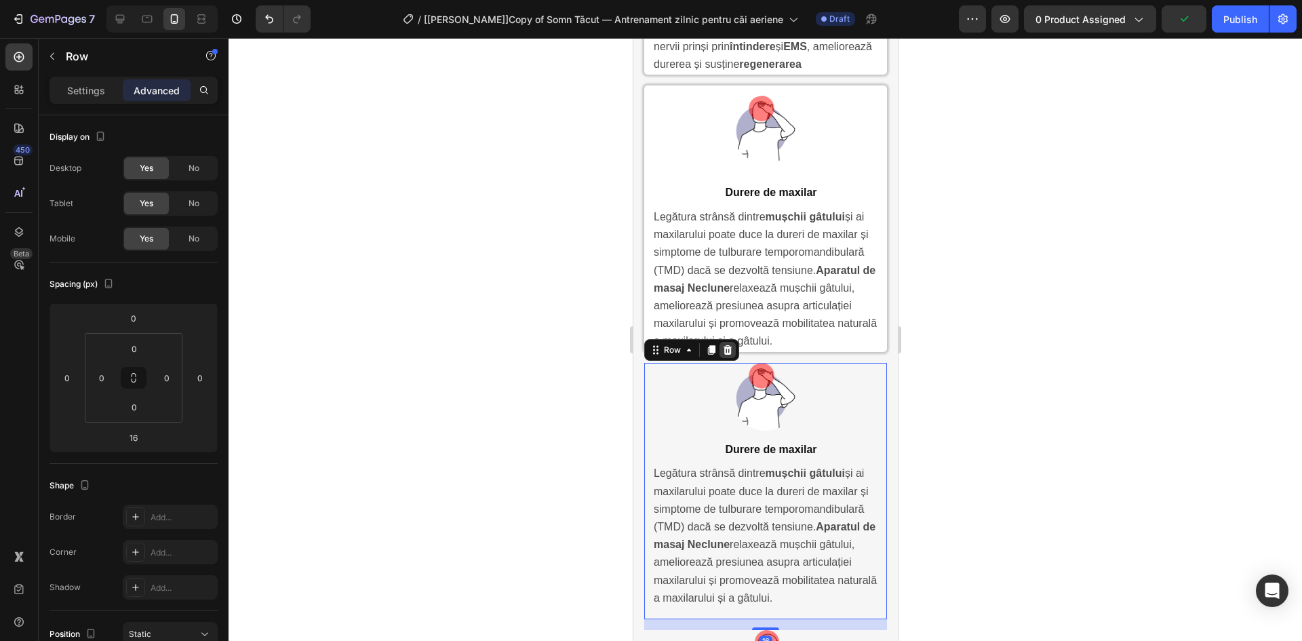
click at [732, 355] on icon at bounding box center [726, 349] width 11 height 11
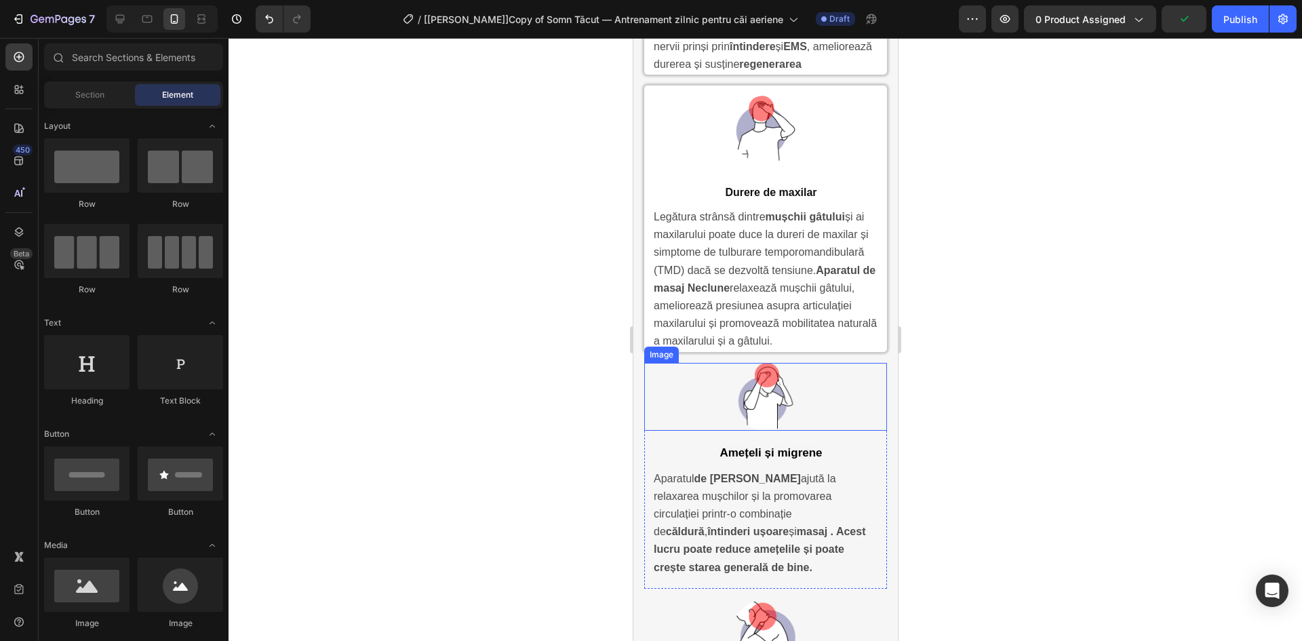
scroll to position [3649, 0]
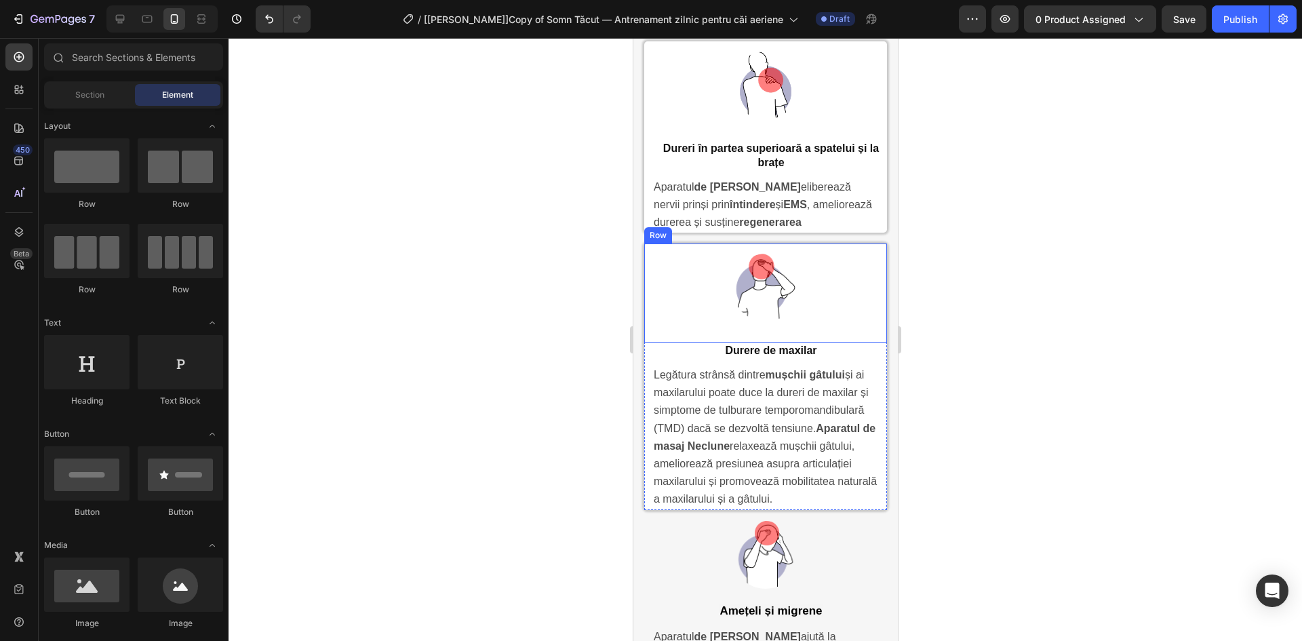
click at [870, 243] on div "Image Row" at bounding box center [764, 292] width 243 height 99
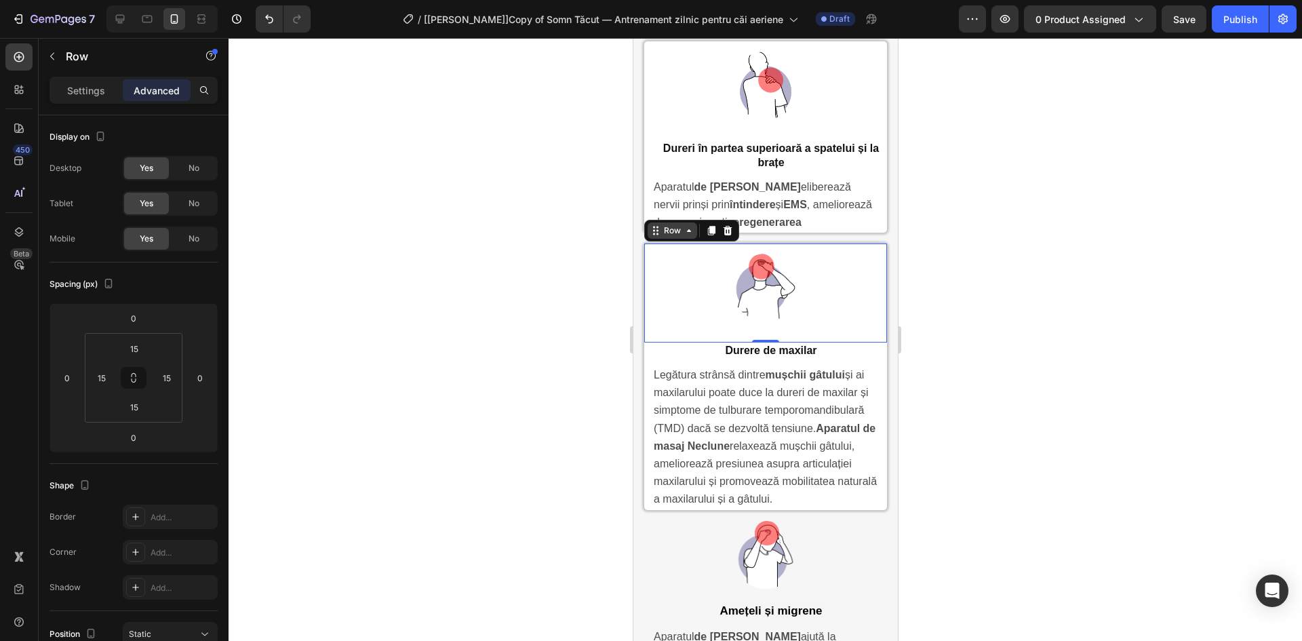
click at [683, 225] on icon at bounding box center [688, 230] width 11 height 11
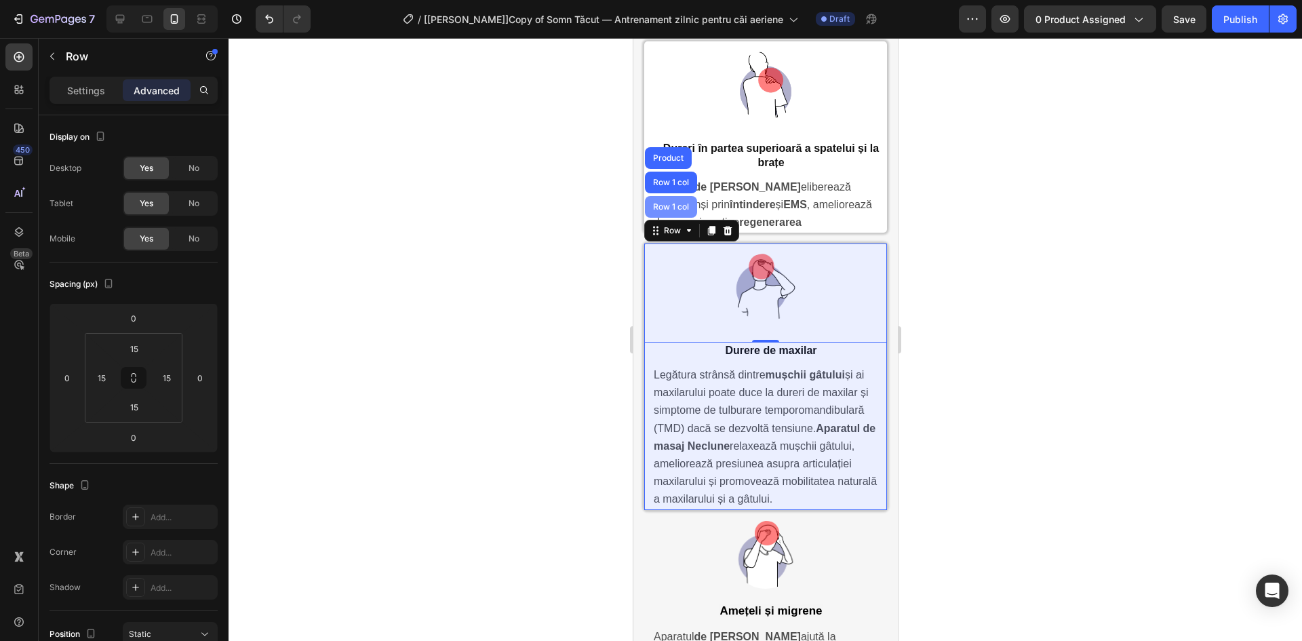
click at [677, 203] on div "Row 1 col" at bounding box center [669, 207] width 41 height 8
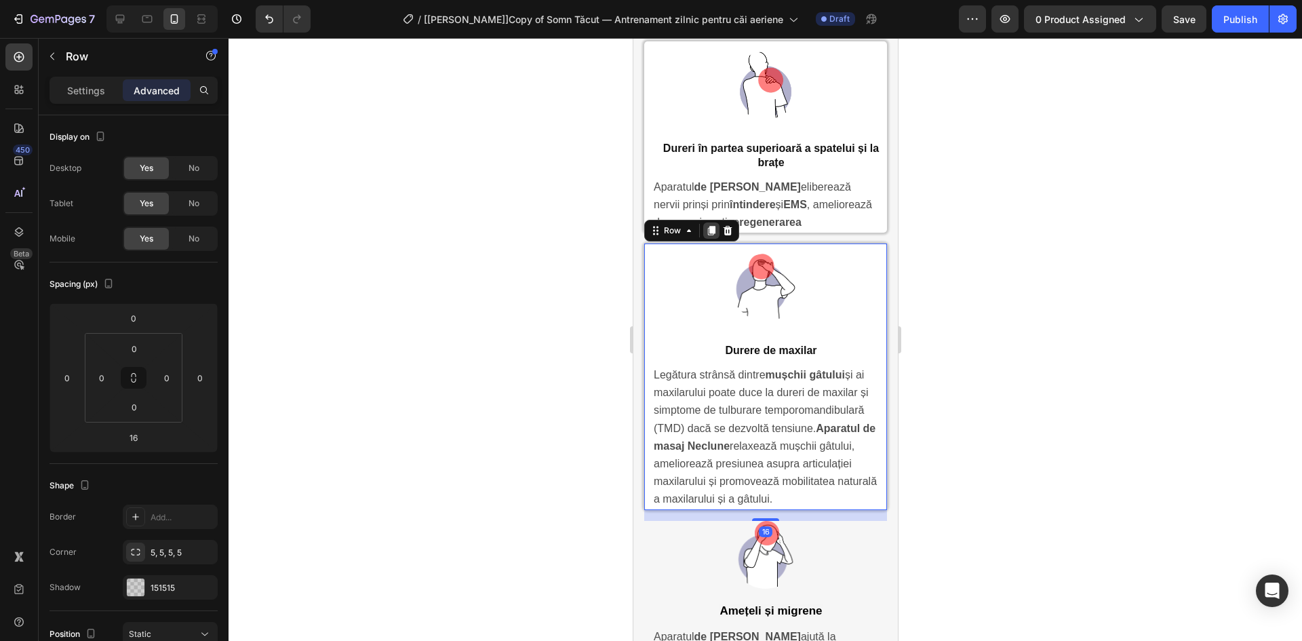
click at [711, 226] on icon at bounding box center [710, 230] width 7 height 9
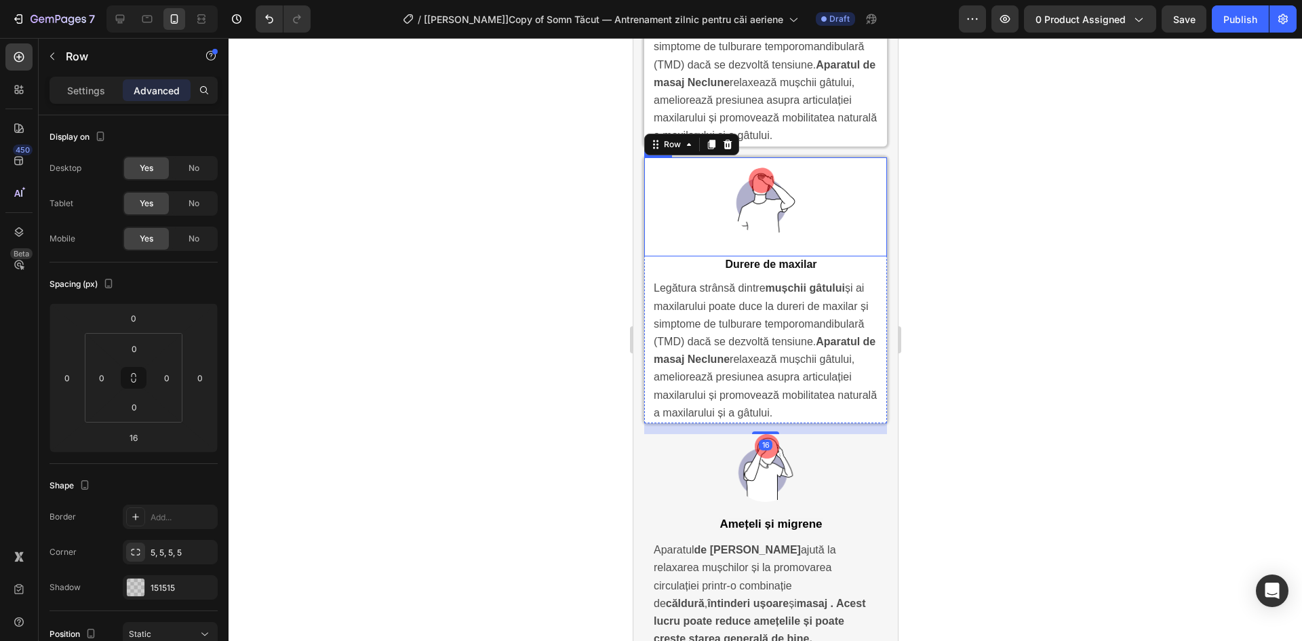
scroll to position [4093, 0]
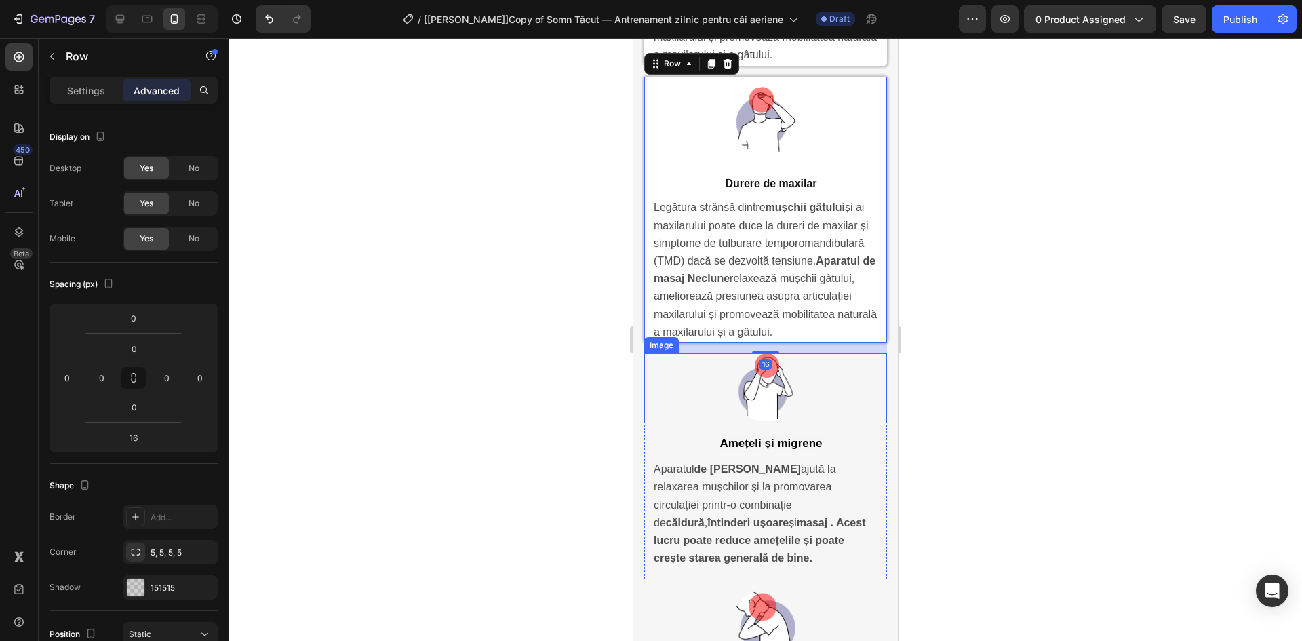
click at [758, 400] on img at bounding box center [765, 387] width 68 height 68
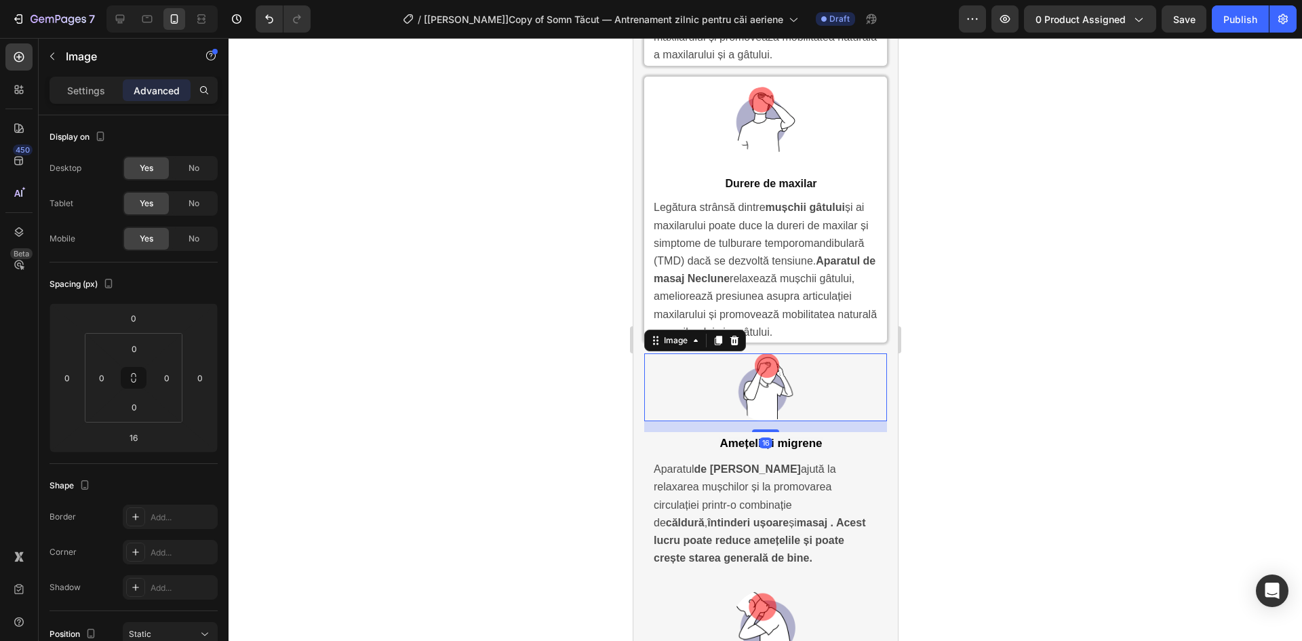
drag, startPoint x: 727, startPoint y: 418, endPoint x: 732, endPoint y: 221, distance: 197.3
click at [731, 418] on img at bounding box center [765, 387] width 68 height 68
click at [88, 101] on div "Settings Advanced" at bounding box center [133, 90] width 168 height 27
click at [89, 89] on p "Settings" at bounding box center [86, 90] width 38 height 14
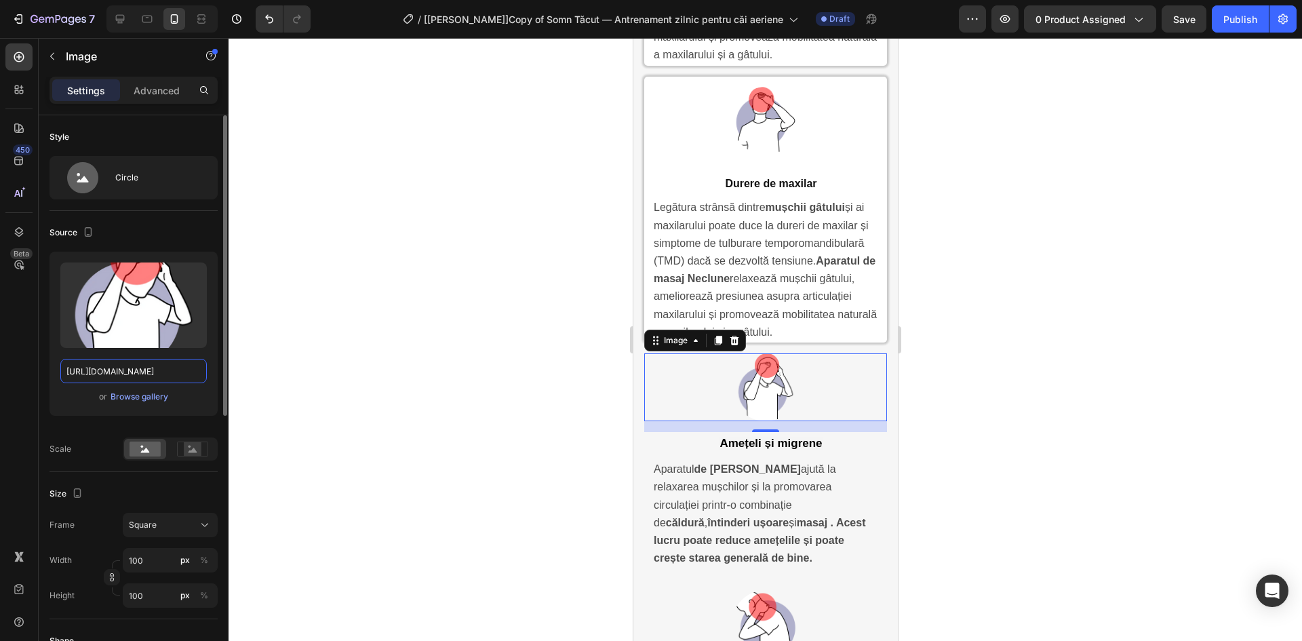
click at [142, 374] on input "https://cdn.shopify.com/s/files/1/0898/2541/1451/files/gempages_549917337608782…" at bounding box center [133, 371] width 146 height 24
click at [778, 148] on img at bounding box center [765, 121] width 68 height 68
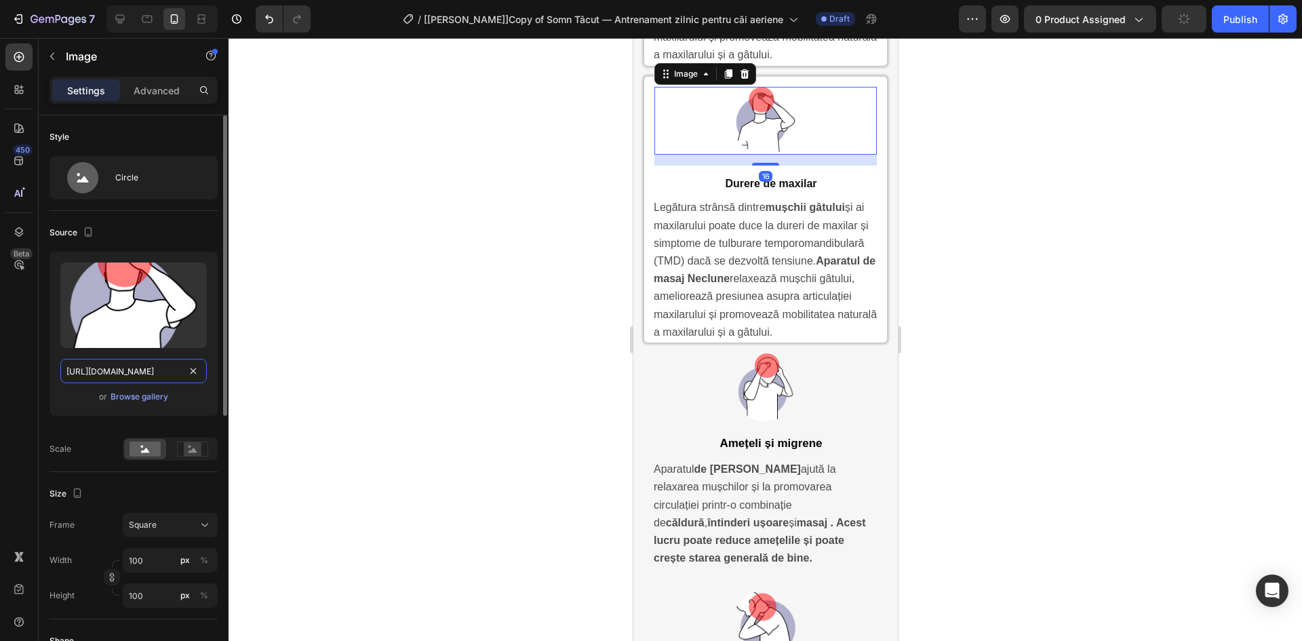
click at [113, 369] on input "https://cdn.shopify.com/s/files/1/0898/2541/1451/files/gempages_549917337608782…" at bounding box center [133, 371] width 146 height 24
paste input "09f8a4e0-0bbc-421e-b701-ffc8892a6d10"
type input "https://cdn.shopify.com/s/files/1/0898/2541/1451/files/gempages_549917337608782…"
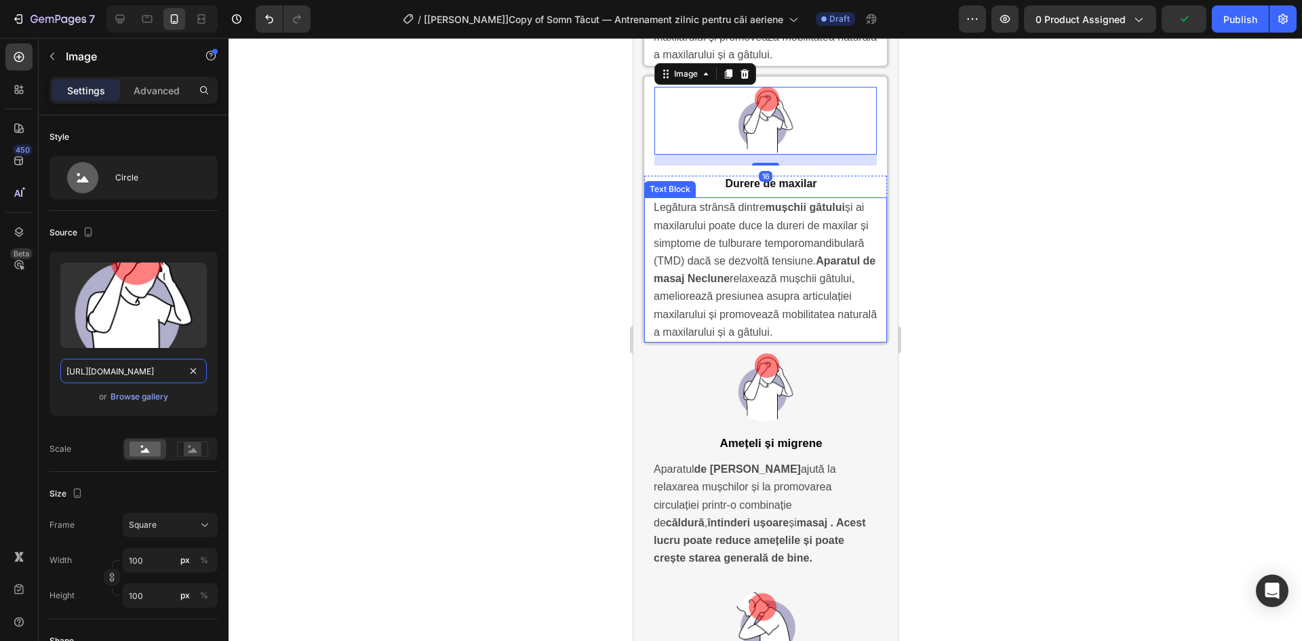
scroll to position [0, 416]
click at [758, 454] on h2 "Amețeli și migrene" at bounding box center [770, 443] width 232 height 22
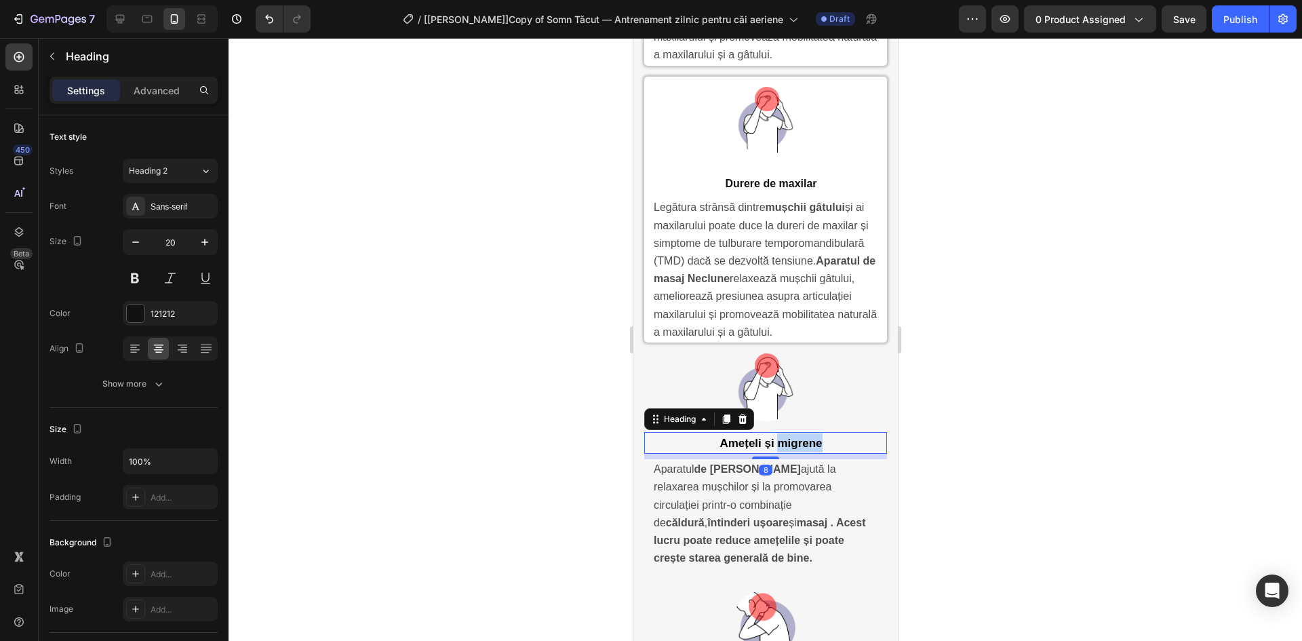
click at [784, 449] on strong "Amețeli și migrene" at bounding box center [770, 443] width 102 height 13
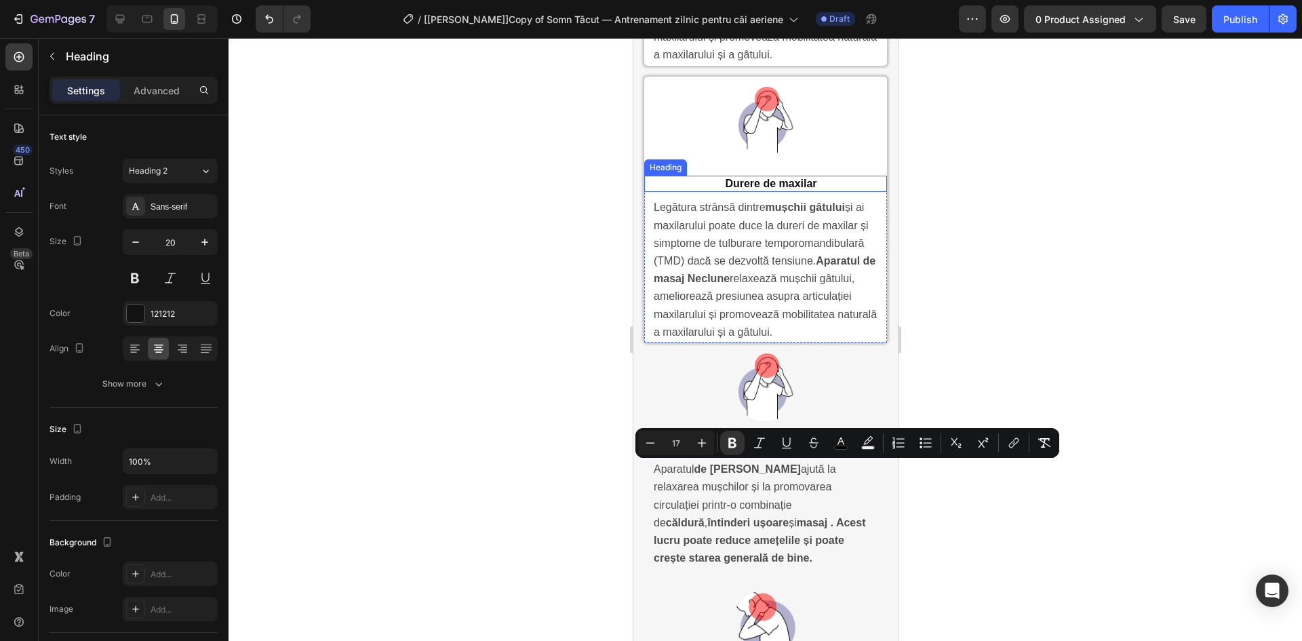
click at [755, 184] on h2 "Durere de maxilar" at bounding box center [770, 184] width 232 height 17
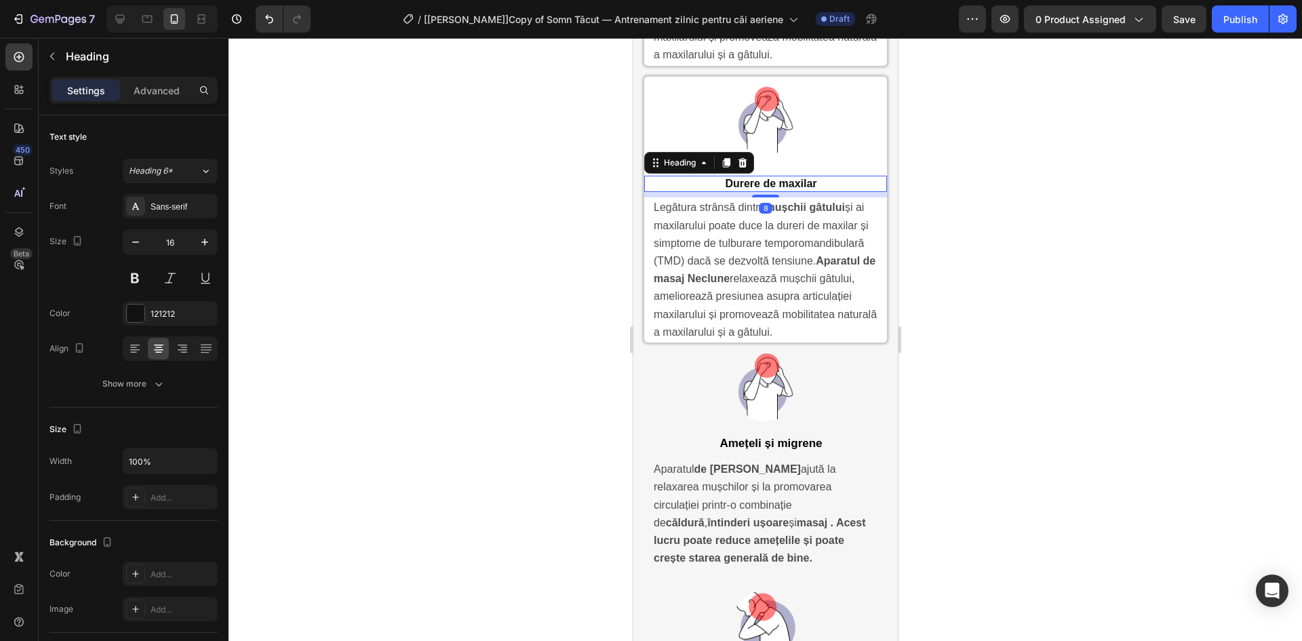
click at [746, 193] on h2 "Durere de maxilar" at bounding box center [770, 184] width 232 height 17
click at [746, 191] on p "Durere de maxilar" at bounding box center [770, 184] width 229 height 14
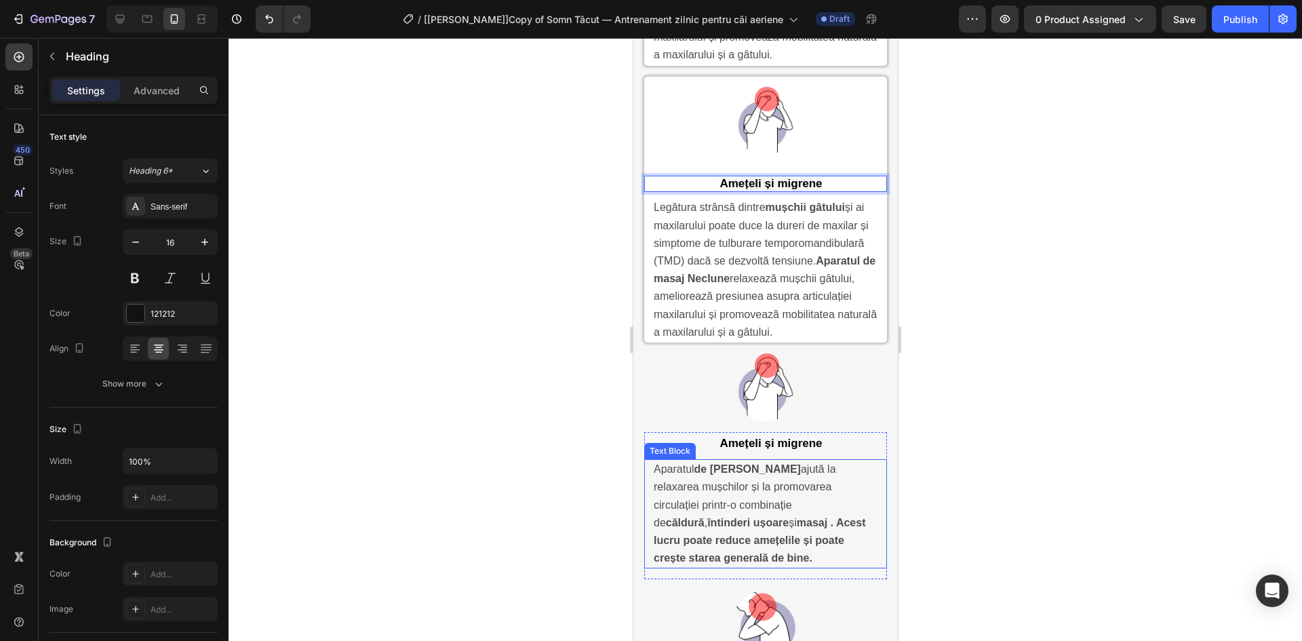
click at [782, 538] on p "Aparatul de masaj Neclune ajută la relaxarea mușchilor și la promovarea circula…" at bounding box center [765, 513] width 224 height 106
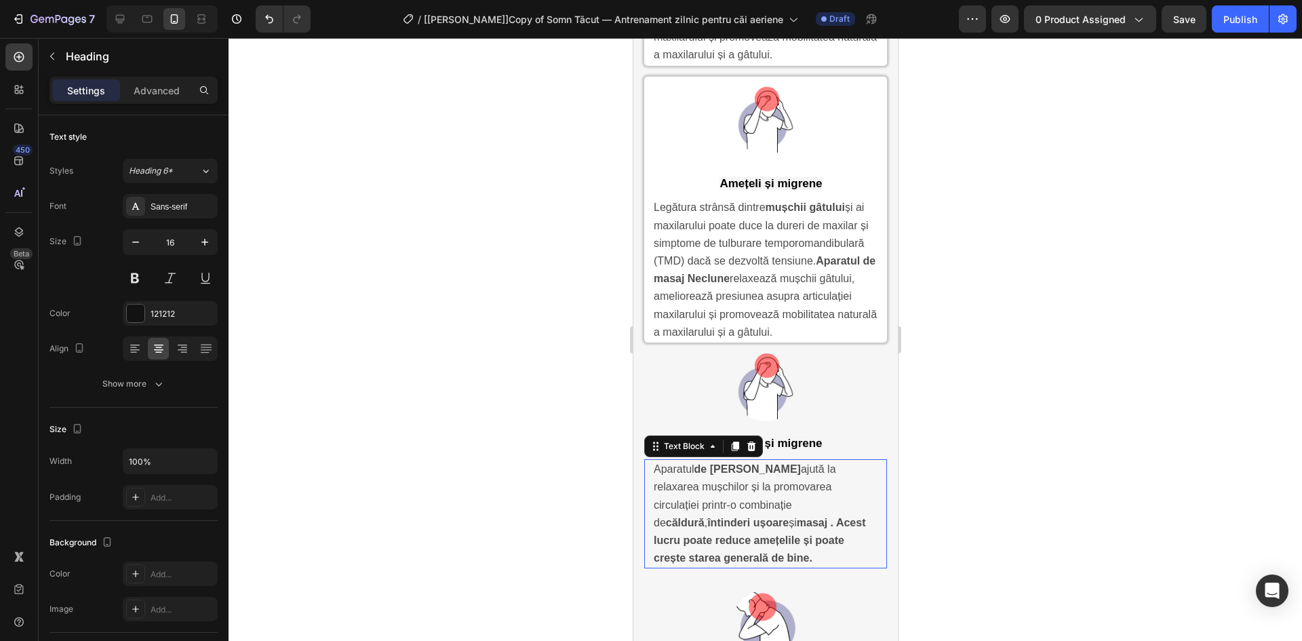
click at [782, 538] on p "Aparatul de masaj Neclune ajută la relaxarea mușchilor și la promovarea circula…" at bounding box center [765, 513] width 224 height 106
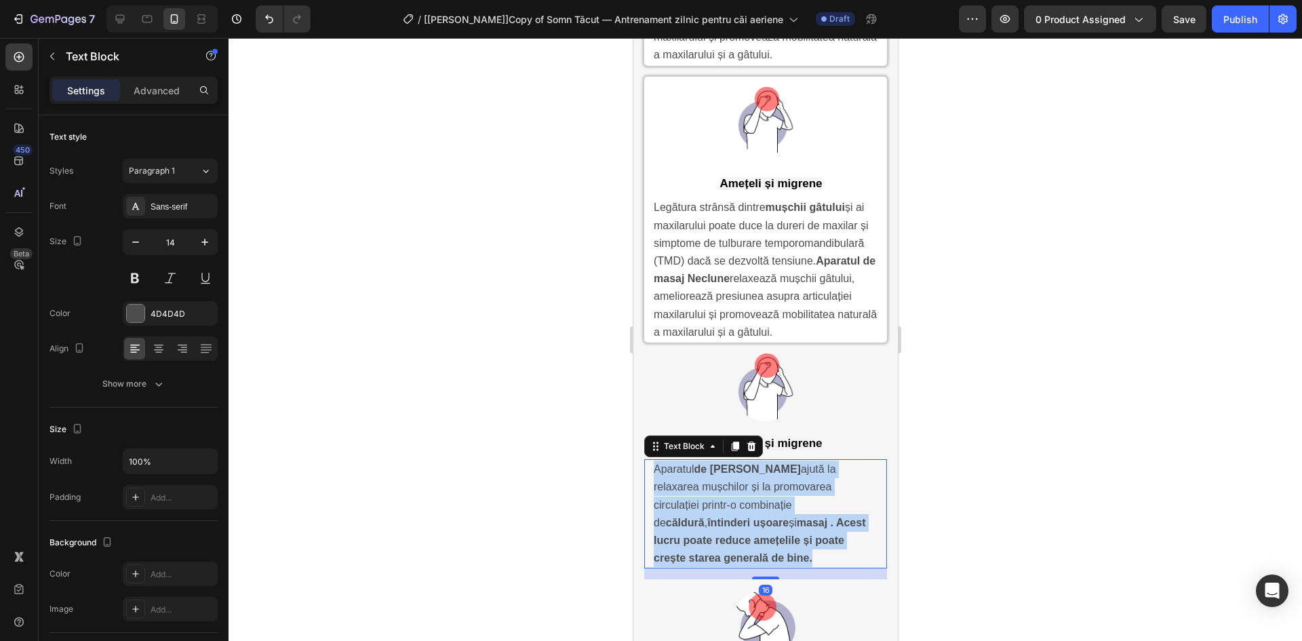
click at [782, 538] on p "Aparatul de masaj Neclune ajută la relaxarea mușchilor și la promovarea circula…" at bounding box center [765, 513] width 224 height 106
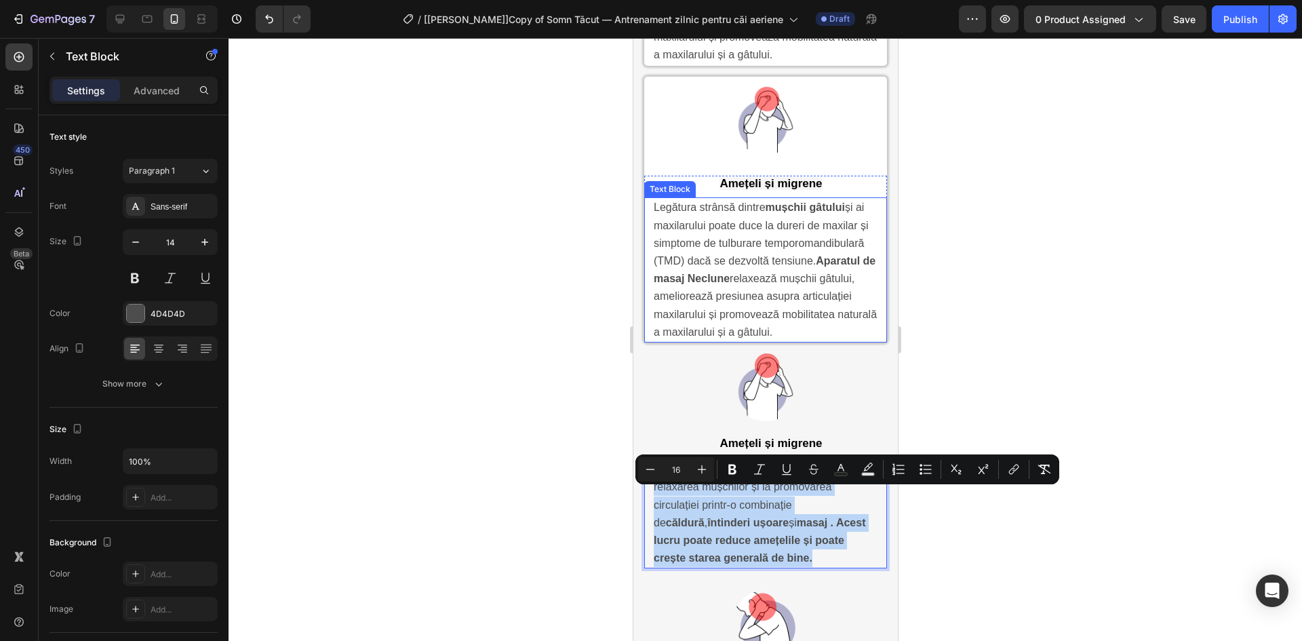
copy span "Aparatul de masaj Neclune ajută la relaxarea mușchilor și la promovarea circula…"
click at [774, 272] on span "Legătura strânsă dintre mușchii gâtului și ai maxilarului poate duce la dureri …" at bounding box center [764, 269] width 223 height 136
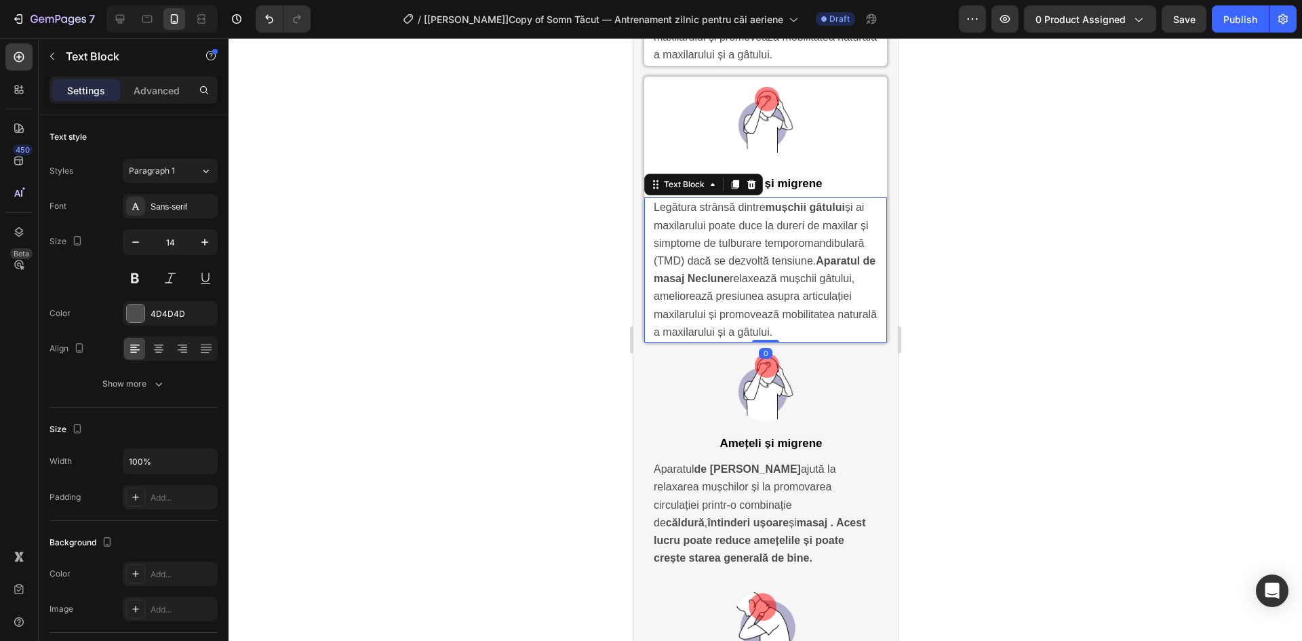
click at [774, 272] on span "Legătura strânsă dintre mușchii gâtului și ai maxilarului poate duce la dureri …" at bounding box center [764, 269] width 223 height 136
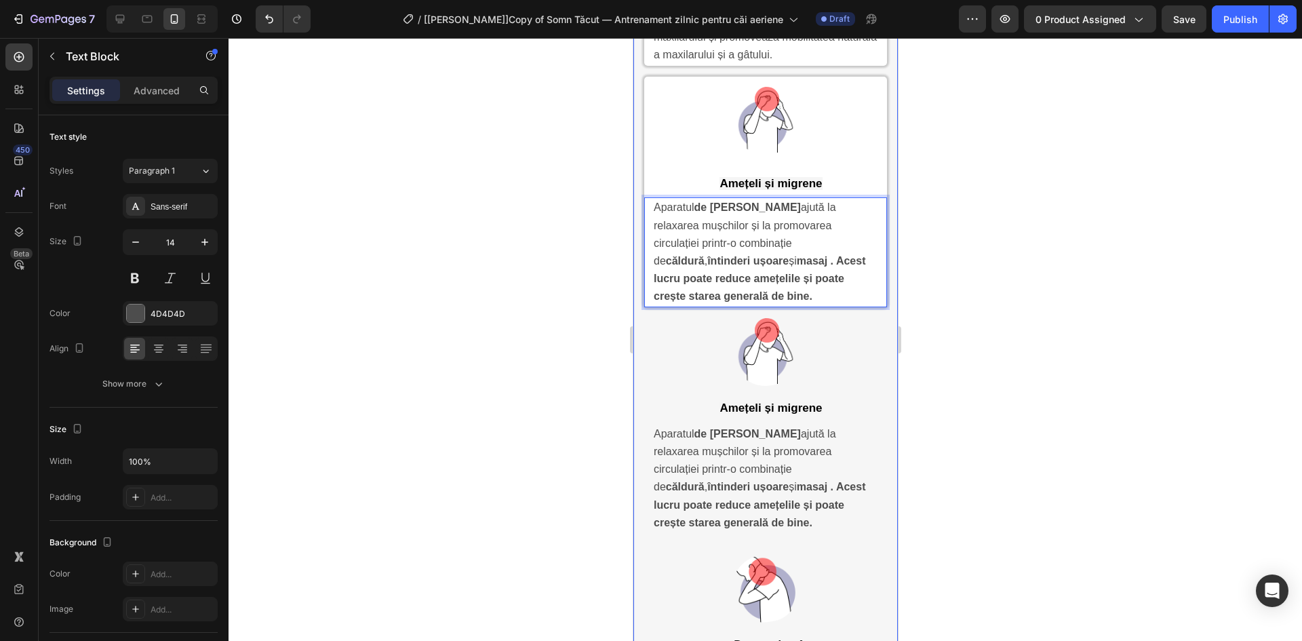
click at [879, 371] on div "Image Row Dureri în partea superioară a spatelui și la brațe Heading Aparatul d…" at bounding box center [765, 176] width 264 height 1180
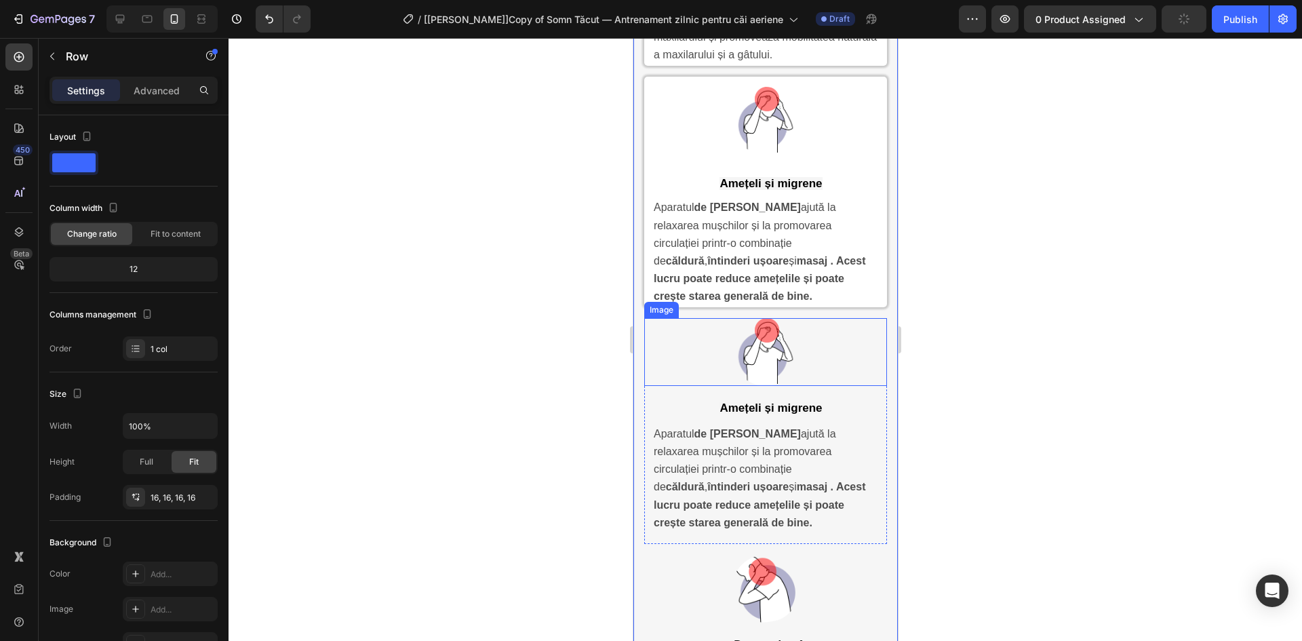
click at [843, 334] on div at bounding box center [764, 352] width 243 height 68
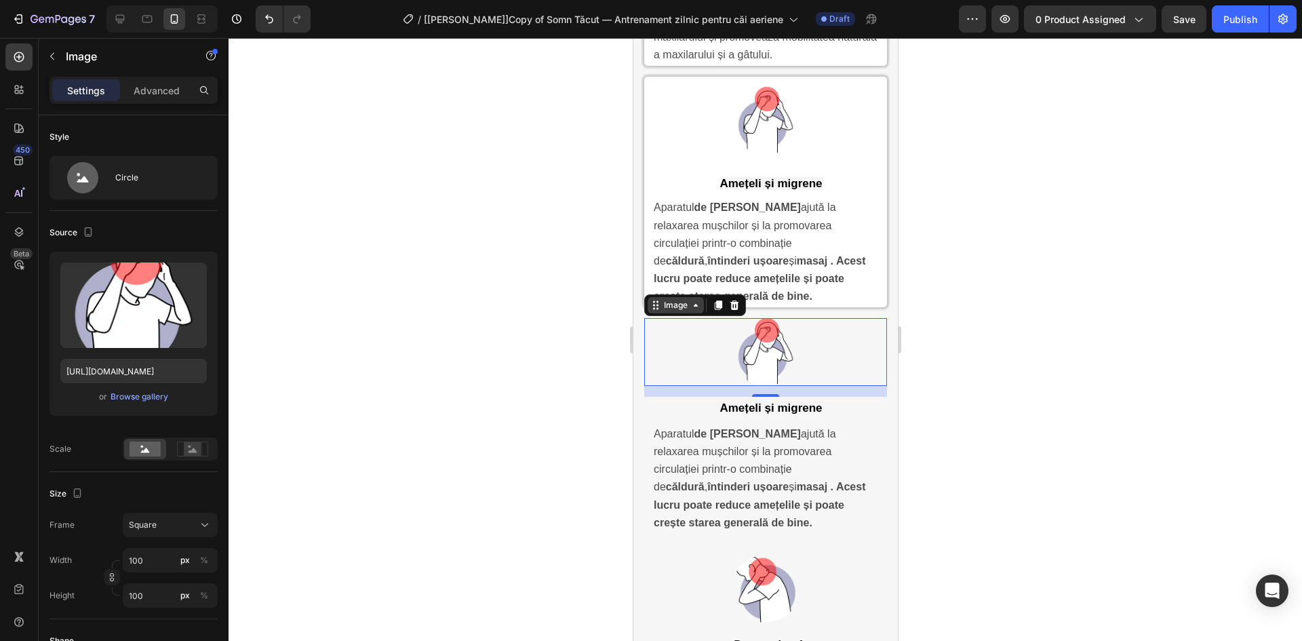
click at [687, 311] on div "Image" at bounding box center [674, 305] width 29 height 12
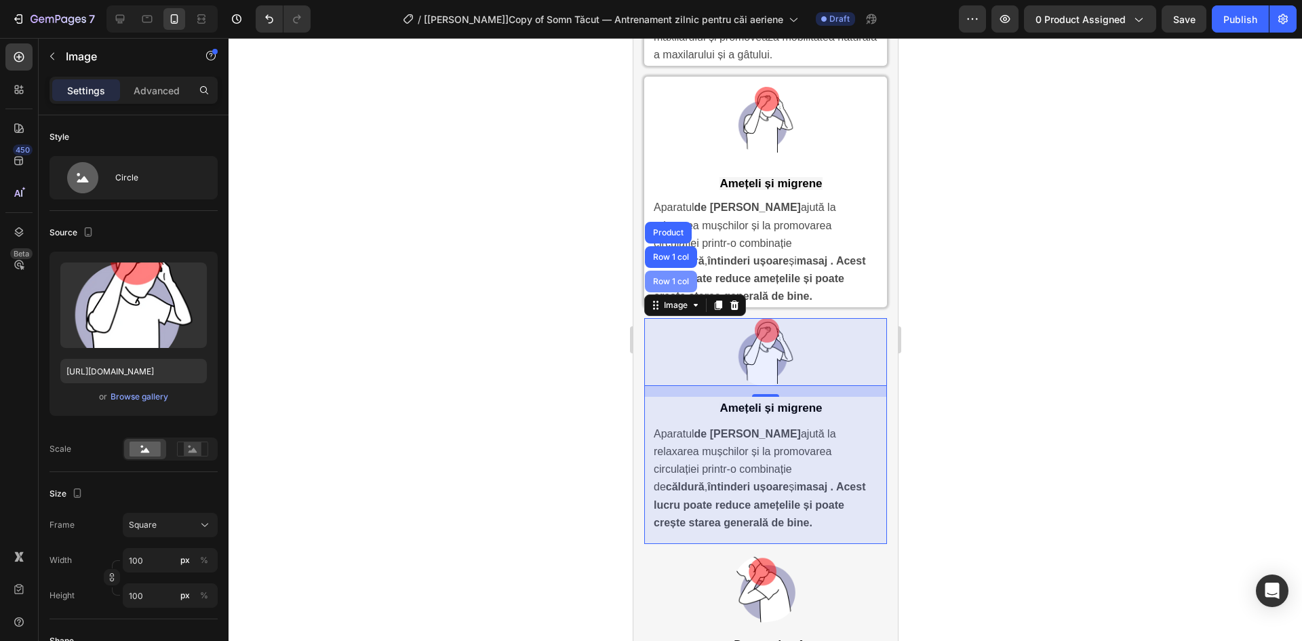
click at [679, 285] on div "Row 1 col" at bounding box center [669, 281] width 41 height 8
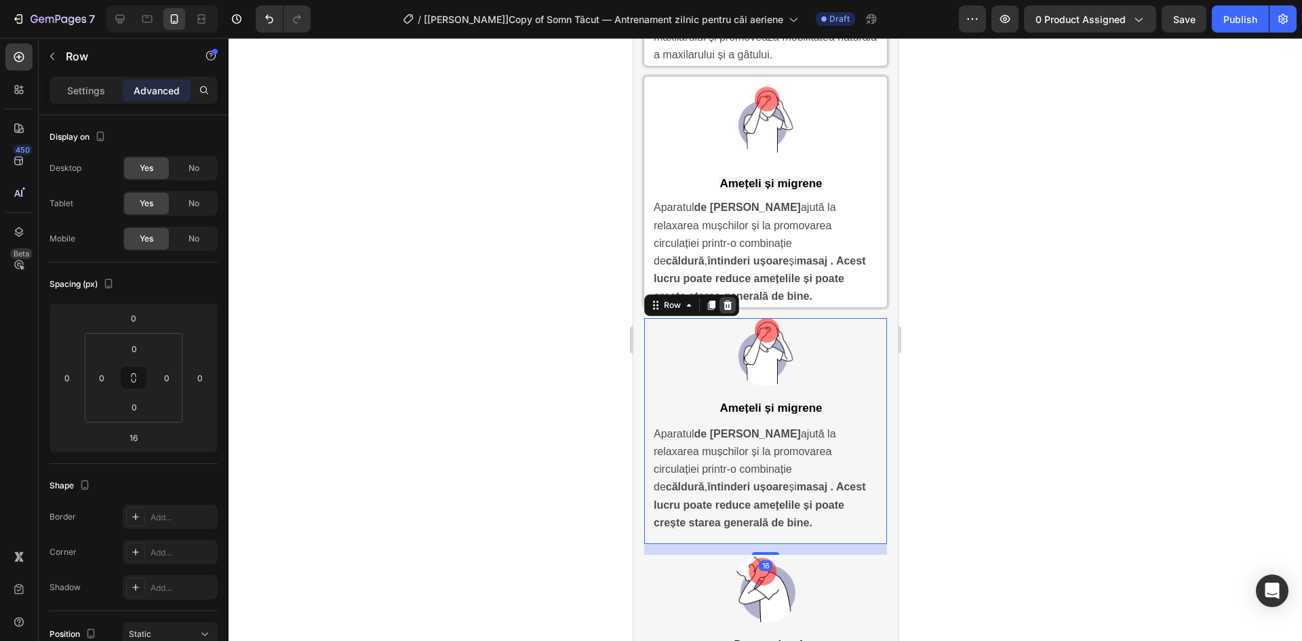
click at [732, 310] on icon at bounding box center [726, 305] width 11 height 11
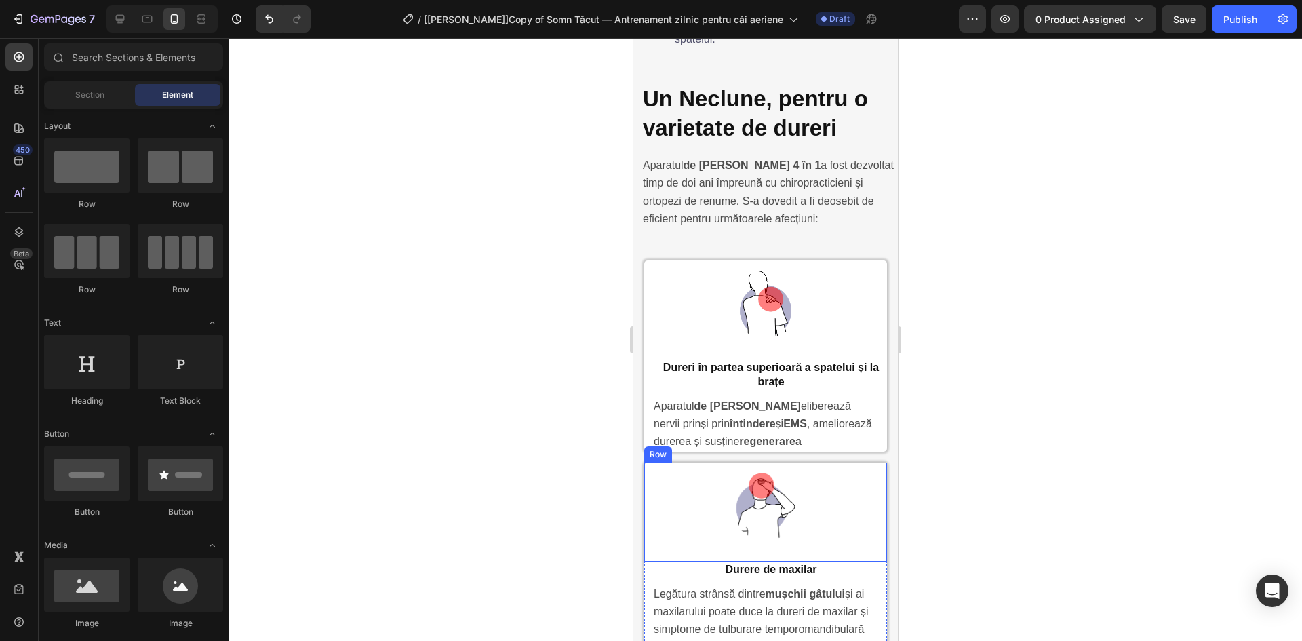
scroll to position [3461, 0]
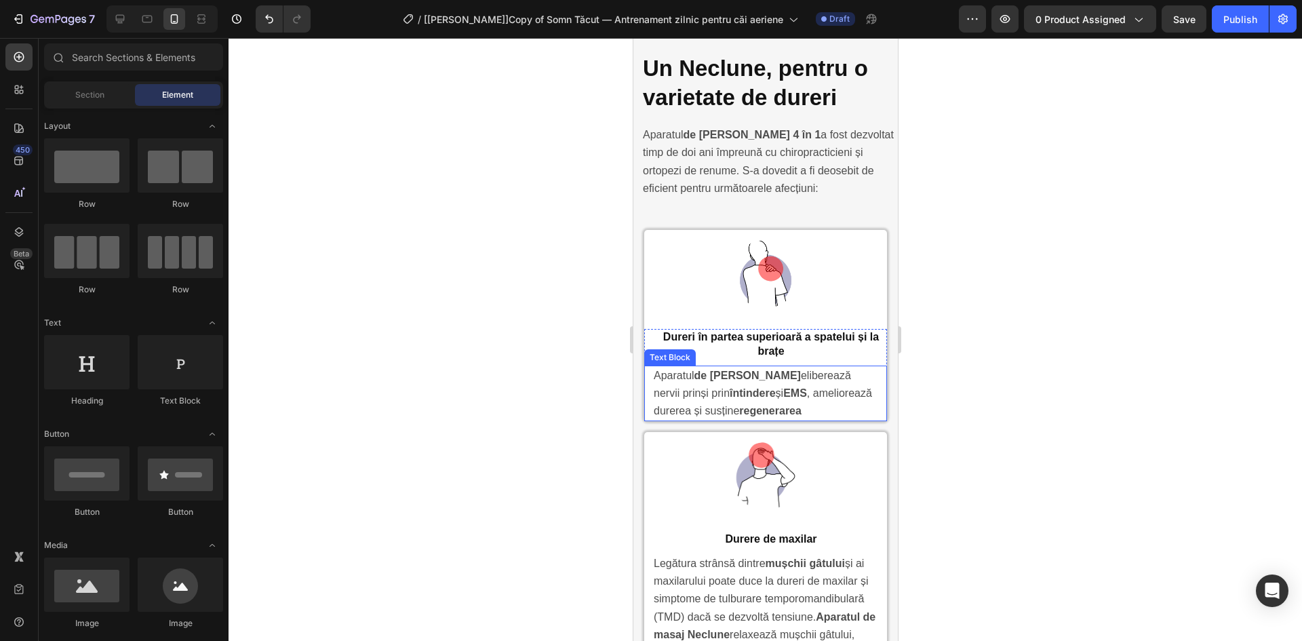
click at [834, 377] on p "Aparatul de masaj Neclune eliberează nervii prinși prin întindere și EMS , amel…" at bounding box center [765, 394] width 224 height 54
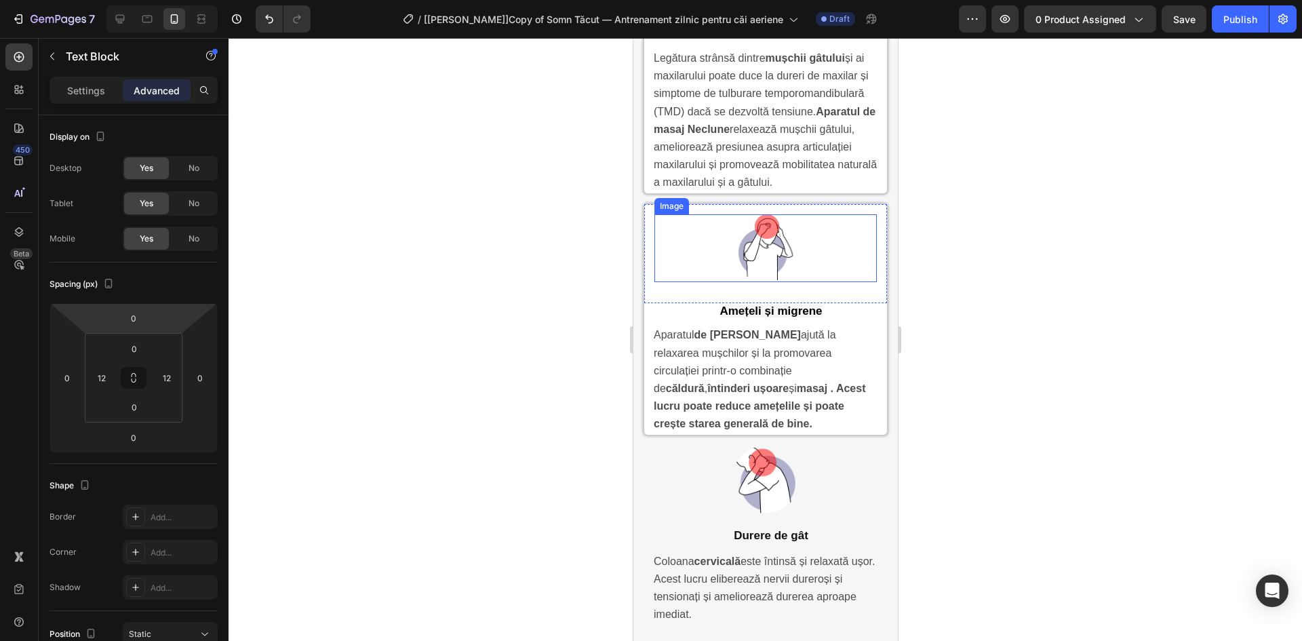
scroll to position [3935, 0]
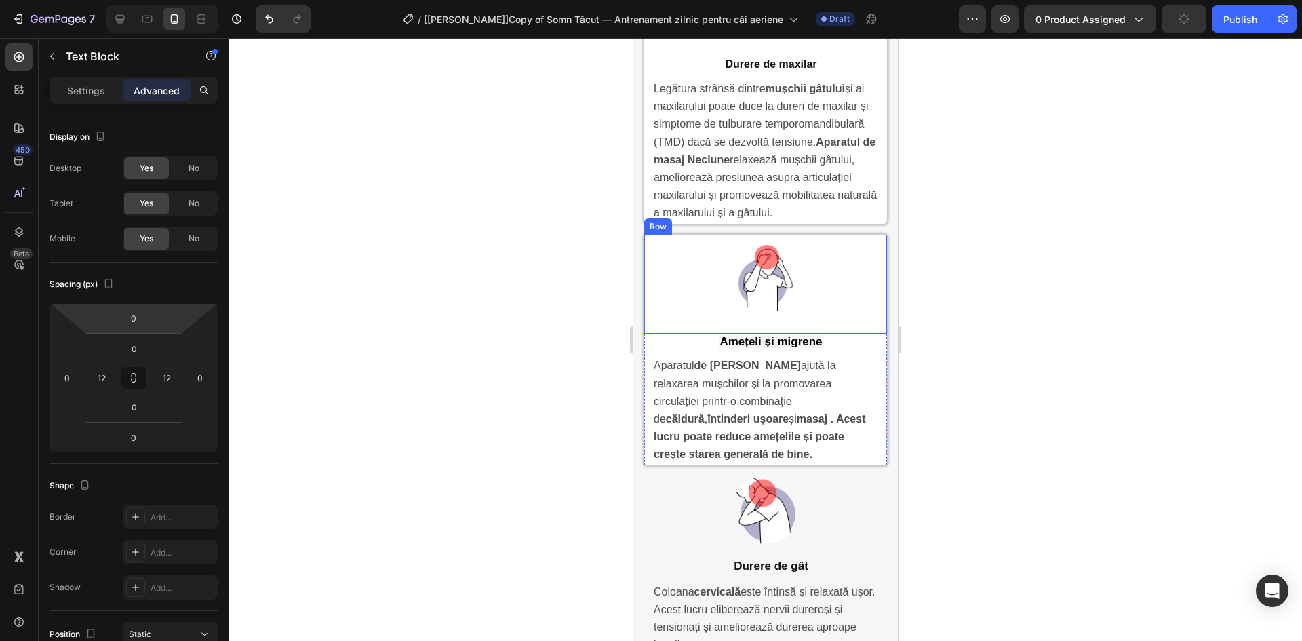
click at [871, 255] on div "Image Row" at bounding box center [764, 284] width 243 height 99
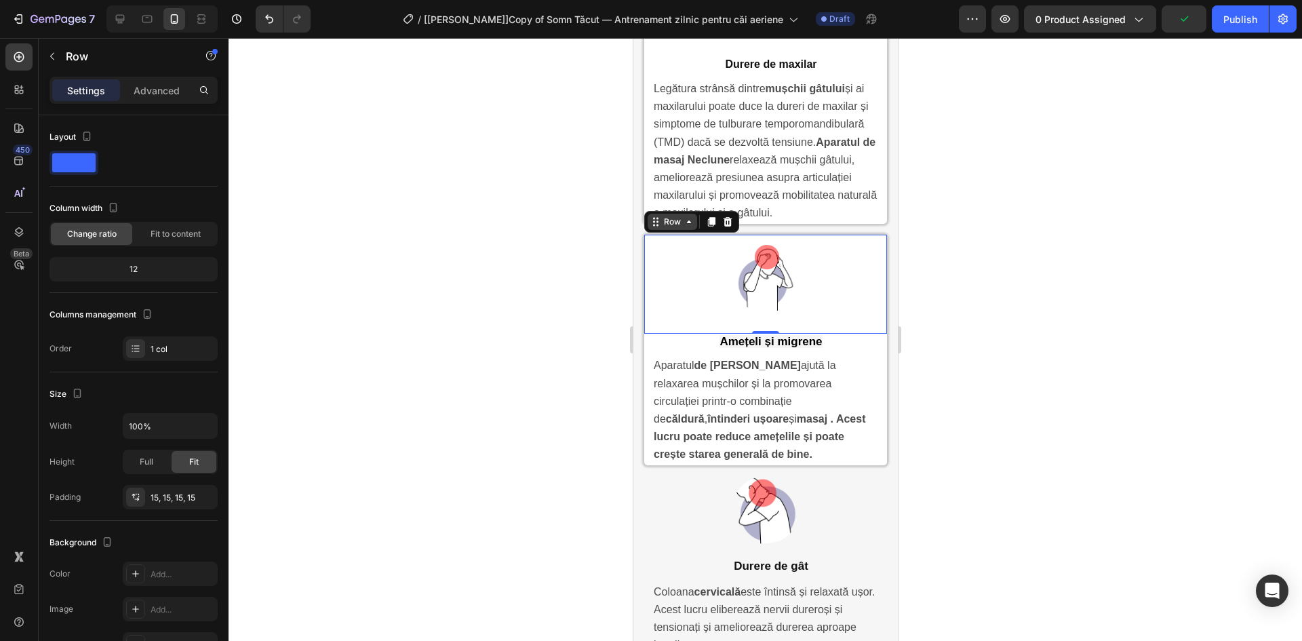
click at [676, 228] on div "Row" at bounding box center [671, 222] width 22 height 12
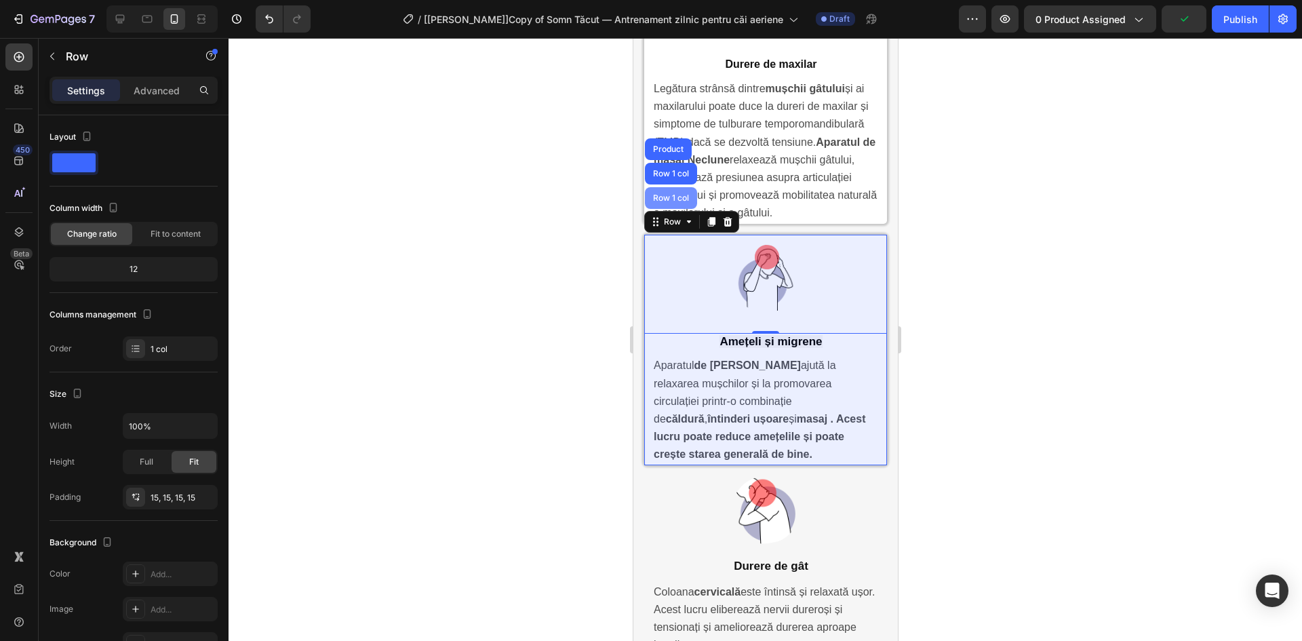
click at [669, 202] on div "Row 1 col" at bounding box center [669, 198] width 41 height 8
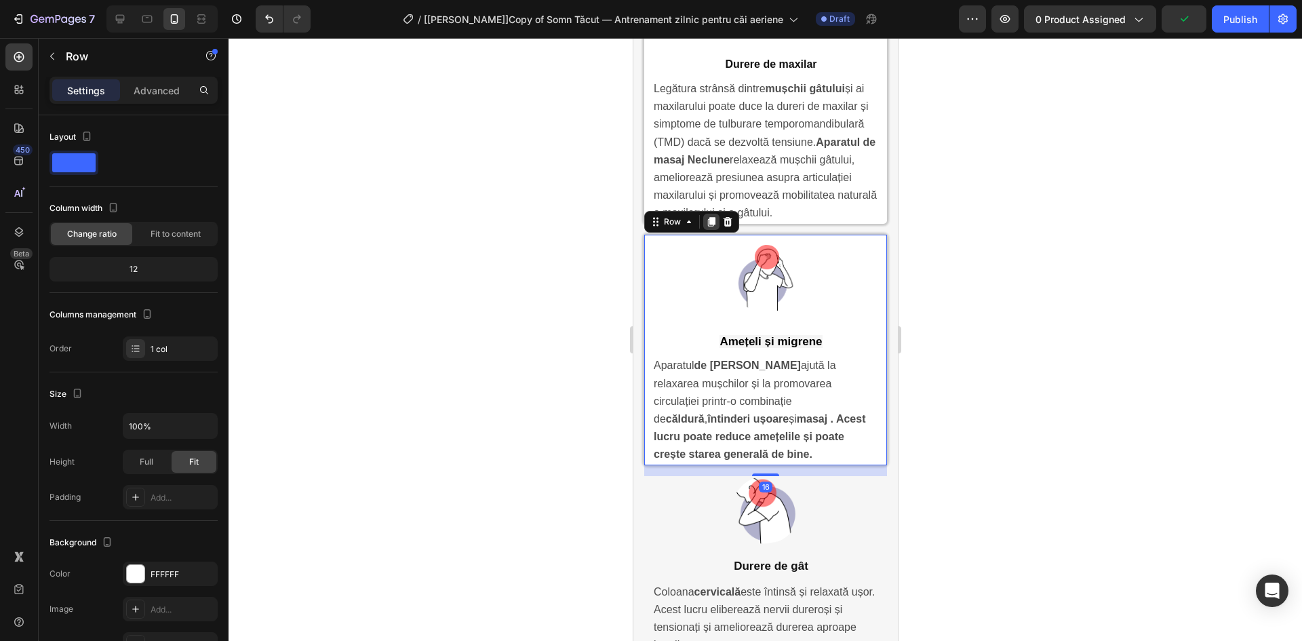
click at [707, 227] on icon at bounding box center [710, 221] width 11 height 11
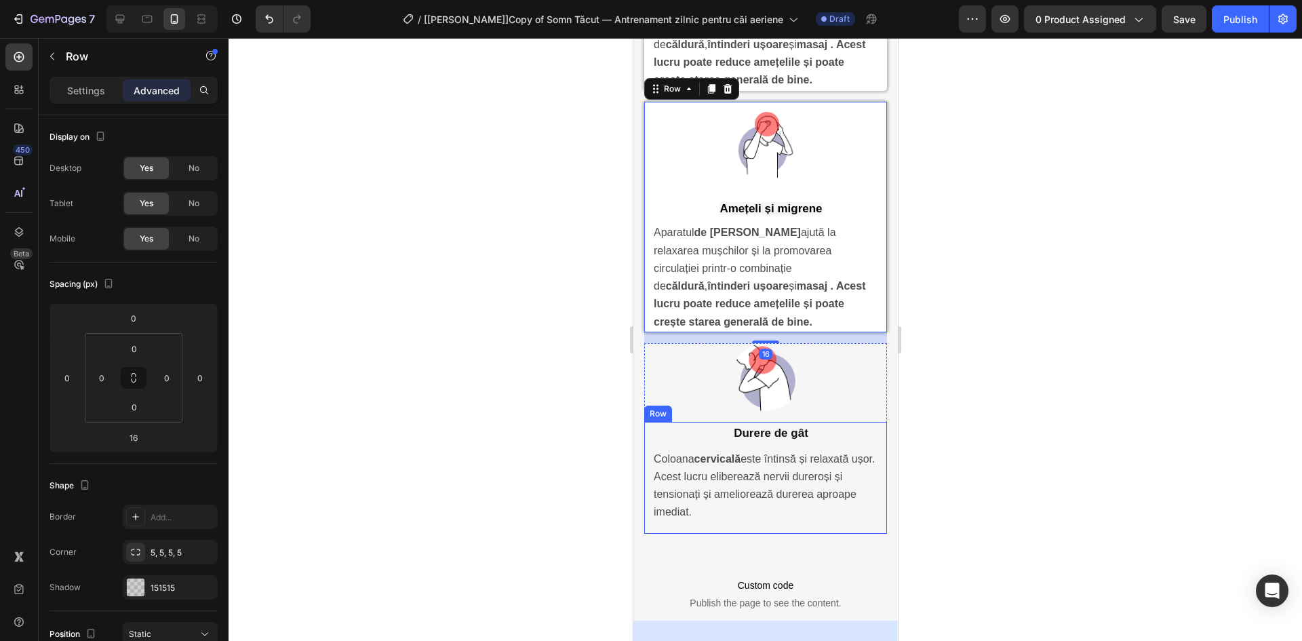
scroll to position [4335, 0]
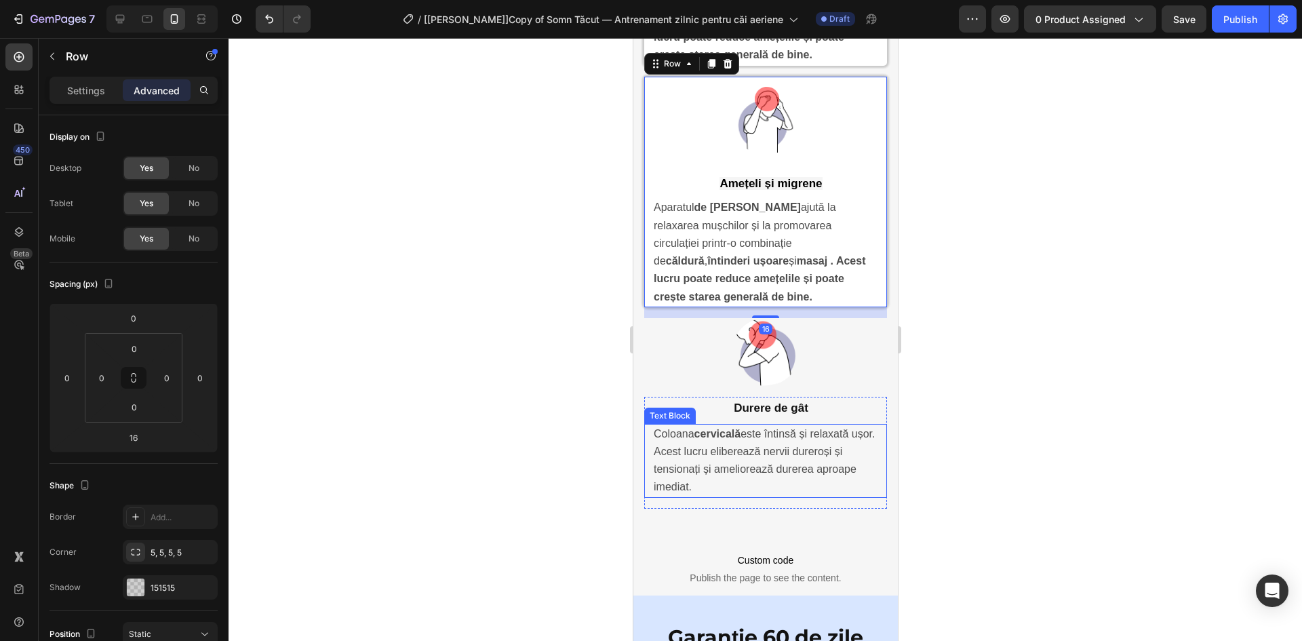
click at [761, 382] on img at bounding box center [765, 352] width 68 height 68
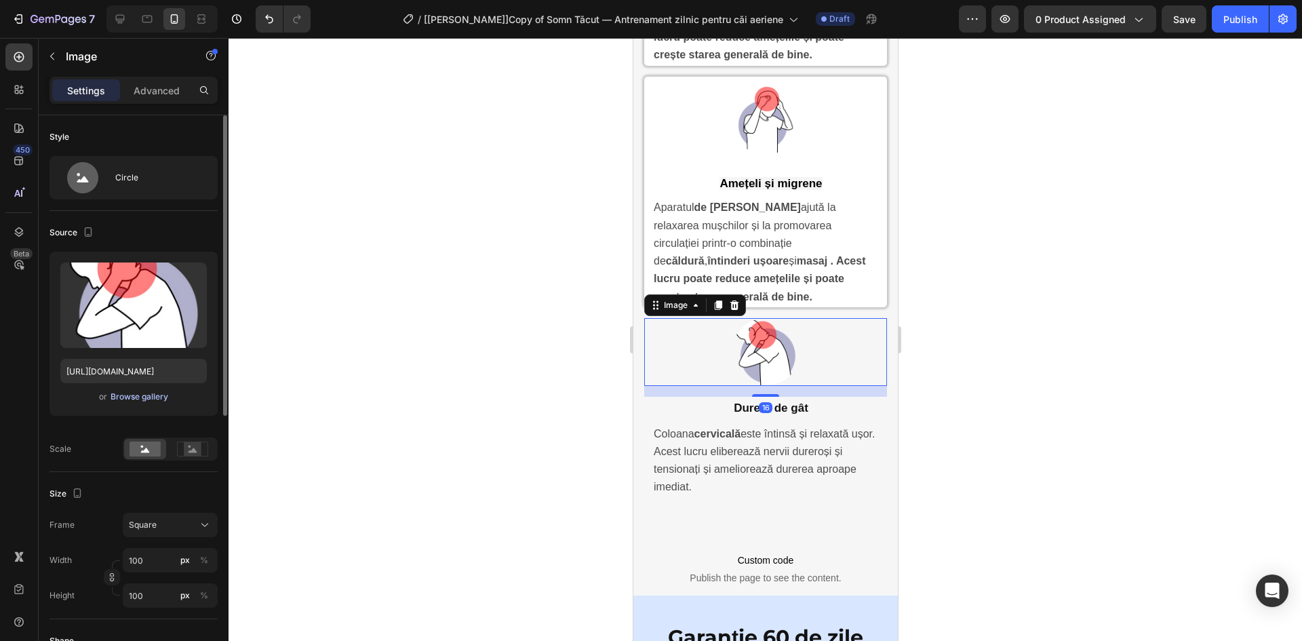
click at [142, 392] on div "Browse gallery" at bounding box center [140, 396] width 58 height 12
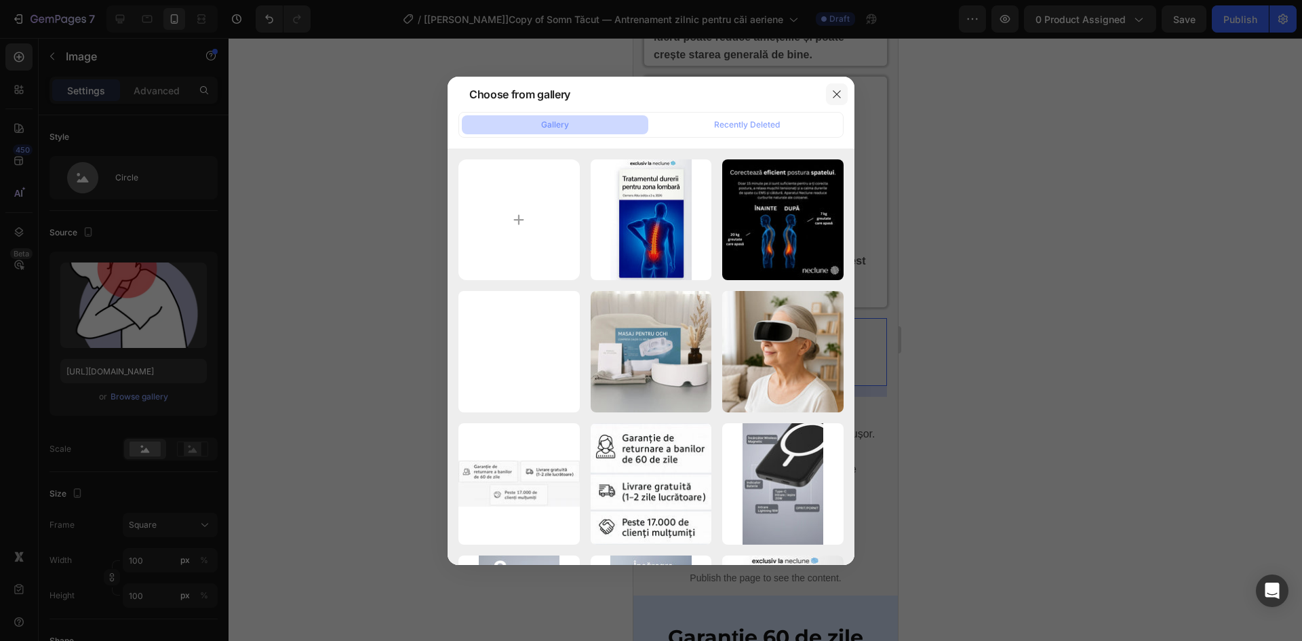
click at [833, 93] on icon "button" at bounding box center [836, 94] width 11 height 11
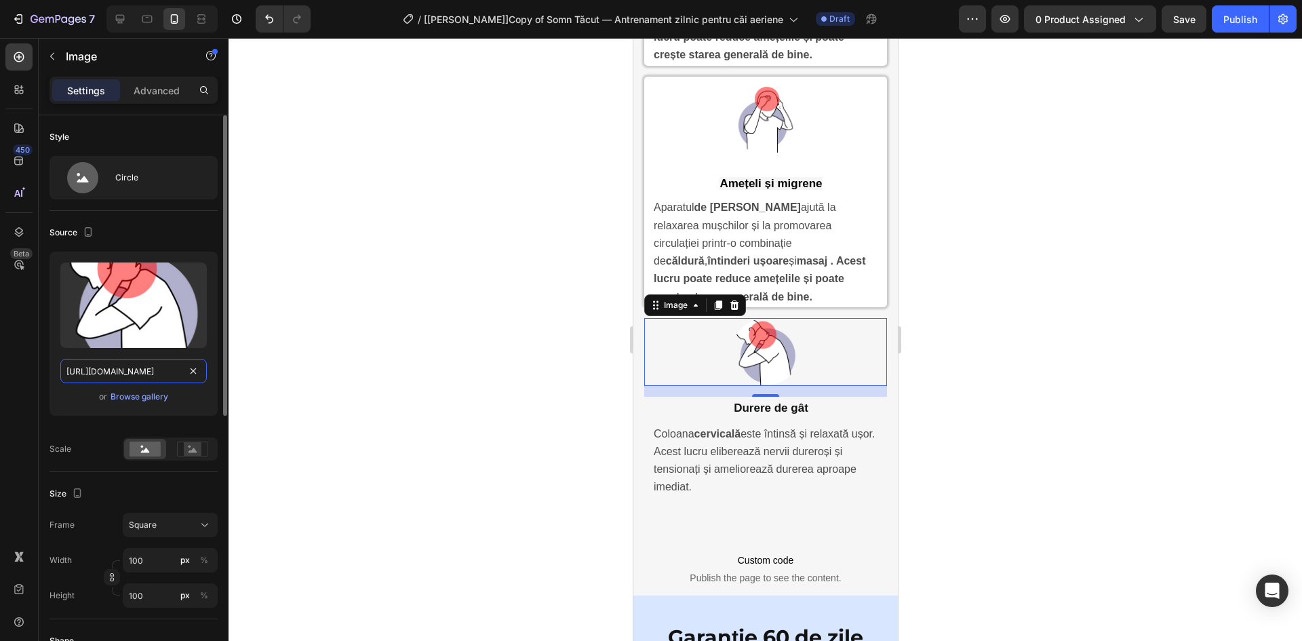
click at [159, 364] on input "https://cdn.shopify.com/s/files/1/0898/2541/1451/files/gempages_549917337608782…" at bounding box center [133, 371] width 146 height 24
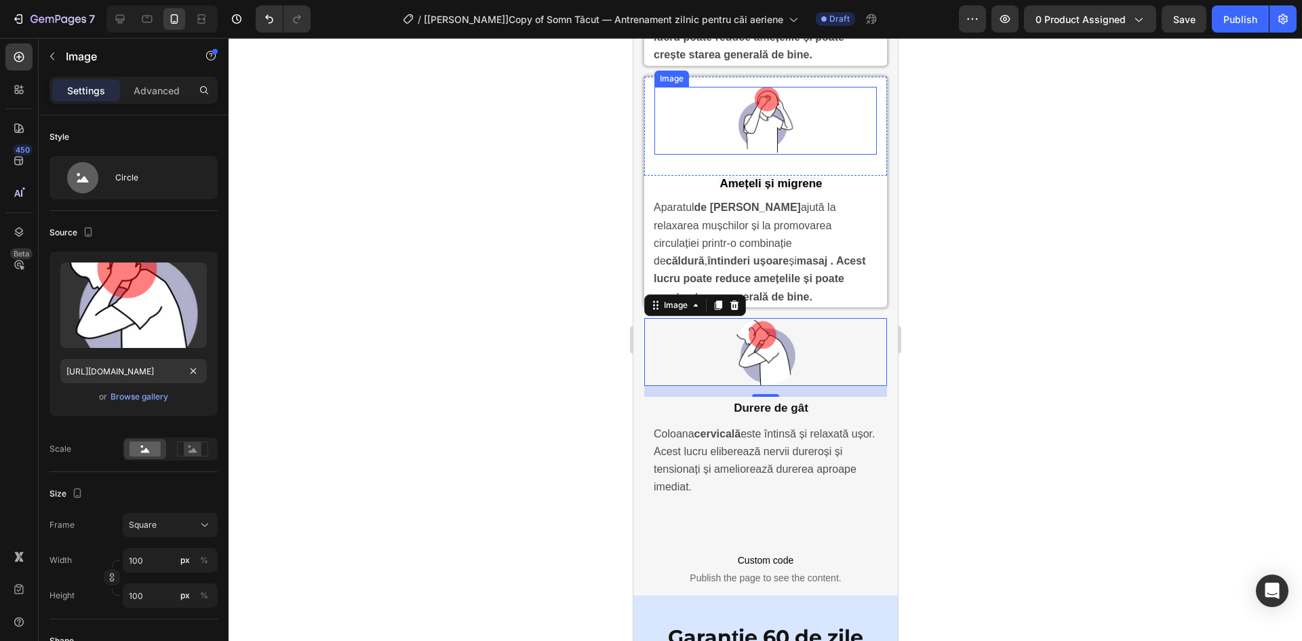
click at [767, 136] on img at bounding box center [765, 121] width 68 height 68
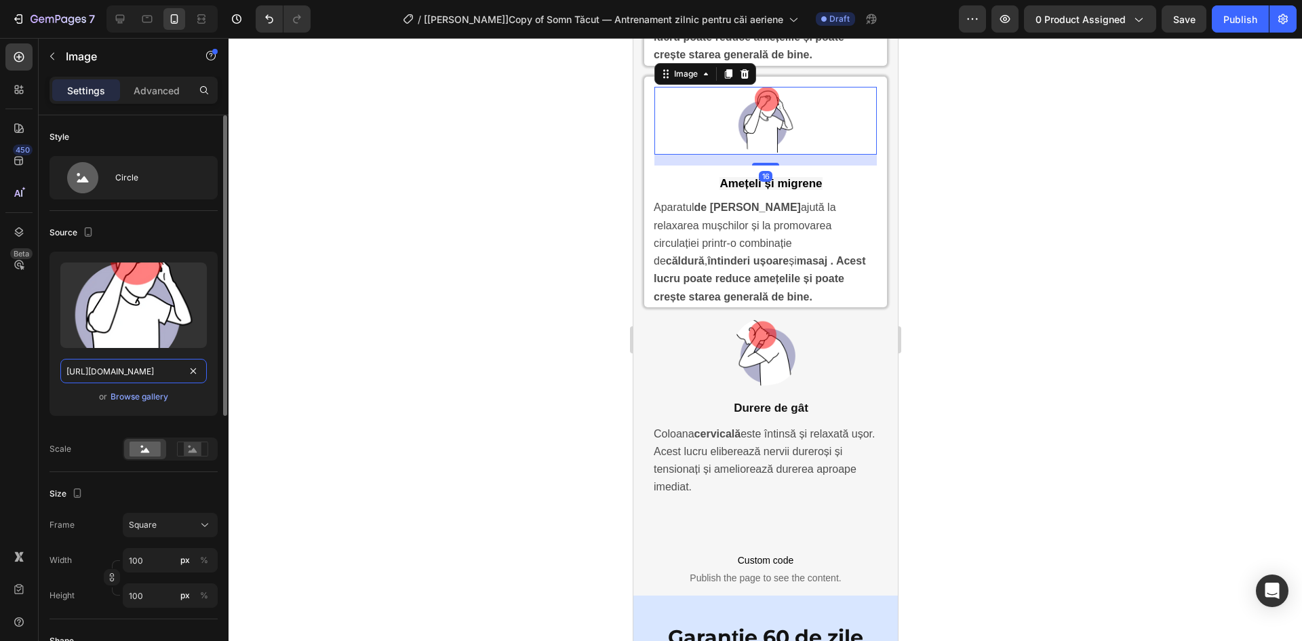
click at [161, 359] on input "https://cdn.shopify.com/s/files/1/0898/2541/1451/files/gempages_549917337608782…" at bounding box center [133, 371] width 146 height 24
paste input "202ae27e-281c-45d6-93c1-2fb1474c789b"
type input "https://cdn.shopify.com/s/files/1/0898/2541/1451/files/gempages_549917337608782…"
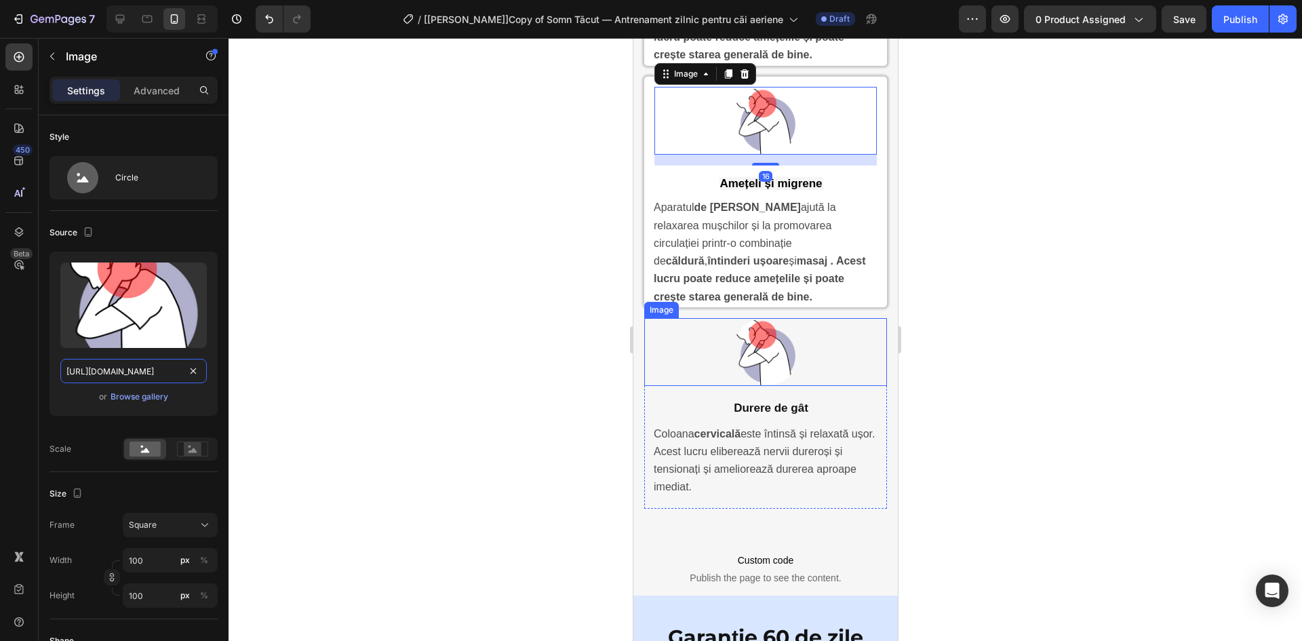
scroll to position [0, 418]
click at [752, 413] on strong "Durere de gât" at bounding box center [770, 407] width 75 height 13
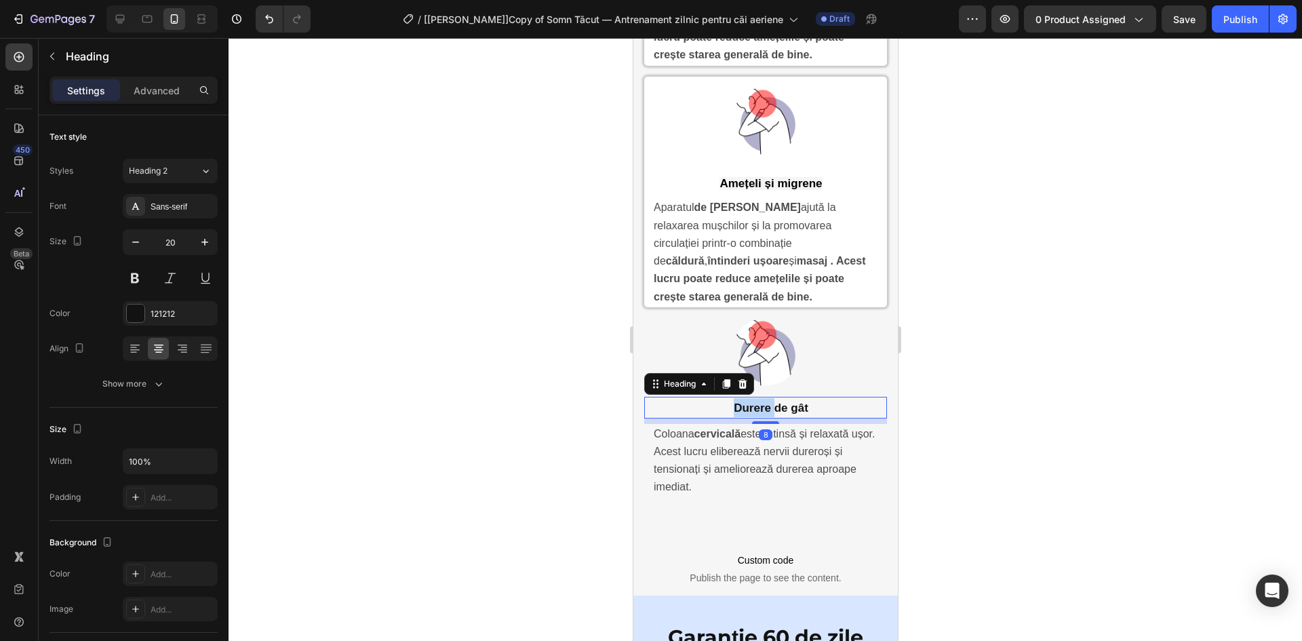
click at [755, 414] on strong "Durere de gât" at bounding box center [770, 407] width 75 height 13
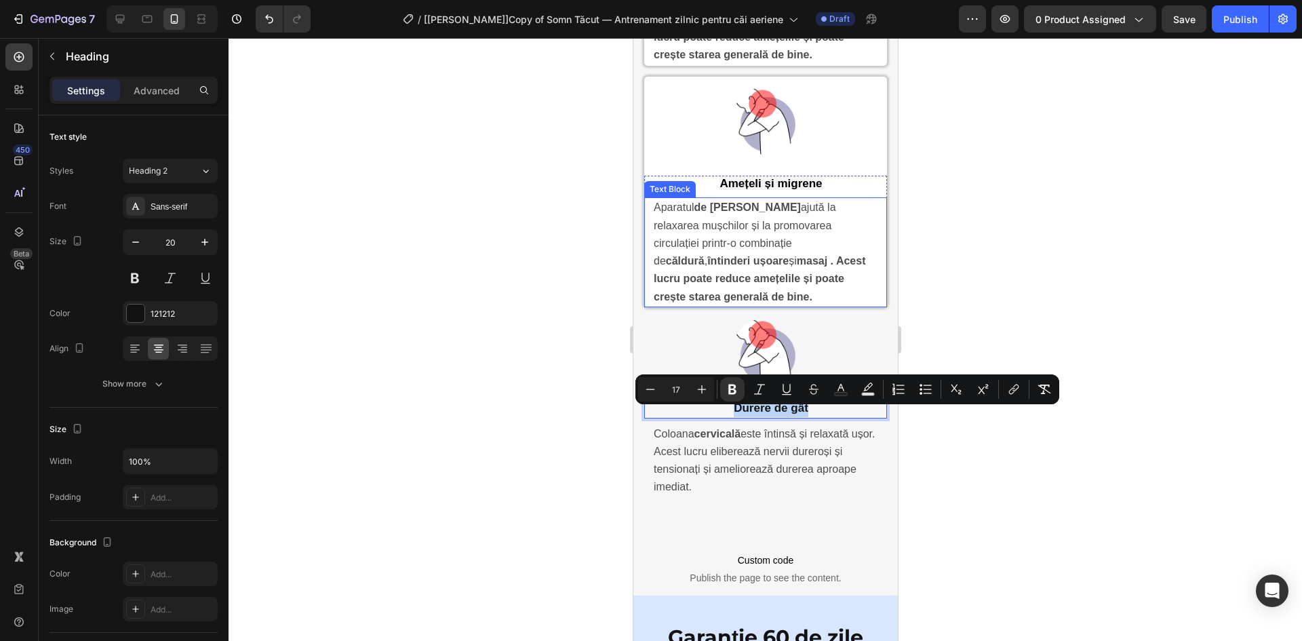
copy strong "Durere de gât"
click at [763, 186] on strong "Amețeli și migrene" at bounding box center [770, 183] width 102 height 13
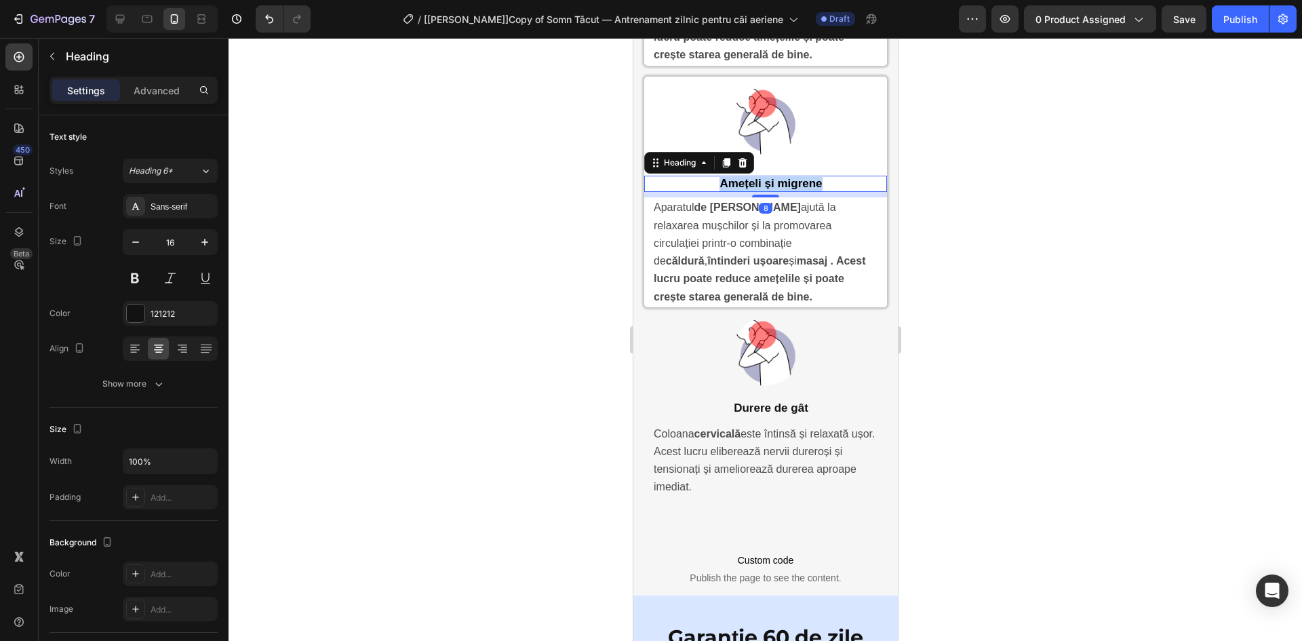
click at [763, 186] on strong "Amețeli și migrene" at bounding box center [770, 183] width 102 height 13
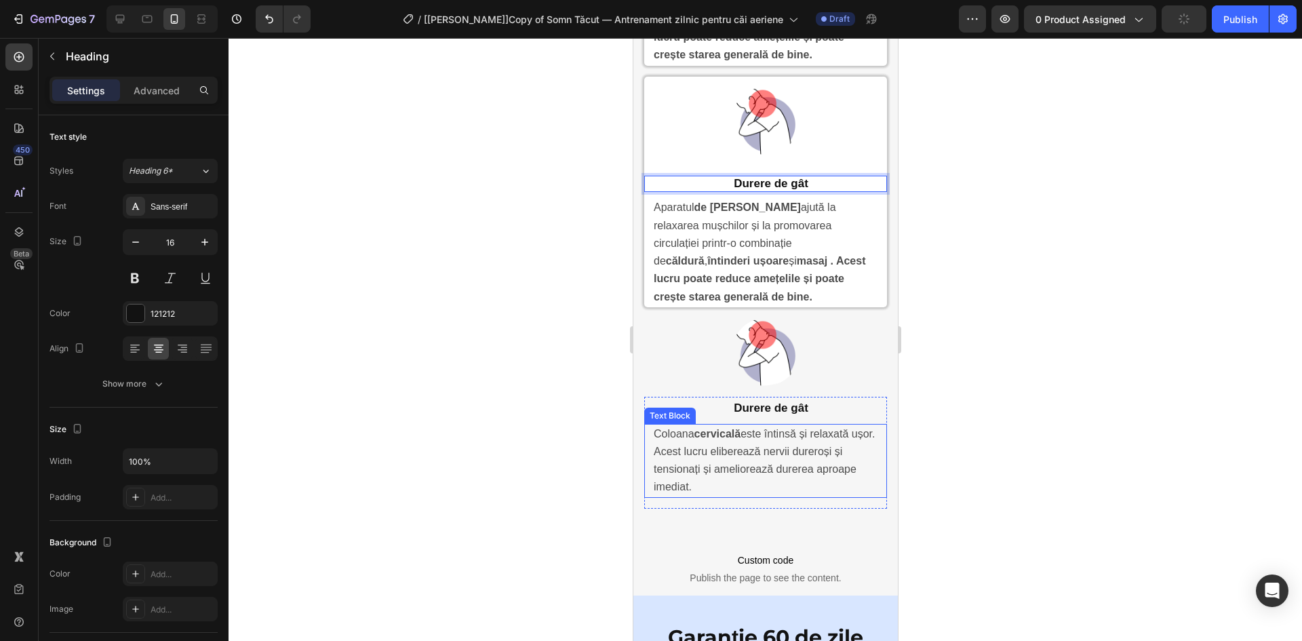
click at [772, 458] on span "Coloana cervicală este întinsă și relaxată ușor. Acest lucru eliberează nervii …" at bounding box center [763, 460] width 221 height 65
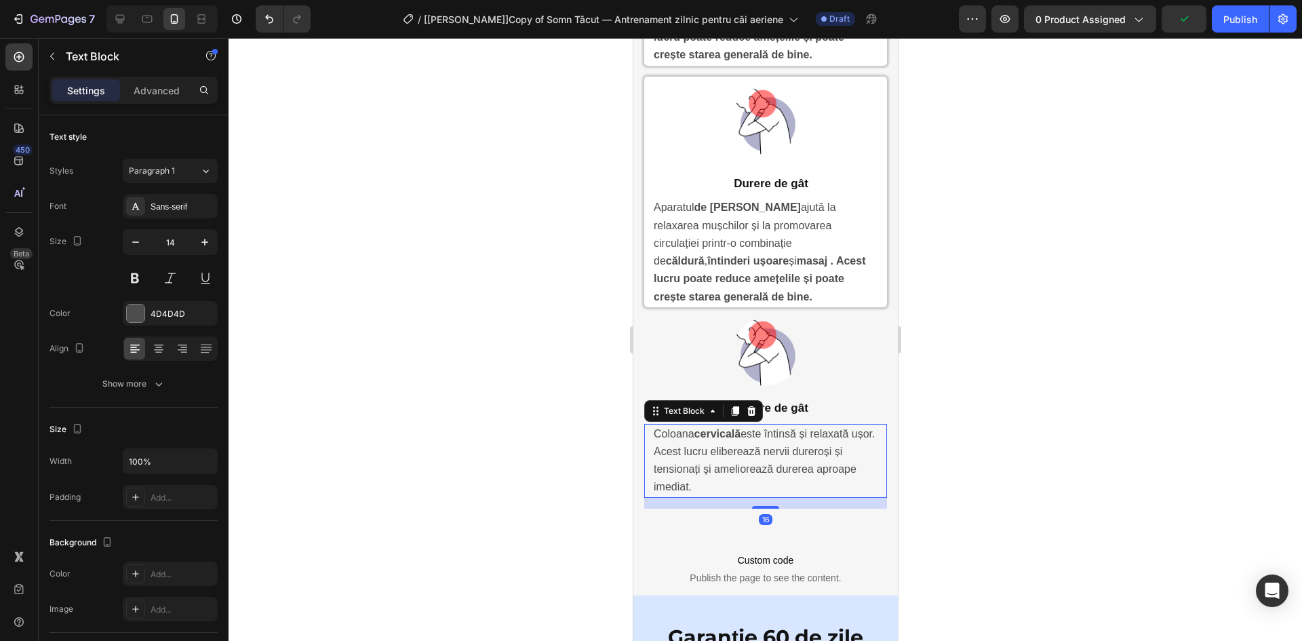
click at [731, 477] on span "Coloana cervicală este întinsă și relaxată ușor. Acest lucru eliberează nervii …" at bounding box center [763, 460] width 221 height 65
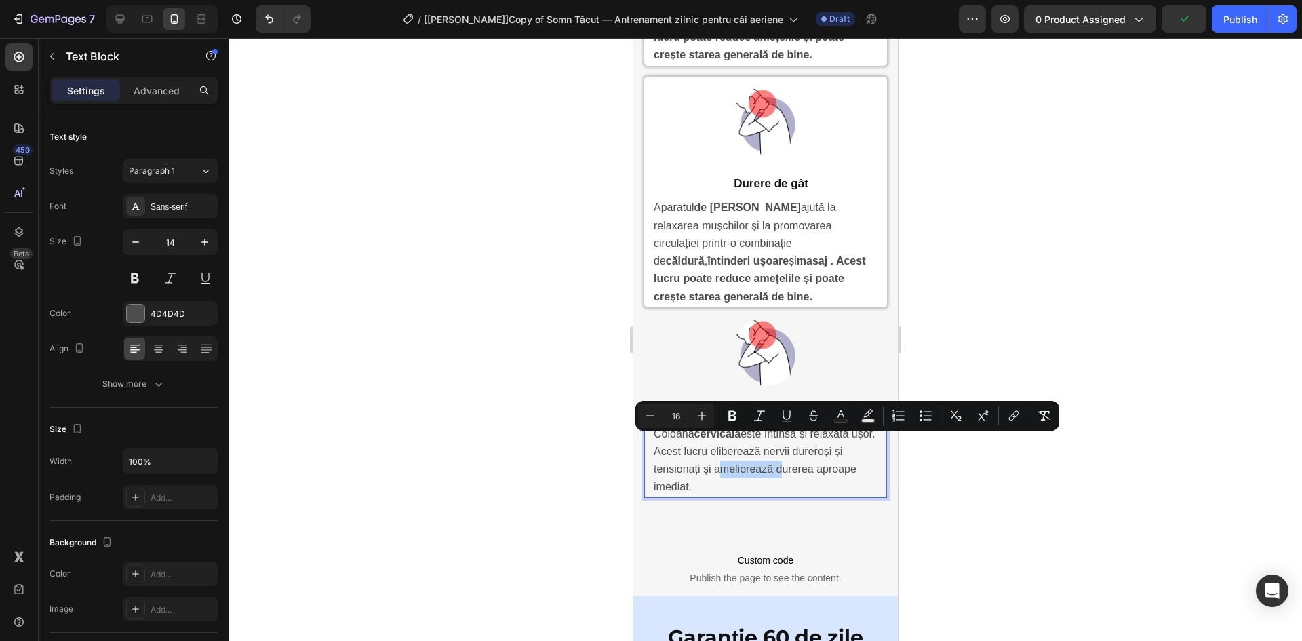
copy span "Coloana cervicală este întinsă și relaxată ușor. Acest lucru eliberează nervii …"
click at [742, 268] on span "Aparatul de masaj Neclune ajută la relaxarea mușchilor și la promovarea circula…" at bounding box center [759, 251] width 212 height 100
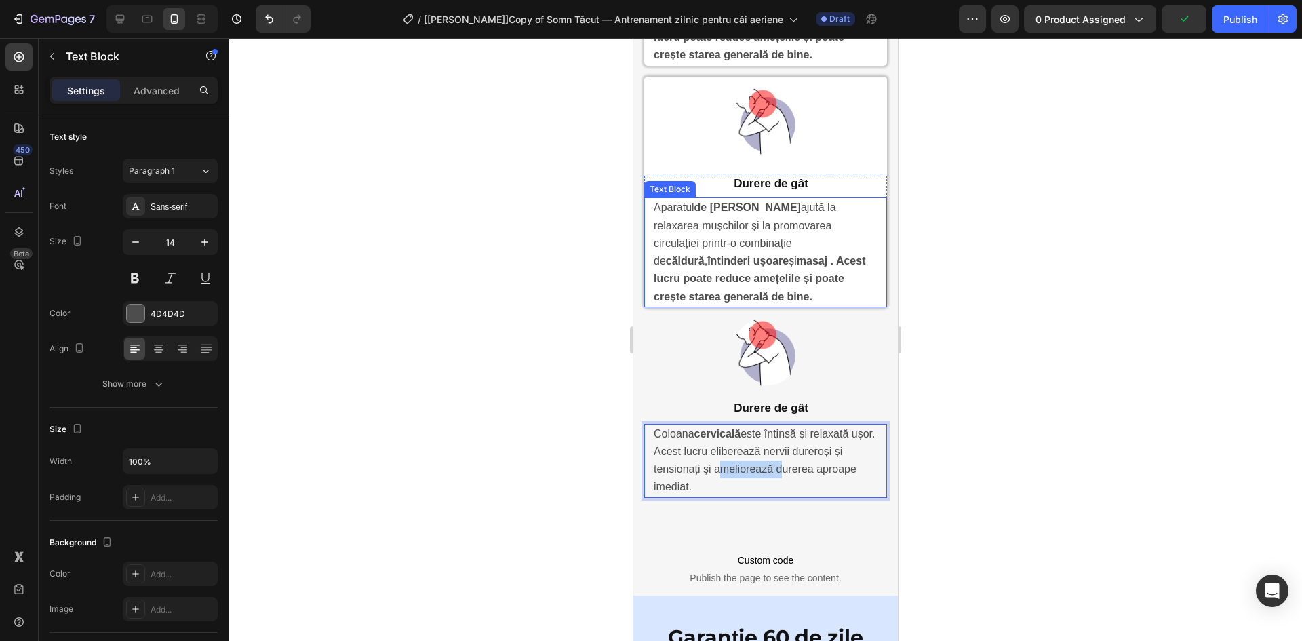
click at [742, 268] on span "Aparatul de masaj Neclune ajută la relaxarea mușchilor și la promovarea circula…" at bounding box center [759, 251] width 212 height 100
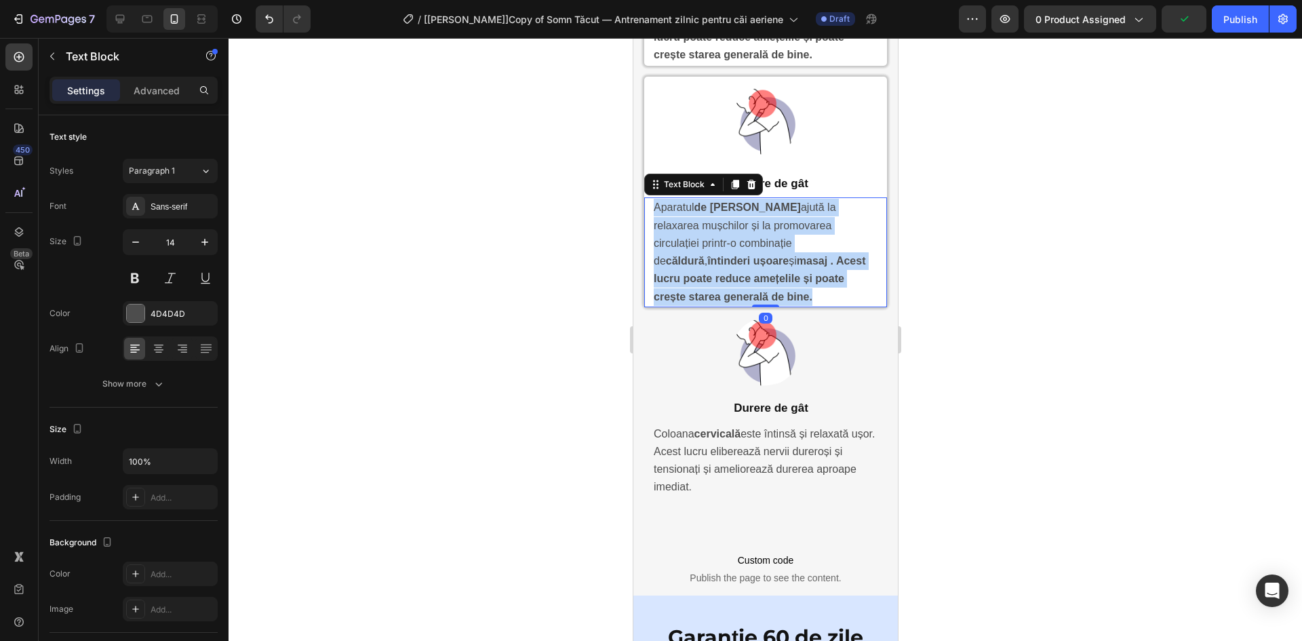
click at [742, 268] on span "Aparatul de masaj Neclune ajută la relaxarea mușchilor și la promovarea circula…" at bounding box center [759, 251] width 212 height 100
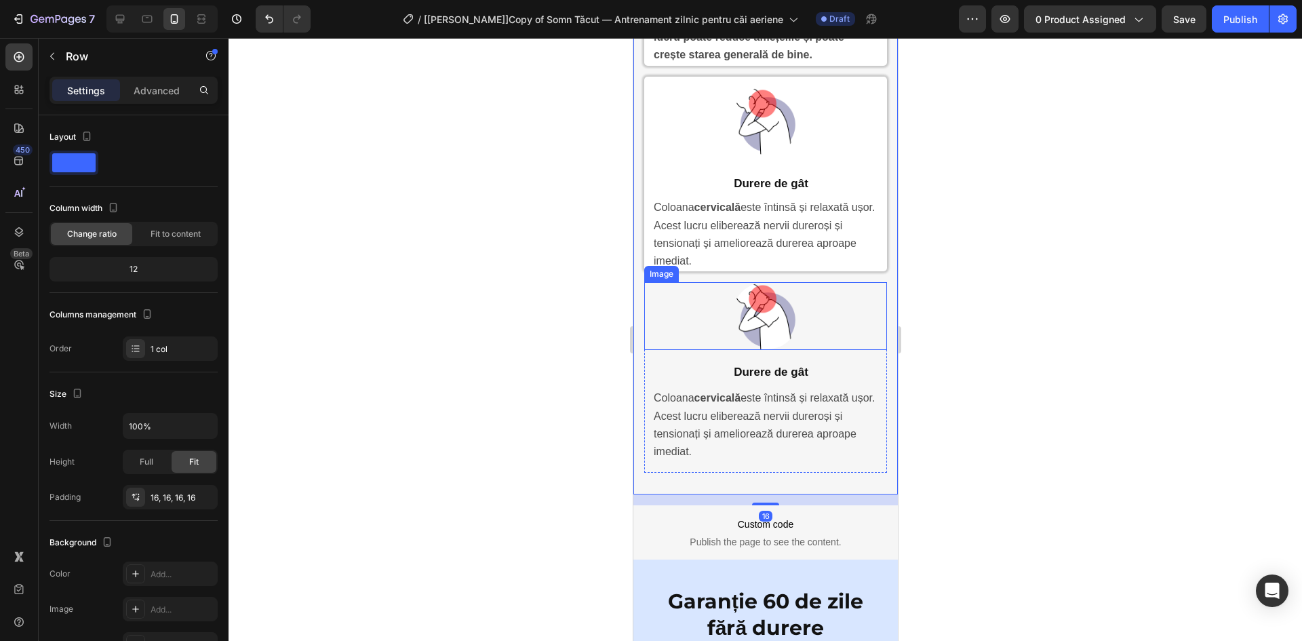
click at [860, 299] on div at bounding box center [764, 316] width 243 height 68
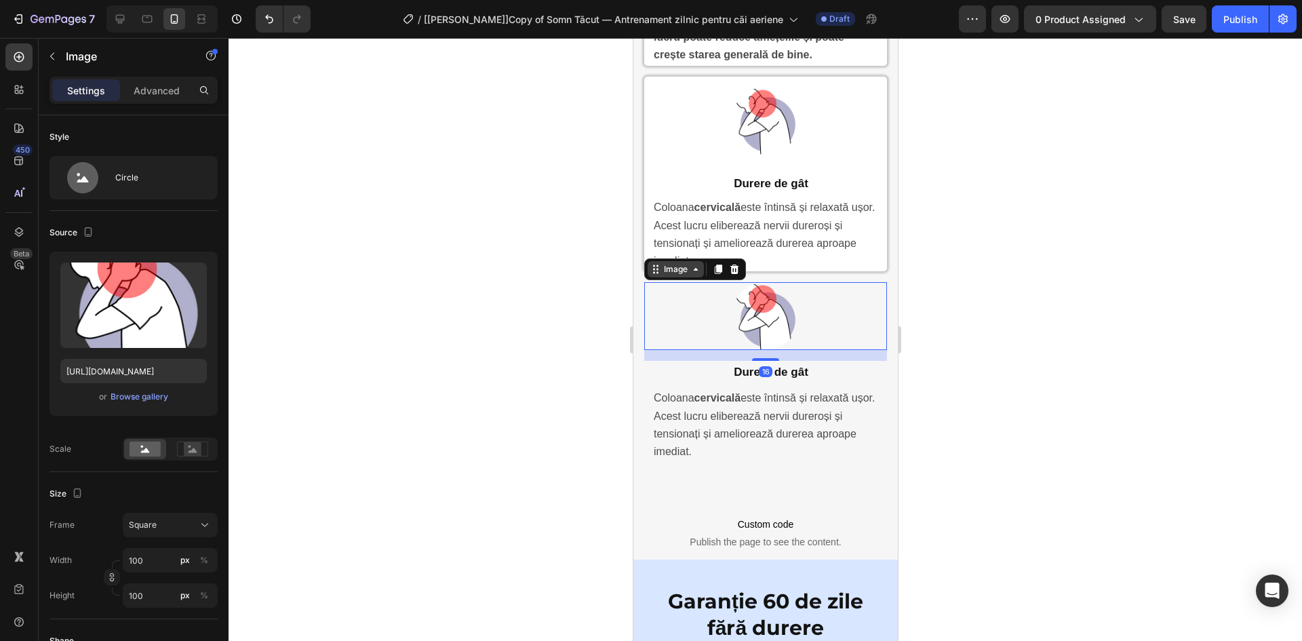
click at [678, 275] on div "Image" at bounding box center [674, 269] width 29 height 12
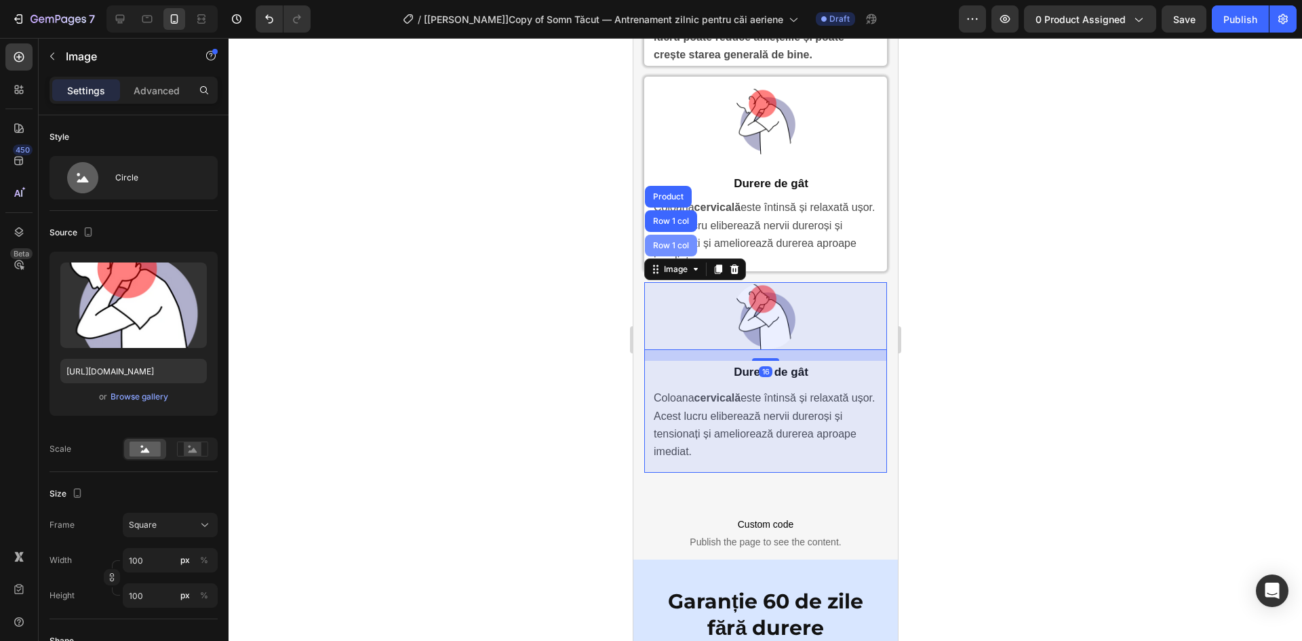
click at [680, 256] on div "Row 1 col" at bounding box center [670, 246] width 52 height 22
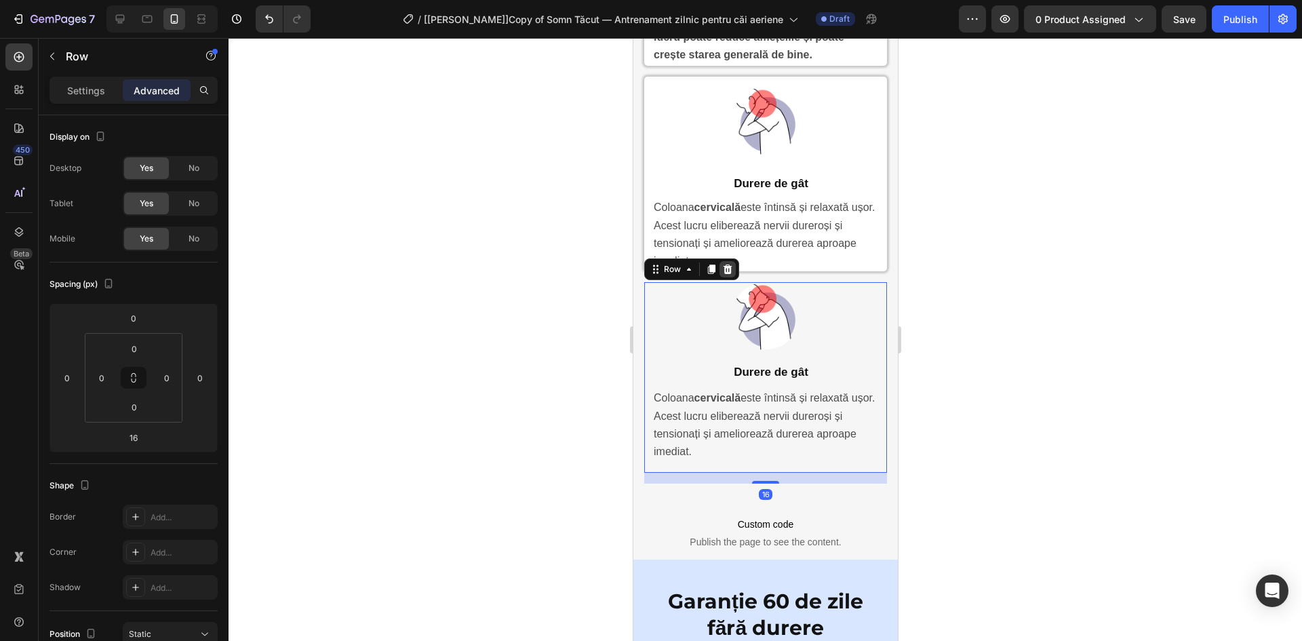
click at [725, 274] on icon at bounding box center [727, 268] width 9 height 9
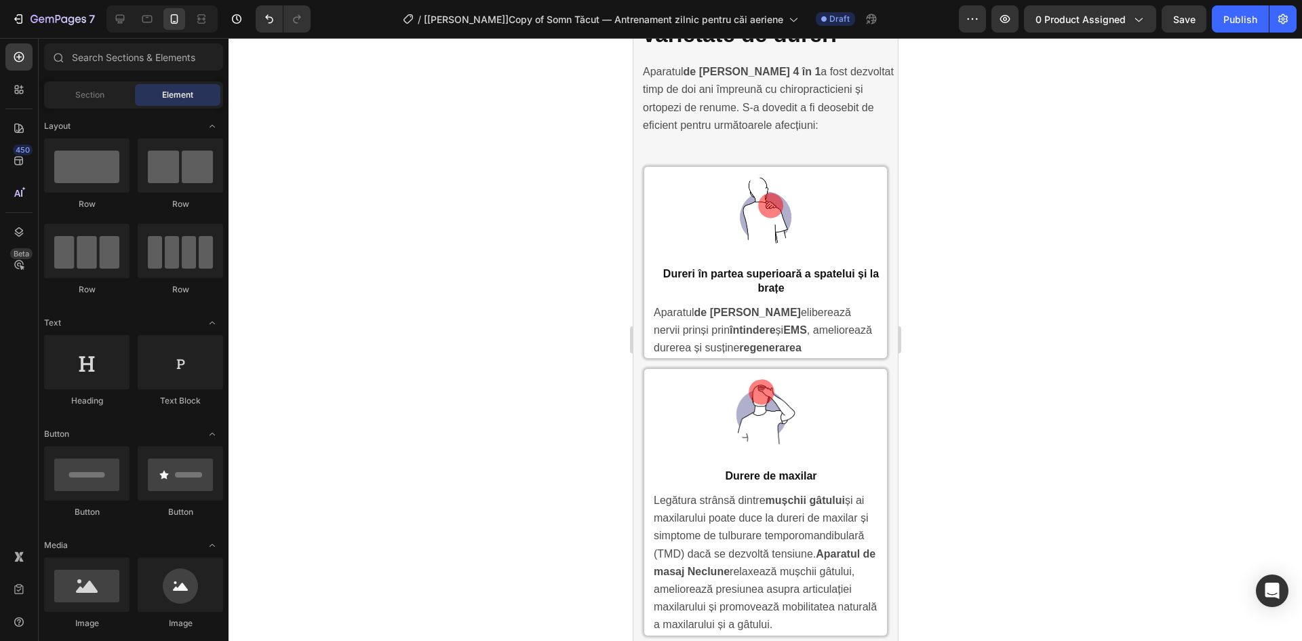
scroll to position [3386, 0]
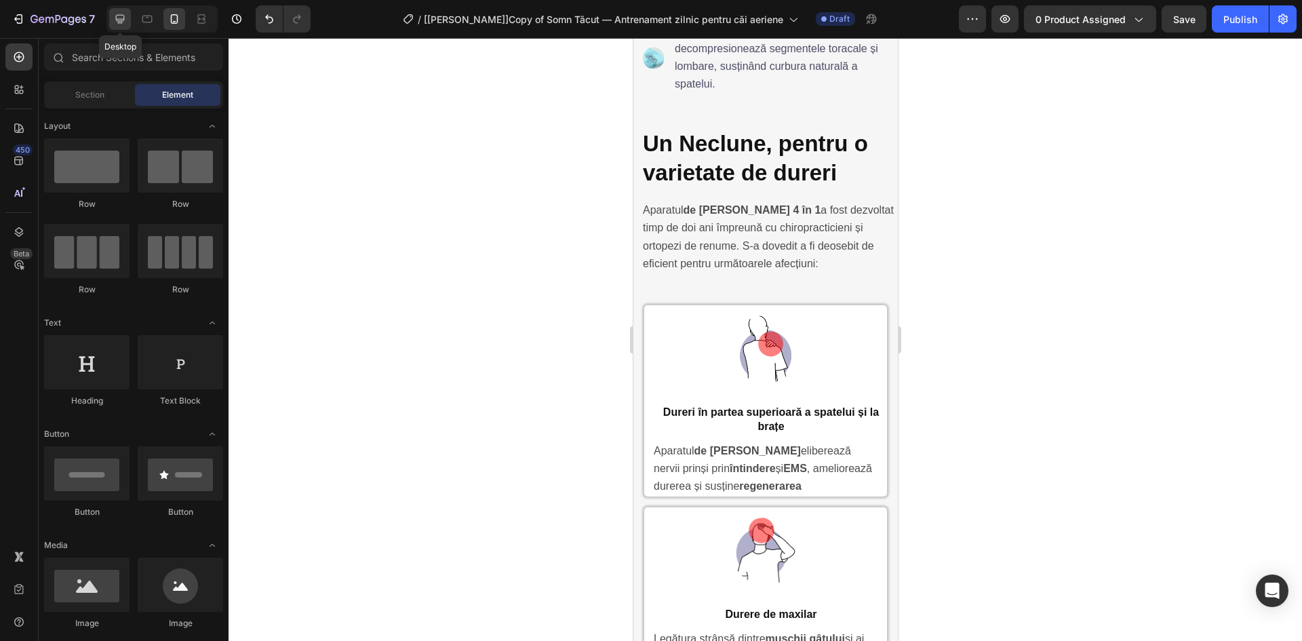
click at [128, 23] on div at bounding box center [120, 19] width 22 height 22
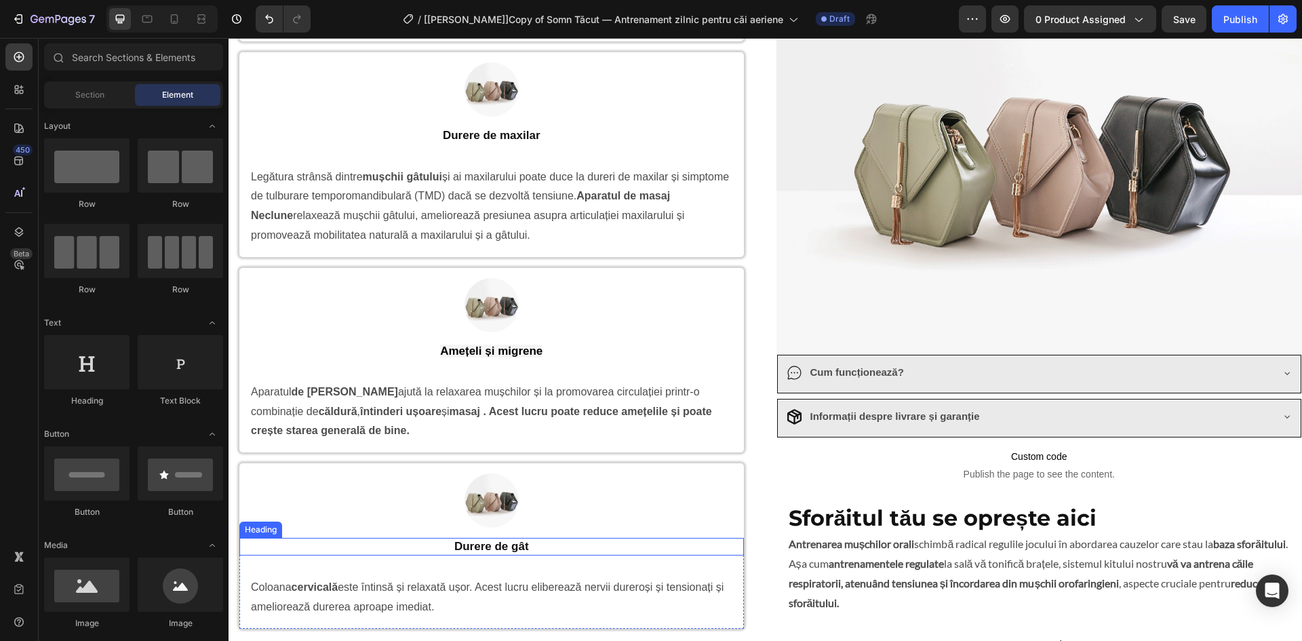
scroll to position [1161, 0]
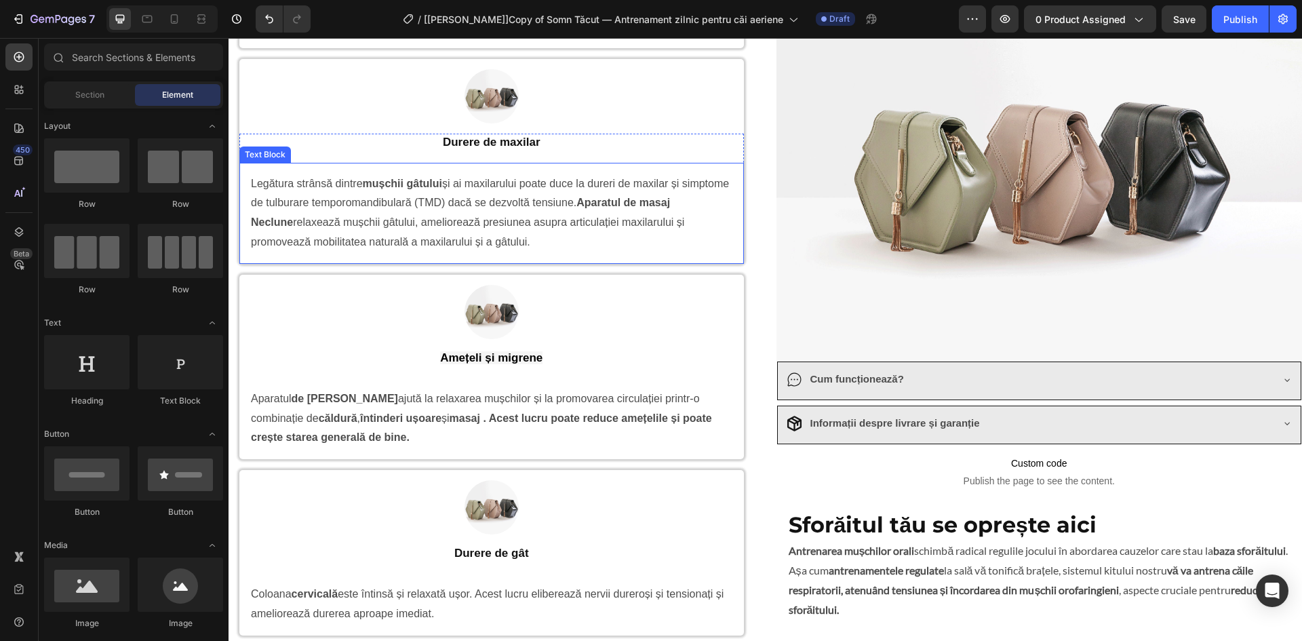
click at [562, 233] on p "Legătura strânsă dintre mușchii gâtului și ai maxilarului poate duce la dureri …" at bounding box center [491, 213] width 481 height 78
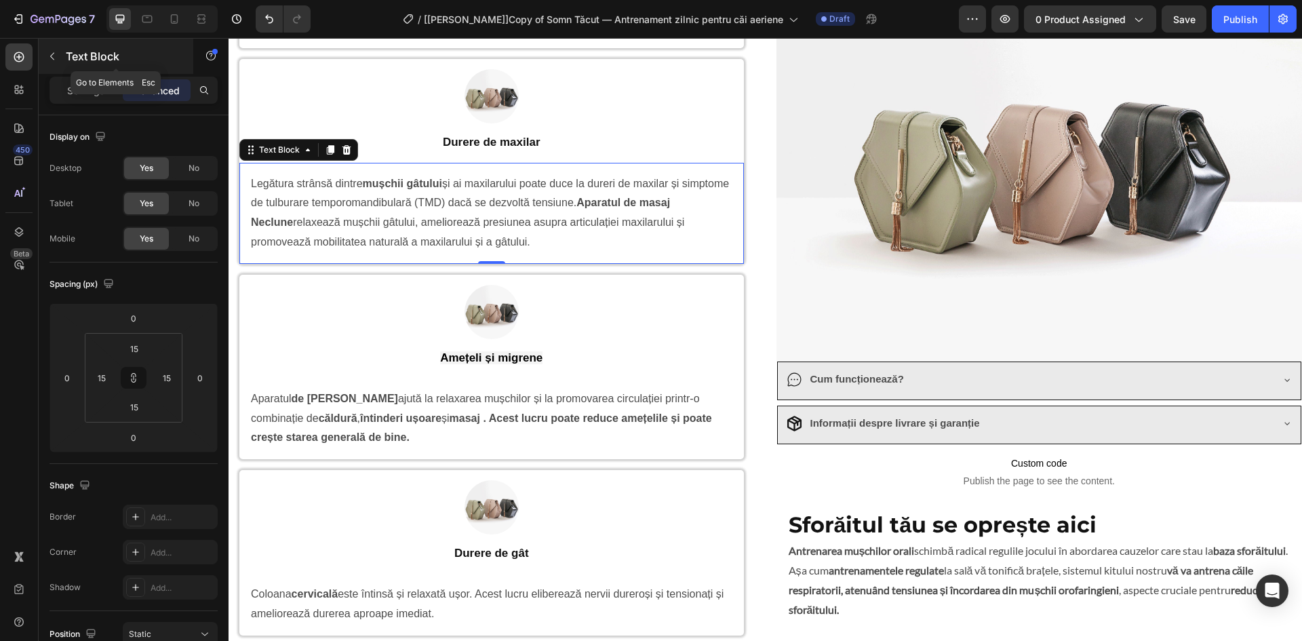
click at [55, 53] on icon "button" at bounding box center [52, 56] width 11 height 11
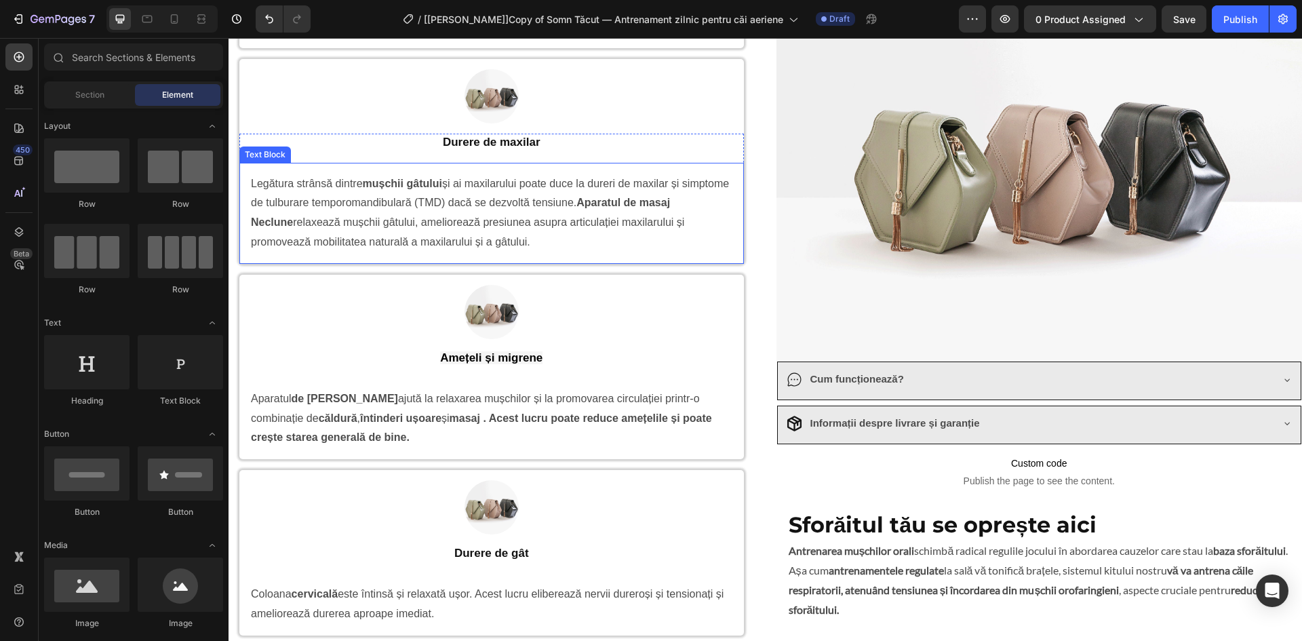
click at [321, 214] on p "Legătura strânsă dintre mușchii gâtului și ai maxilarului poate duce la dureri …" at bounding box center [491, 213] width 481 height 78
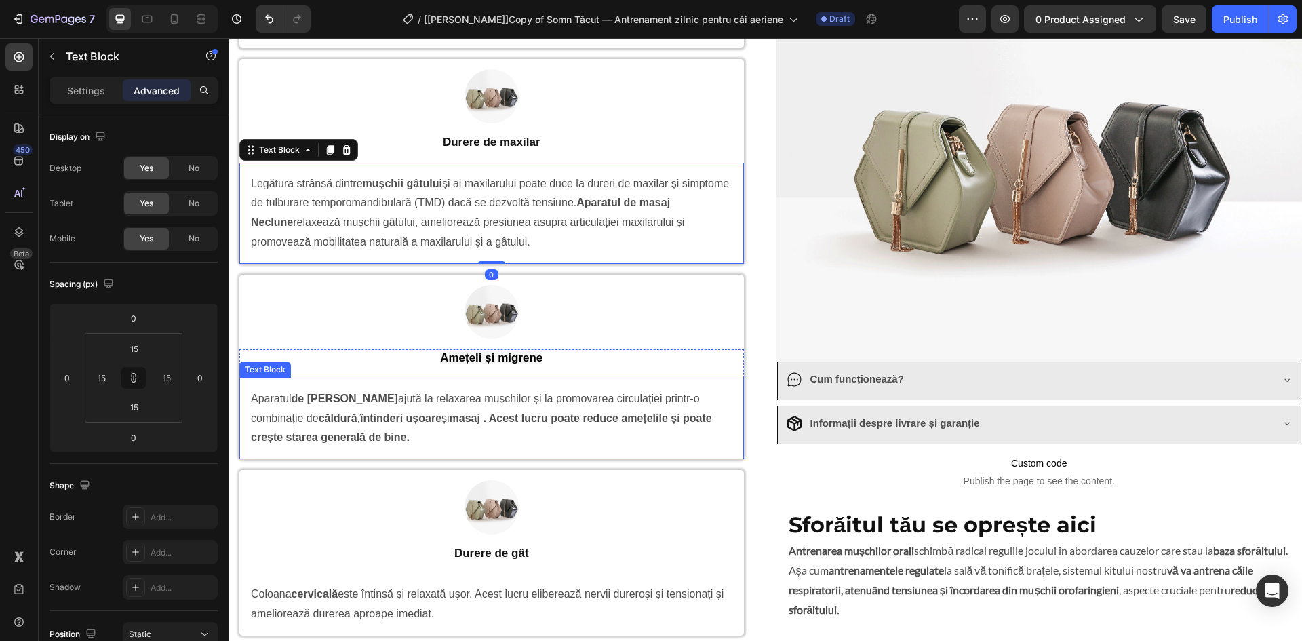
click at [300, 420] on span "Aparatul de masaj Neclune ajută la relaxarea mușchilor și la promovarea circula…" at bounding box center [481, 418] width 461 height 51
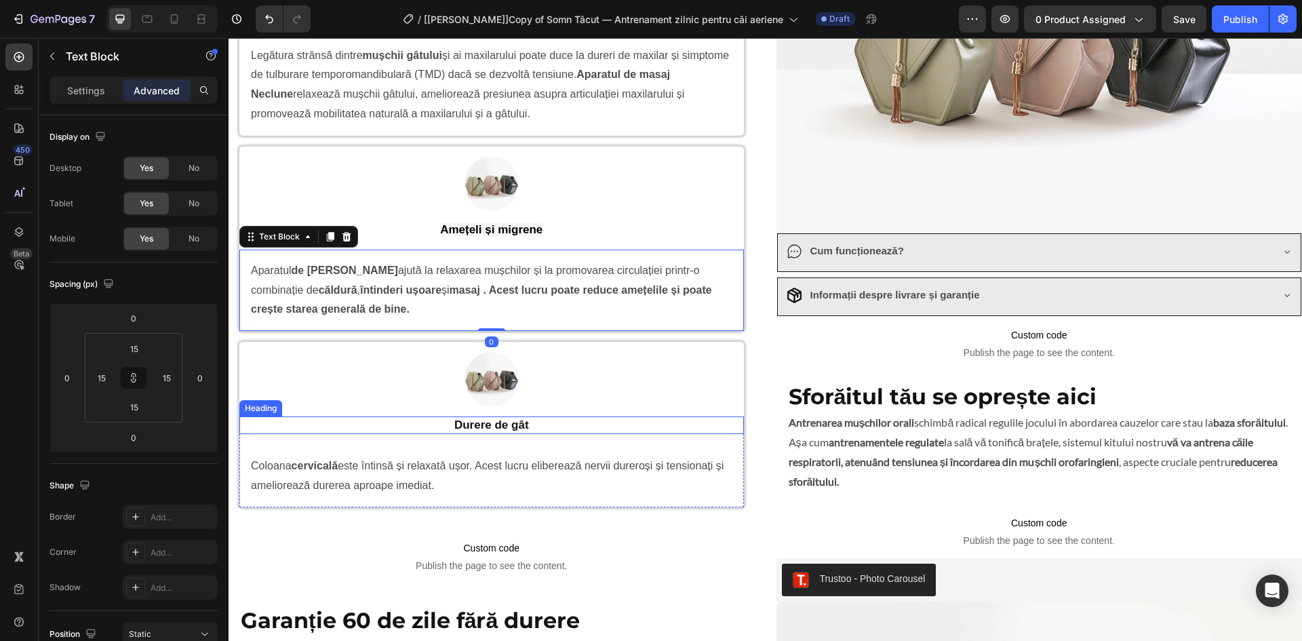
scroll to position [1319, 0]
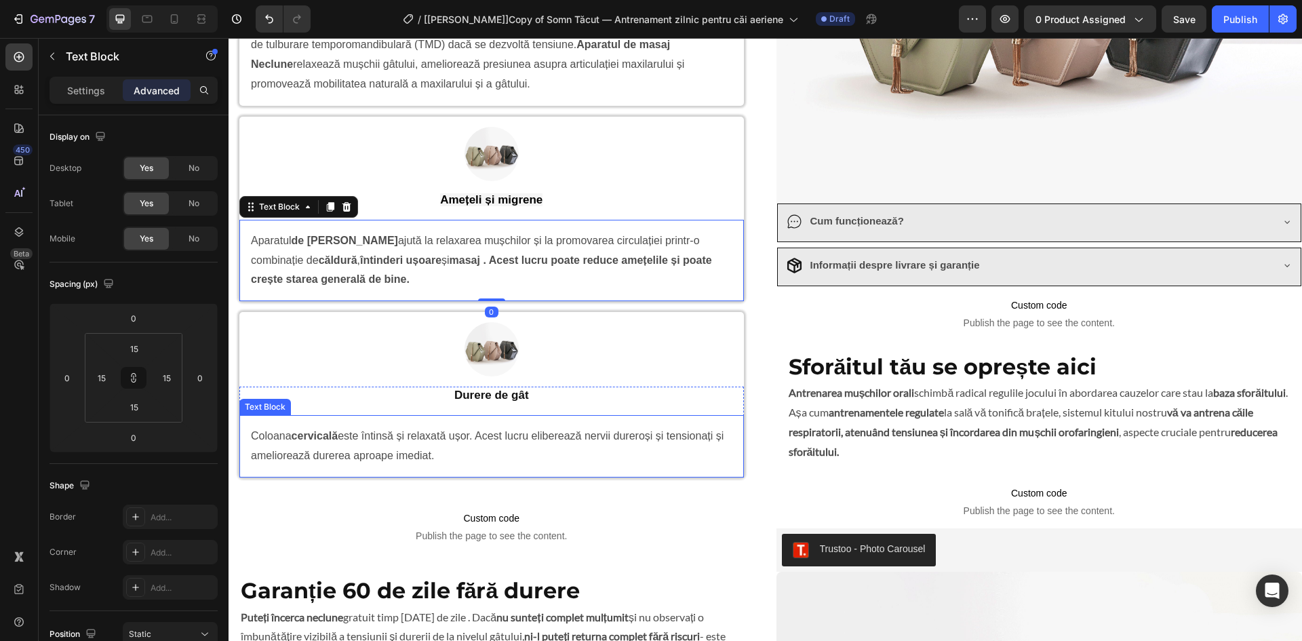
drag, startPoint x: 386, startPoint y: 436, endPoint x: 385, endPoint y: 422, distance: 13.6
click at [386, 437] on span "Coloana cervicală este întinsă și relaxată ușor. Acest lucru eliberează nervii …" at bounding box center [487, 445] width 473 height 31
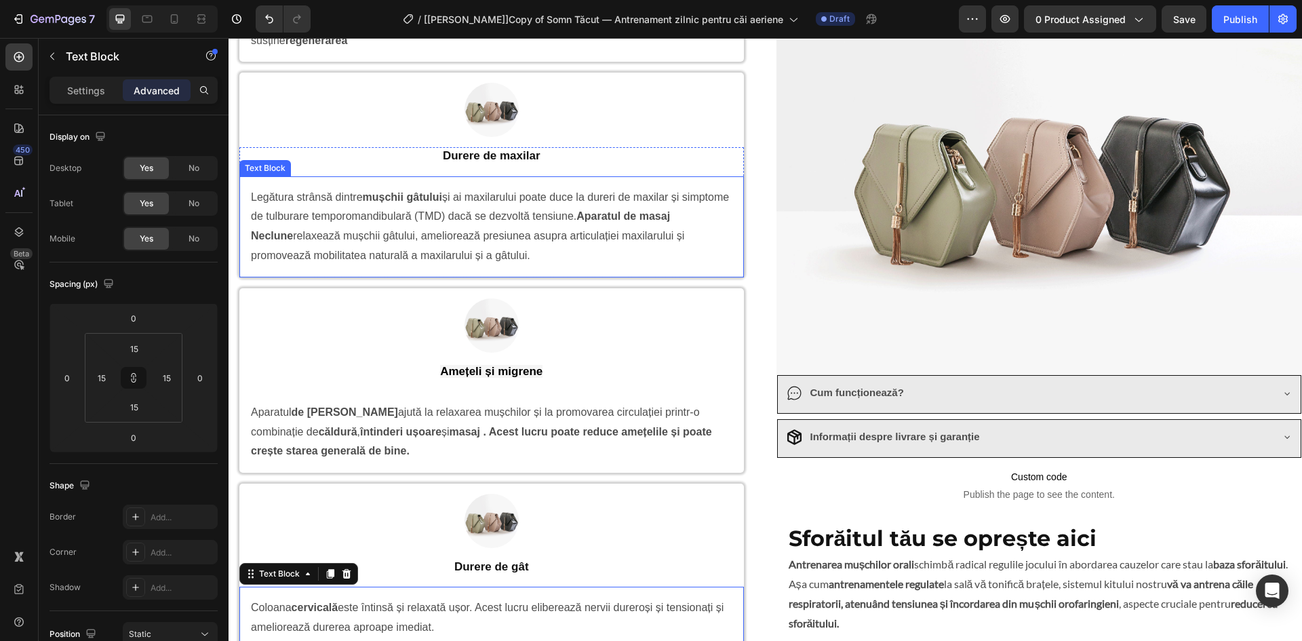
scroll to position [1161, 0]
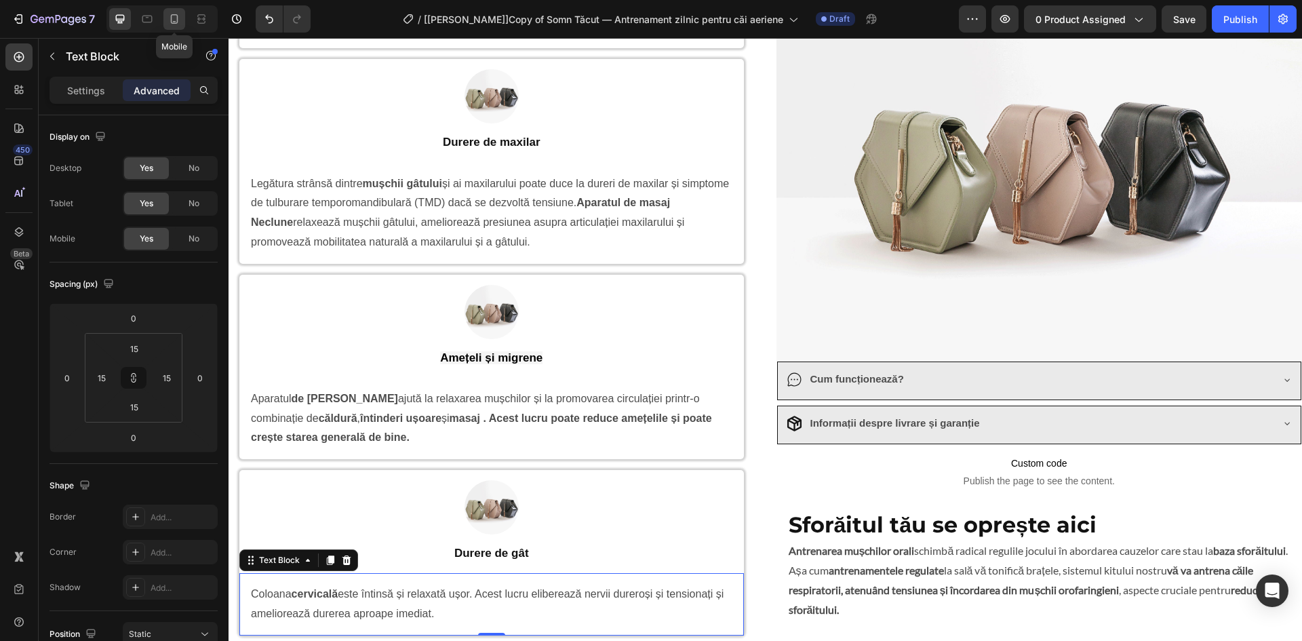
click at [174, 14] on icon at bounding box center [174, 18] width 7 height 9
type input "0"
type input "12"
type input "0"
type input "12"
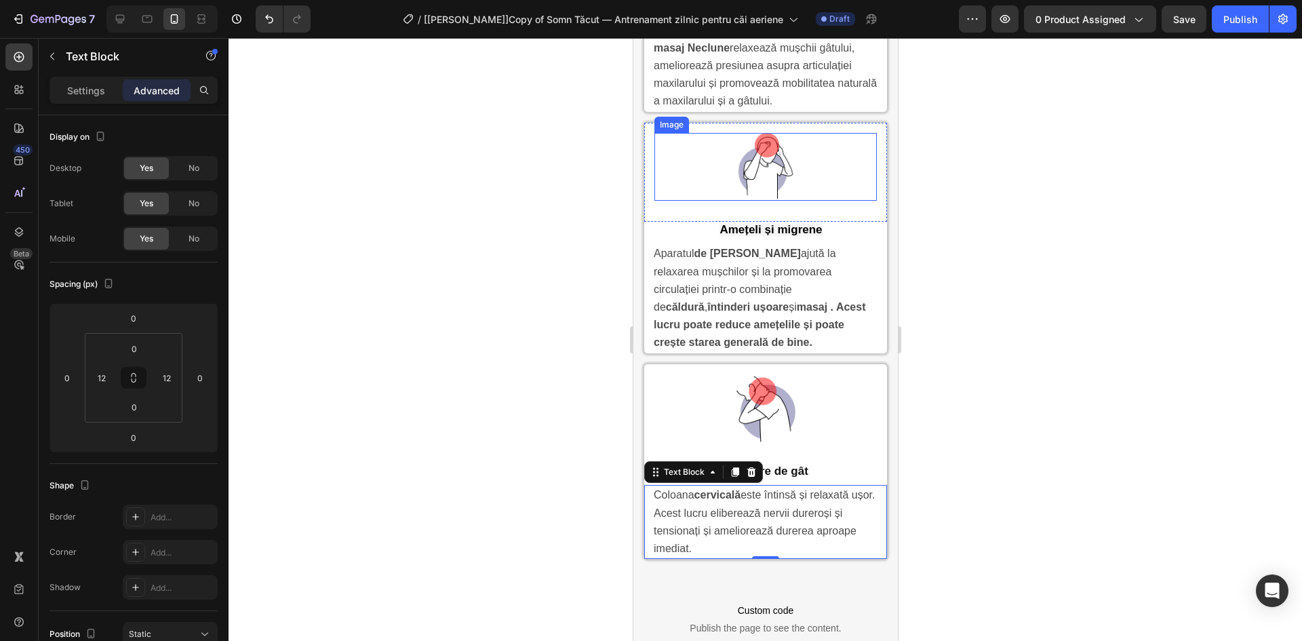
scroll to position [3981, 0]
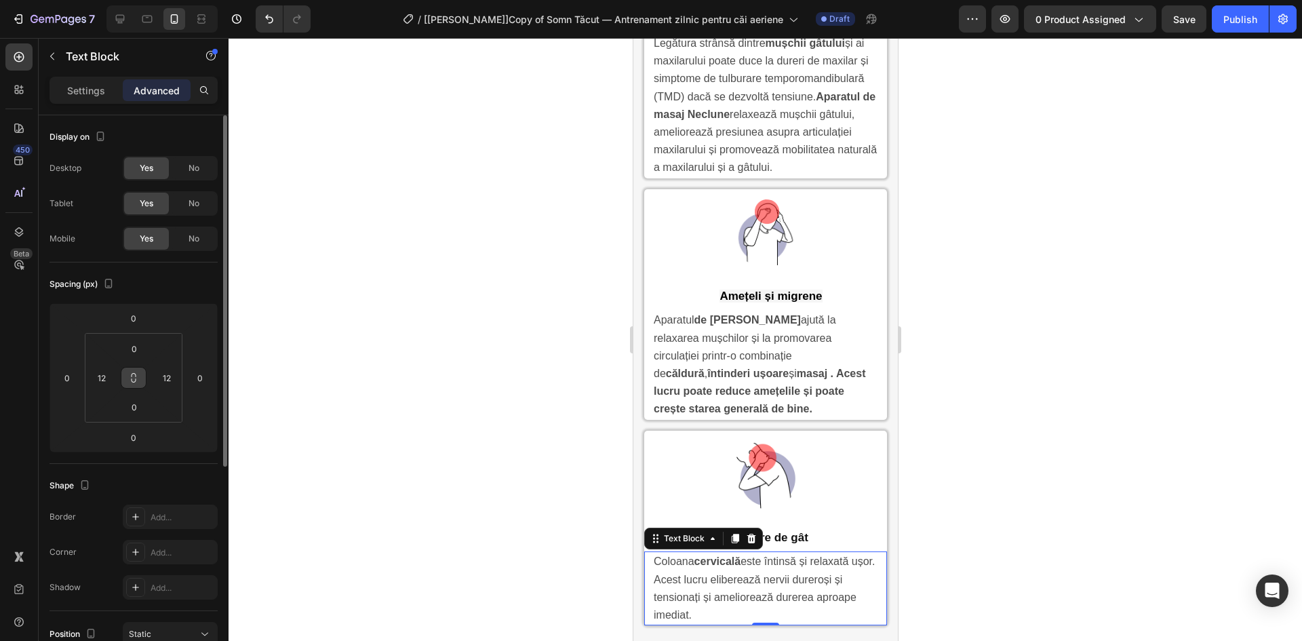
click at [136, 381] on icon at bounding box center [133, 377] width 11 height 11
click at [131, 349] on input "0" at bounding box center [134, 348] width 27 height 20
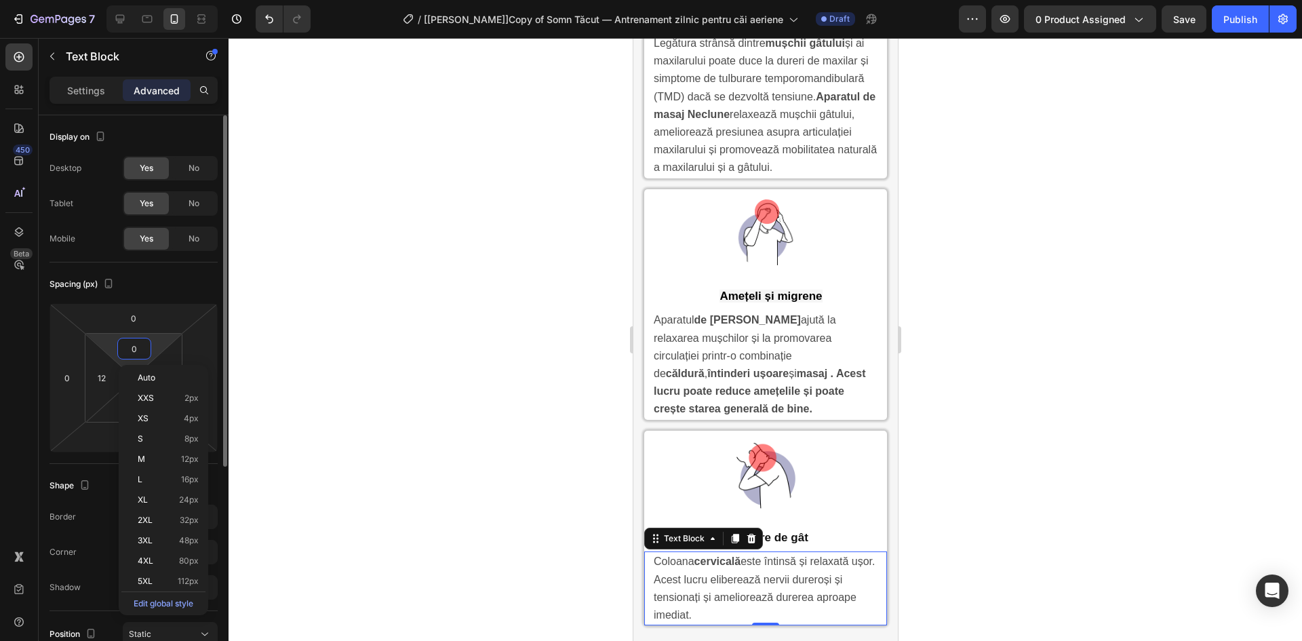
type input "1"
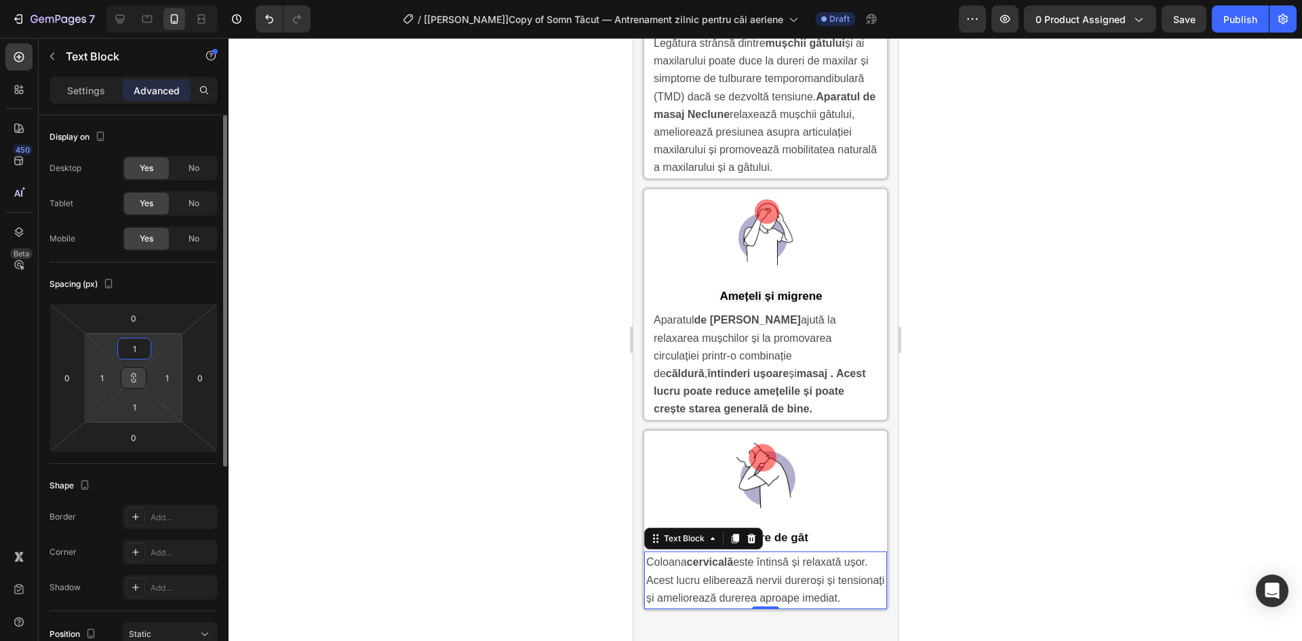
type input "15"
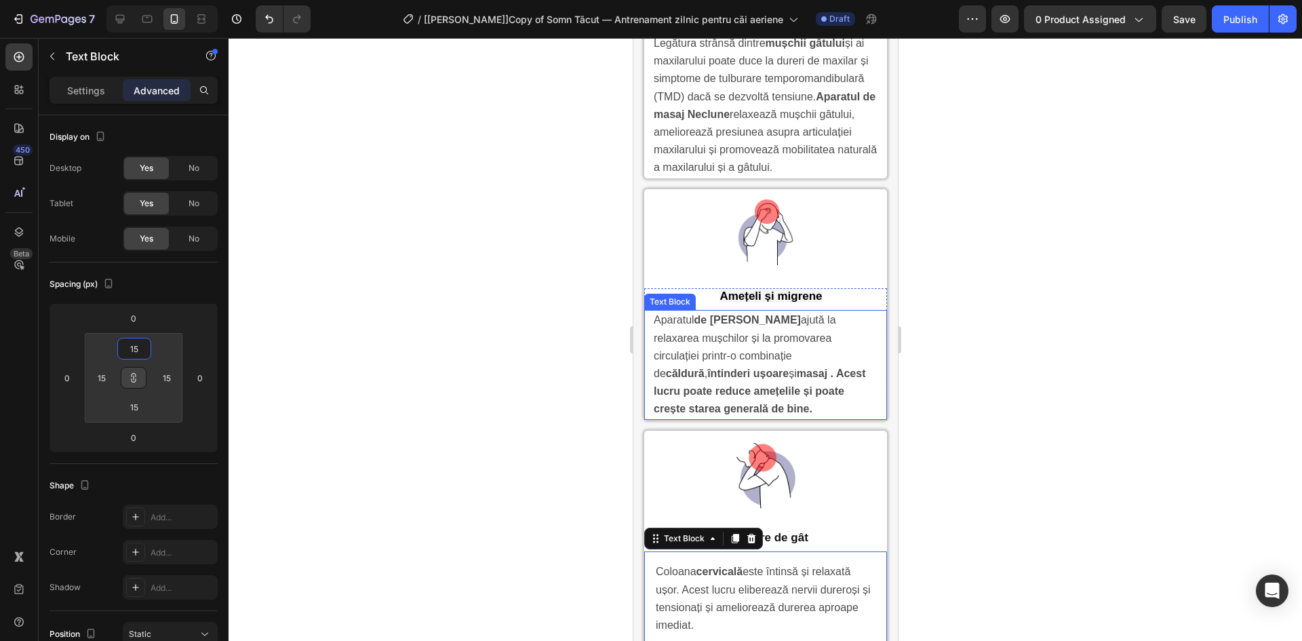
click at [740, 404] on strong "masaj . Acest lucru poate reduce amețelile și poate crește starea generală de b…" at bounding box center [759, 390] width 212 height 47
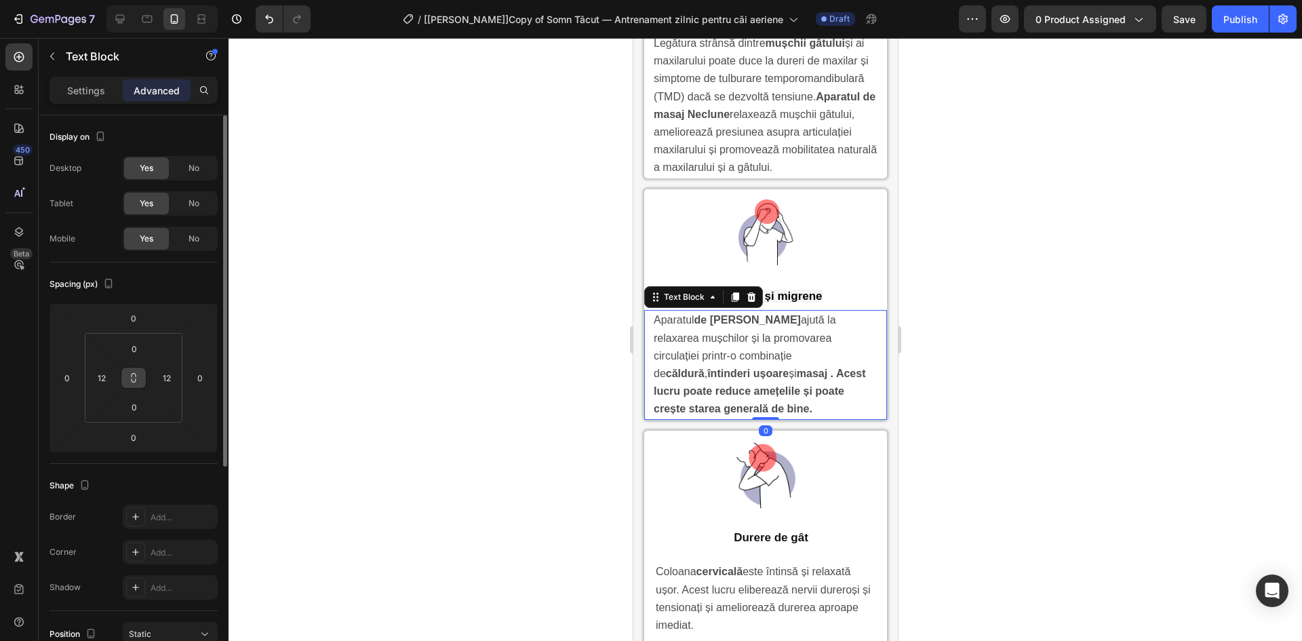
click at [126, 371] on button at bounding box center [134, 378] width 26 height 22
click at [132, 352] on input "0" at bounding box center [134, 348] width 27 height 20
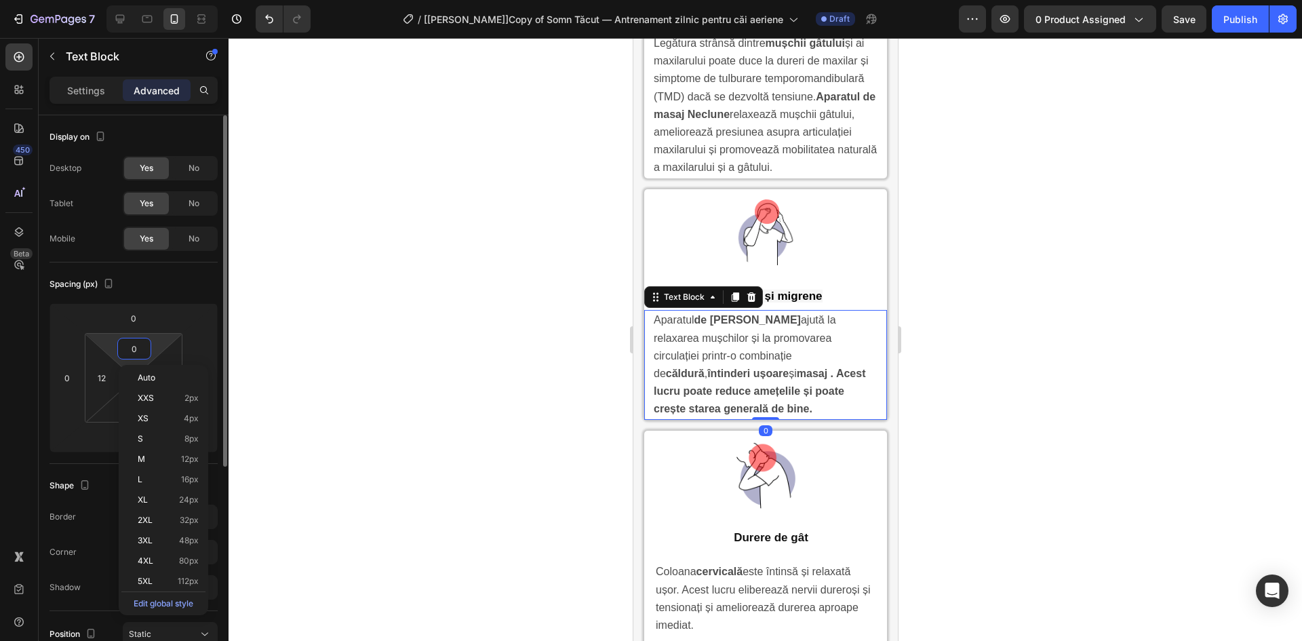
type input "1"
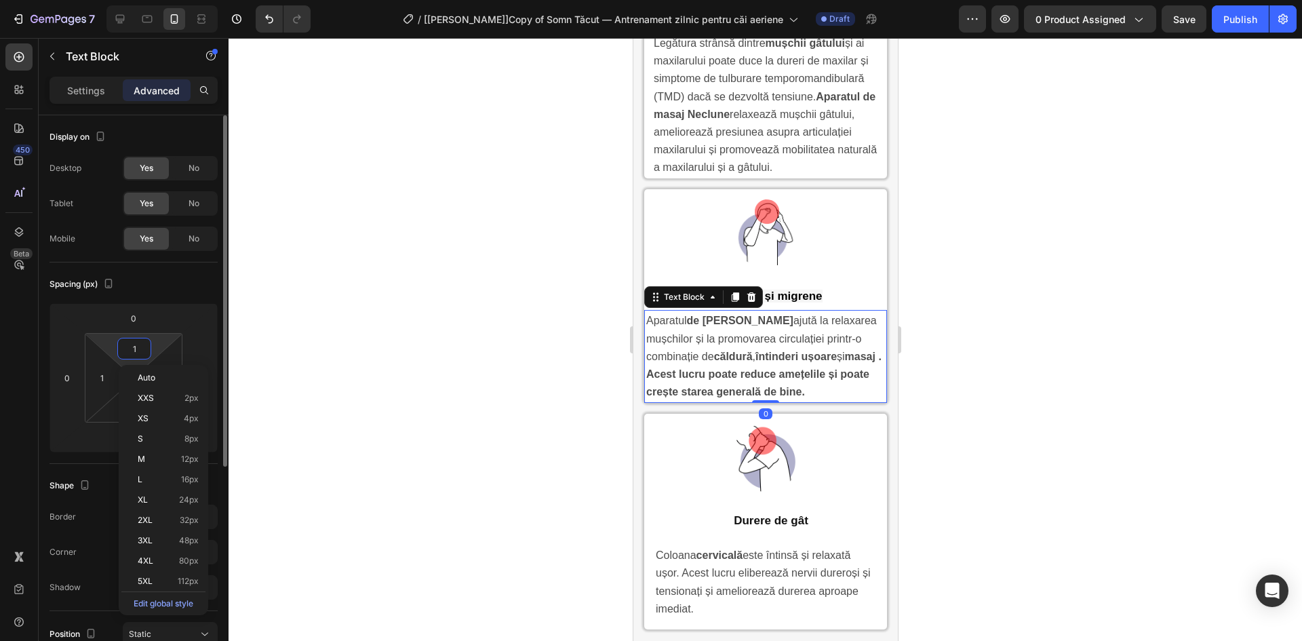
type input "15"
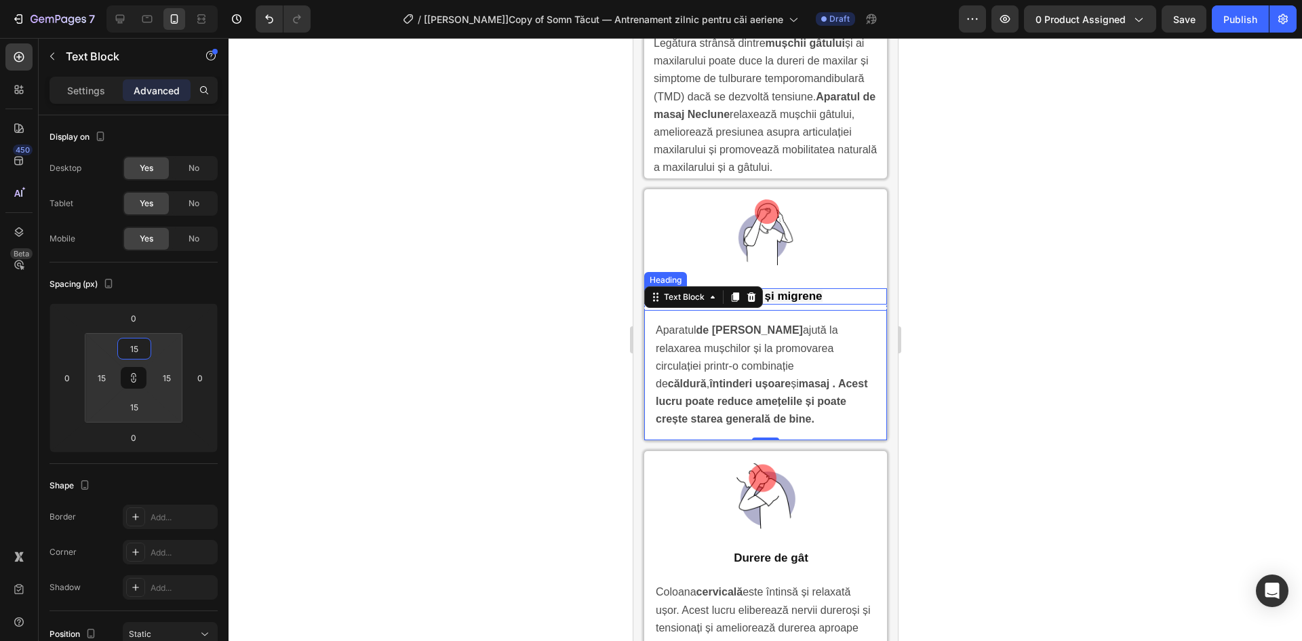
click at [809, 302] on strong "Amețeli și migrene" at bounding box center [770, 295] width 102 height 13
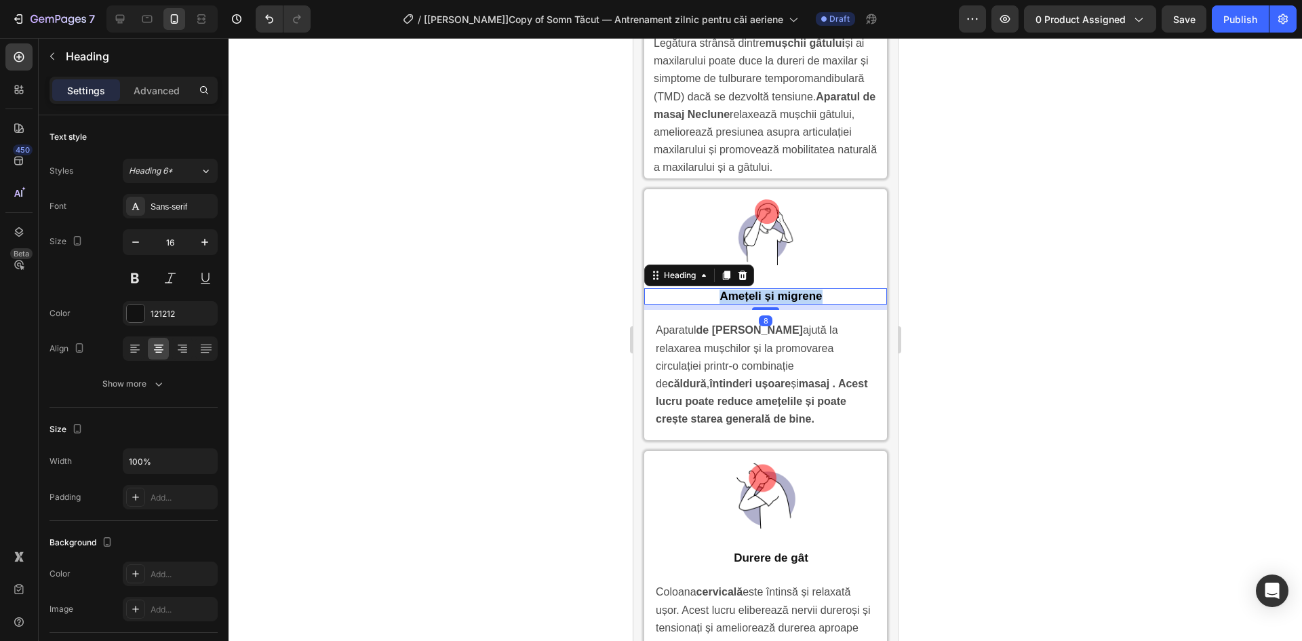
click at [809, 302] on strong "Amețeli și migrene" at bounding box center [770, 295] width 102 height 13
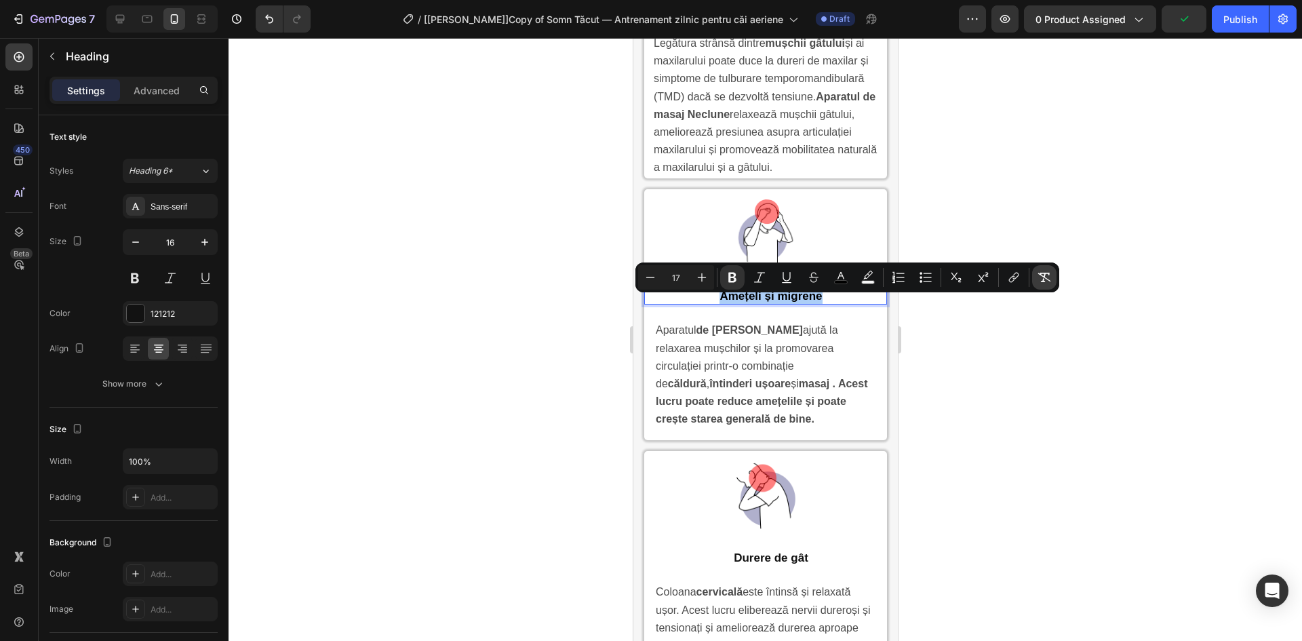
click at [1047, 280] on icon "Editor contextual toolbar" at bounding box center [1044, 278] width 14 height 14
type input "16"
click at [186, 173] on div "Heading 6*" at bounding box center [164, 171] width 71 height 12
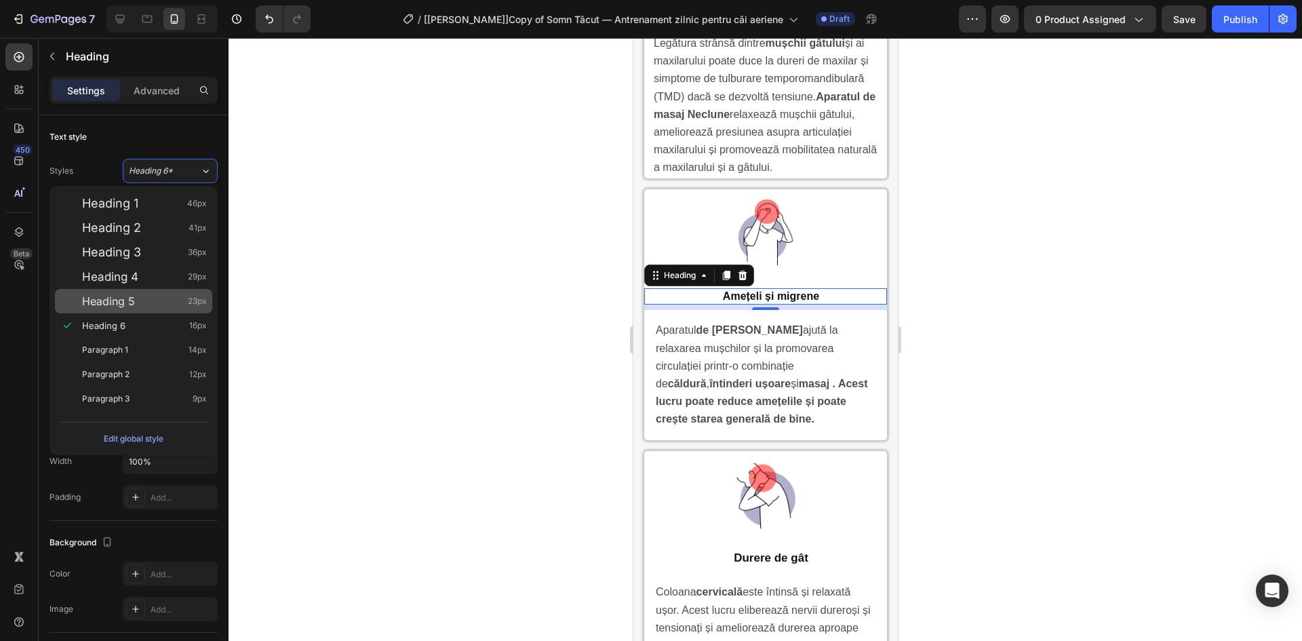
click at [157, 304] on div "Heading 5 23px" at bounding box center [144, 301] width 125 height 14
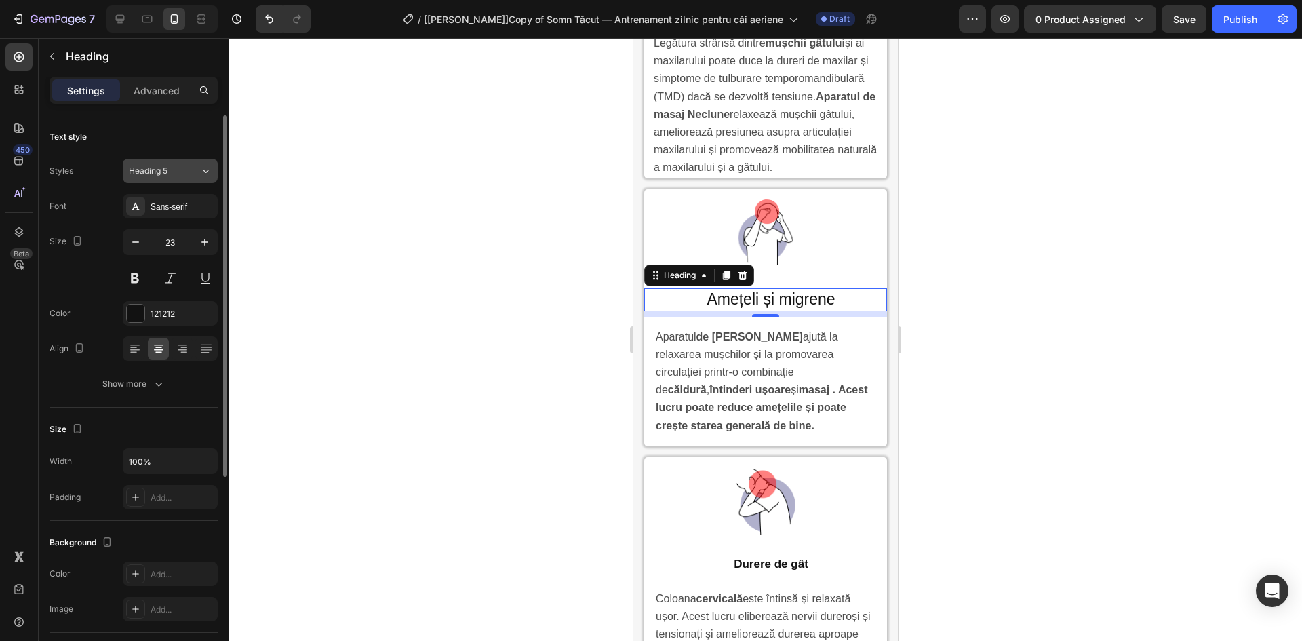
click at [181, 170] on div "Heading 5" at bounding box center [156, 171] width 55 height 12
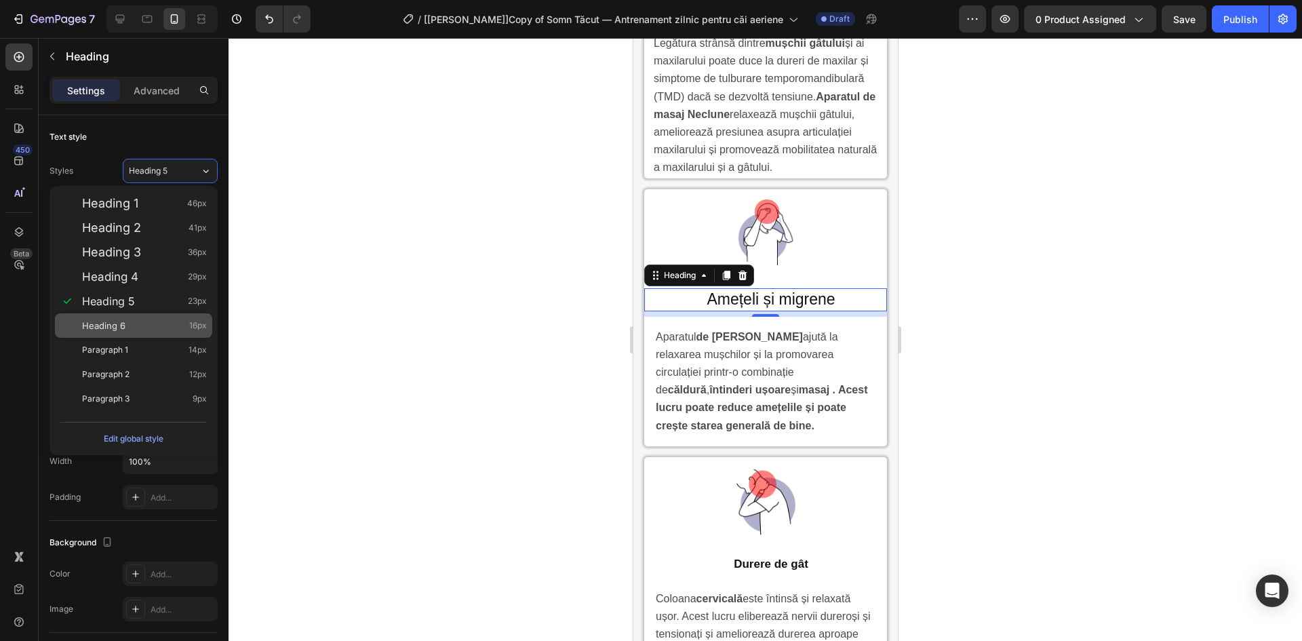
click at [205, 328] on span "16px" at bounding box center [198, 326] width 18 height 14
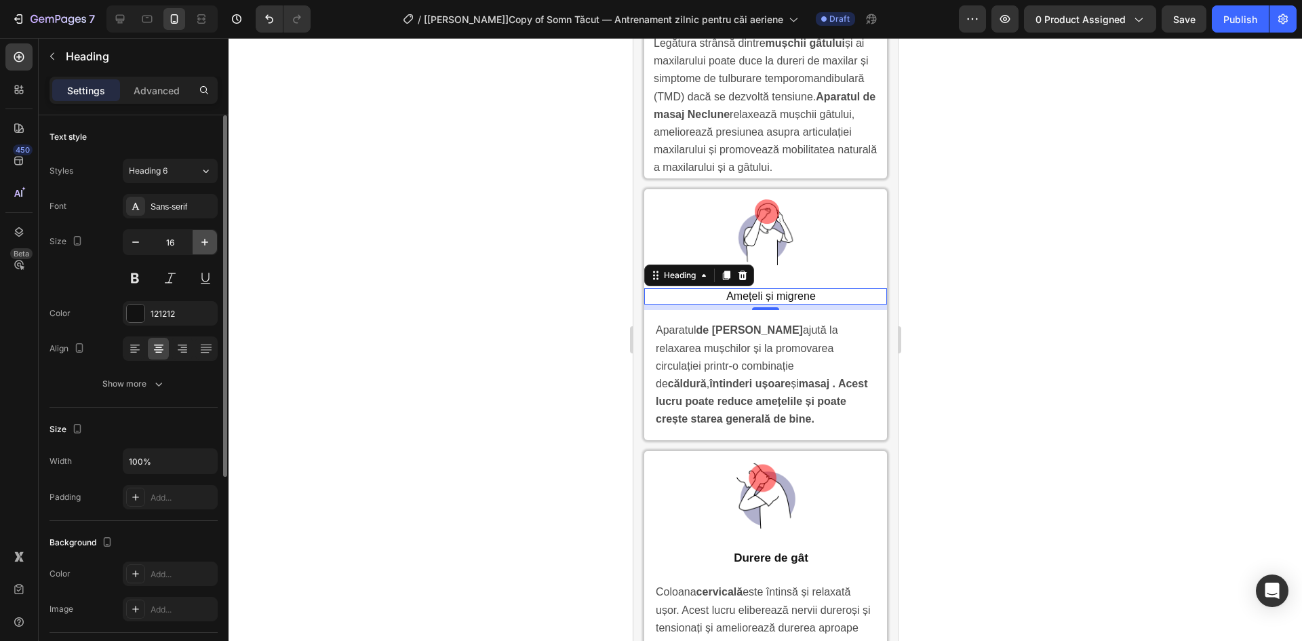
click at [209, 243] on icon "button" at bounding box center [205, 242] width 14 height 14
type input "18"
click at [142, 387] on div "Show more" at bounding box center [133, 384] width 63 height 14
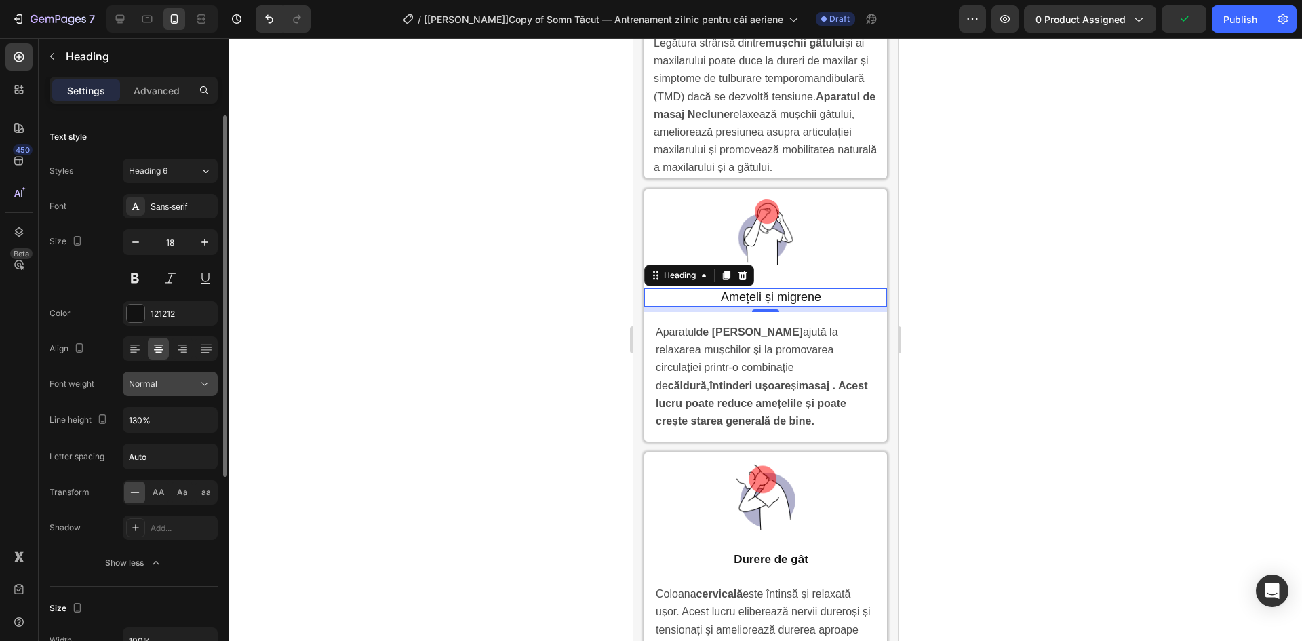
click at [159, 392] on button "Normal" at bounding box center [170, 384] width 95 height 24
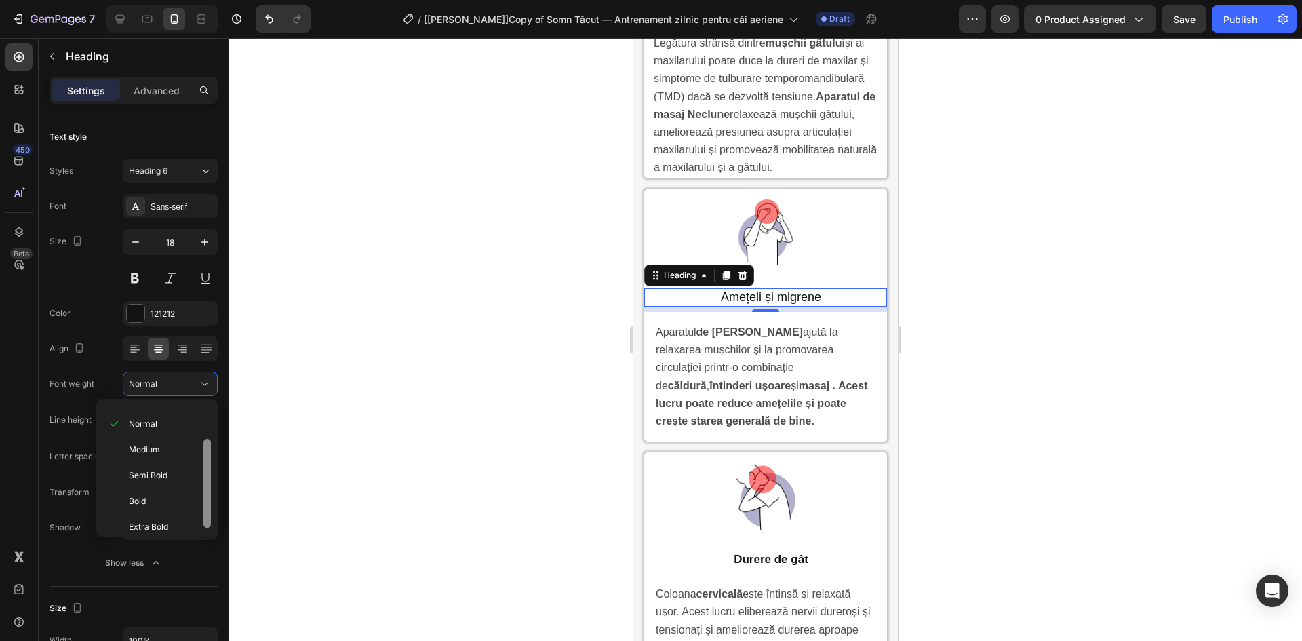
drag, startPoint x: 207, startPoint y: 433, endPoint x: 206, endPoint y: 466, distance: 33.2
click at [206, 466] on div at bounding box center [206, 483] width 7 height 89
drag, startPoint x: 148, startPoint y: 487, endPoint x: 180, endPoint y: 379, distance: 113.2
click at [148, 512] on div "Bold" at bounding box center [154, 525] width 106 height 26
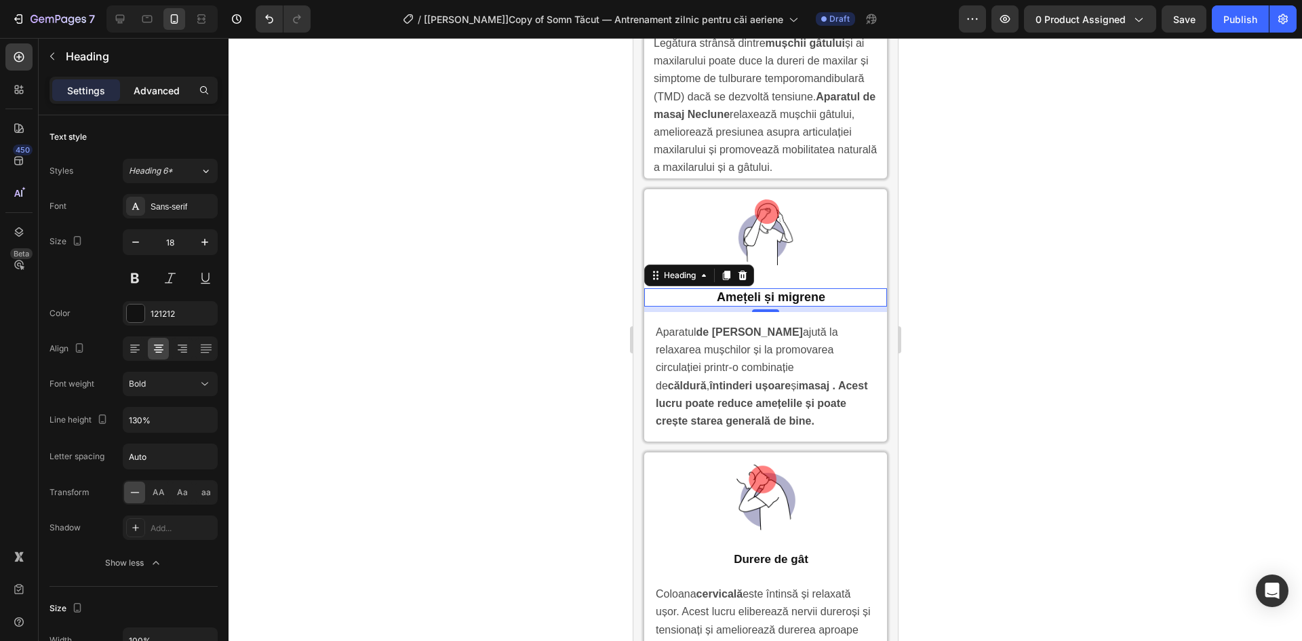
click at [149, 92] on p "Advanced" at bounding box center [157, 90] width 46 height 14
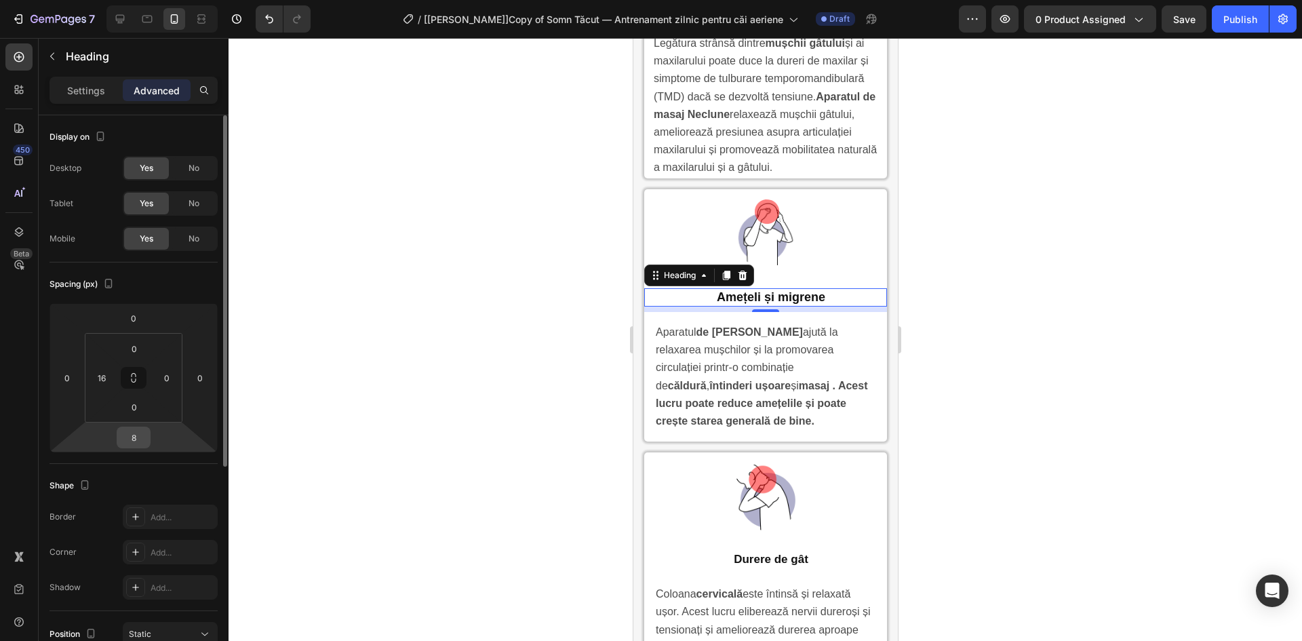
click at [138, 435] on input "8" at bounding box center [133, 437] width 27 height 20
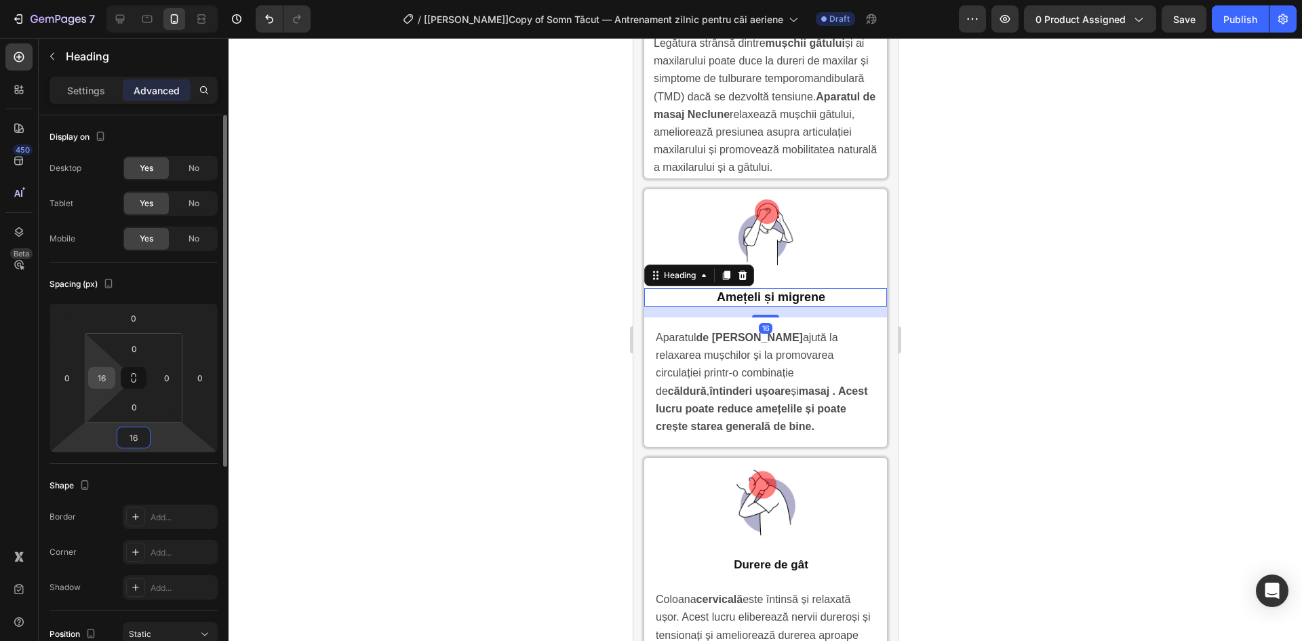
type input "16"
click at [106, 373] on input "16" at bounding box center [102, 377] width 20 height 20
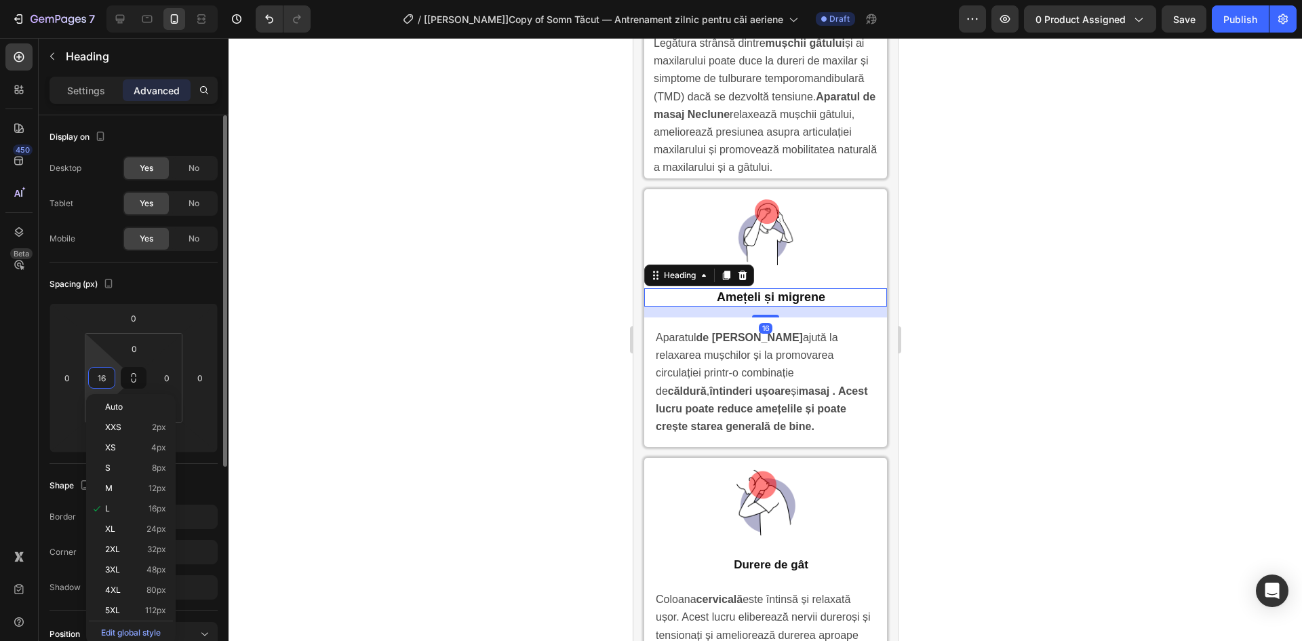
type input "0"
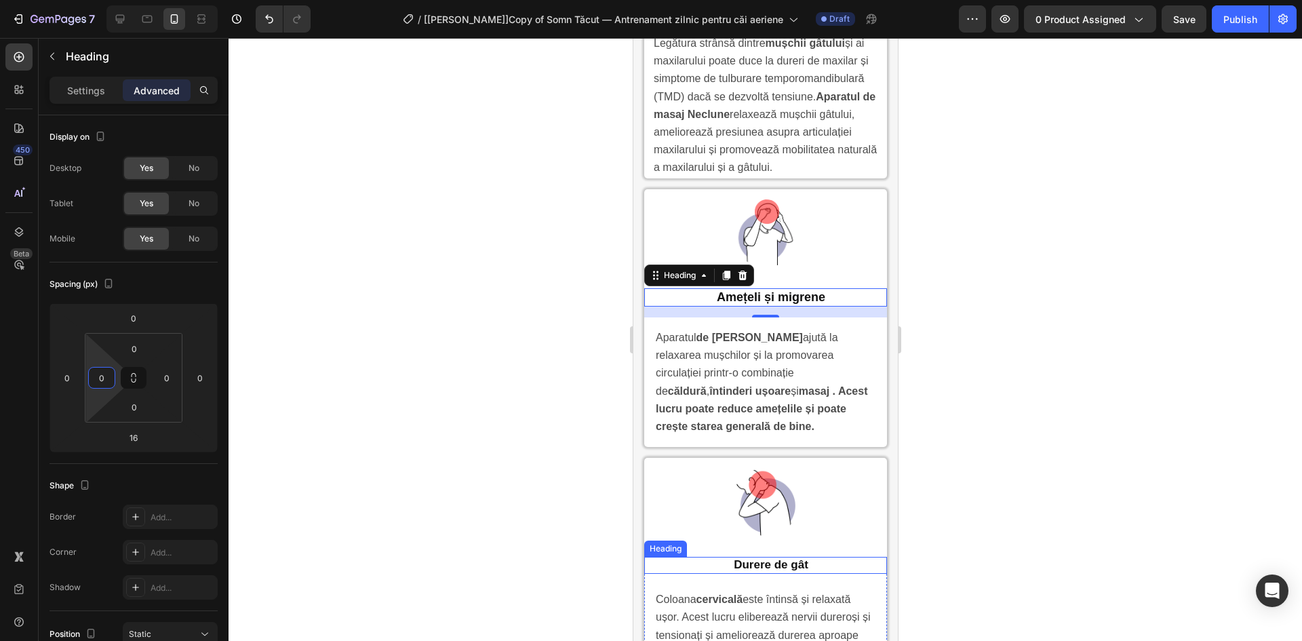
click at [744, 570] on strong "Durere de gât" at bounding box center [770, 564] width 75 height 13
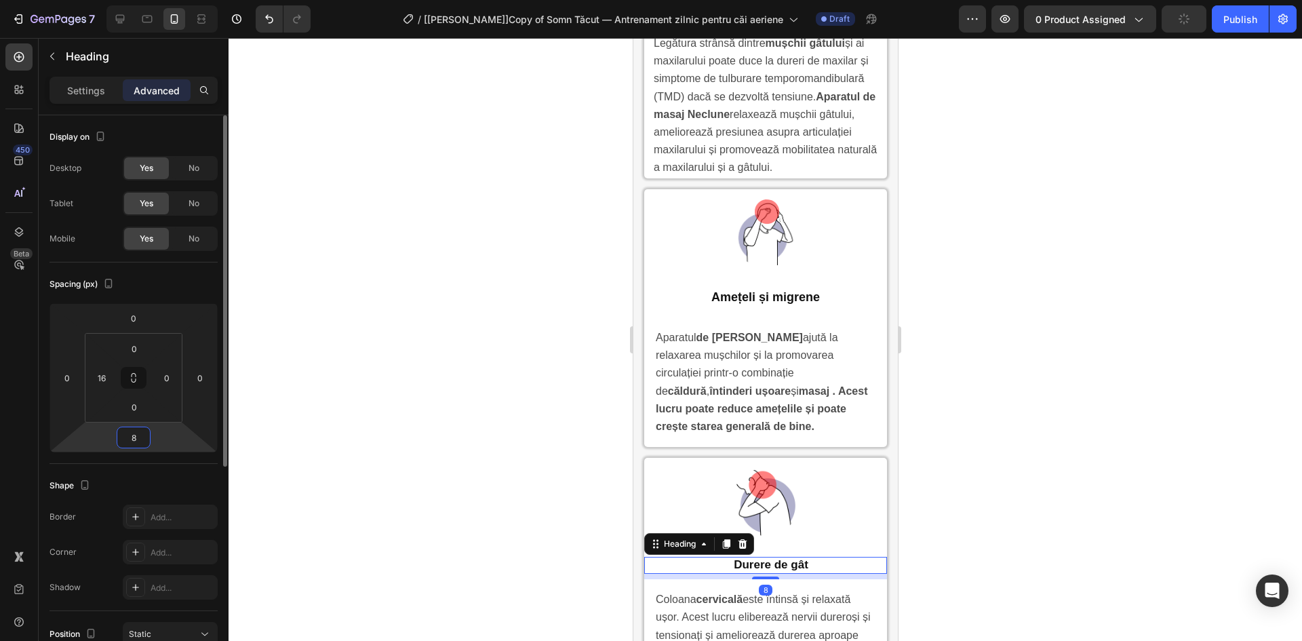
click at [143, 434] on input "8" at bounding box center [133, 437] width 27 height 20
click at [98, 372] on input "16" at bounding box center [102, 377] width 20 height 20
type input "0"
click at [132, 441] on input "8" at bounding box center [133, 437] width 27 height 20
type input "15"
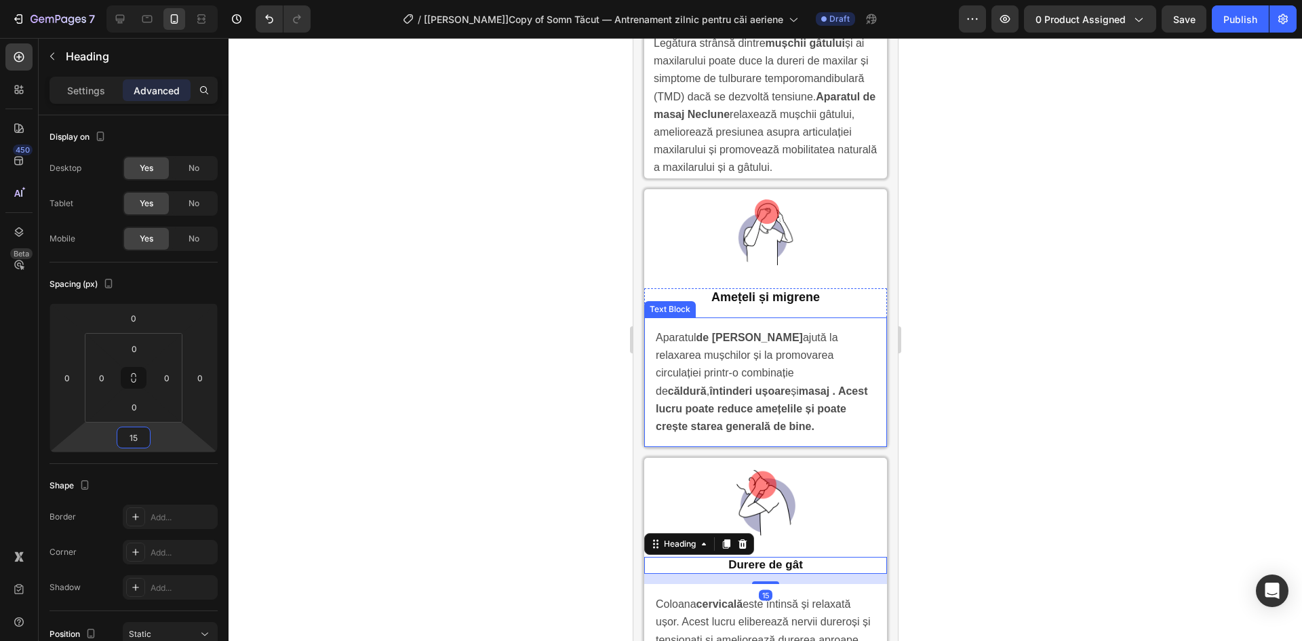
click at [737, 305] on p "Amețeli și migrene" at bounding box center [765, 297] width 240 height 16
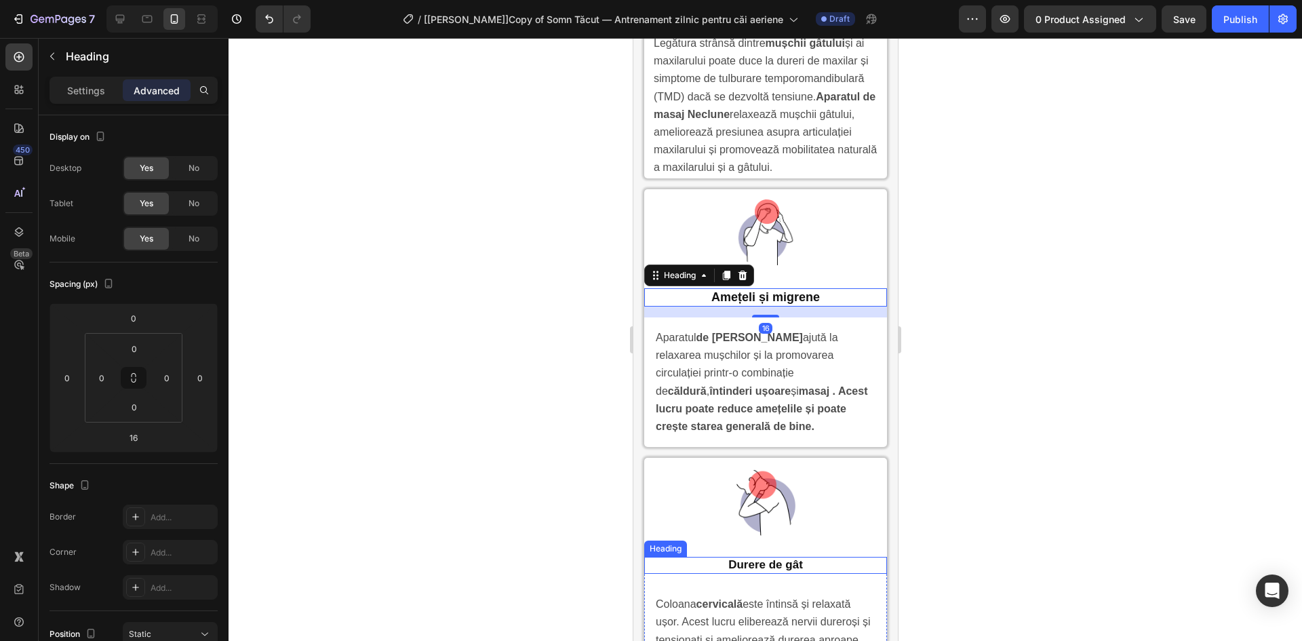
click at [783, 571] on strong "Durere de gât" at bounding box center [764, 564] width 75 height 13
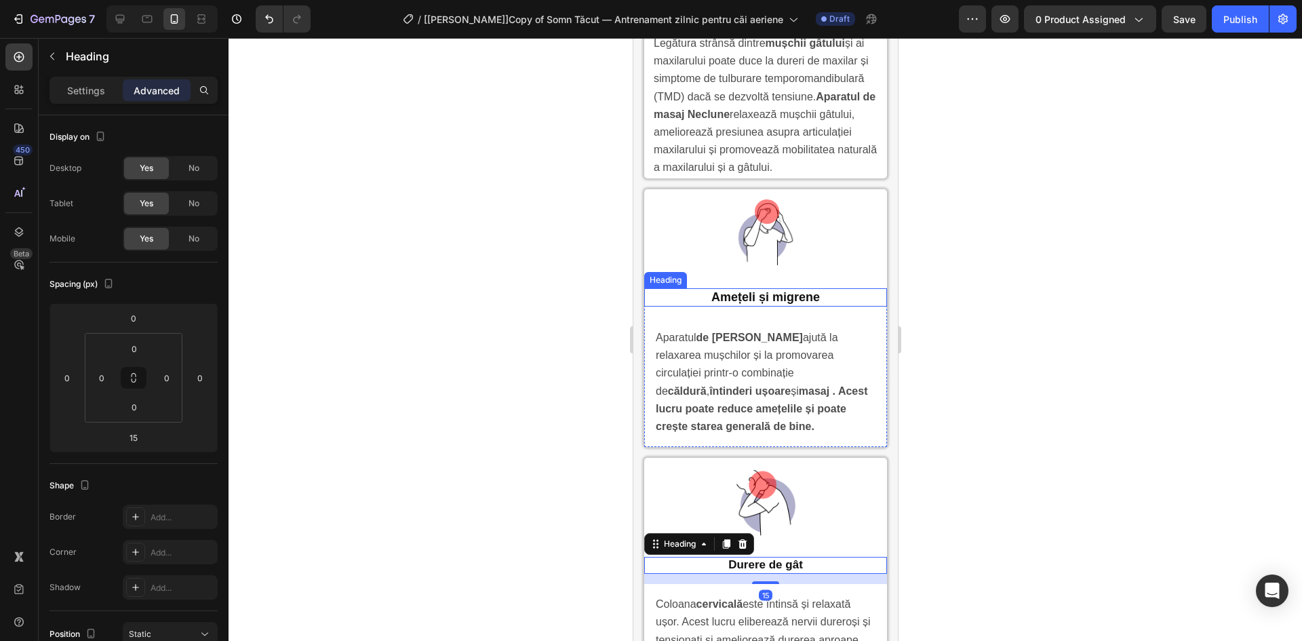
click at [757, 298] on p "Amețeli și migrene" at bounding box center [765, 297] width 240 height 16
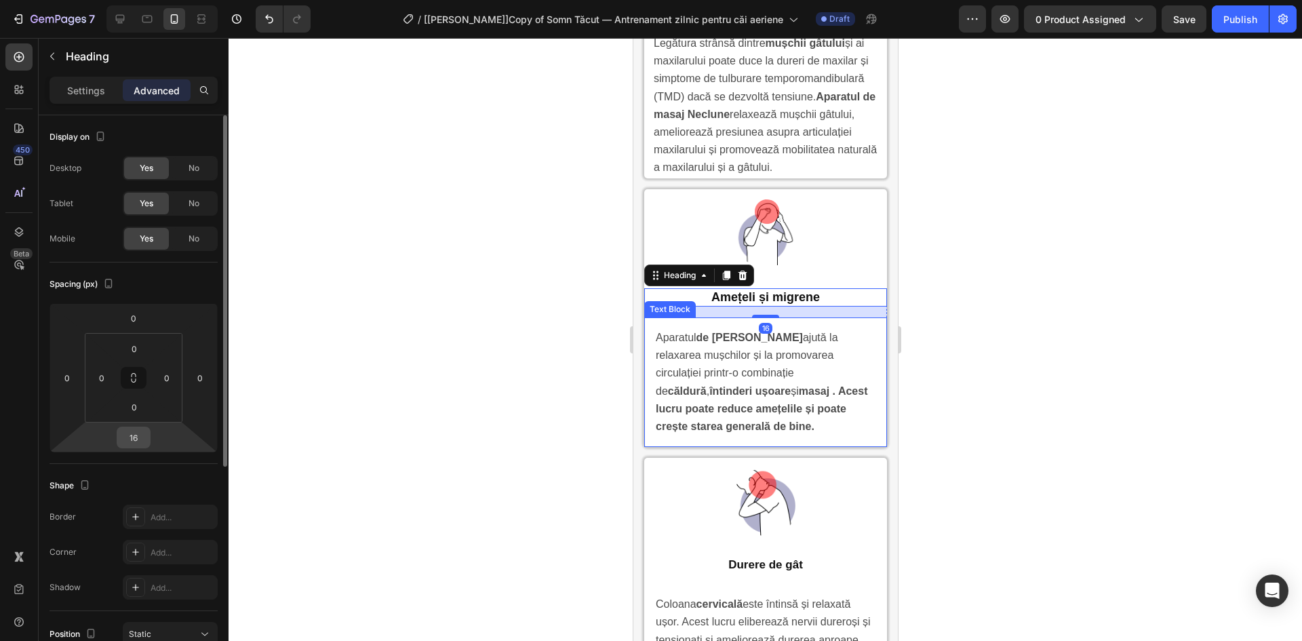
click at [142, 439] on input "16" at bounding box center [133, 437] width 27 height 20
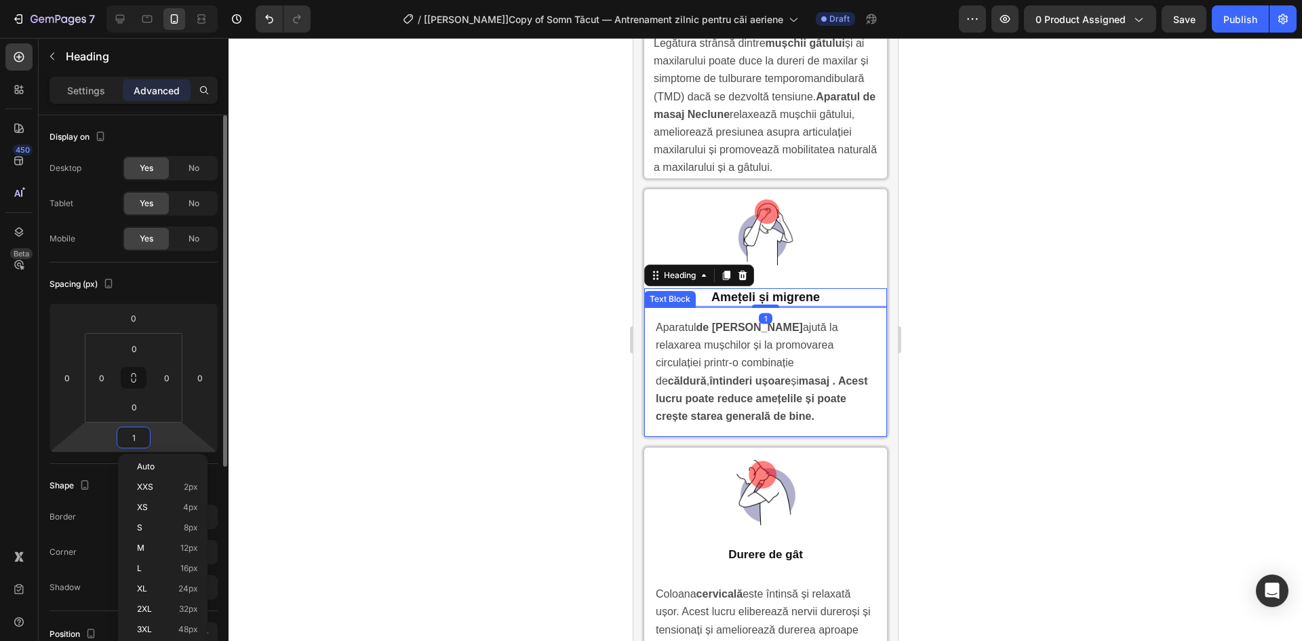
type input "15"
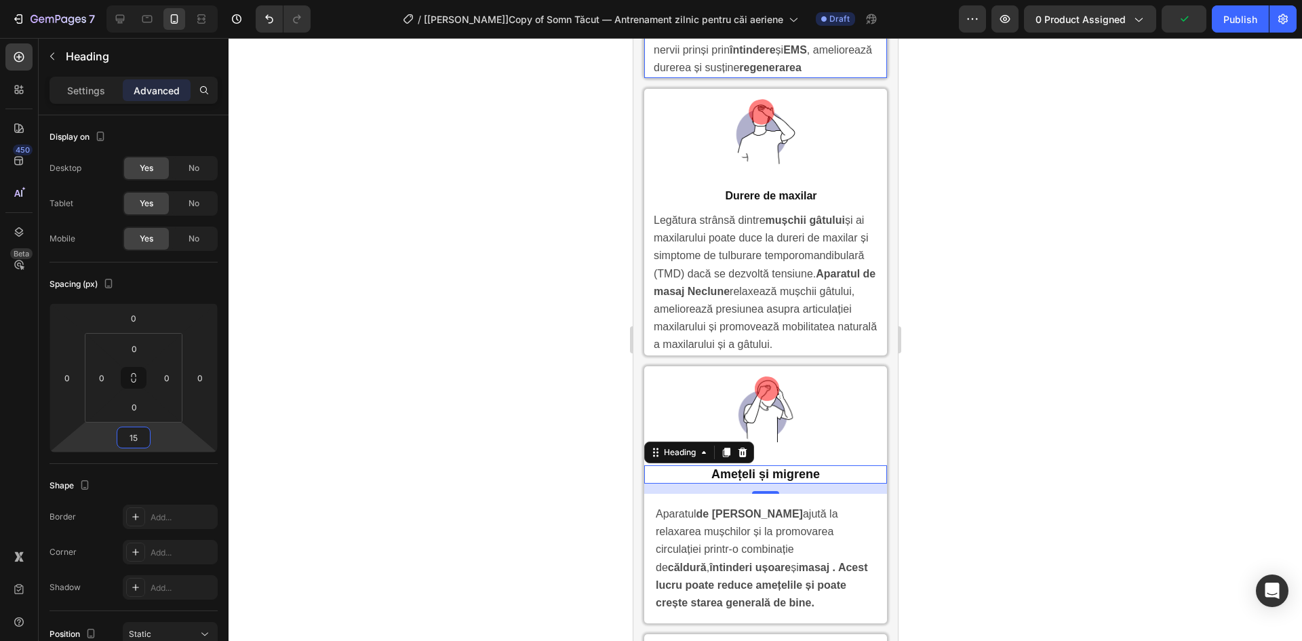
scroll to position [3664, 0]
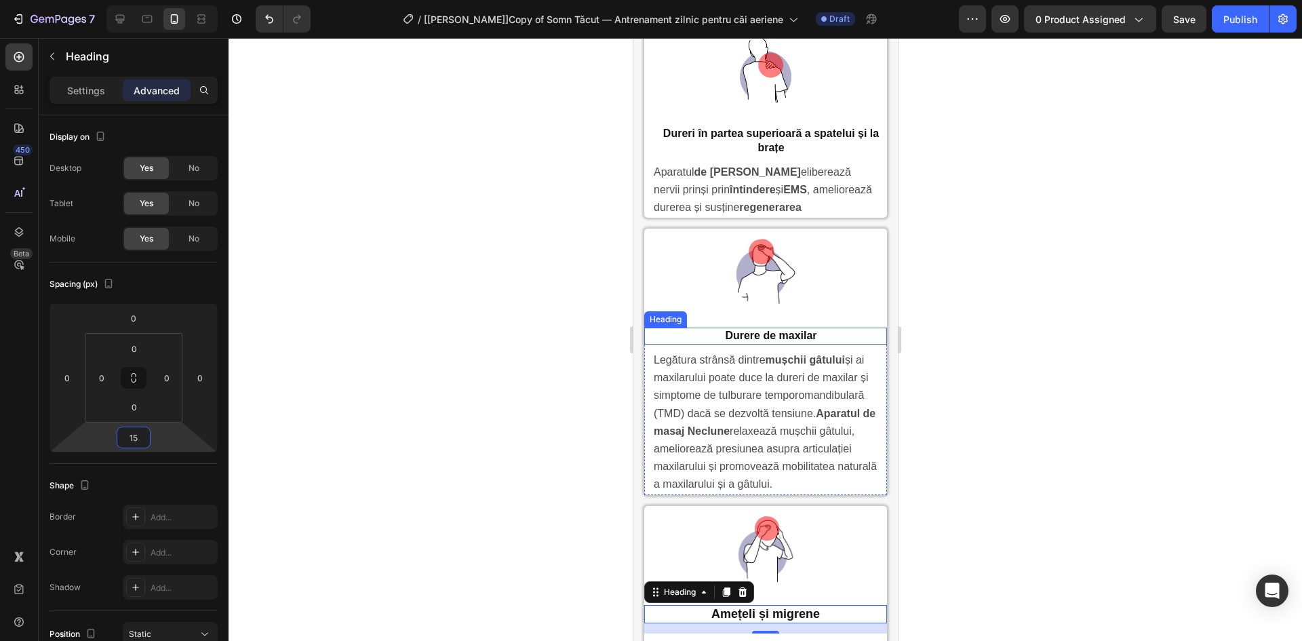
click at [786, 333] on p "Durere de maxilar" at bounding box center [770, 336] width 229 height 14
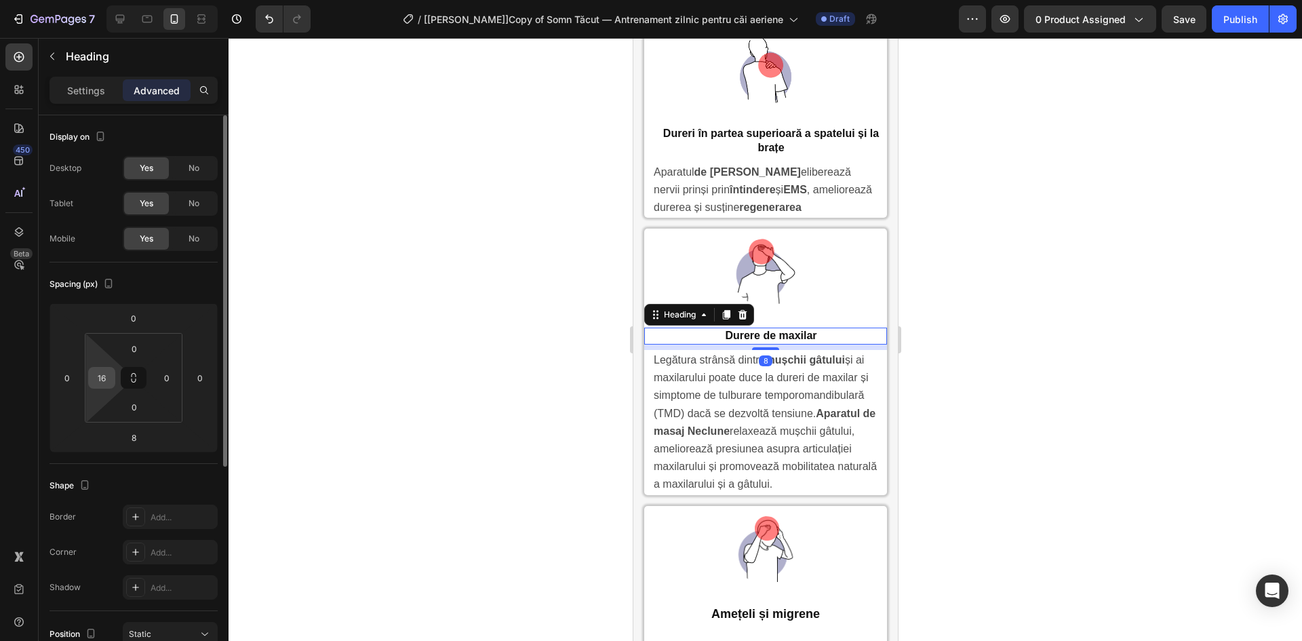
click at [100, 382] on input "16" at bounding box center [102, 377] width 20 height 20
type input "0"
click at [138, 407] on input "0" at bounding box center [134, 407] width 27 height 20
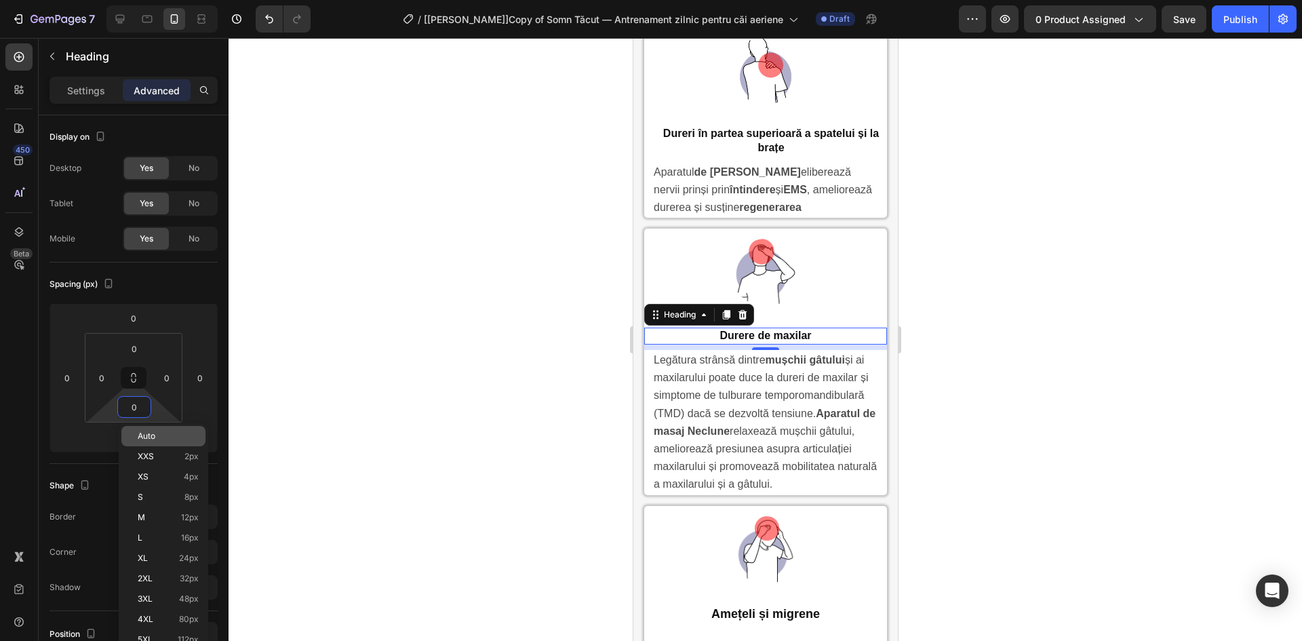
click at [135, 446] on div "Auto" at bounding box center [163, 456] width 84 height 20
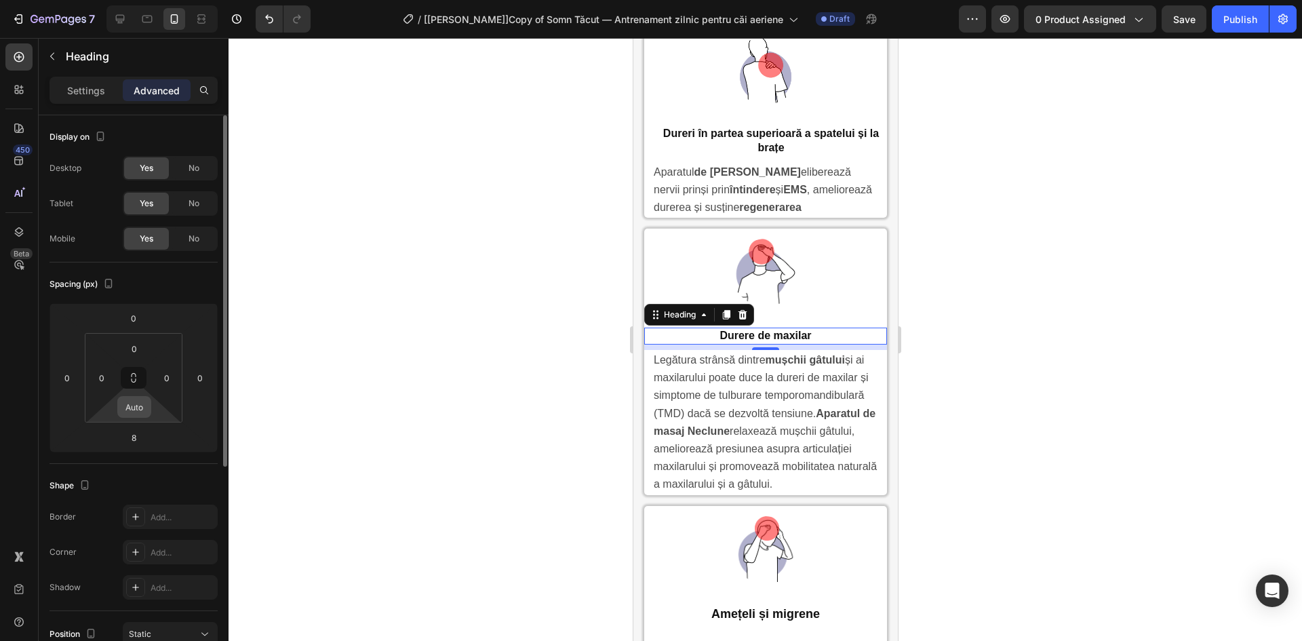
click at [125, 415] on input "Auto" at bounding box center [134, 407] width 27 height 20
type input "0"
click at [127, 433] on input "8" at bounding box center [133, 437] width 27 height 20
type input "15"
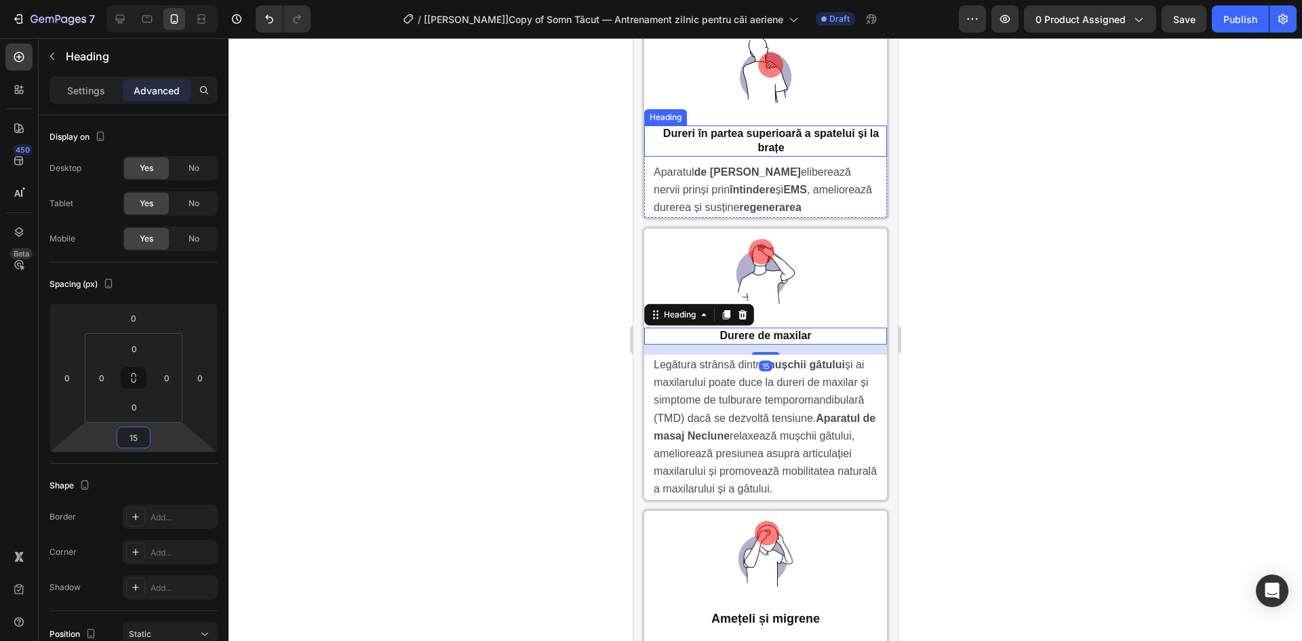
click at [757, 127] on p "Dureri în partea superioară a spatelui și la brațe" at bounding box center [770, 141] width 229 height 28
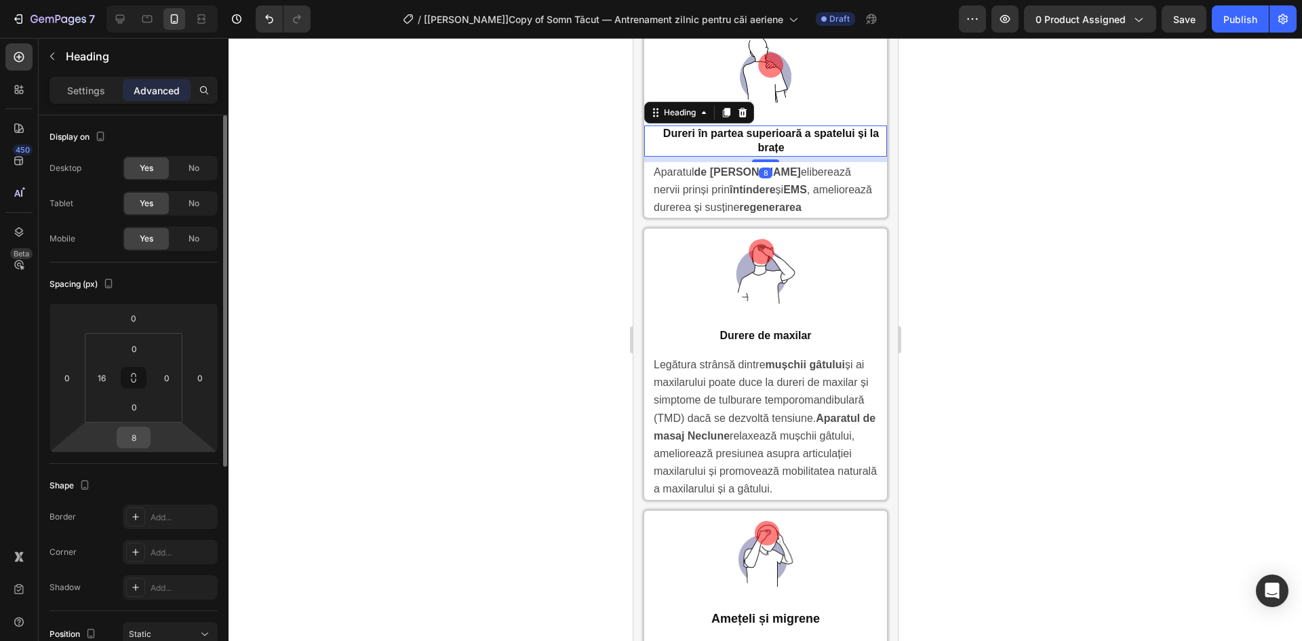
click at [138, 447] on input "8" at bounding box center [133, 437] width 27 height 20
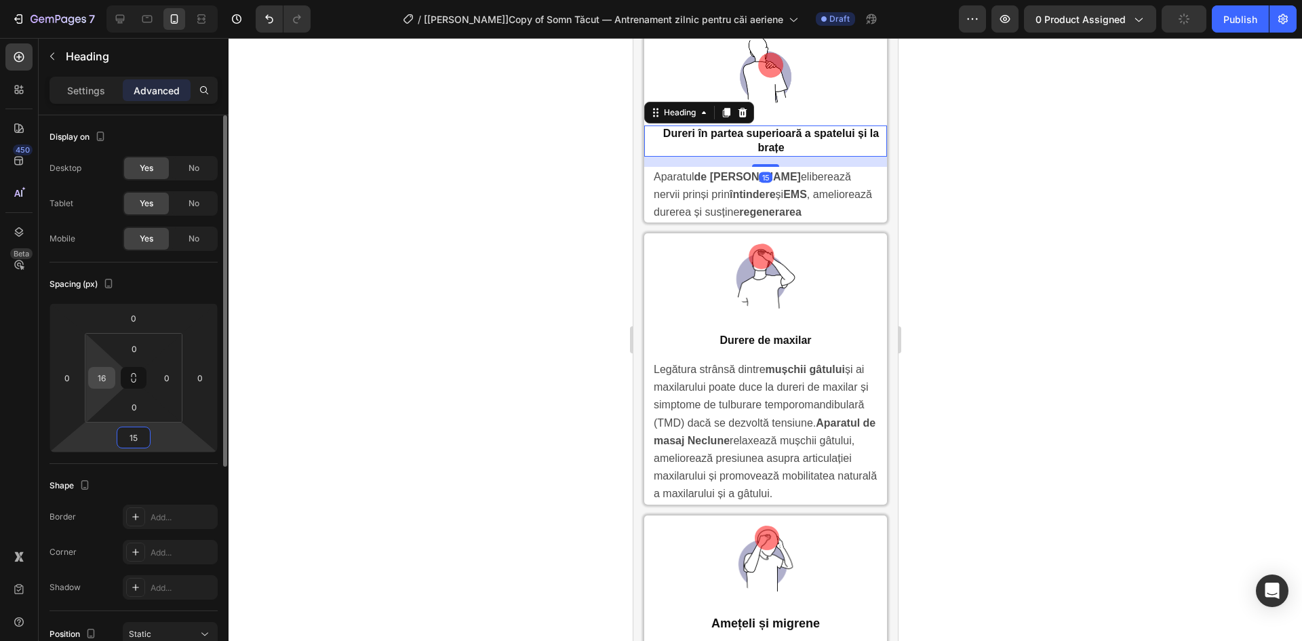
type input "15"
click at [100, 376] on input "16" at bounding box center [102, 377] width 20 height 20
type input "0"
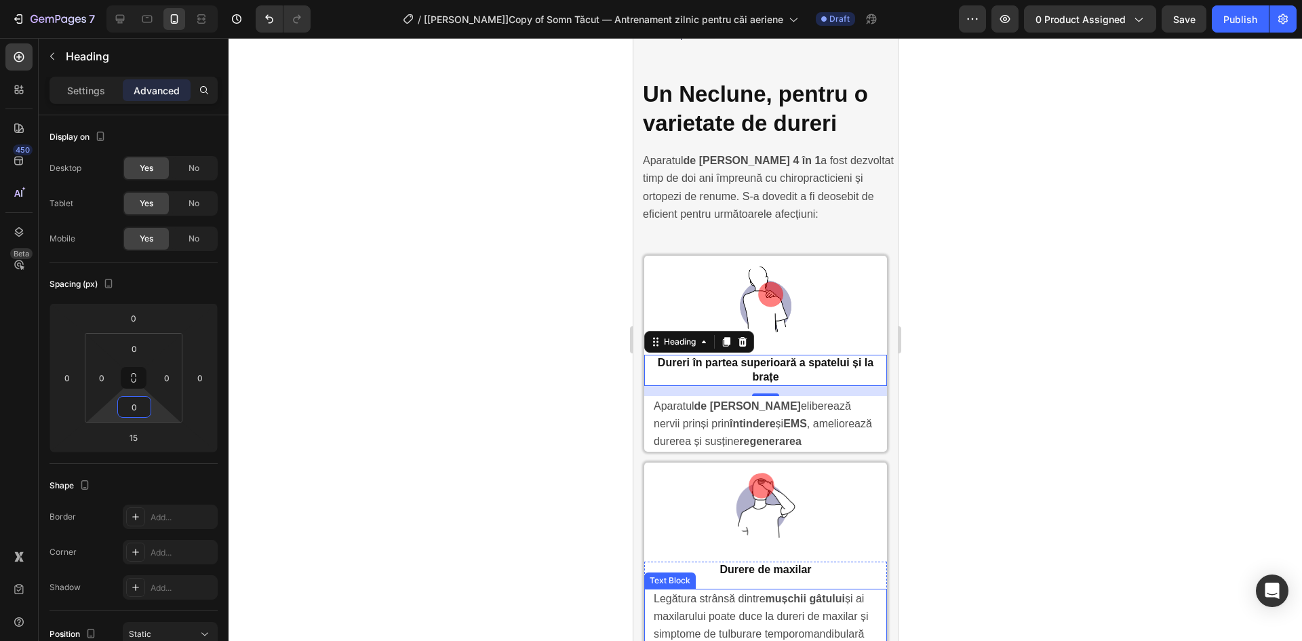
scroll to position [3348, 0]
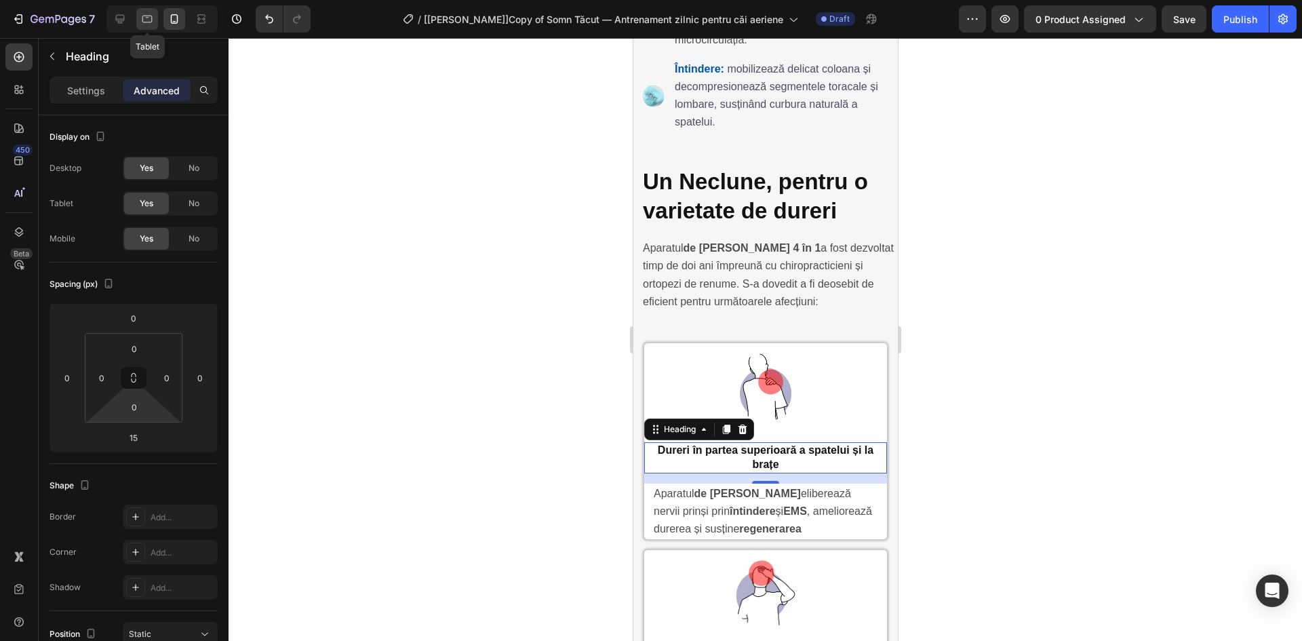
click at [151, 16] on icon at bounding box center [147, 19] width 10 height 7
type input "16"
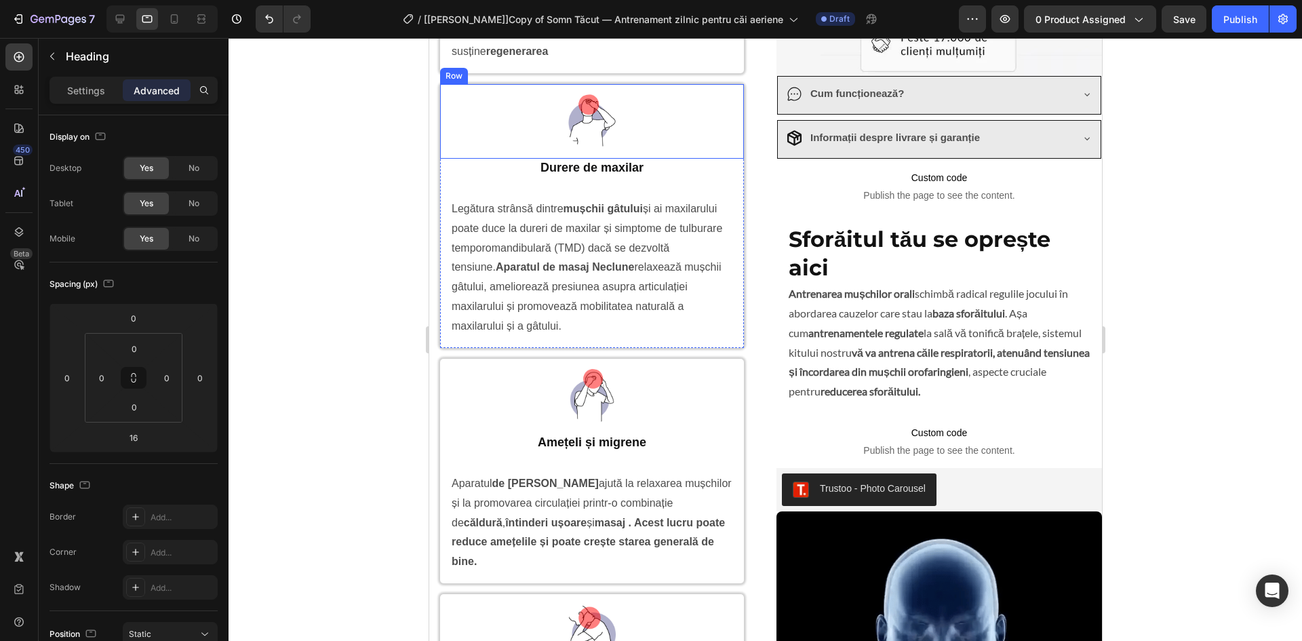
scroll to position [1066, 0]
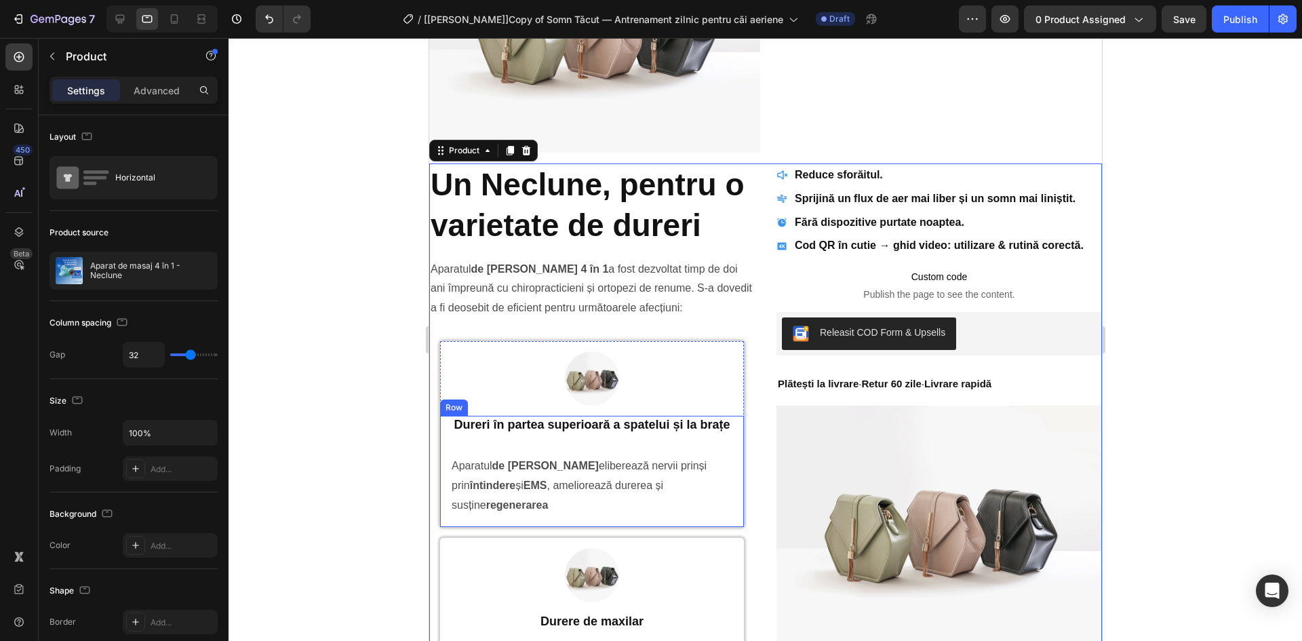
click at [595, 418] on p "Dureri în partea superioară a spatelui și la brațe" at bounding box center [591, 425] width 301 height 16
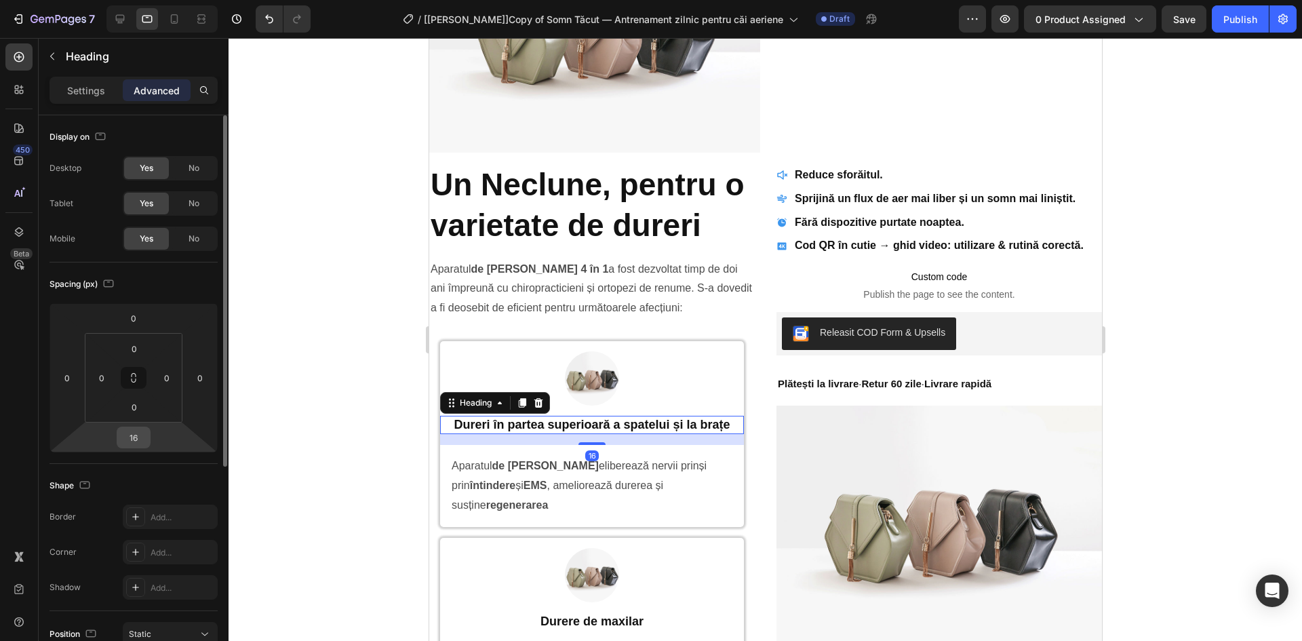
click at [142, 437] on input "16" at bounding box center [133, 437] width 27 height 20
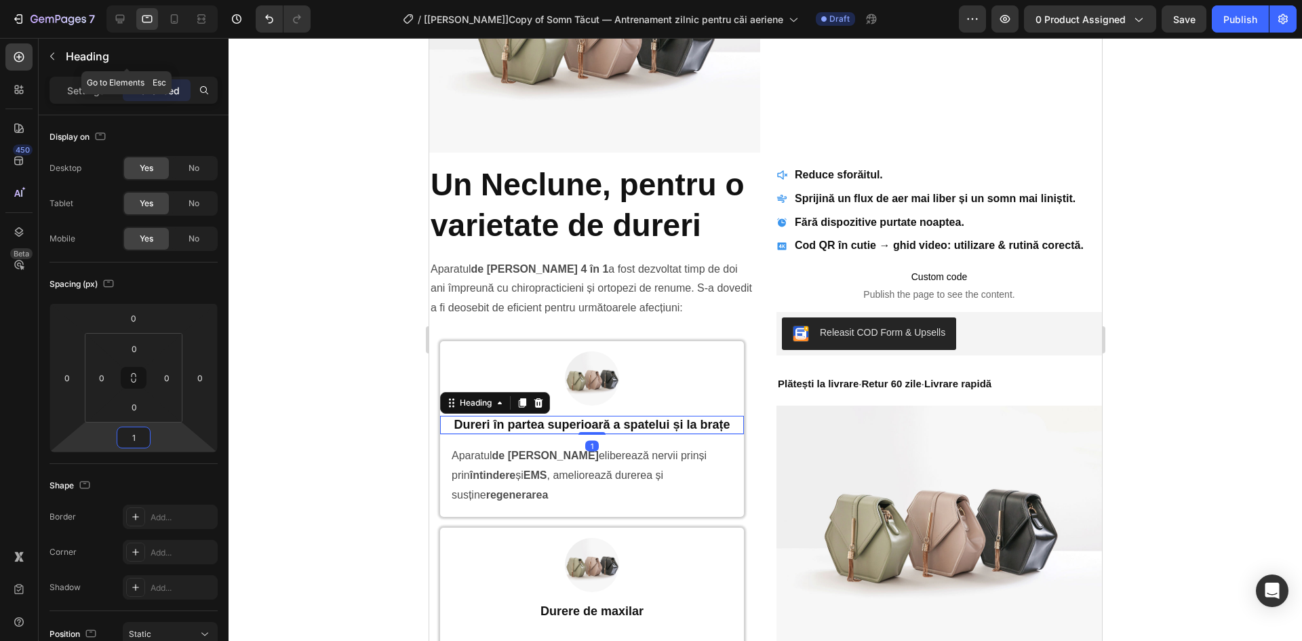
click at [123, 5] on div at bounding box center [161, 18] width 111 height 27
click at [145, 435] on input "1" at bounding box center [133, 437] width 27 height 20
type input "15"
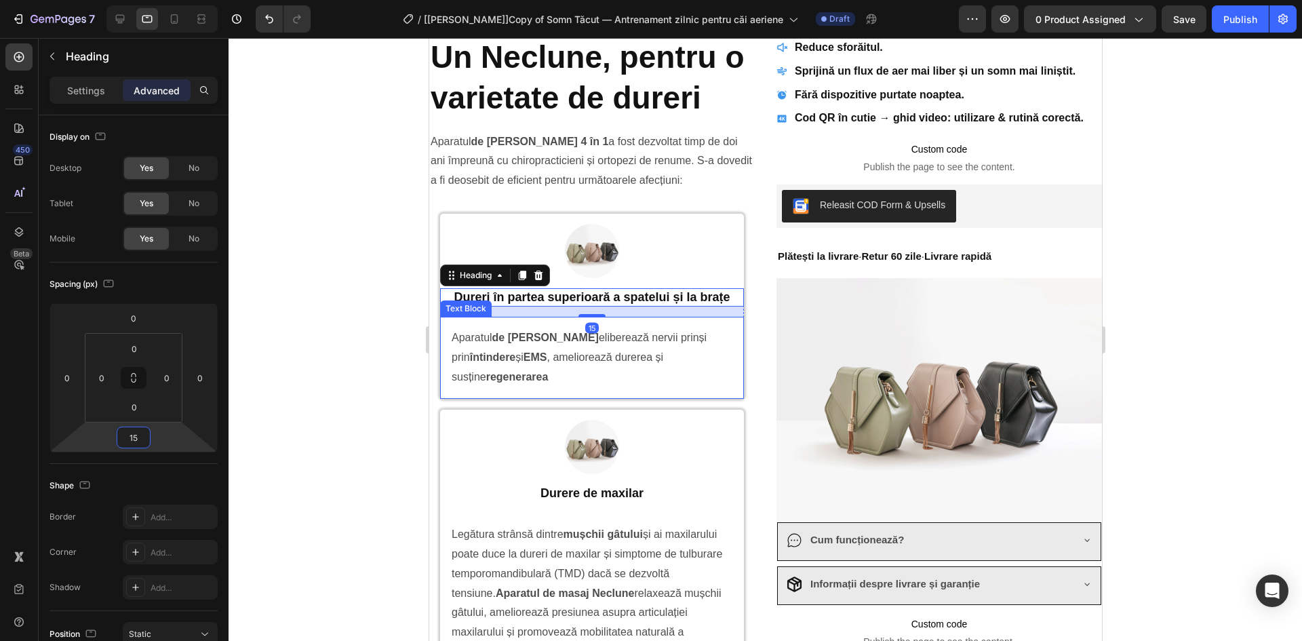
scroll to position [1224, 0]
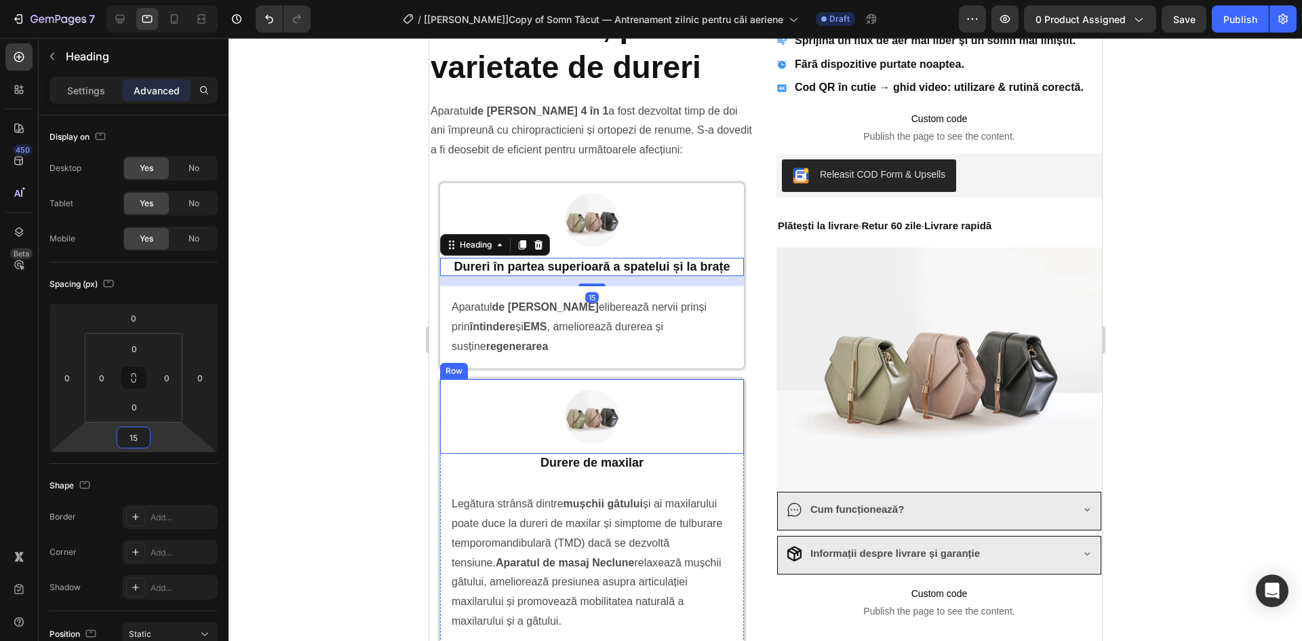
click at [593, 455] on p "Durere de maxilar" at bounding box center [591, 463] width 301 height 16
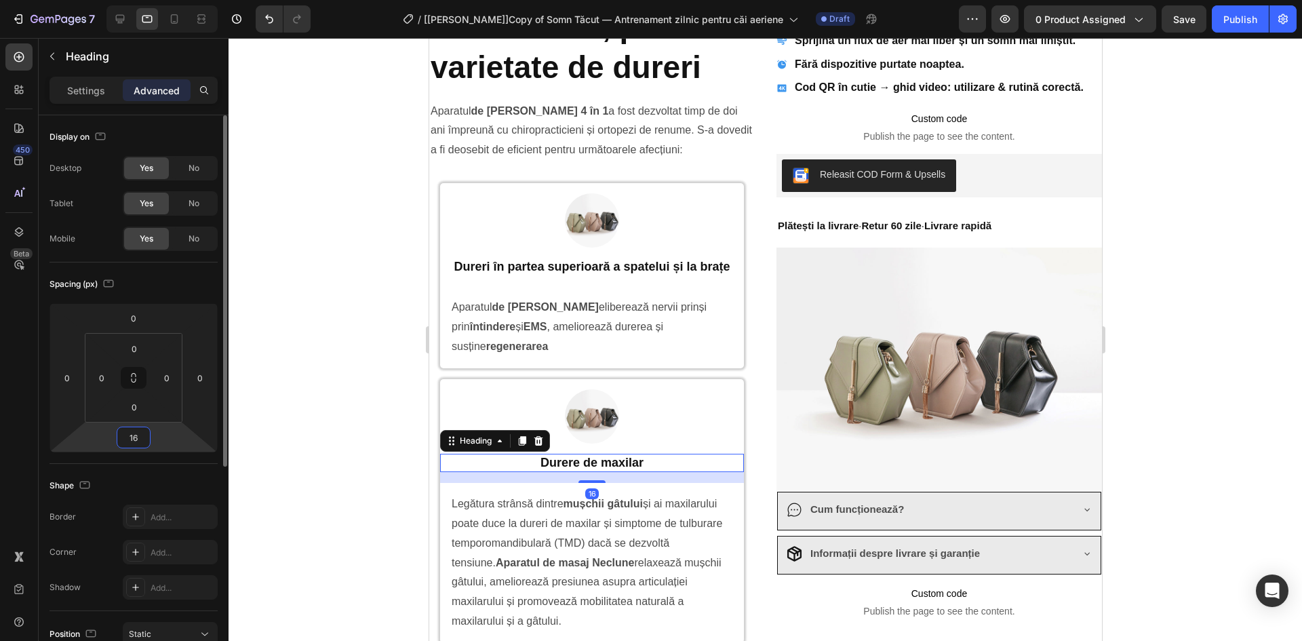
click at [146, 445] on input "16" at bounding box center [133, 437] width 27 height 20
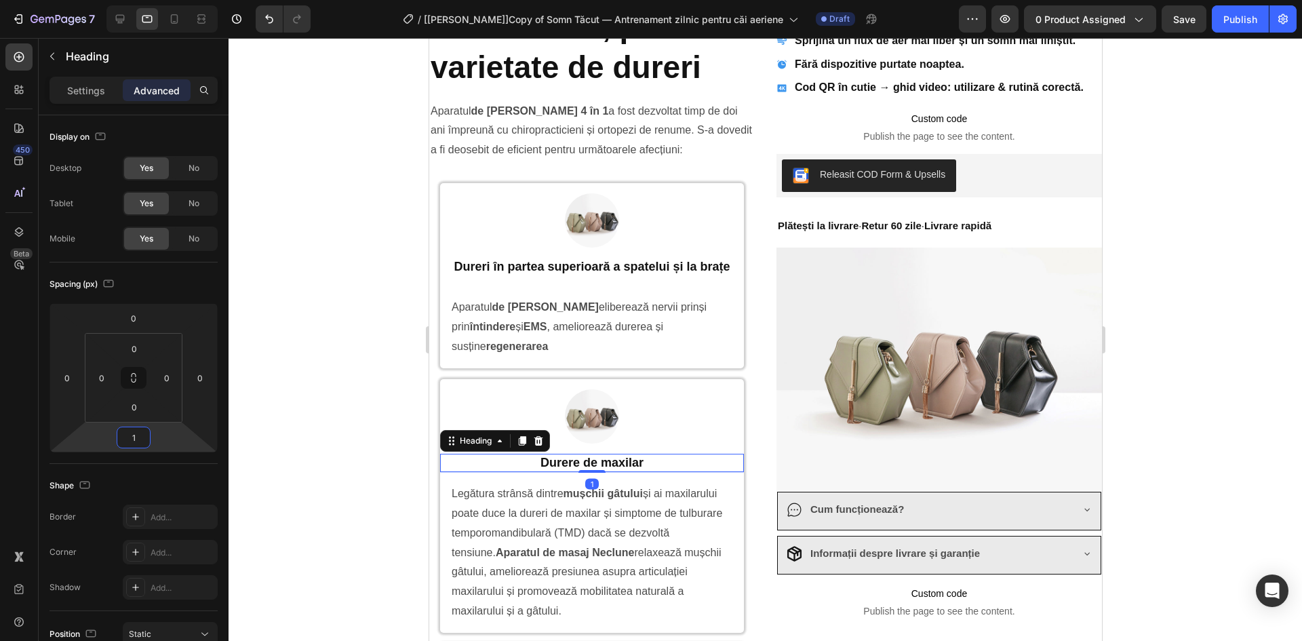
type input "15"
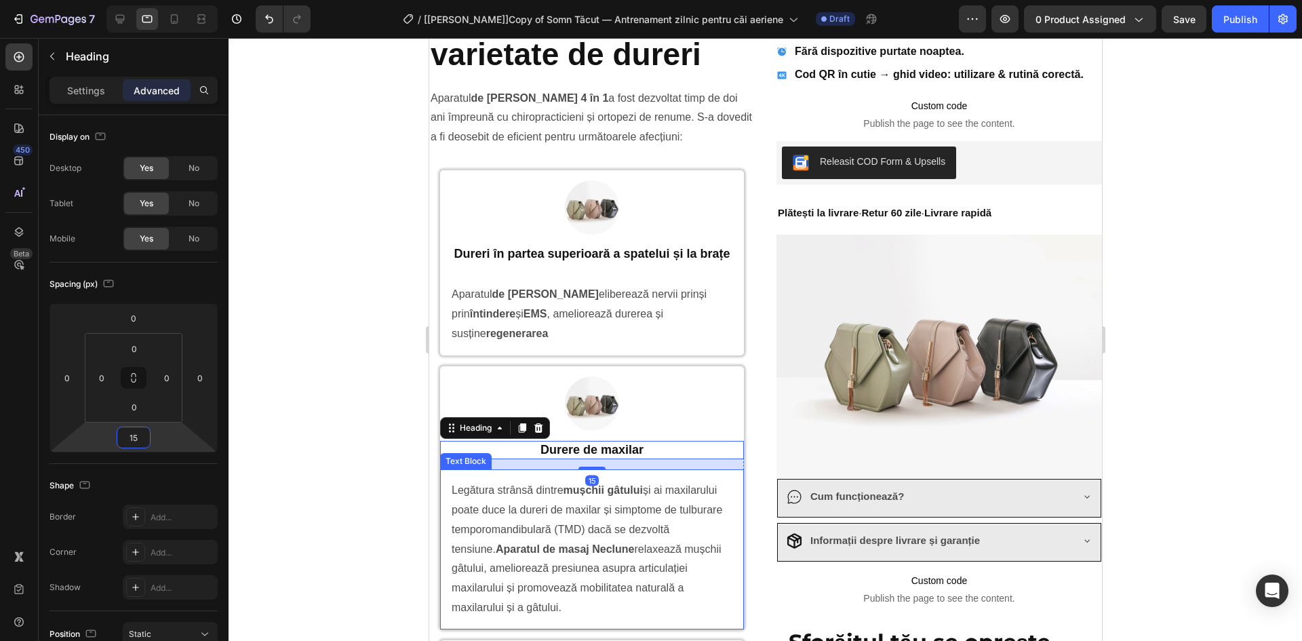
scroll to position [1382, 0]
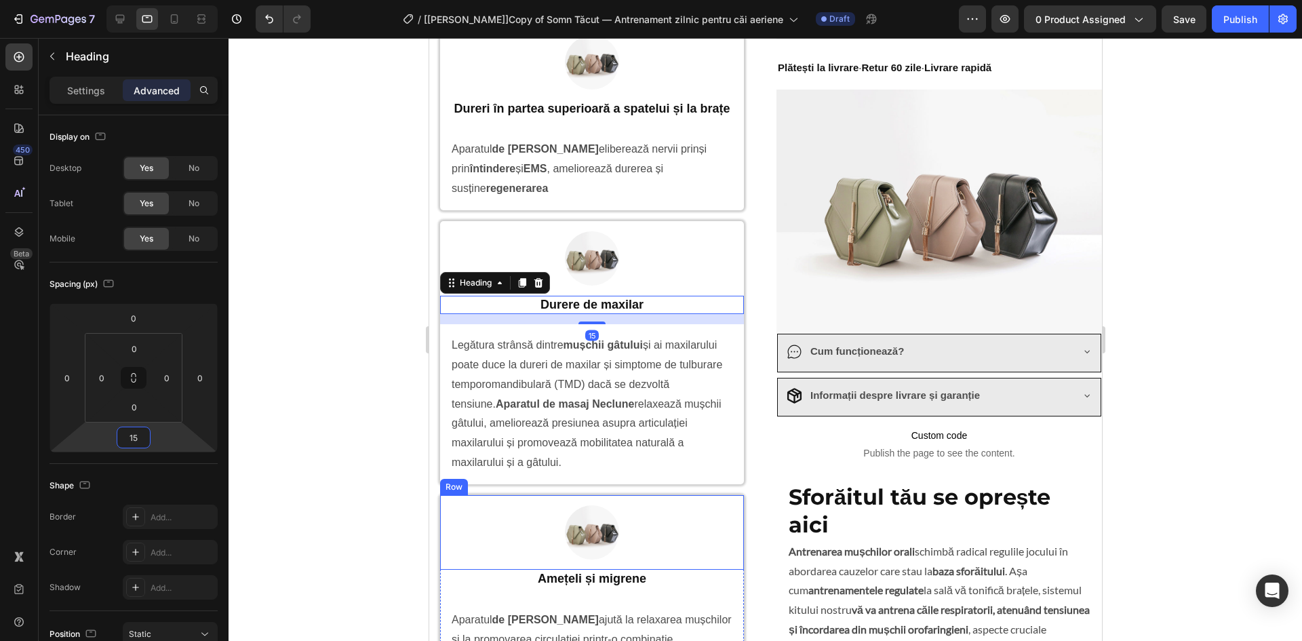
click at [583, 555] on div "Image Row" at bounding box center [591, 532] width 304 height 75
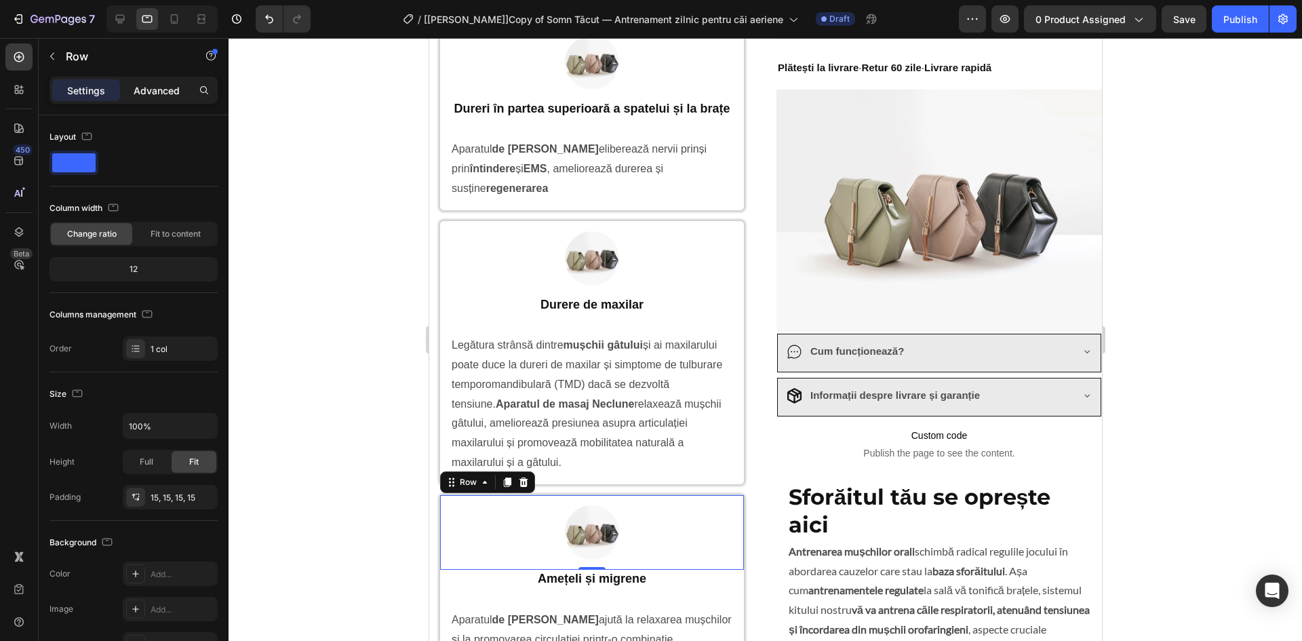
click at [148, 96] on p "Advanced" at bounding box center [157, 90] width 46 height 14
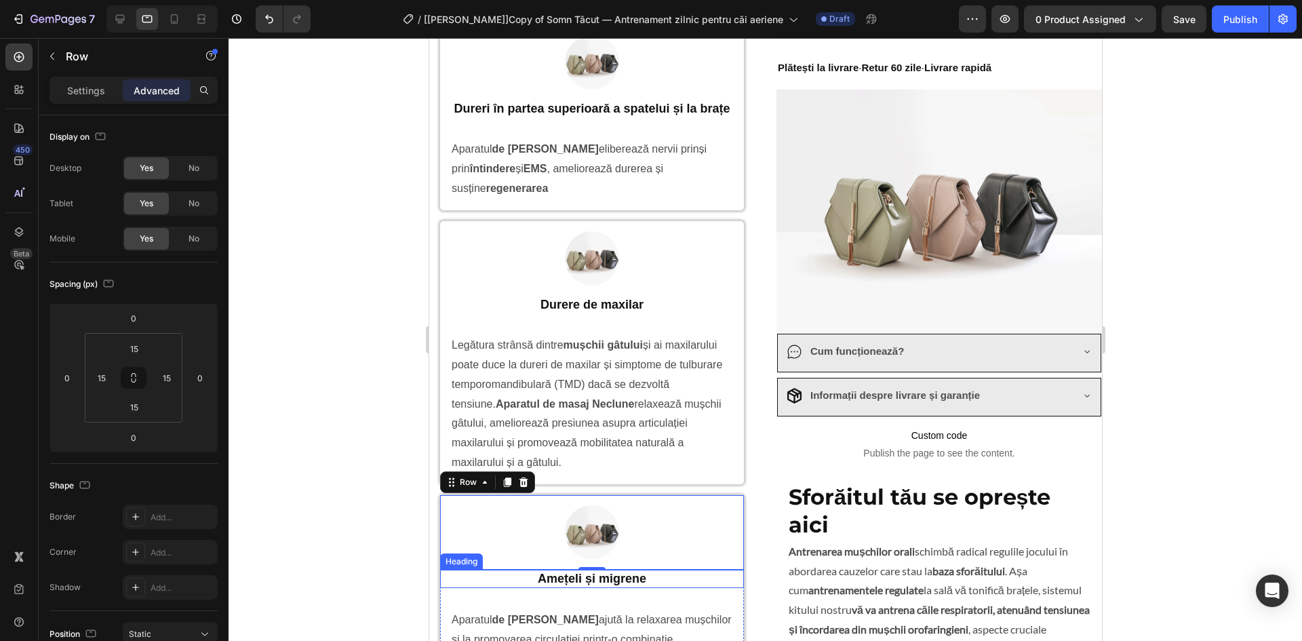
click at [578, 571] on p "Amețeli și migrene" at bounding box center [591, 579] width 301 height 16
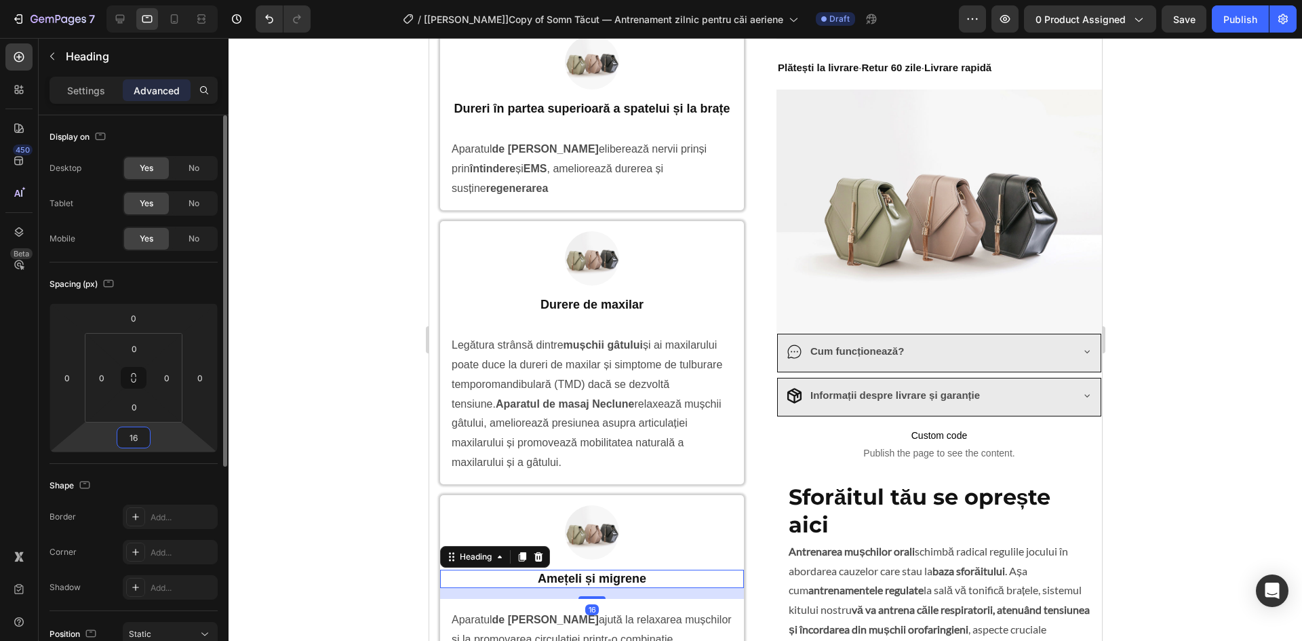
click at [144, 441] on input "16" at bounding box center [133, 437] width 27 height 20
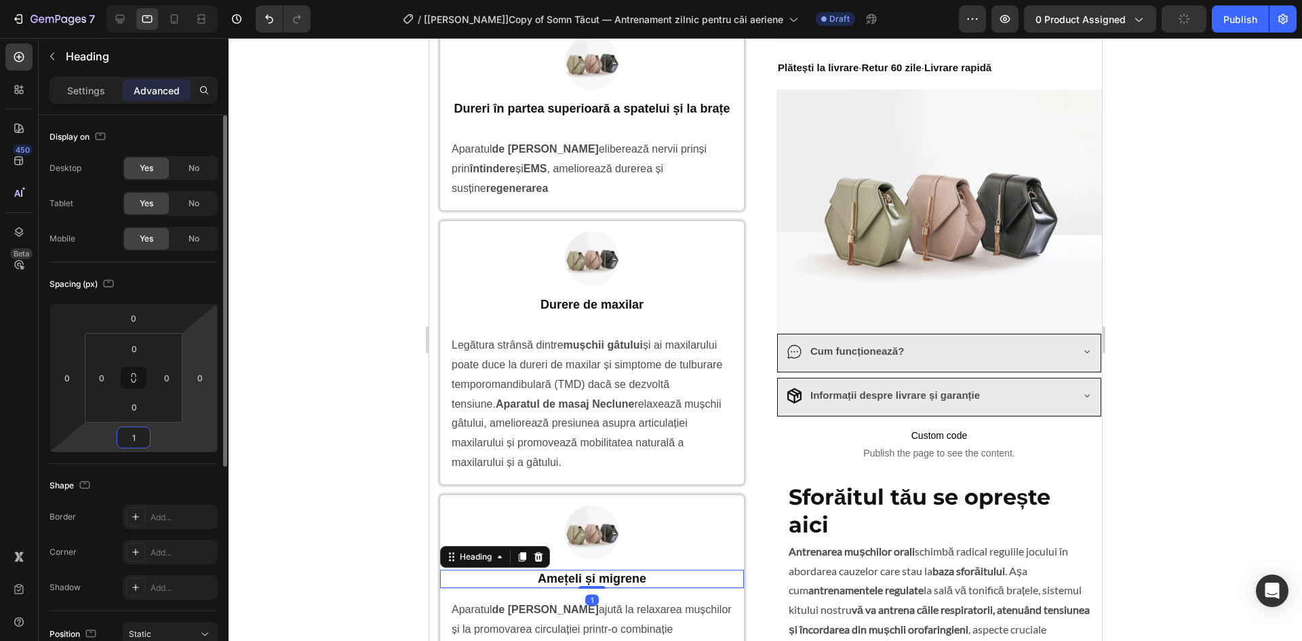
type input "15"
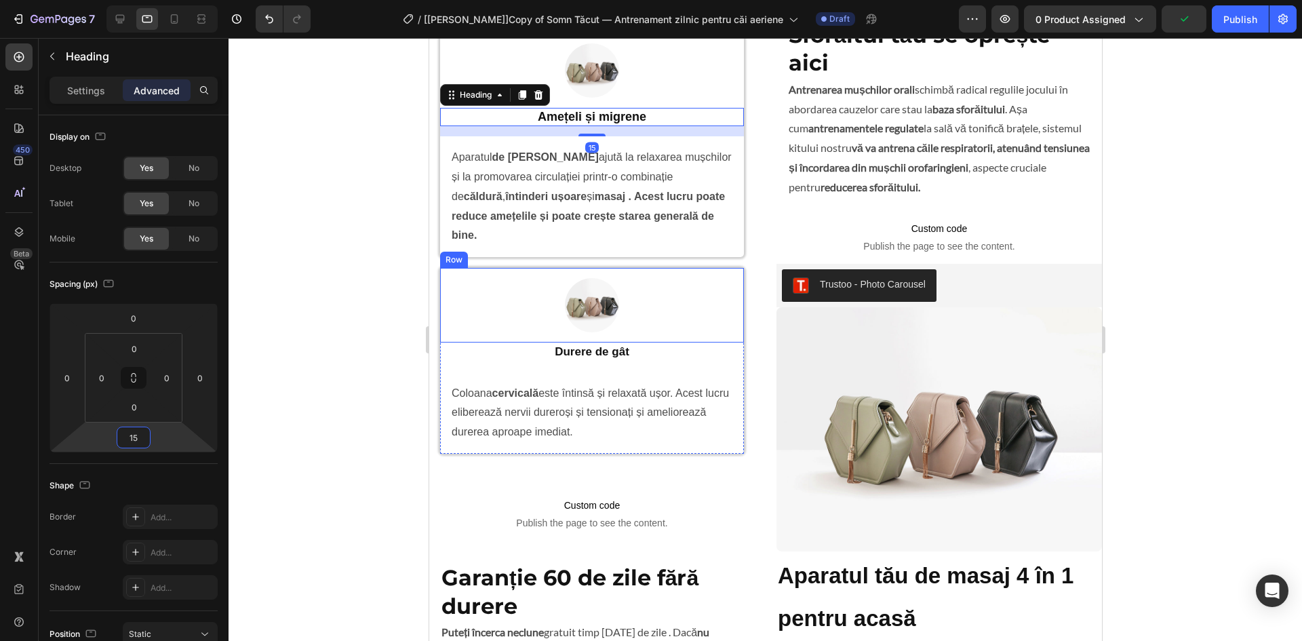
scroll to position [2015, 0]
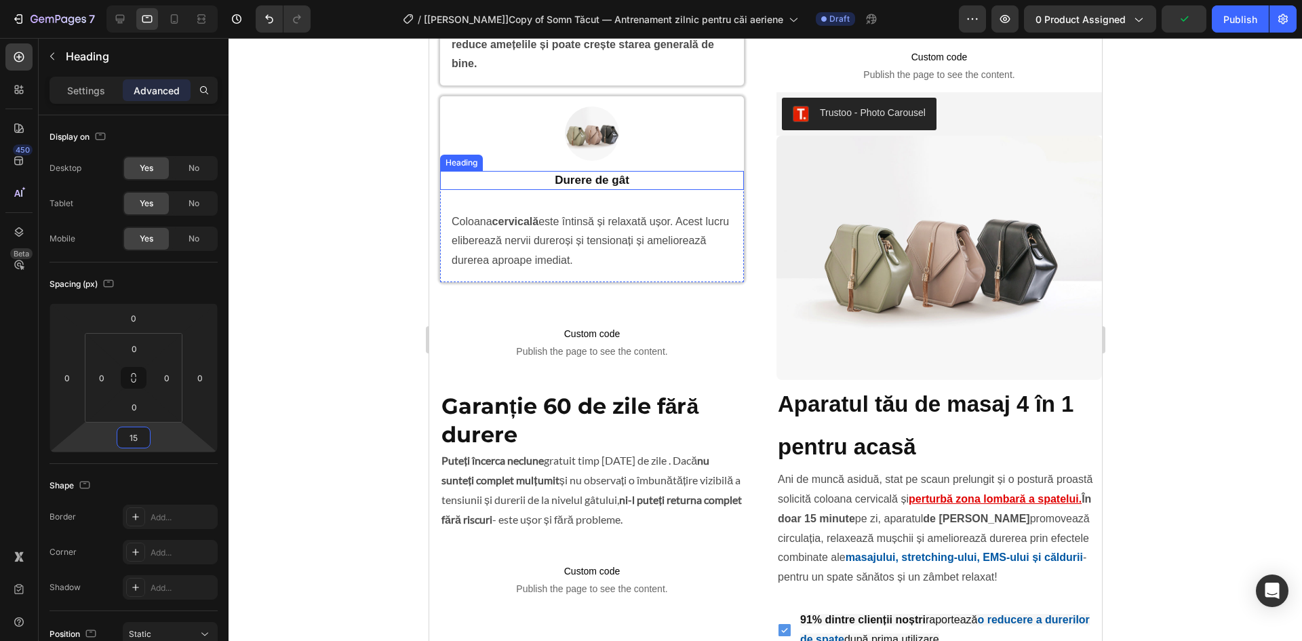
click at [597, 174] on strong "Durere de gât" at bounding box center [591, 180] width 75 height 13
click at [138, 431] on input "16" at bounding box center [133, 437] width 27 height 20
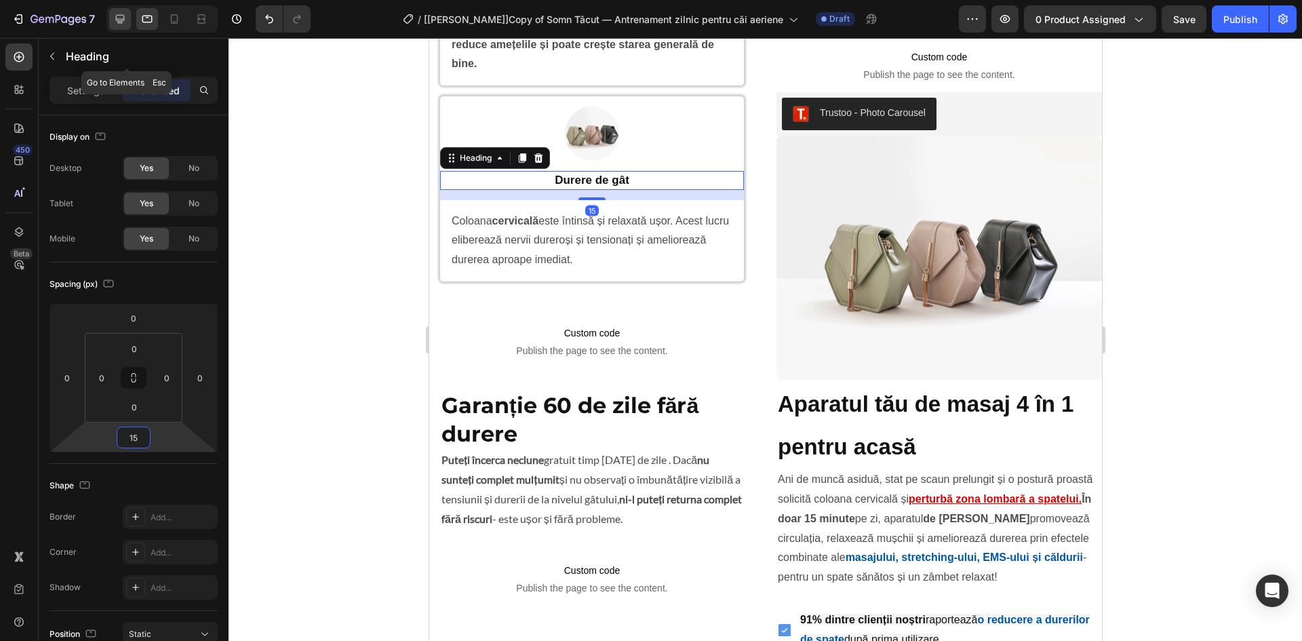
click at [128, 13] on div at bounding box center [120, 19] width 22 height 22
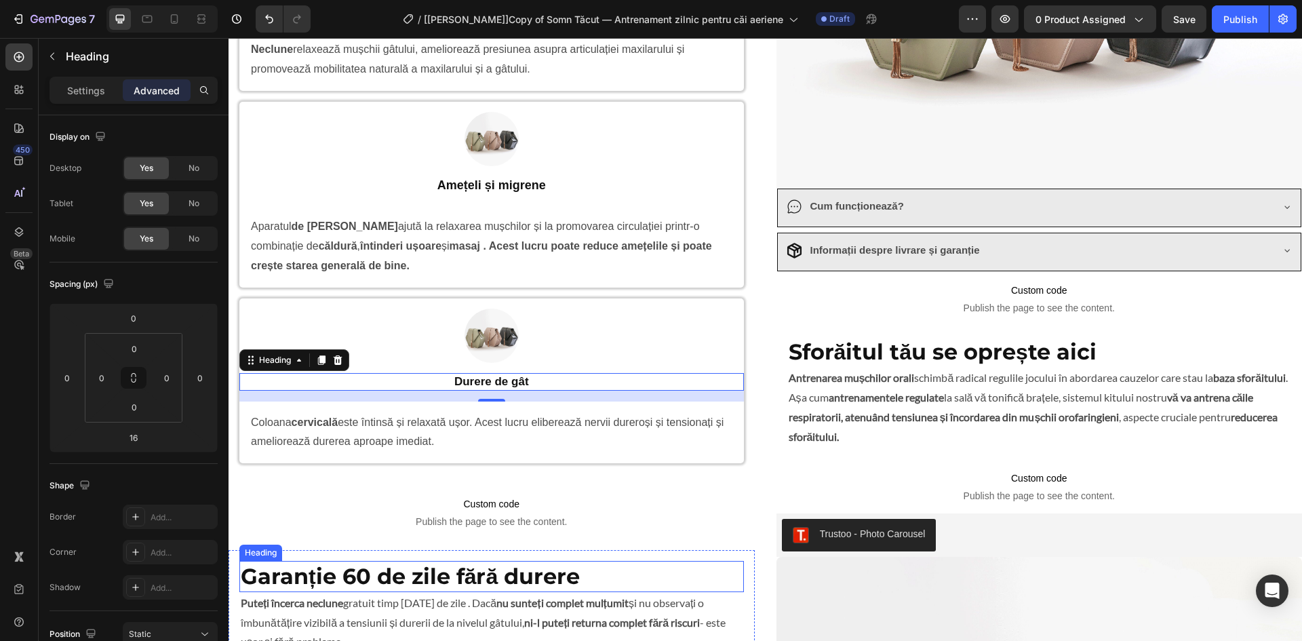
scroll to position [1305, 0]
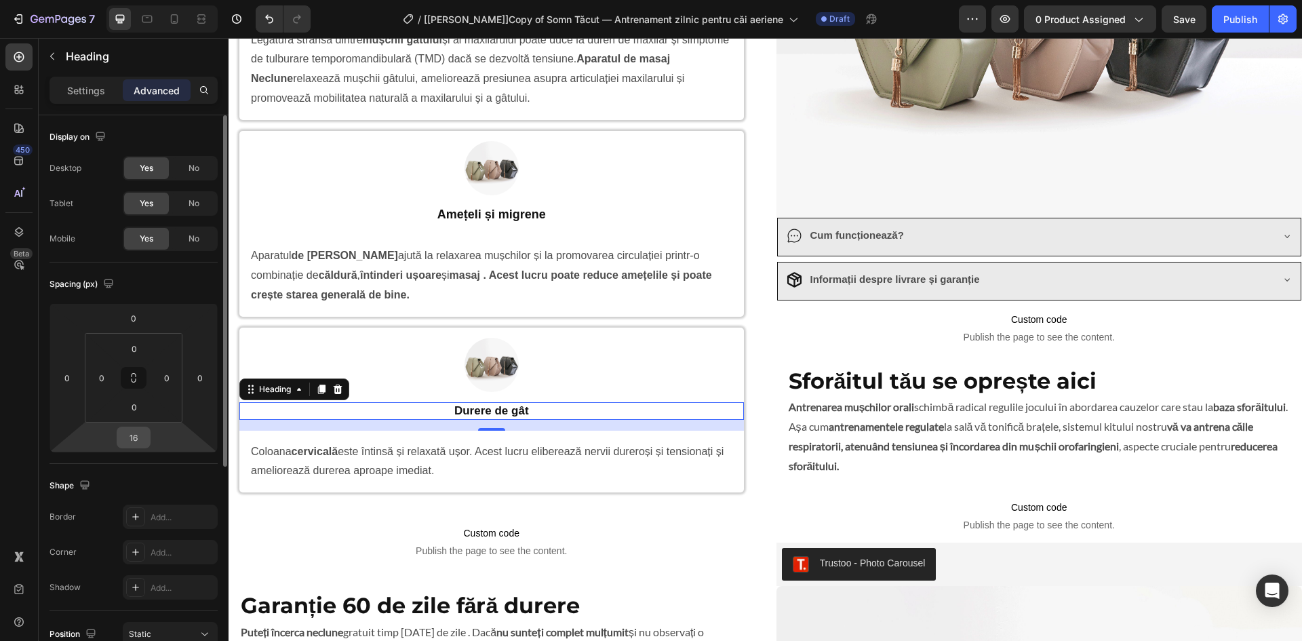
click at [138, 437] on input "16" at bounding box center [133, 437] width 27 height 20
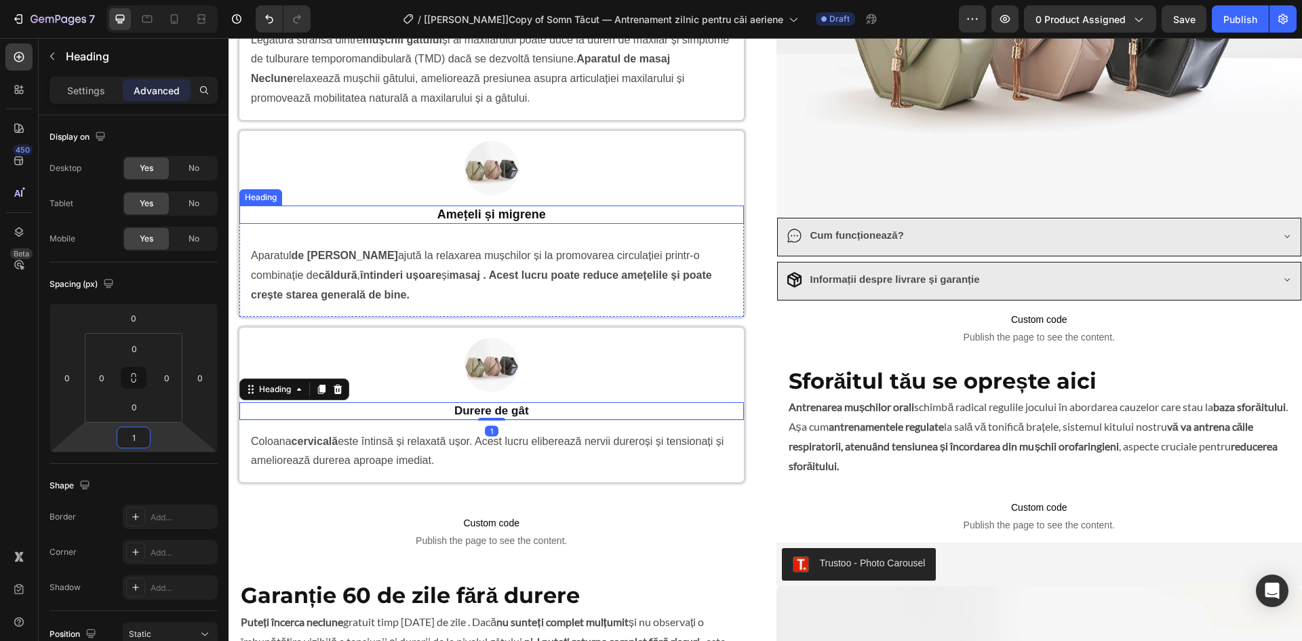
type input "15"
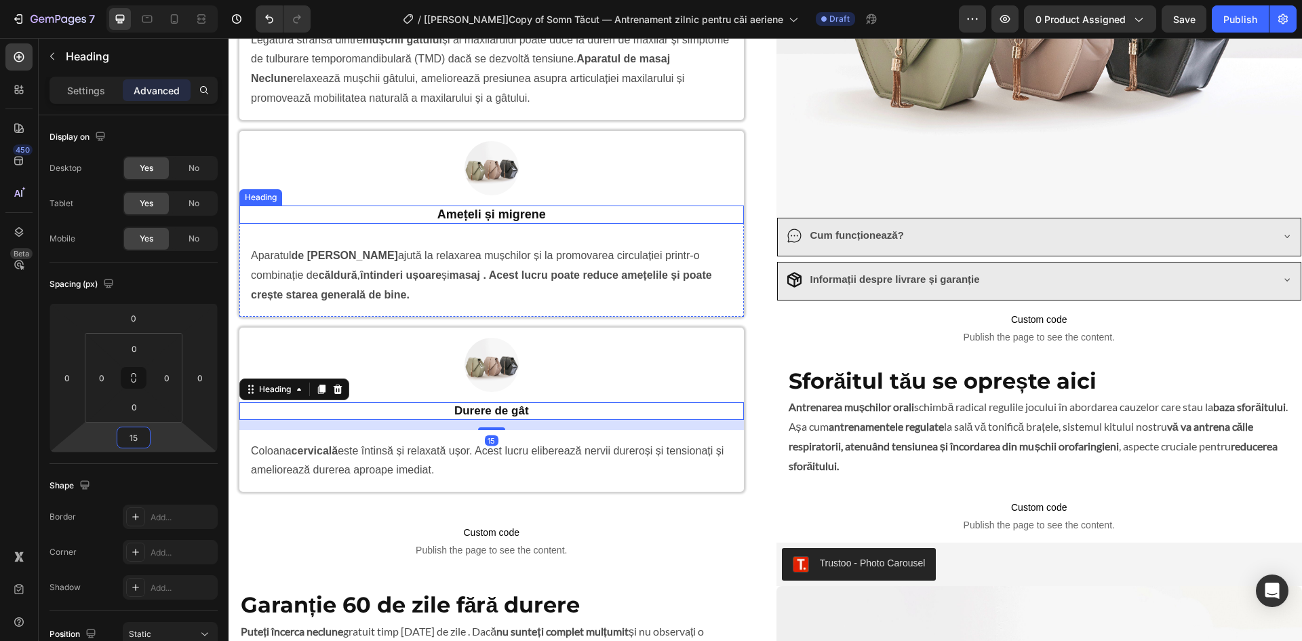
click at [523, 213] on p "Amețeli și migrene" at bounding box center [492, 215] width 502 height 16
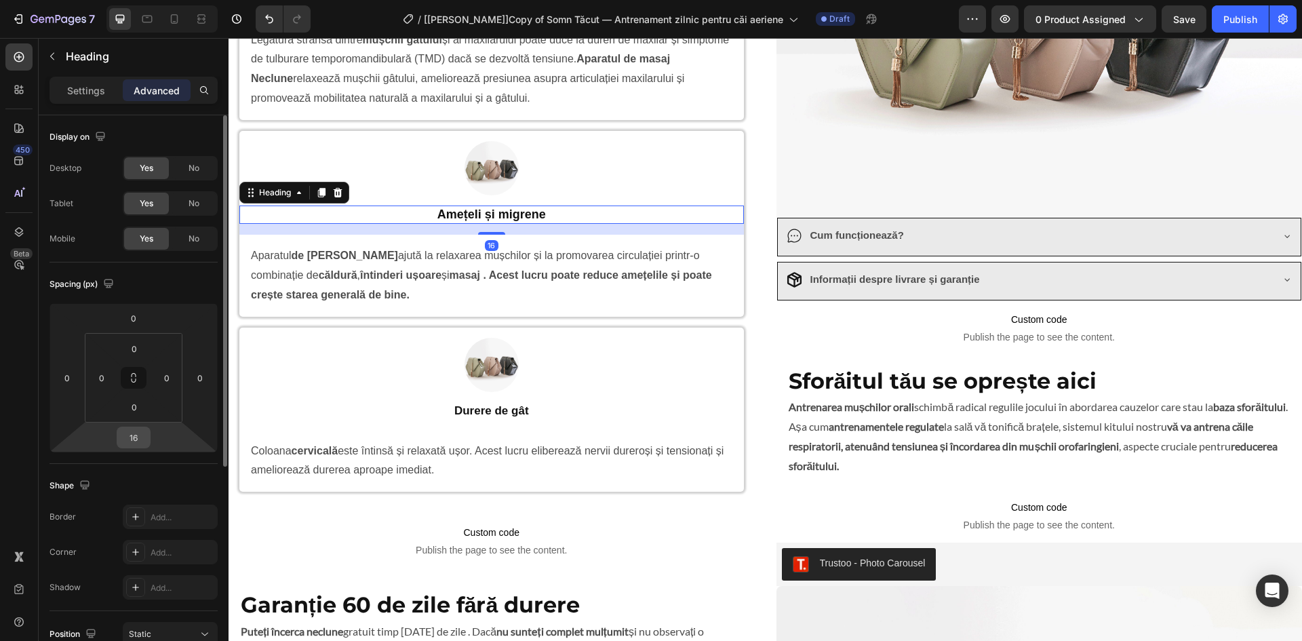
click at [134, 443] on input "16" at bounding box center [133, 437] width 27 height 20
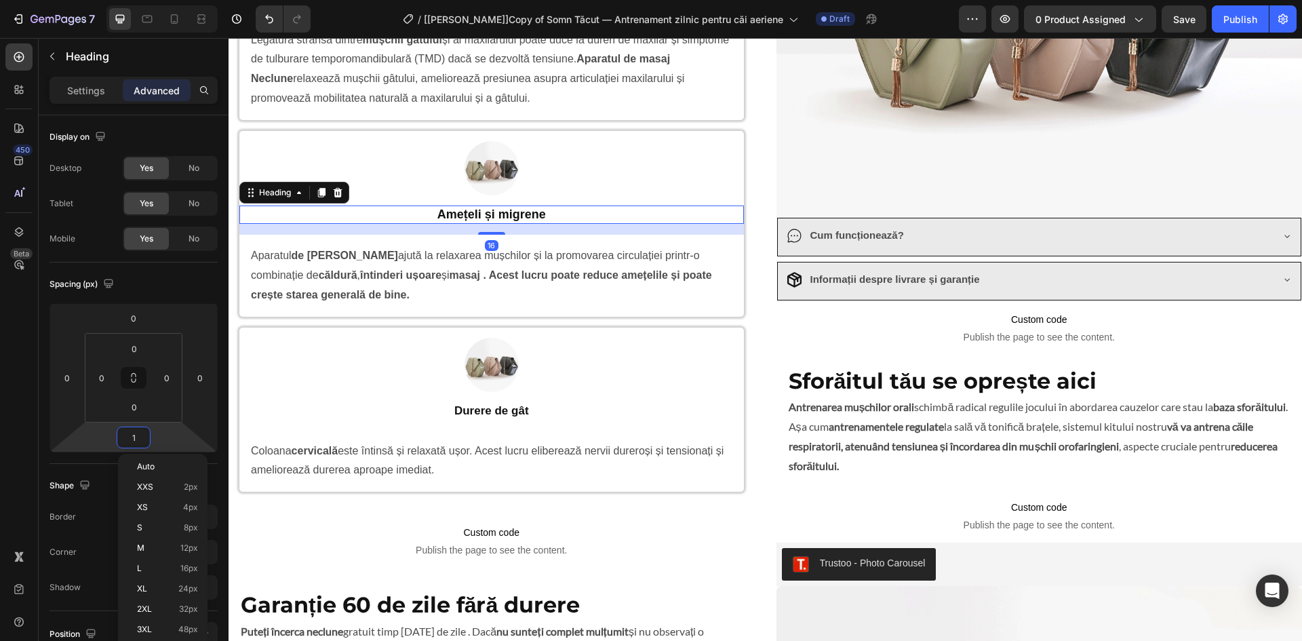
type input "15"
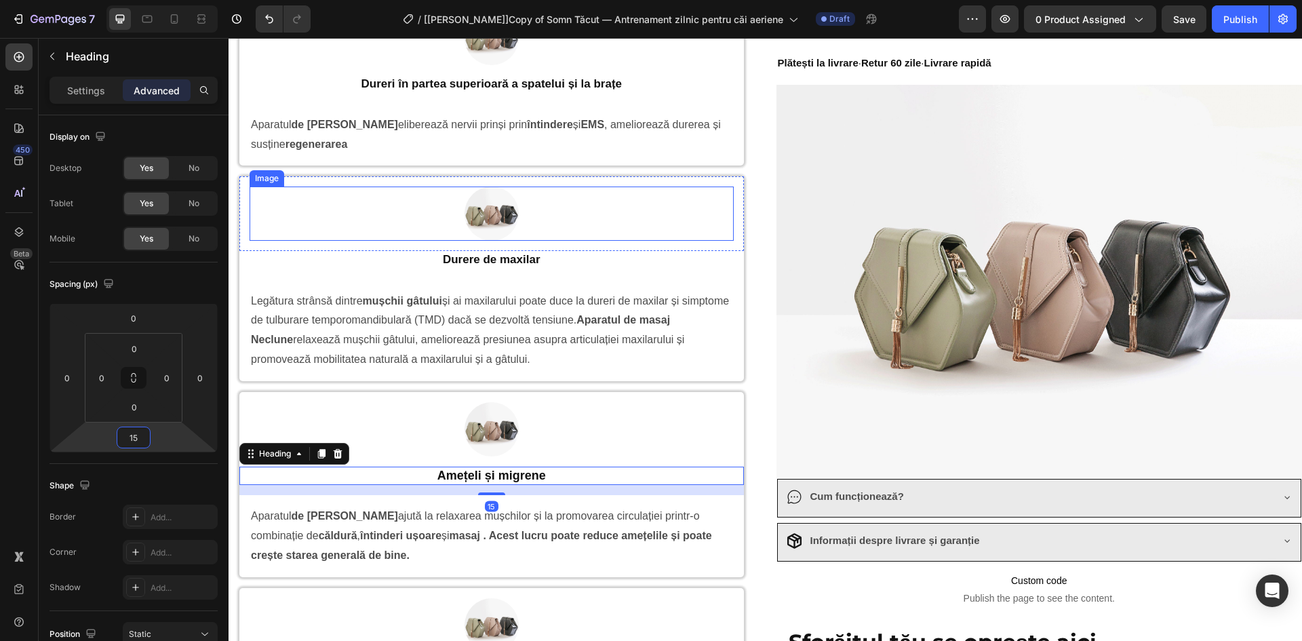
scroll to position [988, 0]
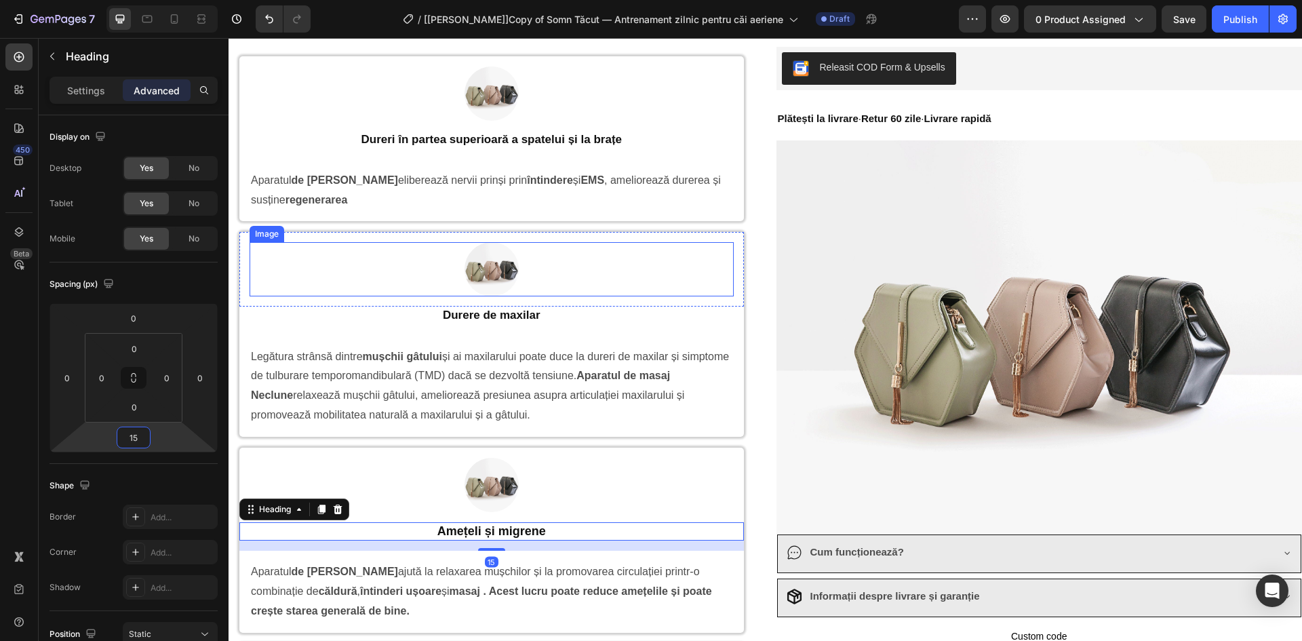
click at [494, 311] on p "Durere de maxilar" at bounding box center [492, 315] width 502 height 15
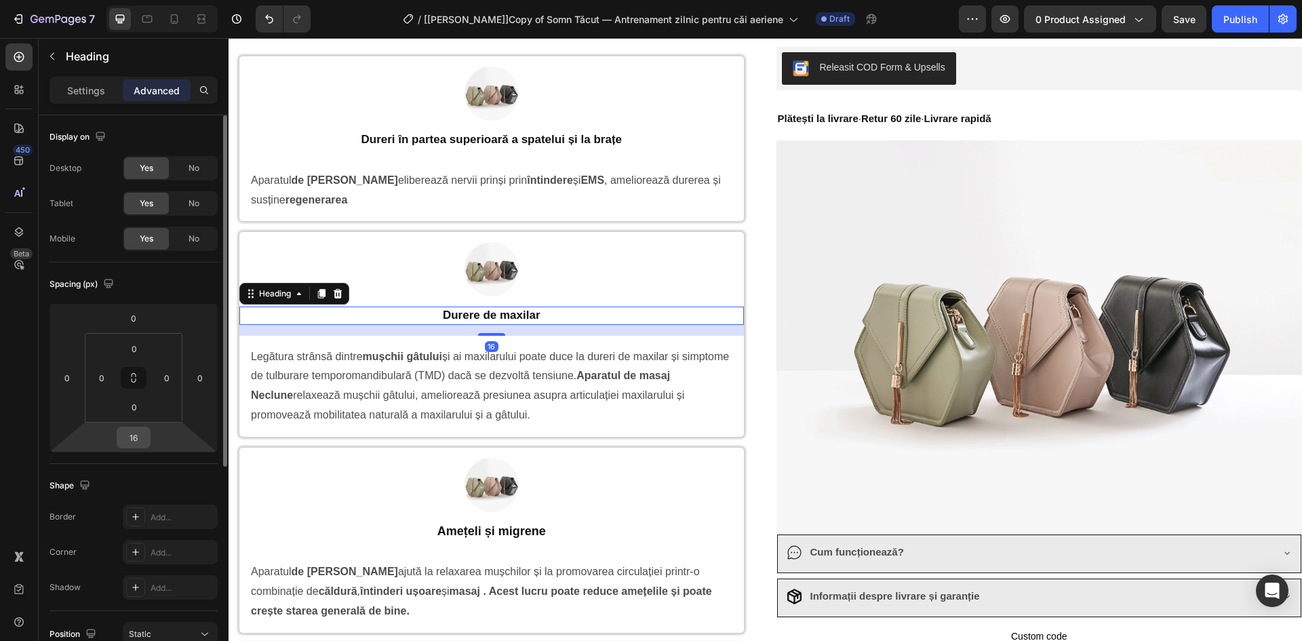
click at [139, 437] on input "16" at bounding box center [133, 437] width 27 height 20
type input "15"
click at [521, 139] on p "Dureri în partea superioară a spatelui și la brațe" at bounding box center [492, 139] width 502 height 15
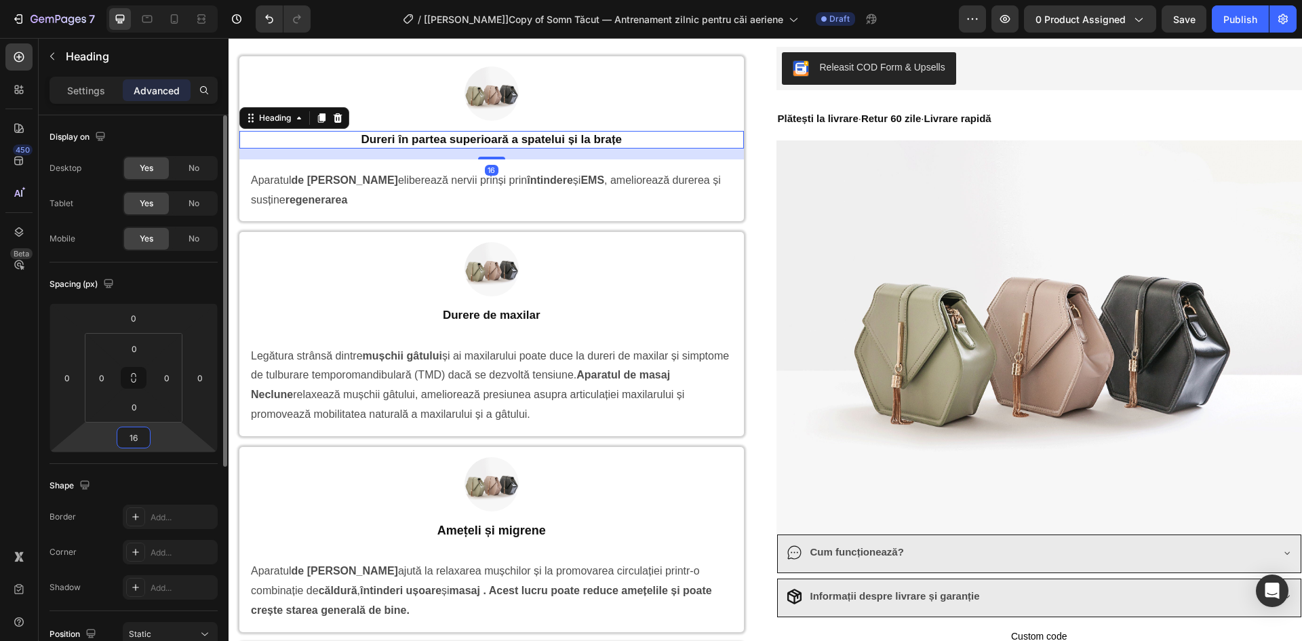
click at [132, 434] on input "16" at bounding box center [133, 437] width 27 height 20
type input "15"
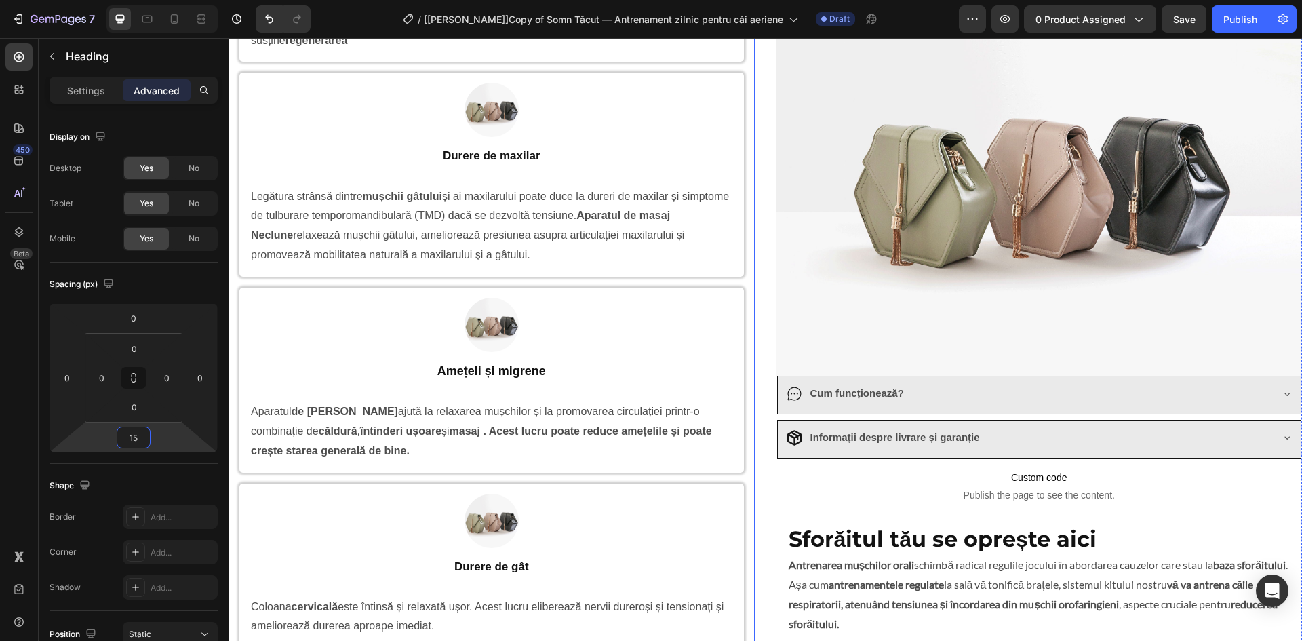
scroll to position [1463, 0]
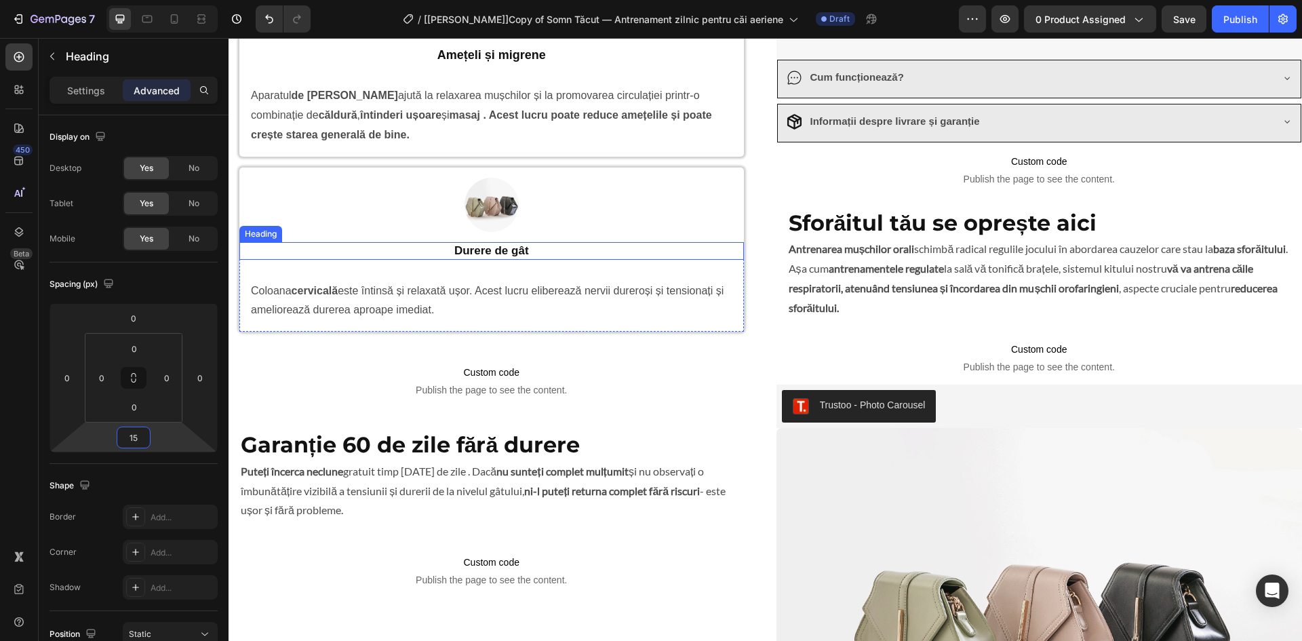
click at [507, 247] on strong "Durere de gât" at bounding box center [491, 250] width 75 height 13
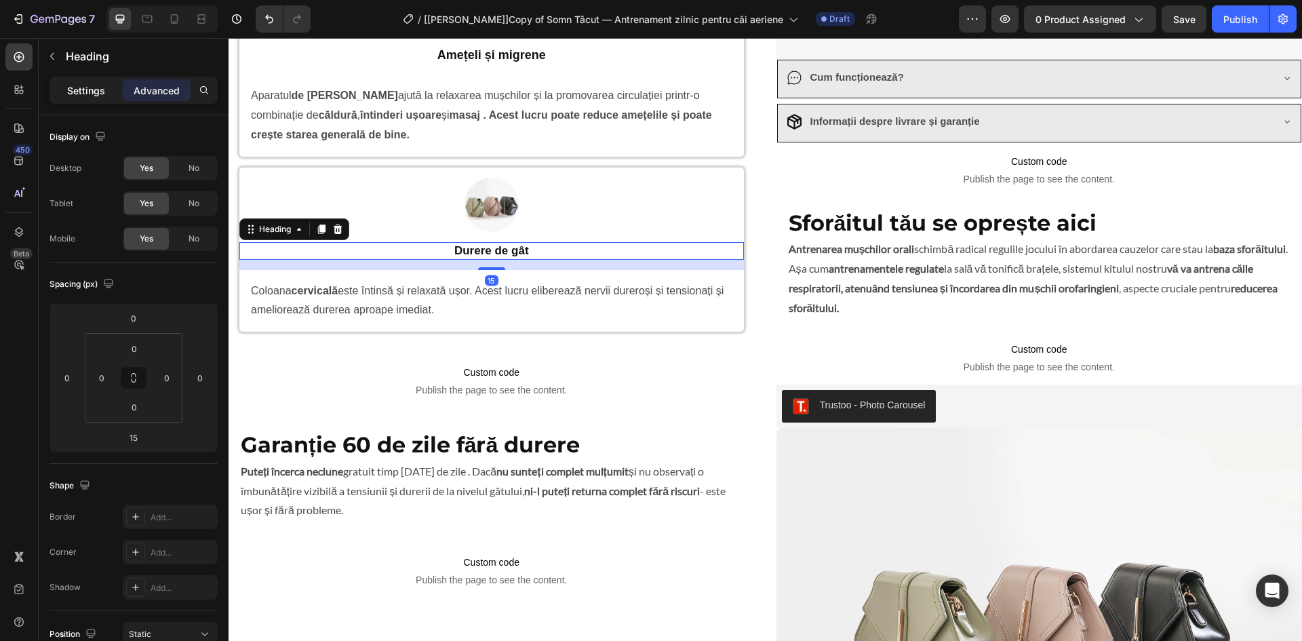
click at [99, 96] on p "Settings" at bounding box center [86, 90] width 38 height 14
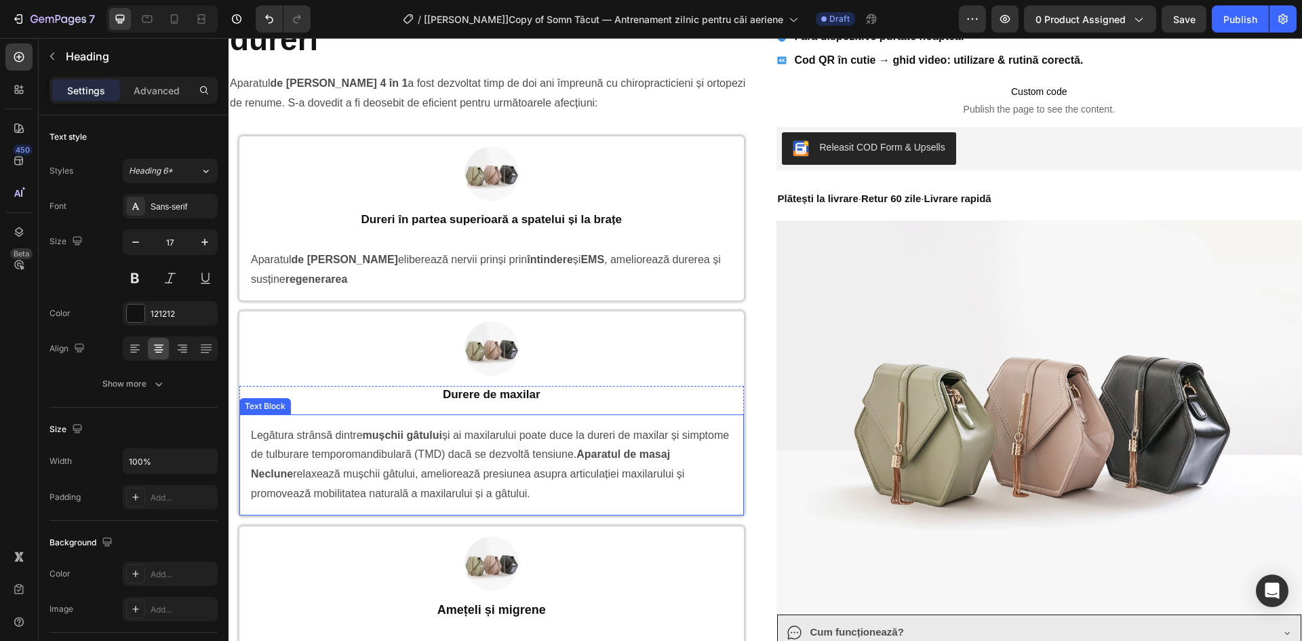
scroll to position [830, 0]
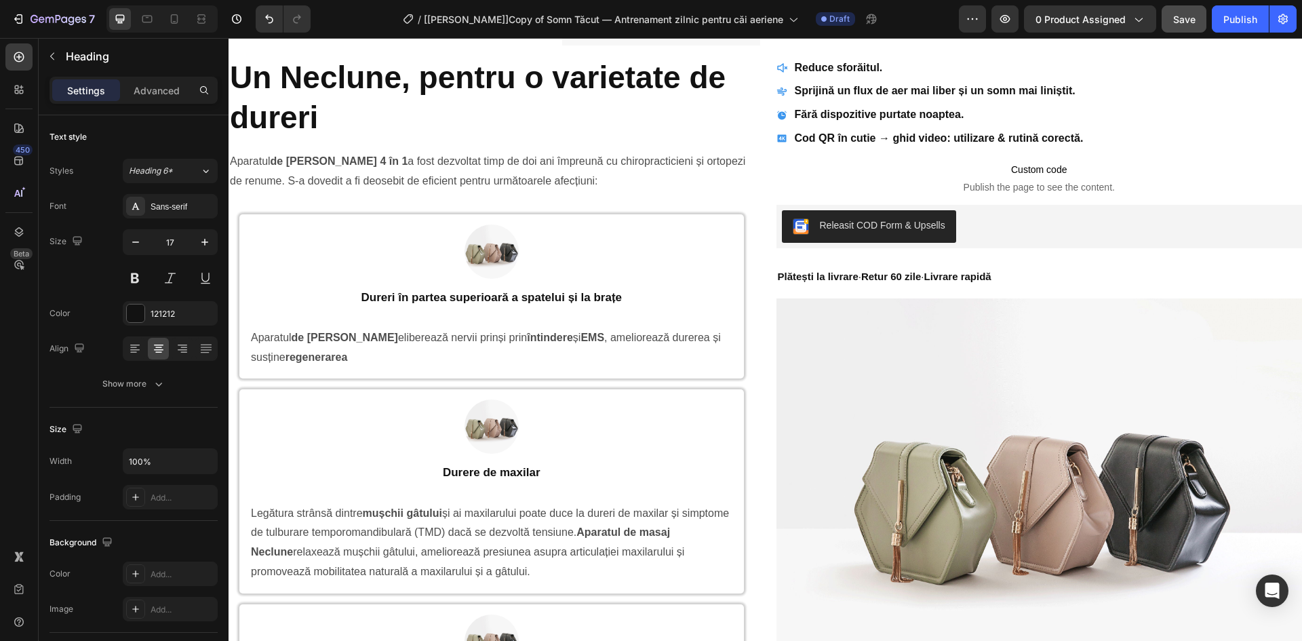
click at [1181, 18] on span "Save" at bounding box center [1184, 20] width 22 height 12
click at [274, 219] on div "Image Row" at bounding box center [491, 251] width 504 height 75
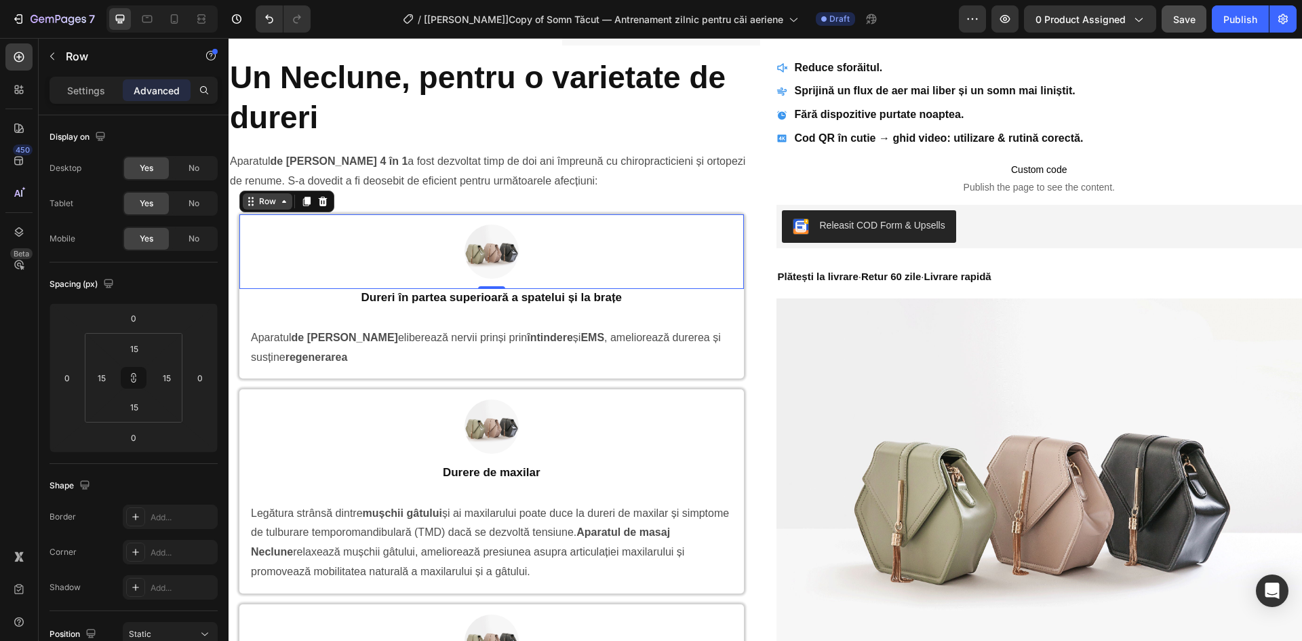
click at [277, 201] on div "Row" at bounding box center [267, 201] width 22 height 12
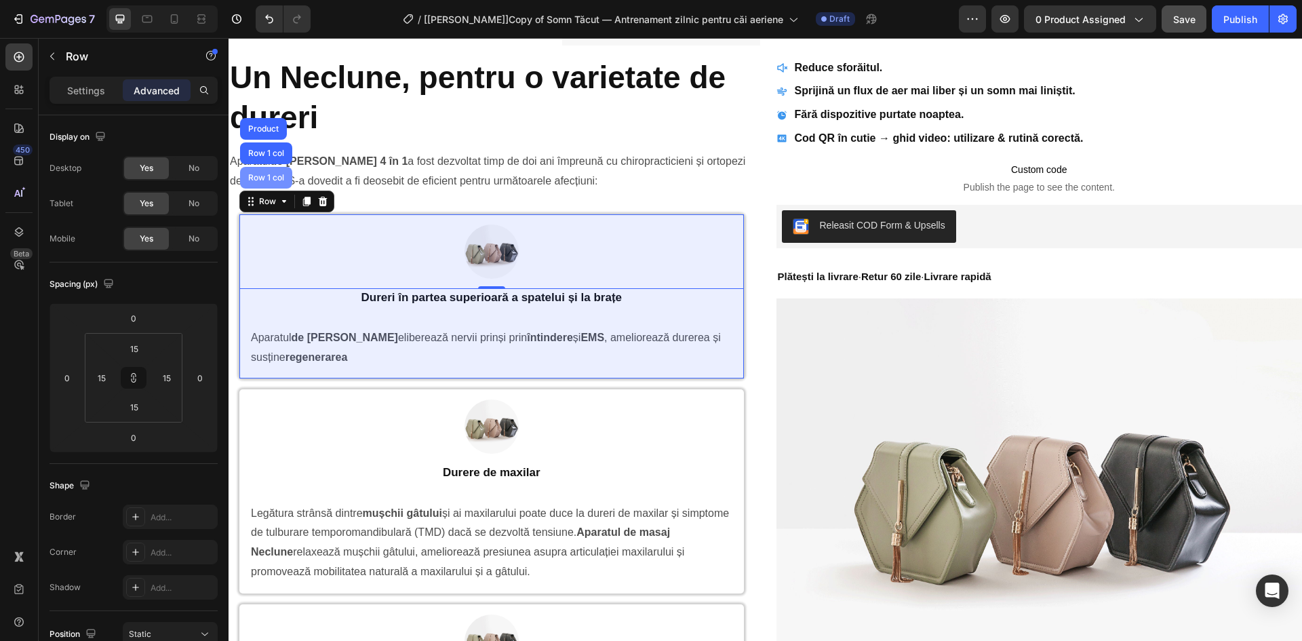
click at [274, 180] on div "Row 1 col" at bounding box center [265, 178] width 41 height 8
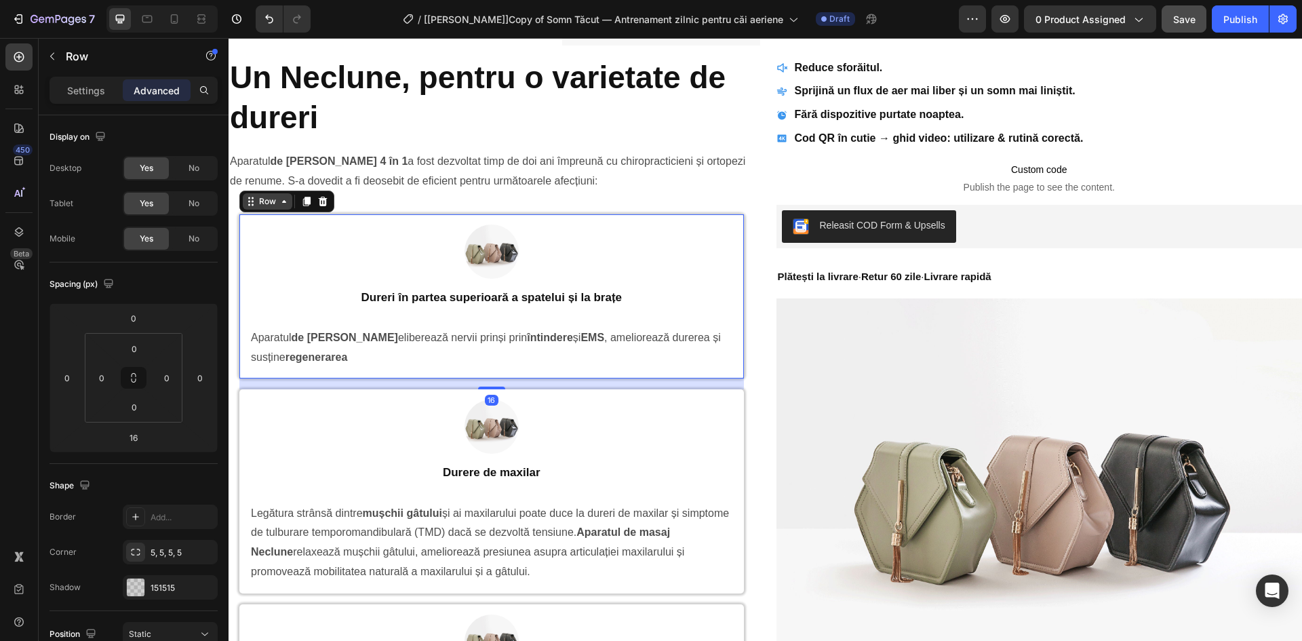
click at [276, 201] on div "Row" at bounding box center [267, 201] width 22 height 12
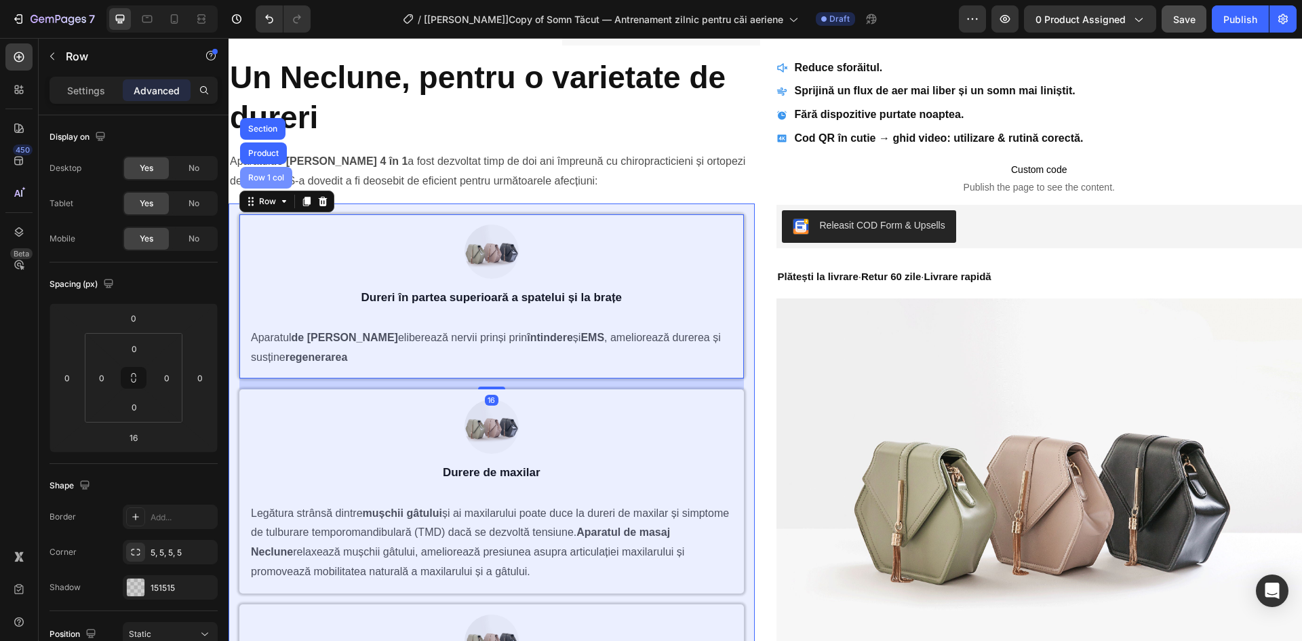
click at [276, 181] on div "Row 1 col" at bounding box center [265, 178] width 41 height 8
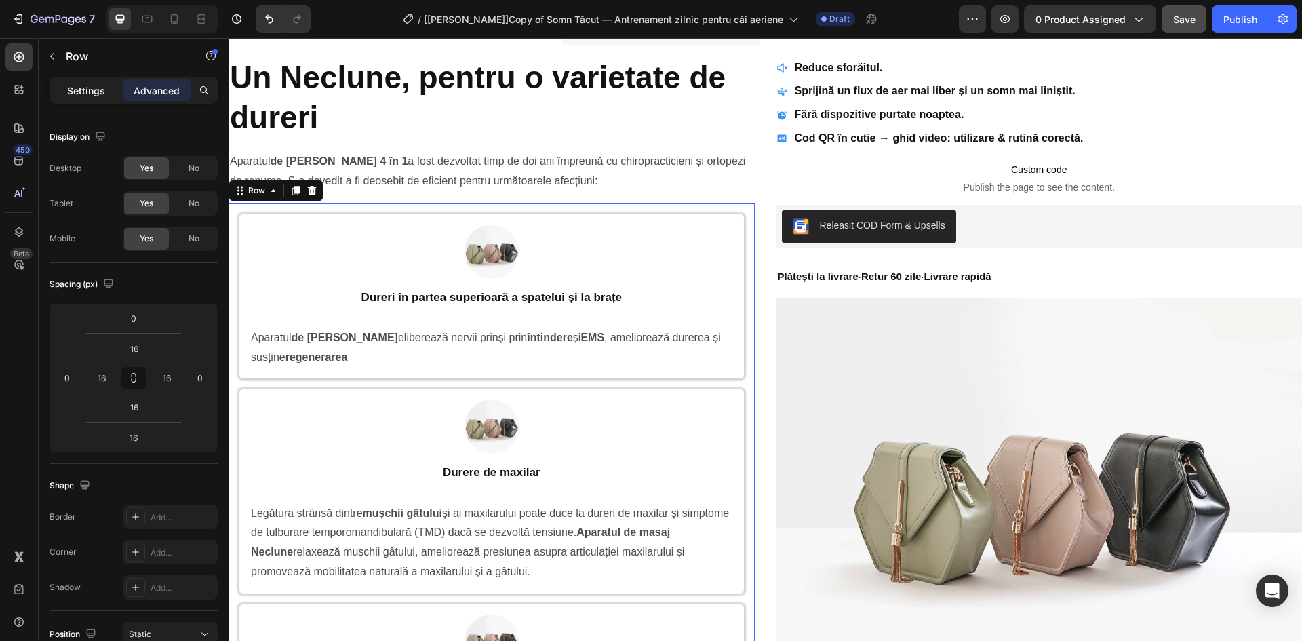
click at [91, 85] on p "Settings" at bounding box center [86, 90] width 38 height 14
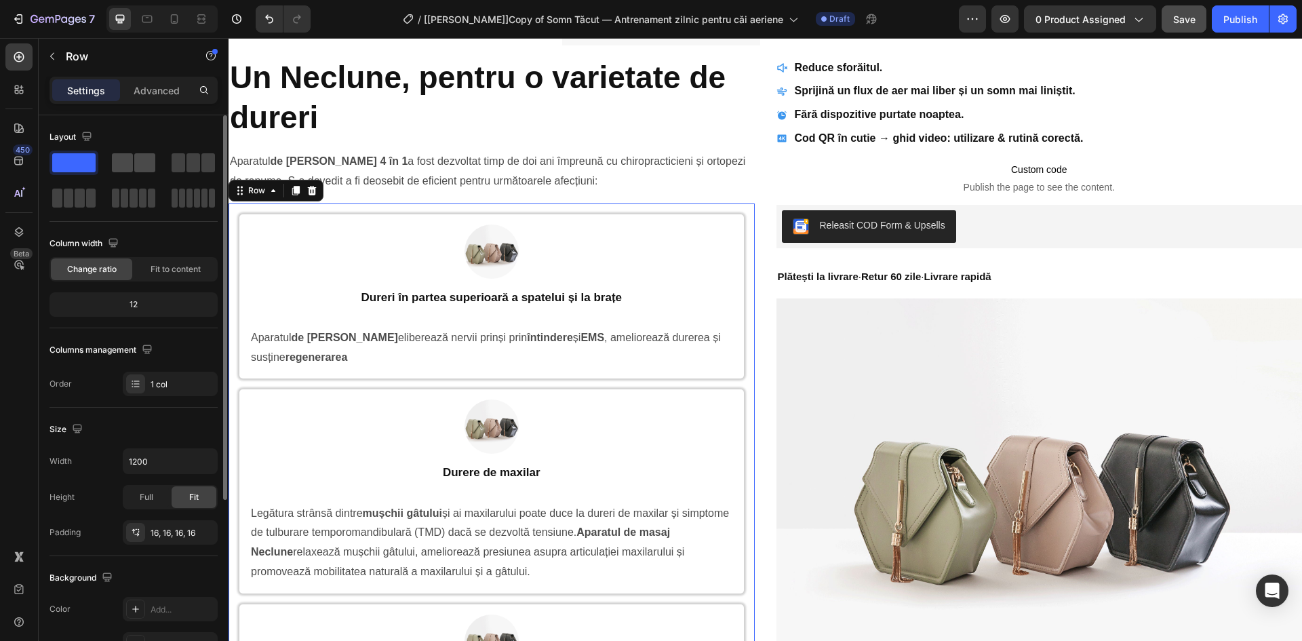
click at [138, 167] on span at bounding box center [144, 162] width 21 height 19
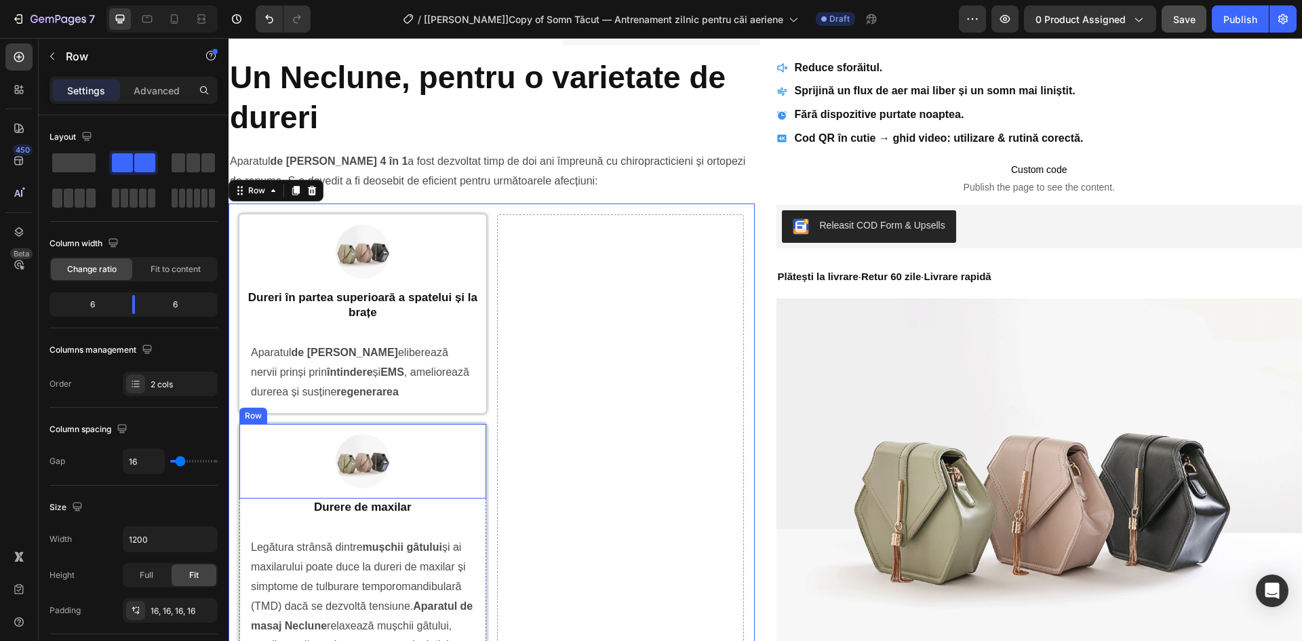
click at [477, 428] on div "Image Row" at bounding box center [362, 461] width 247 height 75
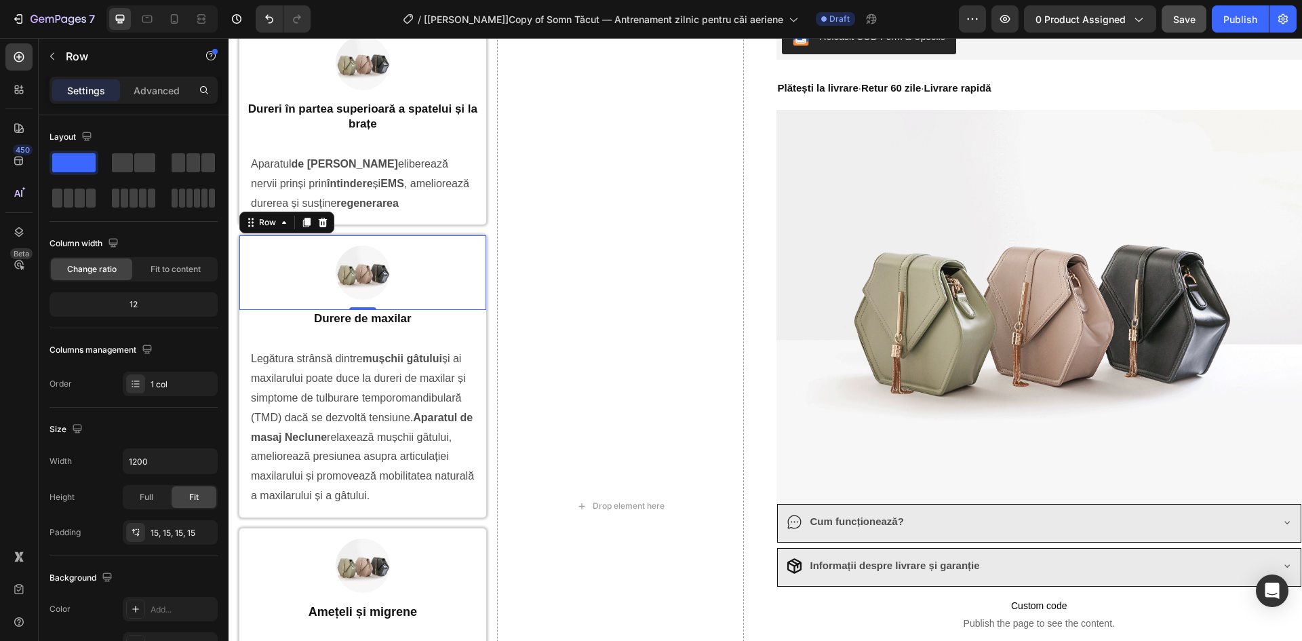
scroll to position [988, 0]
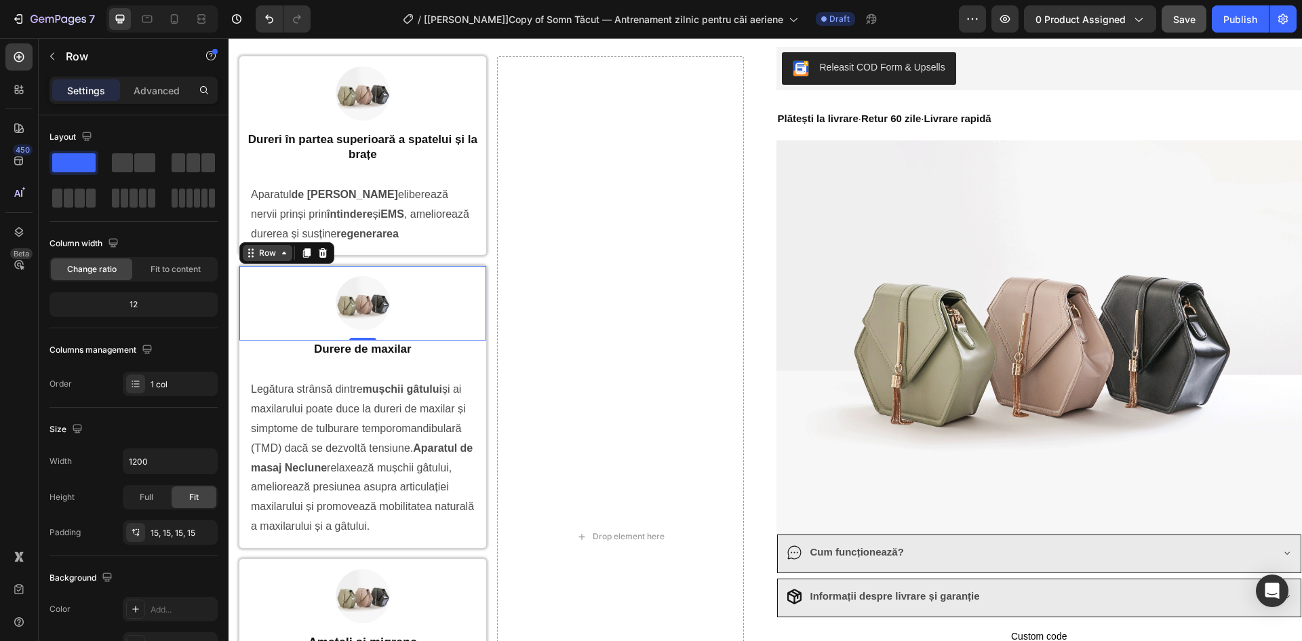
click at [265, 251] on div "Row" at bounding box center [267, 253] width 22 height 12
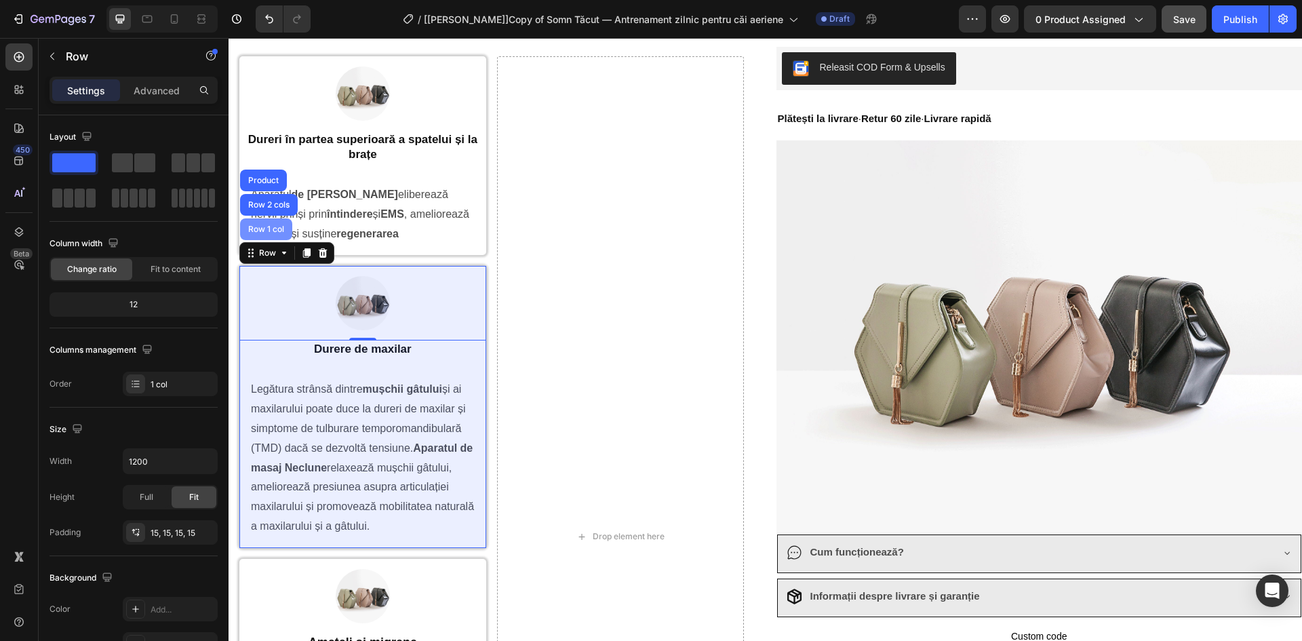
click at [263, 228] on div "Row 1 col" at bounding box center [265, 229] width 41 height 8
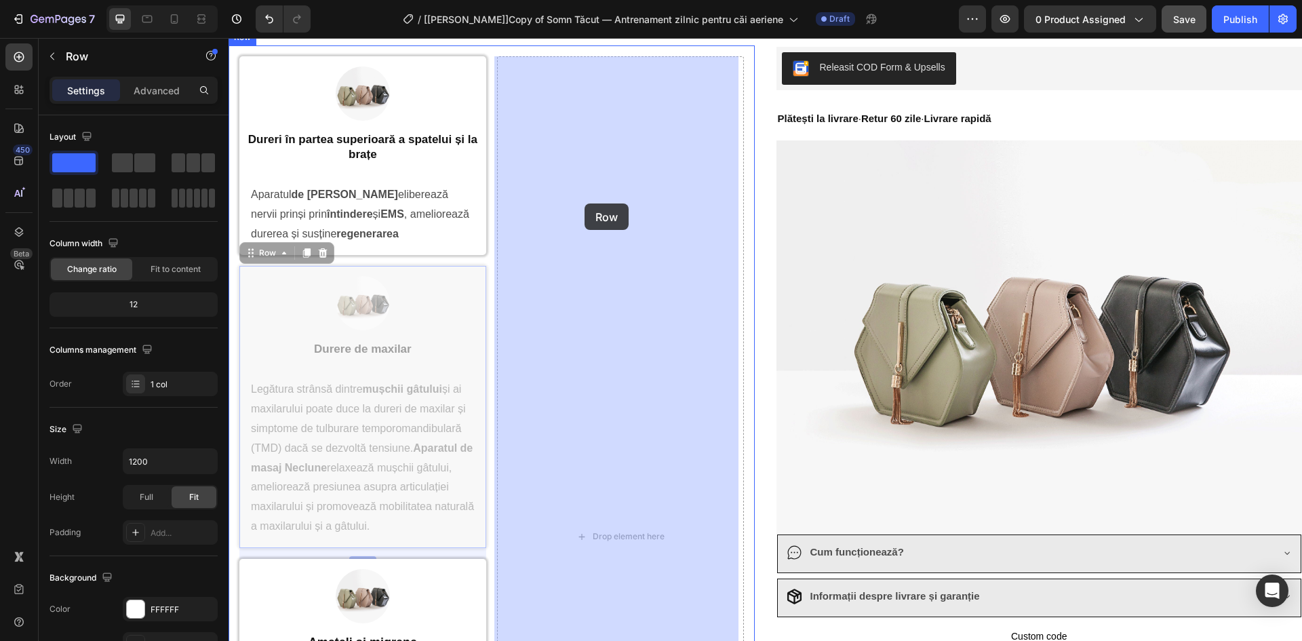
drag, startPoint x: 260, startPoint y: 256, endPoint x: 584, endPoint y: 203, distance: 328.3
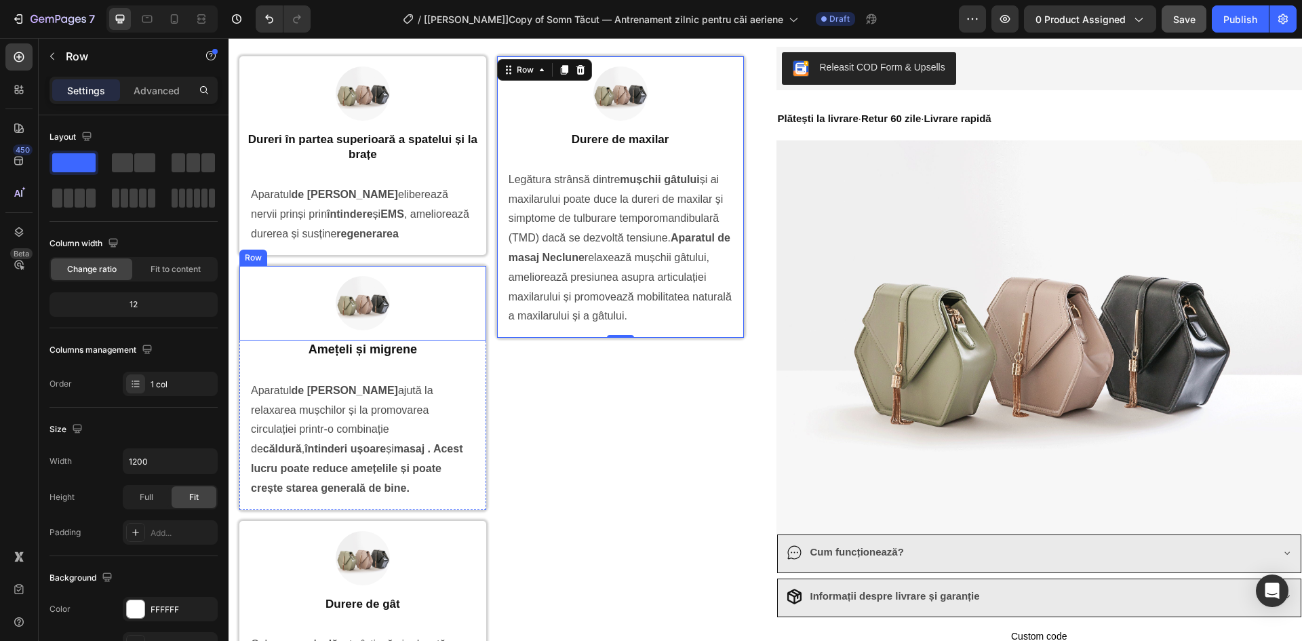
click at [479, 275] on div "Image Row" at bounding box center [362, 303] width 247 height 75
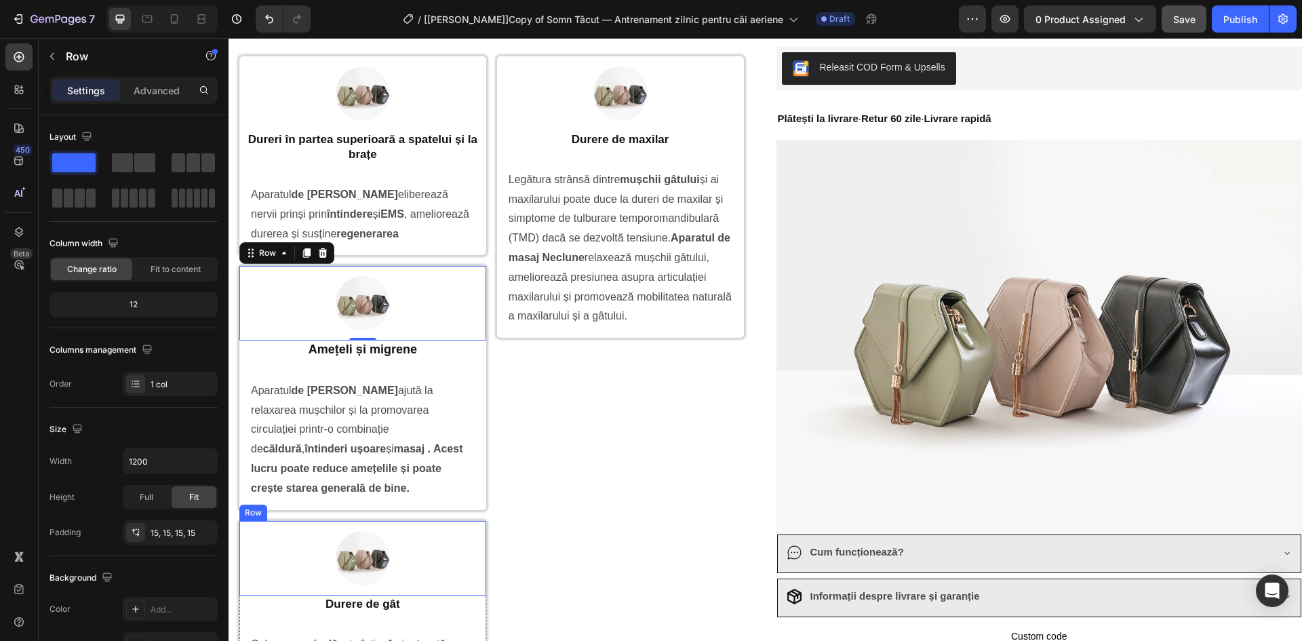
click at [474, 524] on div "Image Row" at bounding box center [362, 558] width 247 height 75
click at [270, 510] on div "Row" at bounding box center [267, 508] width 22 height 12
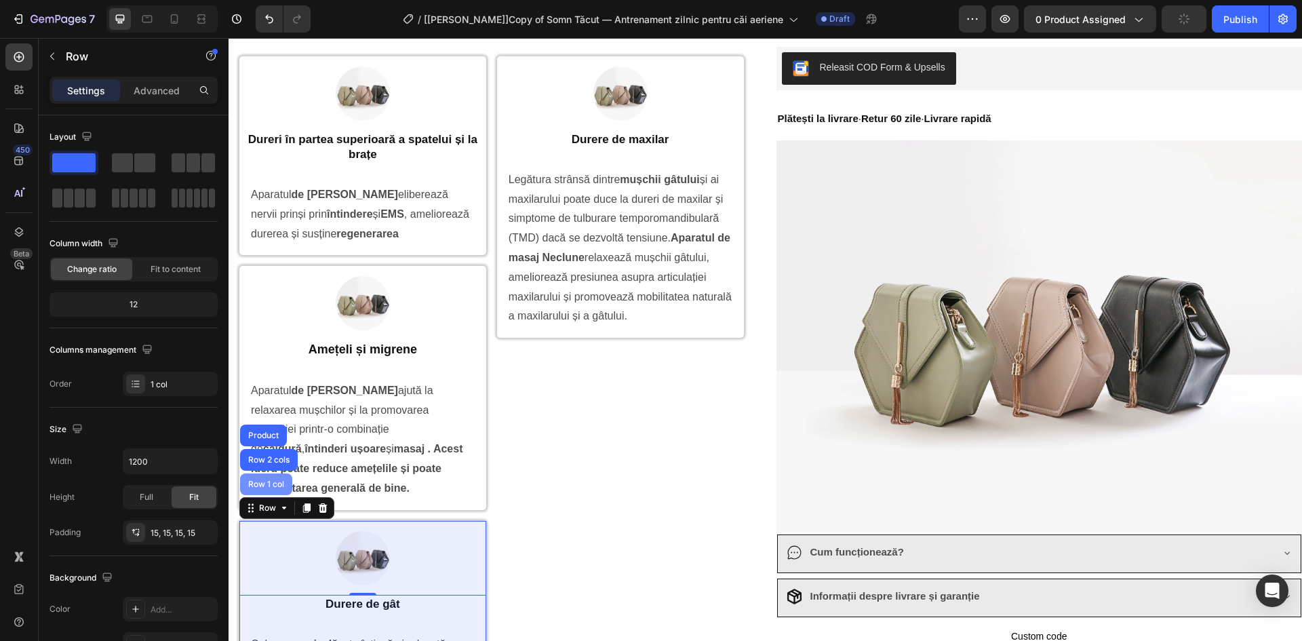
click at [273, 485] on div "Row 1 col" at bounding box center [265, 484] width 41 height 8
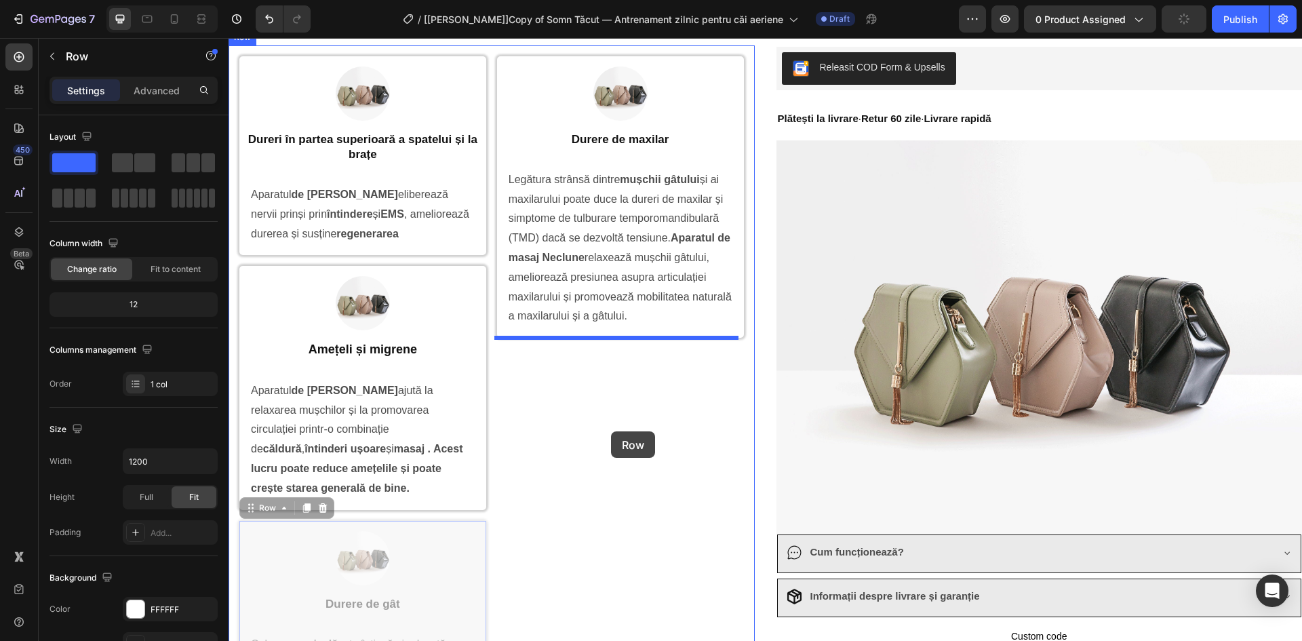
drag, startPoint x: 256, startPoint y: 504, endPoint x: 611, endPoint y: 431, distance: 362.7
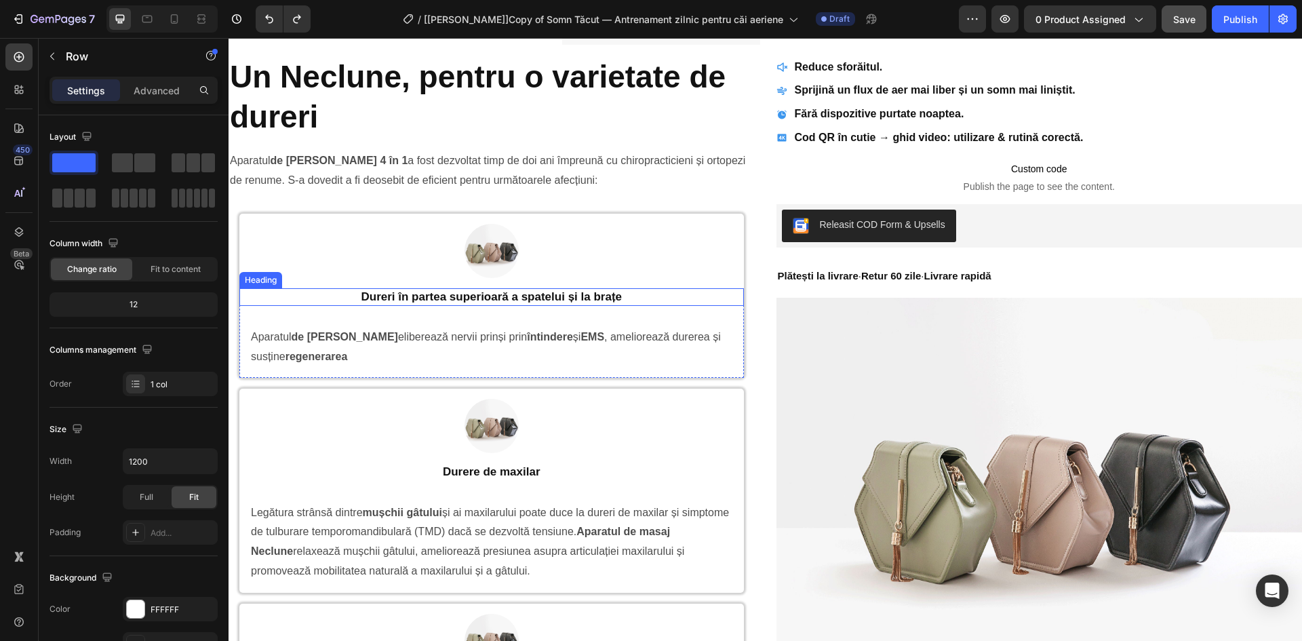
scroll to position [757, 0]
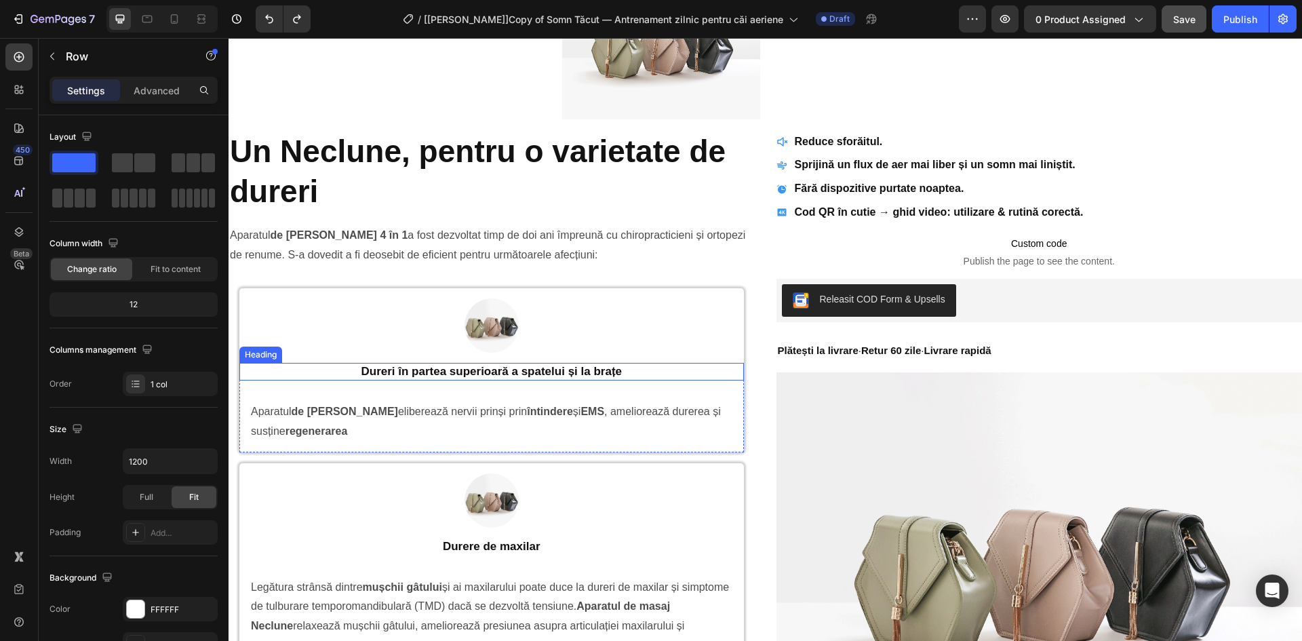
click at [650, 376] on p "Dureri în partea superioară a spatelui și la brațe" at bounding box center [492, 371] width 502 height 15
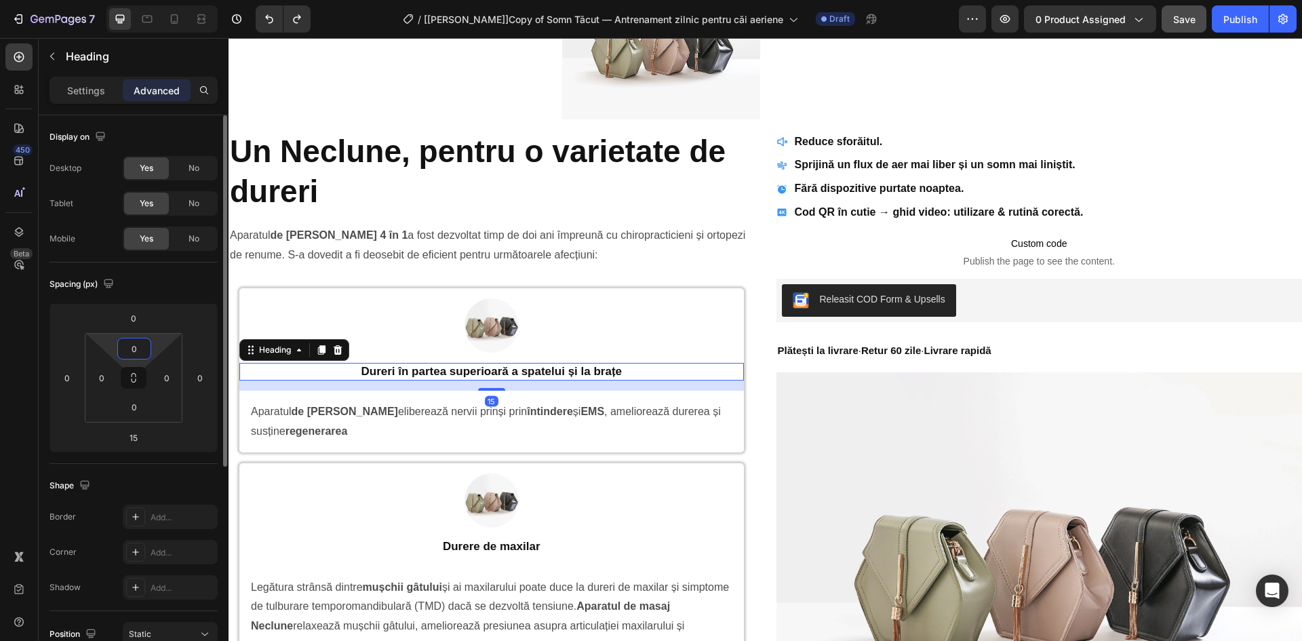
click at [138, 355] on input "0" at bounding box center [134, 348] width 27 height 20
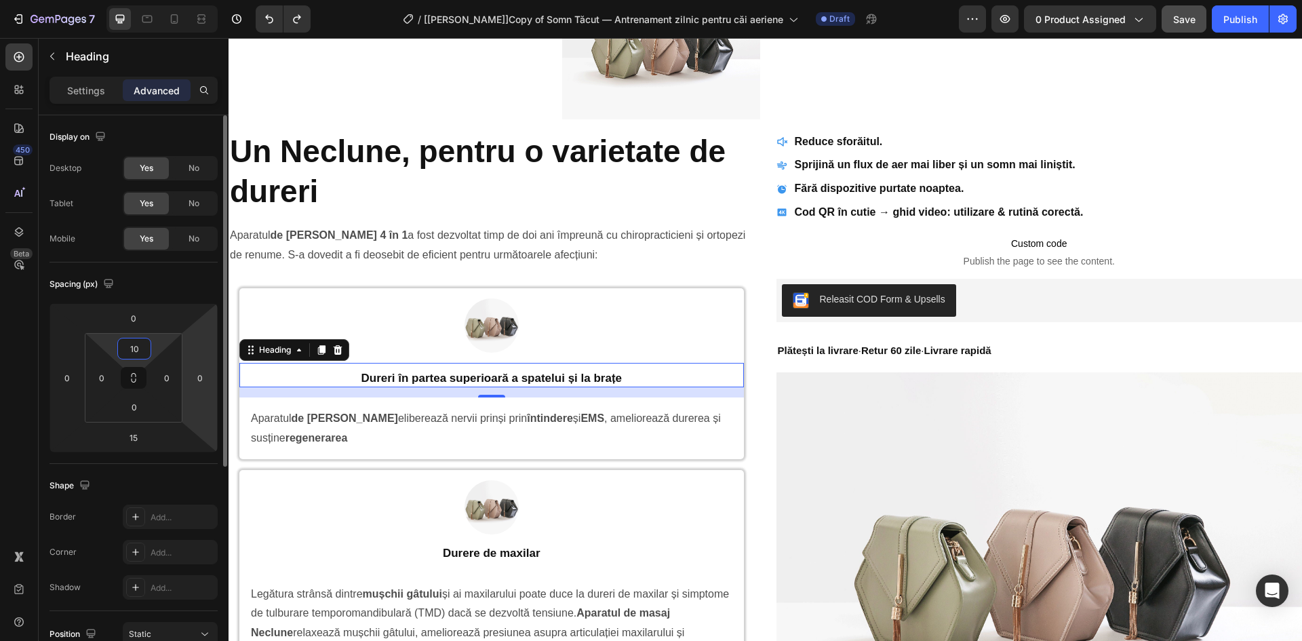
type input "10"
type input "1"
click at [132, 378] on icon at bounding box center [134, 380] width 5 height 4
click at [134, 348] on input "10" at bounding box center [134, 348] width 27 height 20
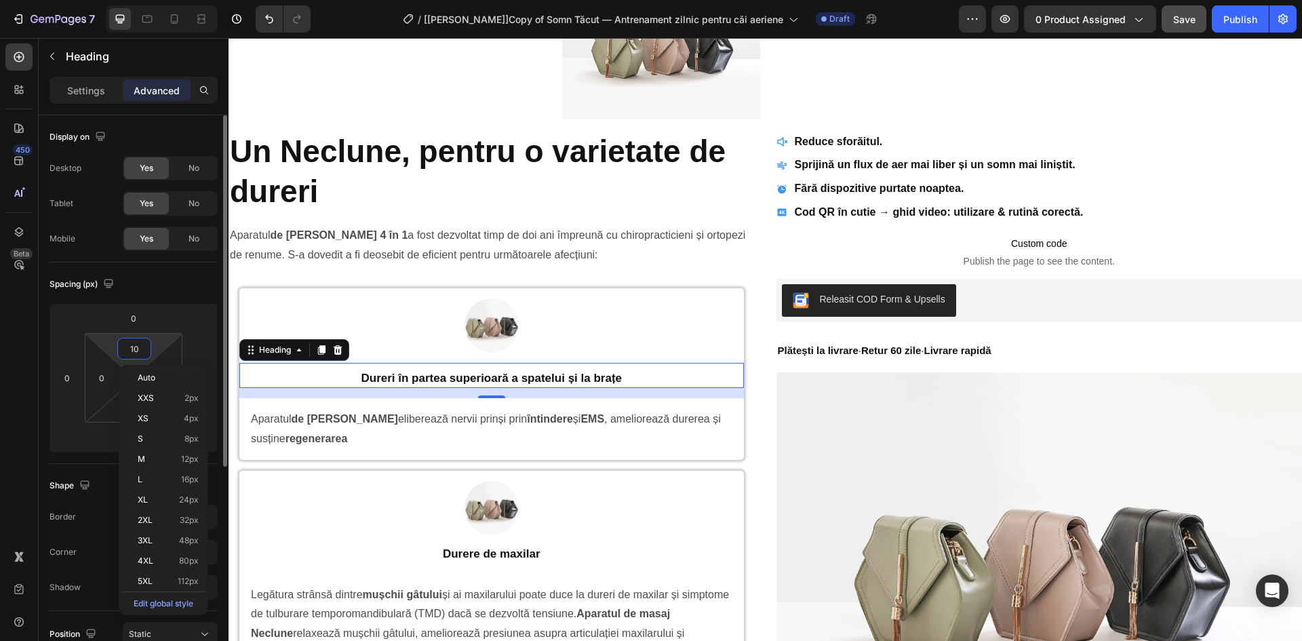
type input "1"
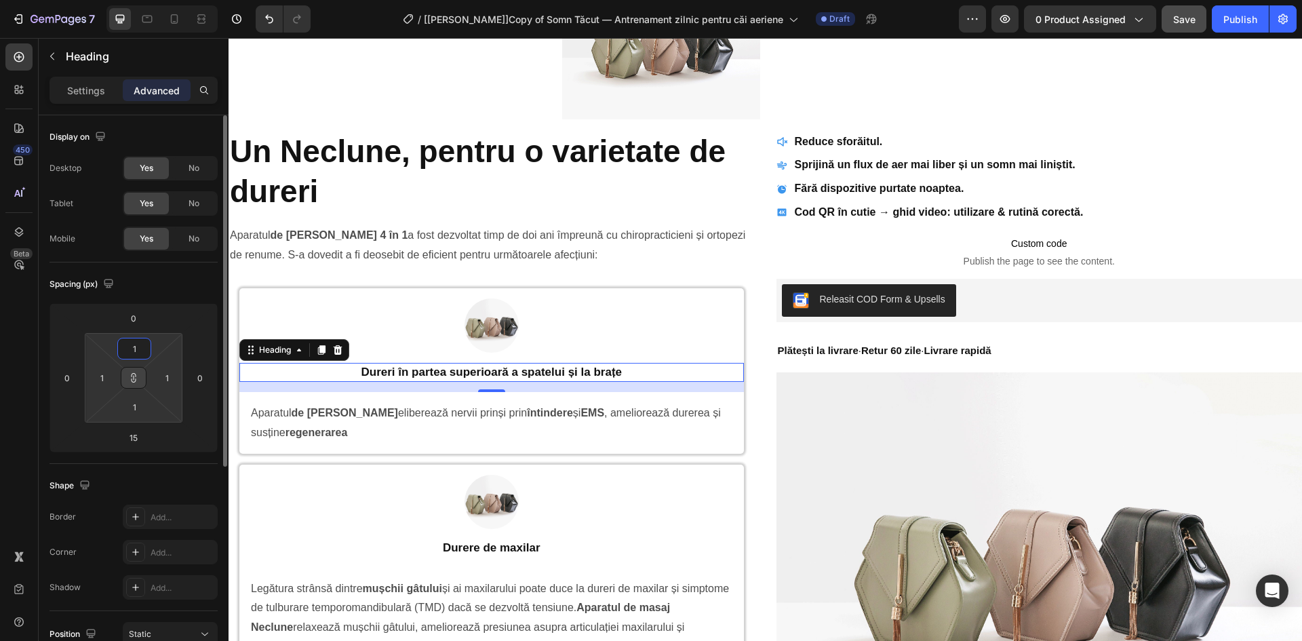
type input "10"
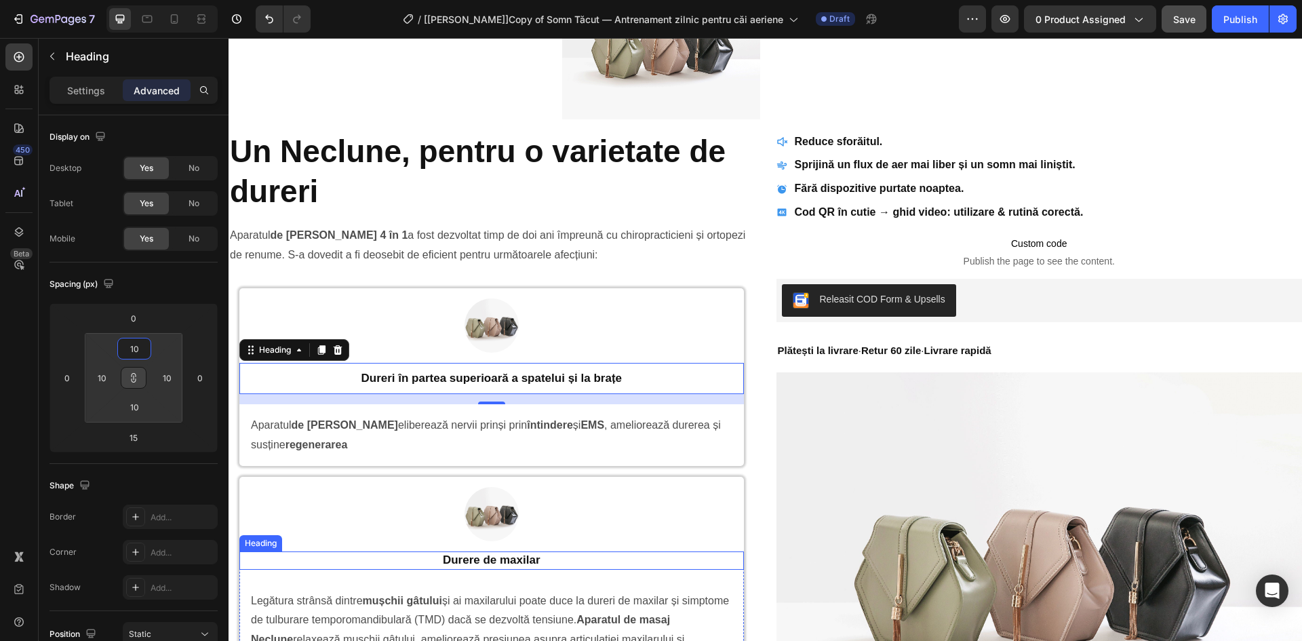
click at [603, 557] on h2 "Durere de maxilar" at bounding box center [491, 560] width 504 height 18
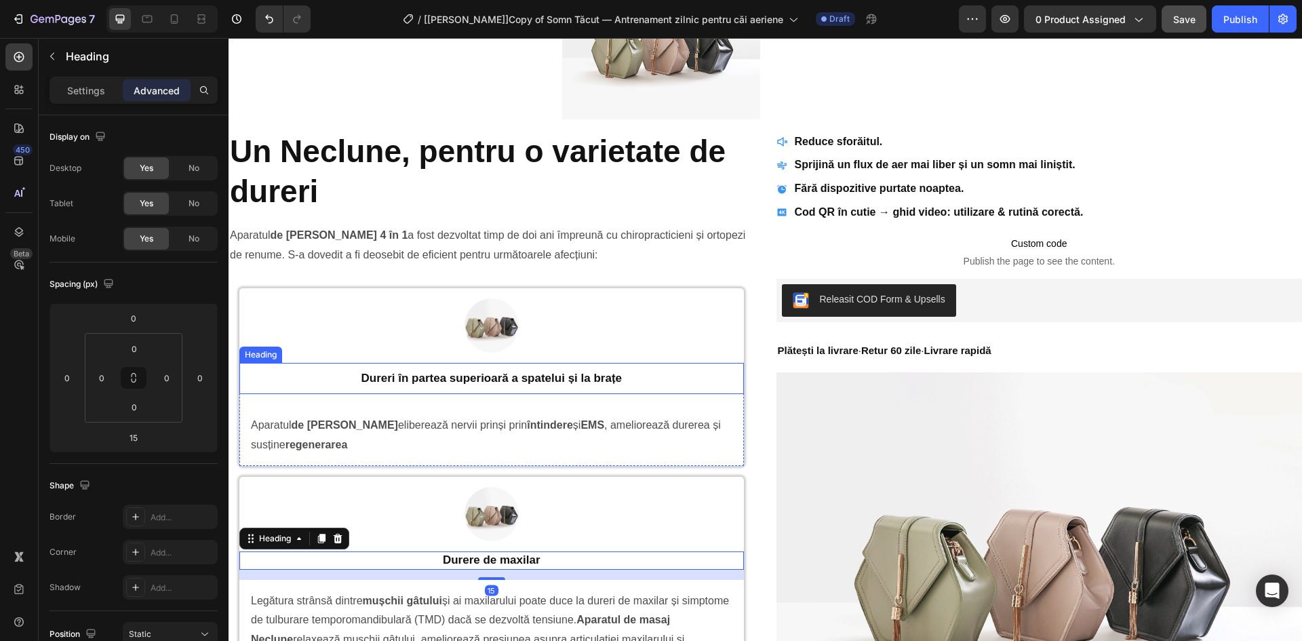
click at [649, 375] on p "Dureri în partea superioară a spatelui și la brațe" at bounding box center [491, 378] width 488 height 15
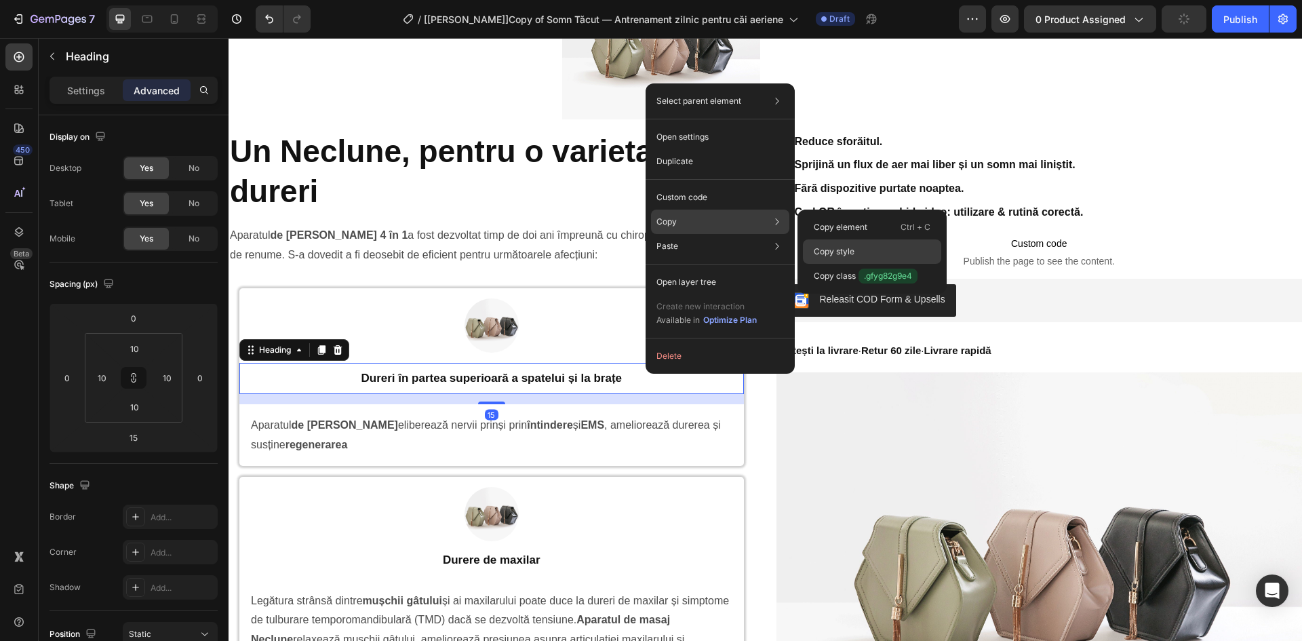
click at [843, 256] on p "Copy style" at bounding box center [834, 251] width 41 height 12
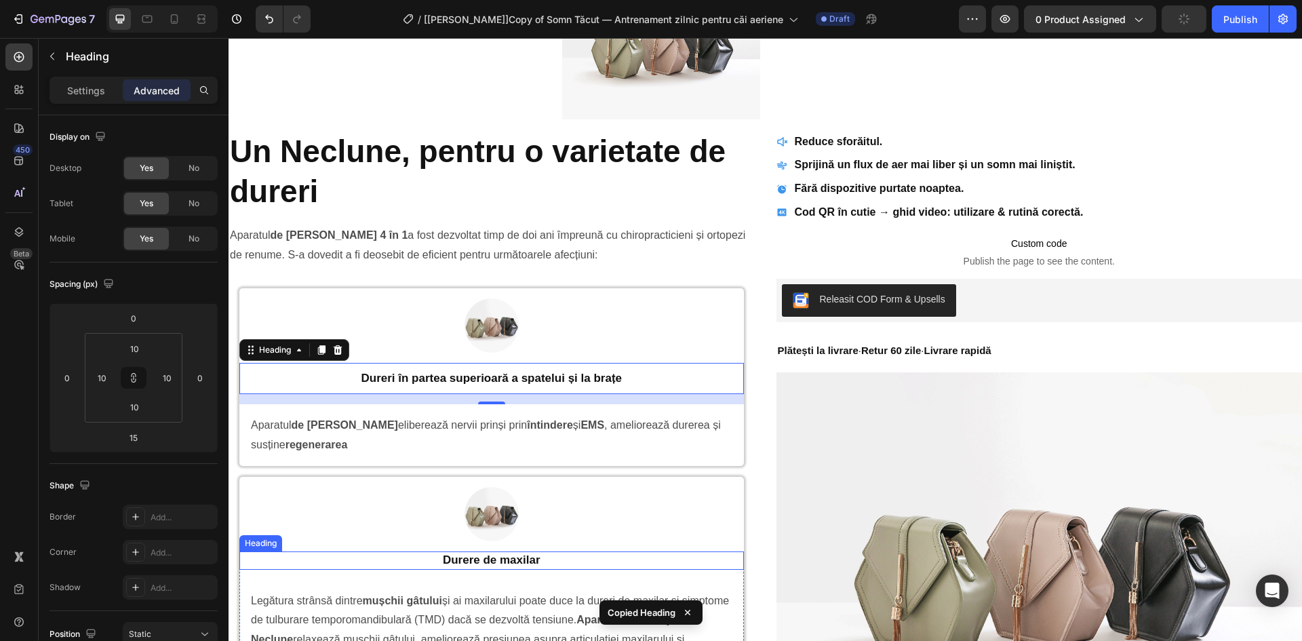
click at [609, 563] on h2 "Durere de maxilar" at bounding box center [491, 560] width 504 height 18
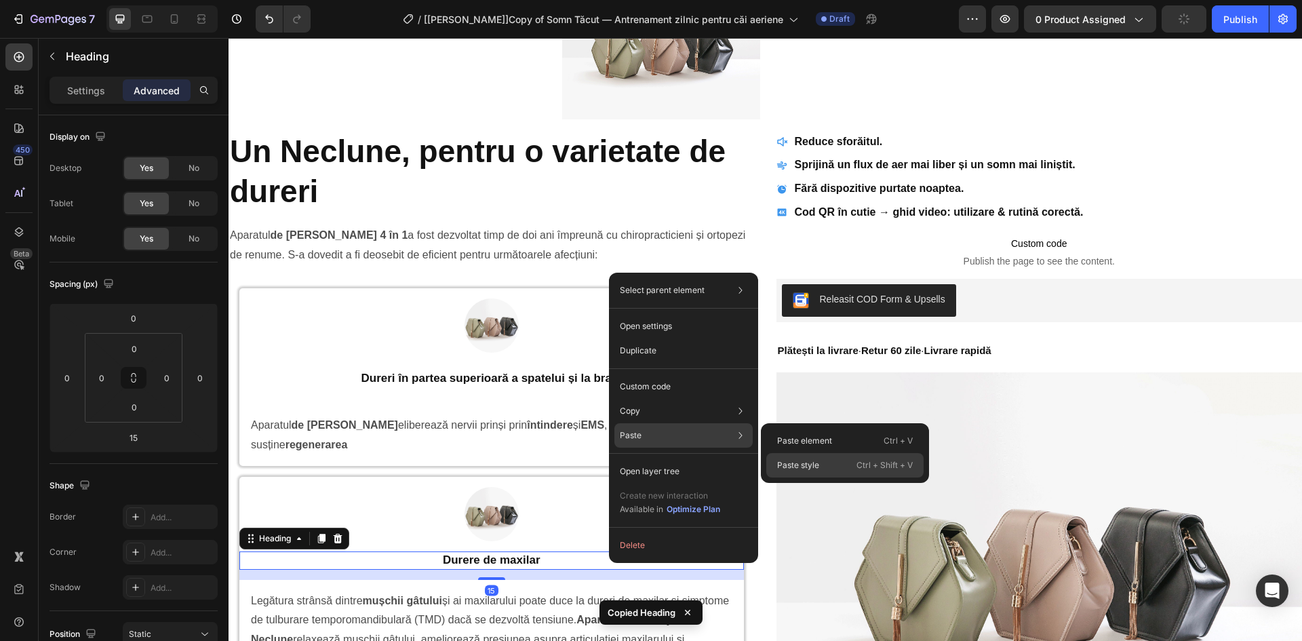
click at [803, 464] on p "Paste style" at bounding box center [798, 465] width 42 height 12
type input "10"
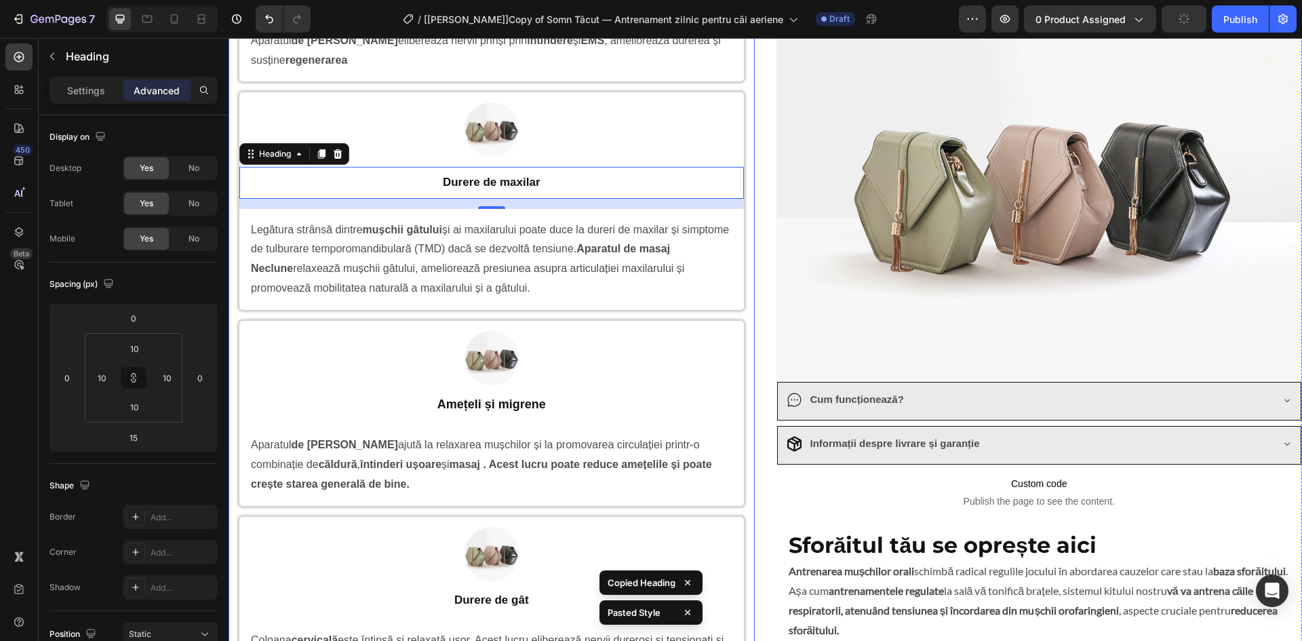
scroll to position [1231, 0]
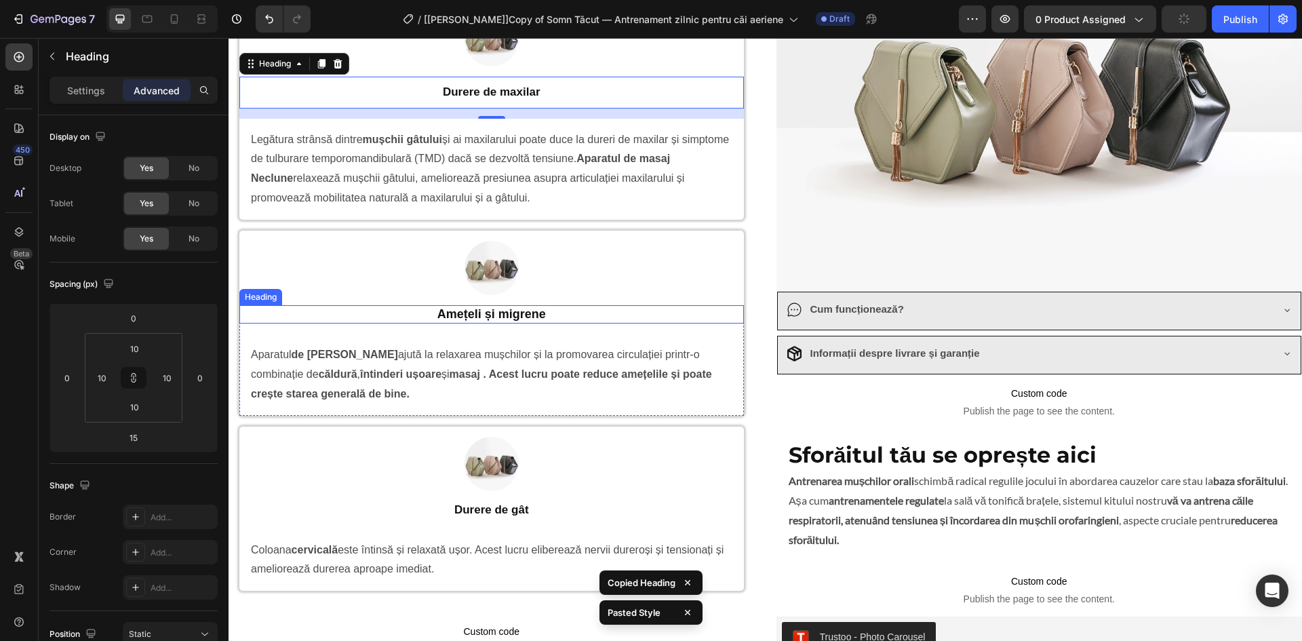
click at [539, 310] on p "Amețeli și migrene" at bounding box center [492, 314] width 502 height 16
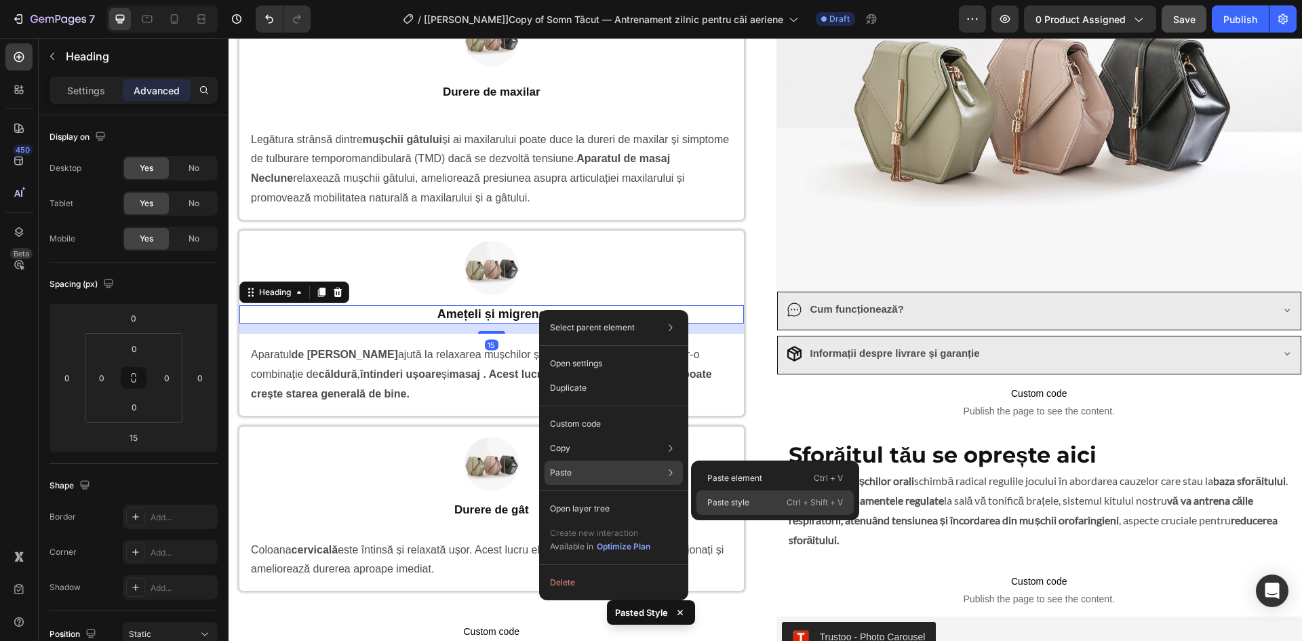
click at [732, 498] on p "Paste style" at bounding box center [728, 502] width 42 height 12
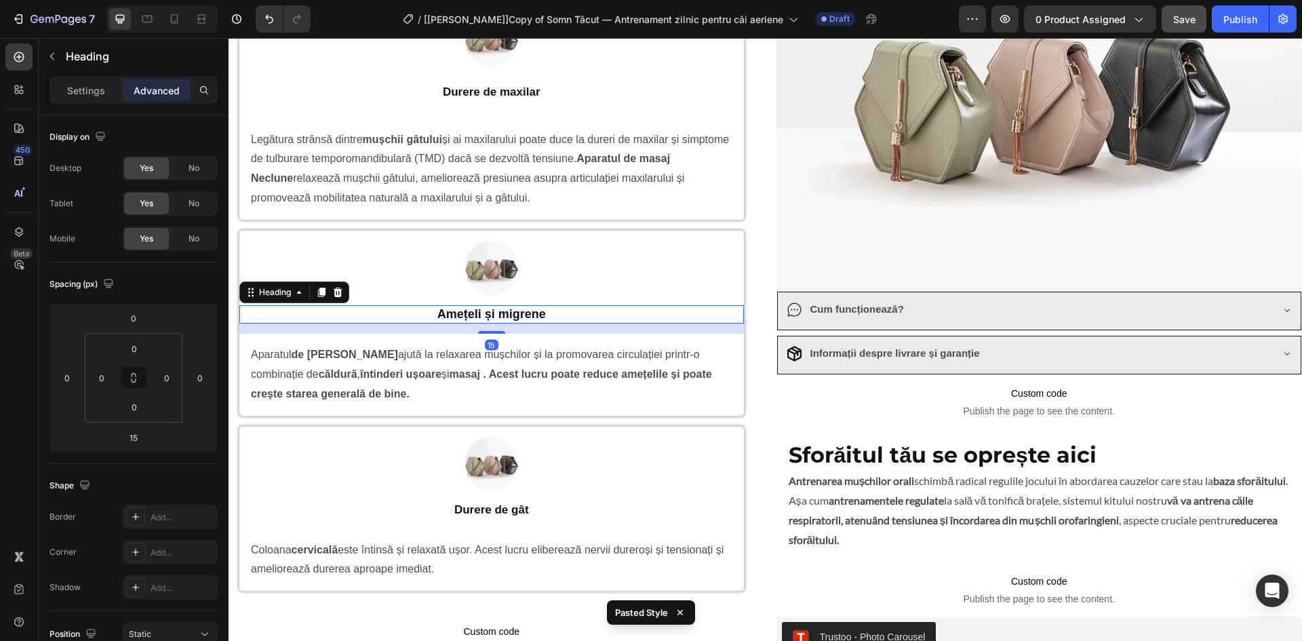
type input "10"
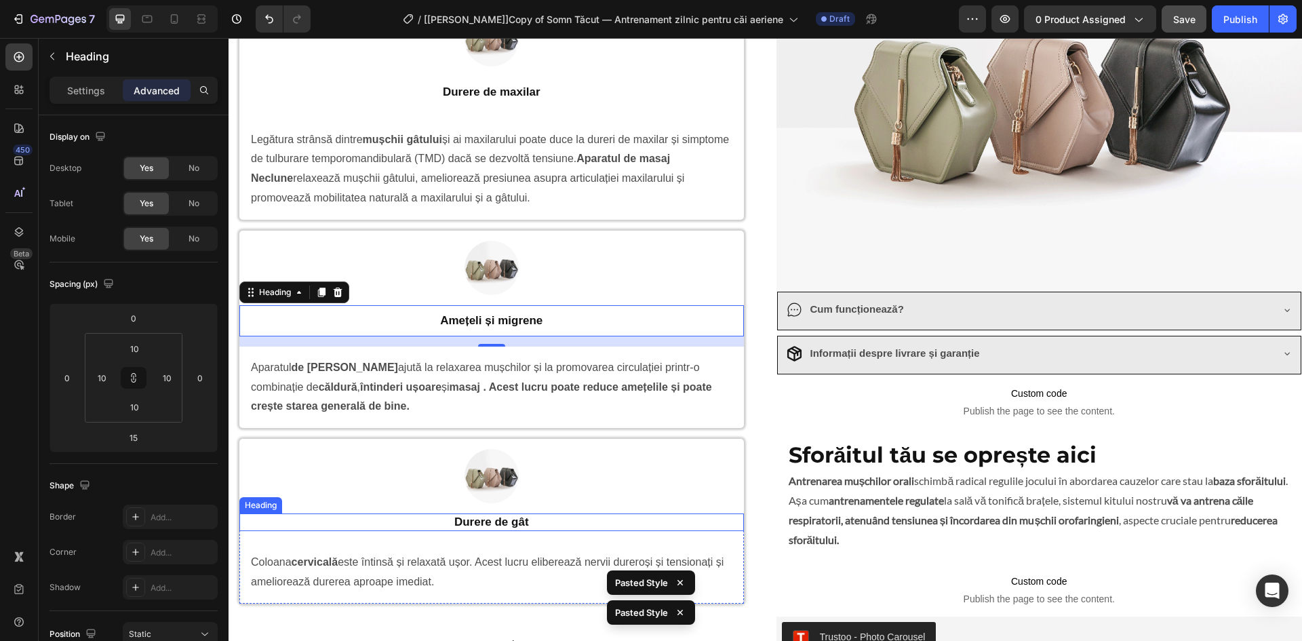
click at [536, 529] on h2 "Durere de gât" at bounding box center [491, 522] width 504 height 18
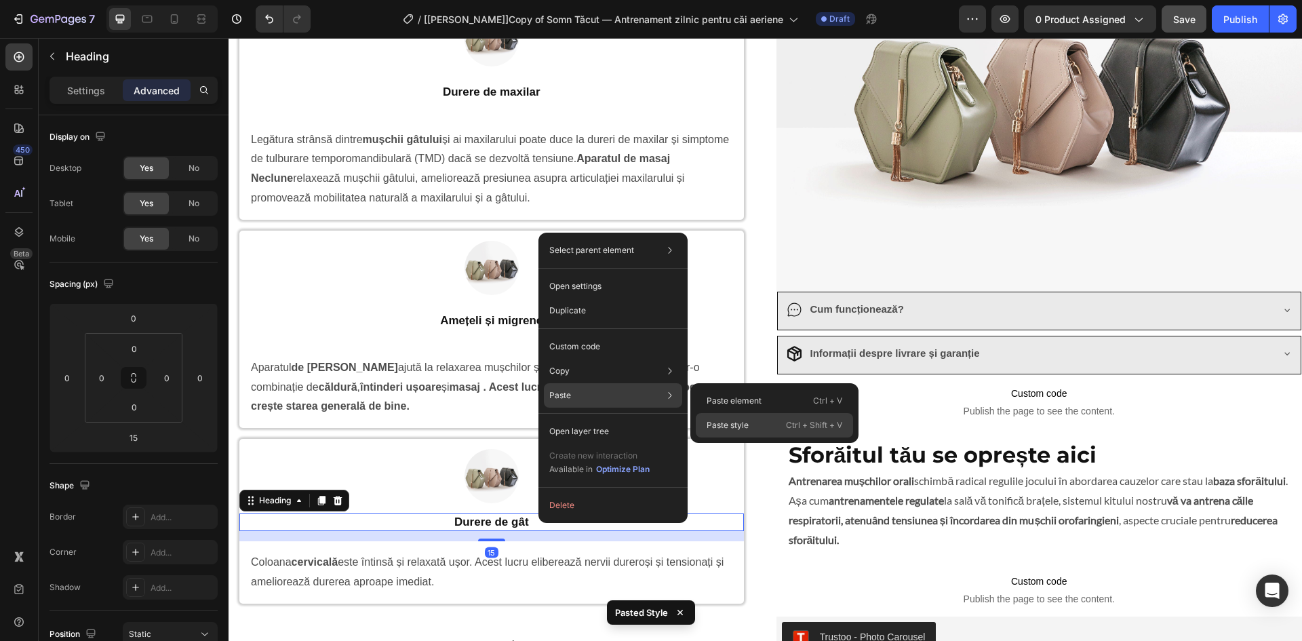
click at [729, 417] on div "Paste style Ctrl + Shift + V" at bounding box center [774, 425] width 157 height 24
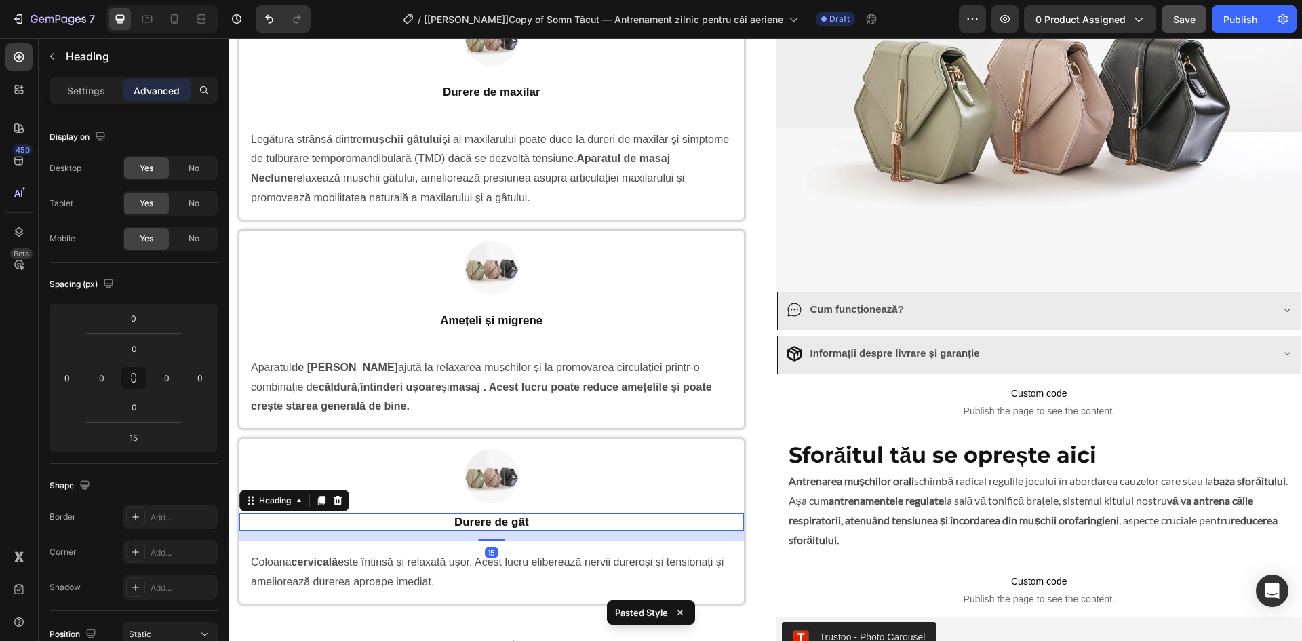
type input "10"
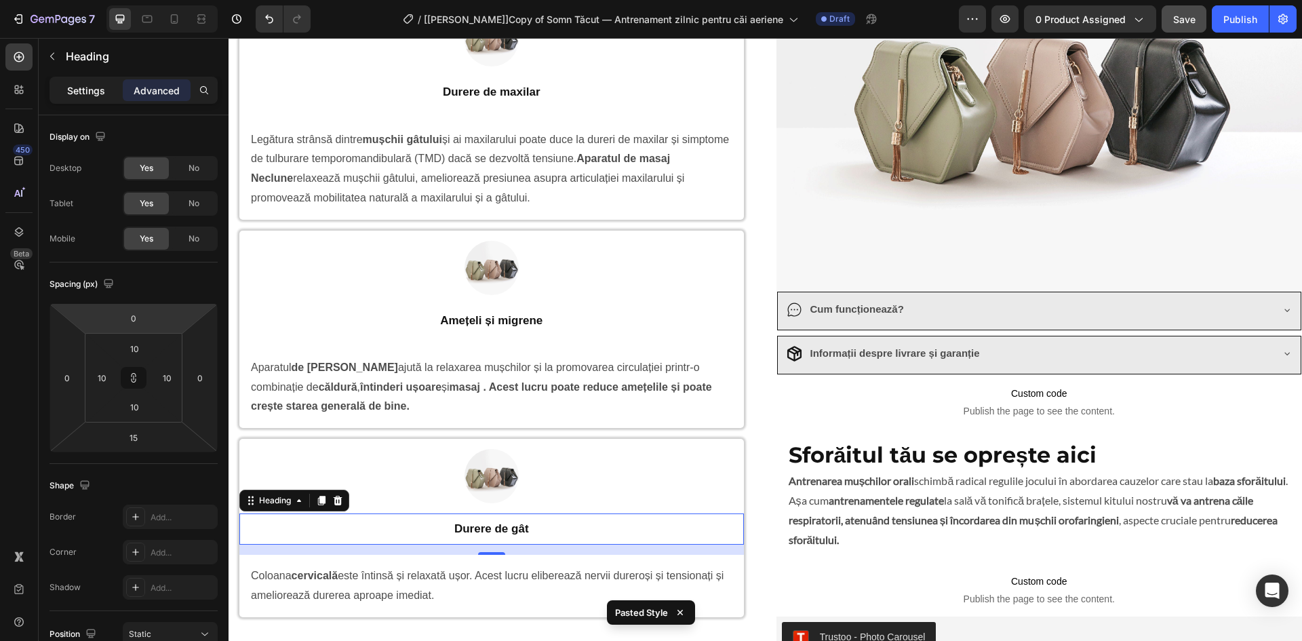
click at [73, 97] on p "Settings" at bounding box center [86, 90] width 38 height 14
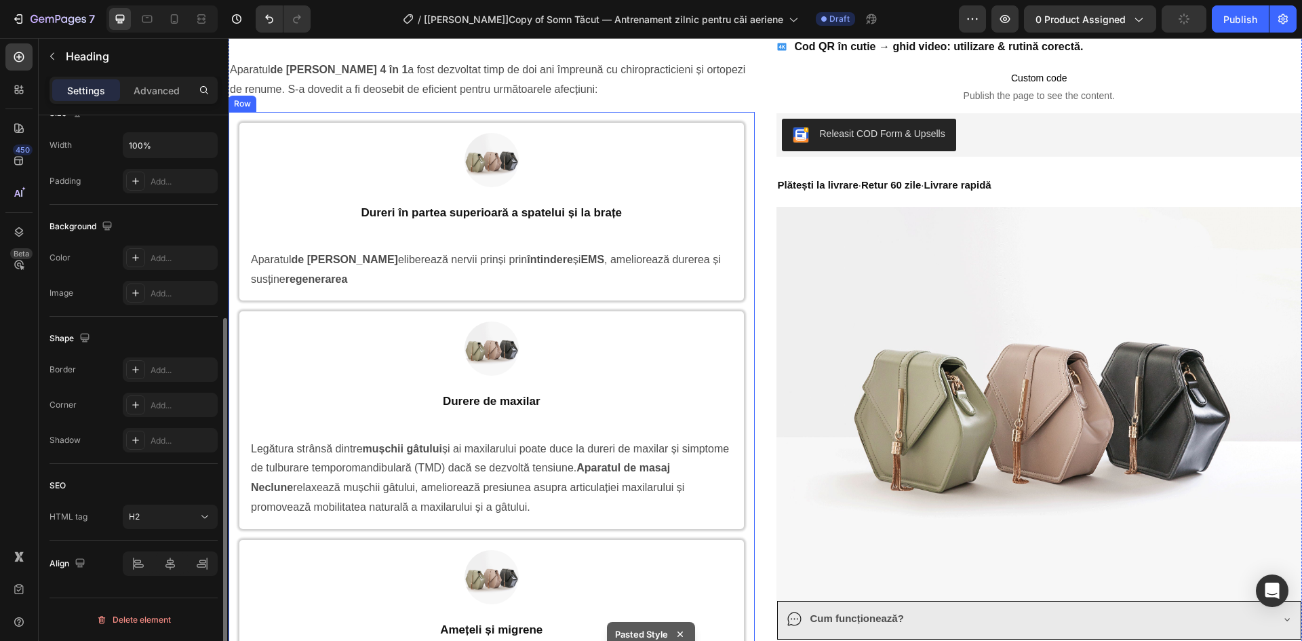
scroll to position [915, 0]
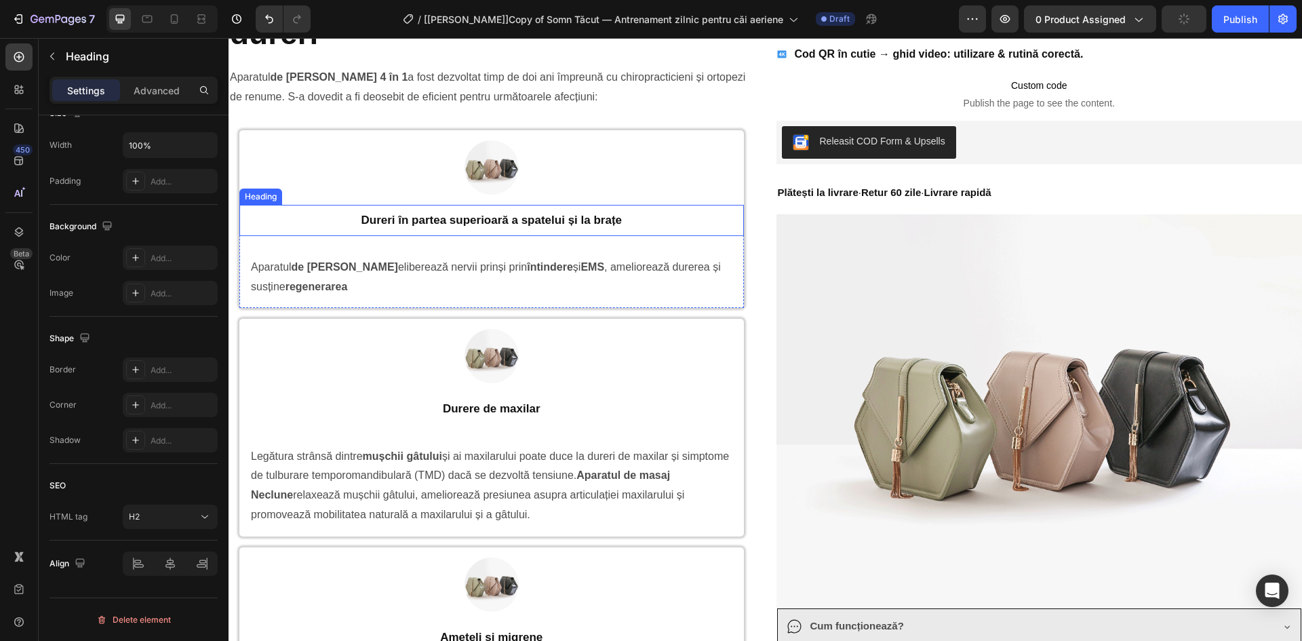
click at [660, 218] on p "Dureri în partea superioară a spatelui și la brațe" at bounding box center [491, 220] width 488 height 15
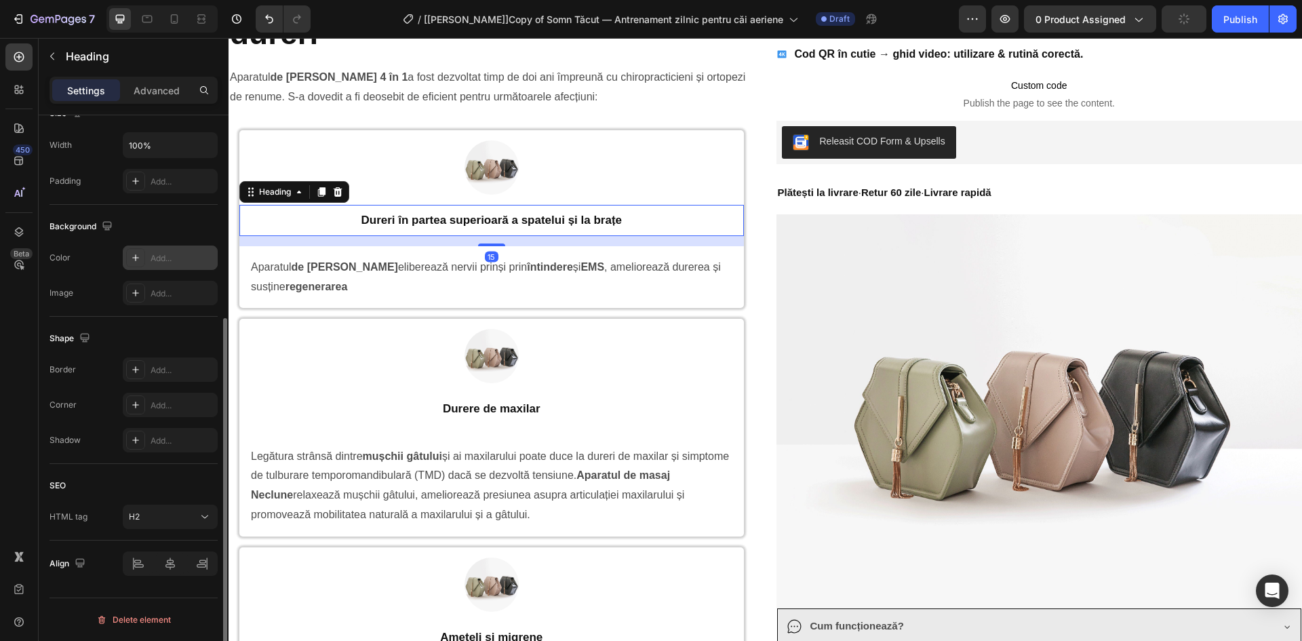
click at [163, 261] on div "Add..." at bounding box center [183, 258] width 64 height 12
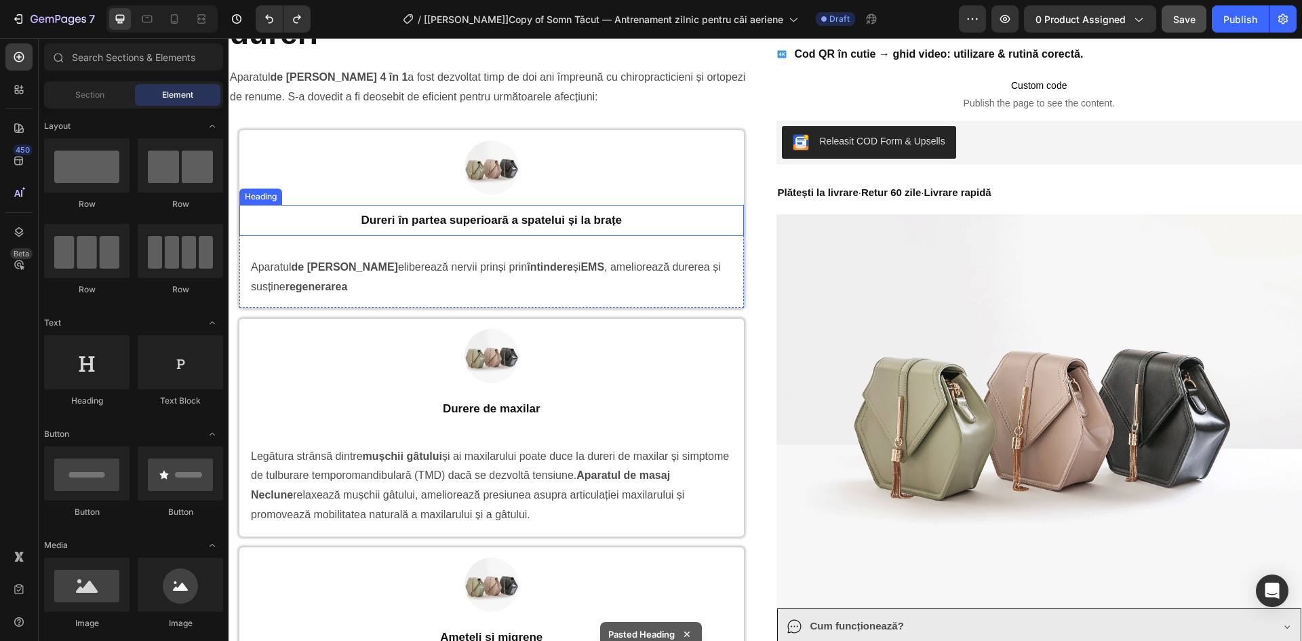
click at [666, 220] on p "Dureri în partea superioară a spatelui și la brațe" at bounding box center [491, 220] width 488 height 15
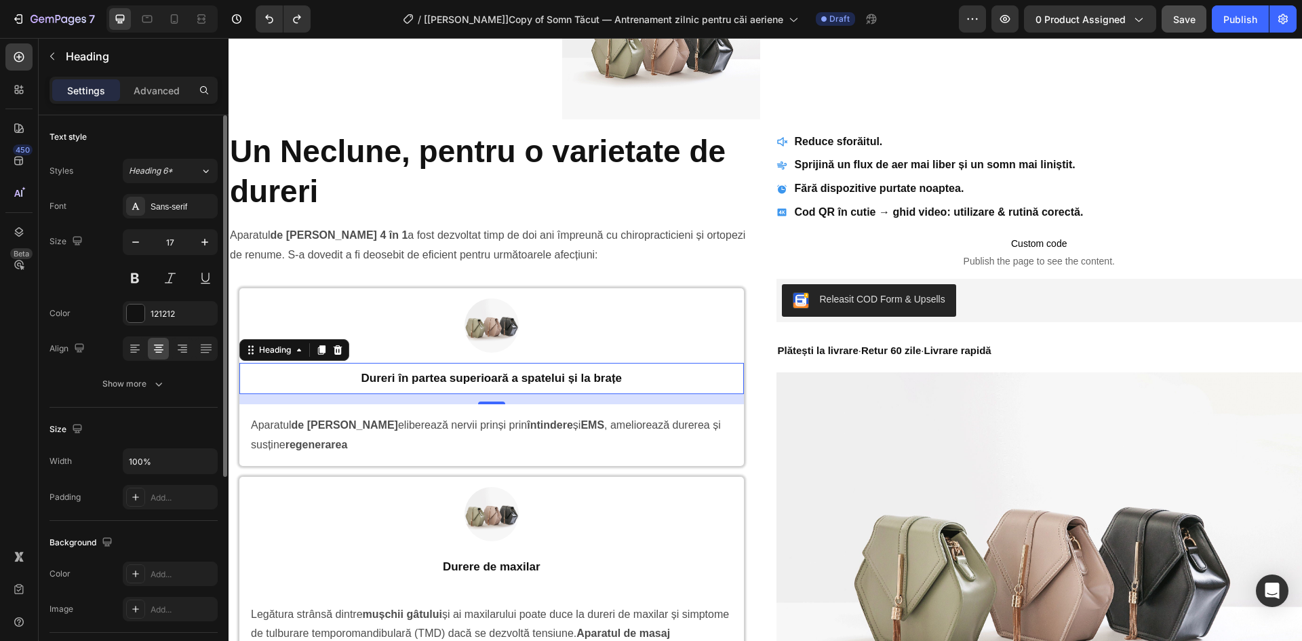
scroll to position [158, 0]
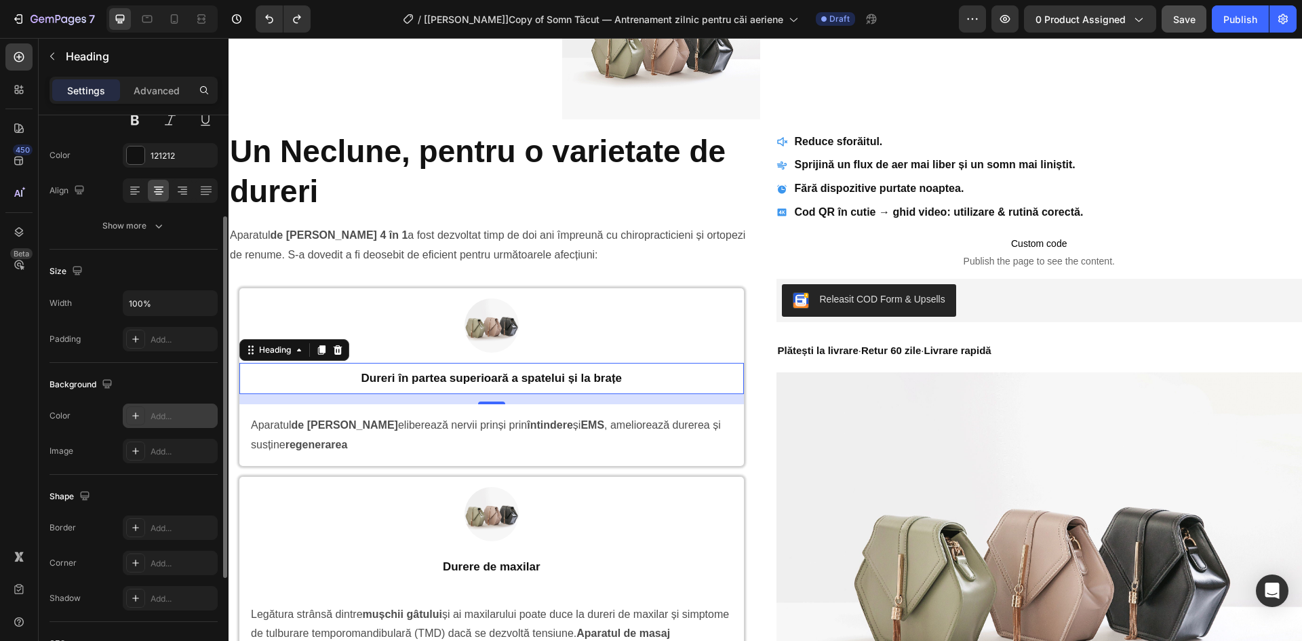
click at [174, 420] on div "Add..." at bounding box center [183, 416] width 64 height 12
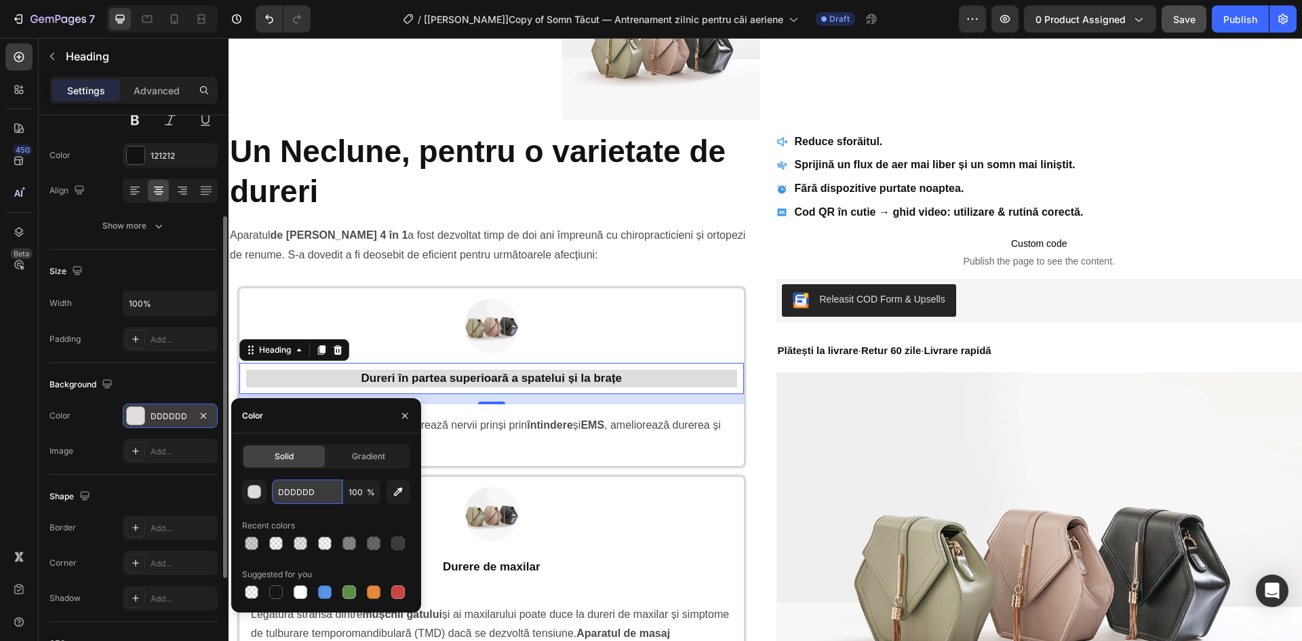
click at [310, 493] on input "DDDDDD" at bounding box center [307, 491] width 71 height 24
paste input "#163b68"
type input "#163b68"
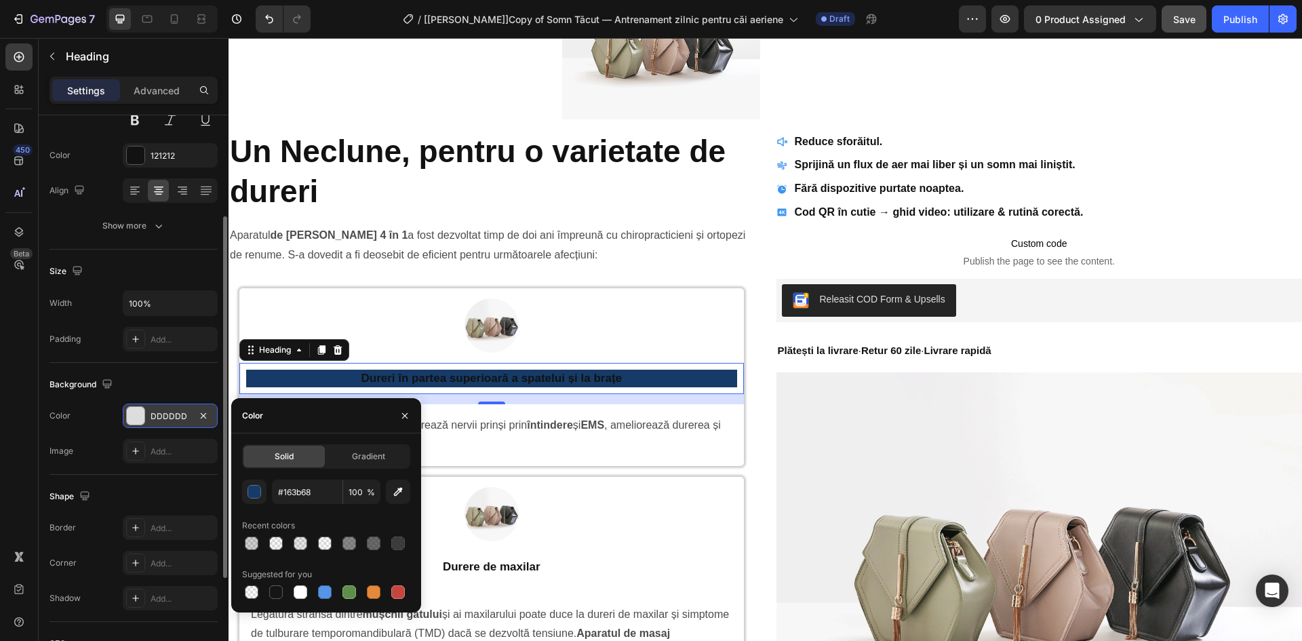
click at [166, 385] on div "Background" at bounding box center [133, 385] width 168 height 22
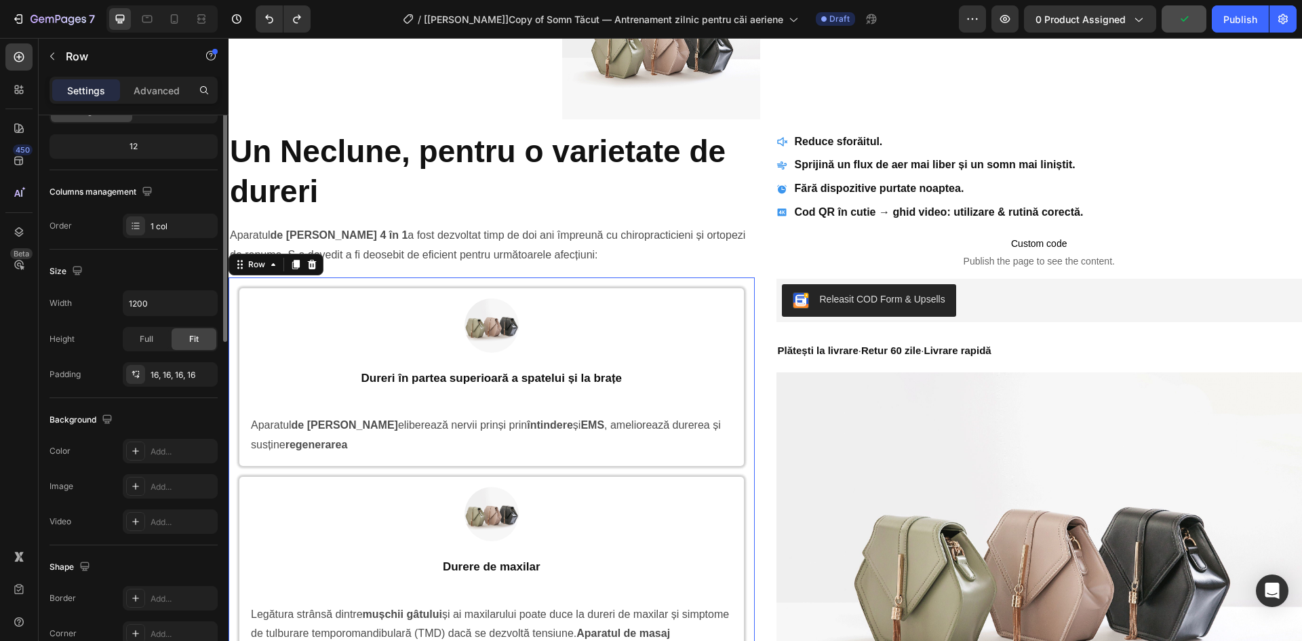
scroll to position [0, 0]
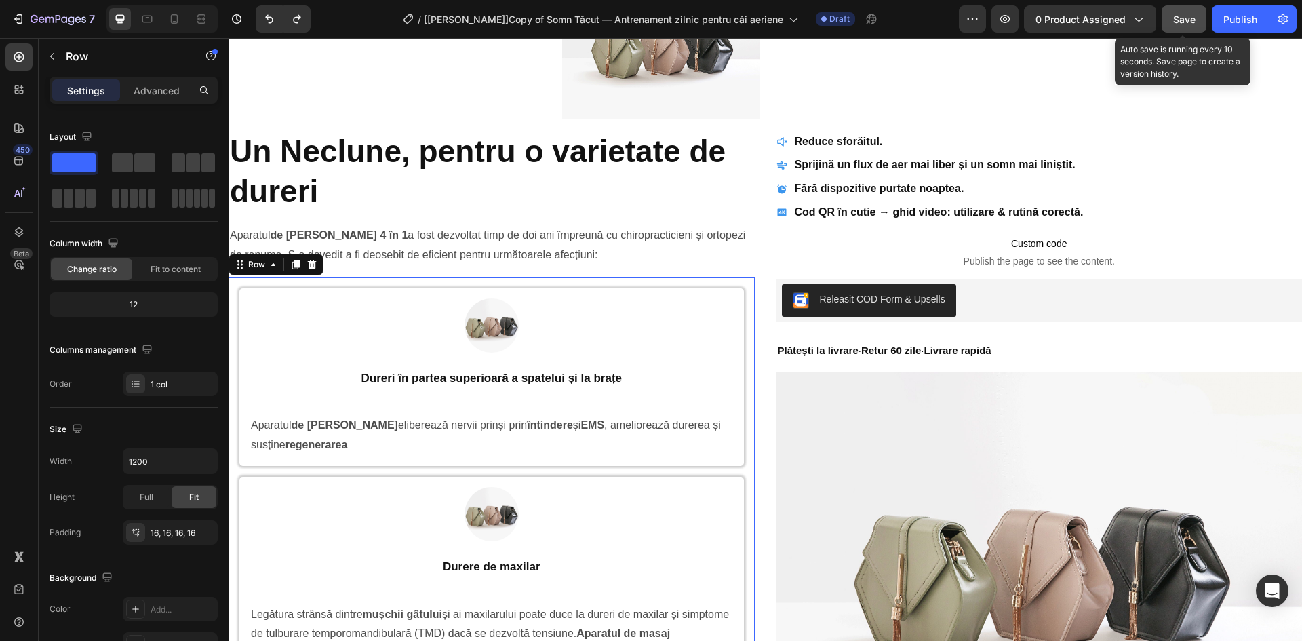
click at [1168, 20] on button "Save" at bounding box center [1183, 18] width 45 height 27
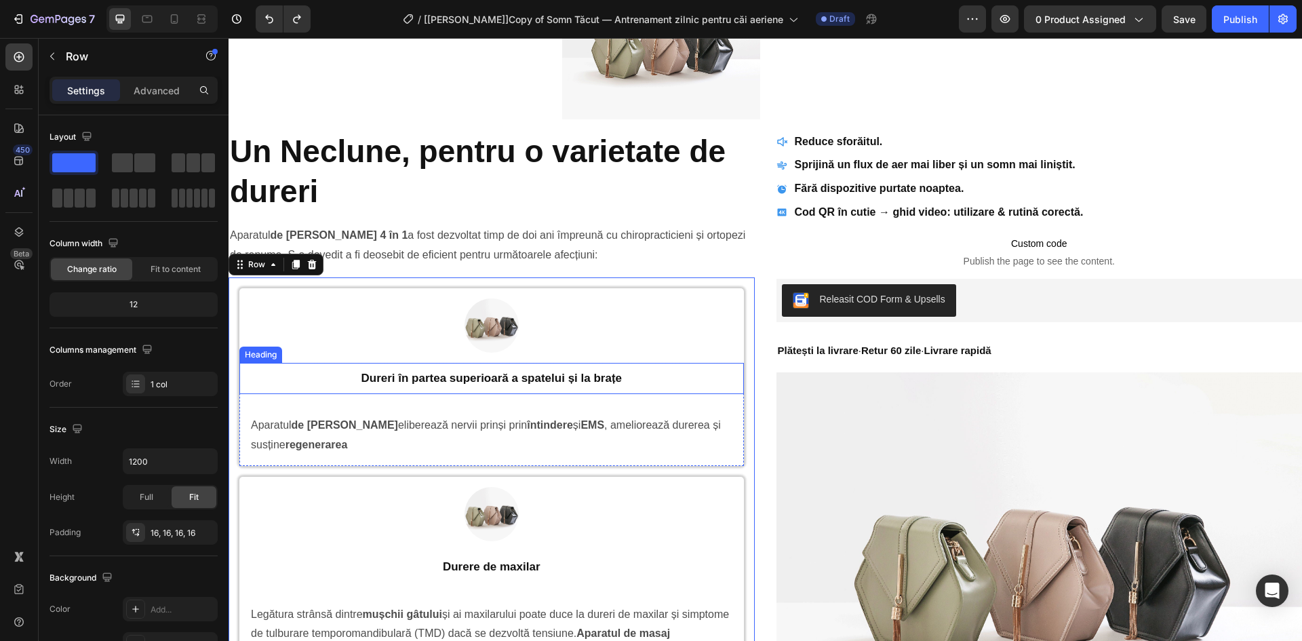
click at [708, 381] on p "Dureri în partea superioară a spatelui și la brațe" at bounding box center [491, 378] width 488 height 15
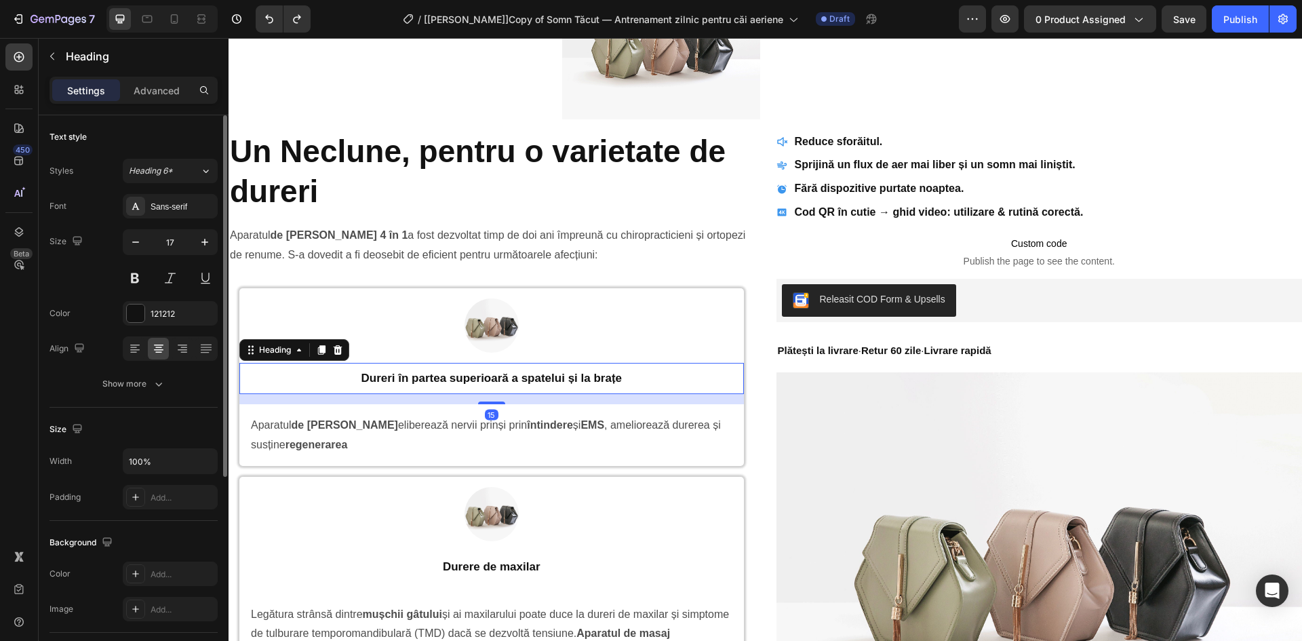
scroll to position [316, 0]
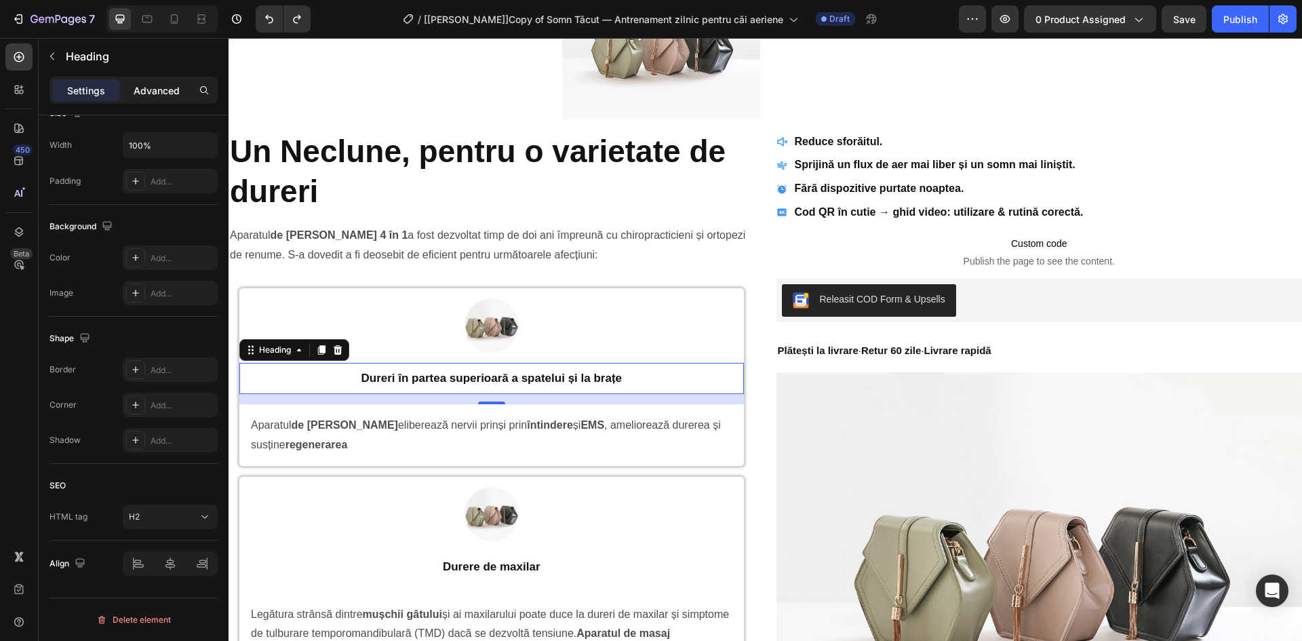
click at [152, 93] on p "Advanced" at bounding box center [157, 90] width 46 height 14
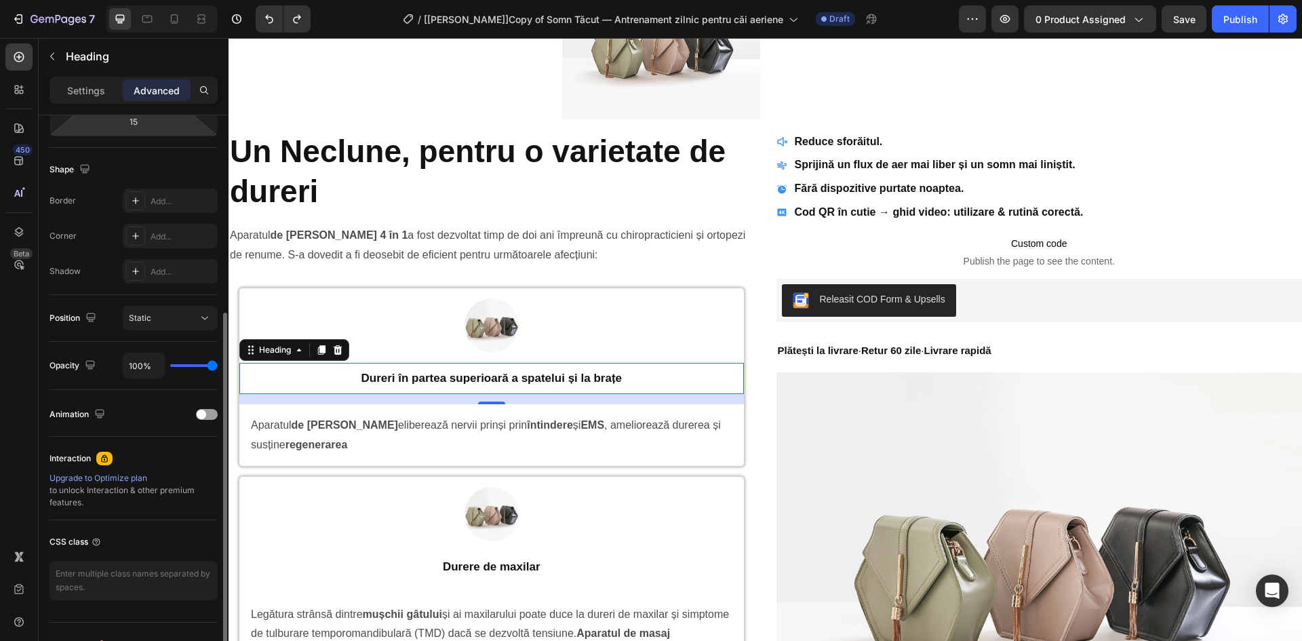
scroll to position [340, 0]
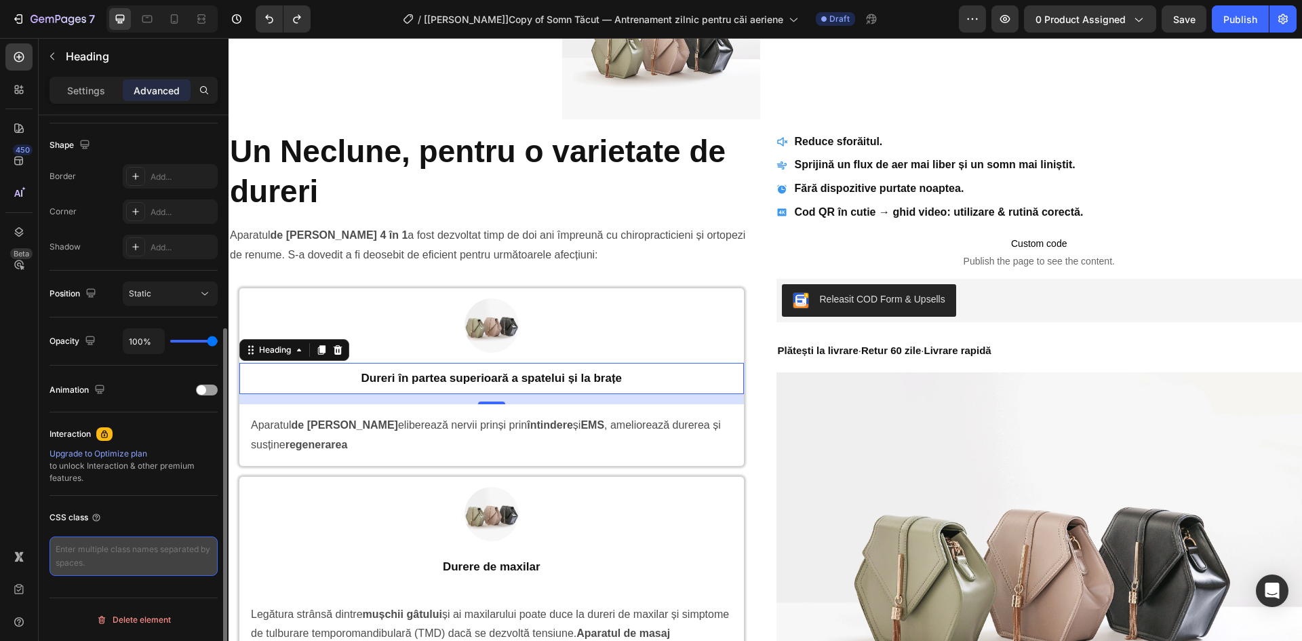
click at [121, 549] on textarea at bounding box center [133, 555] width 168 height 39
type textarea "gp-custom-title"
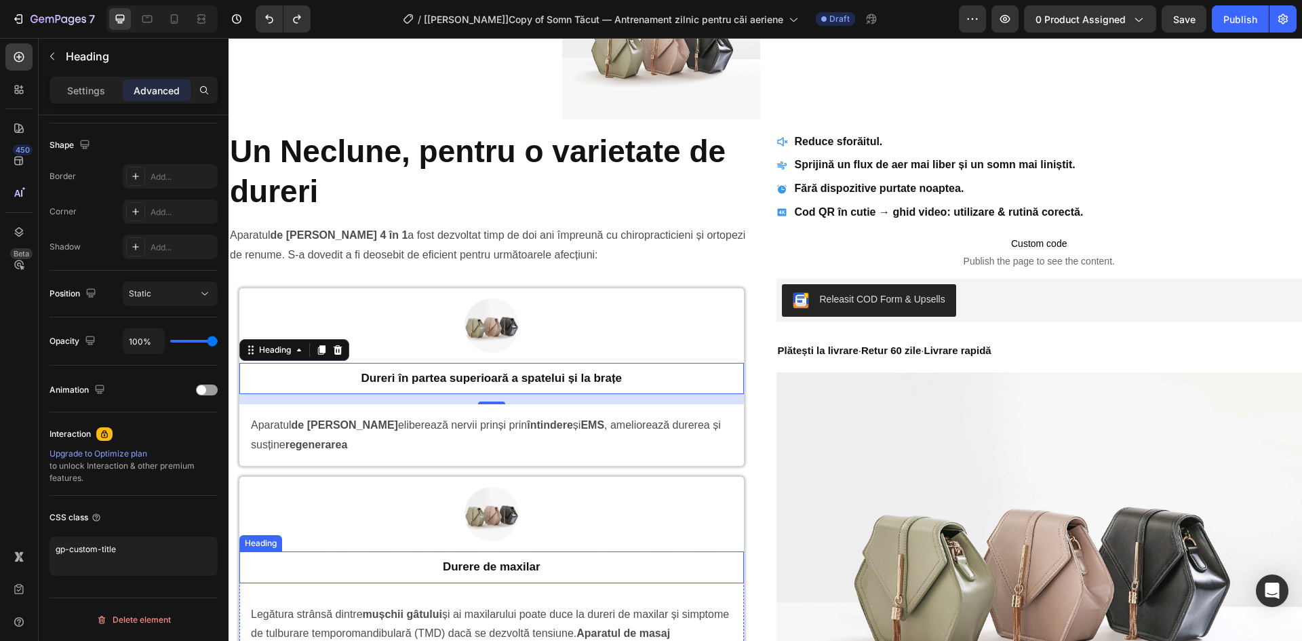
click at [374, 563] on h2 "Durere de maxilar" at bounding box center [491, 567] width 491 height 18
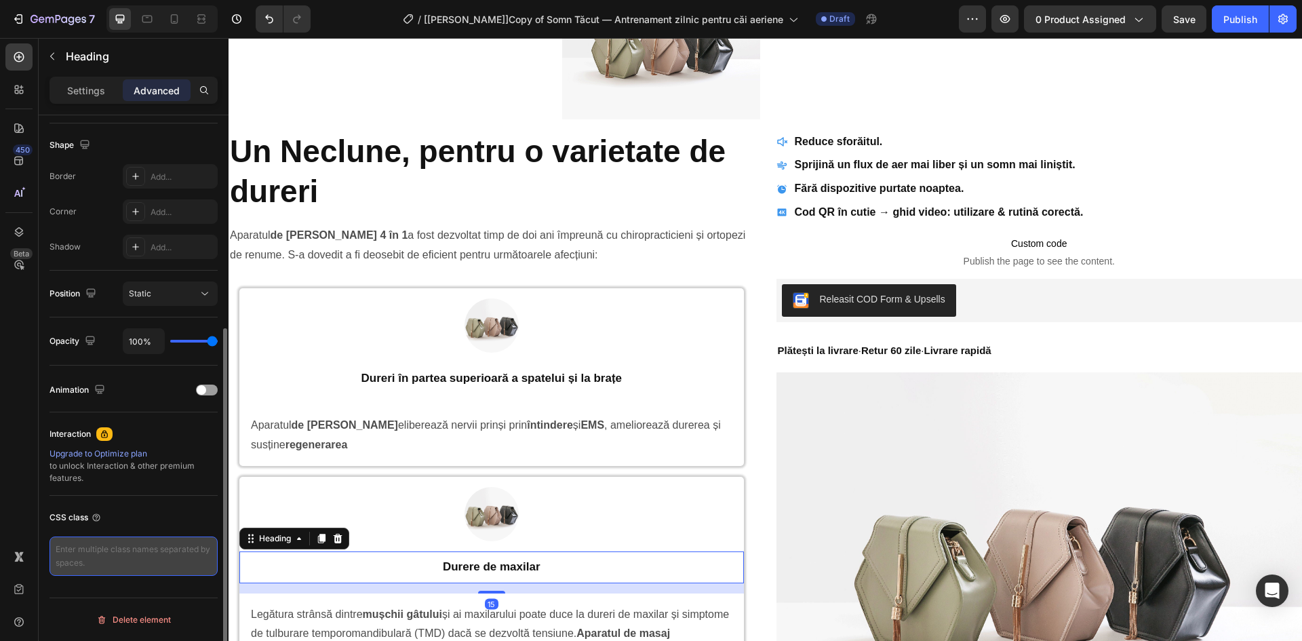
click at [92, 551] on textarea at bounding box center [133, 555] width 168 height 39
paste textarea "gp-custom-title"
type textarea "gp-custom-title"
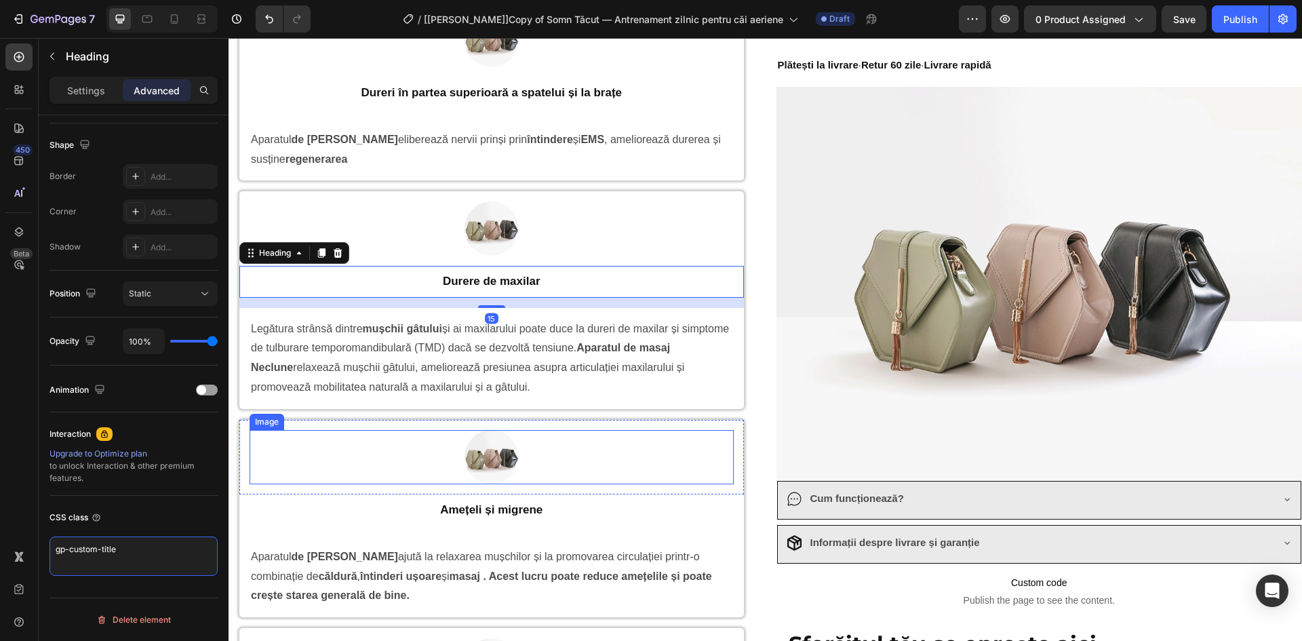
scroll to position [1073, 0]
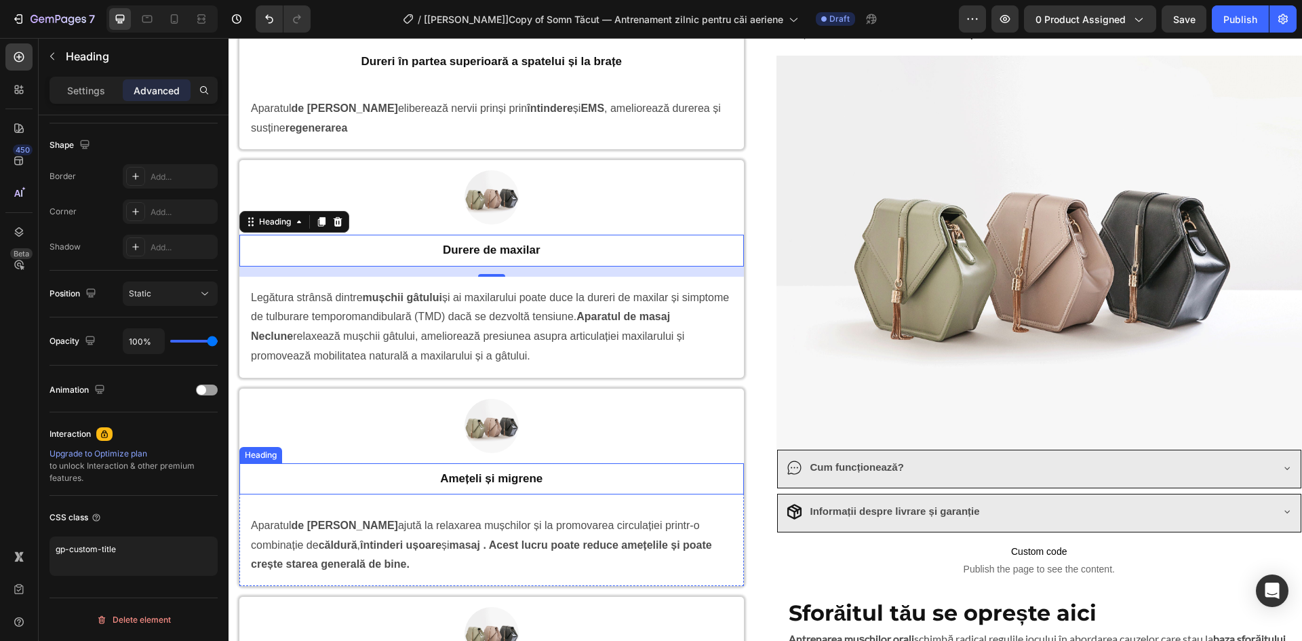
click at [393, 477] on p "Amețeli și migrene" at bounding box center [491, 478] width 488 height 15
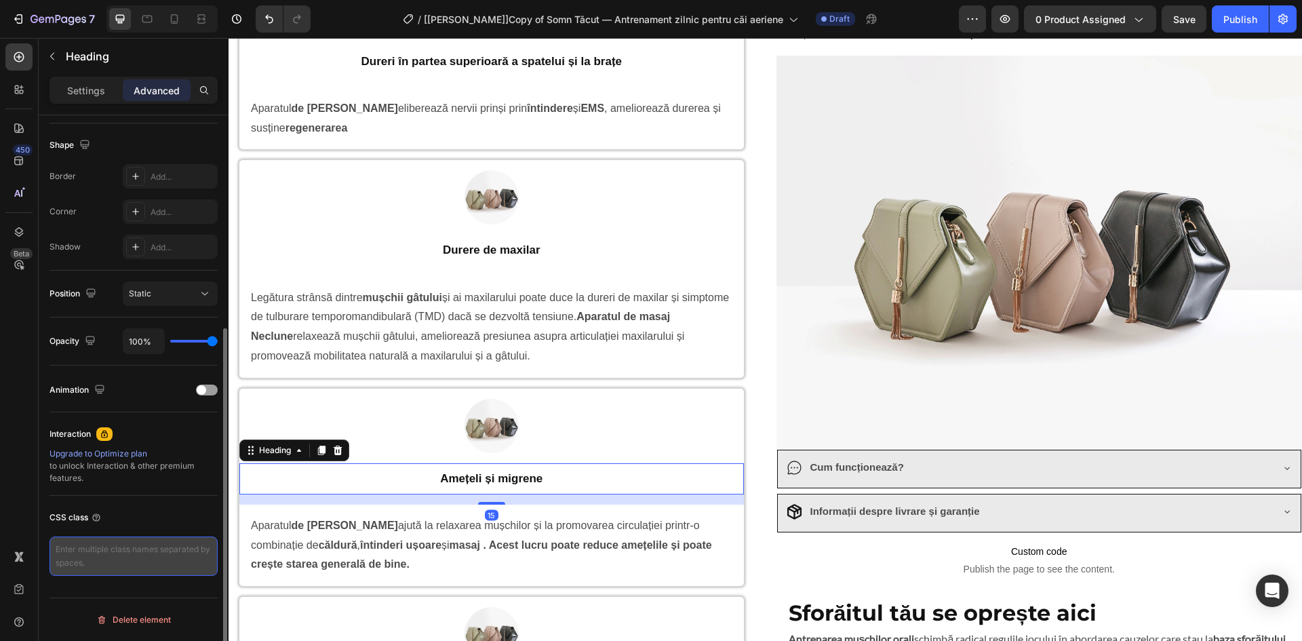
click at [127, 561] on textarea at bounding box center [133, 555] width 168 height 39
paste textarea "gp-custom-title"
type textarea "gp-custom-title"
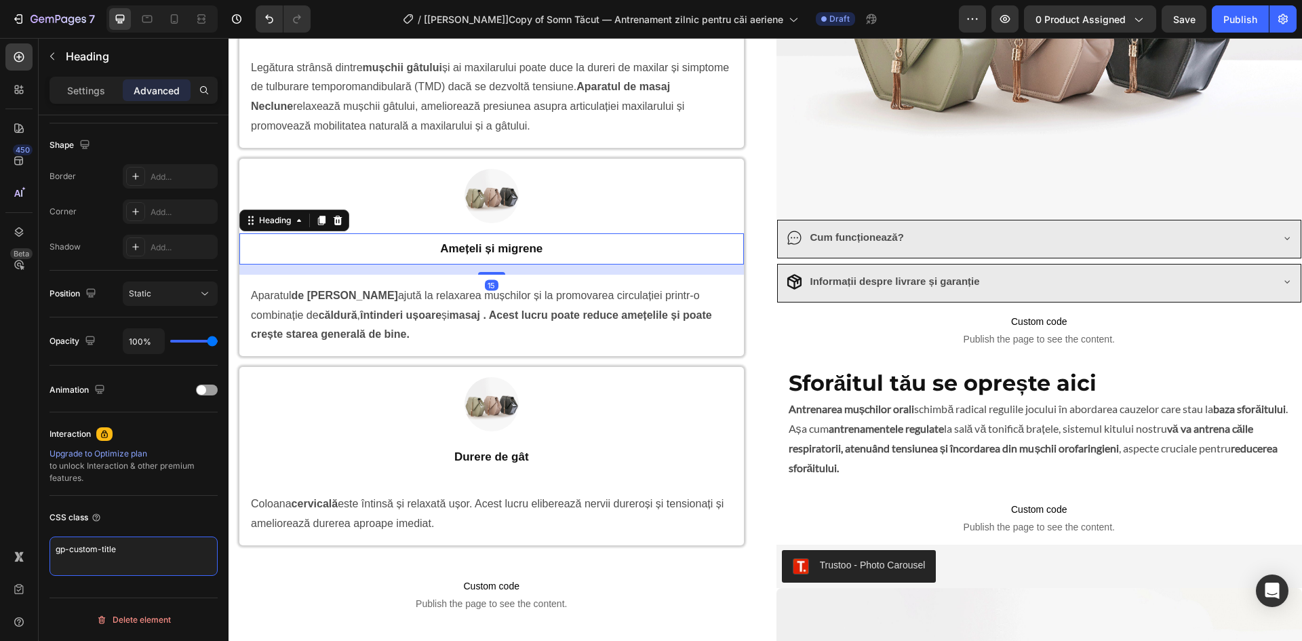
scroll to position [1389, 0]
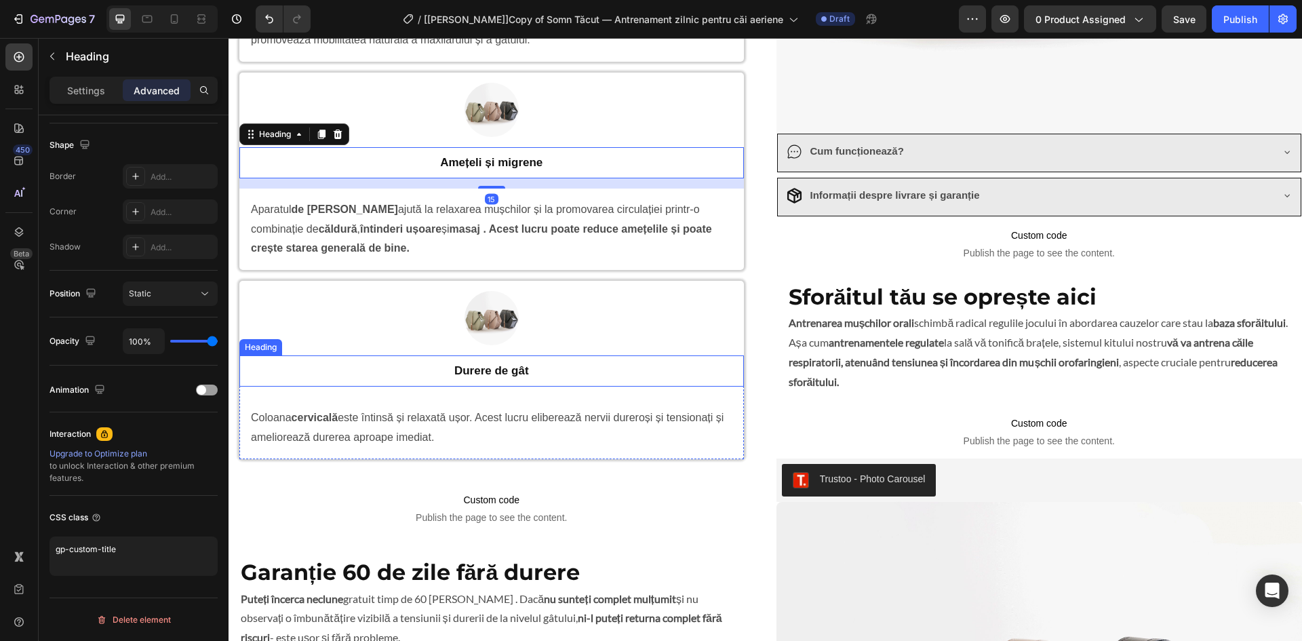
click at [397, 374] on h2 "Durere de gât" at bounding box center [491, 371] width 491 height 18
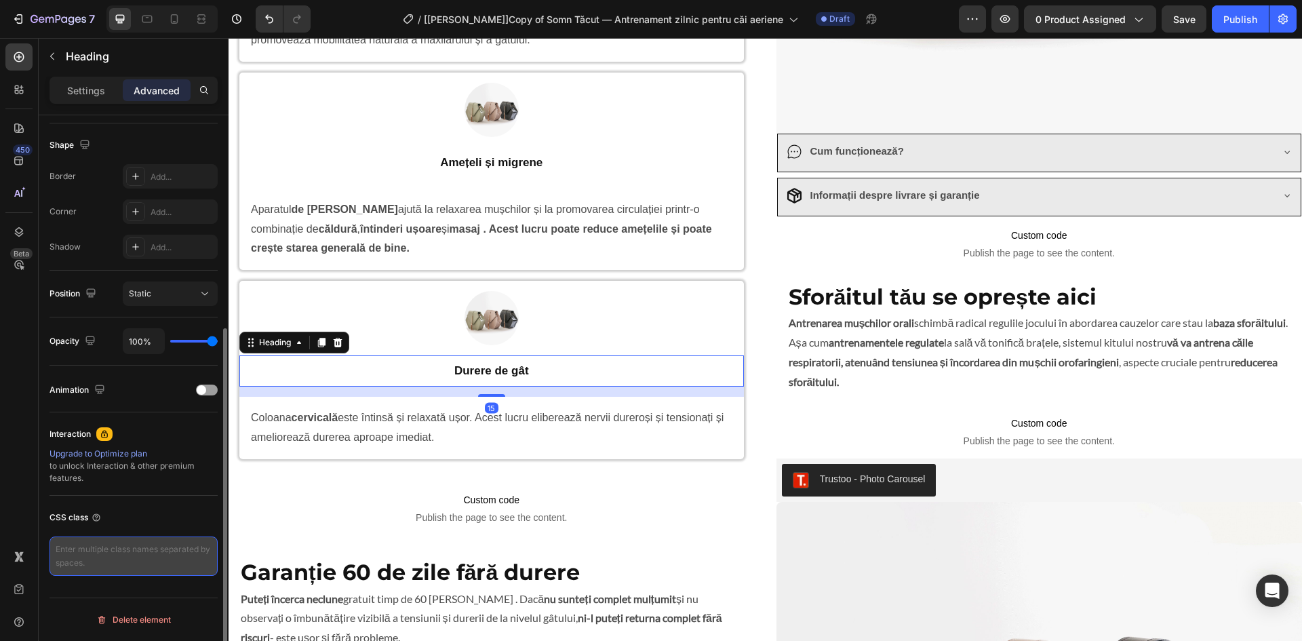
click at [124, 546] on textarea at bounding box center [133, 555] width 168 height 39
paste textarea "gp-custom-title"
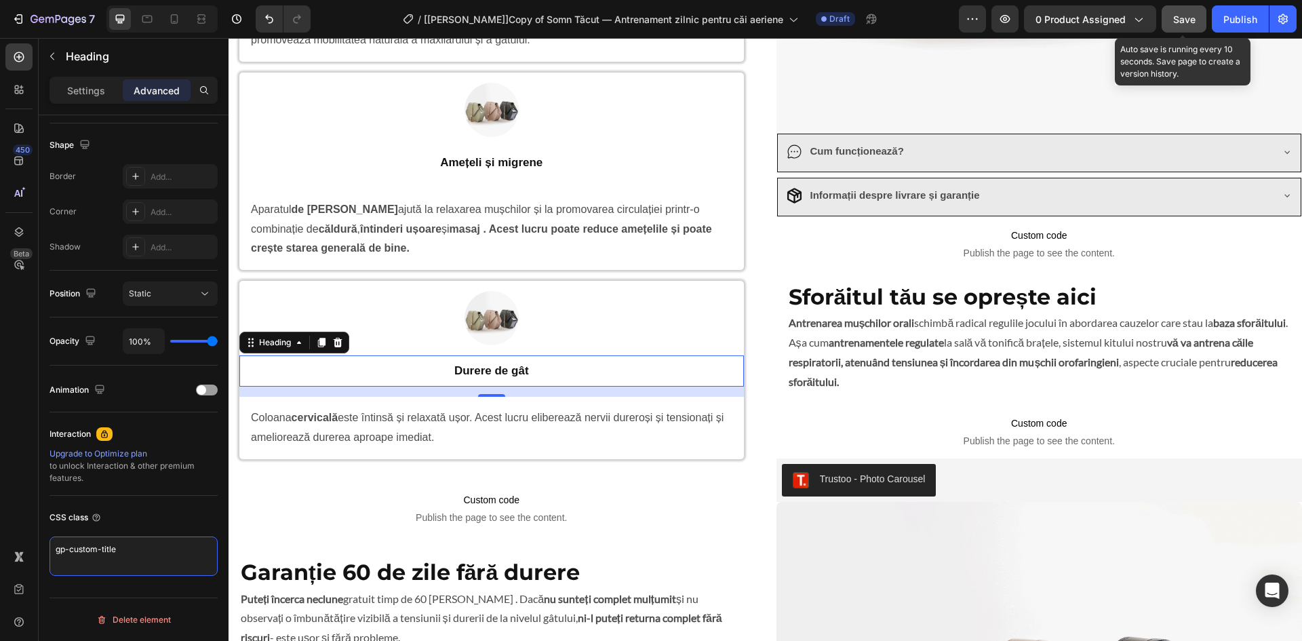
type textarea "gp-custom-title"
click at [1180, 18] on span "Save" at bounding box center [1184, 20] width 22 height 12
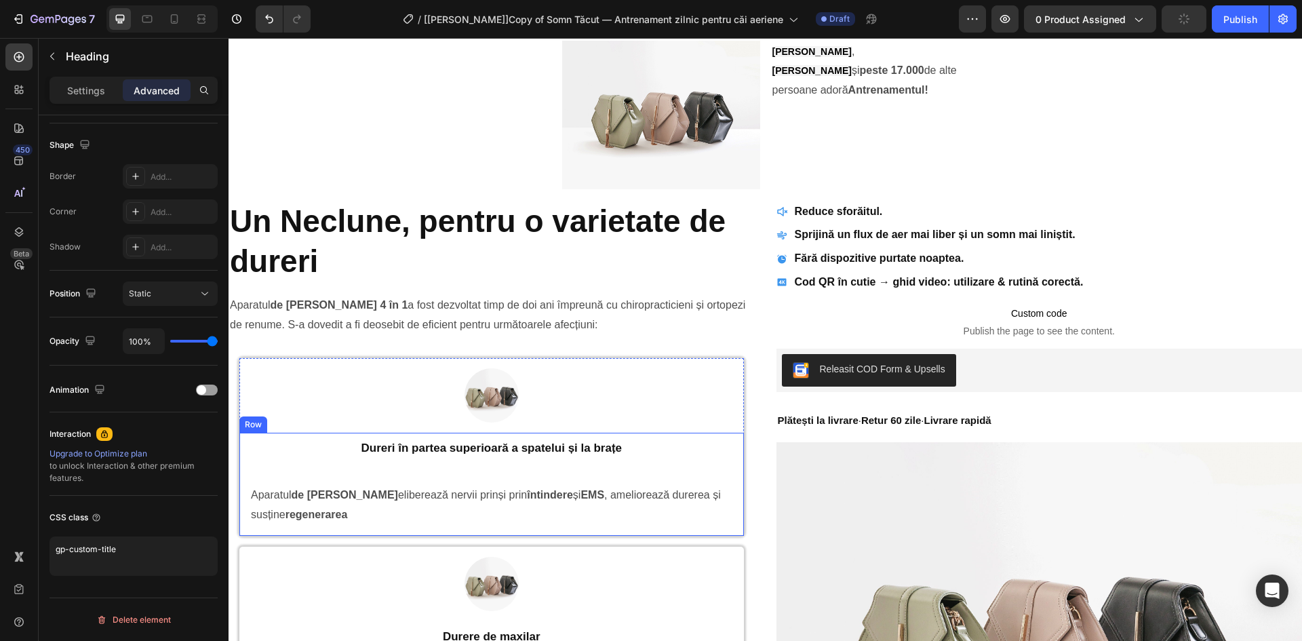
scroll to position [599, 0]
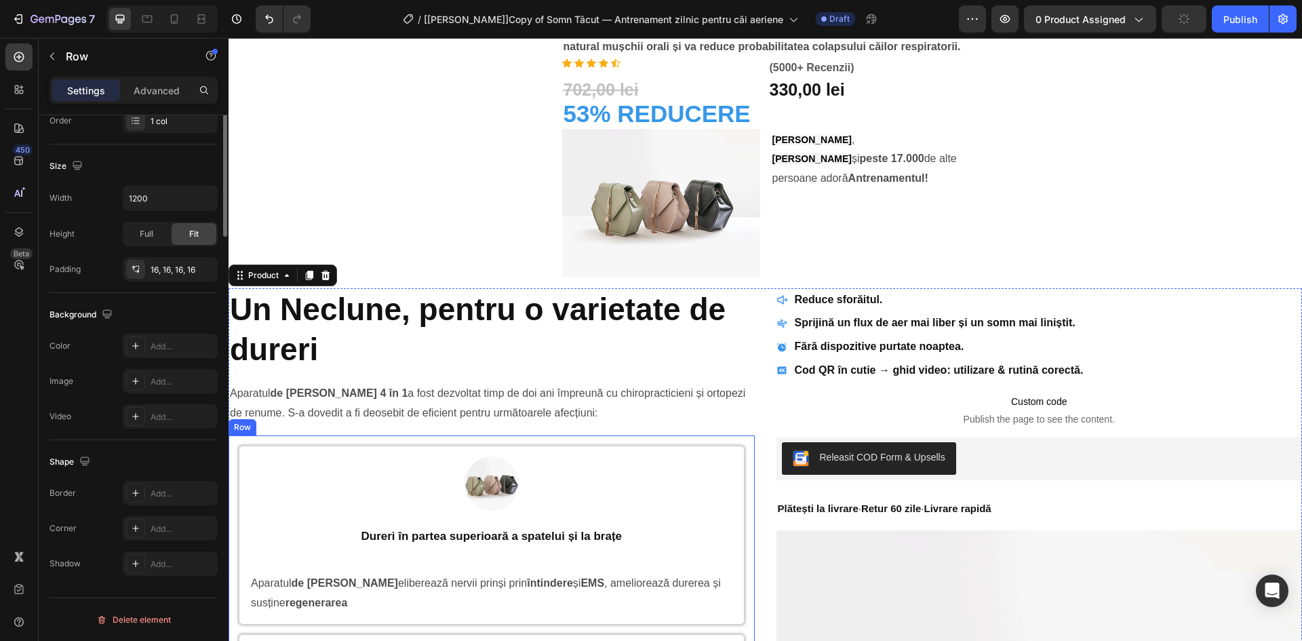
scroll to position [0, 0]
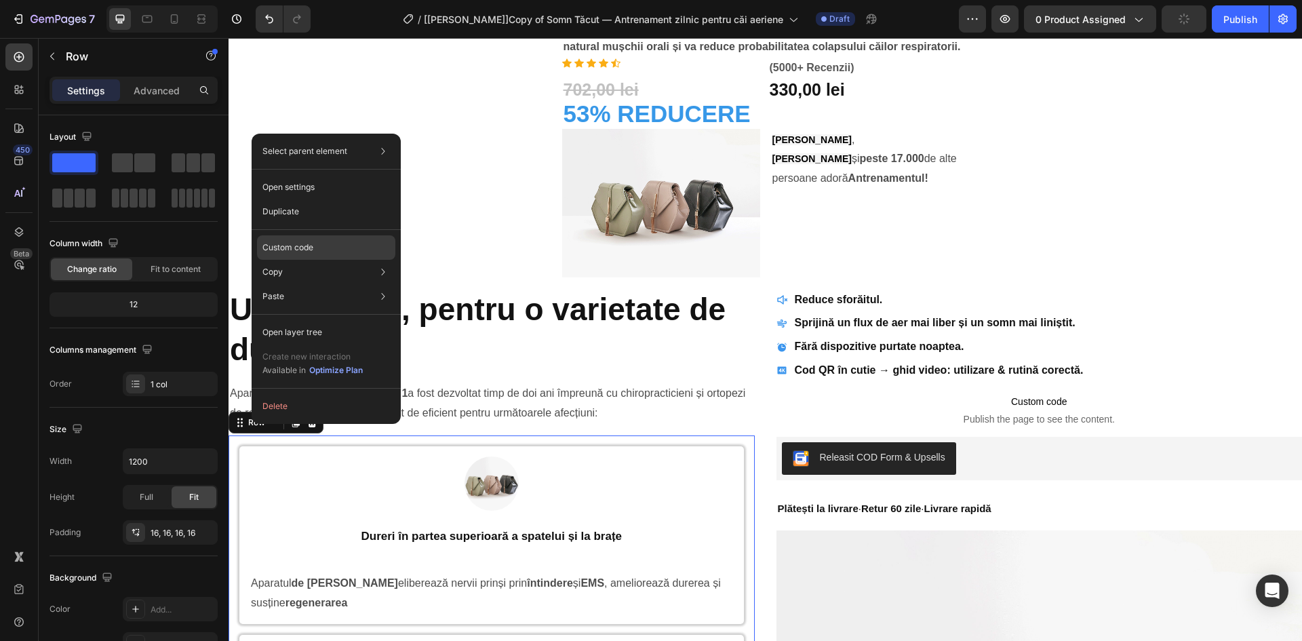
click at [346, 284] on div "Custom code" at bounding box center [326, 296] width 138 height 24
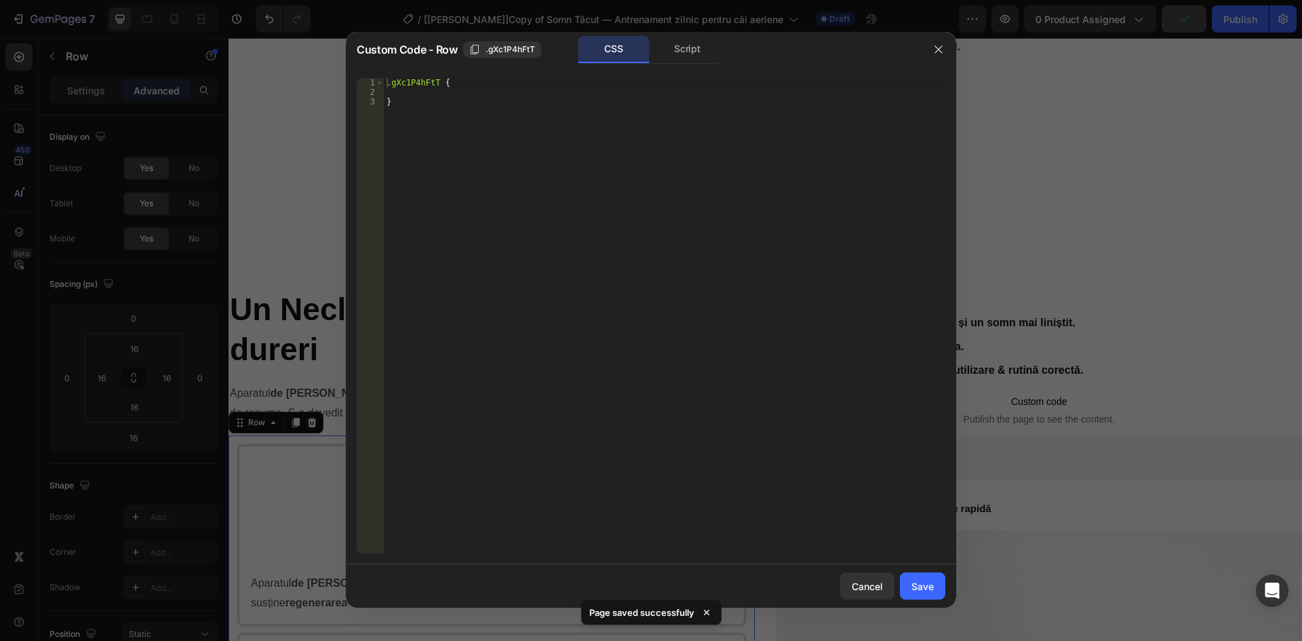
click at [390, 83] on div ".gXc1P4hFtT { }" at bounding box center [664, 325] width 561 height 494
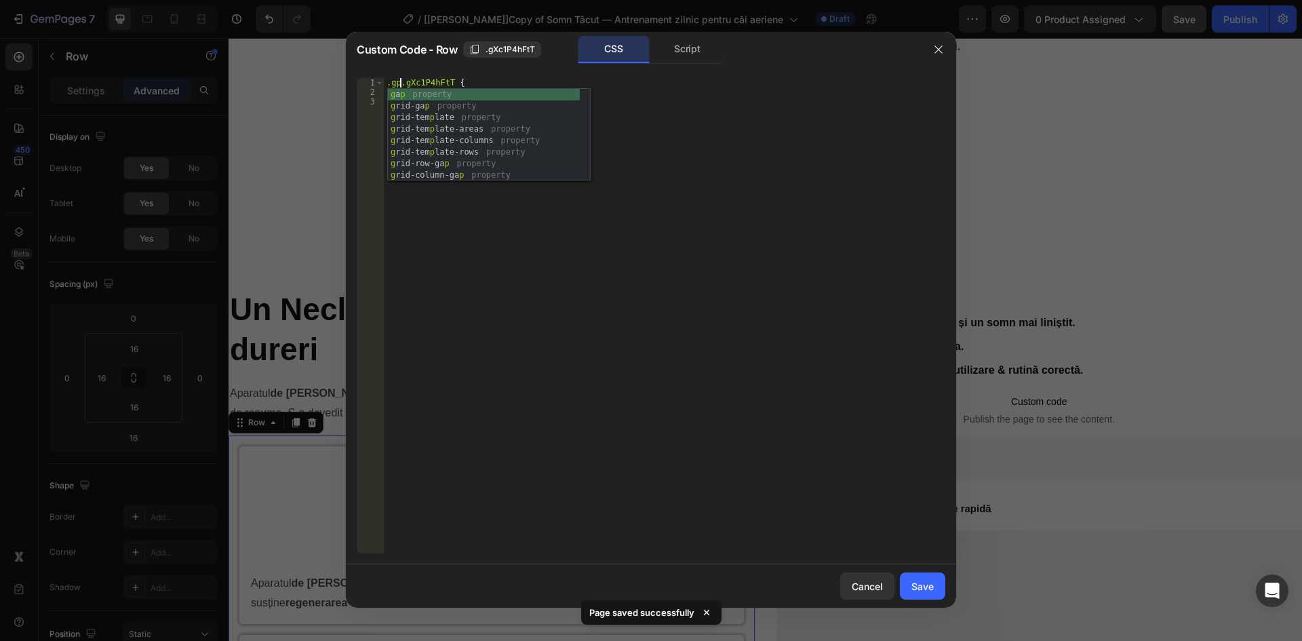
scroll to position [0, 1]
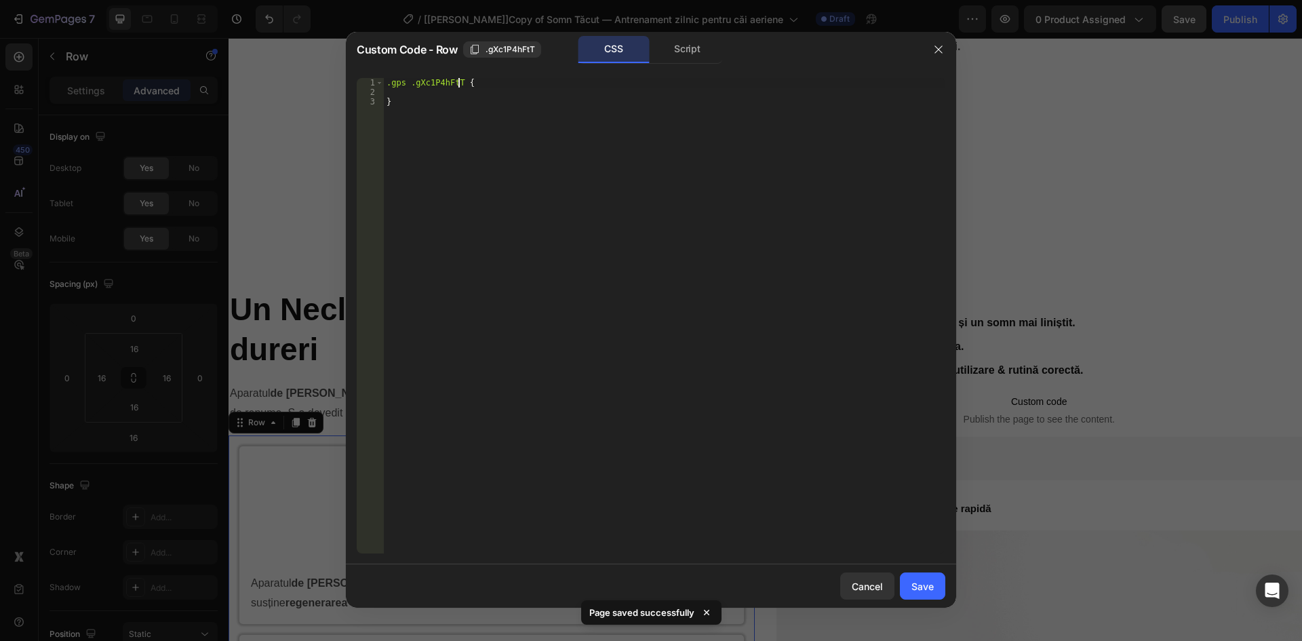
drag, startPoint x: 459, startPoint y: 81, endPoint x: 479, endPoint y: 128, distance: 51.4
click at [459, 81] on div ".gps .gXc1P4hFtT { }" at bounding box center [664, 325] width 561 height 494
paste textarea "gp-custom-title"
type textarea ".gps .gXc1P4hFtT .gp-custom-title{"
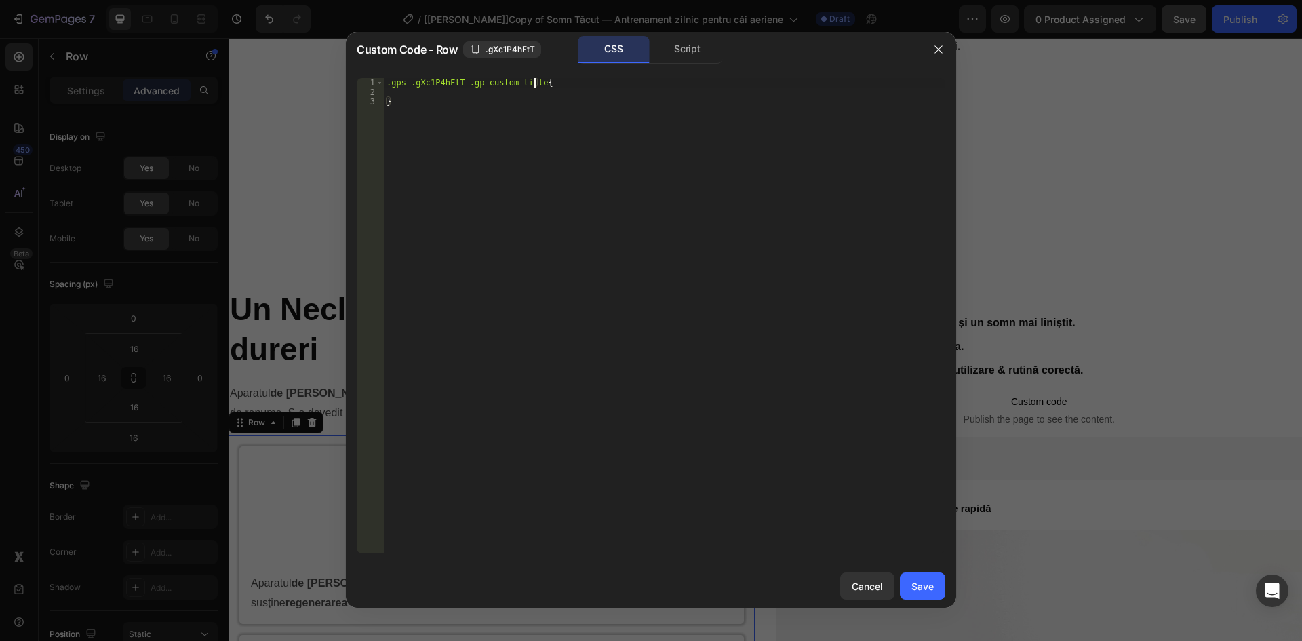
click at [477, 96] on div ".gps .gXc1P4hFtT .gp-custom-title { }" at bounding box center [664, 325] width 561 height 494
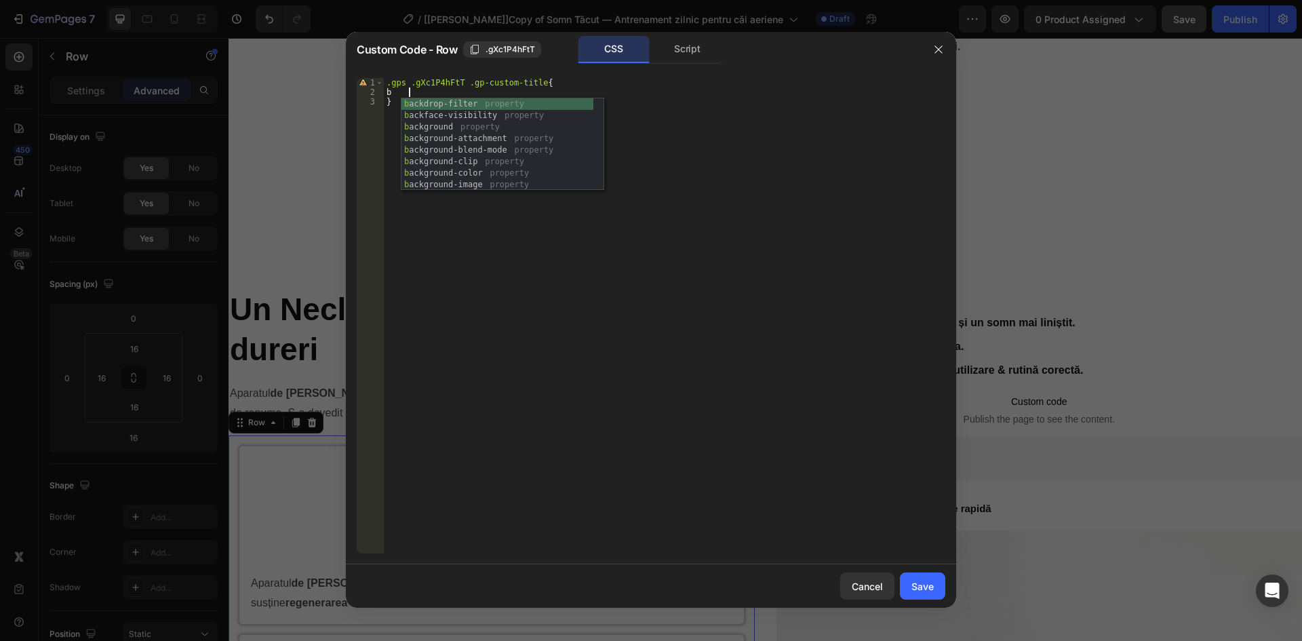
scroll to position [0, 1]
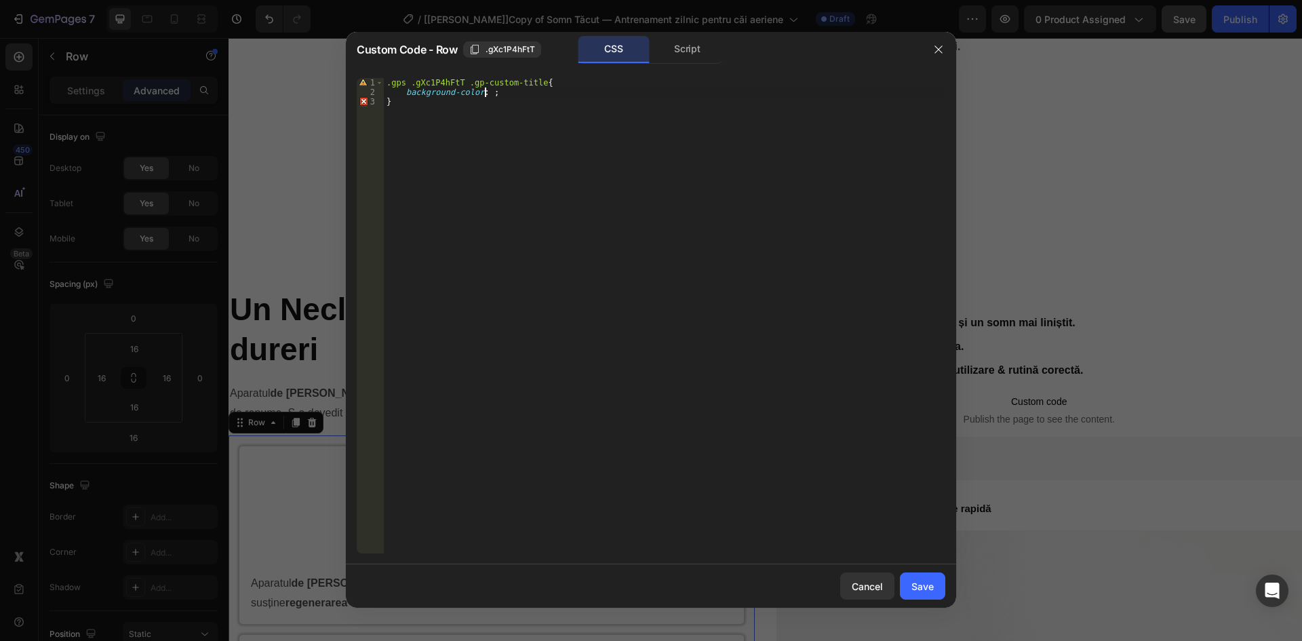
paste textarea "#163b68"
type textarea "background-color: #163b68;"
click at [942, 593] on button "Save" at bounding box center [922, 585] width 45 height 27
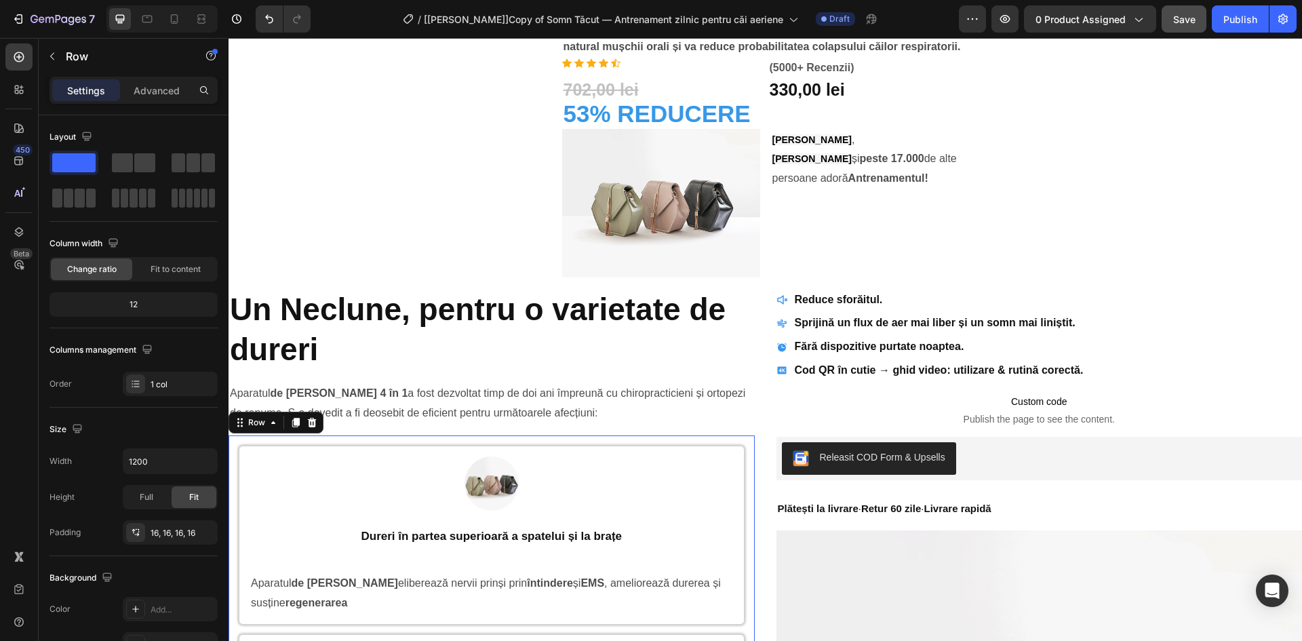
click at [1197, 2] on div "7 Version history / [[PERSON_NAME]]Copy of Somn Tăcut — Antrenament zilnic pent…" at bounding box center [651, 19] width 1302 height 39
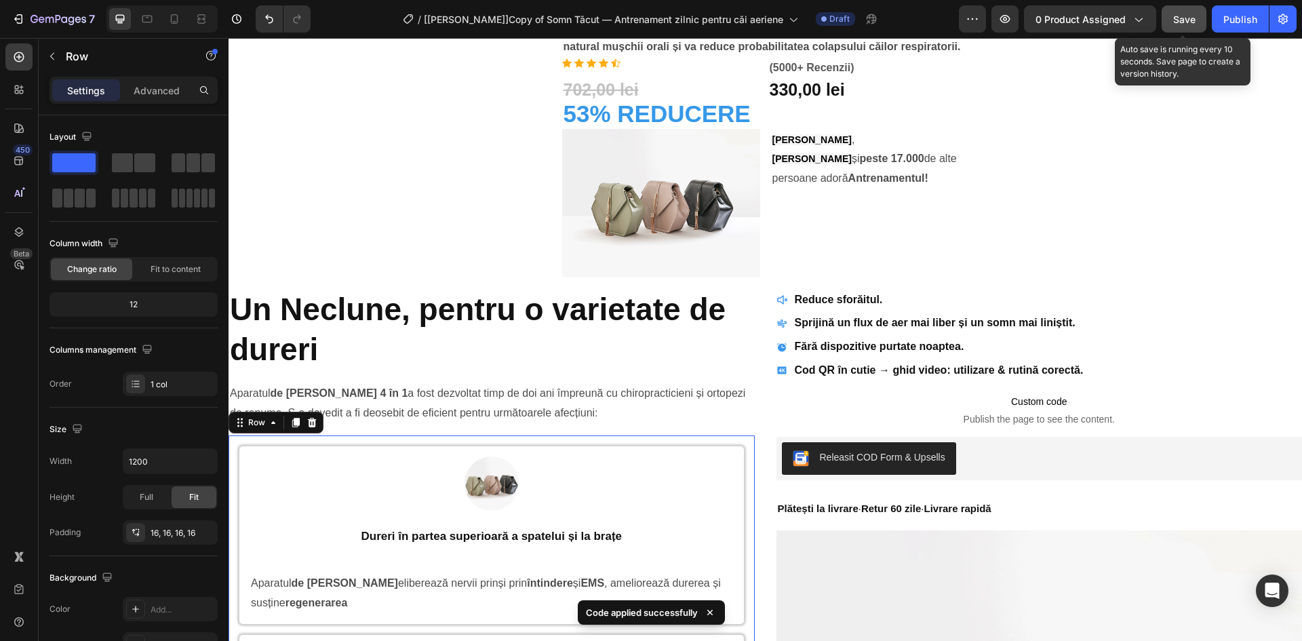
click at [1189, 16] on span "Save" at bounding box center [1184, 20] width 22 height 12
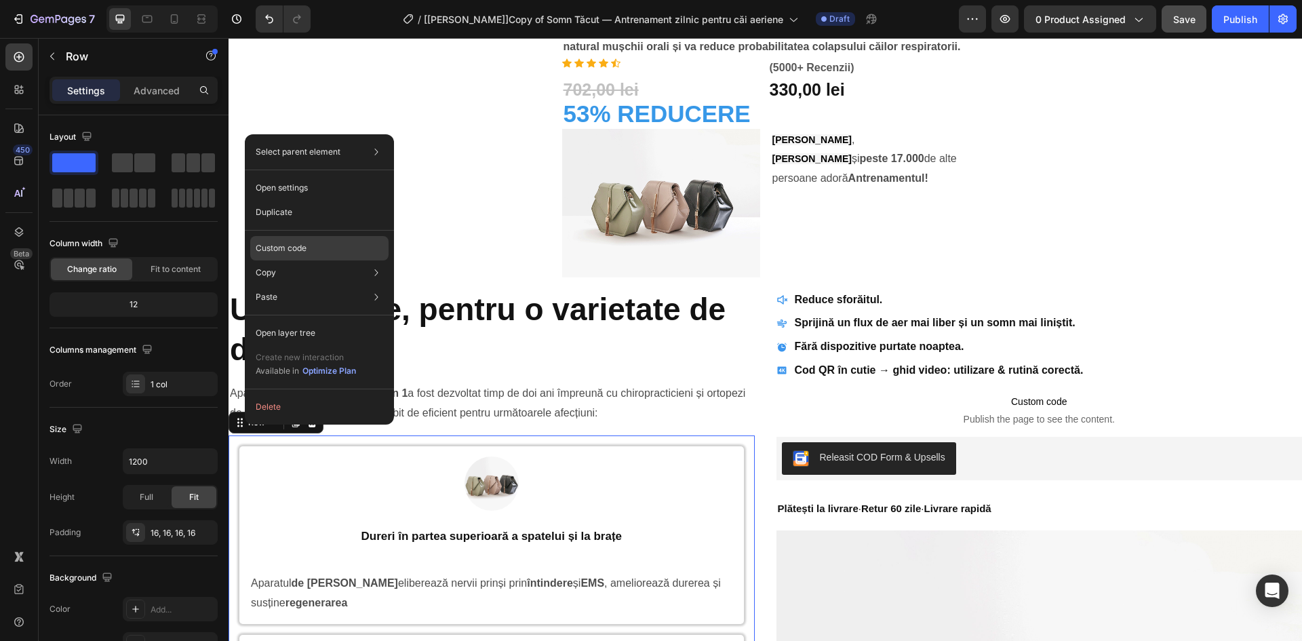
click at [332, 285] on div "Custom code" at bounding box center [319, 297] width 138 height 24
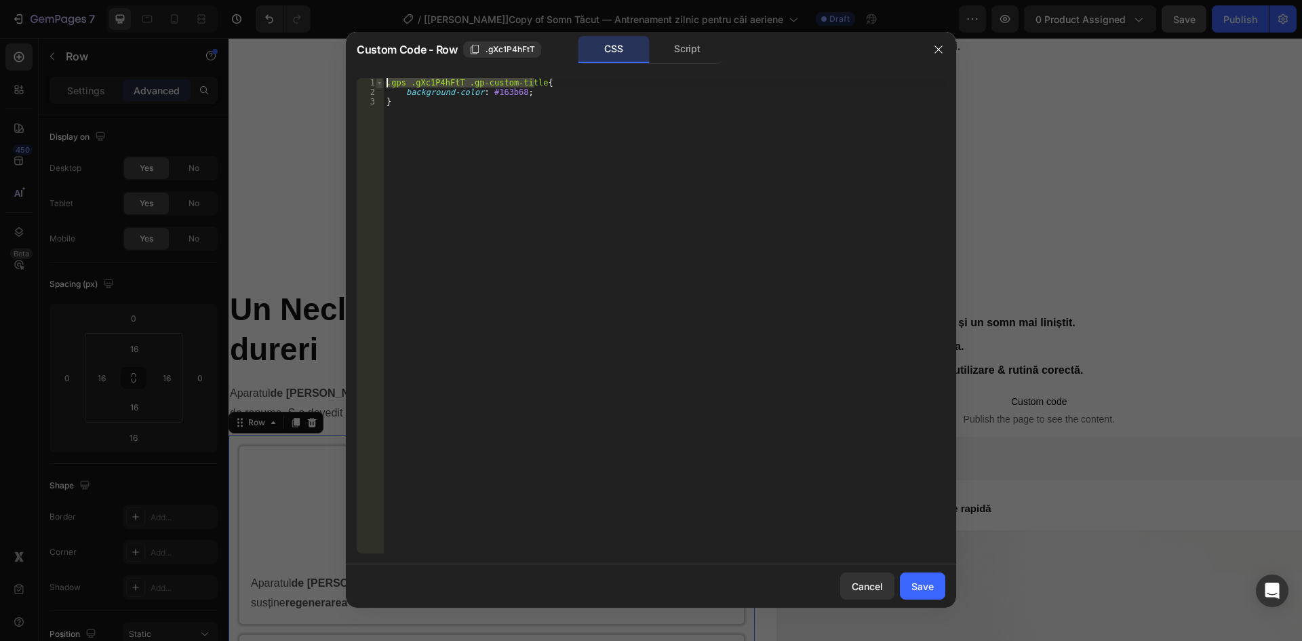
drag, startPoint x: 534, startPoint y: 80, endPoint x: 382, endPoint y: 84, distance: 151.2
click at [382, 84] on div ".gps .gXc1P4hFtT .gp-custom-title{ 1 2 3 .gps .gXc1P4hFtT .gp-custom-title { ba…" at bounding box center [651, 315] width 588 height 475
click at [624, 165] on div ".gps .gXc1P4hFtT .gp-custom-title { background-color : #163b68 ; }" at bounding box center [664, 325] width 561 height 494
type textarea "}"
paste textarea ".gps .gXc1P4hFtT .gp-custom-title"
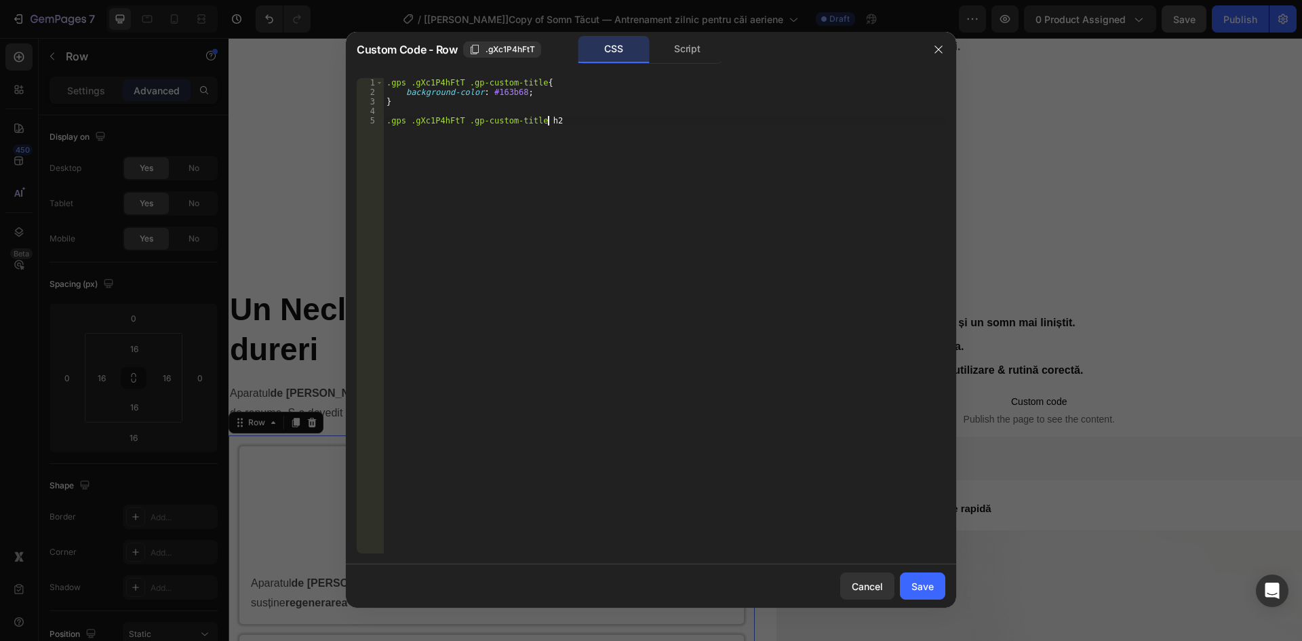
type textarea ".gps .gXc1P4hFtT .gp-custom-title h2{"
click at [541, 119] on div ".gps .gXc1P4hFtT .gp-custom-title { background-color : #163b68 ; } .gps .gXc1P4…" at bounding box center [664, 325] width 561 height 494
paste textarea "data-gp-text"
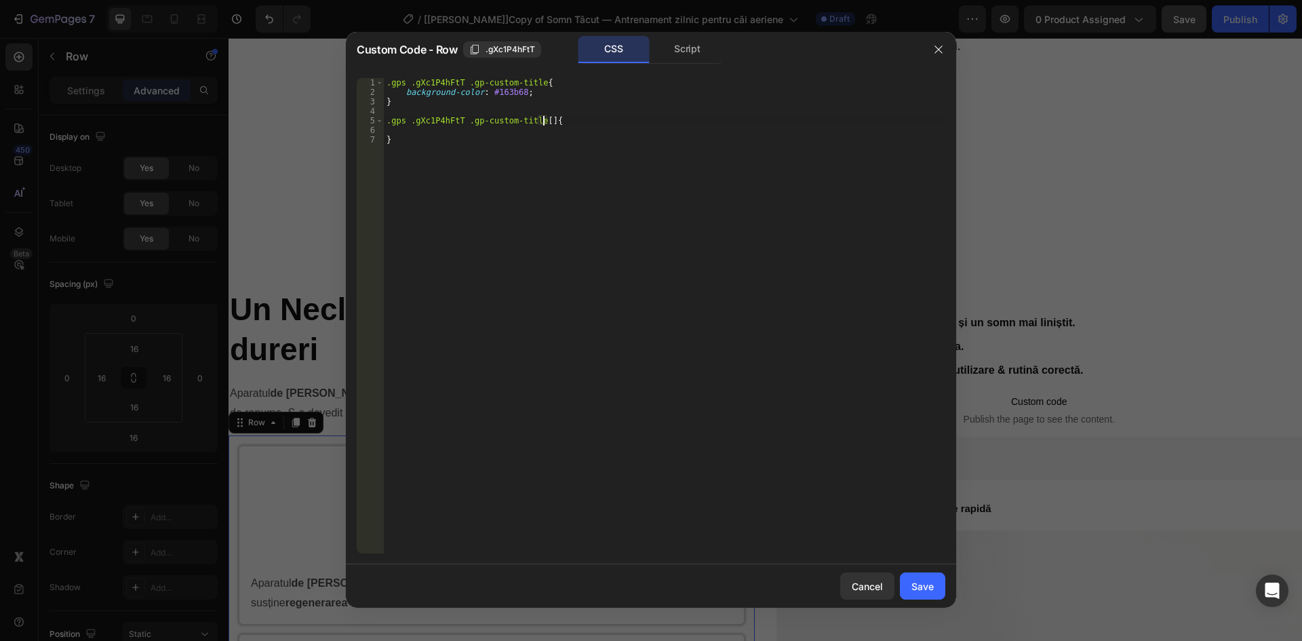
type textarea ".gps .gXc1P4hFtT .gp-custom-title [data-gp-text]{"
type textarea "color: #fff !;"
click at [921, 581] on div "Save" at bounding box center [922, 586] width 22 height 14
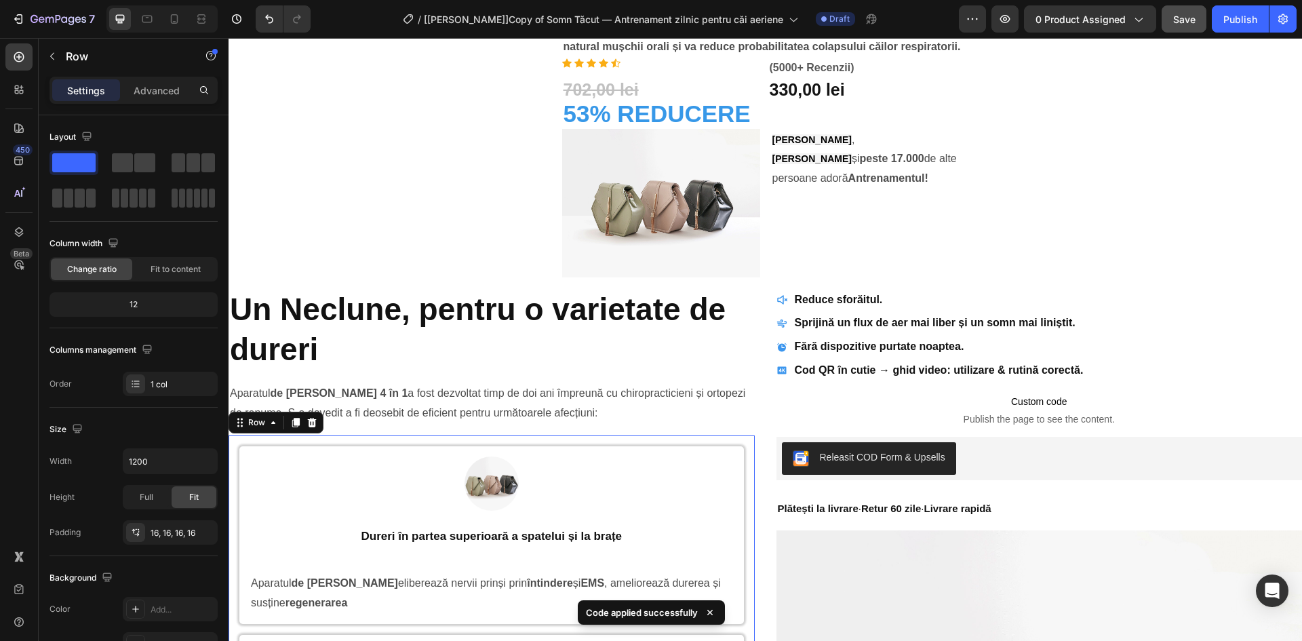
click at [1180, 26] on div "Save" at bounding box center [1184, 19] width 22 height 14
click at [1005, 20] on icon "button" at bounding box center [1005, 19] width 10 height 8
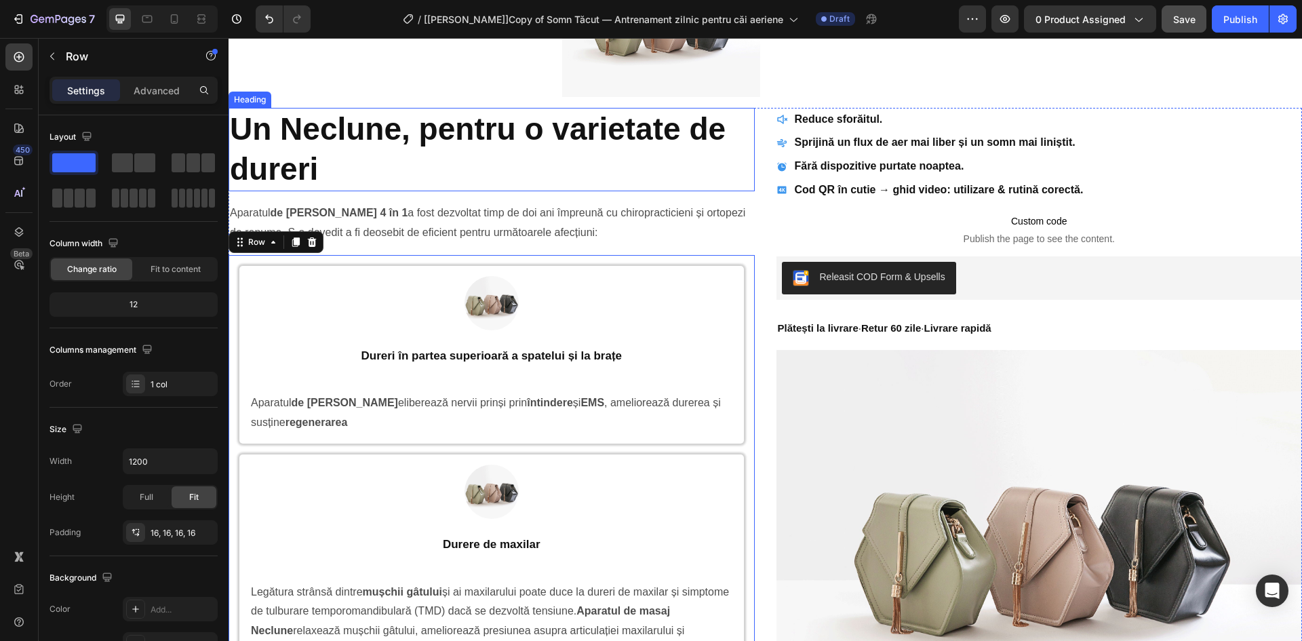
scroll to position [915, 0]
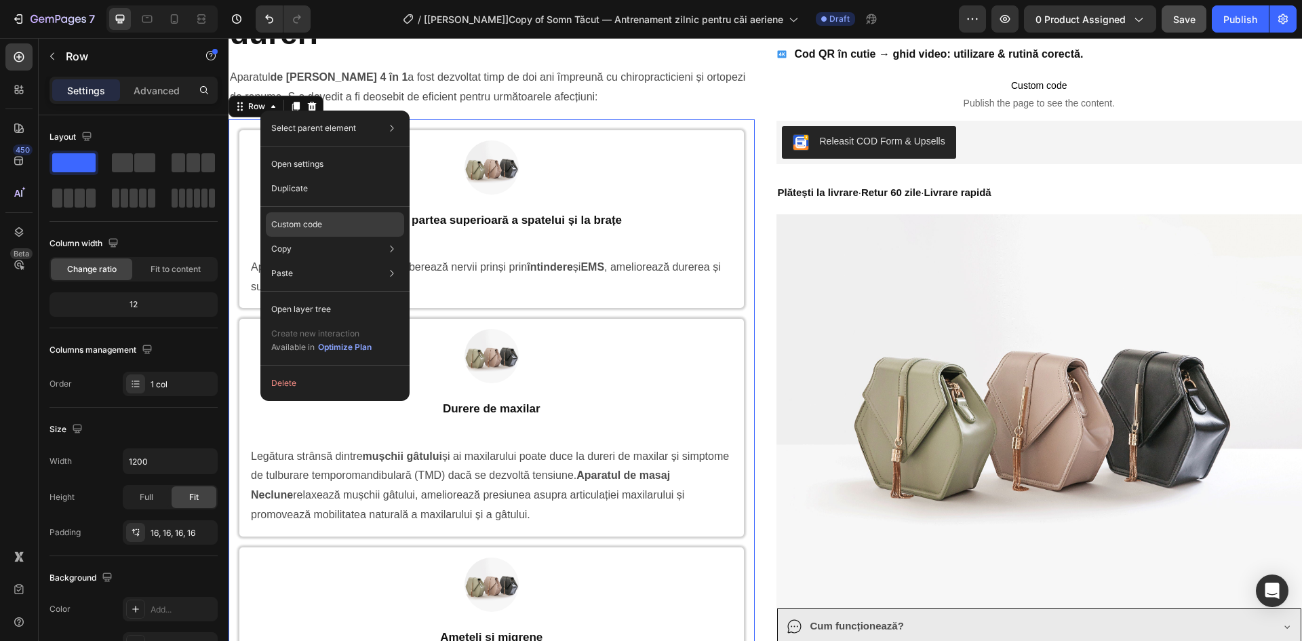
click at [328, 261] on div "Custom code" at bounding box center [335, 273] width 138 height 24
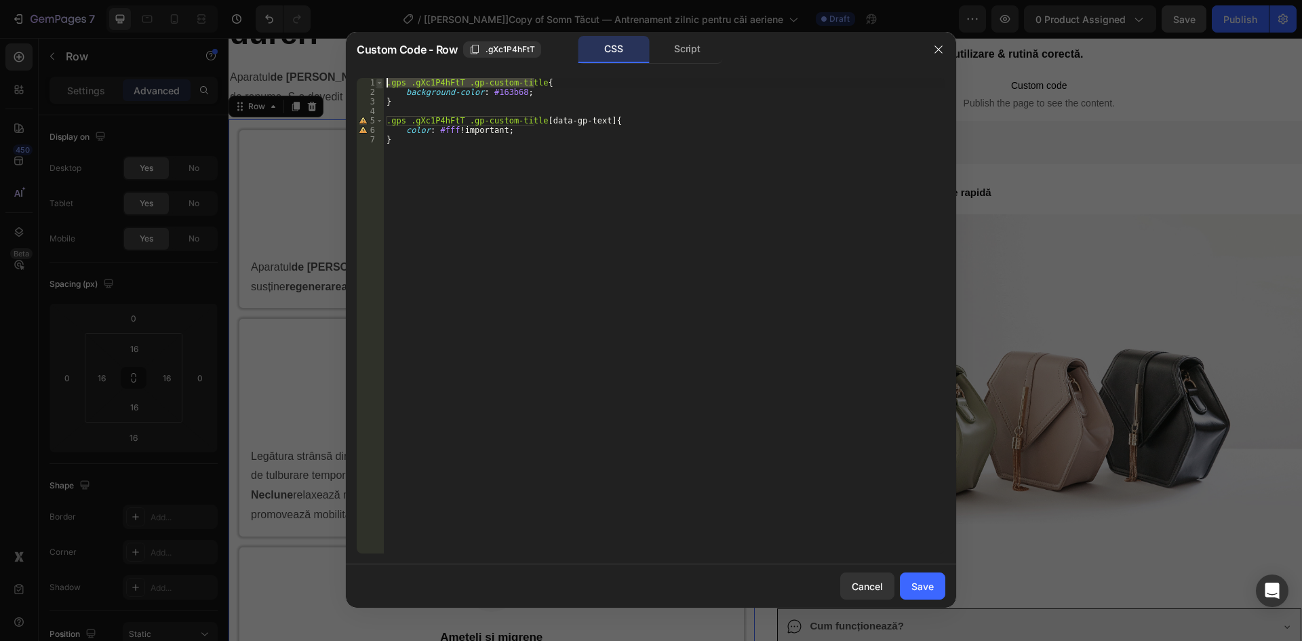
drag, startPoint x: 534, startPoint y: 83, endPoint x: 376, endPoint y: 83, distance: 158.6
click at [376, 83] on div ".gps .gXc1P4hFtT .gp-custom-title{ 1 2 3 4 5 6 7 .gps .gXc1P4hFtT .gp-custom-ti…" at bounding box center [651, 315] width 588 height 475
click at [549, 94] on div ".gps .gXc1P4hFtT .gp-custom-title { background-color : #163b68 ; } .gps .gXc1P4…" at bounding box center [664, 325] width 561 height 494
type textarea "background-color: #163b68;"
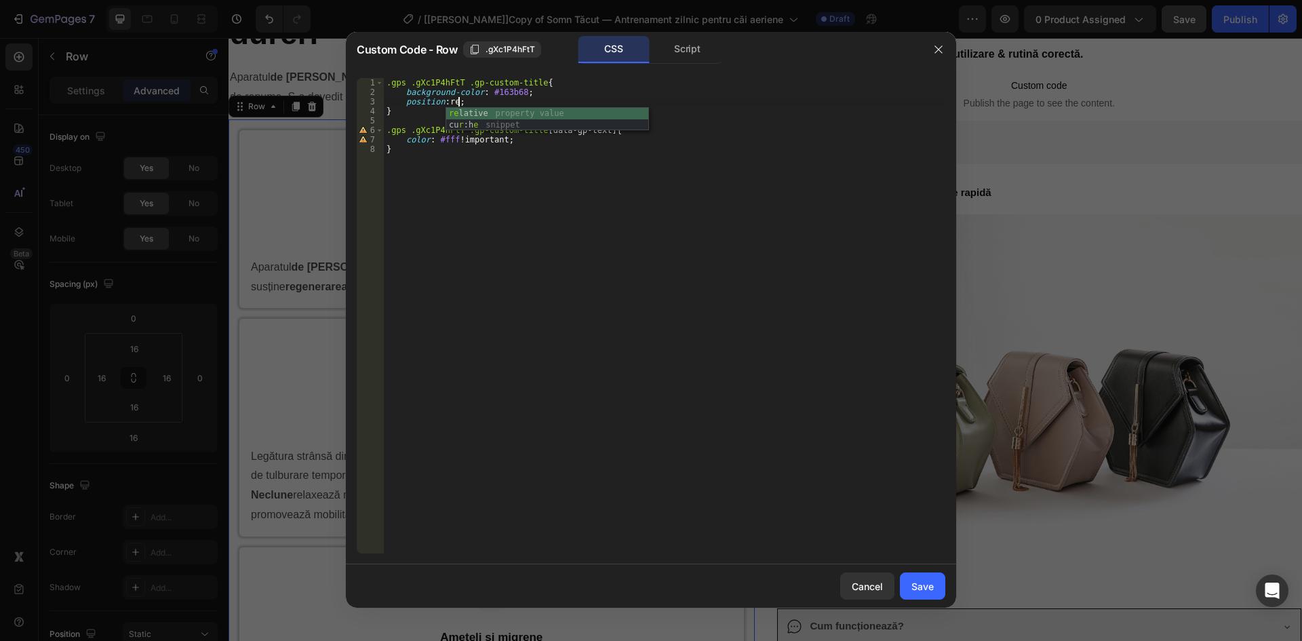
scroll to position [0, 5]
drag, startPoint x: 533, startPoint y: 83, endPoint x: 396, endPoint y: 105, distance: 138.8
click at [374, 83] on div "position: relative; 1 2 3 4 5 6 7 8 .gps .gXc1P4hFtT .gp-custom-title { backgro…" at bounding box center [651, 315] width 588 height 475
type textarea ".gps .gXc1P4hFtT .gp-custom-title{"
click at [458, 119] on div ".gps .gXc1P4hFtT .gp-custom-title { background-color : #163b68 ; position : rel…" at bounding box center [664, 325] width 561 height 494
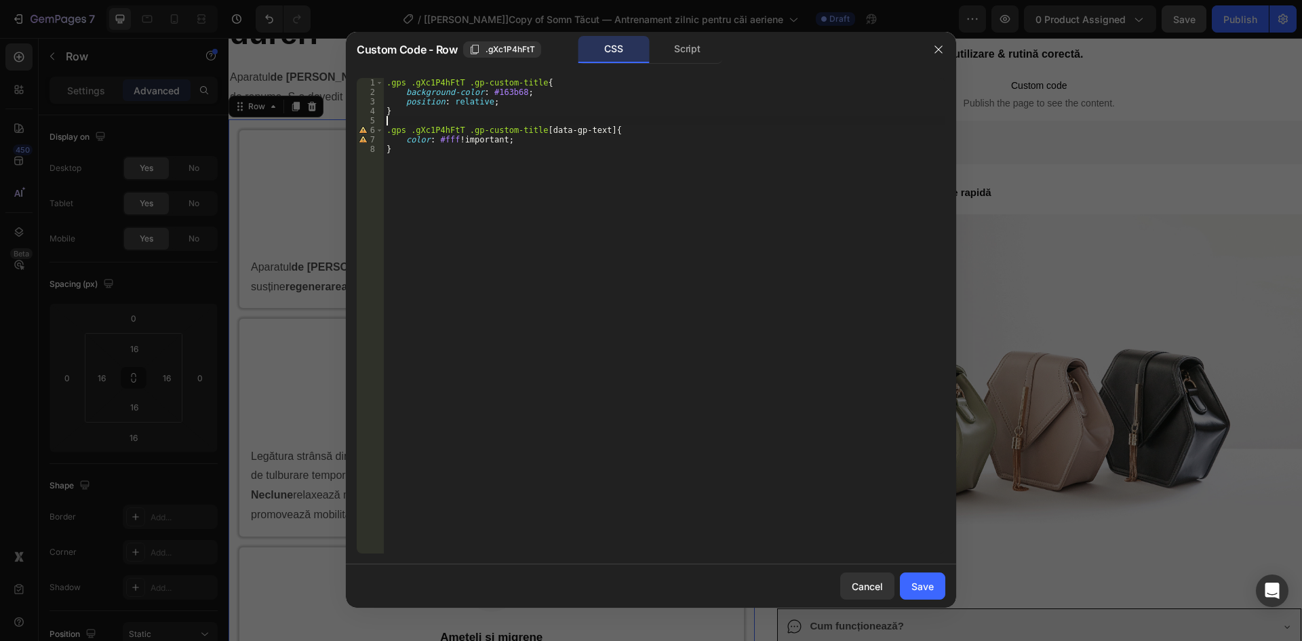
scroll to position [0, 0]
type textarea "."
paste textarea ".gps .gXc1P4hFtT .gp-custom-title"
paste textarea "::before"
type textarea ".gps .gXc1P4hFtT .gp-custom-title::before,"
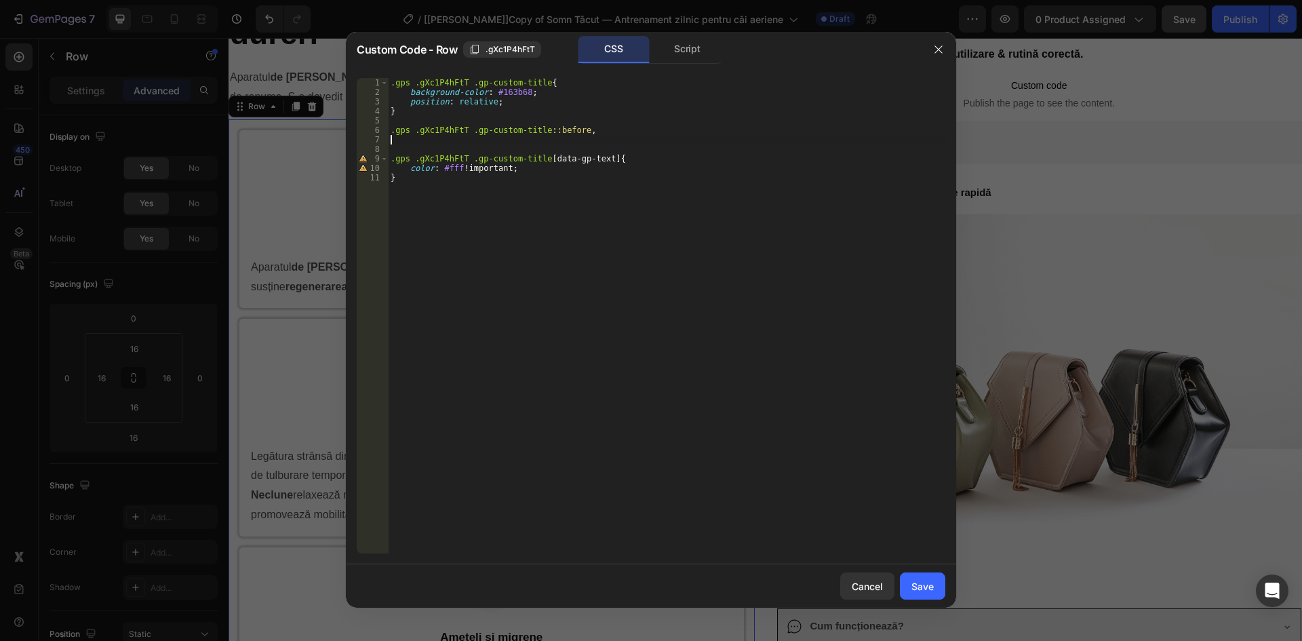
paste textarea "::before"
type textarea "::before"
drag, startPoint x: 528, startPoint y: 128, endPoint x: 379, endPoint y: 127, distance: 149.2
click at [379, 127] on div "1 2 3 4 5 6 7 8 9 10 11 .gps .gXc1P4hFtT .gp-custom-title { background-color : …" at bounding box center [651, 315] width 588 height 475
type textarea ".gps .gXc1P4hFtT .gp-custom-title::before,"
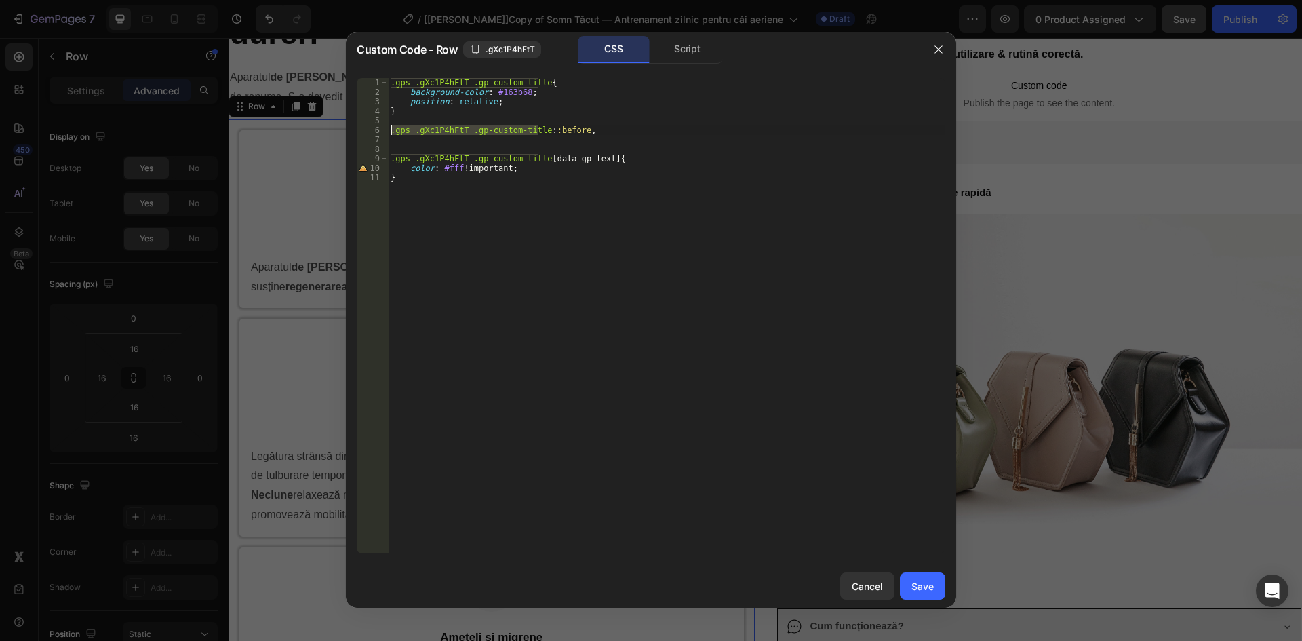
click at [413, 142] on div ".gps .gXc1P4hFtT .gp-custom-title { background-color : #163b68 ; position : rel…" at bounding box center [666, 325] width 557 height 494
paste textarea ".gps .gXc1P4hFtT .gp-custom-title"
type textarea ".gps .gXc1P4hFtT .gp-custom-title::after{}"
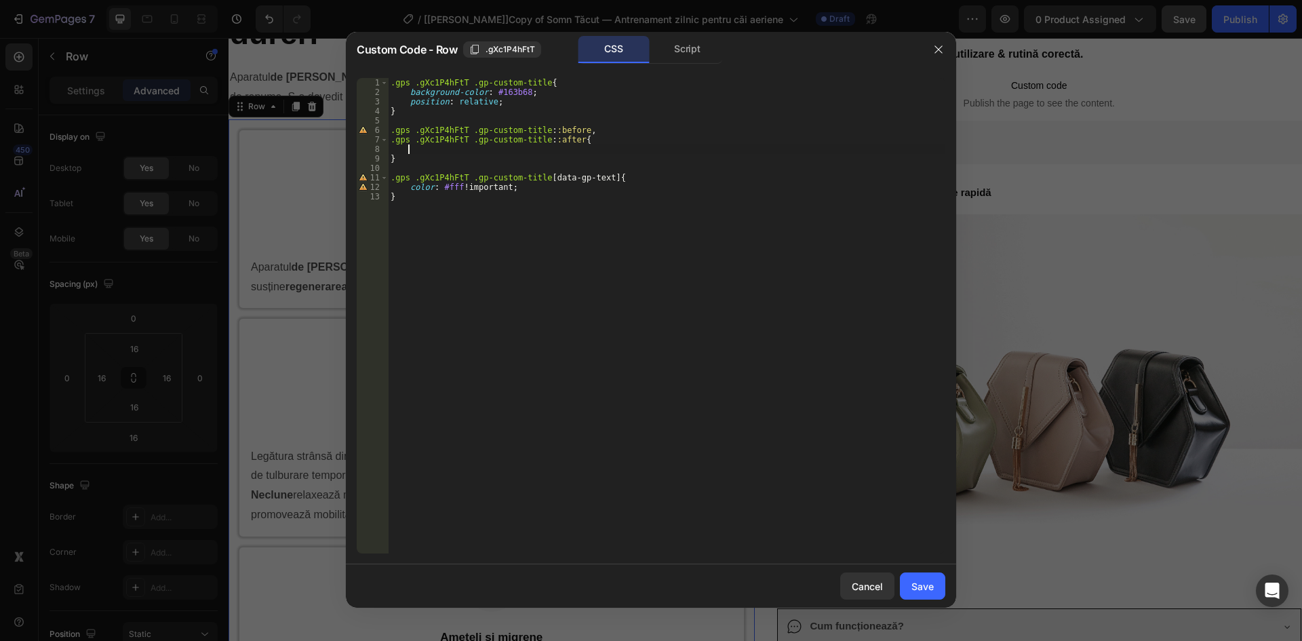
paste textarea "border-right: 10px solid transparent;"
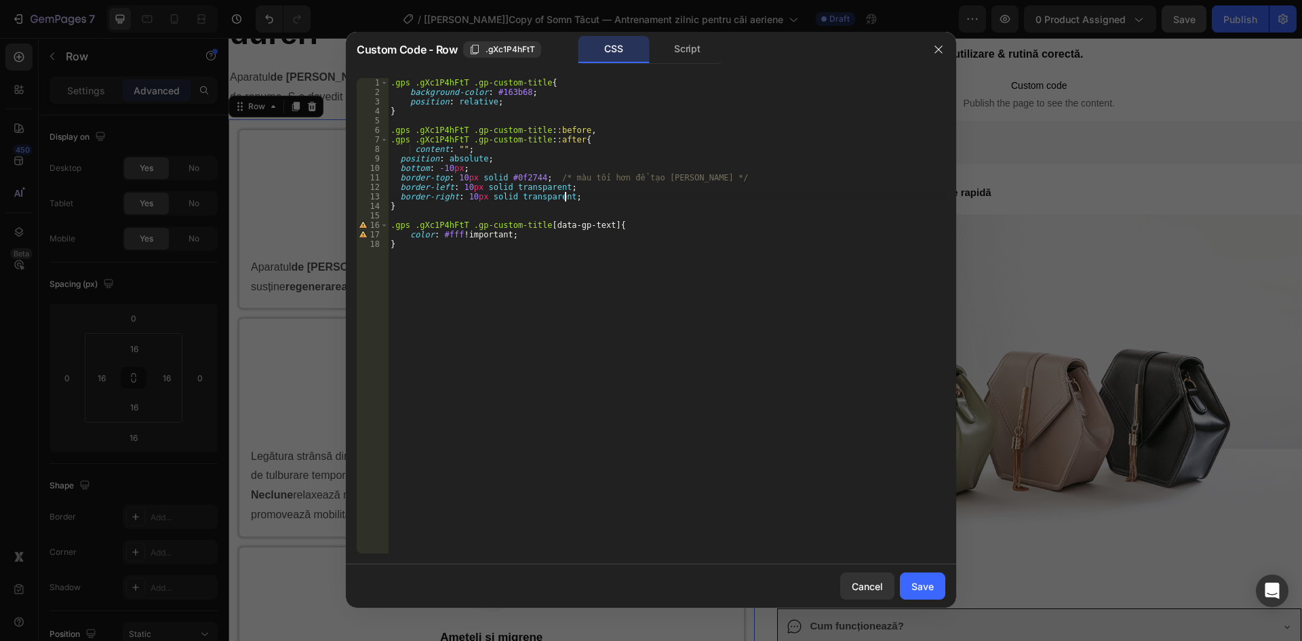
click at [414, 151] on div ".gps .gXc1P4hFtT .gp-custom-title { background-color : #163b68 ; position : rel…" at bounding box center [666, 325] width 557 height 494
drag, startPoint x: 542, startPoint y: 178, endPoint x: 710, endPoint y: 177, distance: 168.1
click at [710, 177] on div ".gps .gXc1P4hFtT .gp-custom-title { background-color : #163b68 ; position : rel…" at bounding box center [666, 325] width 557 height 494
click at [397, 159] on div ".gps .gXc1P4hFtT .gp-custom-title { background-color : #163b68 ; position : rel…" at bounding box center [666, 325] width 557 height 494
drag, startPoint x: 400, startPoint y: 167, endPoint x: 401, endPoint y: 175, distance: 7.5
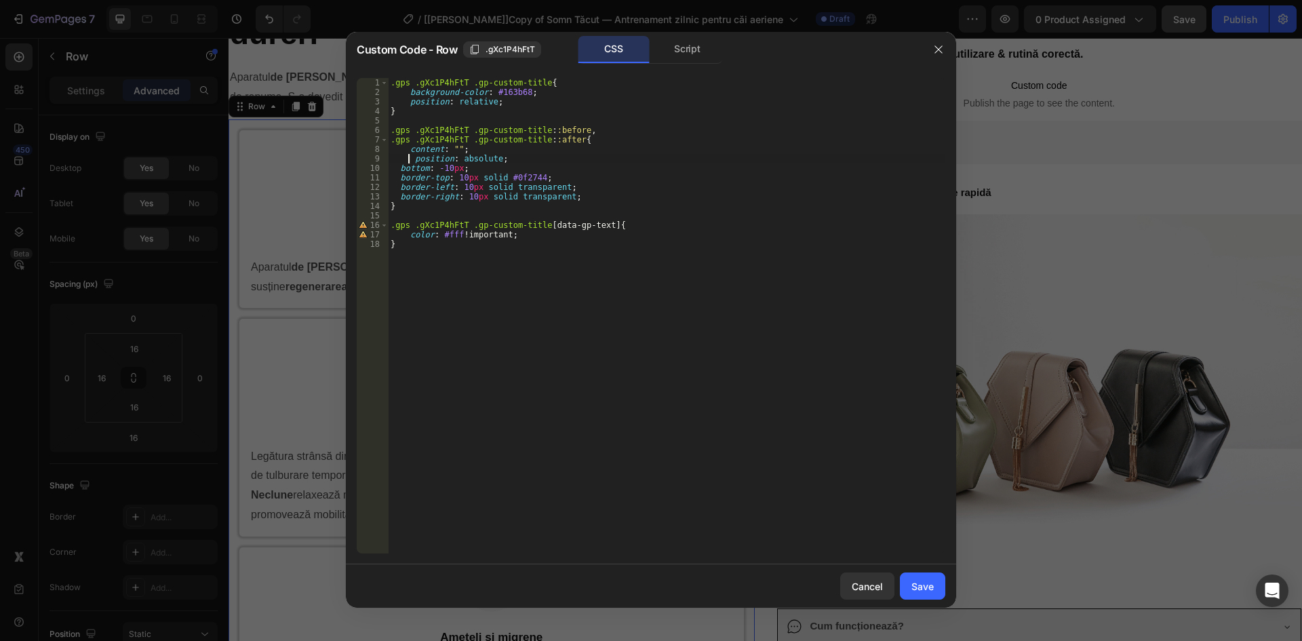
click at [400, 168] on div ".gps .gXc1P4hFtT .gp-custom-title { background-color : #163b68 ; position : rel…" at bounding box center [666, 325] width 557 height 494
click at [401, 178] on div ".gps .gXc1P4hFtT .gp-custom-title { background-color : #163b68 ; position : rel…" at bounding box center [666, 325] width 557 height 494
click at [399, 189] on div ".gps .gXc1P4hFtT .gp-custom-title { background-color : #163b68 ; position : rel…" at bounding box center [666, 325] width 557 height 494
click at [400, 197] on div ".gps .gXc1P4hFtT .gp-custom-title { background-color : #163b68 ; position : rel…" at bounding box center [666, 325] width 557 height 494
click at [414, 159] on div ".gps .gXc1P4hFtT .gp-custom-title { background-color : #163b68 ; position : rel…" at bounding box center [666, 325] width 557 height 494
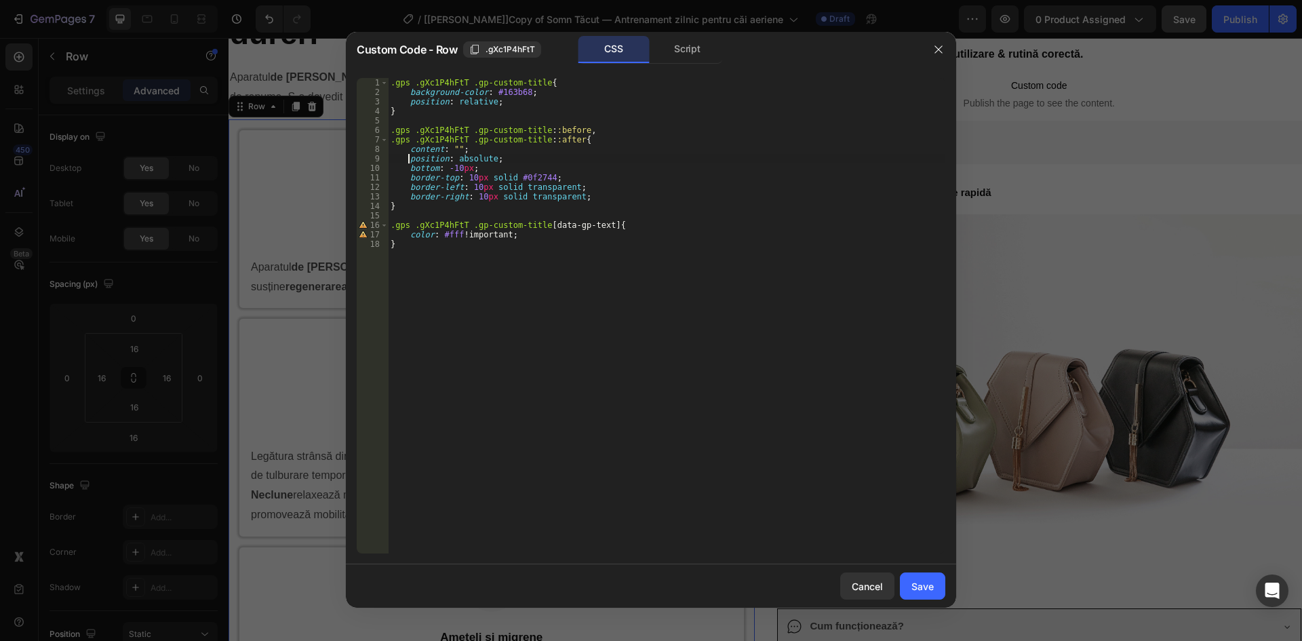
click at [483, 206] on div ".gps .gXc1P4hFtT .gp-custom-title { background-color : #163b68 ; position : rel…" at bounding box center [666, 325] width 557 height 494
type textarea "}"
paste textarea "}"
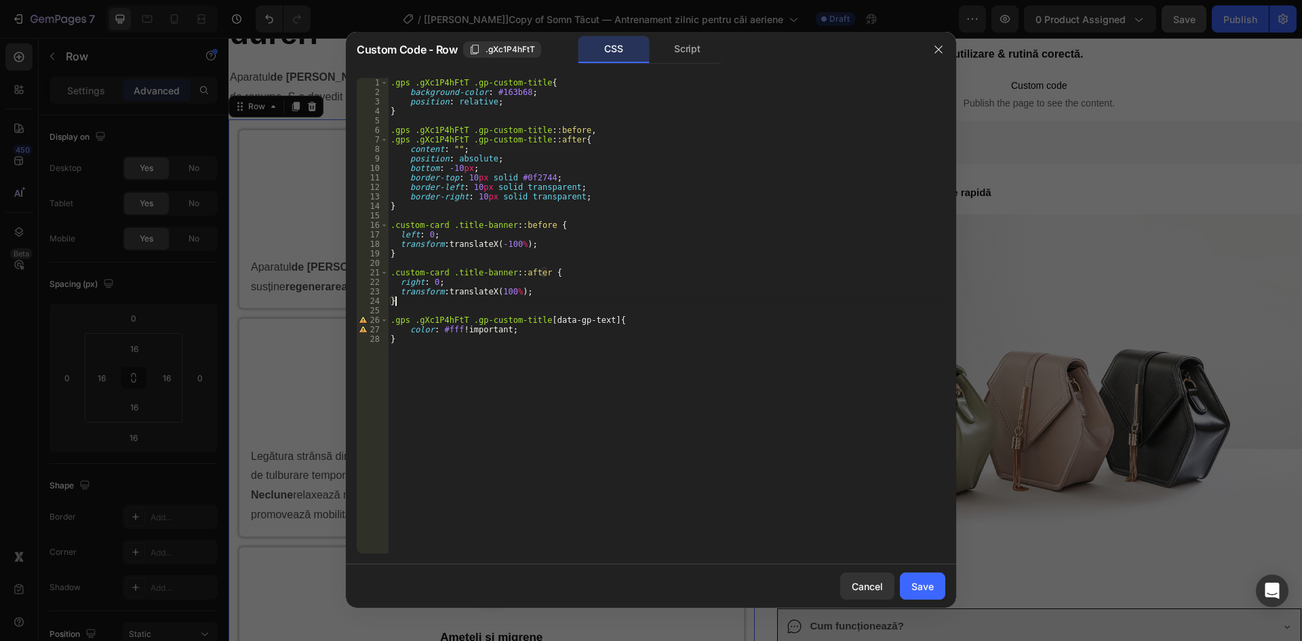
click at [397, 237] on div ".gps .gXc1P4hFtT .gp-custom-title { background-color : #163b68 ; position : rel…" at bounding box center [666, 325] width 557 height 494
click at [399, 237] on div ".gps .gXc1P4hFtT .gp-custom-title { background-color : #163b68 ; position : rel…" at bounding box center [666, 325] width 557 height 494
click at [399, 243] on div ".gps .gXc1P4hFtT .gp-custom-title { background-color : #163b68 ; position : rel…" at bounding box center [666, 325] width 557 height 494
click at [418, 237] on div ".gps .gXc1P4hFtT .gp-custom-title { background-color : #163b68 ; position : rel…" at bounding box center [666, 325] width 557 height 494
click at [398, 284] on div ".gps .gXc1P4hFtT .gp-custom-title { background-color : #163b68 ; position : rel…" at bounding box center [666, 325] width 557 height 494
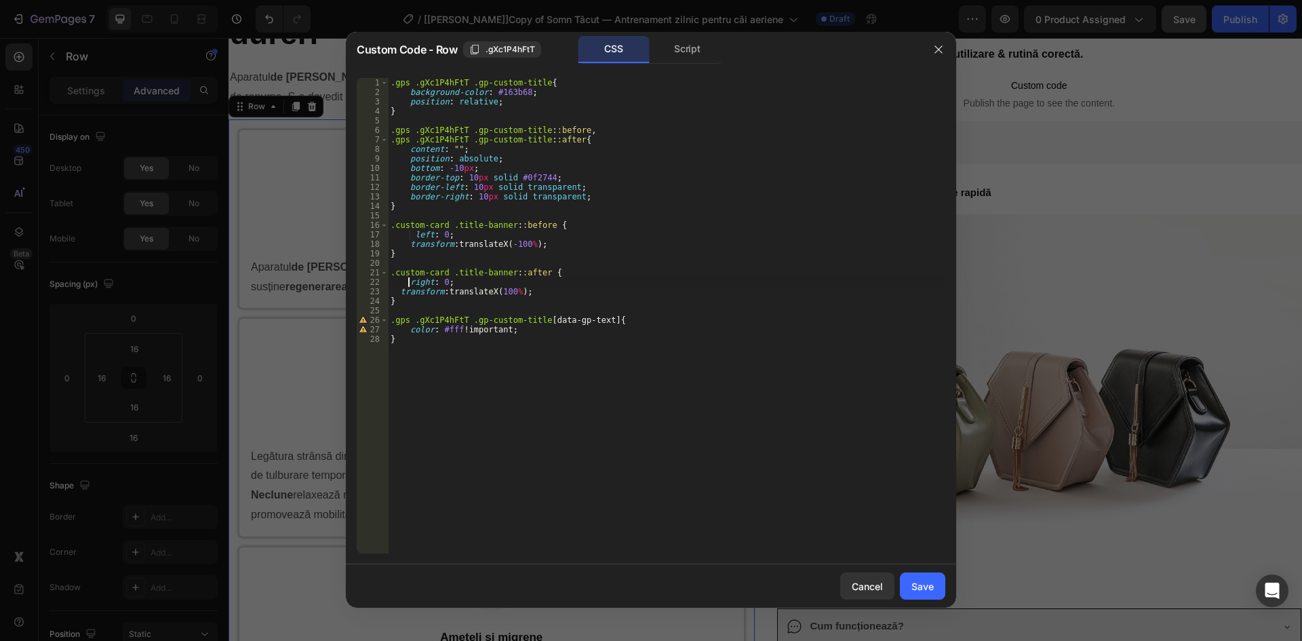
click at [401, 291] on div ".gps .gXc1P4hFtT .gp-custom-title { background-color : #163b68 ; position : rel…" at bounding box center [666, 325] width 557 height 494
drag, startPoint x: 538, startPoint y: 130, endPoint x: 494, endPoint y: 203, distance: 84.5
click at [379, 132] on div "transform: translateX(100%); 1 2 3 4 5 6 7 8 9 10 11 12 13 14 15 16 17 18 19 20…" at bounding box center [651, 315] width 588 height 475
drag, startPoint x: 506, startPoint y: 225, endPoint x: 470, endPoint y: 279, distance: 65.4
click at [383, 226] on div ".gps .gXc1P4hFtT .gp-custom-title::before, 1 2 3 4 5 6 7 8 9 10 11 12 13 14 15 …" at bounding box center [651, 315] width 588 height 475
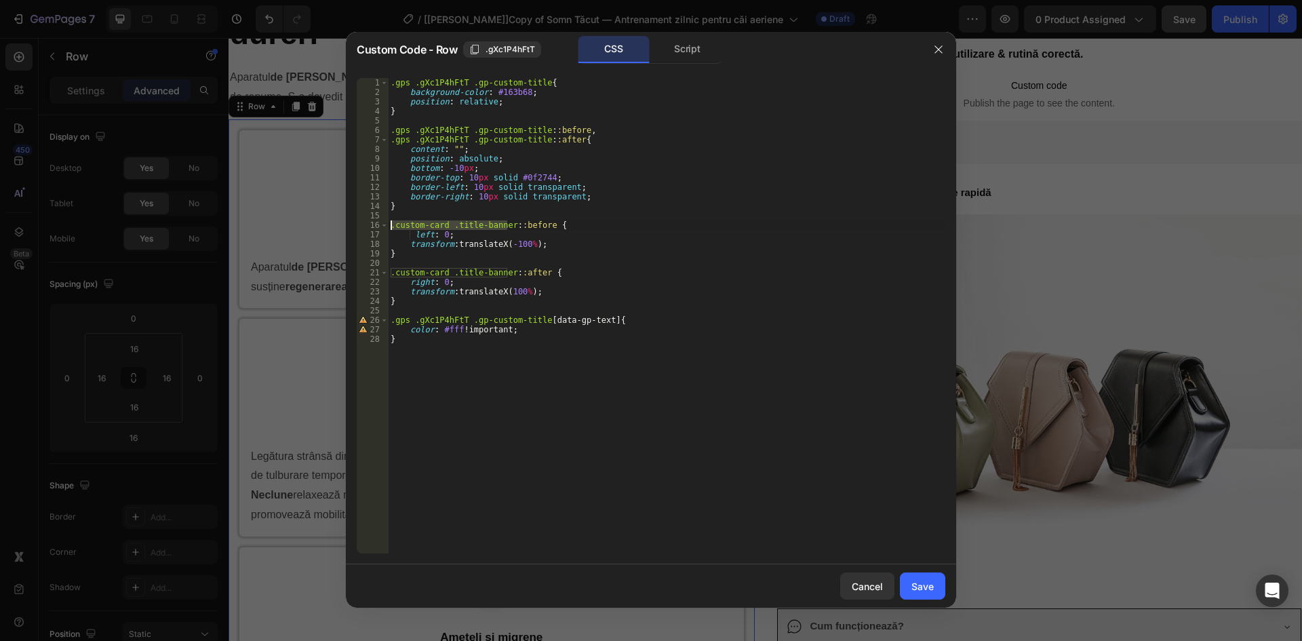
paste textarea "gps .gXc1P4hFtT .gp-custom-title"
drag, startPoint x: 505, startPoint y: 272, endPoint x: 380, endPoint y: 272, distance: 125.4
click at [380, 272] on div ".gps .gXc1P4hFtT .gp-custom-title::before { 1 2 3 4 5 6 7 8 9 10 11 12 13 14 15…" at bounding box center [651, 315] width 588 height 475
paste textarea "gps .gXc1P4hFtT .gp-custom-title"
type textarea ".gps .gXc1P4hFtT .gp-custom-title::after {"
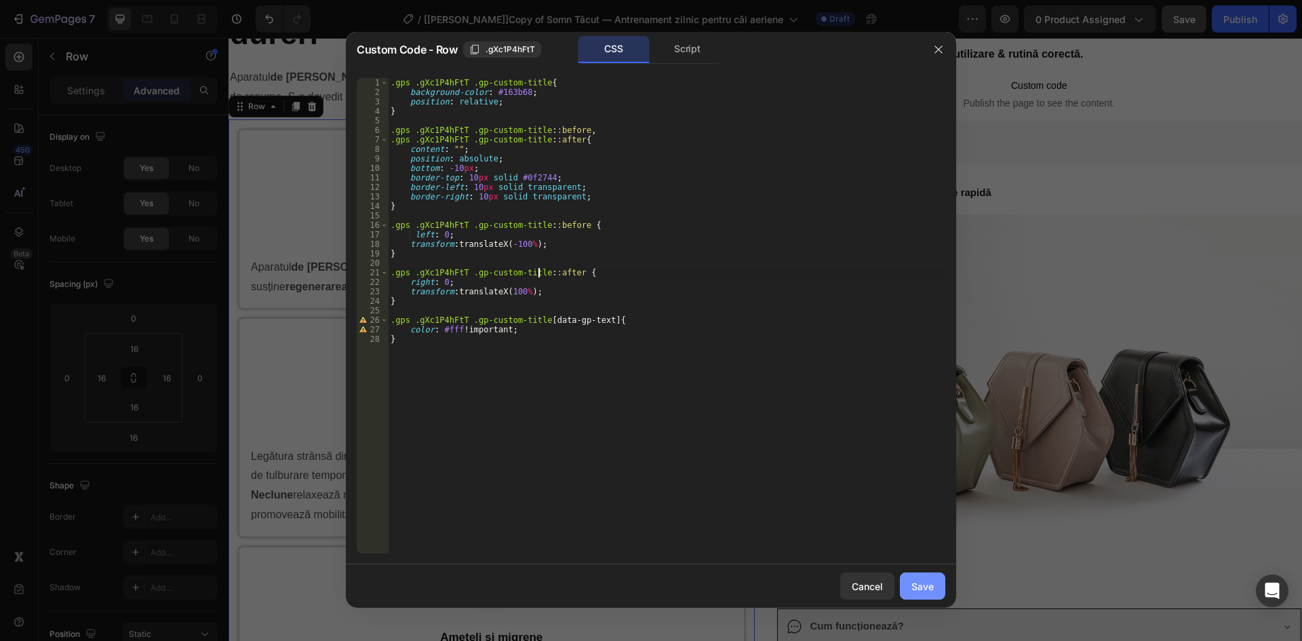
drag, startPoint x: 912, startPoint y: 581, endPoint x: 1056, endPoint y: 26, distance: 572.9
click at [913, 581] on div "Save" at bounding box center [922, 586] width 22 height 14
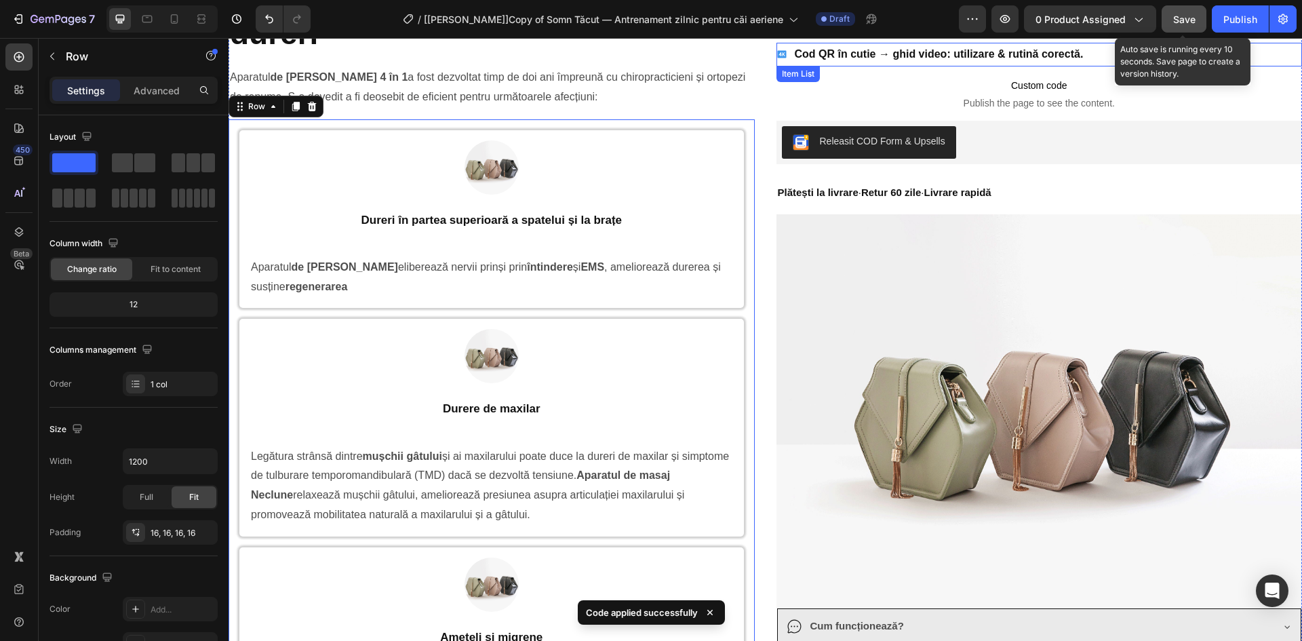
click at [1174, 25] on div "Save" at bounding box center [1184, 19] width 22 height 14
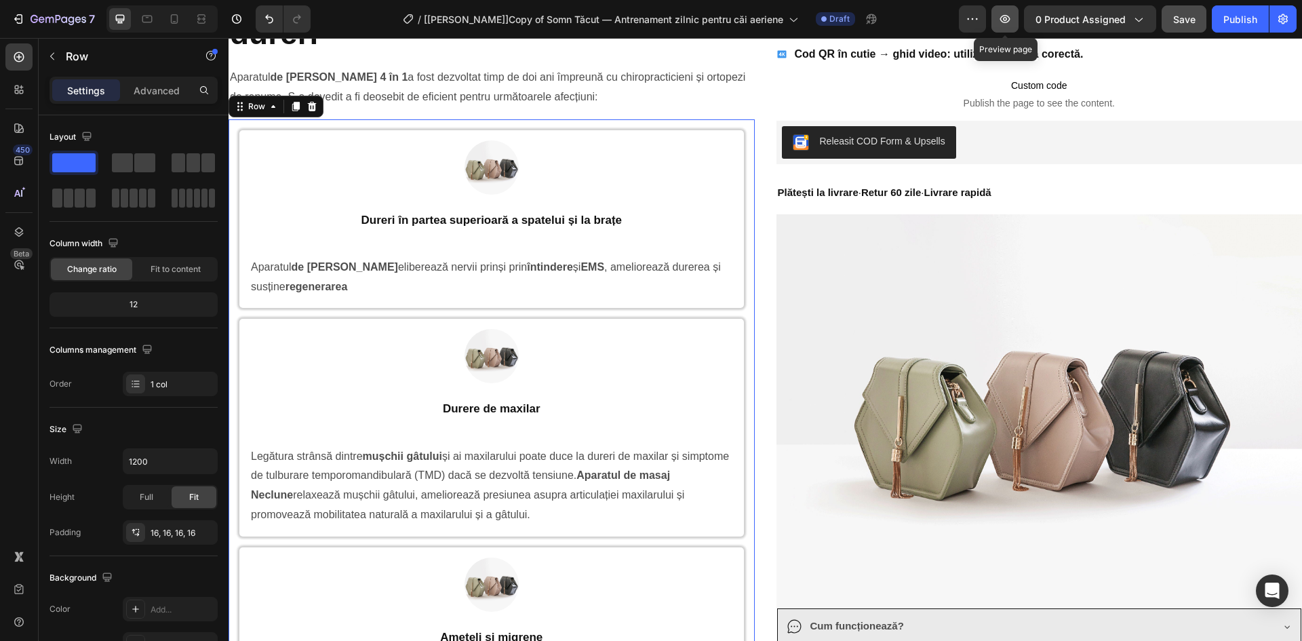
click at [1002, 18] on icon "button" at bounding box center [1005, 19] width 10 height 8
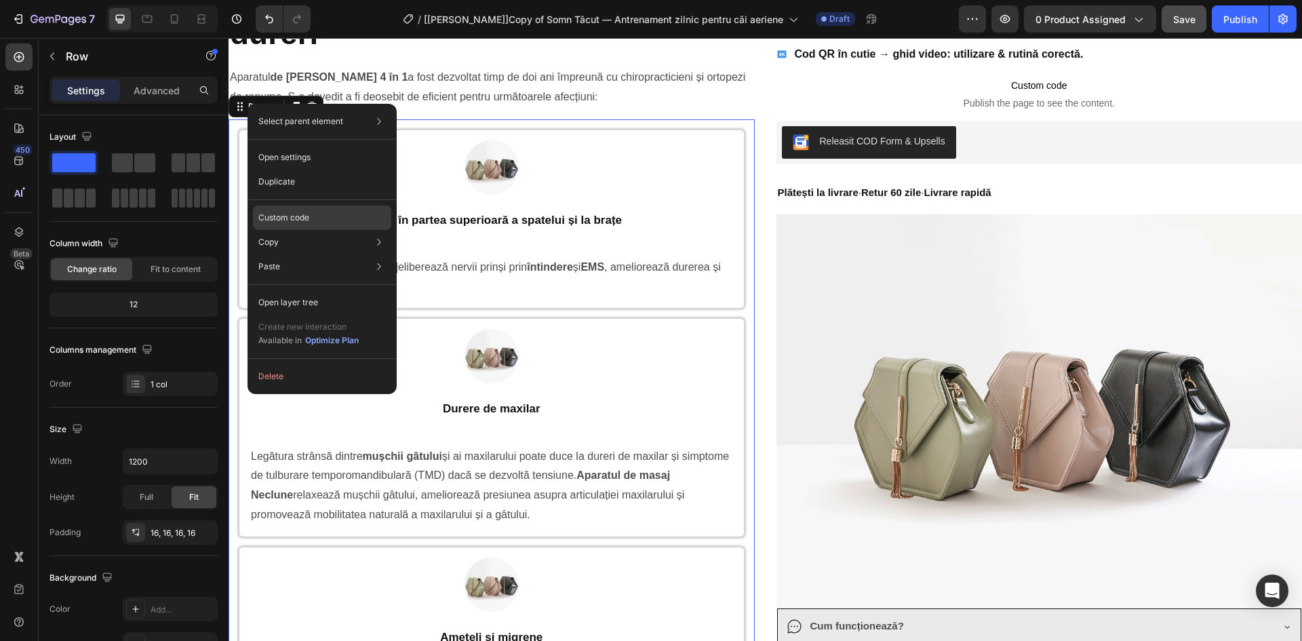
click at [313, 254] on div "Custom code" at bounding box center [322, 266] width 138 height 24
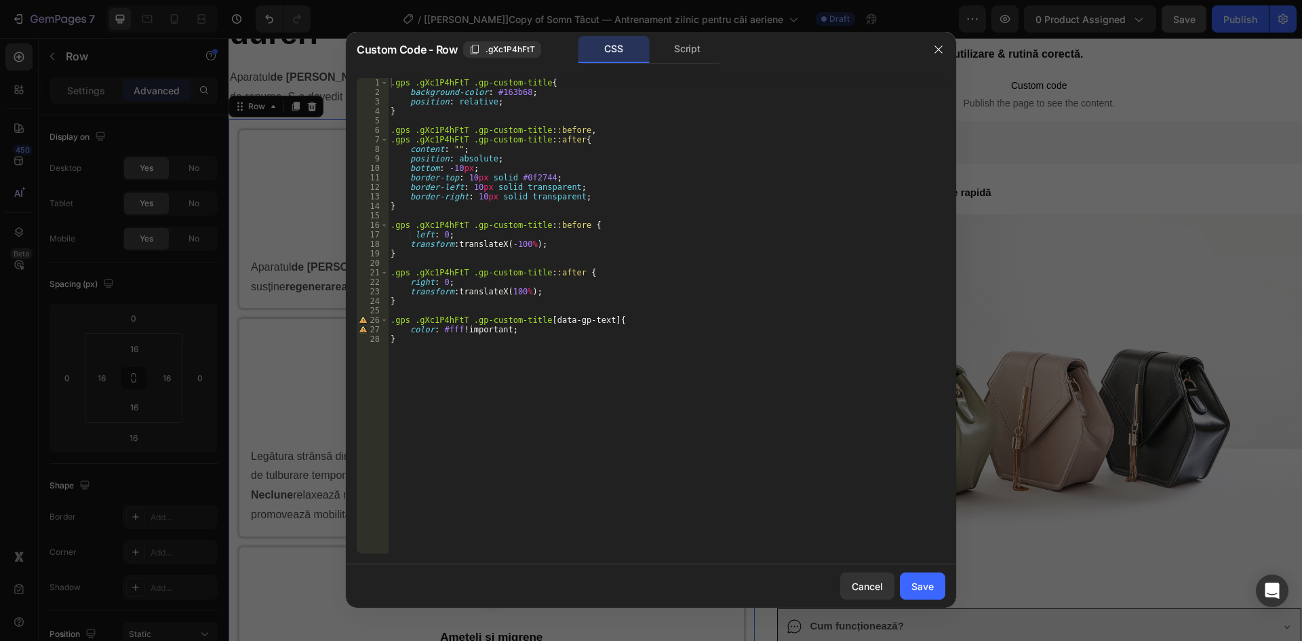
click at [475, 198] on div ".gps .gXc1P4hFtT .gp-custom-title { background-color : #163b68 ; position : rel…" at bounding box center [666, 325] width 557 height 494
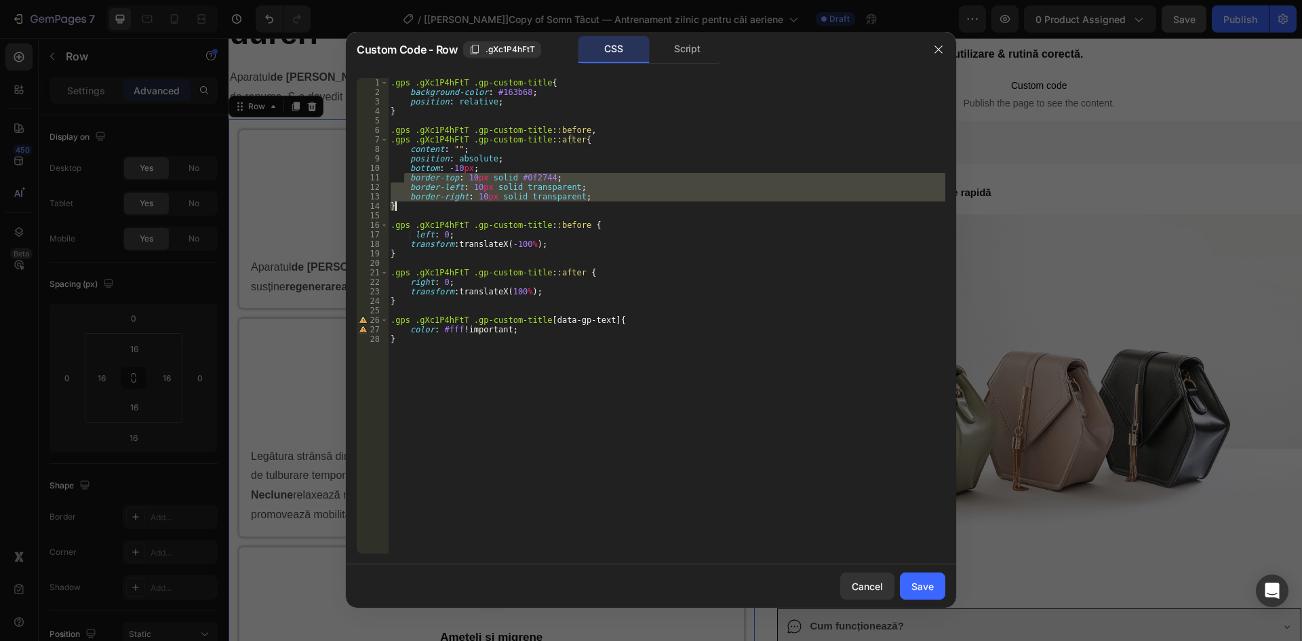
drag, startPoint x: 406, startPoint y: 178, endPoint x: 589, endPoint y: 202, distance: 184.6
click at [589, 202] on div ".gps .gXc1P4hFtT .gp-custom-title { background-color : #163b68 ; position : rel…" at bounding box center [666, 325] width 557 height 494
click at [451, 192] on div ".gps .gXc1P4hFtT .gp-custom-title { background-color : #163b68 ; position : rel…" at bounding box center [666, 315] width 557 height 475
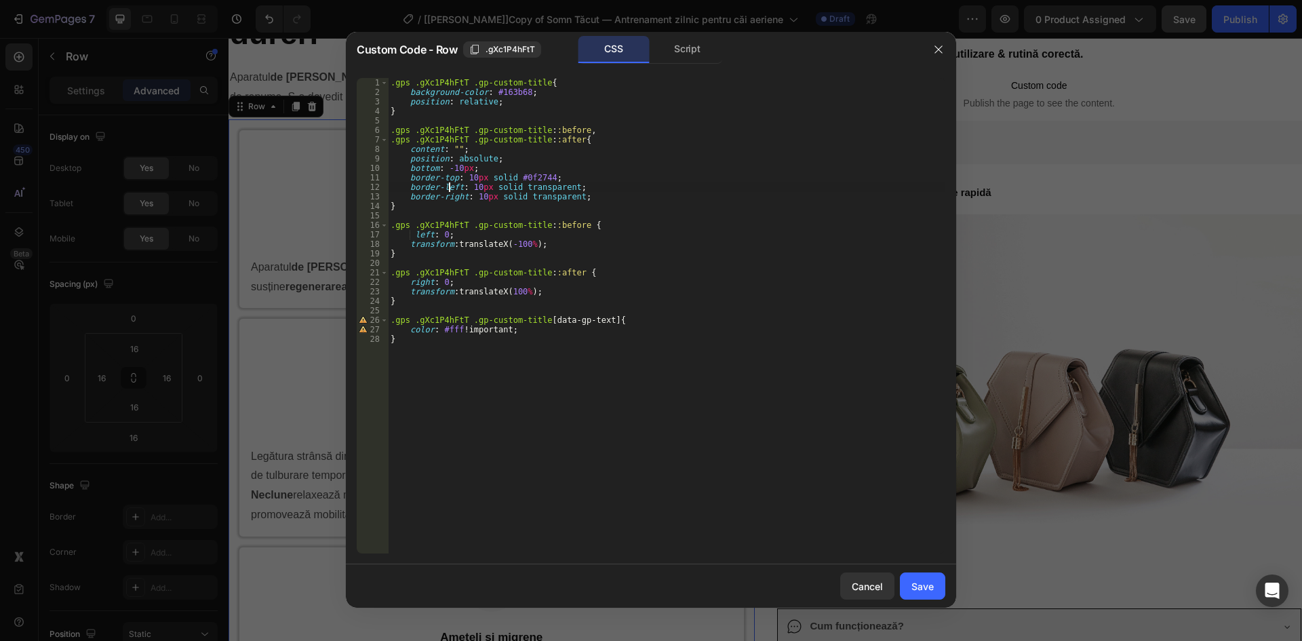
click at [477, 195] on div ".gps .gXc1P4hFtT .gp-custom-title { background-color : #163b68 ; position : rel…" at bounding box center [666, 325] width 557 height 494
click at [412, 233] on div ".gps .gXc1P4hFtT .gp-custom-title { background-color : #163b68 ; position : rel…" at bounding box center [666, 325] width 557 height 494
click at [439, 235] on div ".gps .gXc1P4hFtT .gp-custom-title { background-color : #163b68 ; position : rel…" at bounding box center [666, 325] width 557 height 494
drag, startPoint x: 409, startPoint y: 186, endPoint x: 443, endPoint y: 186, distance: 33.9
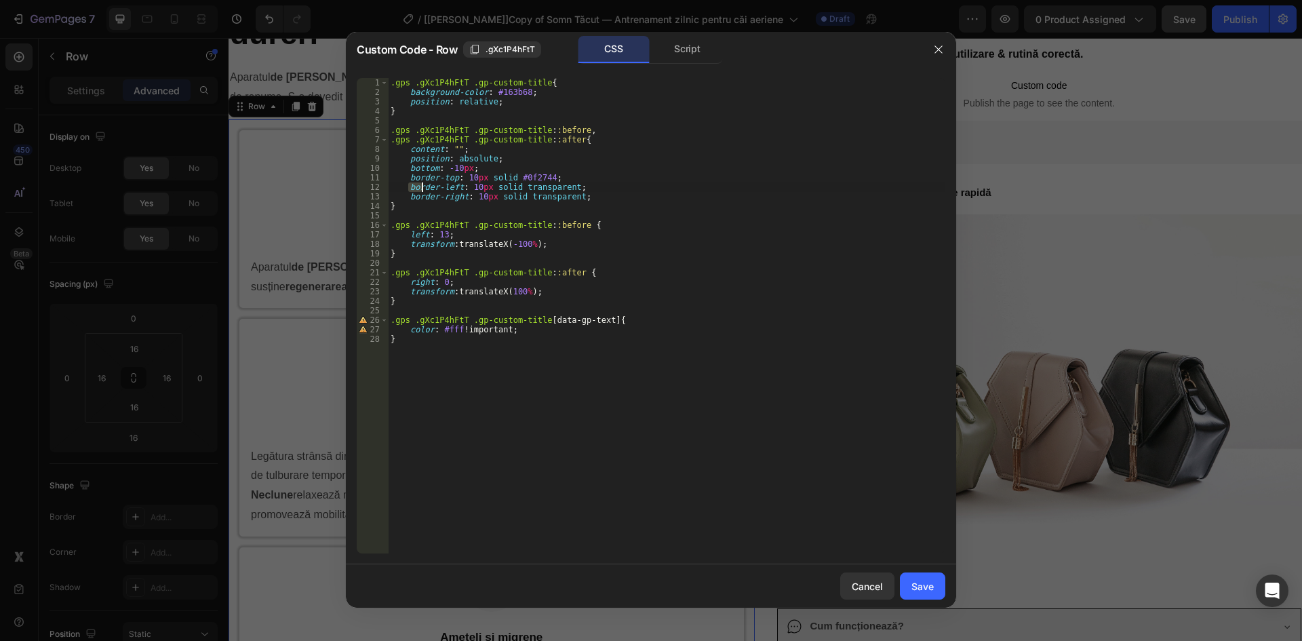
click at [443, 186] on div ".gps .gXc1P4hFtT .gp-custom-title { background-color : #163b68 ; position : rel…" at bounding box center [666, 325] width 557 height 494
click at [471, 195] on div ".gps .gXc1P4hFtT .gp-custom-title { background-color : #163b68 ; position : rel…" at bounding box center [666, 325] width 557 height 494
click at [473, 196] on div ".gps .gXc1P4hFtT .gp-custom-title { background-color : #163b68 ; position : rel…" at bounding box center [666, 325] width 557 height 494
click at [474, 196] on div ".gps .gXc1P4hFtT .gp-custom-title { background-color : #163b68 ; position : rel…" at bounding box center [666, 325] width 557 height 494
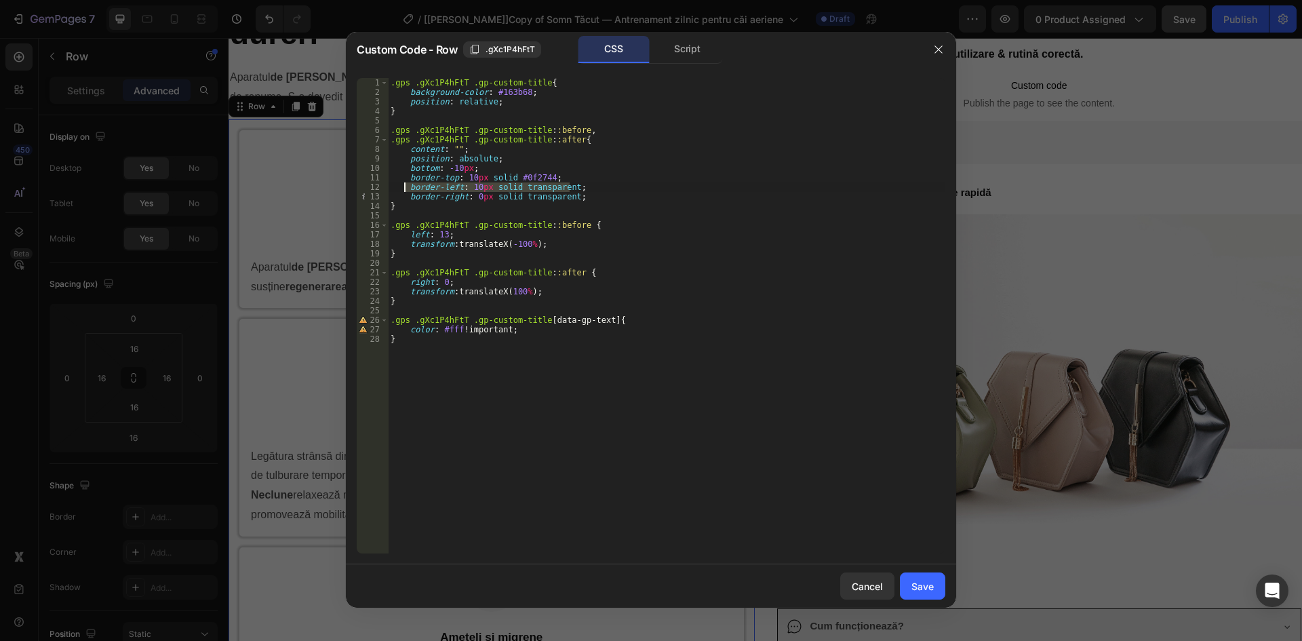
drag, startPoint x: 568, startPoint y: 187, endPoint x: 406, endPoint y: 187, distance: 162.0
click at [406, 187] on div ".gps .gXc1P4hFtT .gp-custom-title { background-color : #163b68 ; position : rel…" at bounding box center [666, 325] width 557 height 494
click at [416, 200] on div ".gps .gXc1P4hFtT .gp-custom-title { background-color : #163b68 ; position : rel…" at bounding box center [666, 325] width 557 height 494
drag, startPoint x: 408, startPoint y: 189, endPoint x: 589, endPoint y: 193, distance: 181.1
click at [589, 193] on div ".gps .gXc1P4hFtT .gp-custom-title { background-color : #163b68 ; position : rel…" at bounding box center [666, 325] width 557 height 494
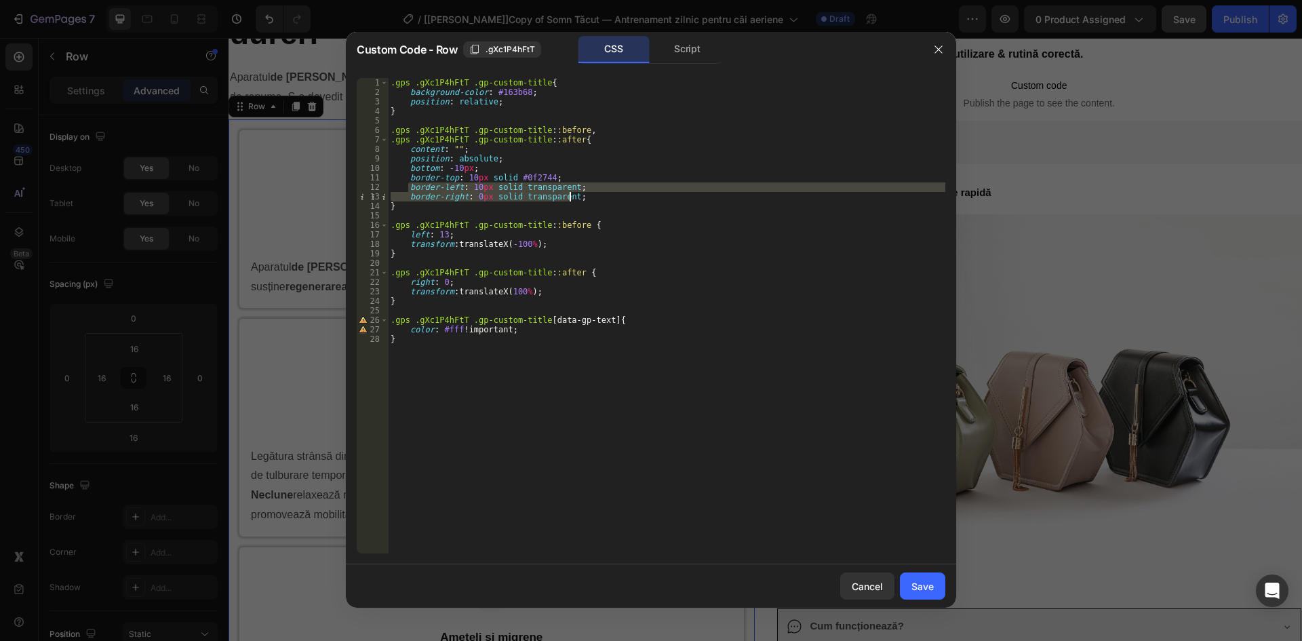
type textarea "border-left: 10px solid transparent; border-right: 0px solid transparent;"
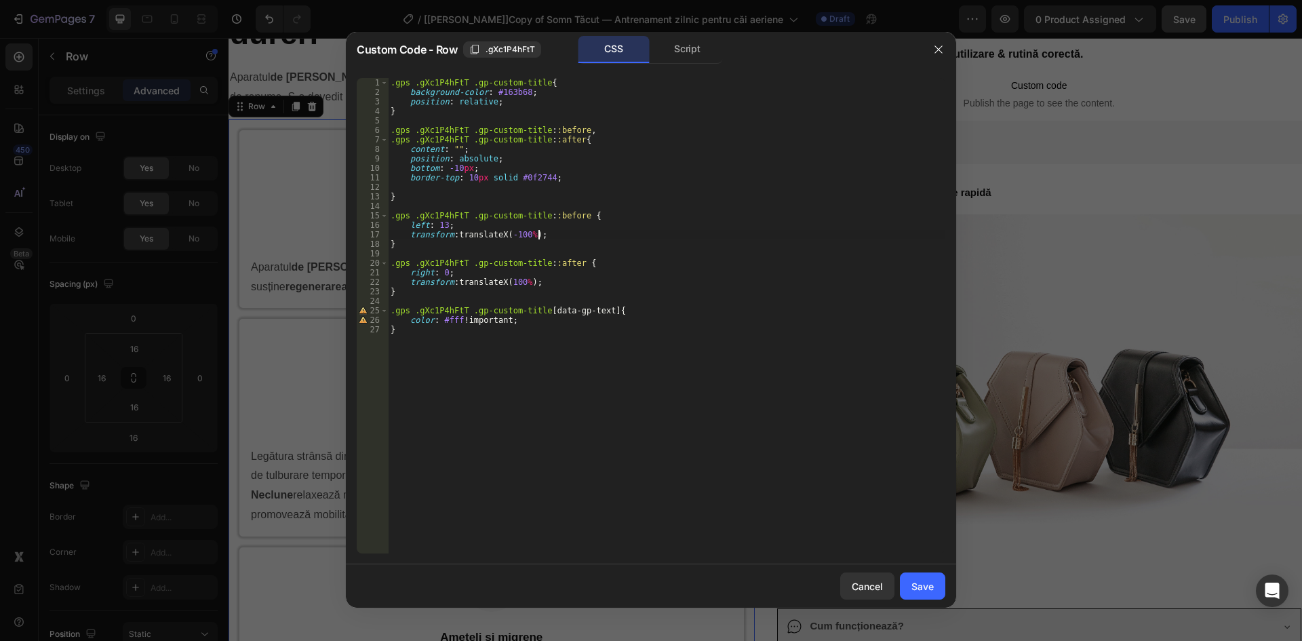
click at [586, 236] on div ".gps .gXc1P4hFtT .gp-custom-title { background-color : #163b68 ; position : rel…" at bounding box center [666, 325] width 557 height 494
type textarea "transform: translateX(-100%);"
paste textarea "border-right: 0px solid transparent;"
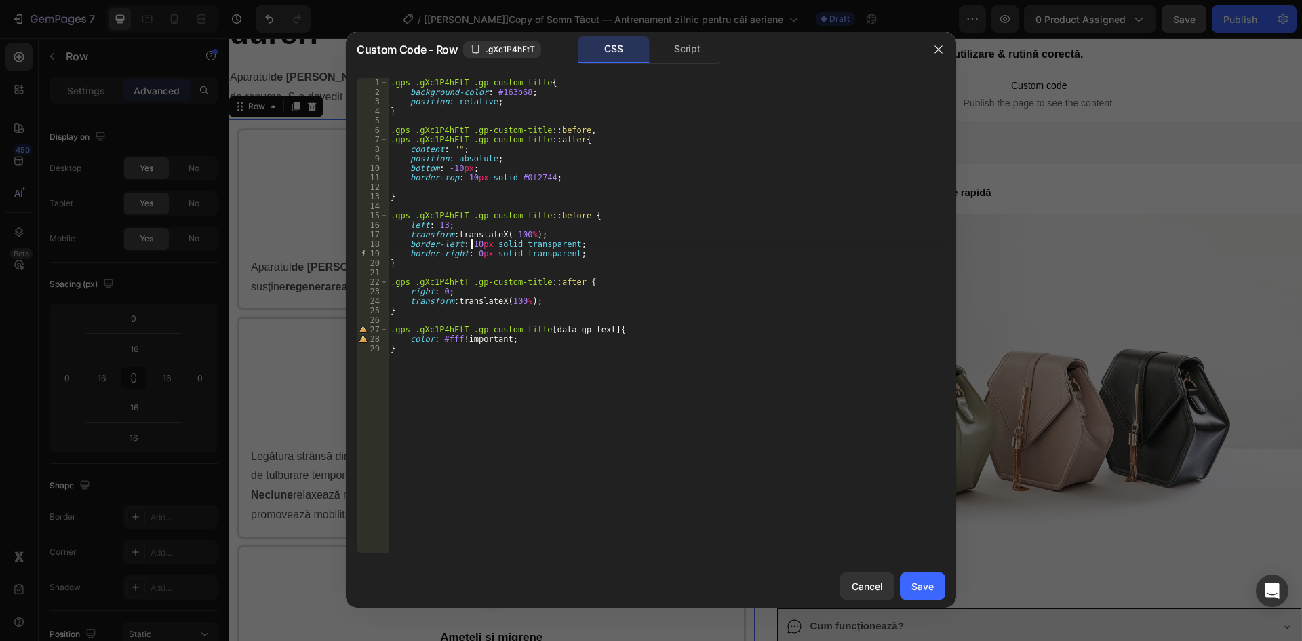
click at [473, 243] on div ".gps .gXc1P4hFtT .gp-custom-title { background-color : #163b68 ; position : rel…" at bounding box center [666, 325] width 557 height 494
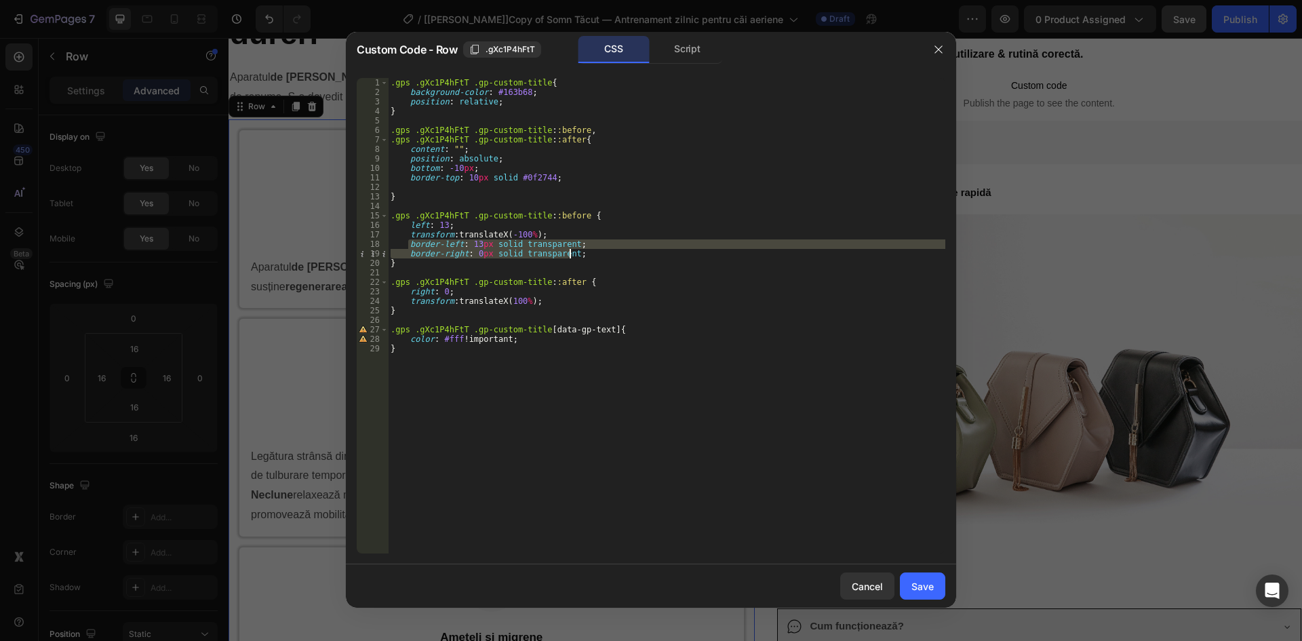
drag, startPoint x: 407, startPoint y: 245, endPoint x: 588, endPoint y: 254, distance: 181.2
click at [588, 254] on div ".gps .gXc1P4hFtT .gp-custom-title { background-color : #163b68 ; position : rel…" at bounding box center [666, 325] width 557 height 494
click at [546, 296] on div ".gps .gXc1P4hFtT .gp-custom-title { background-color : #163b68 ; position : rel…" at bounding box center [666, 325] width 557 height 494
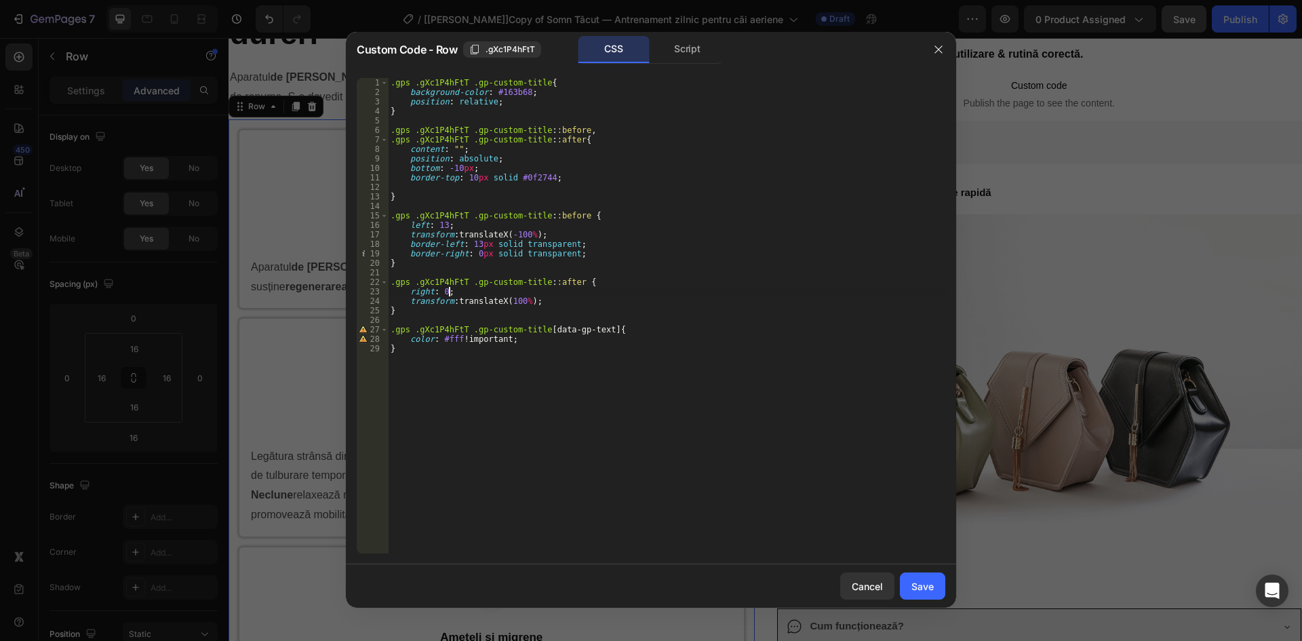
click at [548, 299] on div ".gps .gXc1P4hFtT .gp-custom-title { background-color : #163b68 ; position : rel…" at bounding box center [666, 325] width 557 height 494
type textarea "transform: translateX(100%);"
paste textarea "border-right: 0px solid transparent;"
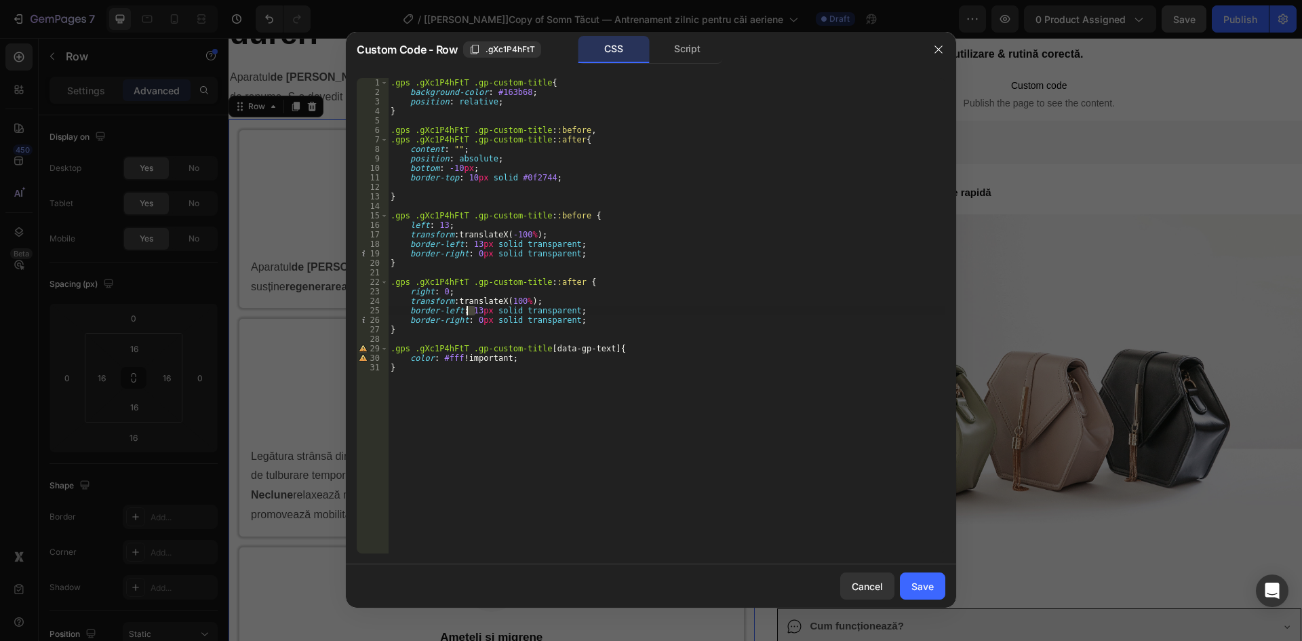
drag, startPoint x: 474, startPoint y: 310, endPoint x: 466, endPoint y: 310, distance: 8.1
click at [466, 310] on div ".gps .gXc1P4hFtT .gp-custom-title { background-color : #163b68 ; position : rel…" at bounding box center [666, 325] width 557 height 494
type textarea "border-left: 0px solid transparent;"
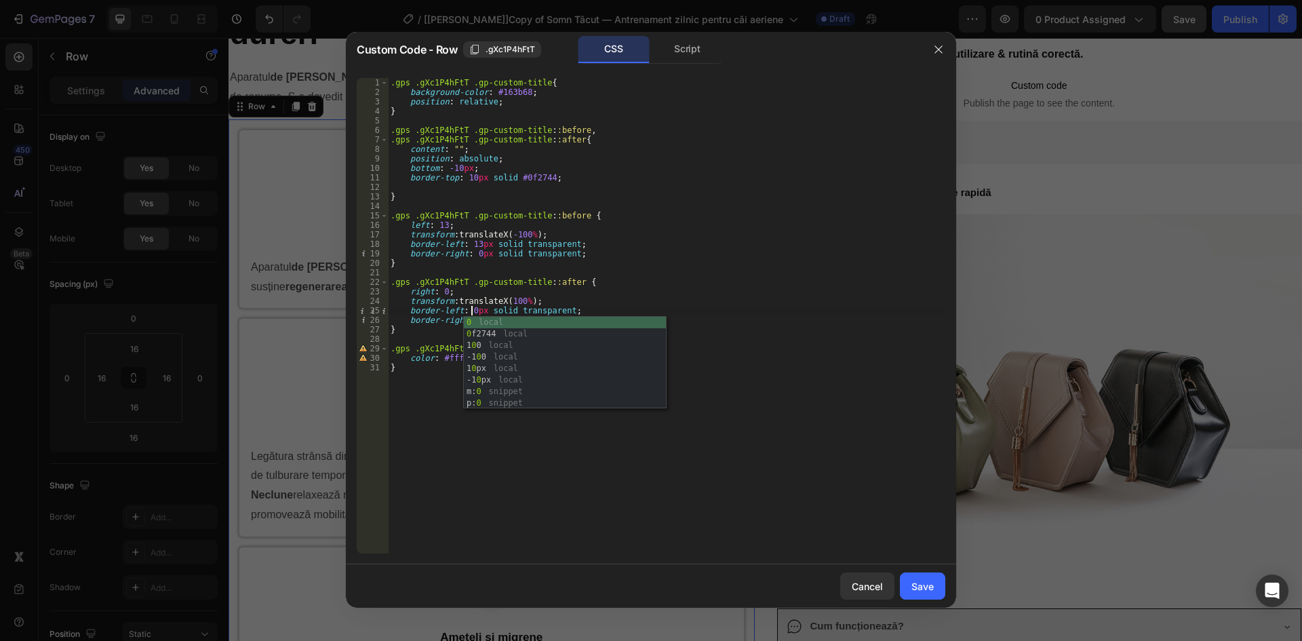
click at [448, 336] on div ".gps .gXc1P4hFtT .gp-custom-title { background-color : #163b68 ; position : rel…" at bounding box center [666, 325] width 557 height 494
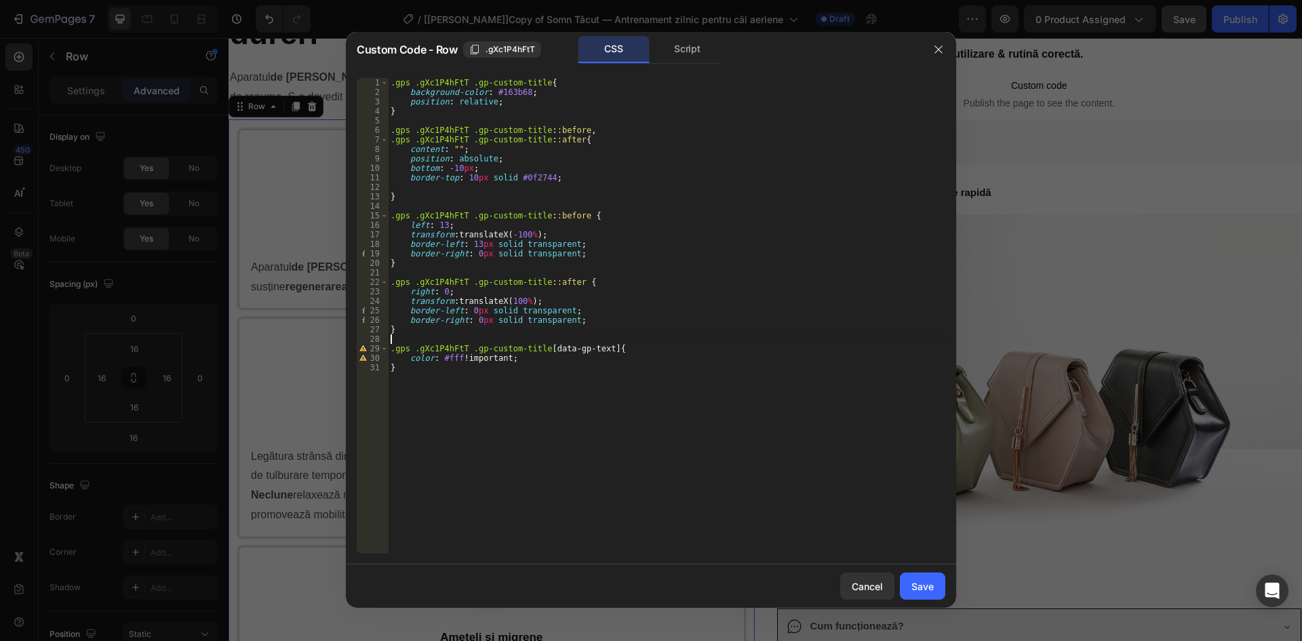
scroll to position [0, 0]
click at [475, 320] on div ".gps .gXc1P4hFtT .gp-custom-title { background-color : #163b68 ; position : rel…" at bounding box center [666, 325] width 557 height 494
click at [445, 225] on div ".gps .gXc1P4hFtT .gp-custom-title { background-color : #163b68 ; position : rel…" at bounding box center [666, 325] width 557 height 494
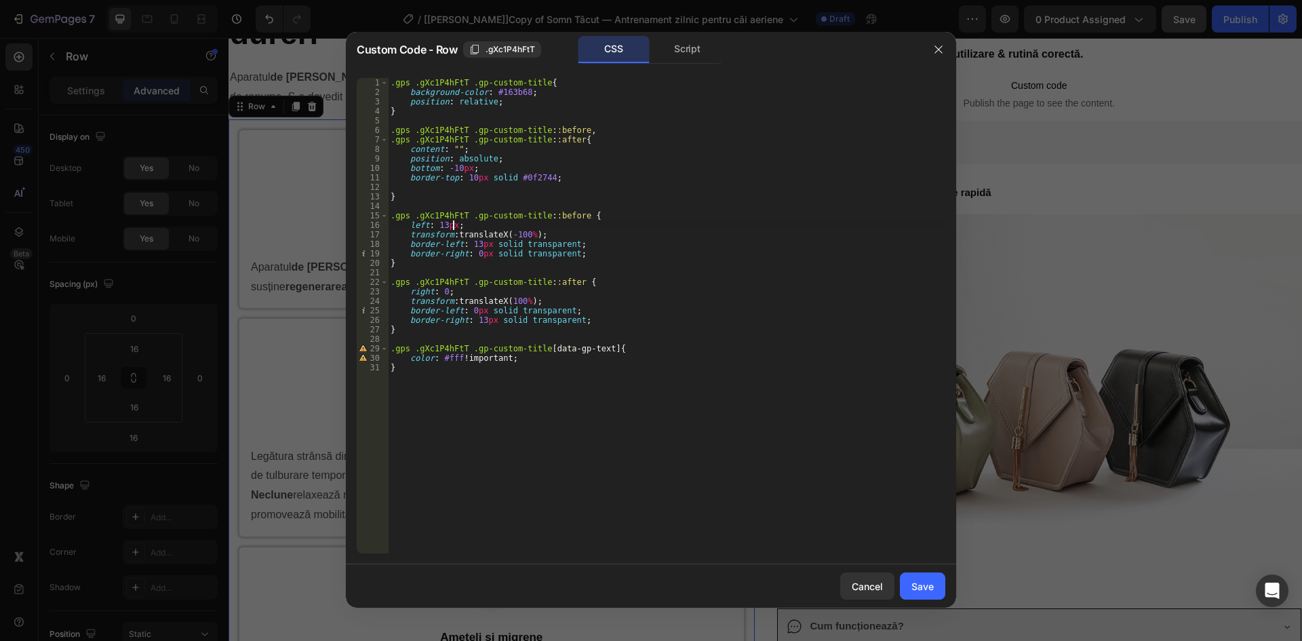
click at [445, 225] on div ".gps .gXc1P4hFtT .gp-custom-title { background-color : #163b68 ; position : rel…" at bounding box center [666, 325] width 557 height 494
click at [442, 295] on div ".gps .gXc1P4hFtT .gp-custom-title { background-color : #163b68 ; position : rel…" at bounding box center [666, 325] width 557 height 494
drag, startPoint x: 442, startPoint y: 295, endPoint x: 464, endPoint y: 292, distance: 22.6
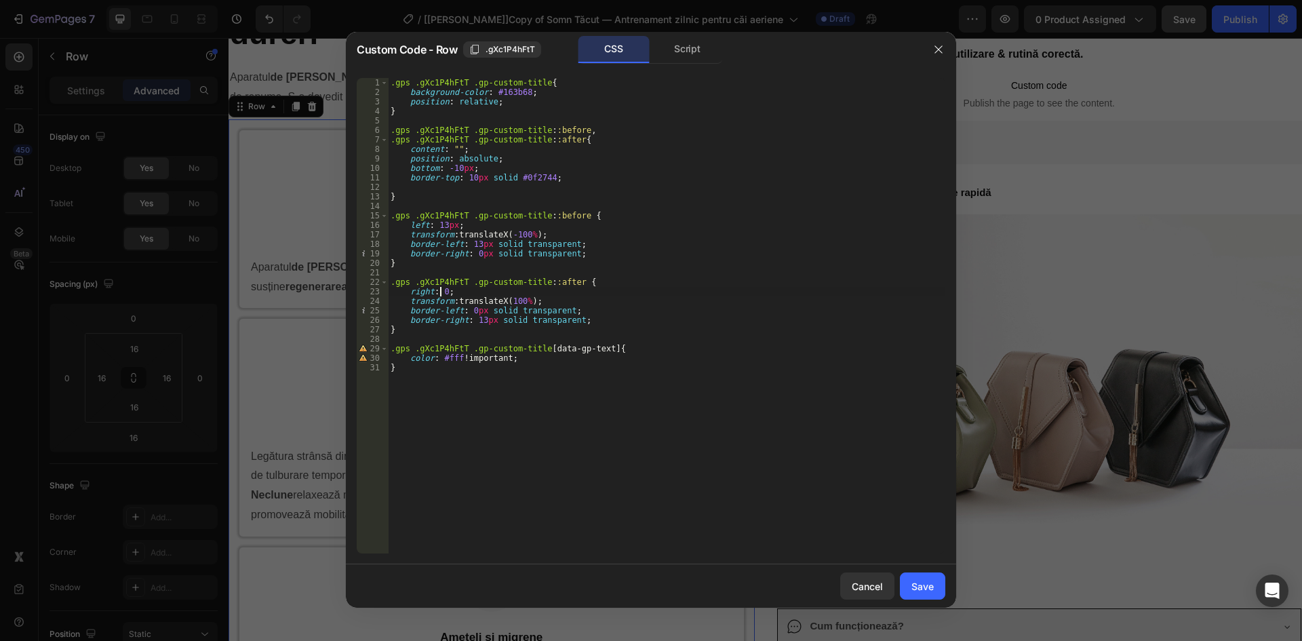
click at [442, 296] on div ".gps .gXc1P4hFtT .gp-custom-title { background-color : #163b68 ; position : rel…" at bounding box center [666, 325] width 557 height 494
paste textarea "13px"
type textarea "right: 13px;"
click at [929, 584] on div "Save" at bounding box center [922, 586] width 22 height 14
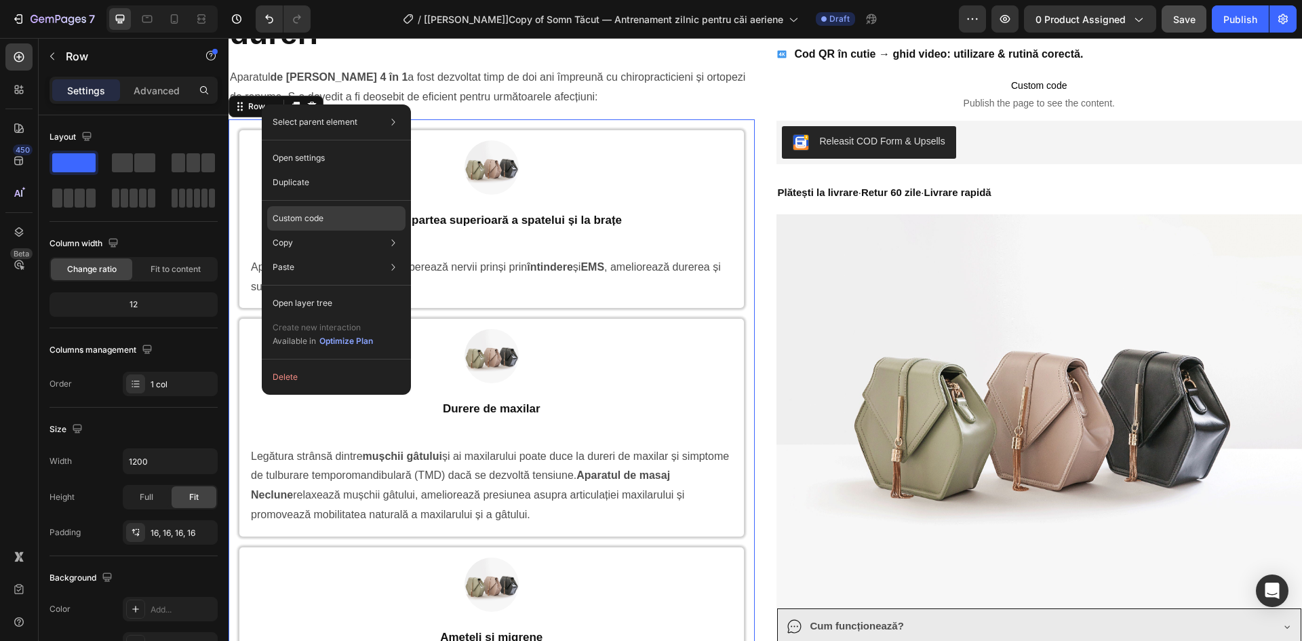
click at [327, 255] on div "Custom code" at bounding box center [336, 267] width 138 height 24
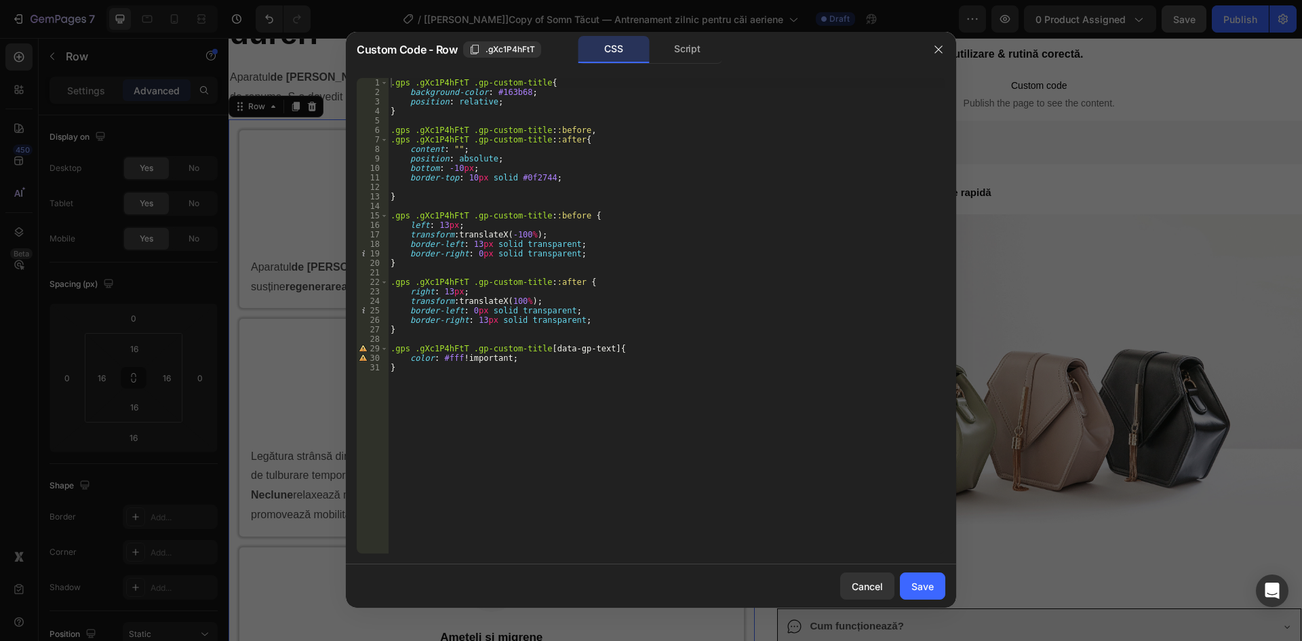
type textarea "}"
click at [521, 409] on div ".gps .gXc1P4hFtT .gp-custom-title { background-color : #163b68 ; position : rel…" at bounding box center [666, 325] width 557 height 494
paste textarea "}"
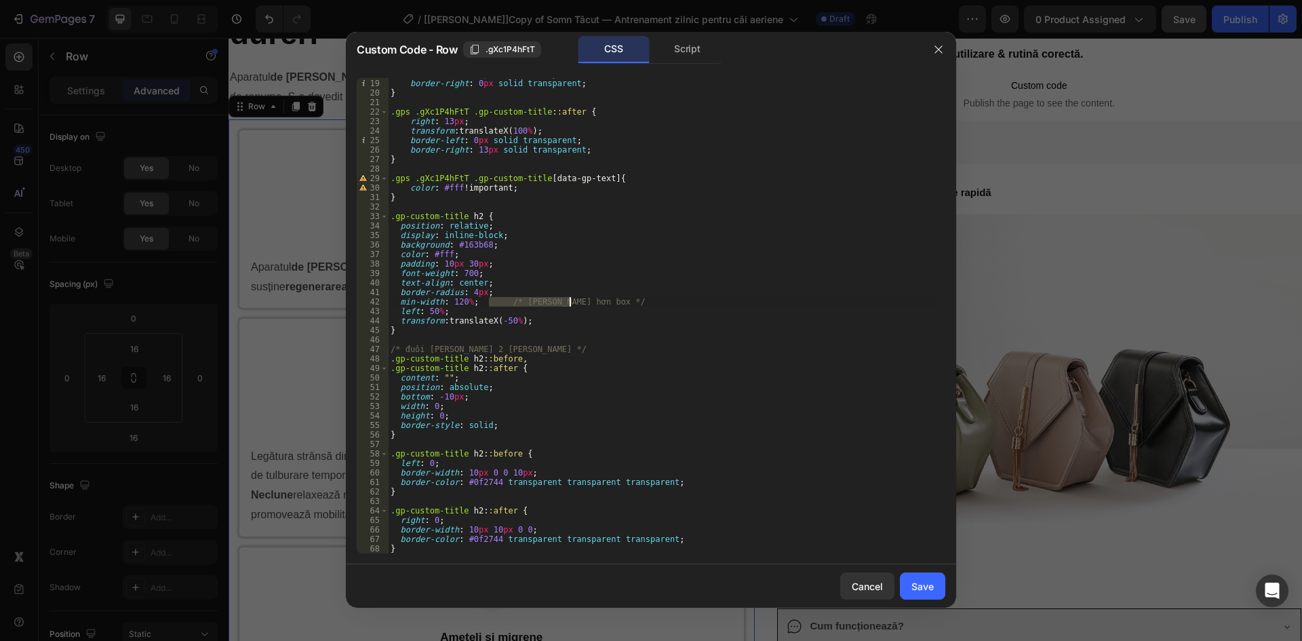
drag, startPoint x: 488, startPoint y: 301, endPoint x: 630, endPoint y: 300, distance: 142.4
click at [630, 300] on div "border-left : 13 px solid transparent ; border-right : 0 px solid transparent ;…" at bounding box center [661, 316] width 547 height 494
drag, startPoint x: 498, startPoint y: 348, endPoint x: 376, endPoint y: 348, distance: 122.0
click at [376, 348] on div "min-width: 120%; 18 19 20 21 22 23 24 25 26 27 28 29 30 31 32 33 34 35 36 37 38…" at bounding box center [651, 315] width 588 height 475
type textarea "/* đuôi [PERSON_NAME] 2 [PERSON_NAME] */"
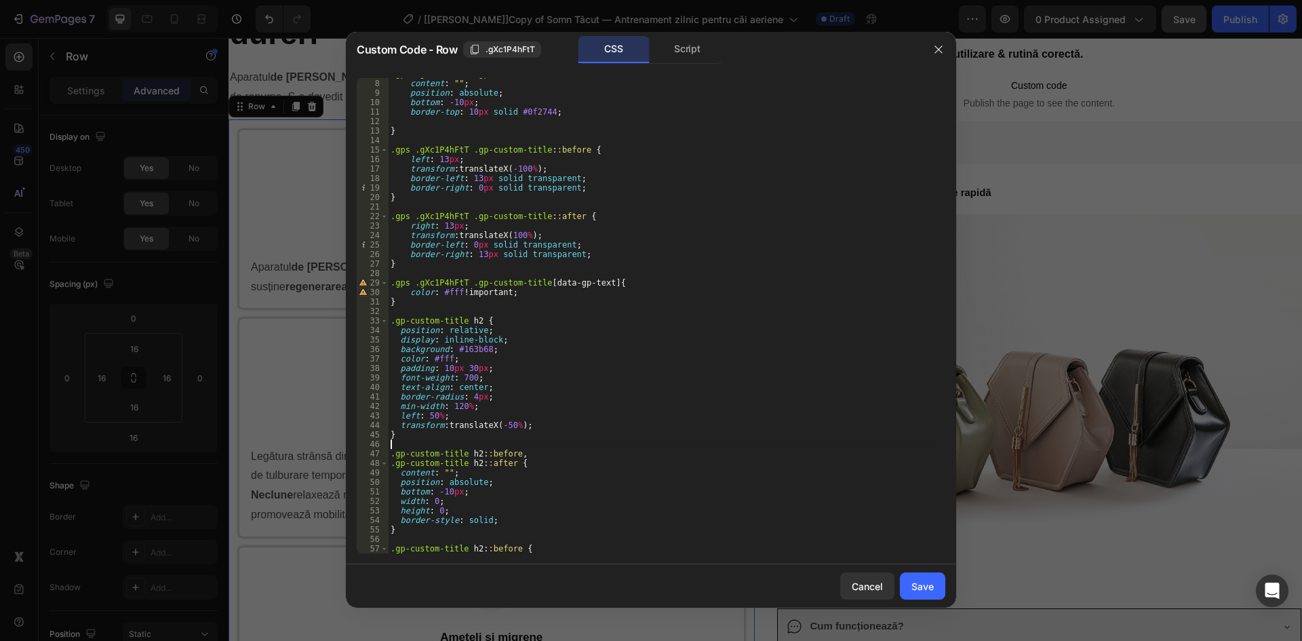
scroll to position [0, 0]
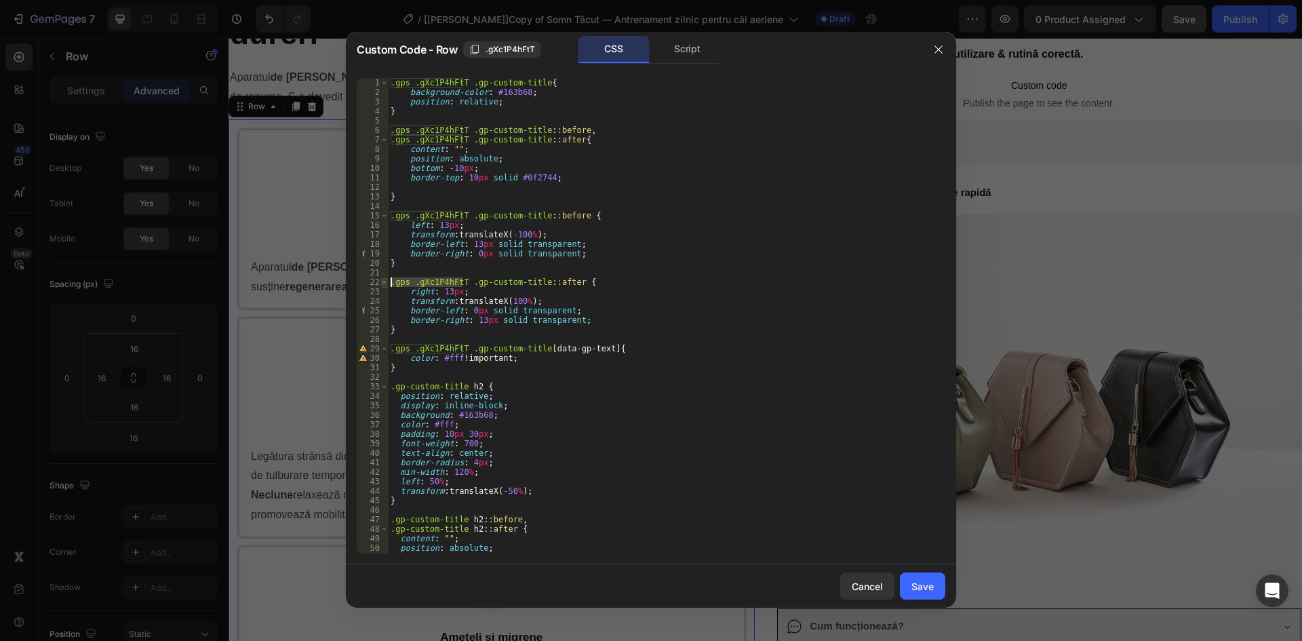
drag, startPoint x: 462, startPoint y: 281, endPoint x: 386, endPoint y: 281, distance: 76.6
click at [386, 281] on div "1 2 3 4 5 6 7 8 9 10 11 12 13 14 15 16 17 18 19 20 21 22 23 24 25 26 27 28 29 3…" at bounding box center [651, 315] width 588 height 475
click at [390, 386] on div ".gps .gXc1P4hFtT .gp-custom-title { background-color : #163b68 ; position : rel…" at bounding box center [661, 325] width 547 height 494
paste textarea ".gps .gXc1P4hFtT"
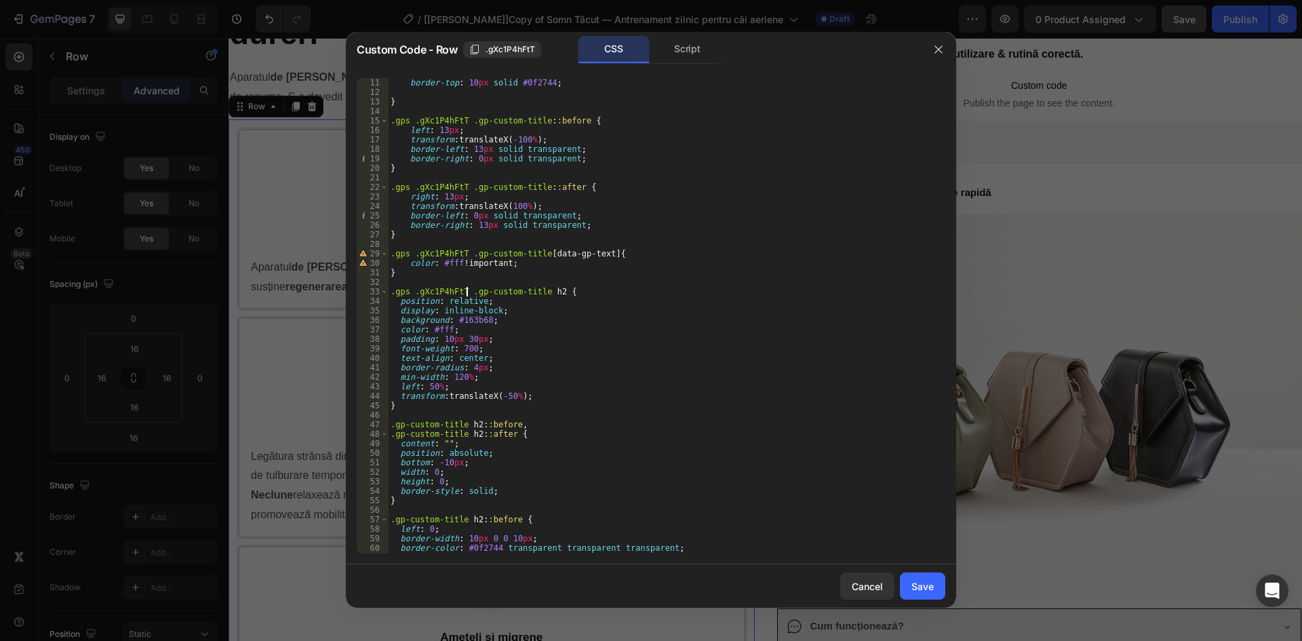
scroll to position [95, 0]
click at [390, 425] on div "bottom : -10 px ; border-top : 10 px solid #0f2744 ; } .gps .gXc1P4hFtT .gp-cus…" at bounding box center [661, 315] width 547 height 494
paste textarea ".gps .gXc1P4hFtT"
click at [390, 434] on div "bottom : -10 px ; border-top : 10 px solid #0f2744 ; } .gps .gXc1P4hFtT .gp-cus…" at bounding box center [661, 315] width 547 height 494
paste textarea ".gps .gXc1P4hFtT"
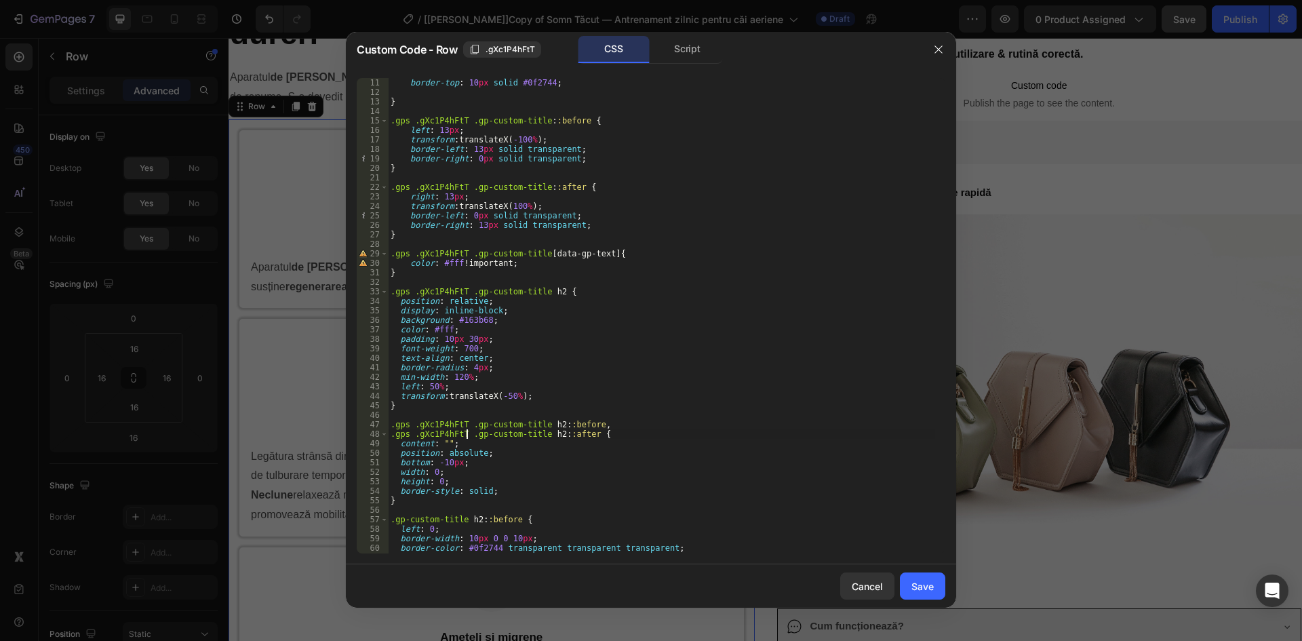
scroll to position [161, 0]
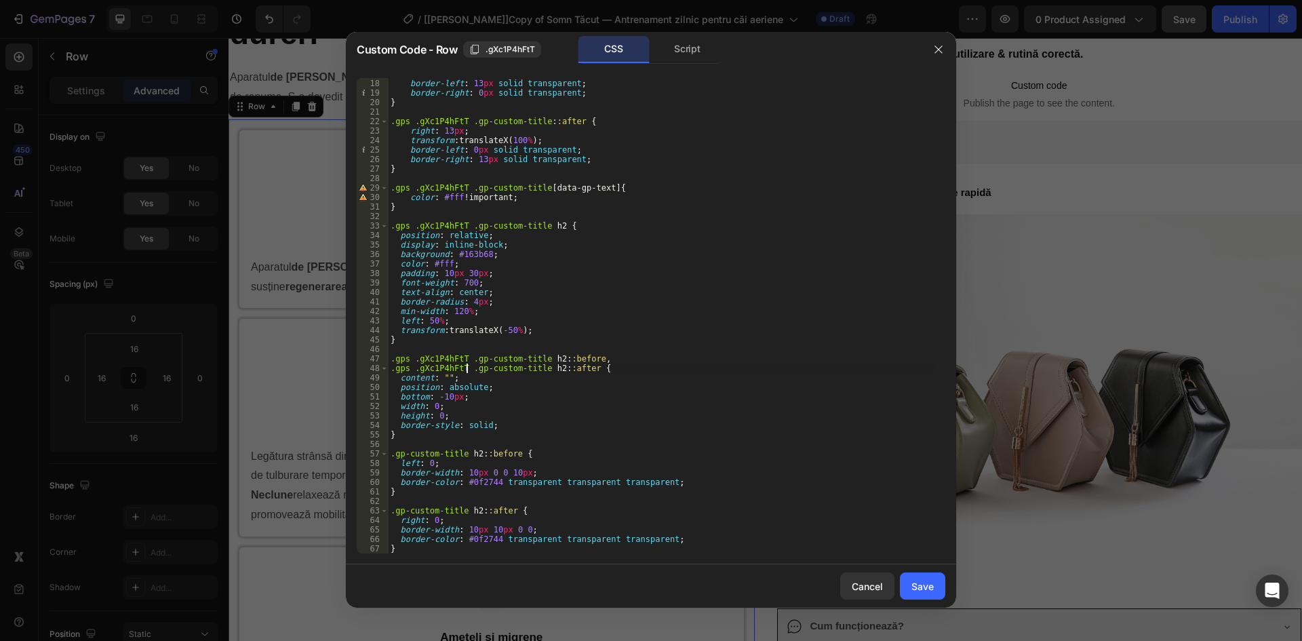
click at [390, 454] on div "transform : translateX( -100 % ) ; border-left : 13 px solid transparent ; bord…" at bounding box center [661, 316] width 547 height 494
paste textarea ".gps .gXc1P4hFtT"
click at [390, 508] on div "transform : translateX( -100 % ) ; border-left : 13 px solid transparent ; bord…" at bounding box center [661, 316] width 547 height 494
paste textarea ".gps .gXc1P4hFtT"
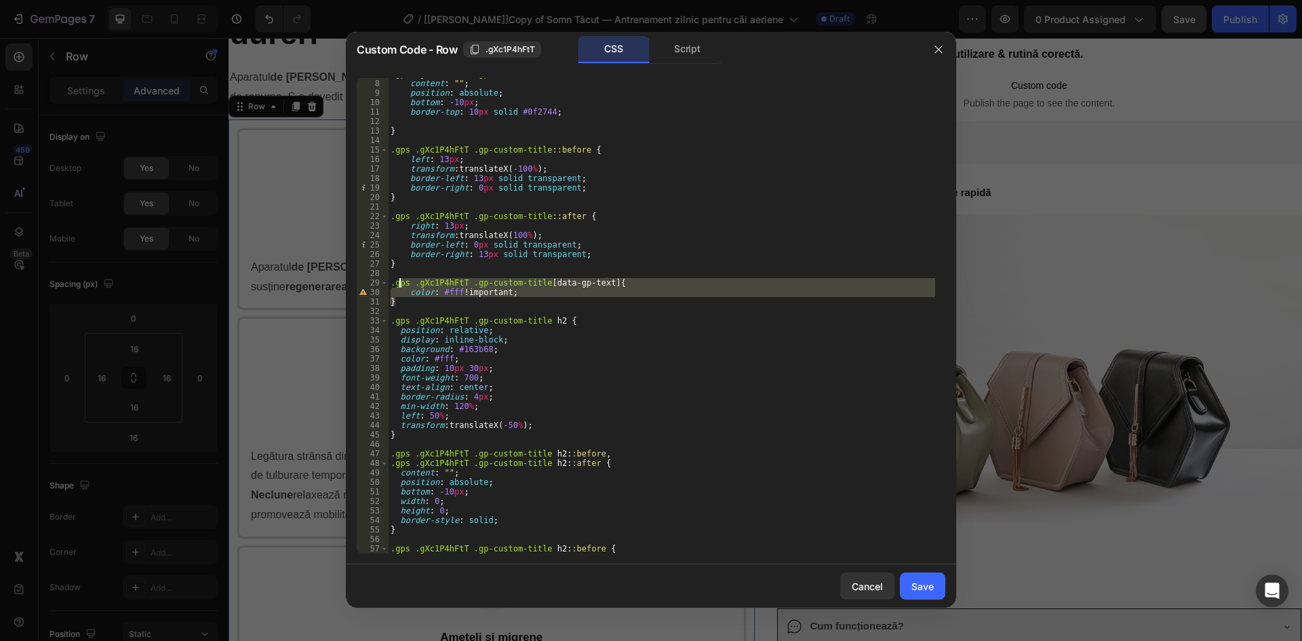
scroll to position [0, 0]
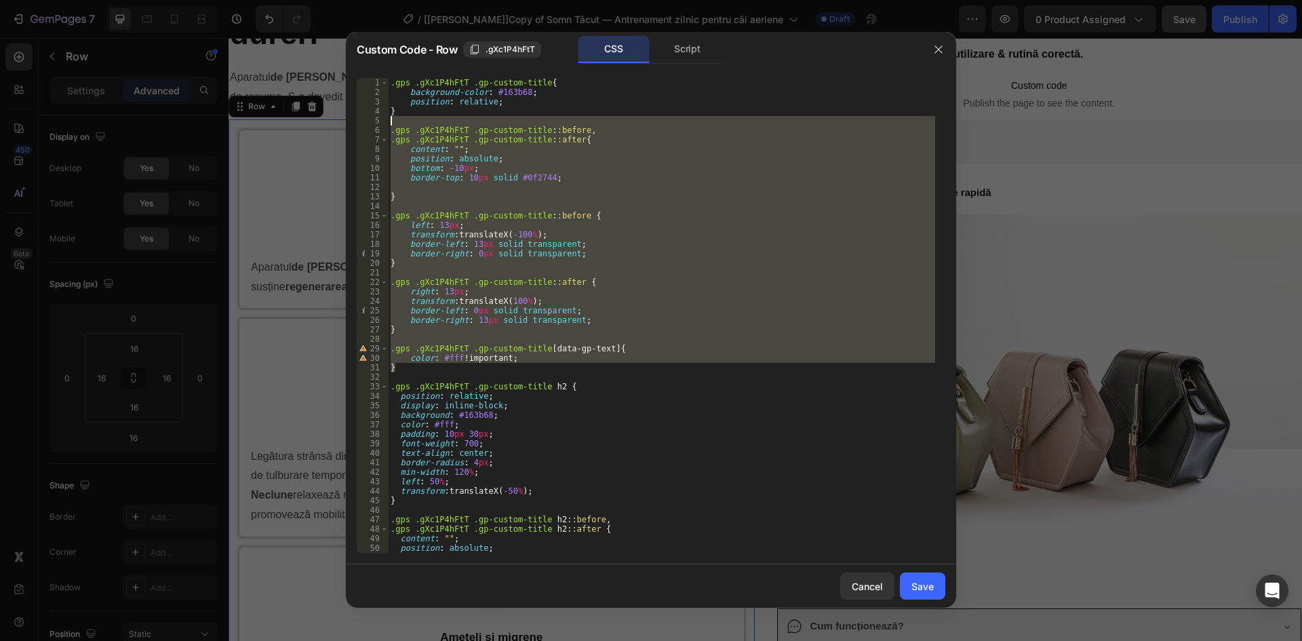
drag, startPoint x: 410, startPoint y: 303, endPoint x: 378, endPoint y: 122, distance: 183.8
click at [378, 122] on div ".gps .gXc1P4hFtT .gp-custom-title h2::after { 1 2 3 4 5 6 7 8 9 10 11 12 13 14 …" at bounding box center [651, 315] width 588 height 475
type textarea ".gps .gXc1P4hFtT .gp-custom-title::before,"
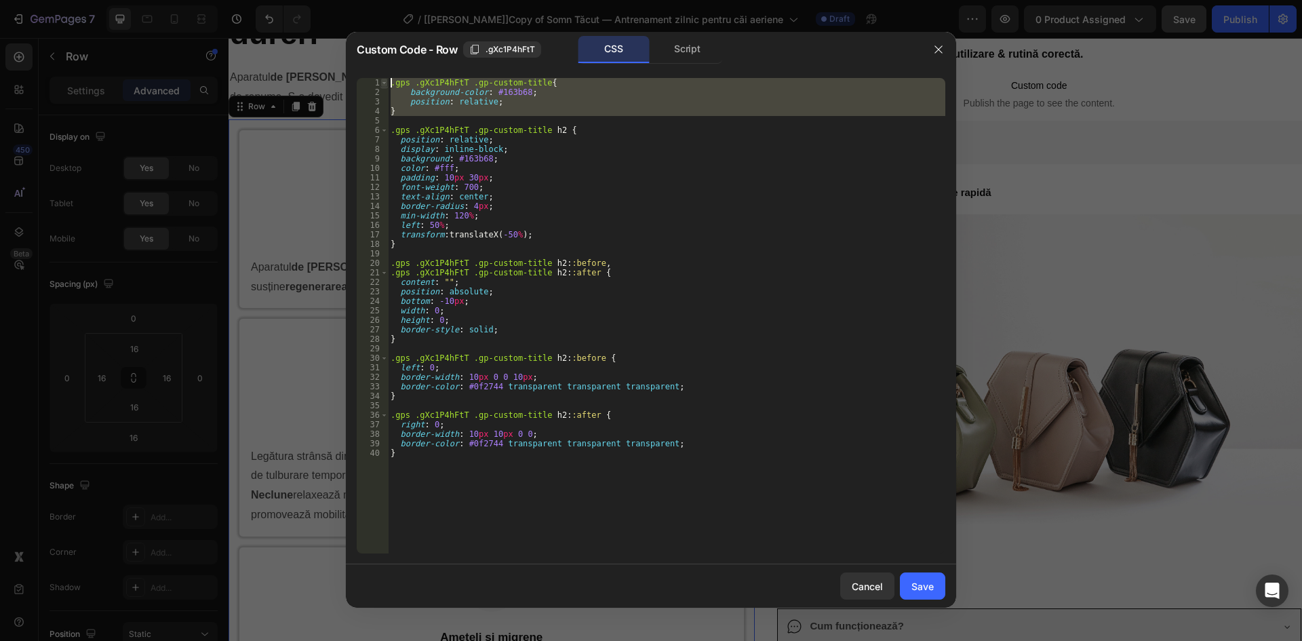
drag, startPoint x: 395, startPoint y: 114, endPoint x: 384, endPoint y: 83, distance: 32.6
click at [384, 83] on div "} 1 2 3 4 5 6 7 8 9 10 11 12 13 14 15 16 17 18 19 20 21 22 23 24 25 26 27 28 29…" at bounding box center [651, 315] width 588 height 475
type textarea ".gps .gXc1P4hFtT .gp-custom-title{ background-color: #163b68;"
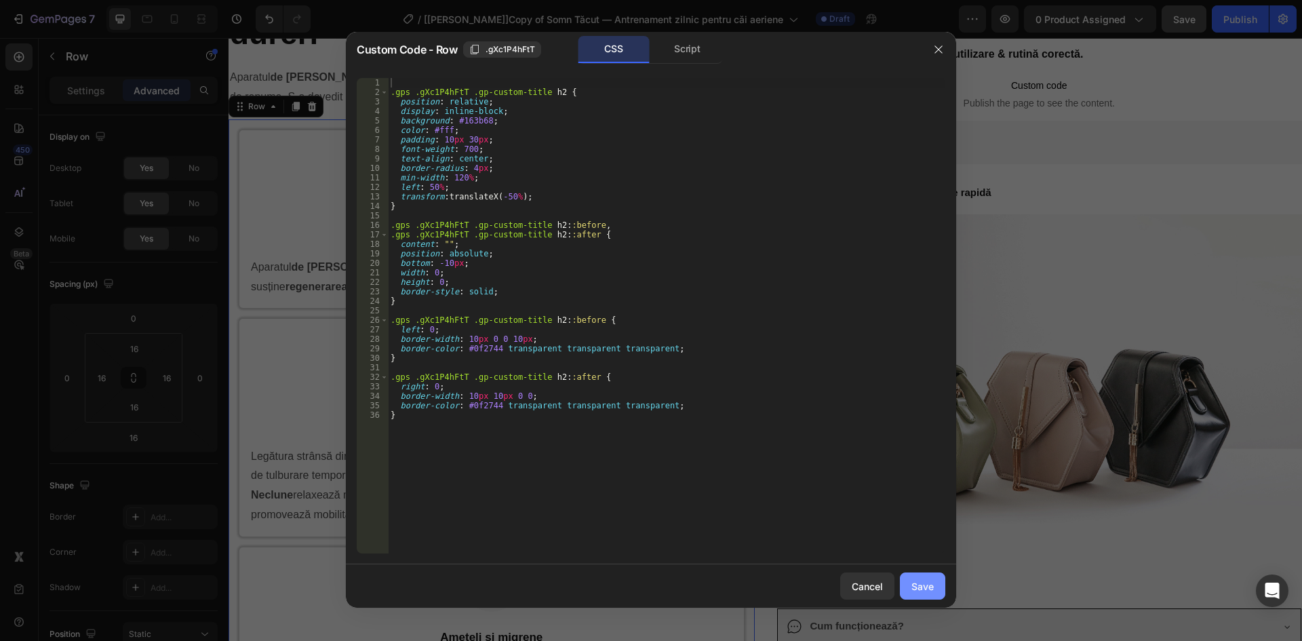
drag, startPoint x: 916, startPoint y: 587, endPoint x: 545, endPoint y: 270, distance: 488.0
click at [916, 587] on div "Save" at bounding box center [922, 586] width 22 height 14
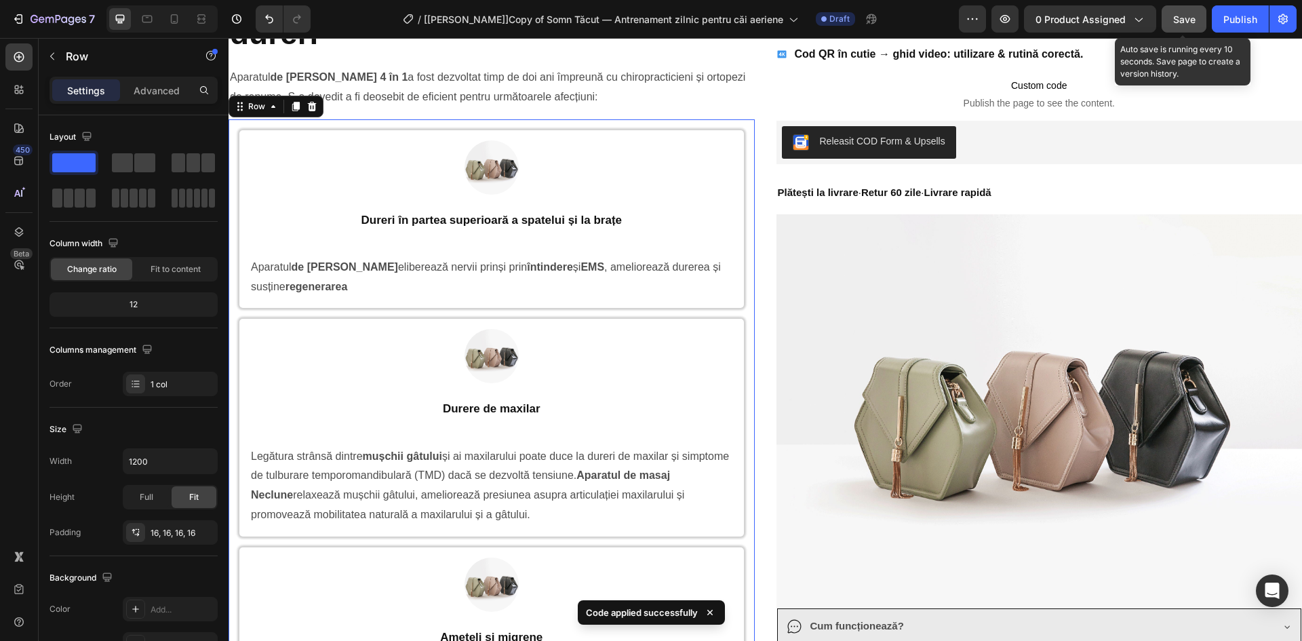
click at [1187, 16] on span "Save" at bounding box center [1184, 20] width 22 height 12
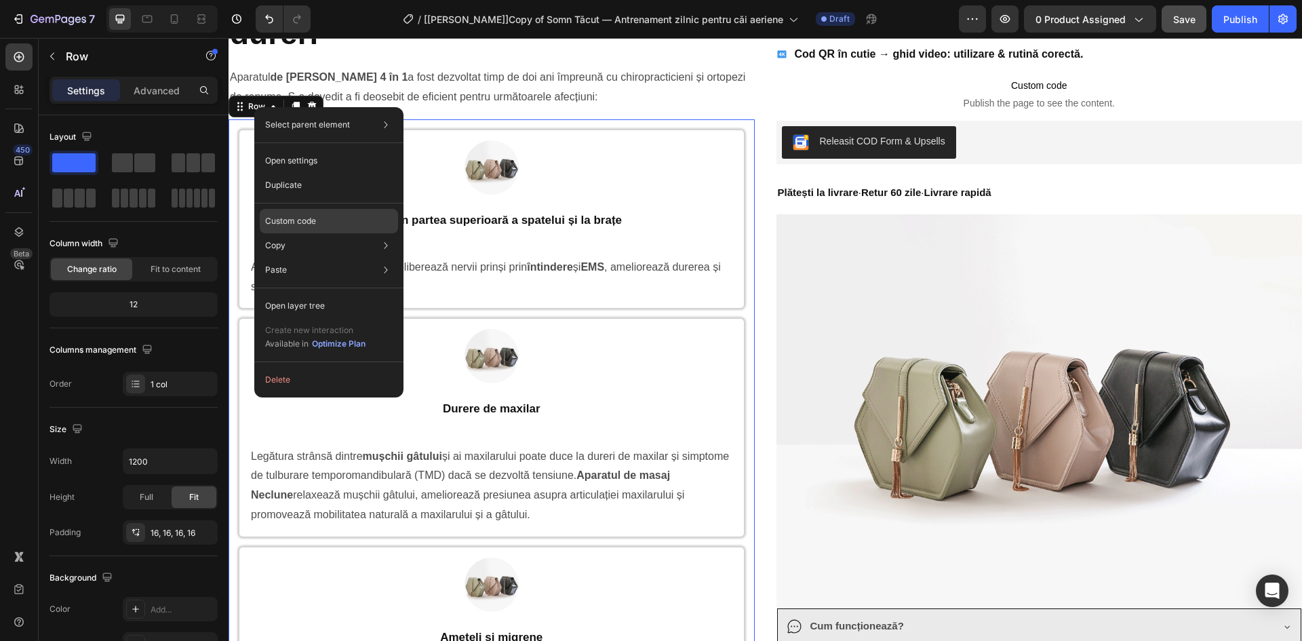
click at [313, 216] on p "Custom code" at bounding box center [290, 221] width 51 height 12
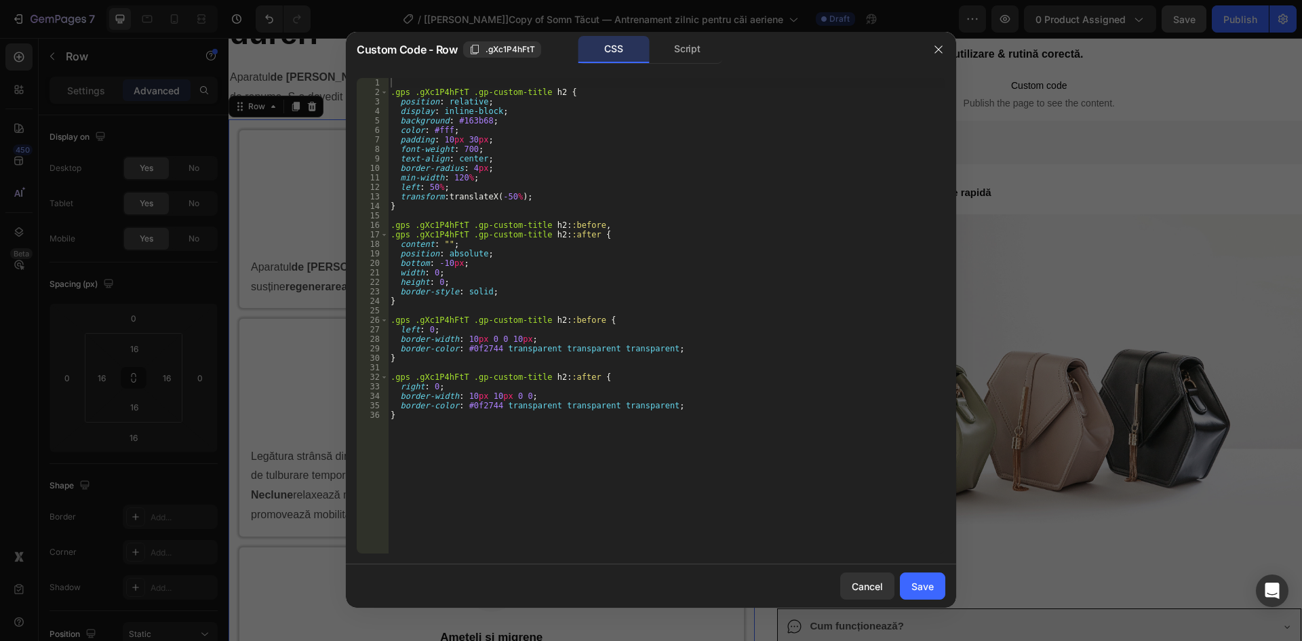
type textarea "transform: translateX(-50%);"
click at [540, 199] on div ".gps .gXc1P4hFtT .gp-custom-title h2 { position : relative ; display : inline-b…" at bounding box center [666, 325] width 557 height 494
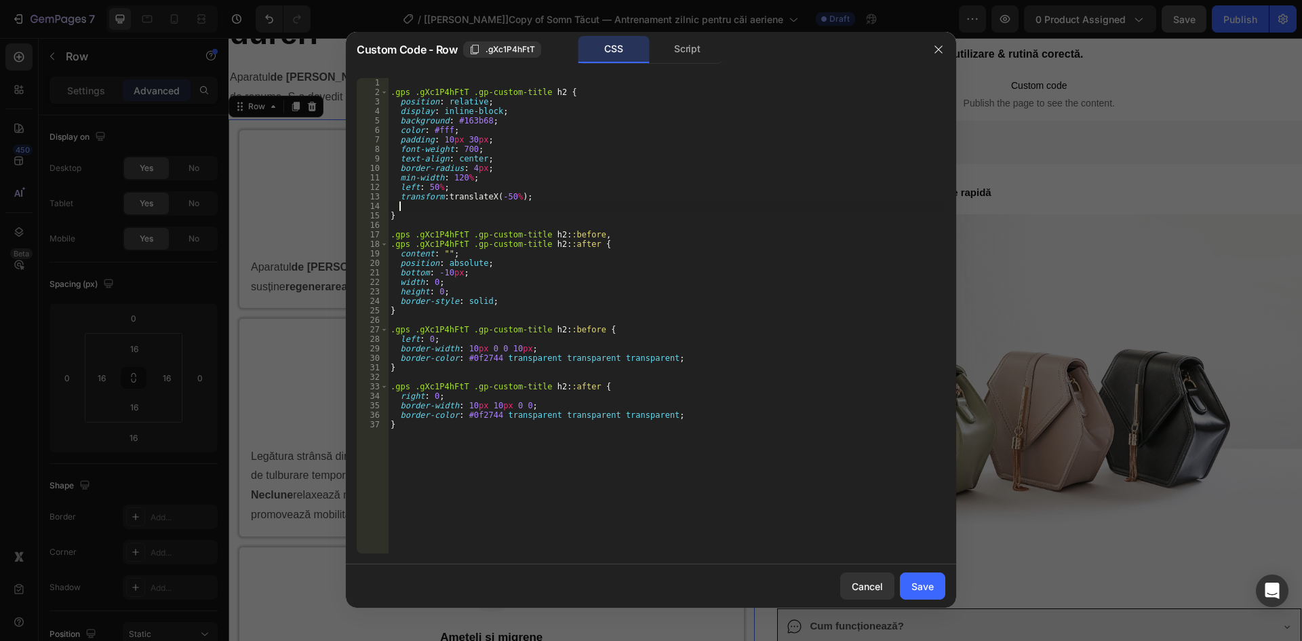
paste textarea "overflow: visible !important;"
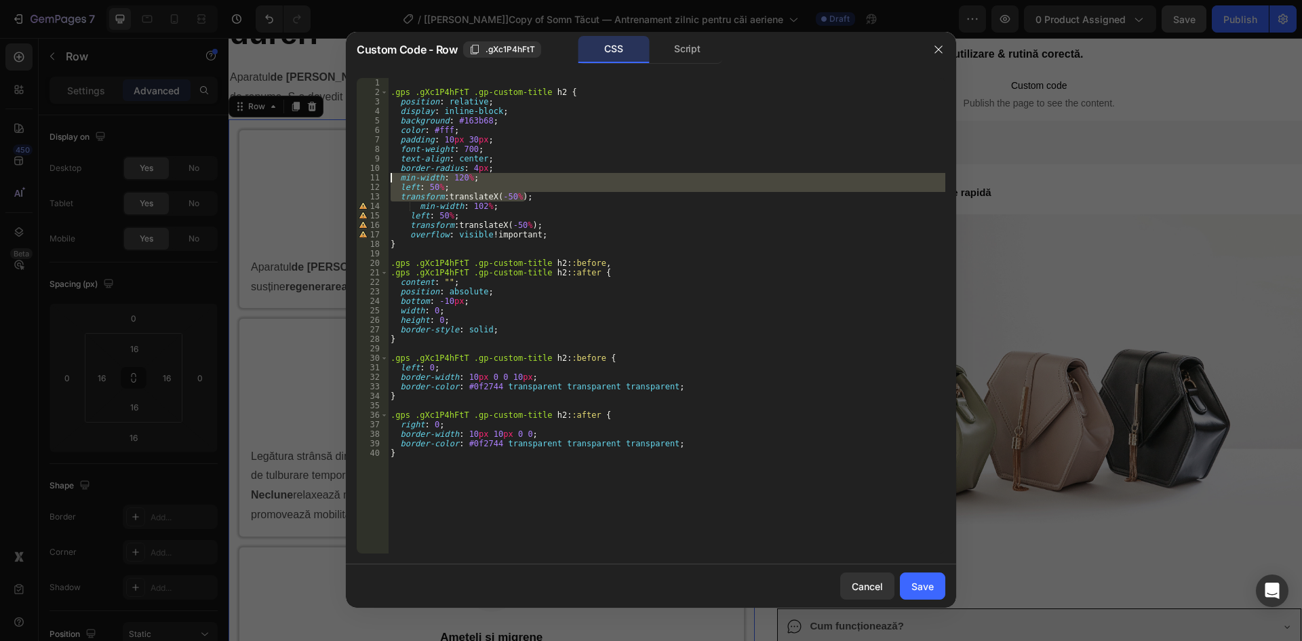
drag, startPoint x: 513, startPoint y: 194, endPoint x: 378, endPoint y: 174, distance: 136.3
click at [378, 174] on div "overflow: visible !important; 1 2 3 4 5 6 7 8 9 10 11 12 13 14 15 16 17 18 19 2…" at bounding box center [651, 315] width 588 height 475
type textarea "min-width: 120%; left: 50%;"
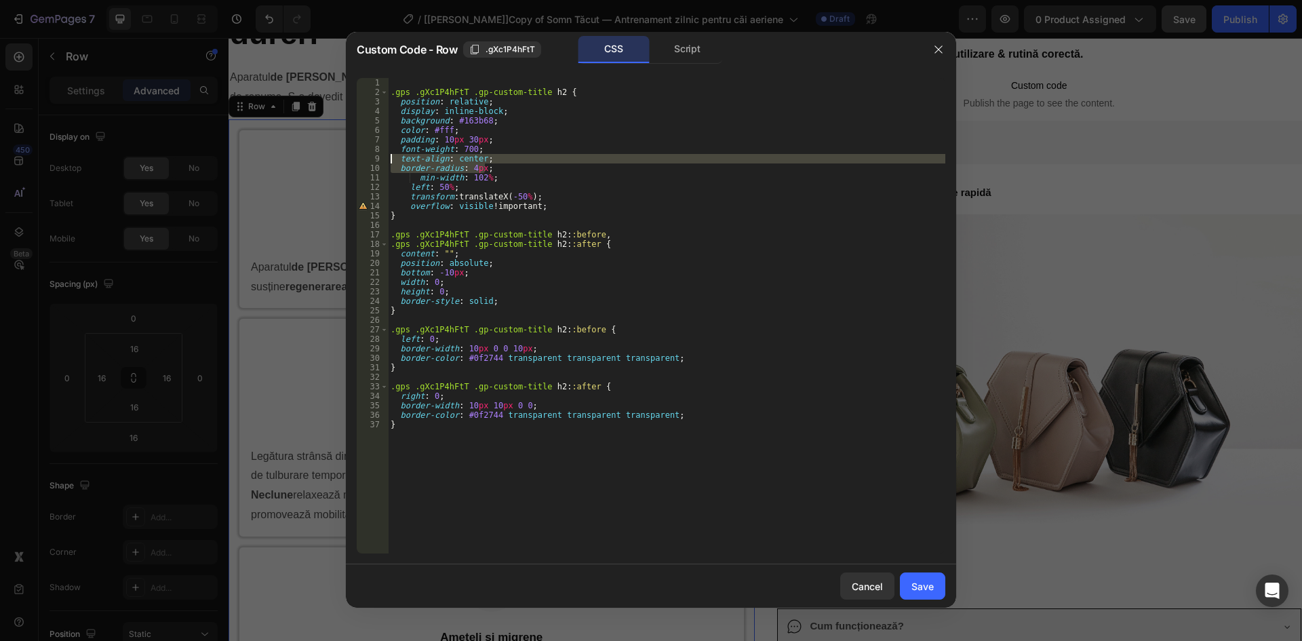
drag, startPoint x: 487, startPoint y: 167, endPoint x: 374, endPoint y: 163, distance: 113.3
click at [374, 162] on div "border-radius: 4px; 1 2 3 4 5 6 7 8 9 10 11 12 13 14 15 16 17 18 19 20 21 22 23…" at bounding box center [651, 315] width 588 height 475
type textarea "text-align: center; border-radius: 4px;"
click at [486, 173] on div ".gps .gXc1P4hFtT .gp-custom-title h2 { position : relative ; display : inline-b…" at bounding box center [666, 315] width 557 height 475
drag, startPoint x: 496, startPoint y: 168, endPoint x: 498, endPoint y: 159, distance: 8.9
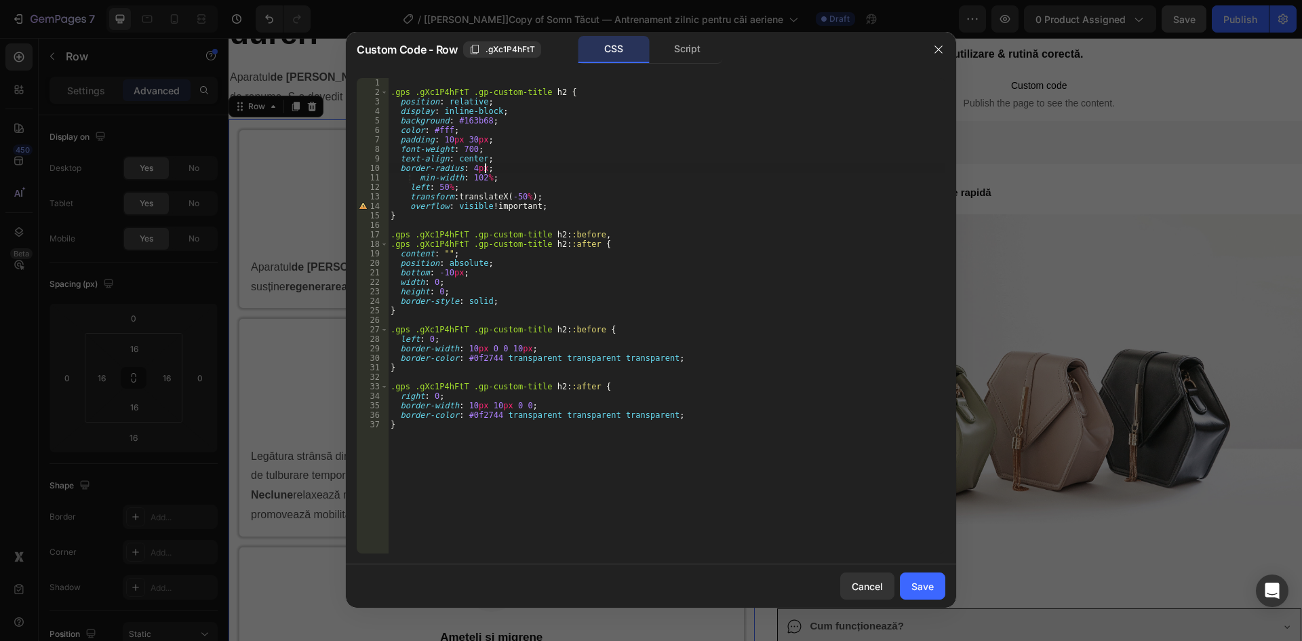
click at [497, 164] on div ".gps .gXc1P4hFtT .gp-custom-title h2 { position : relative ; display : inline-b…" at bounding box center [666, 325] width 557 height 494
click at [498, 159] on div ".gps .gXc1P4hFtT .gp-custom-title h2 { position : relative ; display : inline-b…" at bounding box center [666, 325] width 557 height 494
drag, startPoint x: 490, startPoint y: 167, endPoint x: 494, endPoint y: 159, distance: 8.8
click at [494, 159] on div ".gps .gXc1P4hFtT .gp-custom-title h2 { position : relative ; display : inline-b…" at bounding box center [666, 325] width 557 height 494
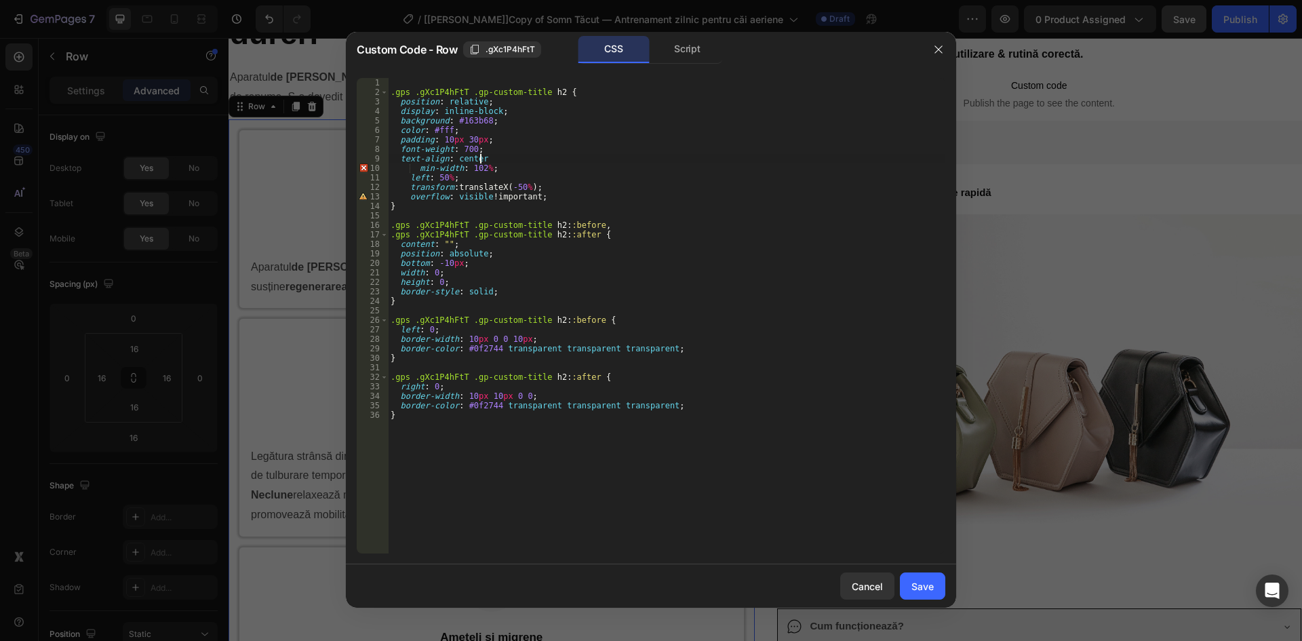
scroll to position [0, 7]
click at [416, 170] on div ".gps .gXc1P4hFtT .gp-custom-title h2 { position : relative ; display : inline-b…" at bounding box center [666, 325] width 557 height 494
click at [407, 178] on div ".gps .gXc1P4hFtT .gp-custom-title h2 { position : relative ; display : inline-b…" at bounding box center [666, 325] width 557 height 494
click at [390, 169] on div ".gps .gXc1P4hFtT .gp-custom-title h2 { position : relative ; display : inline-b…" at bounding box center [666, 325] width 557 height 494
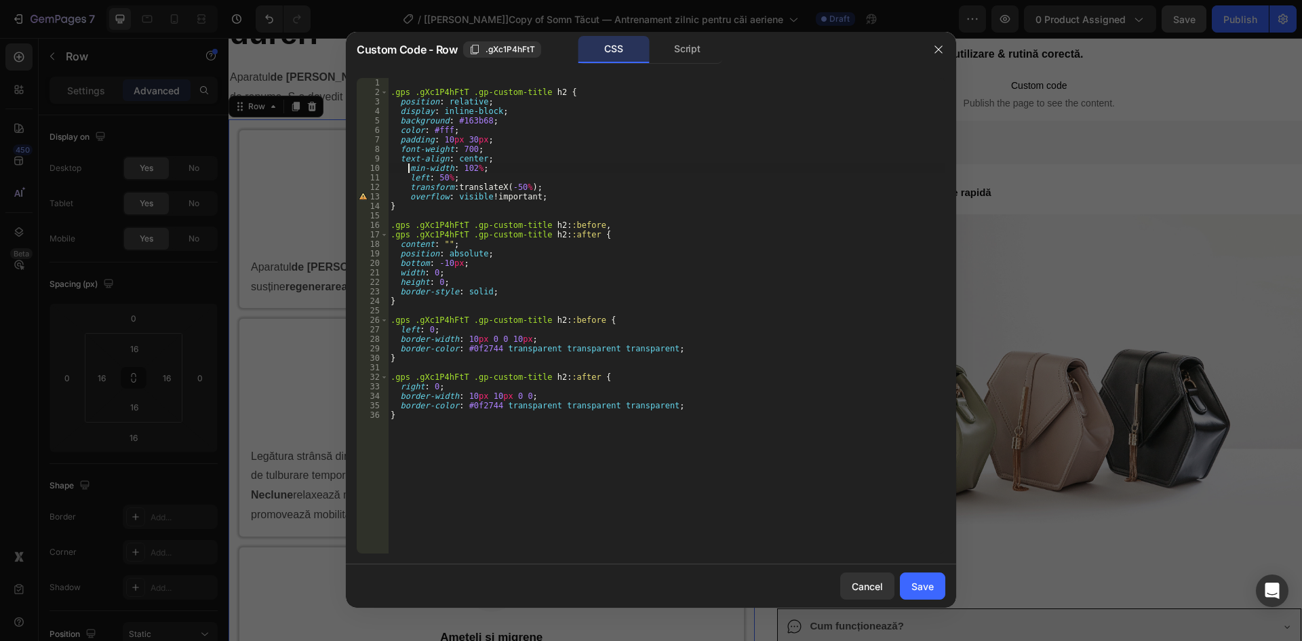
click at [400, 157] on div ".gps .gXc1P4hFtT .gp-custom-title h2 { position : relative ; display : inline-b…" at bounding box center [666, 325] width 557 height 494
click at [400, 148] on div ".gps .gXc1P4hFtT .gp-custom-title h2 { position : relative ; display : inline-b…" at bounding box center [666, 325] width 557 height 494
click at [400, 144] on div ".gps .gXc1P4hFtT .gp-custom-title h2 { position : relative ; display : inline-b…" at bounding box center [666, 325] width 557 height 494
click at [401, 132] on div ".gps .gXc1P4hFtT .gp-custom-title h2 { position : relative ; display : inline-b…" at bounding box center [666, 325] width 557 height 494
click at [399, 121] on div ".gps .gXc1P4hFtT .gp-custom-title h2 { position : relative ; display : inline-b…" at bounding box center [666, 325] width 557 height 494
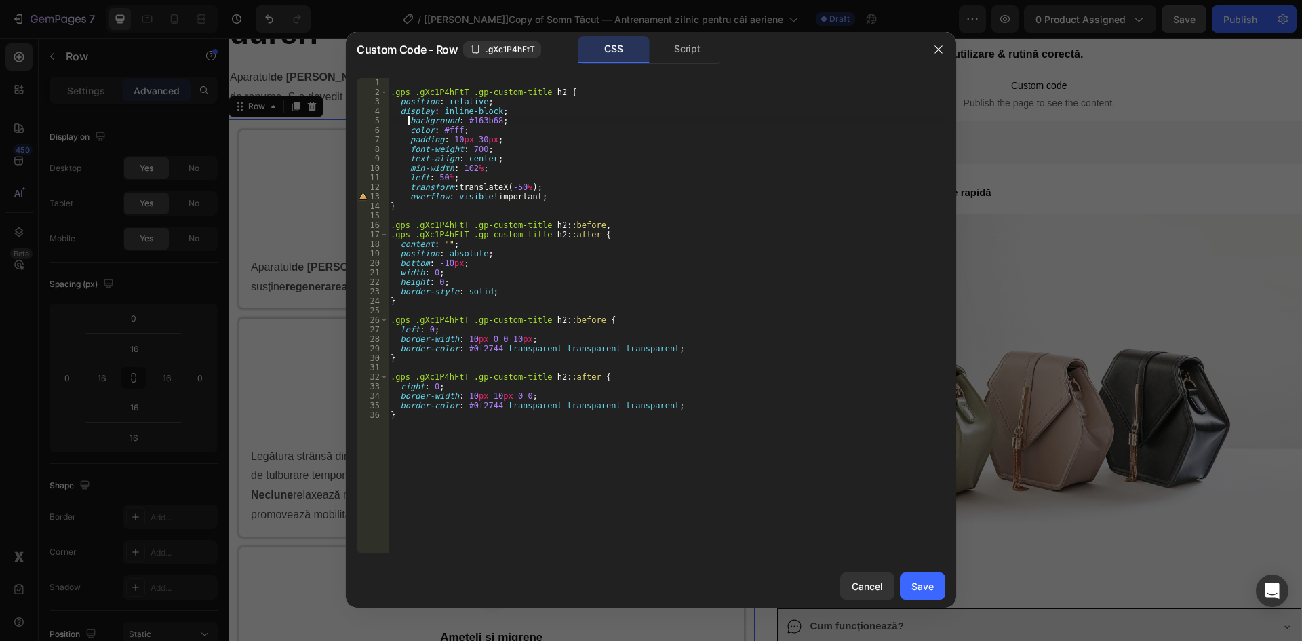
click at [399, 113] on div ".gps .gXc1P4hFtT .gp-custom-title h2 { position : relative ; display : inline-b…" at bounding box center [666, 325] width 557 height 494
click at [399, 105] on div ".gps .gXc1P4hFtT .gp-custom-title h2 { position : relative ; display : inline-b…" at bounding box center [666, 325] width 557 height 494
click at [401, 247] on div ".gps .gXc1P4hFtT .gp-custom-title h2 { position : relative ; display : inline-b…" at bounding box center [666, 325] width 557 height 494
click at [400, 253] on div ".gps .gXc1P4hFtT .gp-custom-title h2 { position : relative ; display : inline-b…" at bounding box center [666, 325] width 557 height 494
click at [399, 265] on div ".gps .gXc1P4hFtT .gp-custom-title h2 { position : relative ; display : inline-b…" at bounding box center [666, 325] width 557 height 494
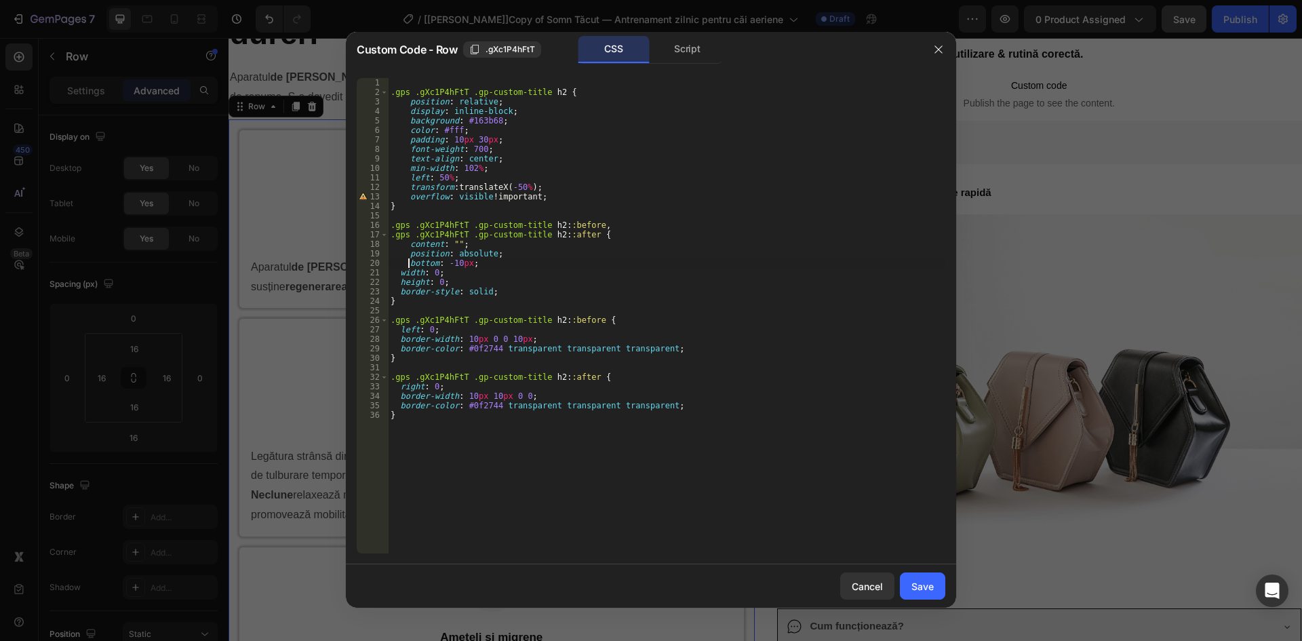
click at [401, 274] on div ".gps .gXc1P4hFtT .gp-custom-title h2 { position : relative ; display : inline-b…" at bounding box center [666, 325] width 557 height 494
click at [401, 283] on div ".gps .gXc1P4hFtT .gp-custom-title h2 { position : relative ; display : inline-b…" at bounding box center [666, 325] width 557 height 494
click at [401, 289] on div ".gps .gXc1P4hFtT .gp-custom-title h2 { position : relative ; display : inline-b…" at bounding box center [666, 325] width 557 height 494
click at [400, 332] on div ".gps .gXc1P4hFtT .gp-custom-title h2 { position : relative ; display : inline-b…" at bounding box center [666, 325] width 557 height 494
click at [401, 342] on div ".gps .gXc1P4hFtT .gp-custom-title h2 { position : relative ; display : inline-b…" at bounding box center [666, 325] width 557 height 494
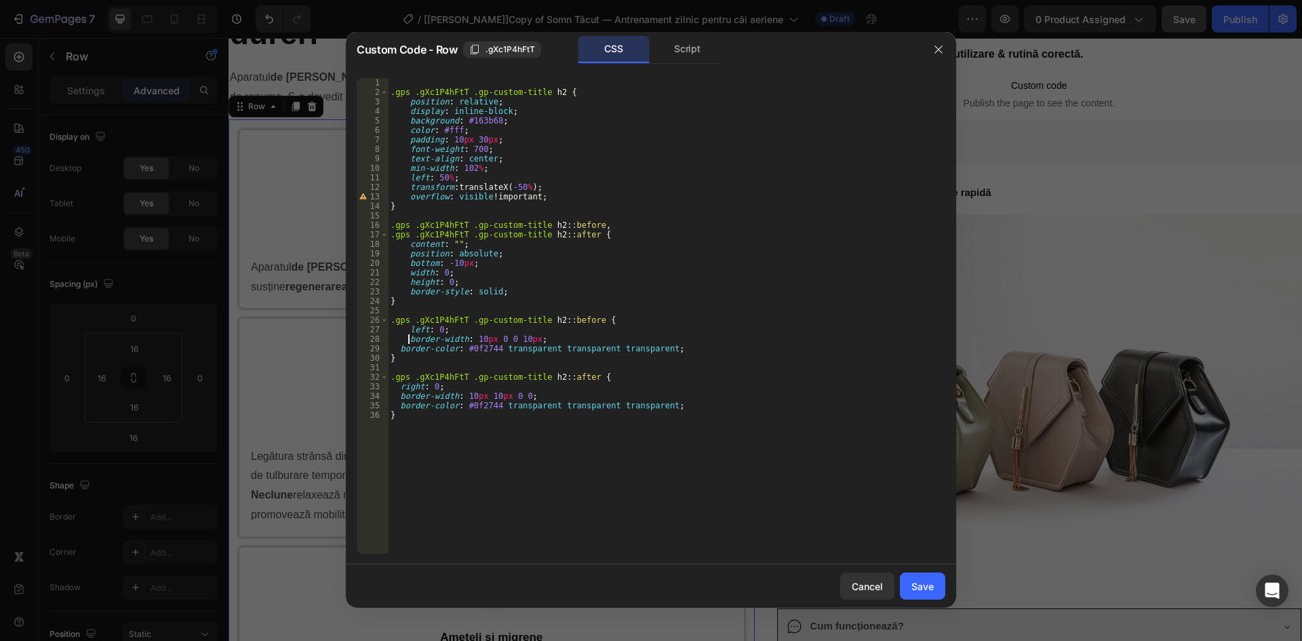
click at [399, 348] on div ".gps .gXc1P4hFtT .gp-custom-title h2 { position : relative ; display : inline-b…" at bounding box center [666, 325] width 557 height 494
click at [400, 387] on div ".gps .gXc1P4hFtT .gp-custom-title h2 { position : relative ; display : inline-b…" at bounding box center [666, 325] width 557 height 494
click at [400, 397] on div ".gps .gXc1P4hFtT .gp-custom-title h2 { position : relative ; display : inline-b…" at bounding box center [666, 325] width 557 height 494
click at [401, 406] on div ".gps .gXc1P4hFtT .gp-custom-title h2 { position : relative ; display : inline-b…" at bounding box center [666, 325] width 557 height 494
type textarea "border-color: #0f2744 transparent transparent transparent;"
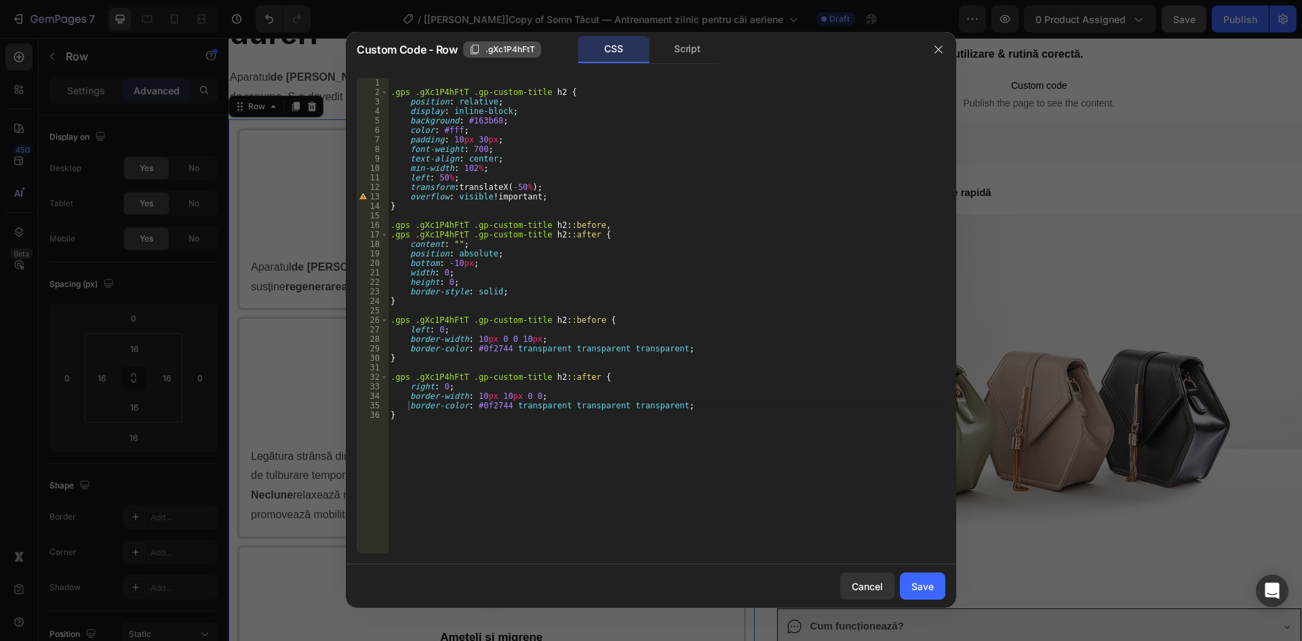
click at [498, 56] on button ".gXc1P4hFtT" at bounding box center [502, 49] width 78 height 16
click at [917, 589] on div "Save" at bounding box center [922, 586] width 22 height 14
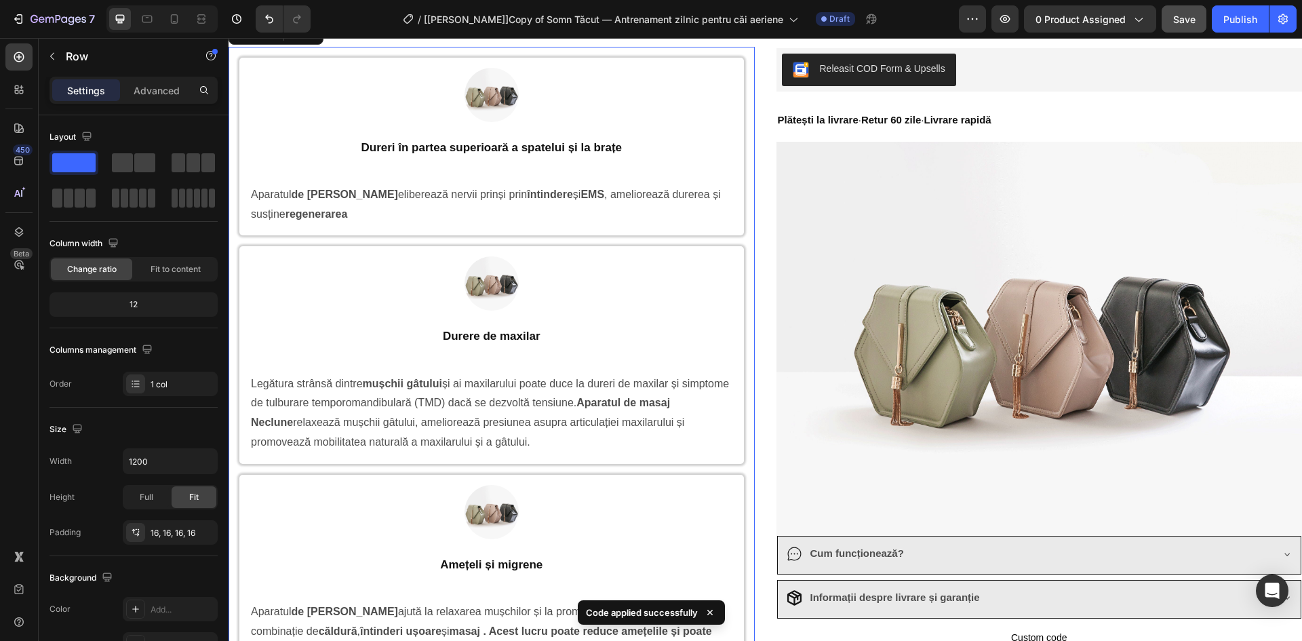
scroll to position [1389, 0]
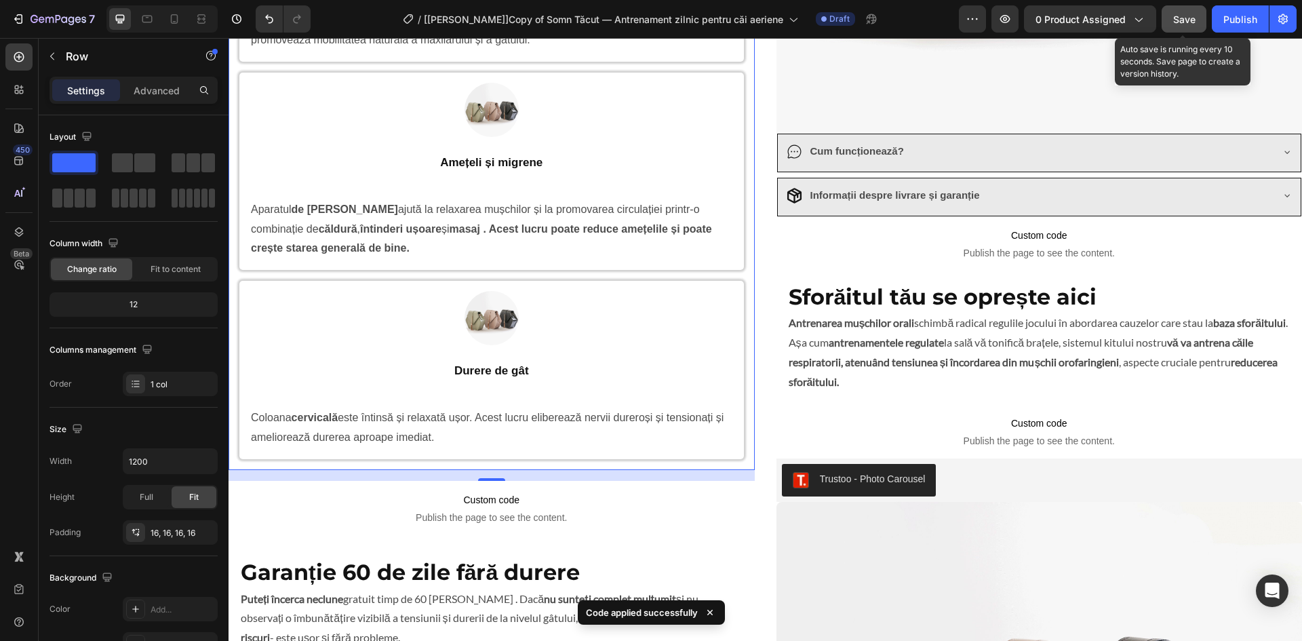
click at [1178, 17] on span "Save" at bounding box center [1184, 20] width 22 height 12
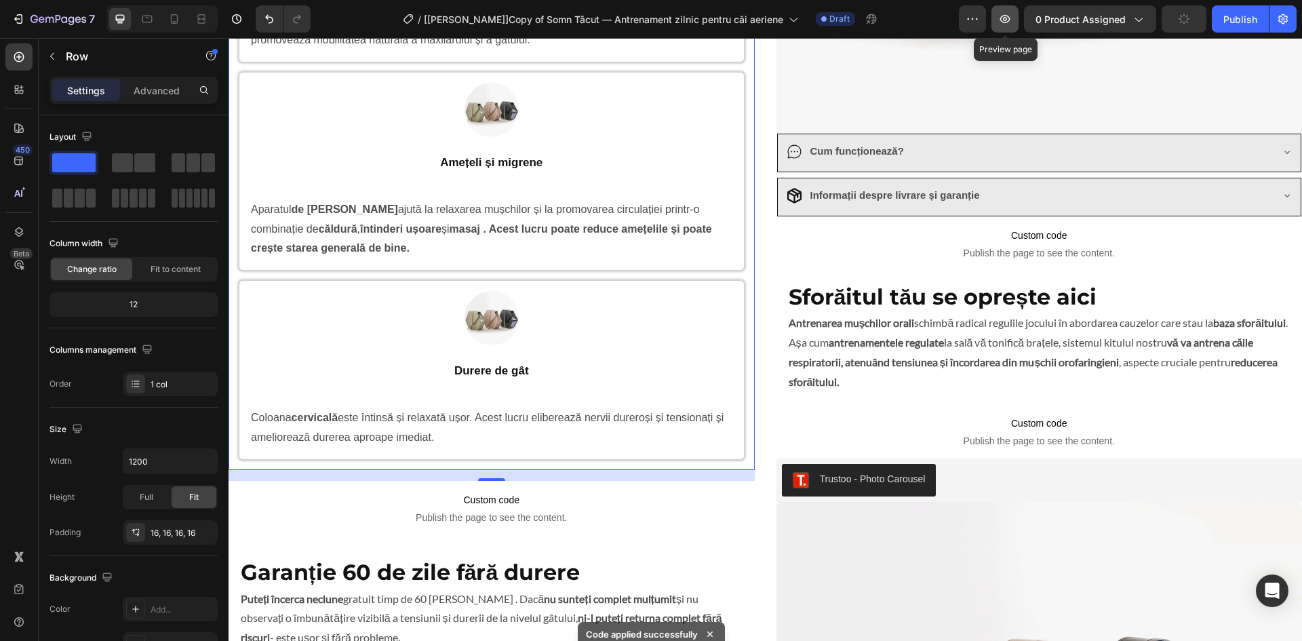
click at [1004, 22] on icon "button" at bounding box center [1005, 19] width 10 height 8
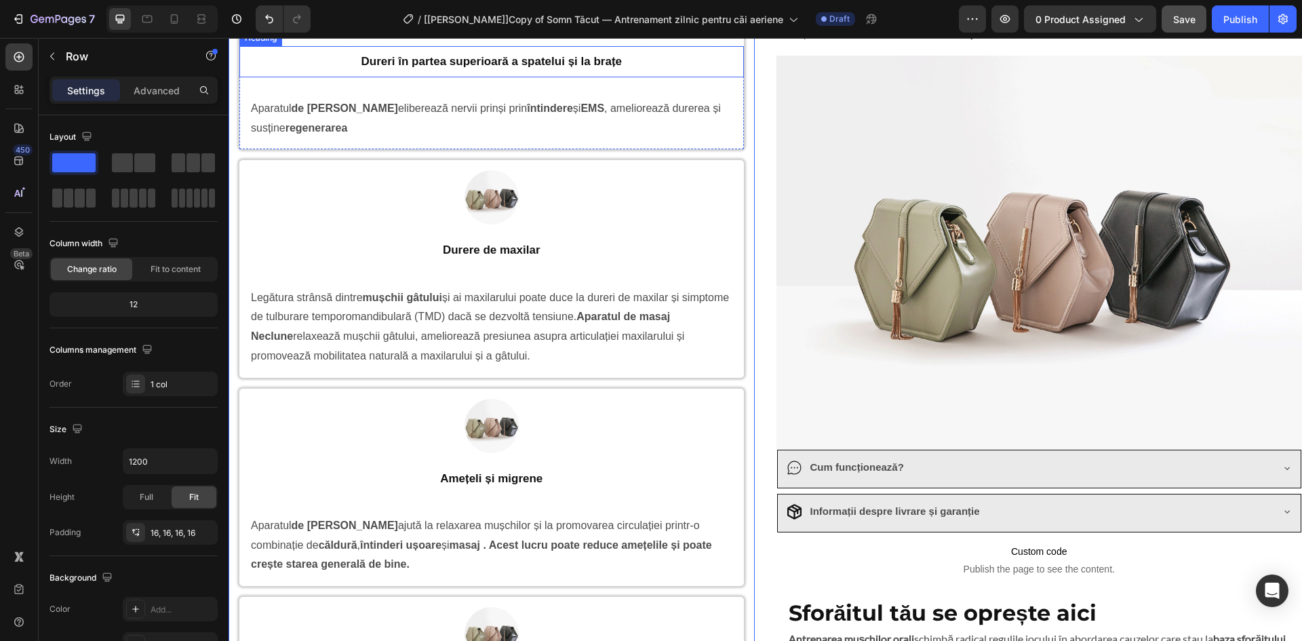
scroll to position [915, 0]
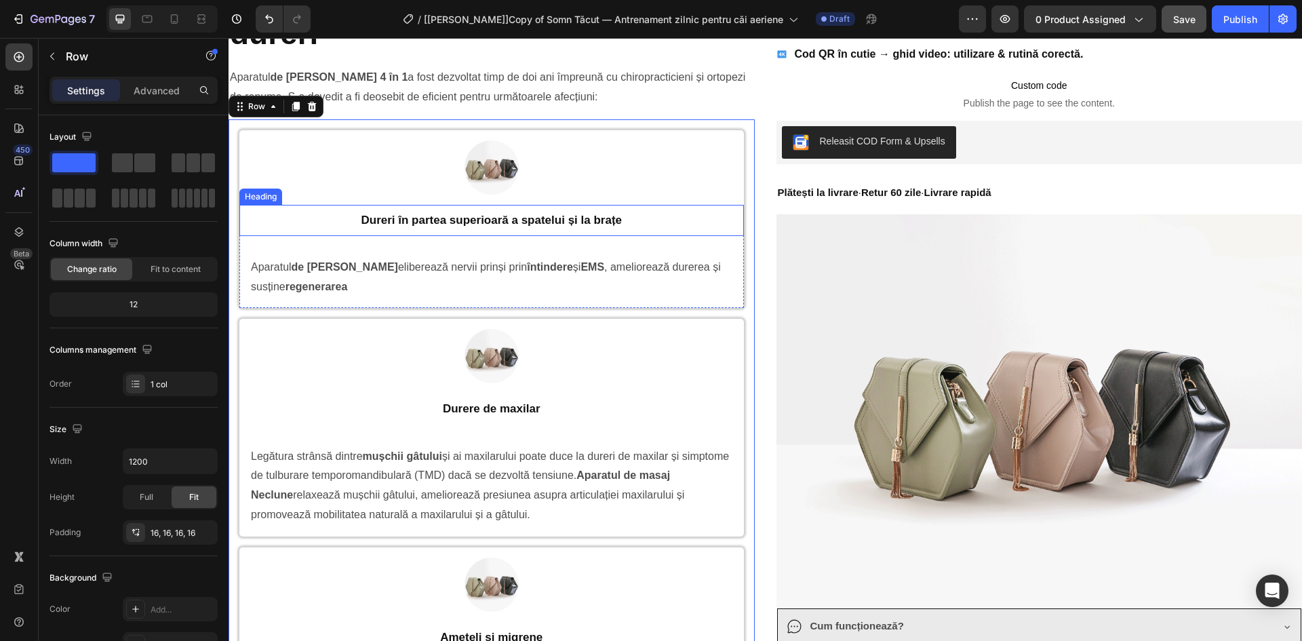
click at [287, 222] on p "Dureri în partea superioară a spatelui și la brațe" at bounding box center [491, 220] width 488 height 15
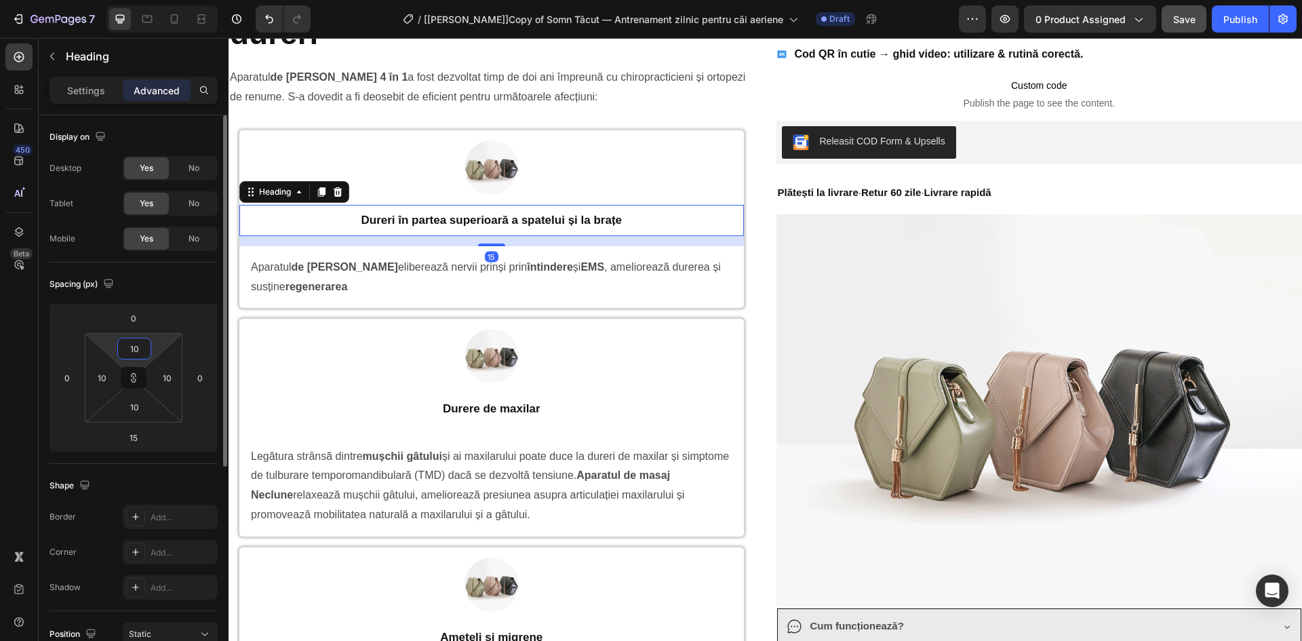
click at [138, 348] on input "10" at bounding box center [134, 348] width 27 height 20
type input "0"
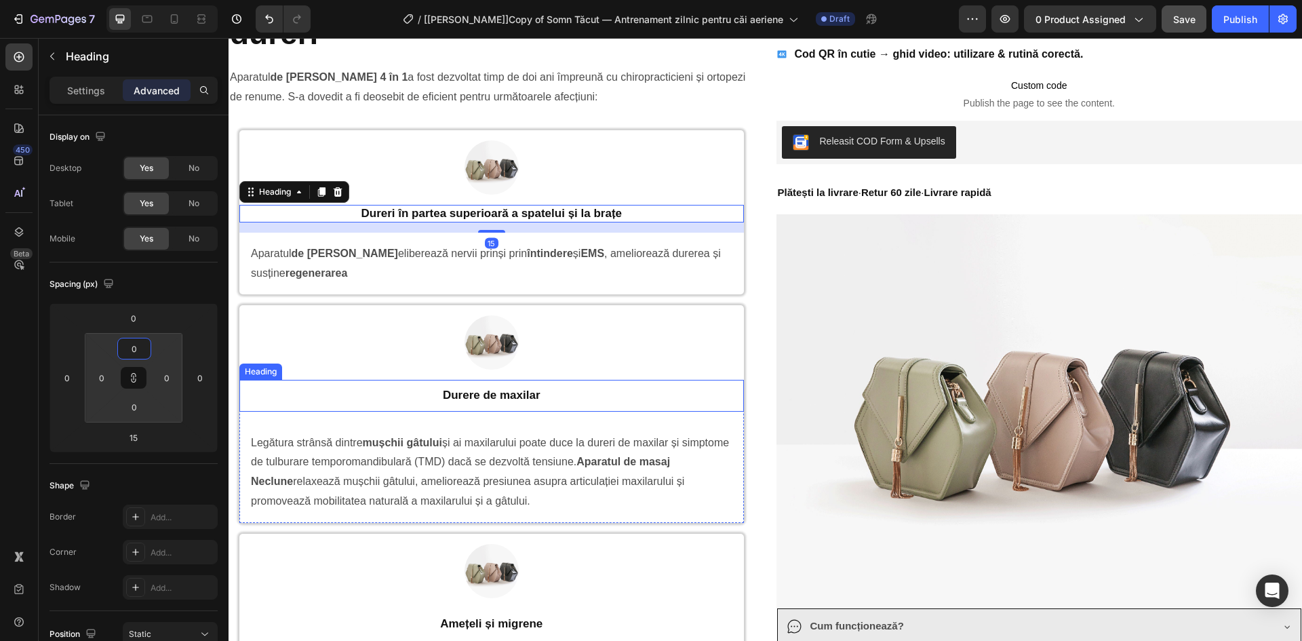
click at [369, 396] on h2 "Durere de maxilar" at bounding box center [491, 395] width 491 height 18
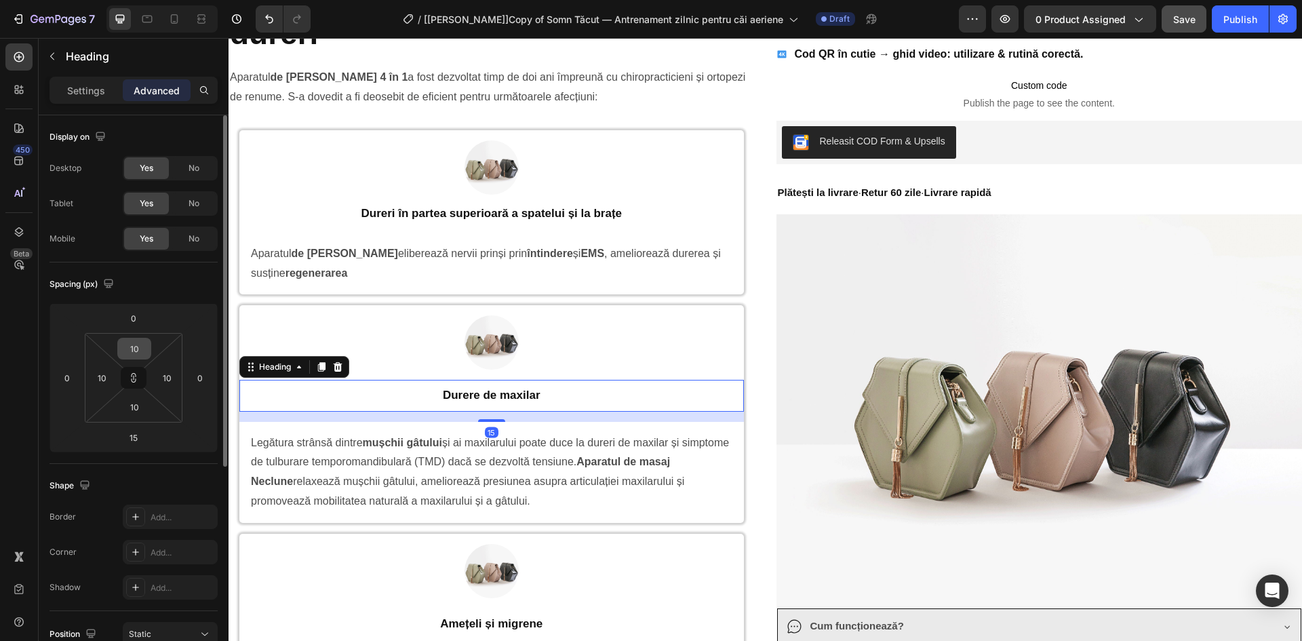
click at [129, 348] on input "10" at bounding box center [134, 348] width 27 height 20
type input "0"
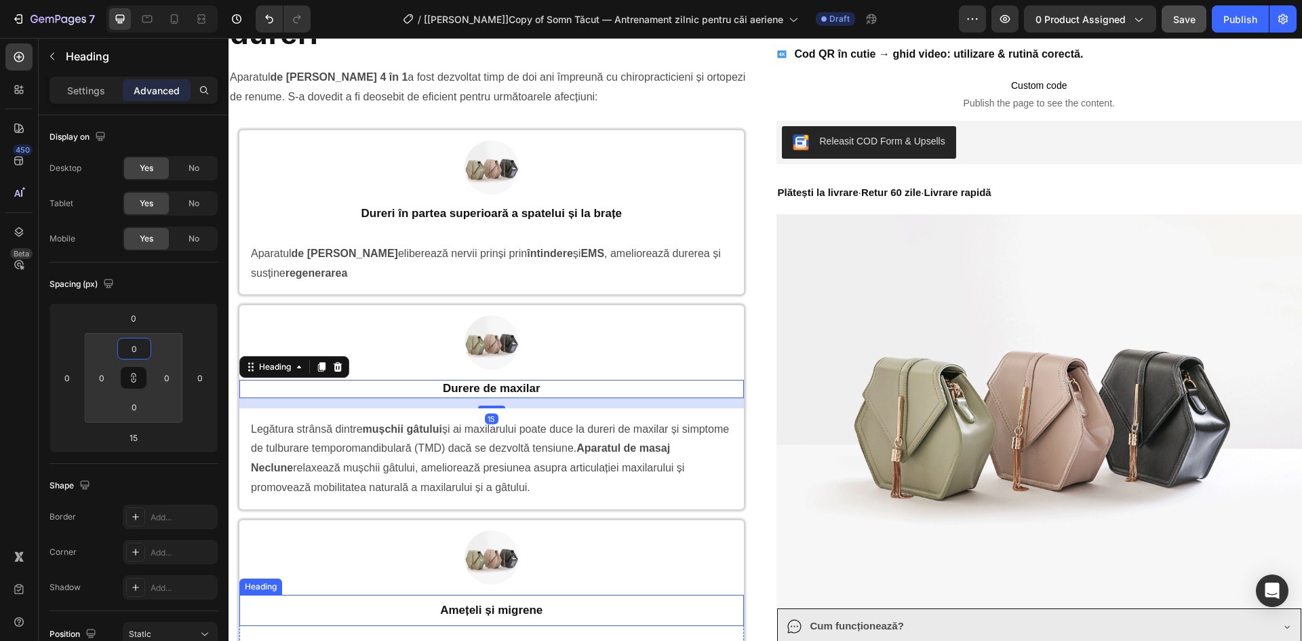
click at [445, 596] on div "Amețeli și migrene Heading" at bounding box center [491, 610] width 504 height 31
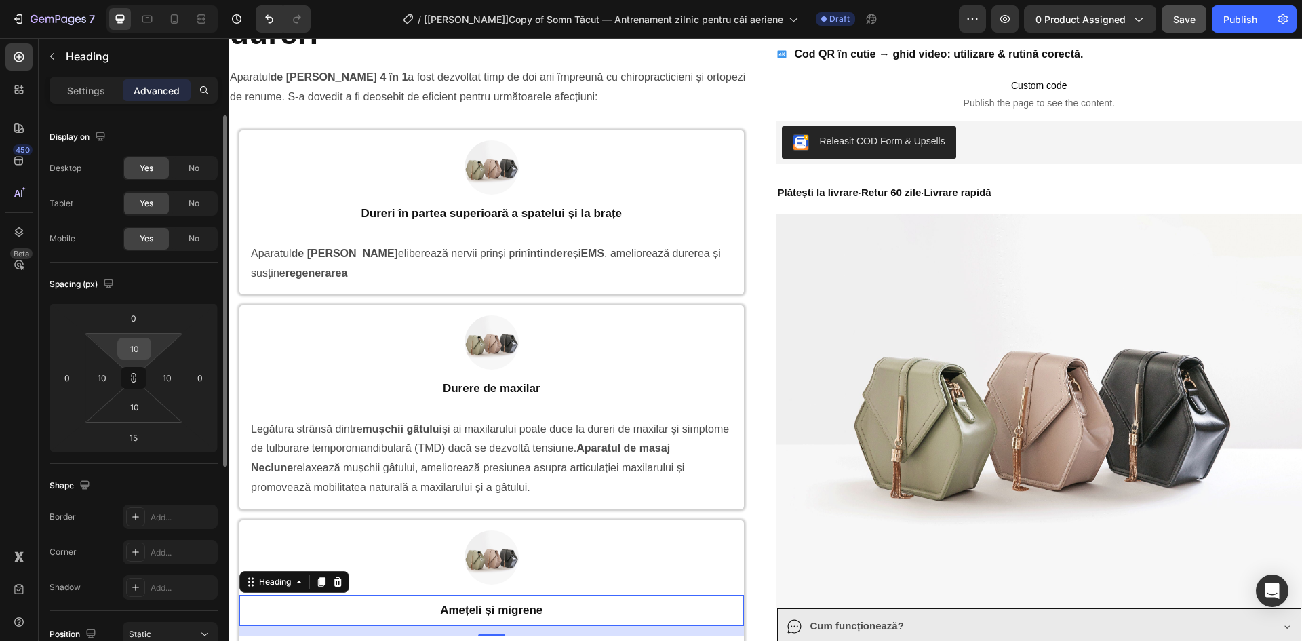
click at [135, 340] on input "10" at bounding box center [134, 348] width 27 height 20
type input "0"
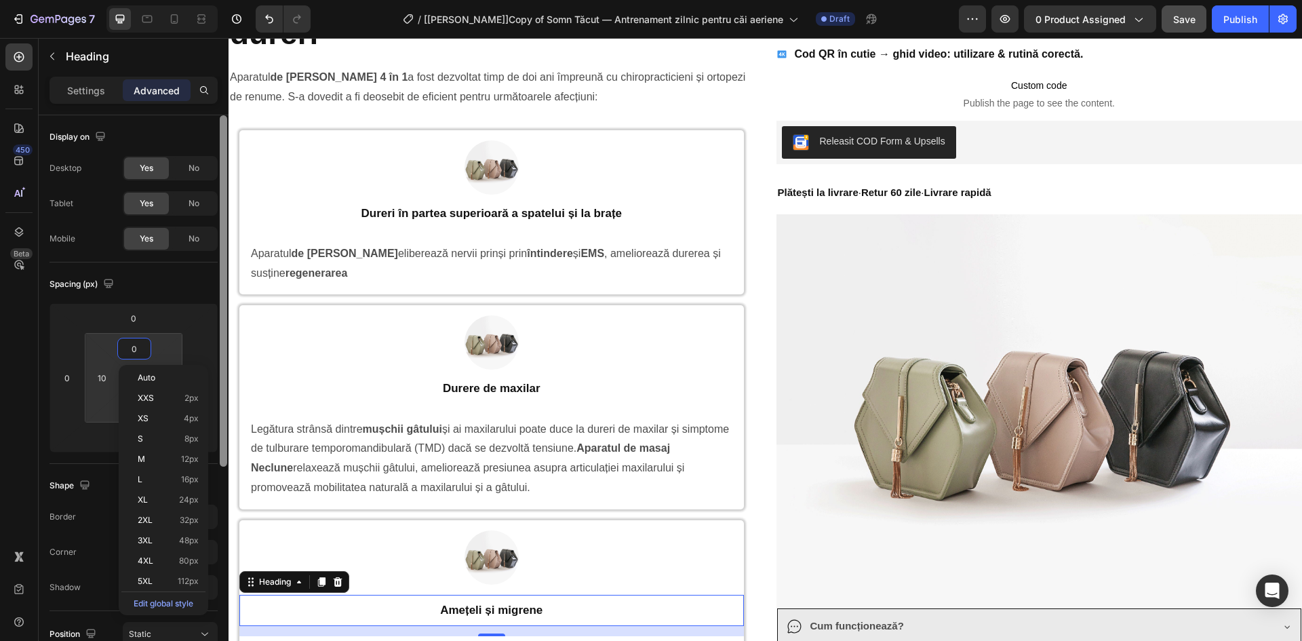
type input "0"
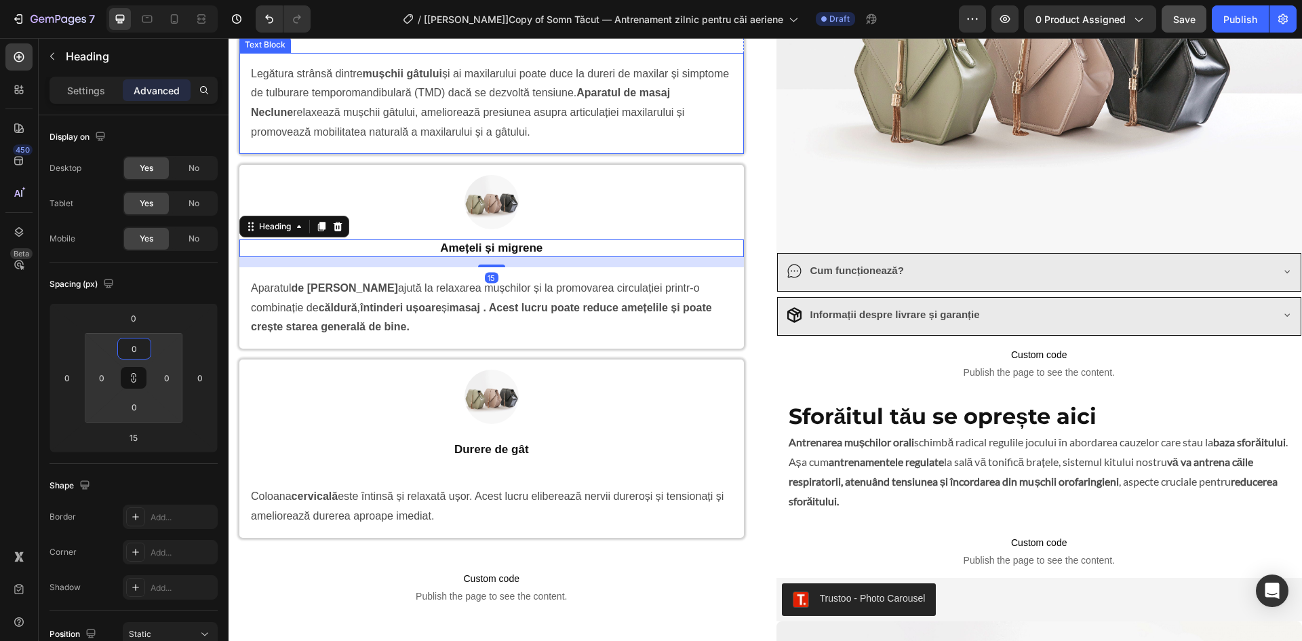
scroll to position [1389, 0]
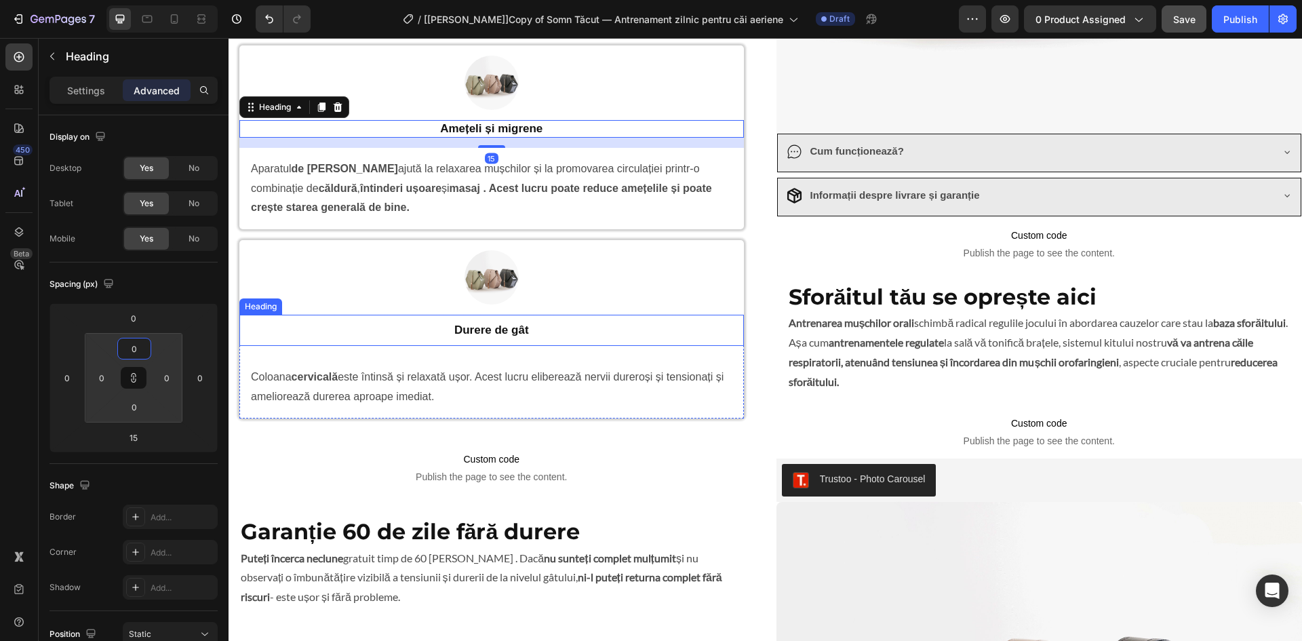
click at [496, 332] on strong "Durere de gât" at bounding box center [491, 329] width 75 height 13
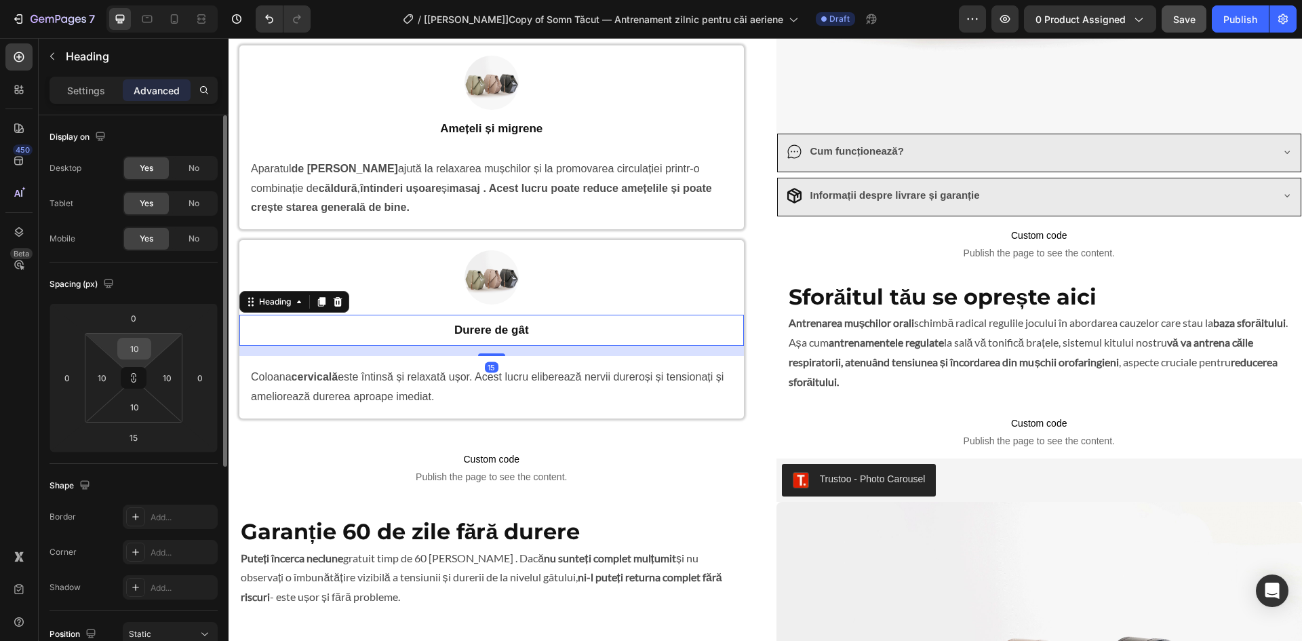
click at [147, 350] on input "10" at bounding box center [134, 348] width 27 height 20
type input "0"
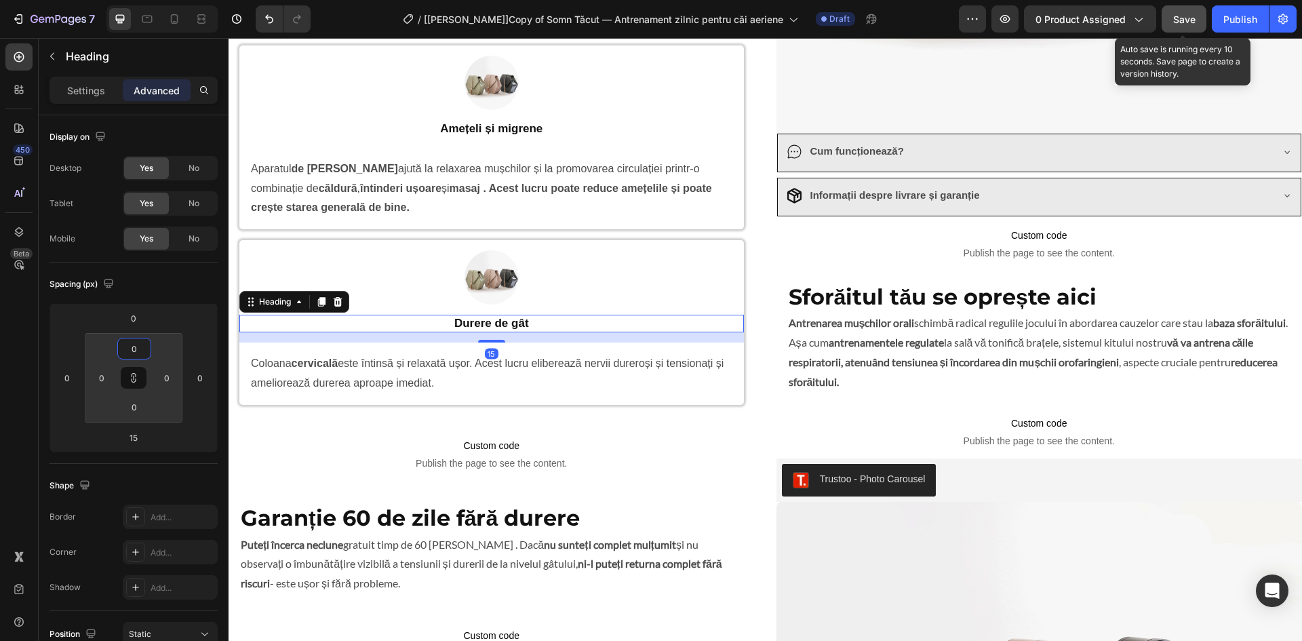
type input "0"
click at [1191, 22] on span "Save" at bounding box center [1184, 20] width 22 height 12
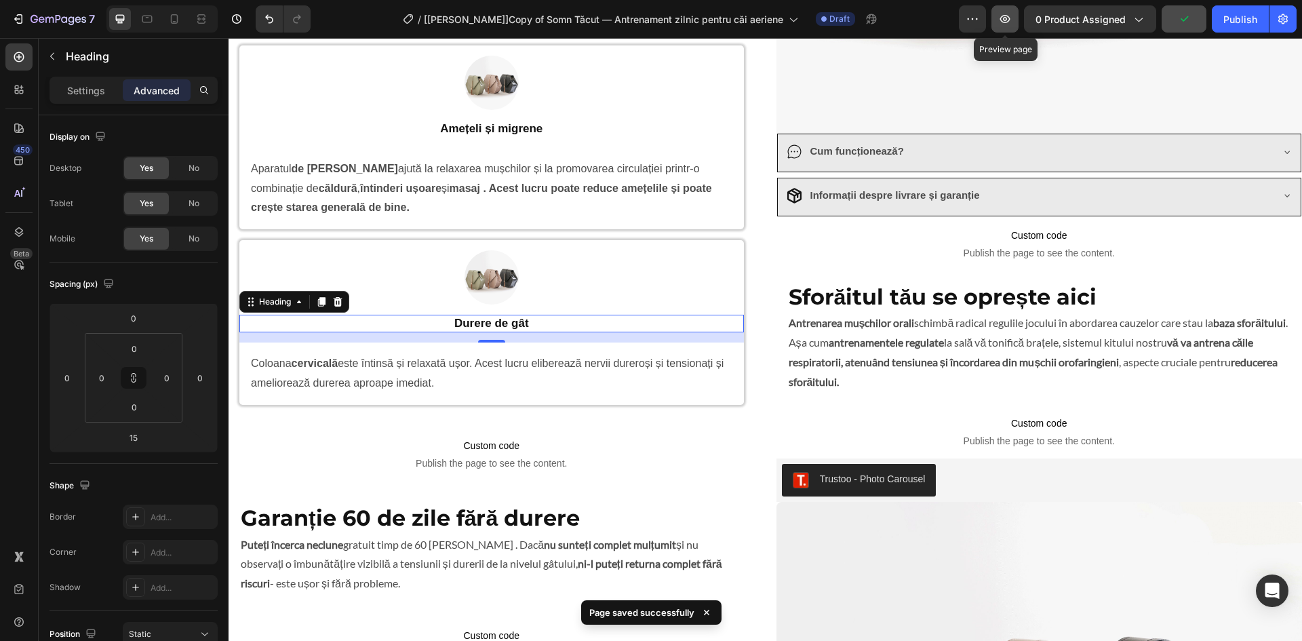
click at [1008, 19] on icon "button" at bounding box center [1005, 19] width 10 height 8
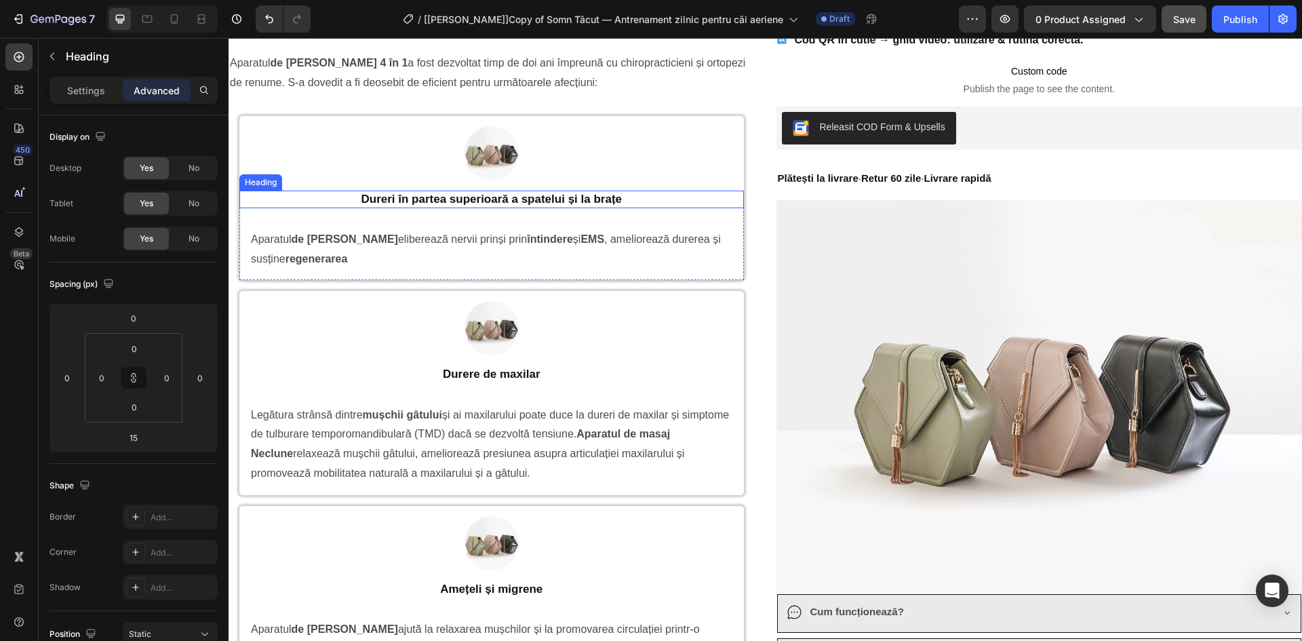
scroll to position [915, 0]
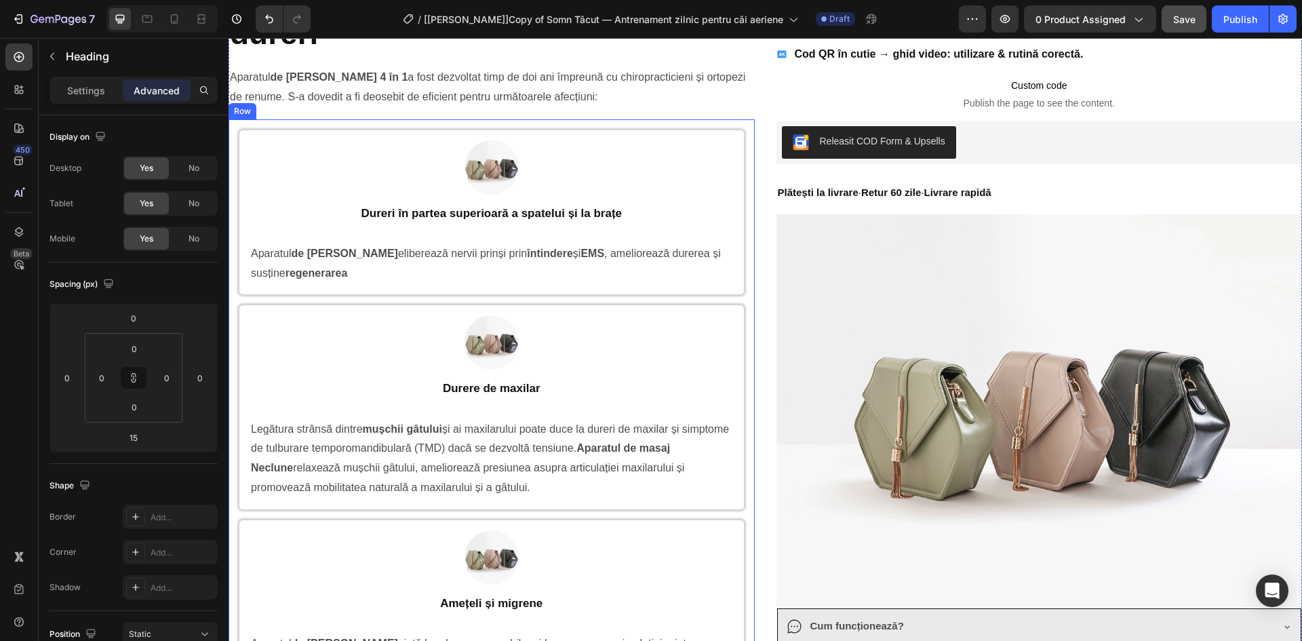
click at [235, 128] on div "Image Row Dureri în partea superioară a spatelui și la brațe Heading Aparatul d…" at bounding box center [491, 504] width 526 height 771
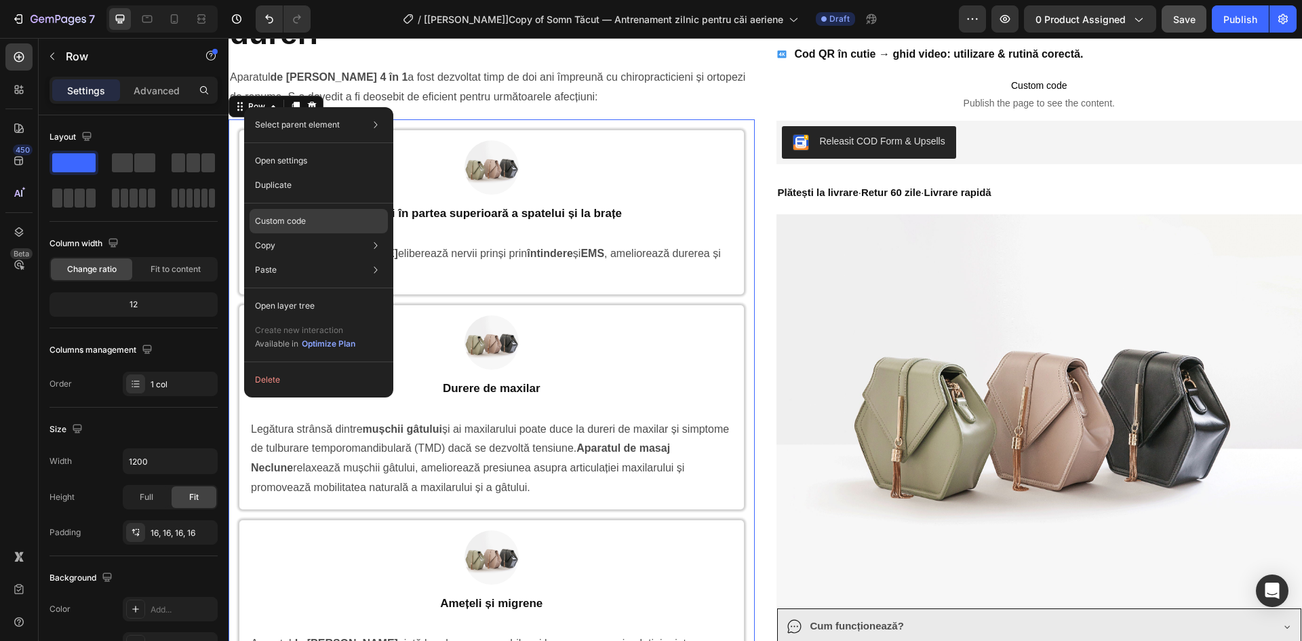
click at [305, 220] on p "Custom code" at bounding box center [280, 221] width 51 height 12
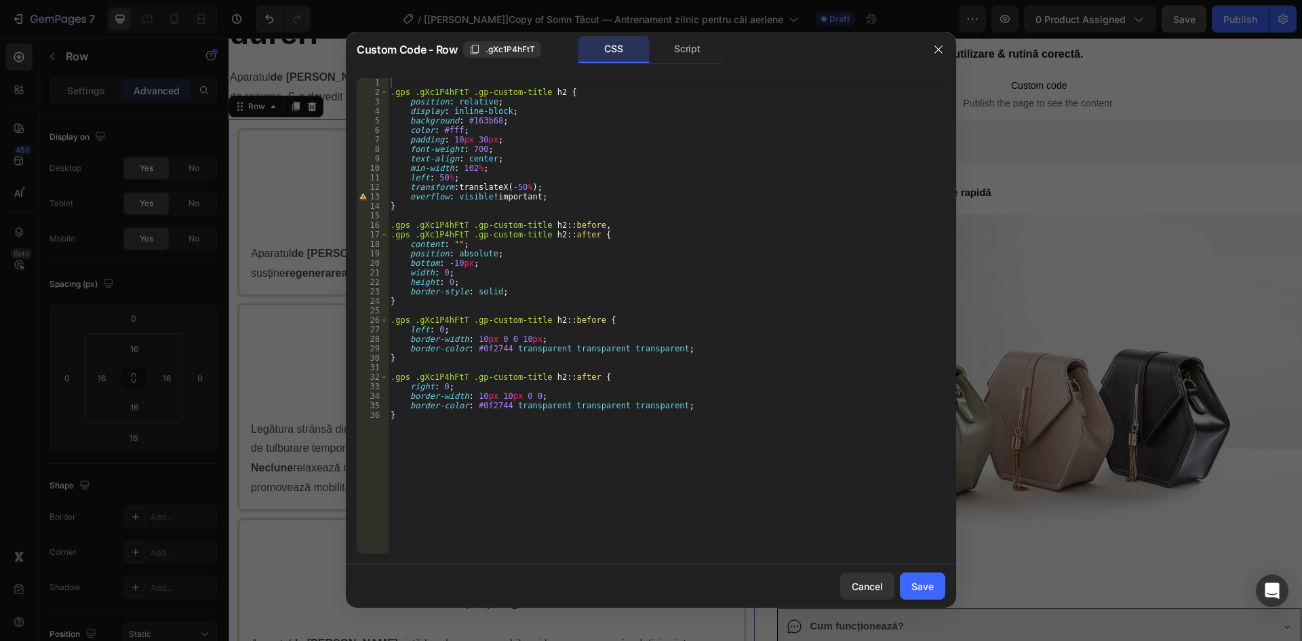
click at [471, 172] on div ".gps .gXc1P4hFtT .gp-custom-title h2 { position : relative ; display : inline-b…" at bounding box center [666, 325] width 557 height 494
drag, startPoint x: 551, startPoint y: 89, endPoint x: 377, endPoint y: 89, distance: 174.2
click at [377, 89] on div "min-width: 102.5%; 1 2 3 4 5 6 7 8 9 10 11 12 13 14 15 16 17 18 19 20 21 22 23 …" at bounding box center [651, 315] width 588 height 475
click at [517, 511] on div ".gps .gXc1P4hFtT .gp-custom-title h2 { position : relative ; display : inline-b…" at bounding box center [666, 325] width 557 height 494
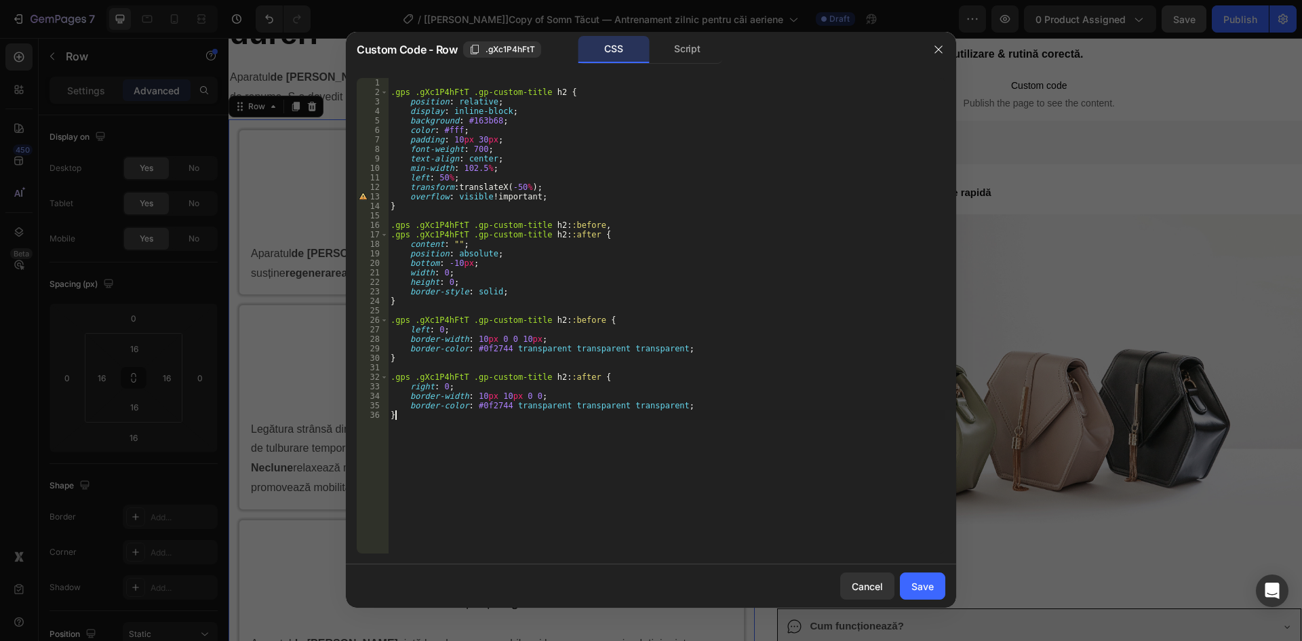
type textarea "}"
paste textarea ".gps .gXc1P4hFtT .gp-custom-title h2"
type textarea ".gps .gXc1P4hFtT .gp-custom-title h2"
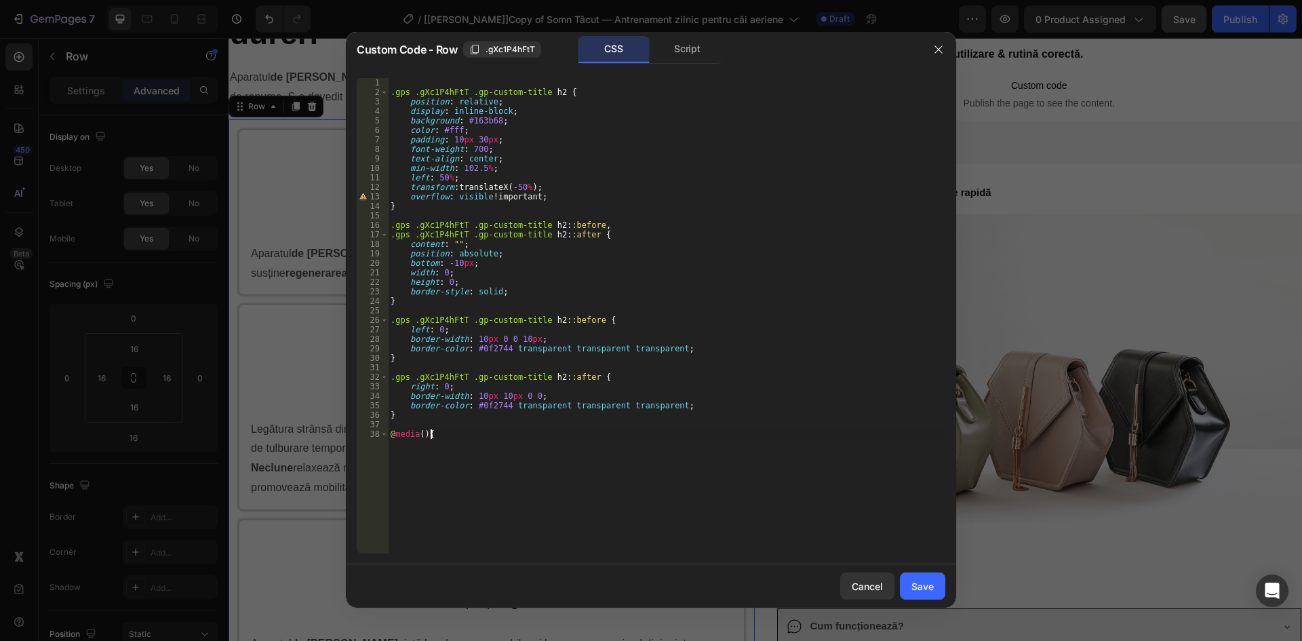
type textarea "@media(){}"
paste textarea ".gps .gXc1P4hFtT .gp-custom-title h2"
type textarea ".gps .gXc1P4hFtT .gp-custom-title h2{"
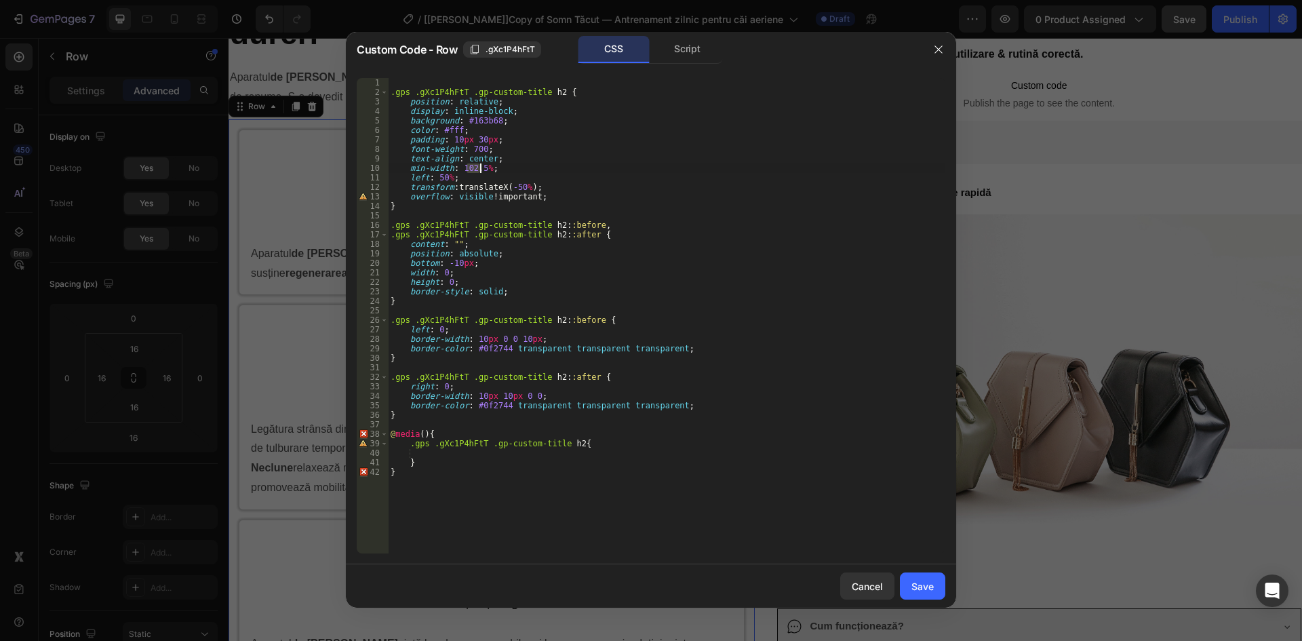
drag, startPoint x: 468, startPoint y: 165, endPoint x: 479, endPoint y: 165, distance: 10.8
click at [479, 165] on div ".gps .gXc1P4hFtT .gp-custom-title h2 { position : relative ; display : inline-b…" at bounding box center [666, 325] width 557 height 494
click at [420, 434] on div ".gps .gXc1P4hFtT .gp-custom-title h2 { position : relative ; display : inline-b…" at bounding box center [666, 325] width 557 height 494
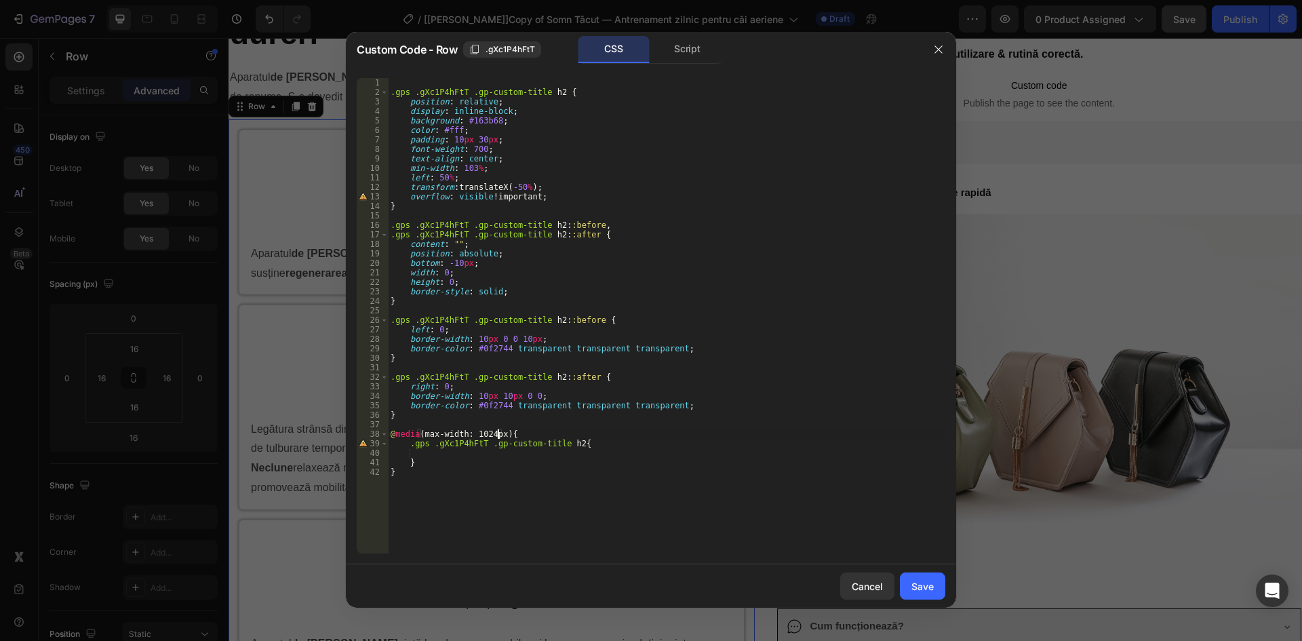
paste textarea "min-width: 105%;"
type textarea "@media(max-width: 1024px){"
click at [450, 452] on div ".gps .gXc1P4hFtT .gp-custom-title h2 { position : relative ; display : inline-b…" at bounding box center [666, 325] width 557 height 494
paste textarea "min-width: 105%;"
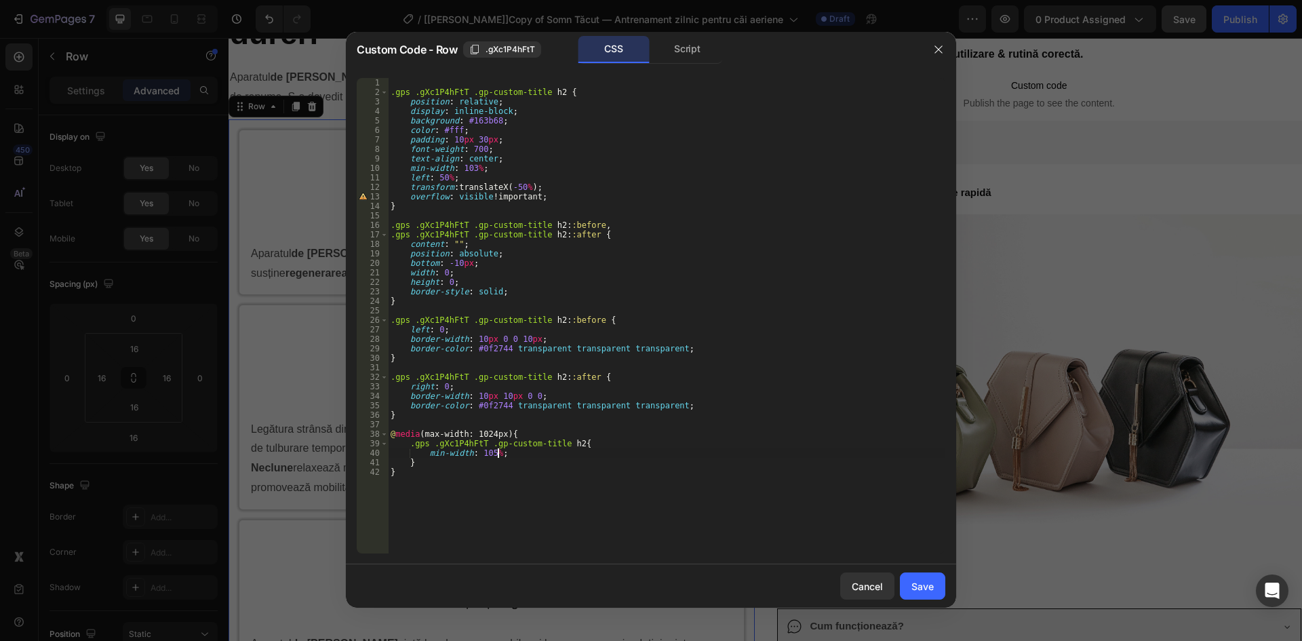
click at [504, 435] on div ".gps .gXc1P4hFtT .gp-custom-title h2 { position : relative ; display : inline-b…" at bounding box center [666, 325] width 557 height 494
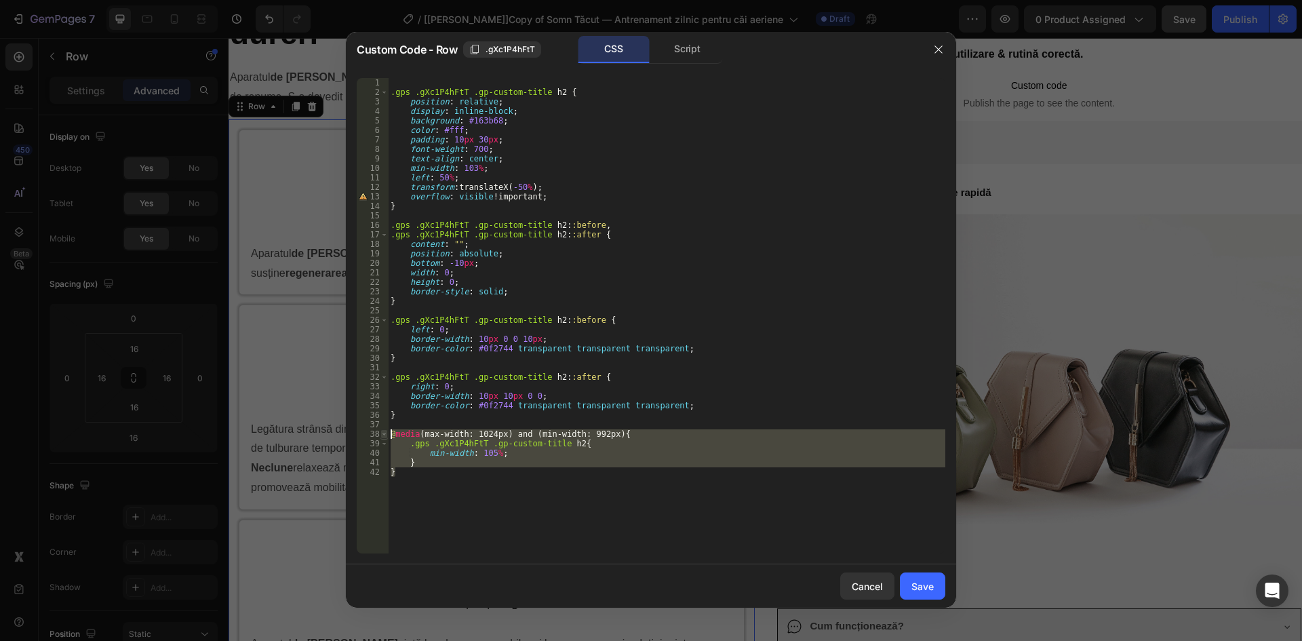
drag, startPoint x: 400, startPoint y: 471, endPoint x: 382, endPoint y: 433, distance: 42.1
click at [382, 433] on div "@media(max-width: 1024px) and (min-width: 992px){ 1 2 3 4 5 6 7 8 9 10 11 12 13…" at bounding box center [651, 315] width 588 height 475
click at [443, 496] on div ".gps .gXc1P4hFtT .gp-custom-title h2 { position : relative ; display : inline-b…" at bounding box center [666, 315] width 557 height 475
type textarea "}"
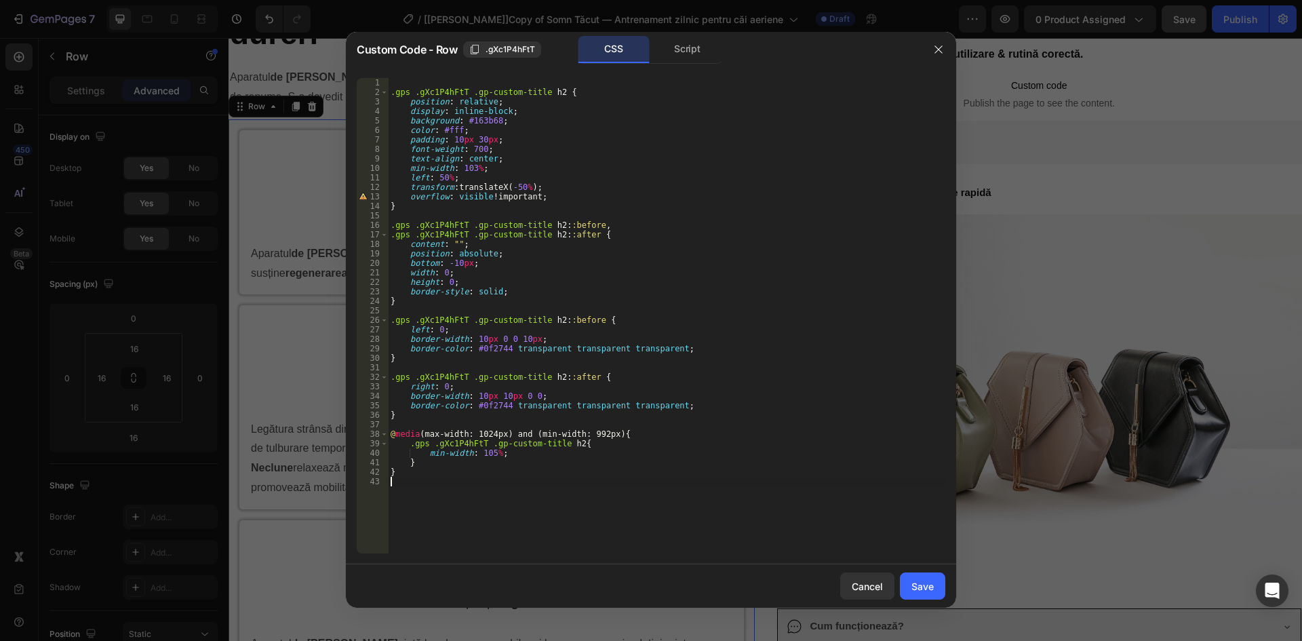
paste textarea "}"
click at [488, 483] on div ".gps .gXc1P4hFtT .gp-custom-title h2 { position : relative ; display : inline-b…" at bounding box center [666, 325] width 557 height 494
click at [478, 482] on div ".gps .gXc1P4hFtT .gp-custom-title h2 { position : relative ; display : inline-b…" at bounding box center [666, 325] width 557 height 494
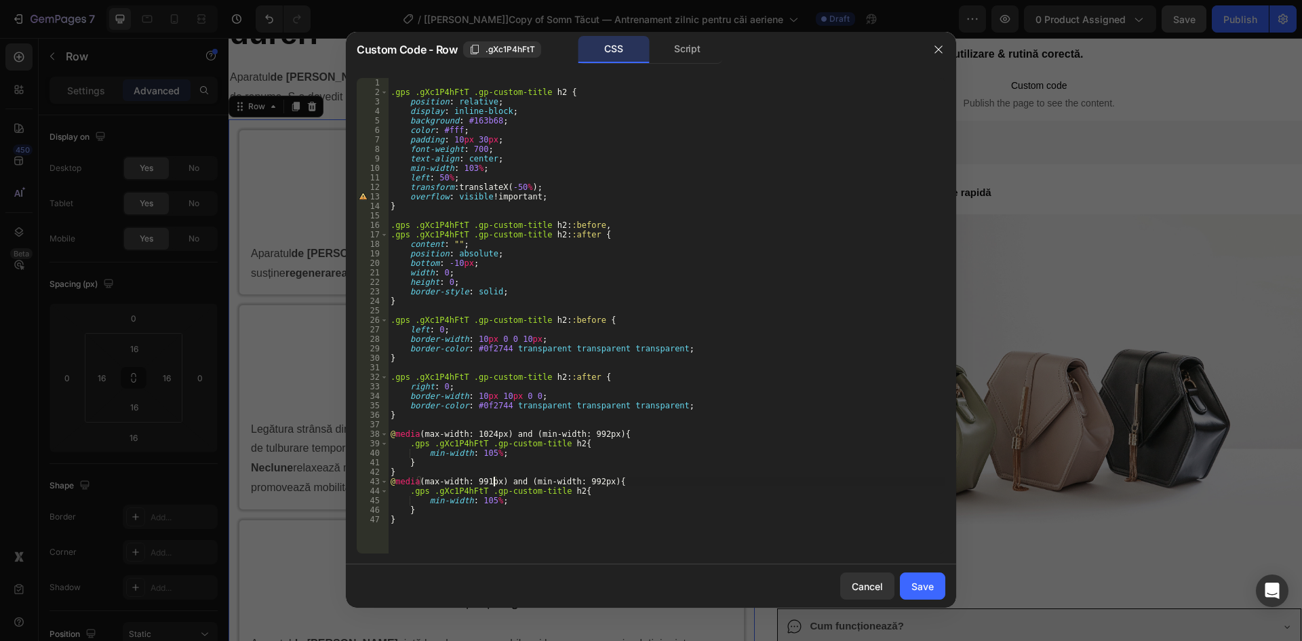
click at [584, 481] on div ".gps .gXc1P4hFtT .gp-custom-title h2 { position : relative ; display : inline-b…" at bounding box center [666, 325] width 557 height 494
click at [487, 500] on div ".gps .gXc1P4hFtT .gp-custom-title h2 { position : relative ; display : inline-b…" at bounding box center [666, 325] width 557 height 494
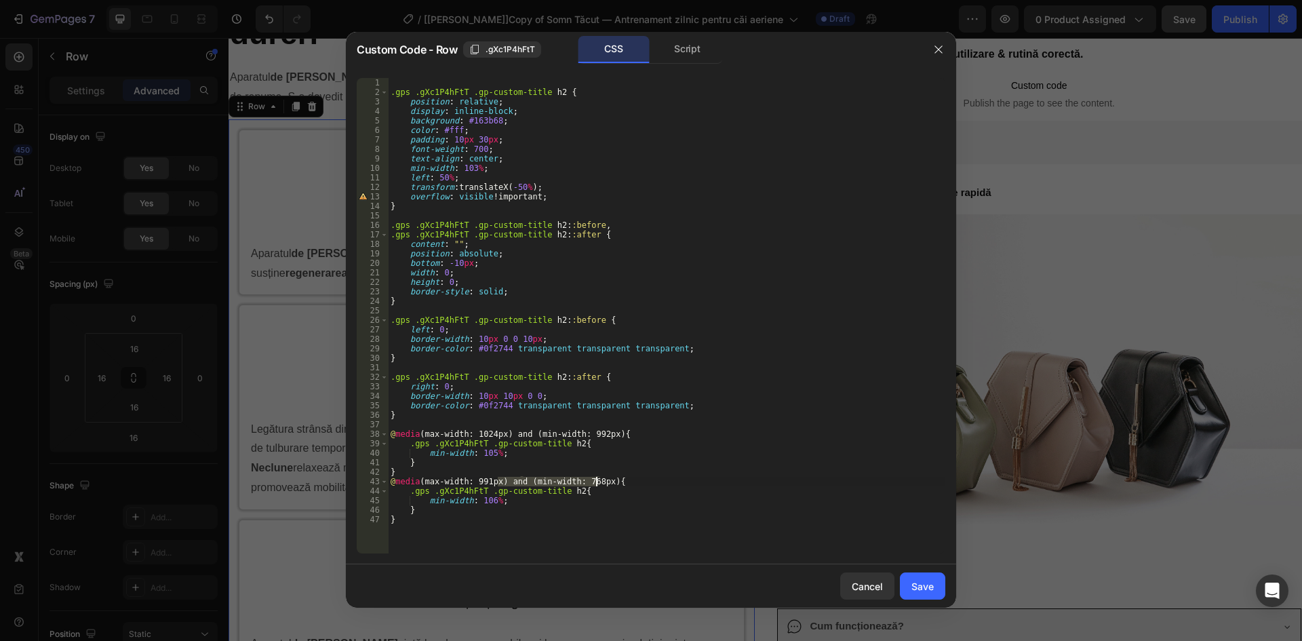
drag, startPoint x: 498, startPoint y: 480, endPoint x: 599, endPoint y: 480, distance: 101.0
click at [599, 480] on div ".gps .gXc1P4hFtT .gp-custom-title h2 { position : relative ; display : inline-b…" at bounding box center [666, 325] width 557 height 494
type textarea "@media(max-width: 991px){"
drag, startPoint x: 921, startPoint y: 580, endPoint x: 676, endPoint y: 518, distance: 252.4
click at [921, 580] on div "Save" at bounding box center [922, 586] width 22 height 14
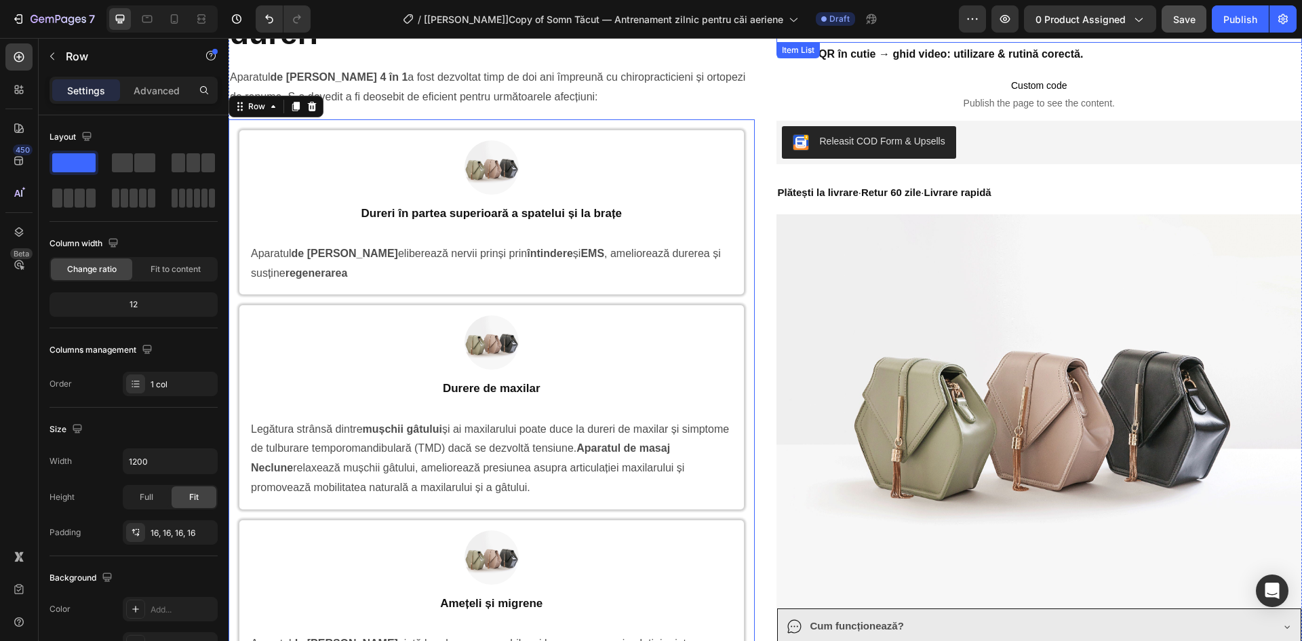
click at [1190, 43] on div "Cod QR în cutie → ghid video: utilizare & rutină corectă." at bounding box center [1039, 55] width 526 height 24
click at [1184, 23] on span "Save" at bounding box center [1184, 20] width 22 height 12
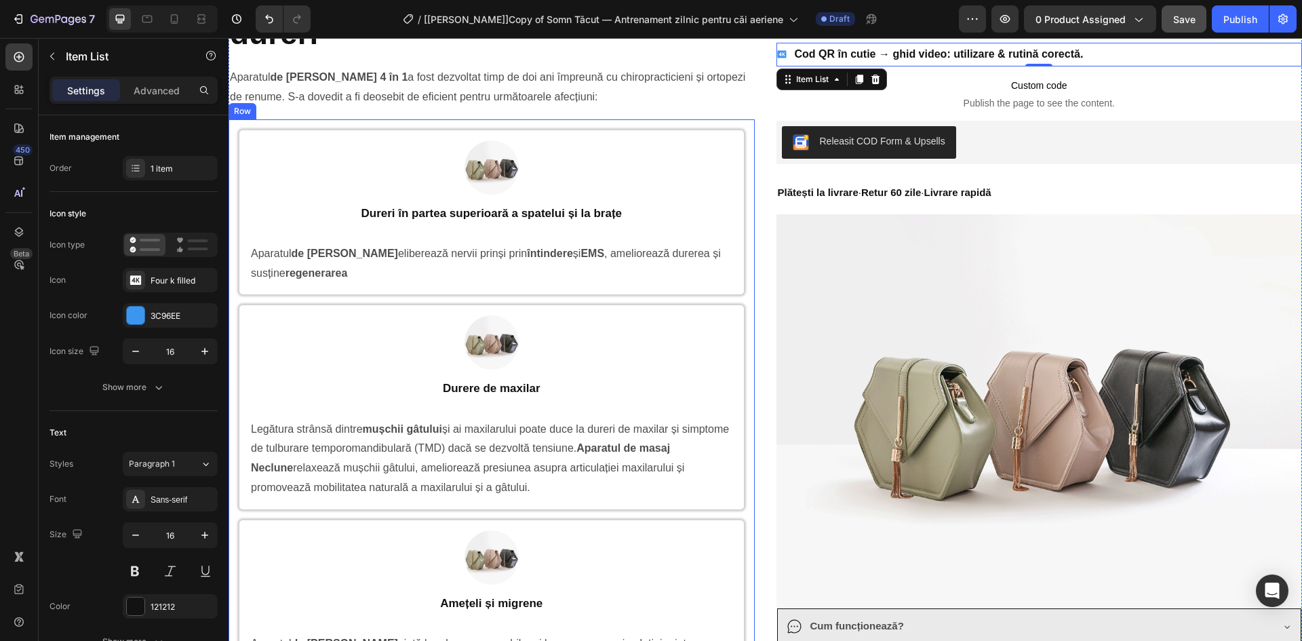
click at [233, 129] on div "Image Row Dureri în partea superioară a spatelui și la brațe Heading Aparatul d…" at bounding box center [491, 504] width 526 height 771
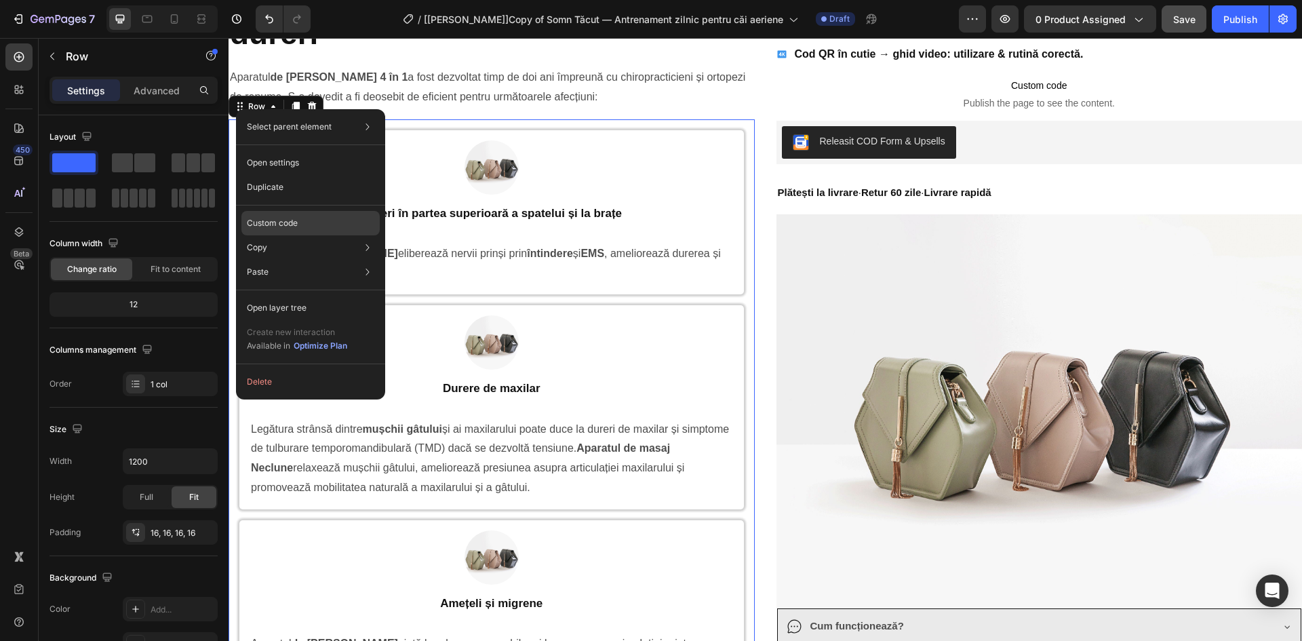
click at [278, 224] on p "Custom code" at bounding box center [272, 223] width 51 height 12
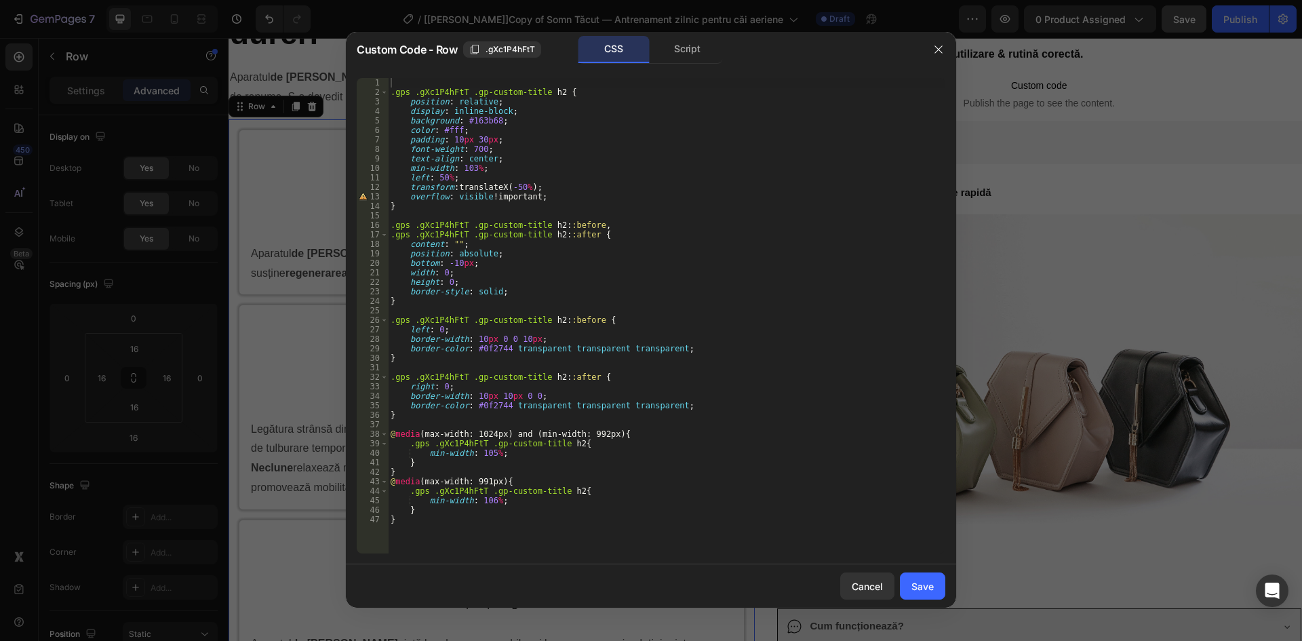
click at [470, 169] on div ".gps .gXc1P4hFtT .gp-custom-title h2 { position : relative ; display : inline-b…" at bounding box center [666, 325] width 557 height 494
type textarea "min-width: 102.5%;"
click at [925, 579] on div "Save" at bounding box center [922, 586] width 22 height 14
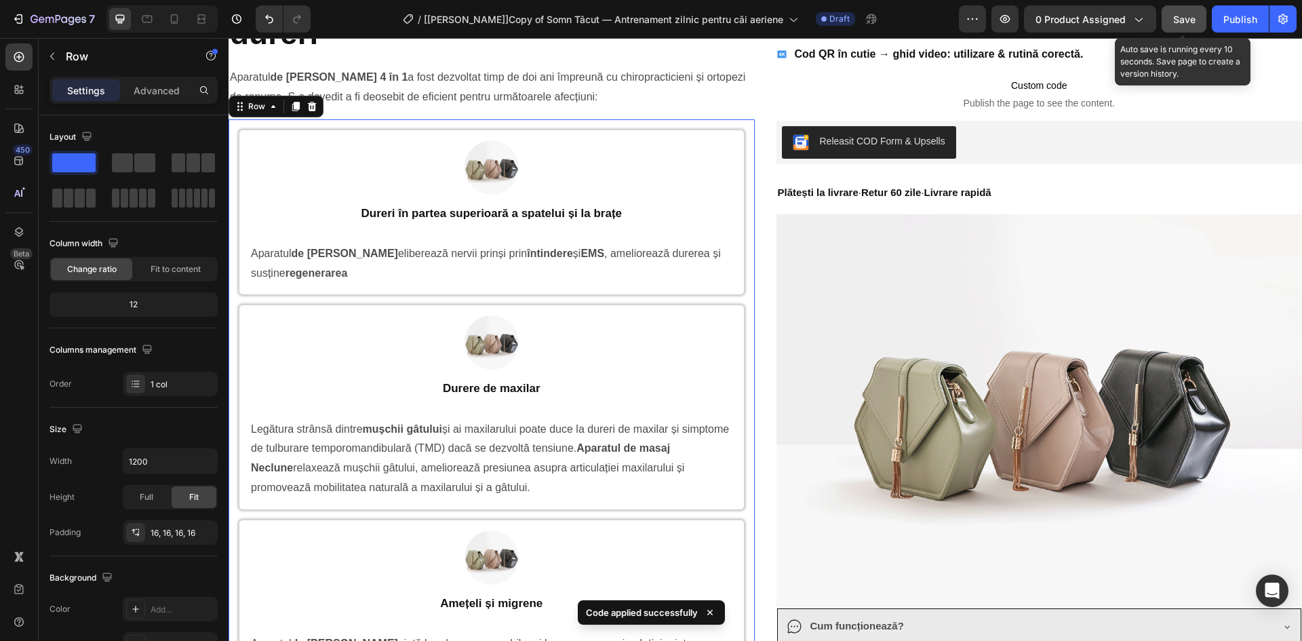
click at [1195, 22] on span "Save" at bounding box center [1184, 20] width 22 height 12
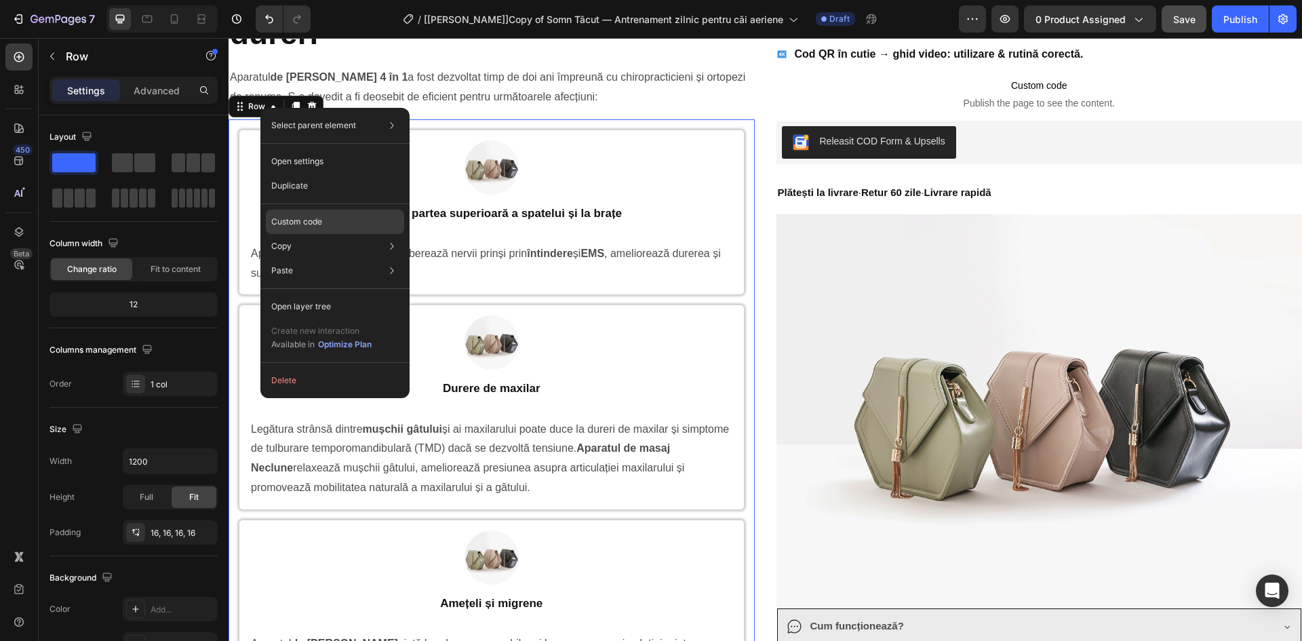
click at [315, 218] on p "Custom code" at bounding box center [296, 222] width 51 height 12
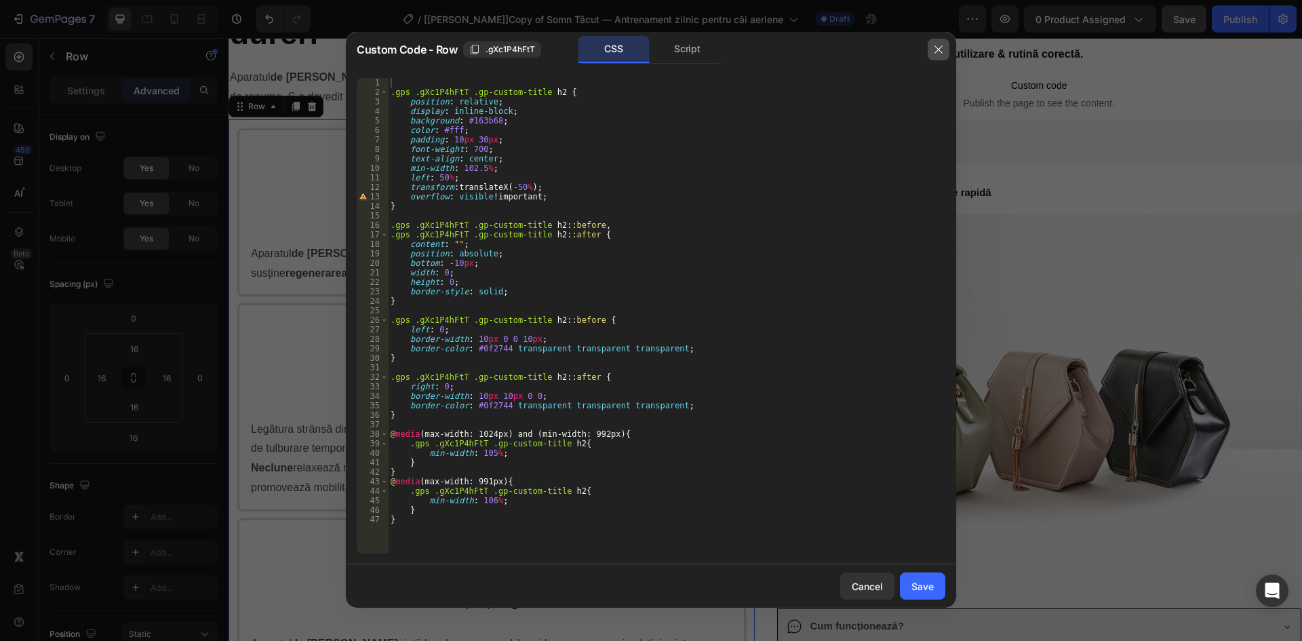
click at [945, 47] on button "button" at bounding box center [938, 50] width 22 height 22
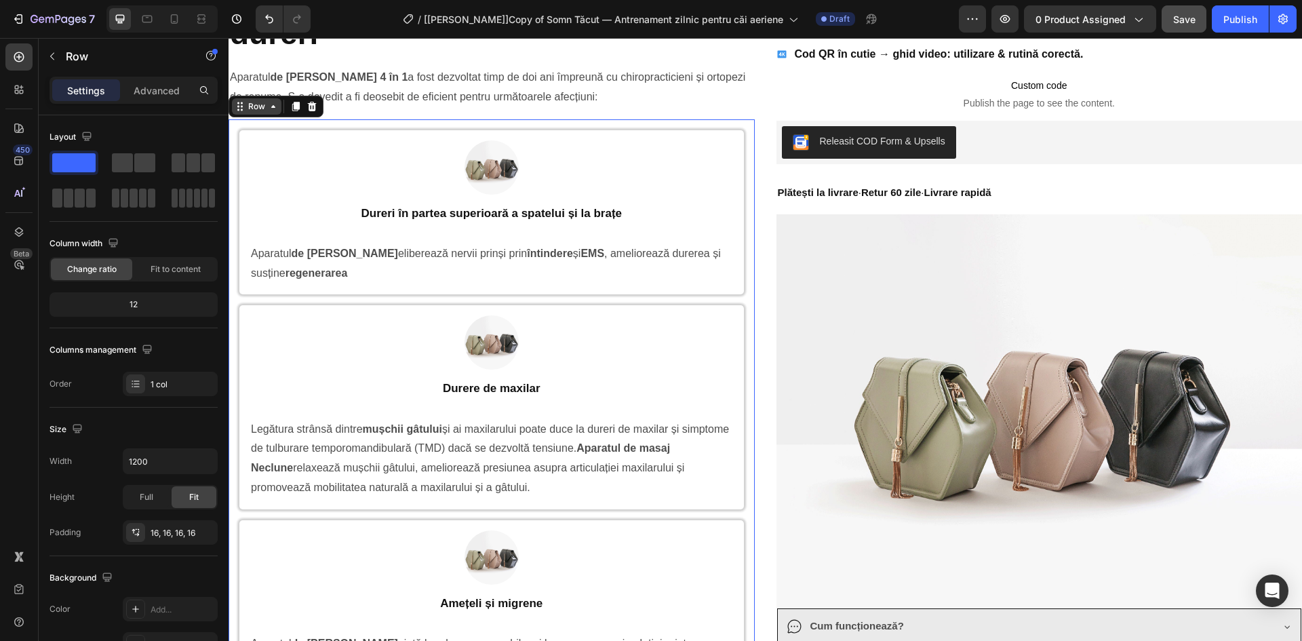
click at [252, 112] on div "Row" at bounding box center [256, 106] width 22 height 12
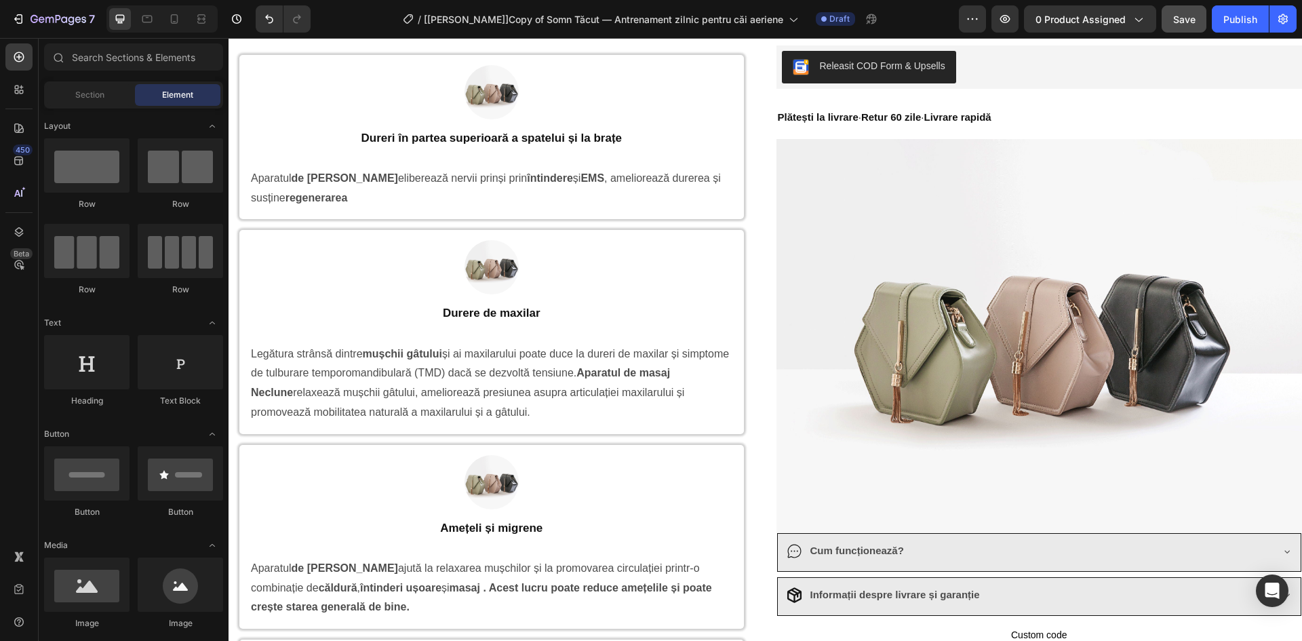
scroll to position [984, 0]
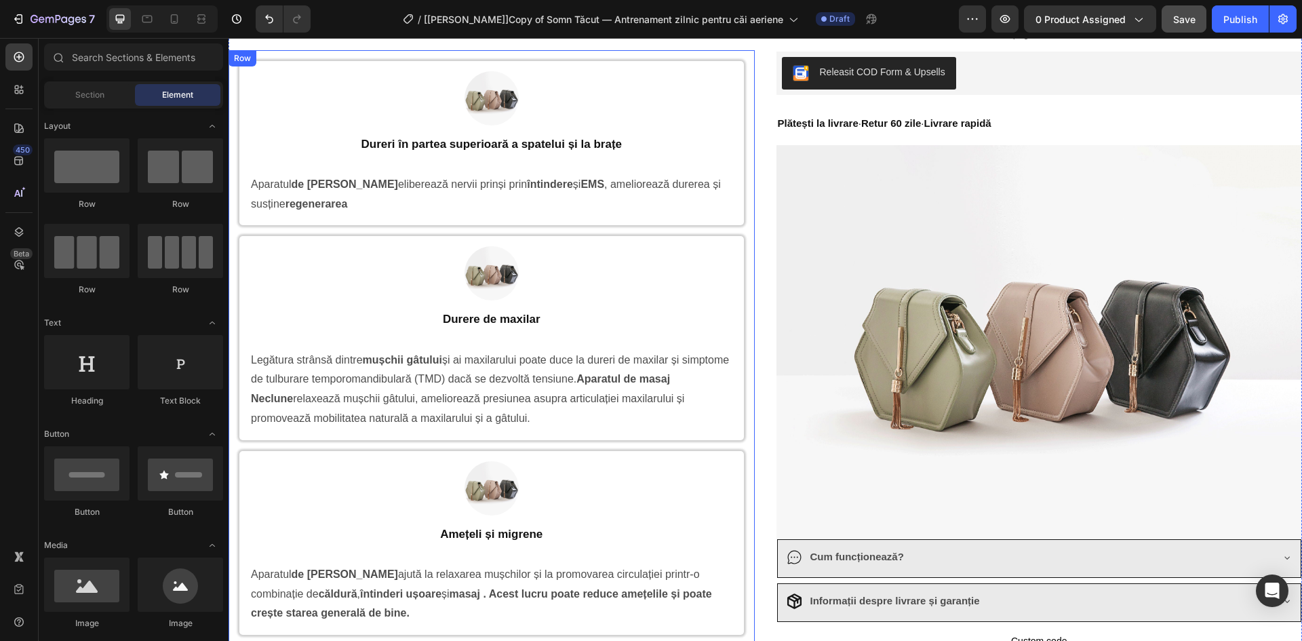
click at [236, 73] on div "Image Row Dureri în partea superioară a spatelui și la brațe Heading Aparatul d…" at bounding box center [491, 435] width 526 height 771
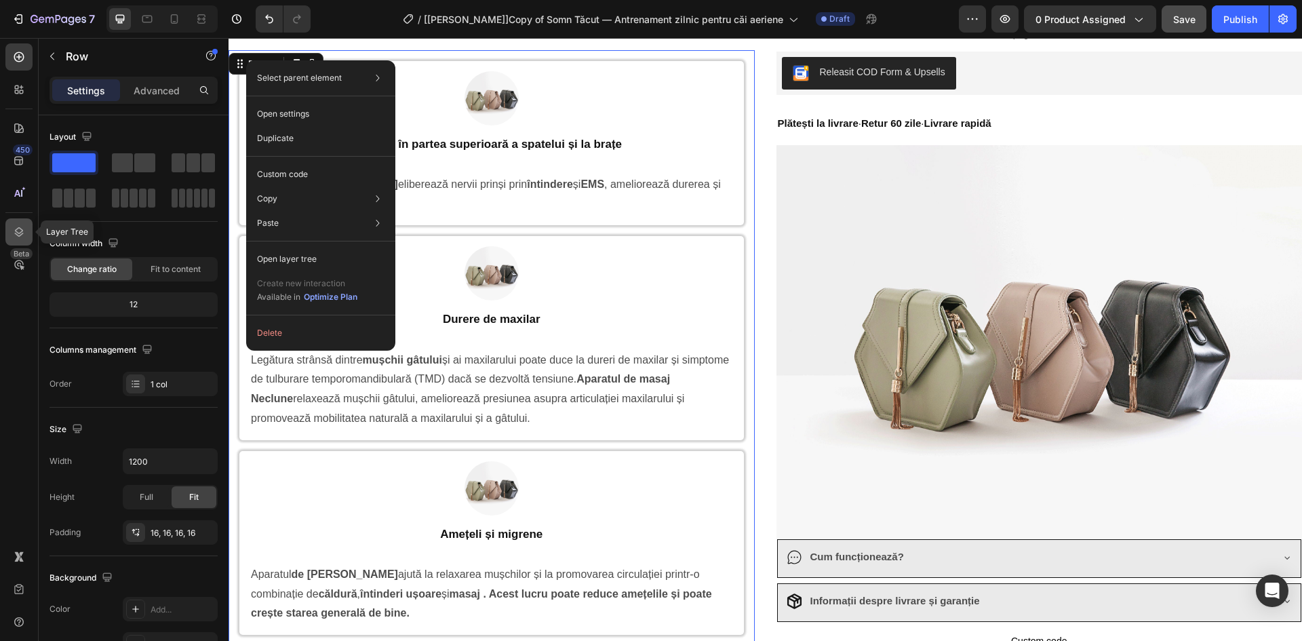
click at [20, 227] on icon at bounding box center [19, 232] width 14 height 14
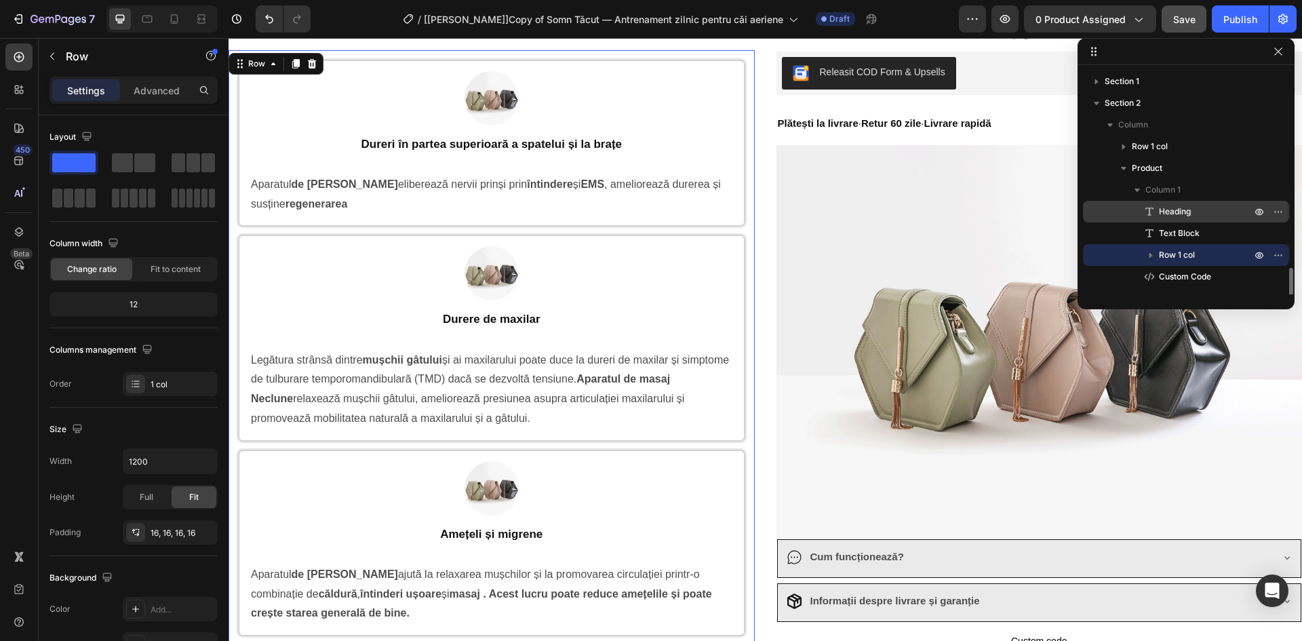
scroll to position [158, 0]
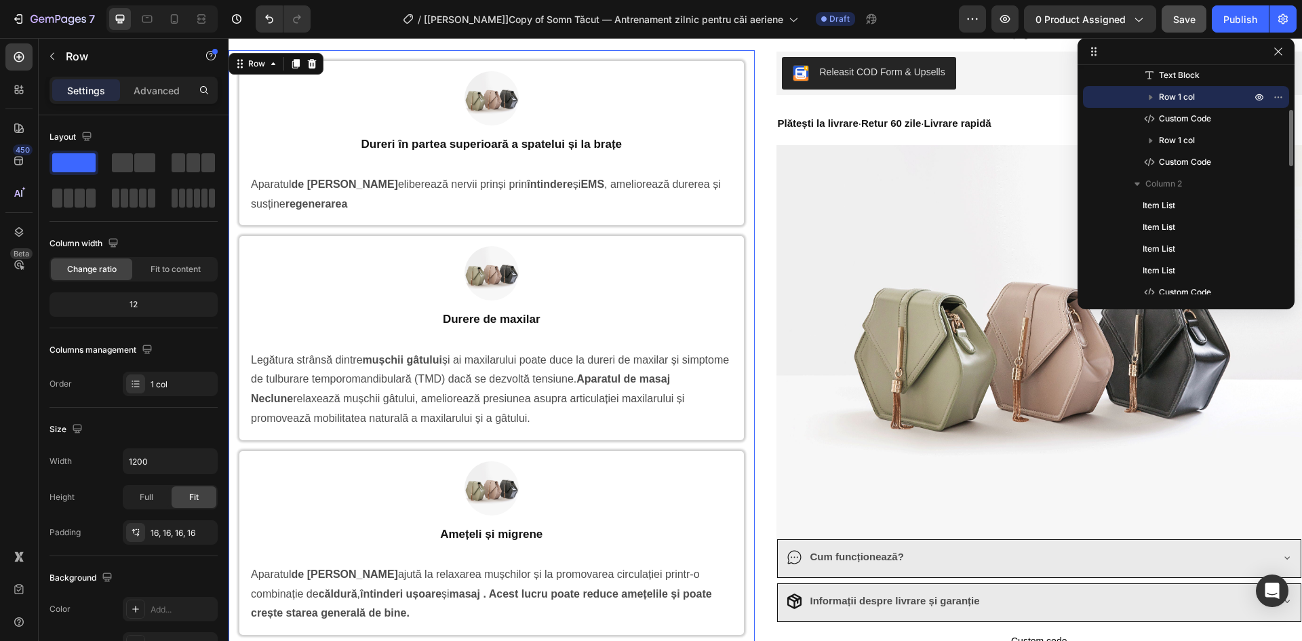
click at [1154, 99] on icon "button" at bounding box center [1151, 97] width 14 height 14
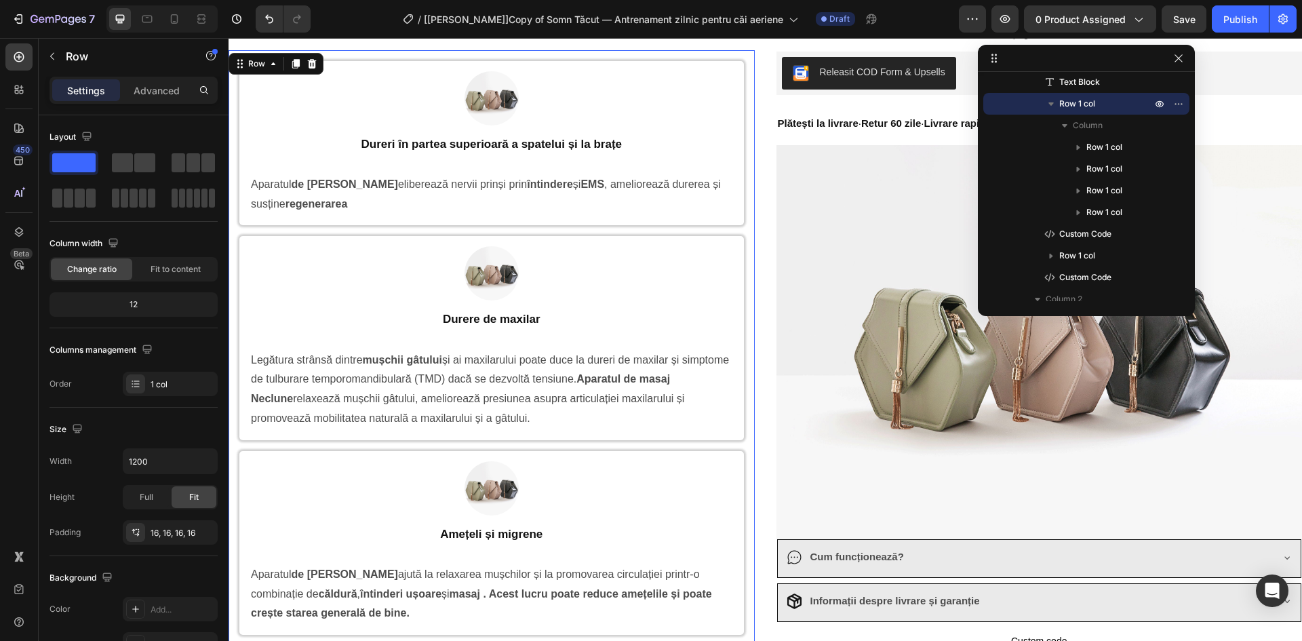
drag, startPoint x: 1180, startPoint y: 50, endPoint x: 1079, endPoint y: 62, distance: 101.7
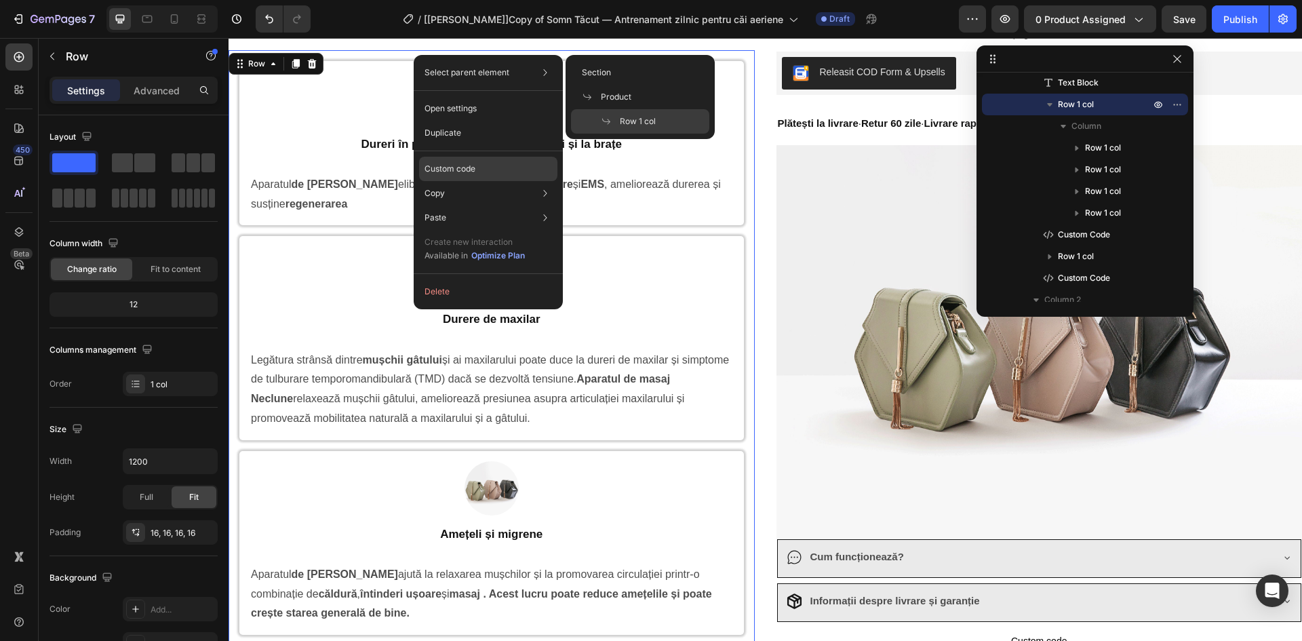
click at [457, 172] on p "Custom code" at bounding box center [449, 169] width 51 height 12
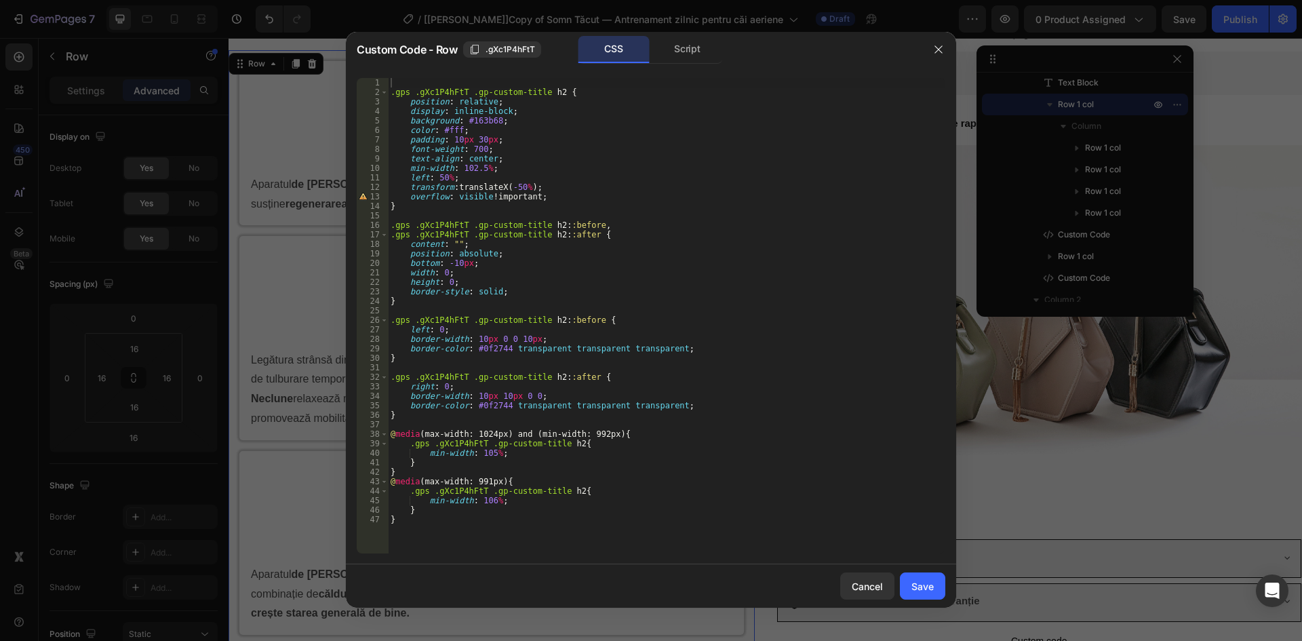
type textarea "}"
click at [413, 209] on div ".gps .gXc1P4hFtT .gp-custom-title h2 { position : relative ; display : inline-b…" at bounding box center [666, 325] width 557 height 494
click at [413, 215] on div ".gps .gXc1P4hFtT .gp-custom-title h2 { position : relative ; display : inline-b…" at bounding box center [666, 325] width 557 height 494
type textarea "}"
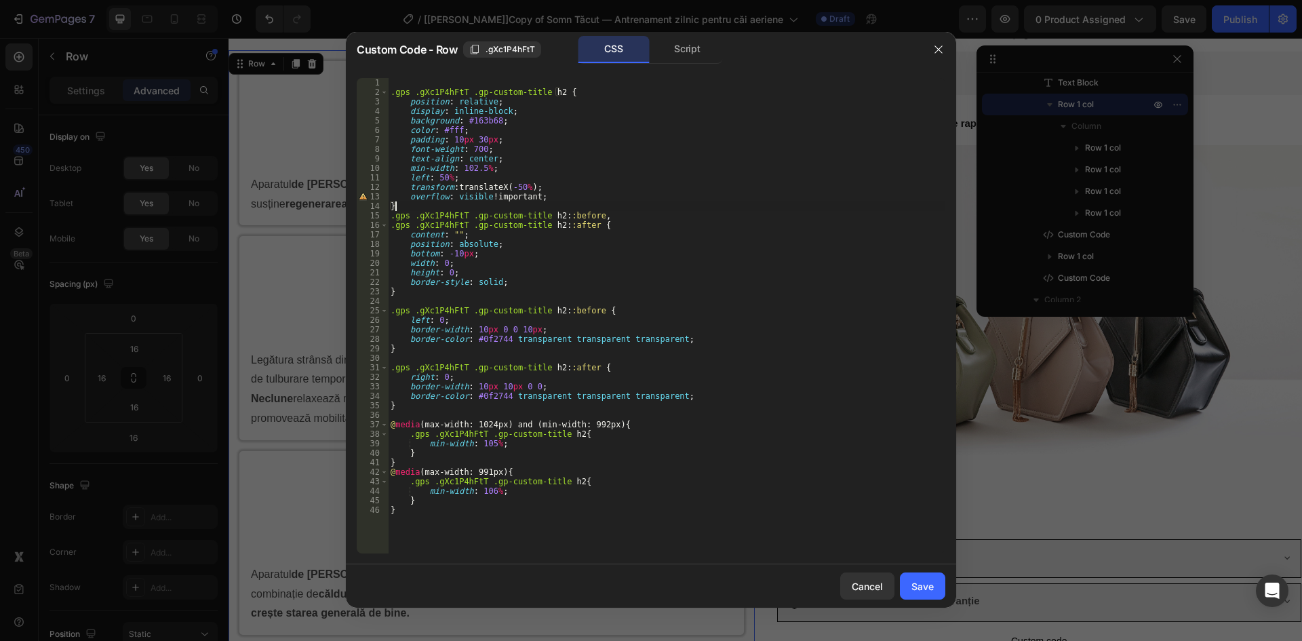
click at [412, 296] on div ".gps .gXc1P4hFtT .gp-custom-title h2 { position : relative ; display : inline-b…" at bounding box center [666, 325] width 557 height 494
click at [413, 300] on div ".gps .gXc1P4hFtT .gp-custom-title h2 { position : relative ; display : inline-b…" at bounding box center [666, 325] width 557 height 494
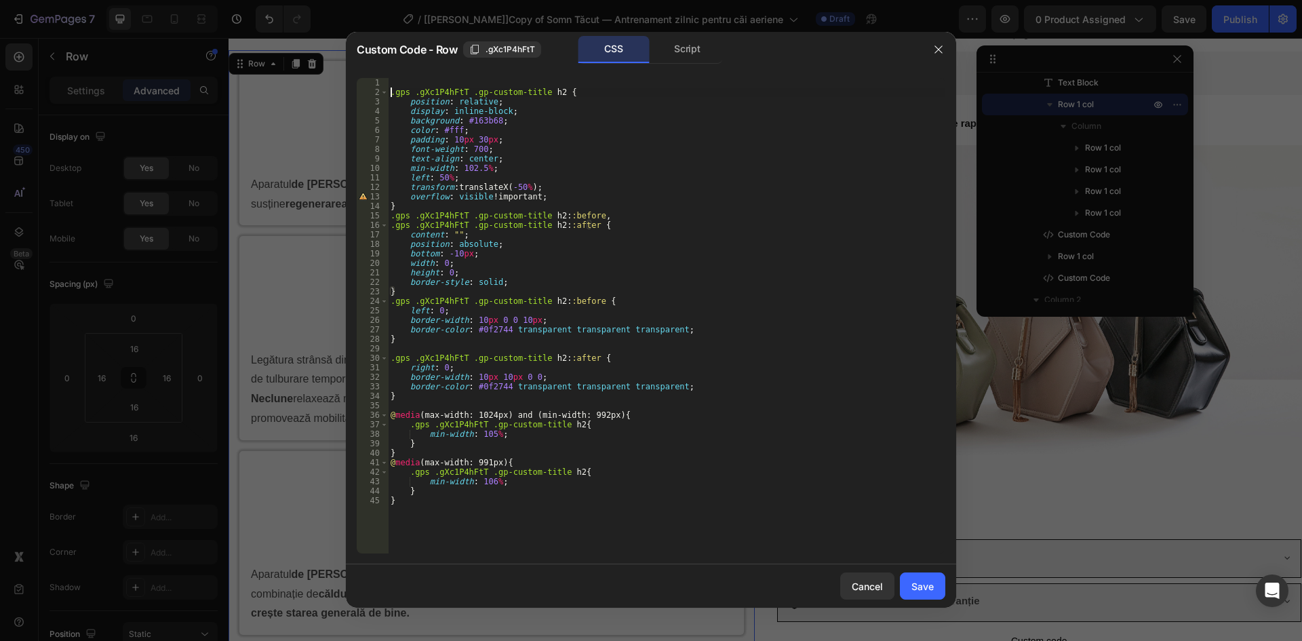
click at [392, 93] on div ".gps .gXc1P4hFtT .gp-custom-title h2 { position : relative ; display : inline-b…" at bounding box center [666, 325] width 557 height 494
type textarea ".gps .gXc1P4hFtT .gp-custom-title h2 {"
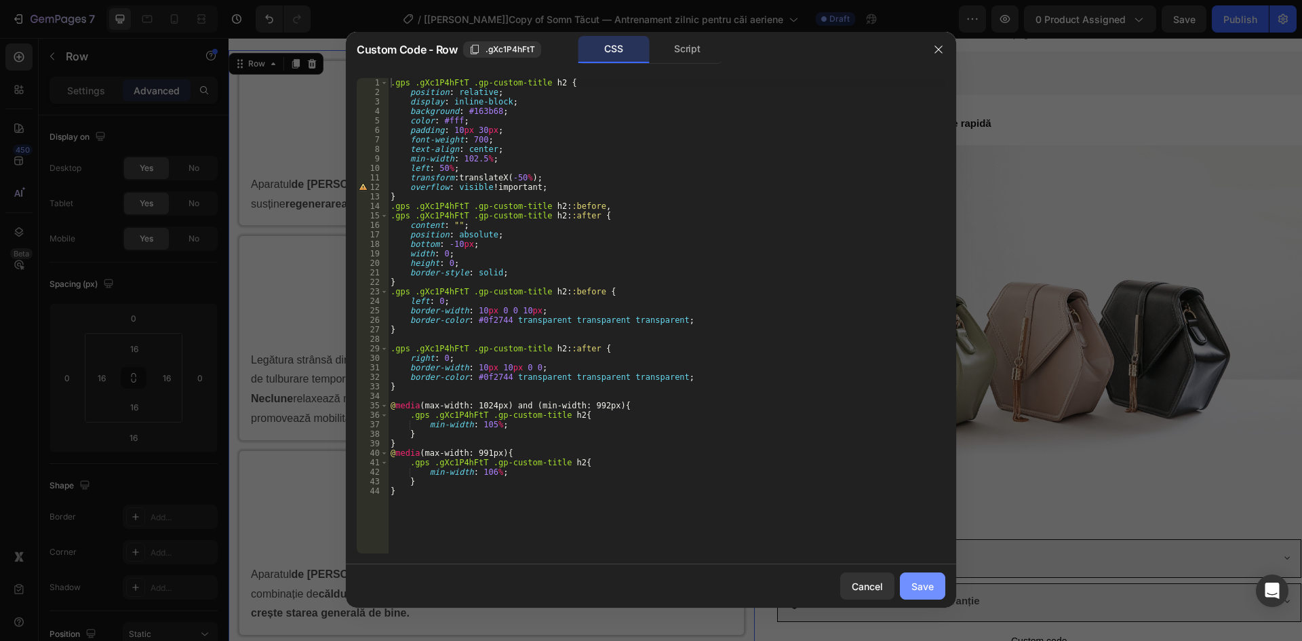
drag, startPoint x: 919, startPoint y: 582, endPoint x: 577, endPoint y: 338, distance: 420.4
click at [919, 582] on div "Save" at bounding box center [922, 586] width 22 height 14
